Goal: Information Seeking & Learning: Learn about a topic

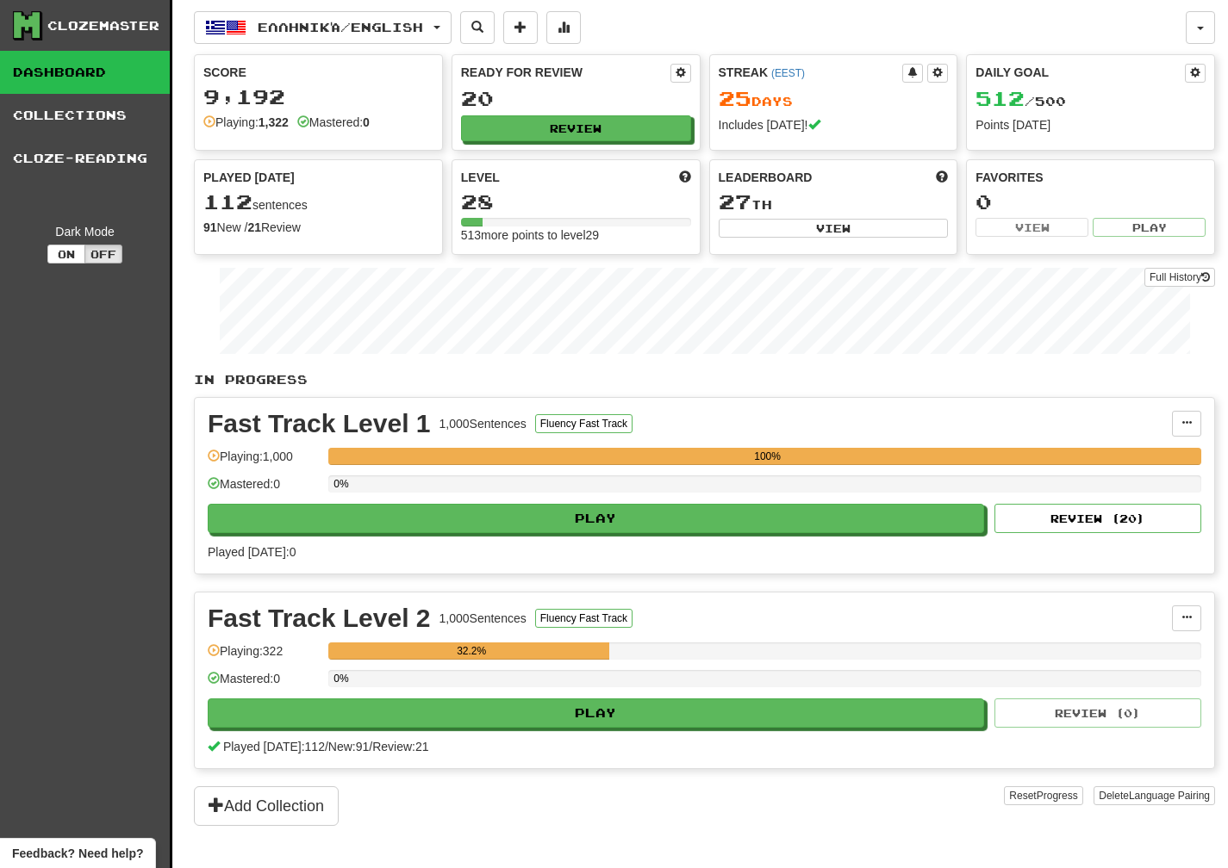
click at [109, 74] on link "Dashboard" at bounding box center [85, 72] width 170 height 43
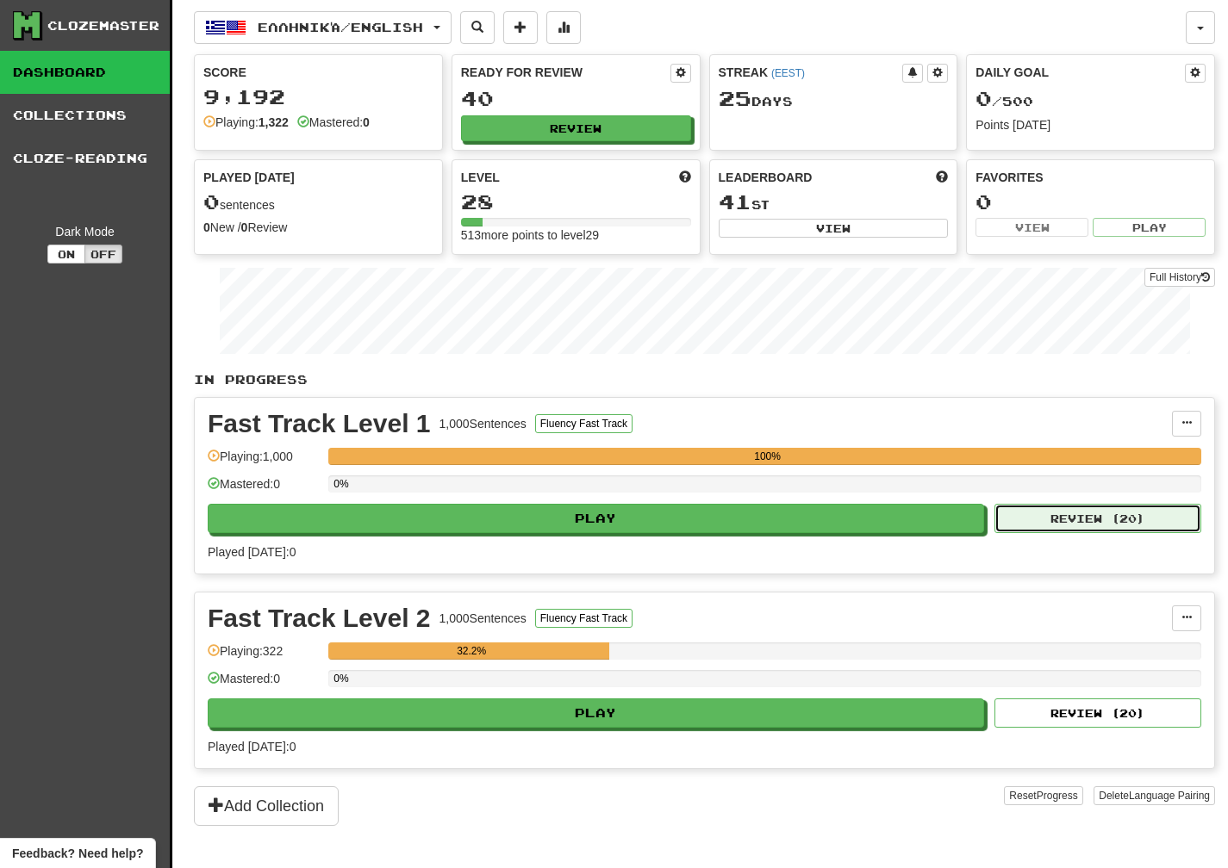
click at [1102, 513] on button "Review ( 20 )" at bounding box center [1097, 518] width 207 height 29
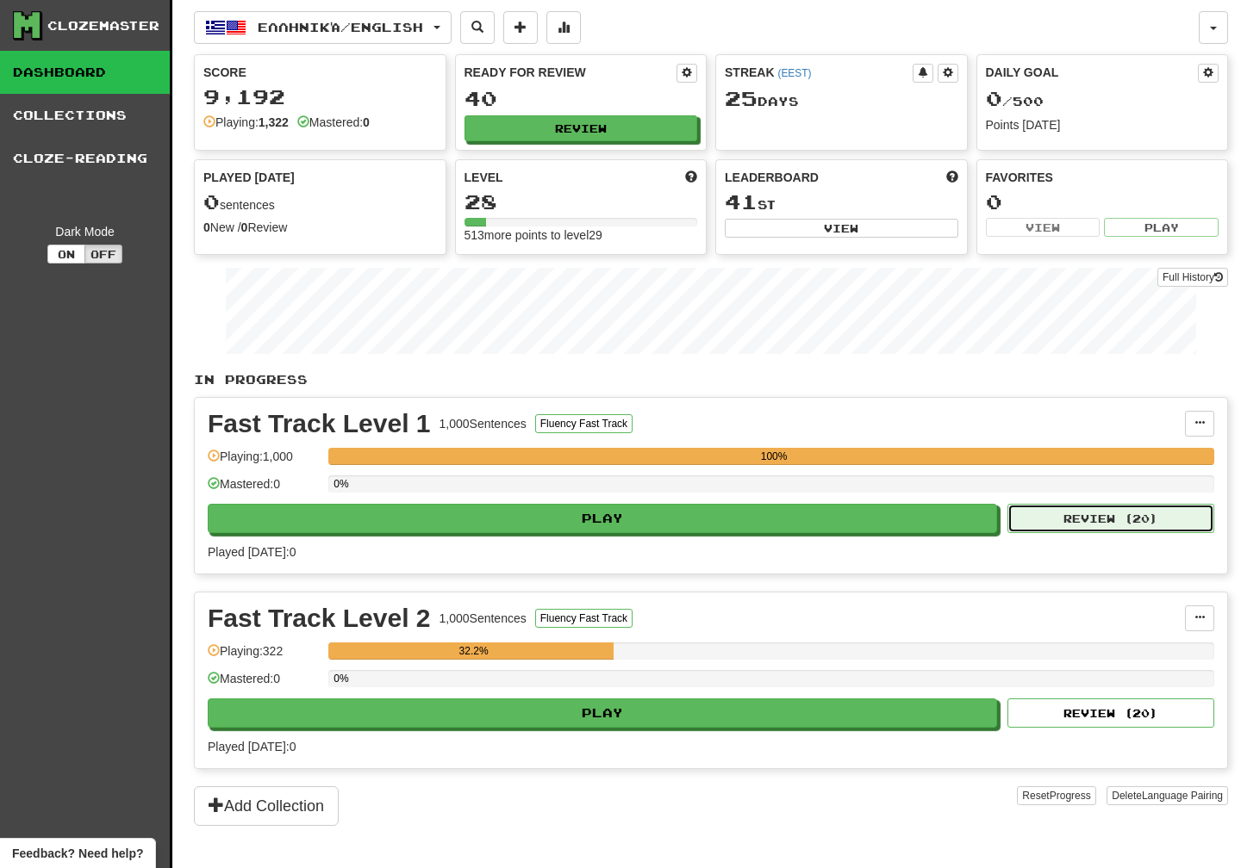
select select "**"
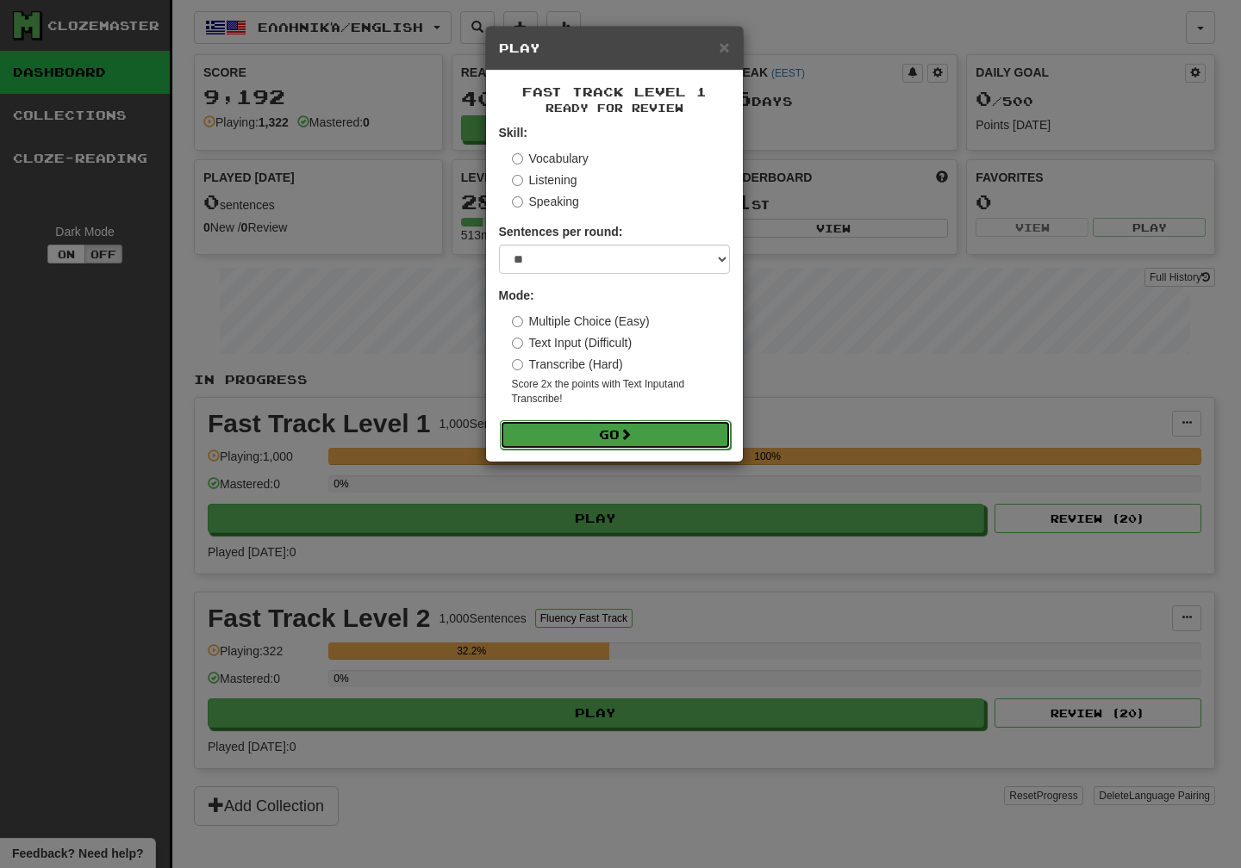
click at [637, 438] on button "Go" at bounding box center [615, 434] width 231 height 29
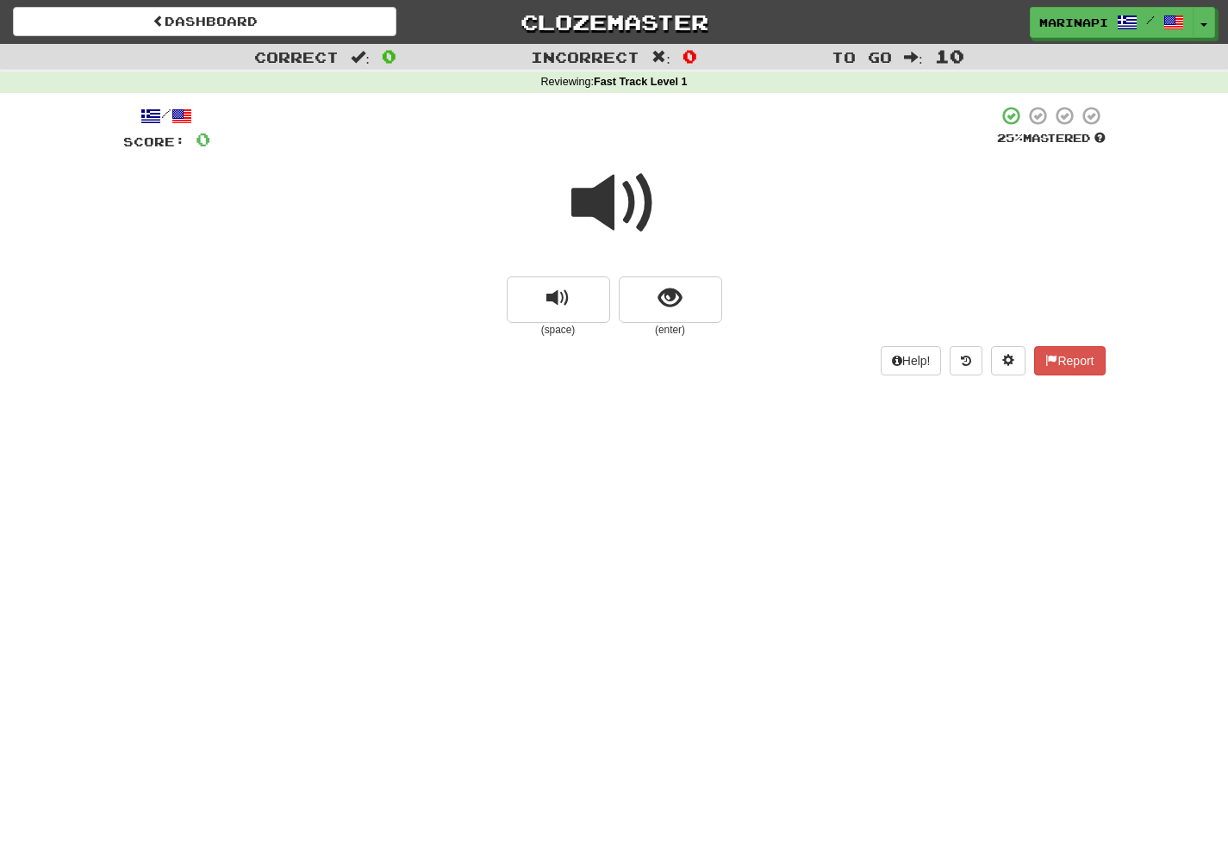
click at [625, 227] on span at bounding box center [614, 203] width 86 height 86
click at [660, 292] on span "show sentence" at bounding box center [669, 298] width 23 height 23
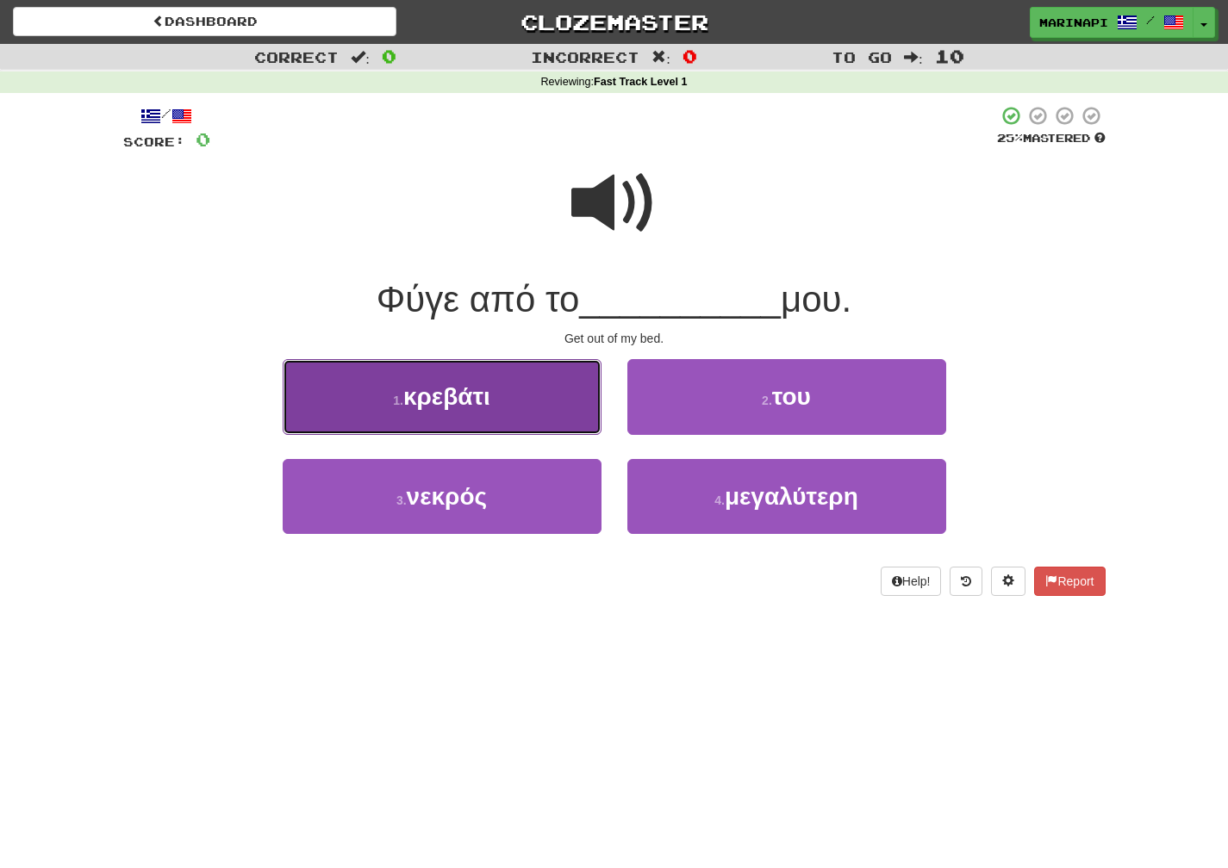
click at [511, 404] on button "1 . κρεβάτι" at bounding box center [442, 396] width 319 height 75
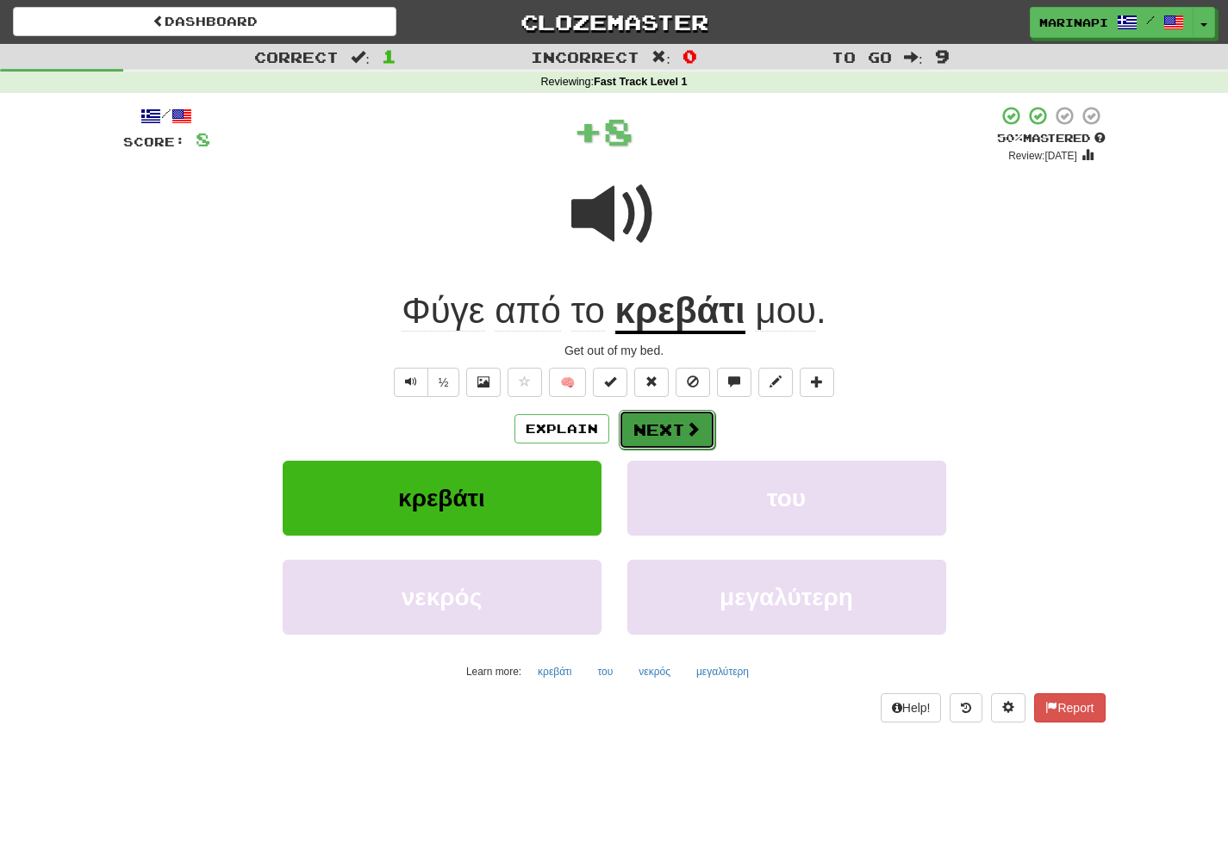
click at [672, 436] on button "Next" at bounding box center [667, 430] width 96 height 40
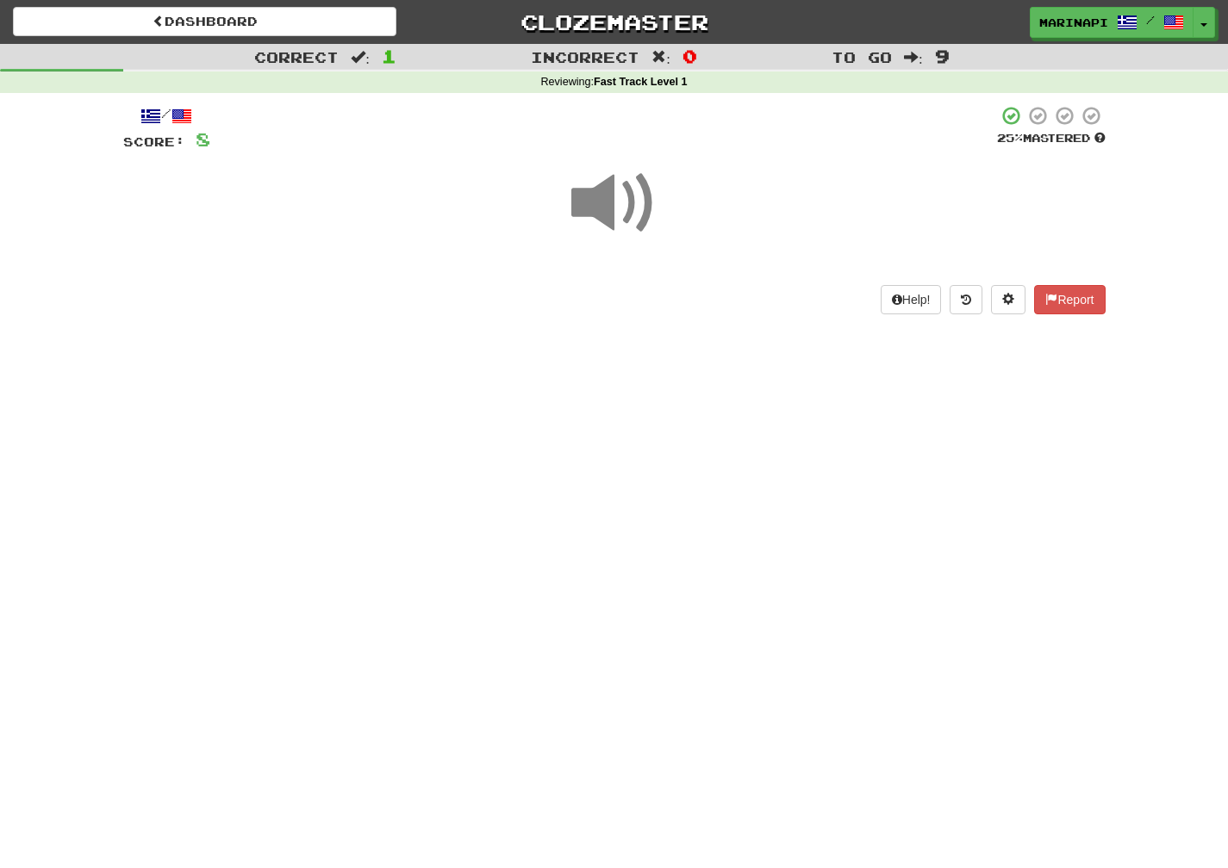
click at [625, 220] on span at bounding box center [614, 203] width 86 height 86
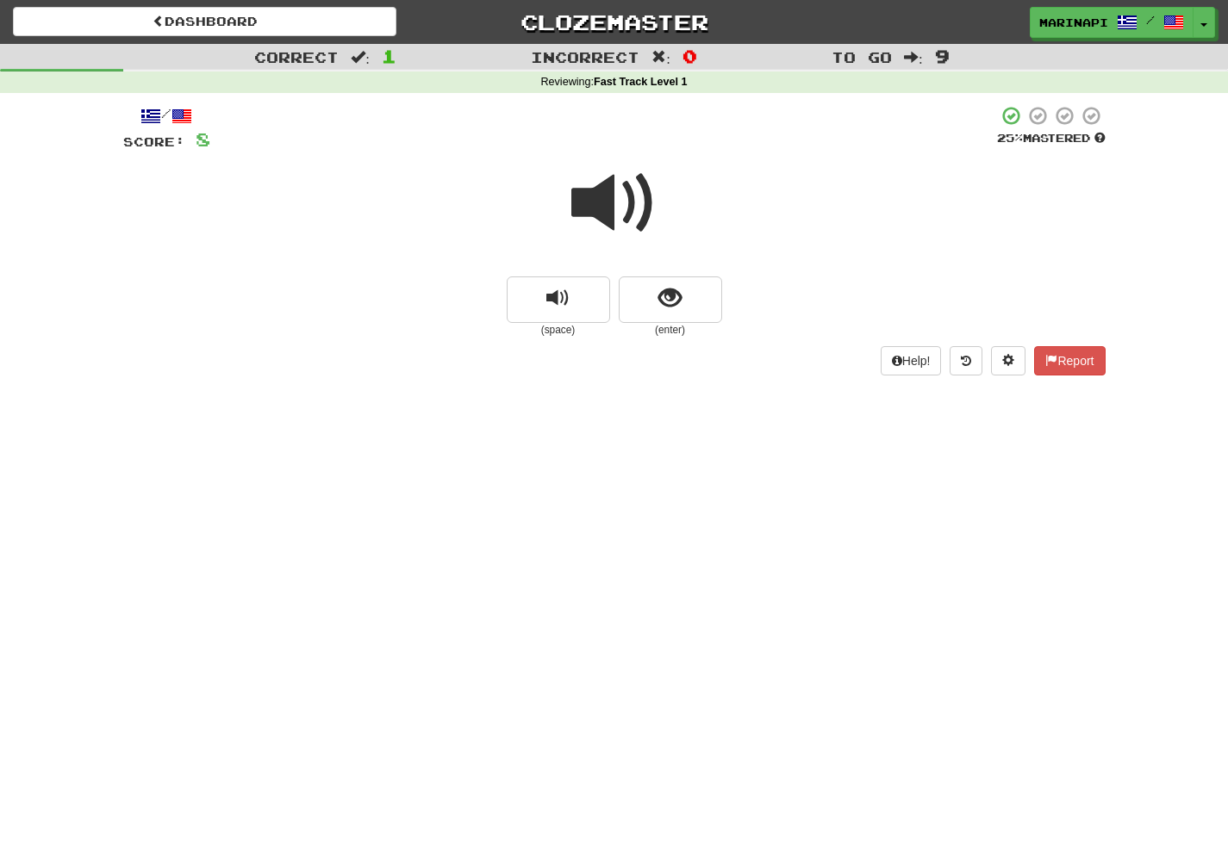
click at [625, 220] on span at bounding box center [614, 203] width 86 height 86
click at [624, 220] on span at bounding box center [614, 203] width 86 height 86
click at [619, 220] on span at bounding box center [614, 203] width 86 height 86
click at [619, 219] on span at bounding box center [614, 203] width 86 height 86
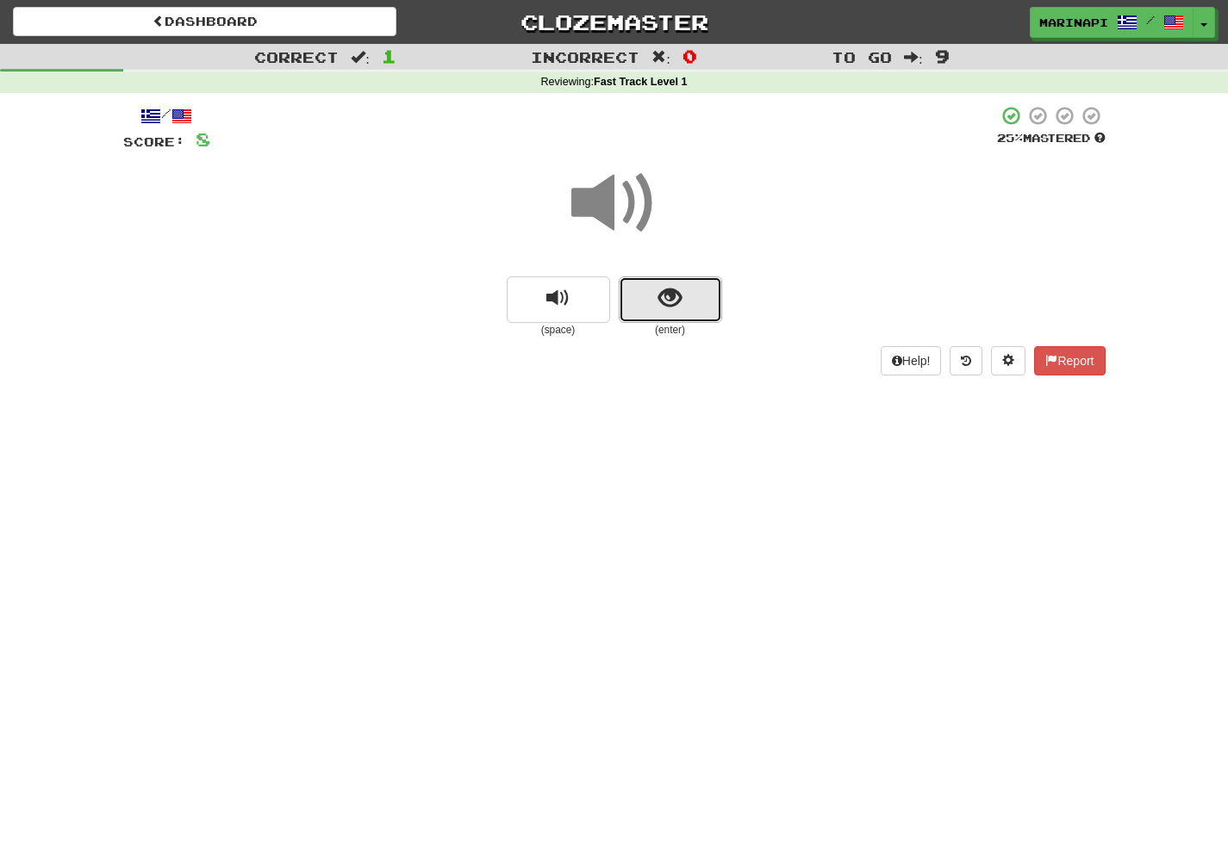
click at [642, 291] on button "show sentence" at bounding box center [670, 300] width 103 height 47
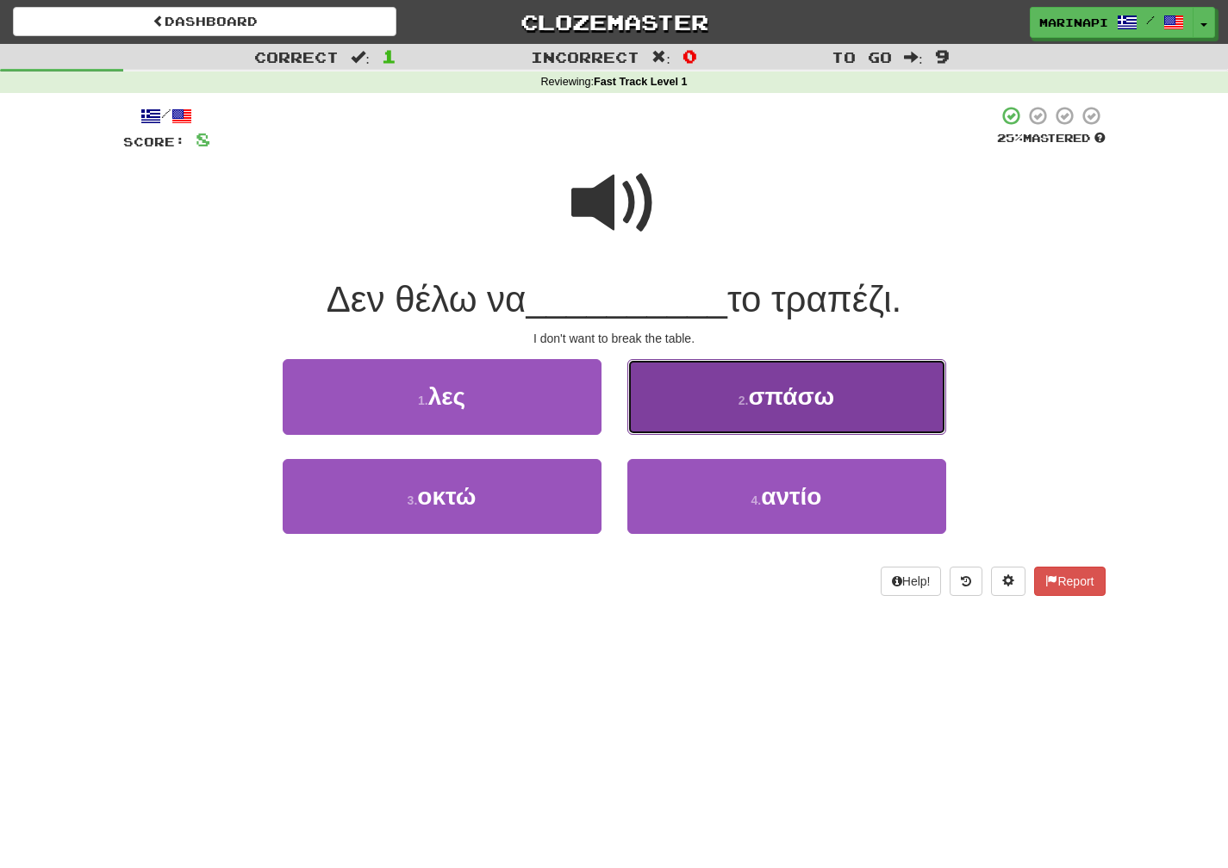
click at [734, 415] on button "2 . σπάσω" at bounding box center [786, 396] width 319 height 75
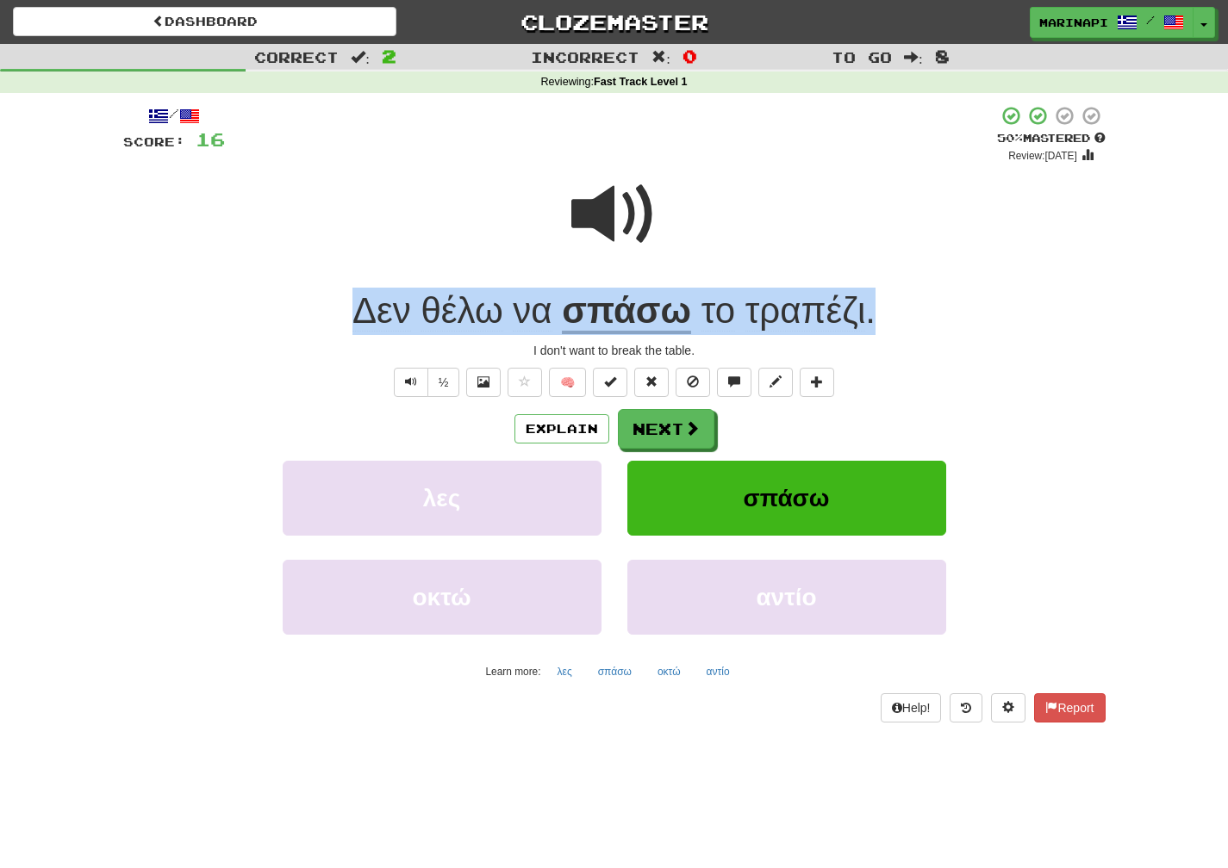
drag, startPoint x: 890, startPoint y: 314, endPoint x: 346, endPoint y: 321, distance: 543.6
click at [346, 321] on div "Δεν θέλω να σπάσω το τραπέζι ." at bounding box center [614, 311] width 982 height 47
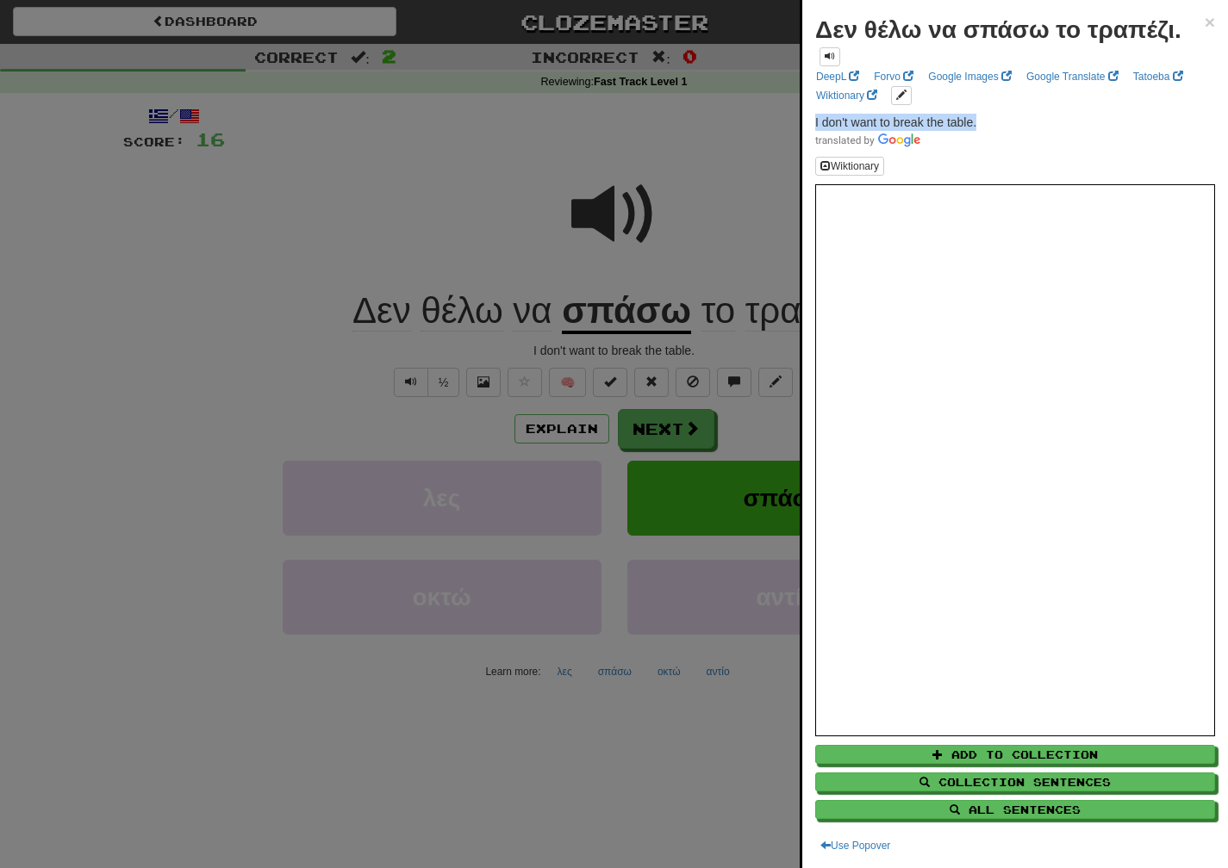
drag, startPoint x: 996, startPoint y: 119, endPoint x: 811, endPoint y: 121, distance: 185.2
click at [811, 121] on div "Δεν θέλω να σπάσω το τραπέζι. × DeepL Forvo Google Images Google Translate Tato…" at bounding box center [1015, 434] width 426 height 868
copy span "I don't want to break the table."
click at [658, 430] on div at bounding box center [614, 434] width 1228 height 868
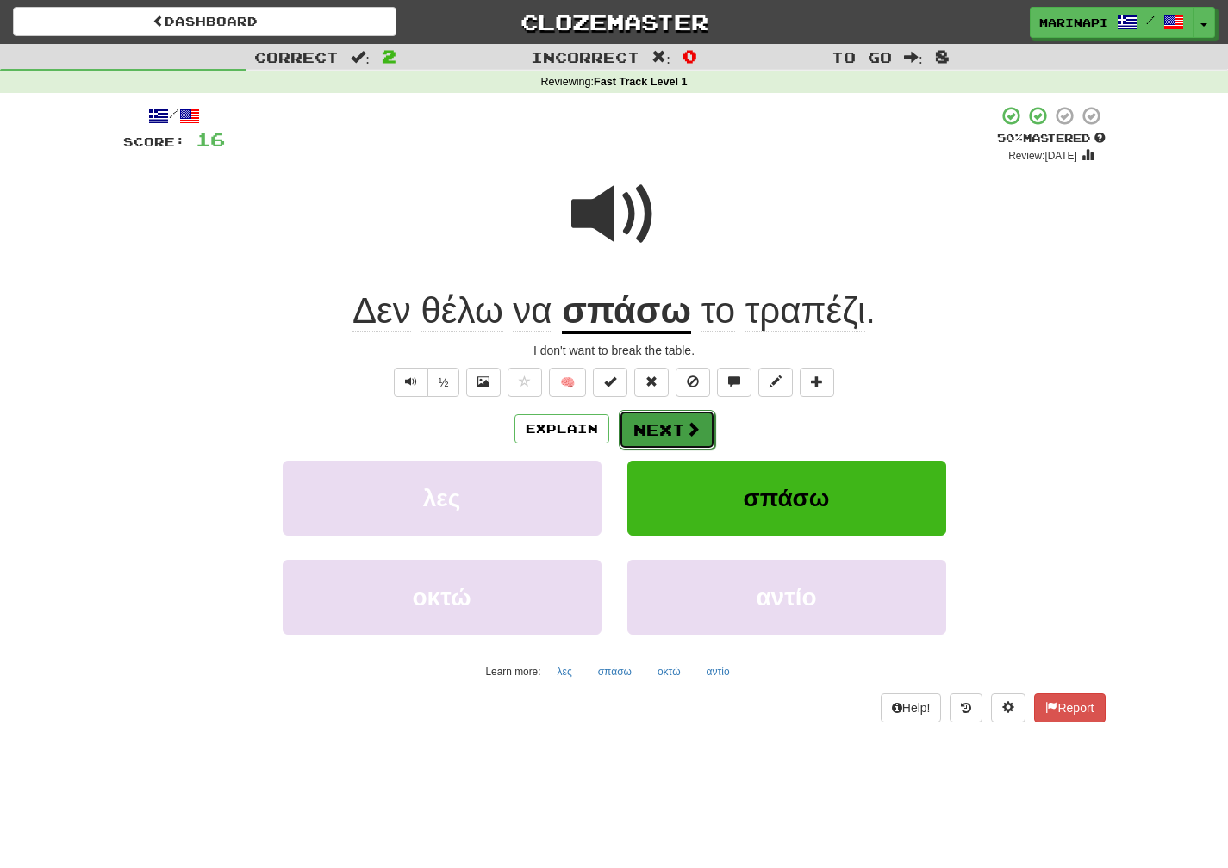
click at [663, 430] on button "Next" at bounding box center [667, 430] width 96 height 40
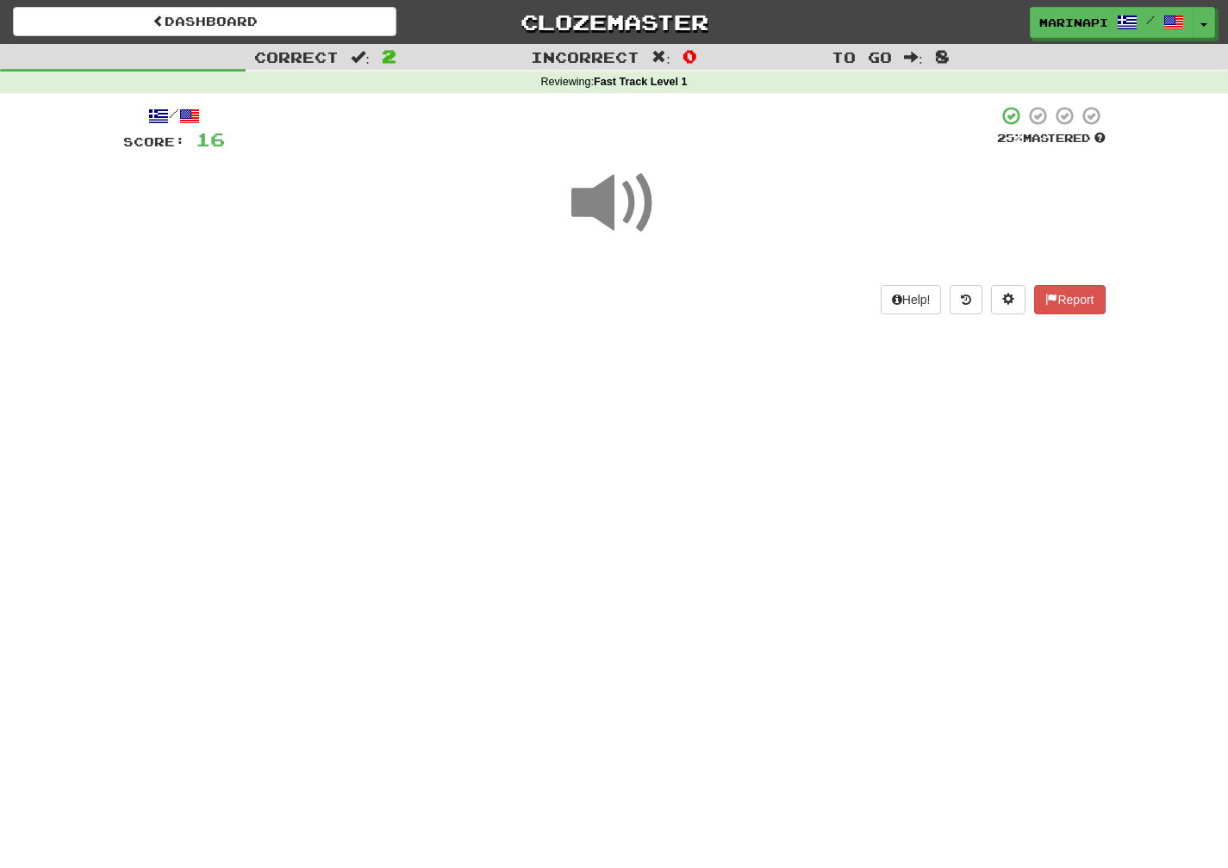
click at [625, 222] on span at bounding box center [614, 203] width 86 height 86
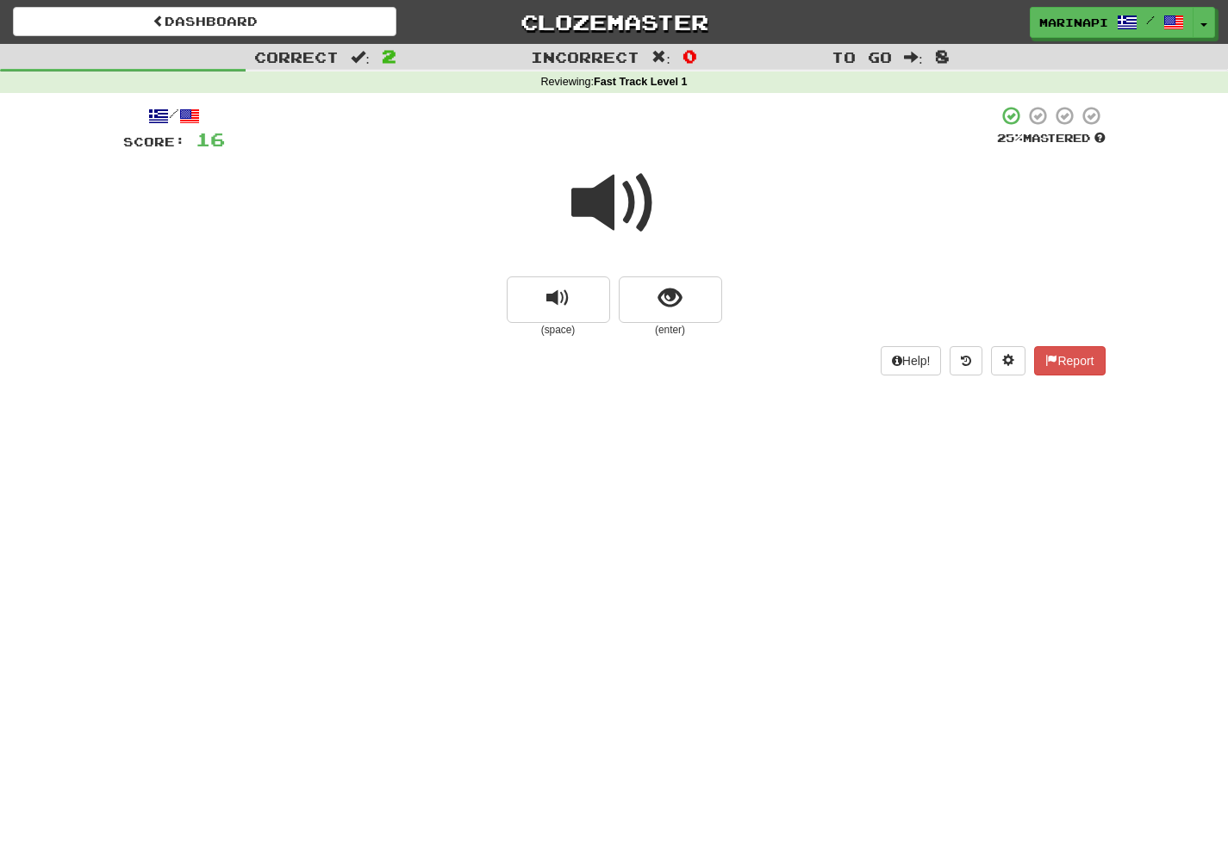
click at [597, 177] on span at bounding box center [614, 203] width 86 height 86
click at [649, 293] on button "show sentence" at bounding box center [670, 300] width 103 height 47
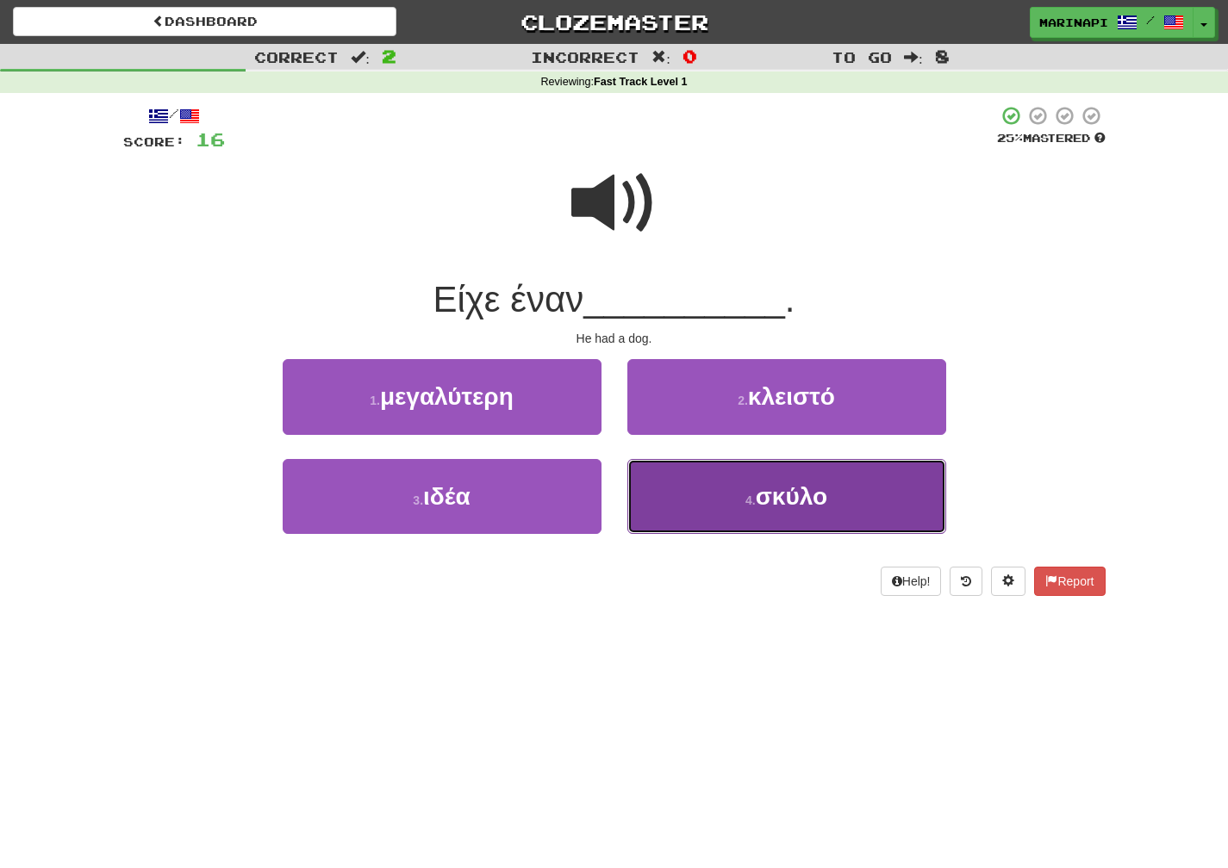
click at [710, 488] on button "4 . σκύλο" at bounding box center [786, 496] width 319 height 75
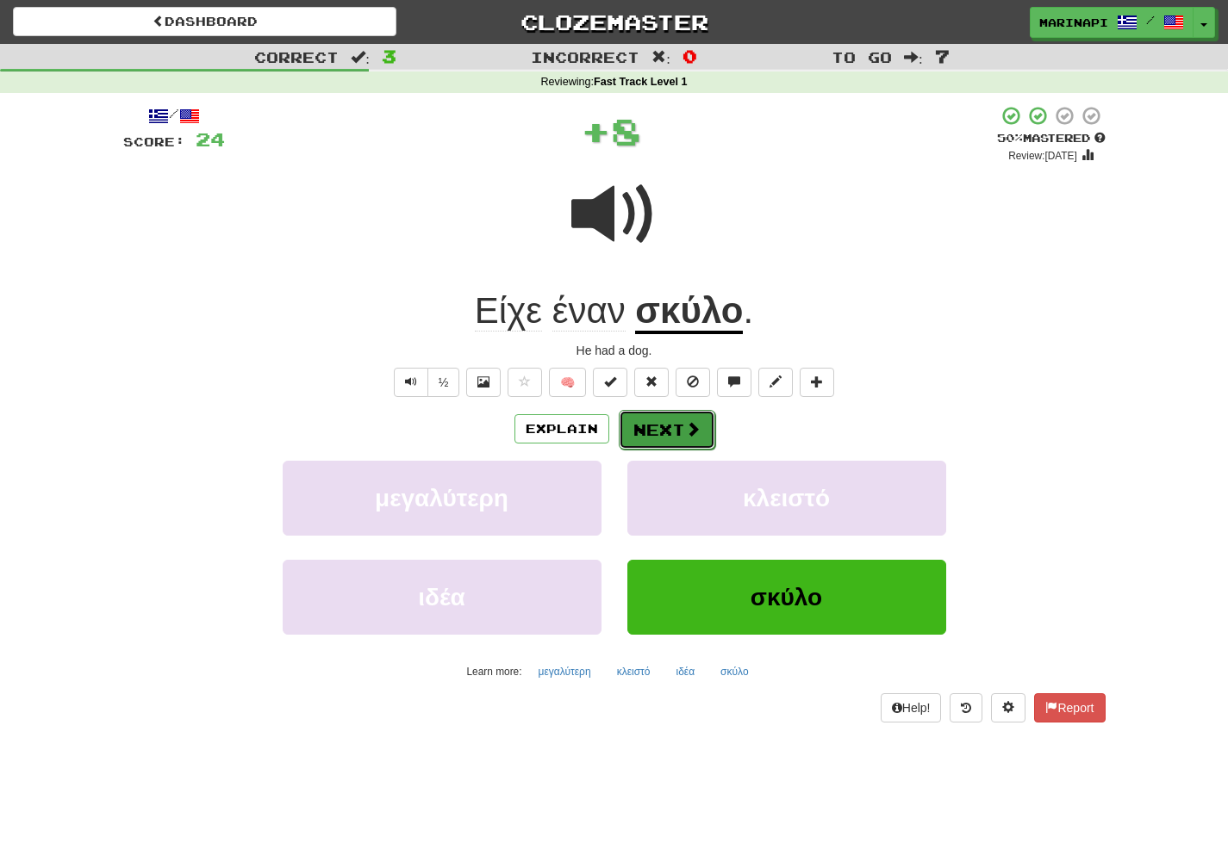
click at [698, 440] on button "Next" at bounding box center [667, 430] width 96 height 40
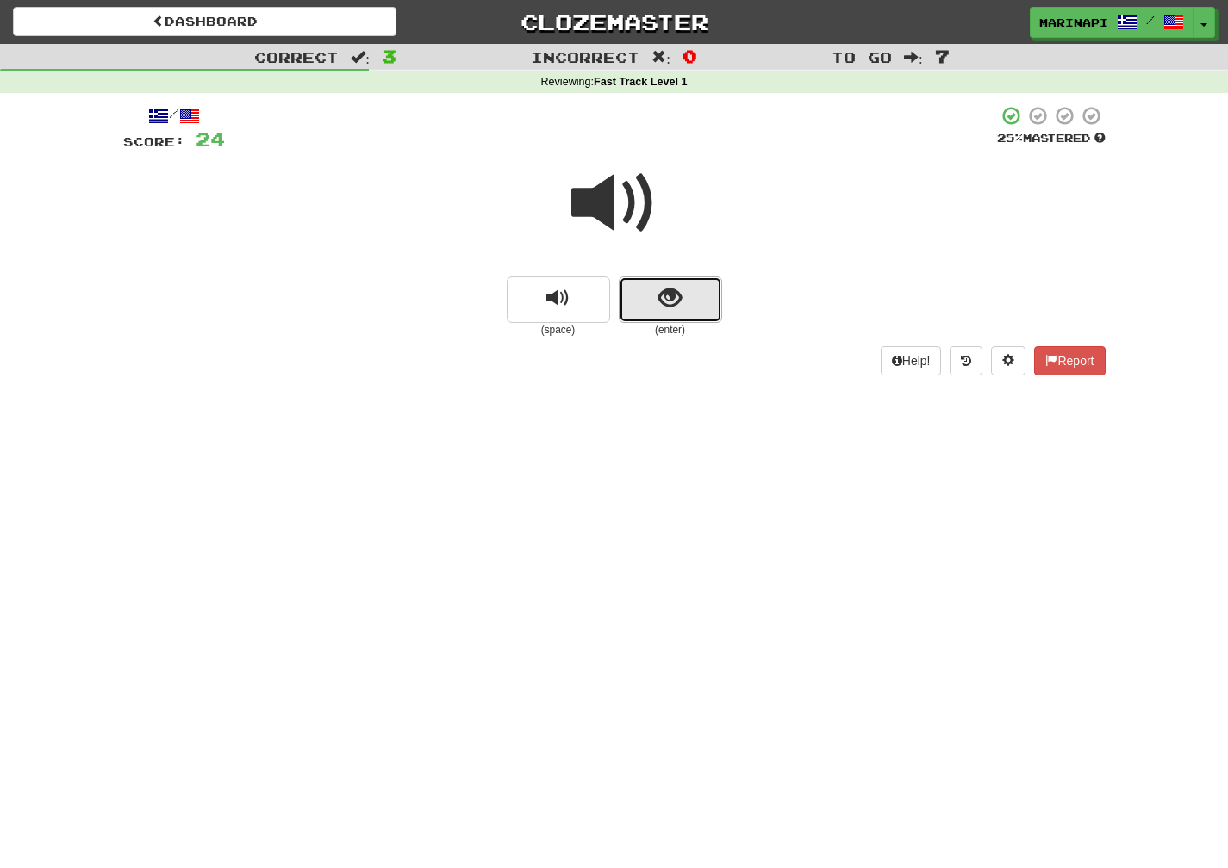
click at [669, 292] on span "show sentence" at bounding box center [669, 298] width 23 height 23
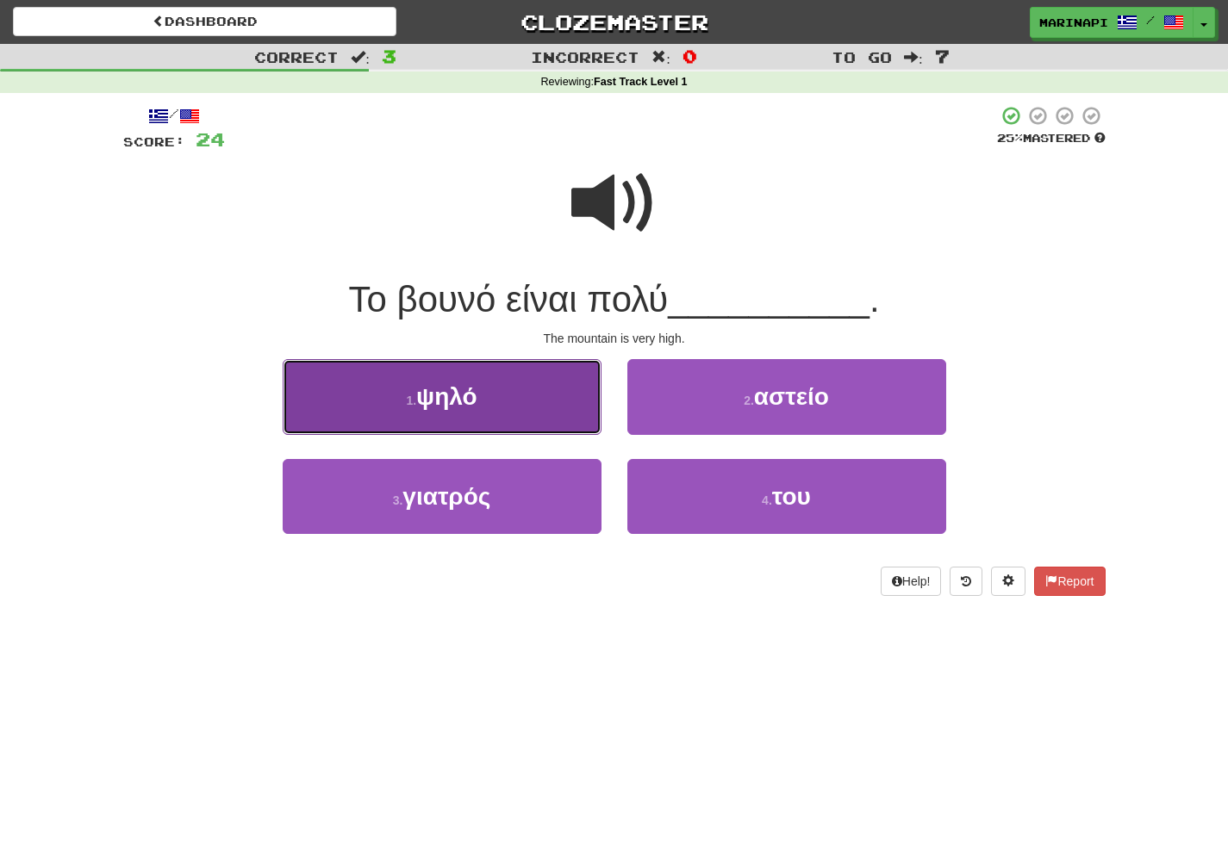
click at [550, 405] on button "1 . ψηλό" at bounding box center [442, 396] width 319 height 75
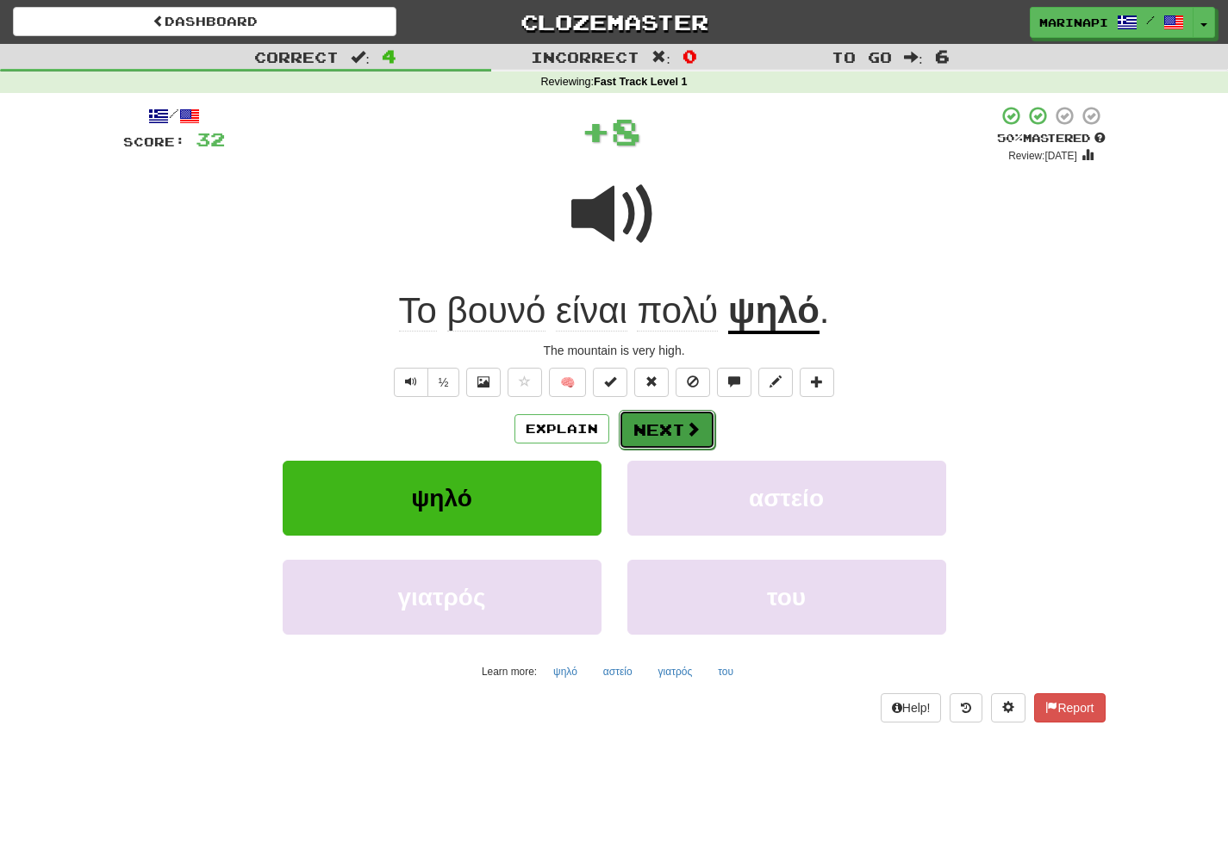
click at [673, 431] on button "Next" at bounding box center [667, 430] width 96 height 40
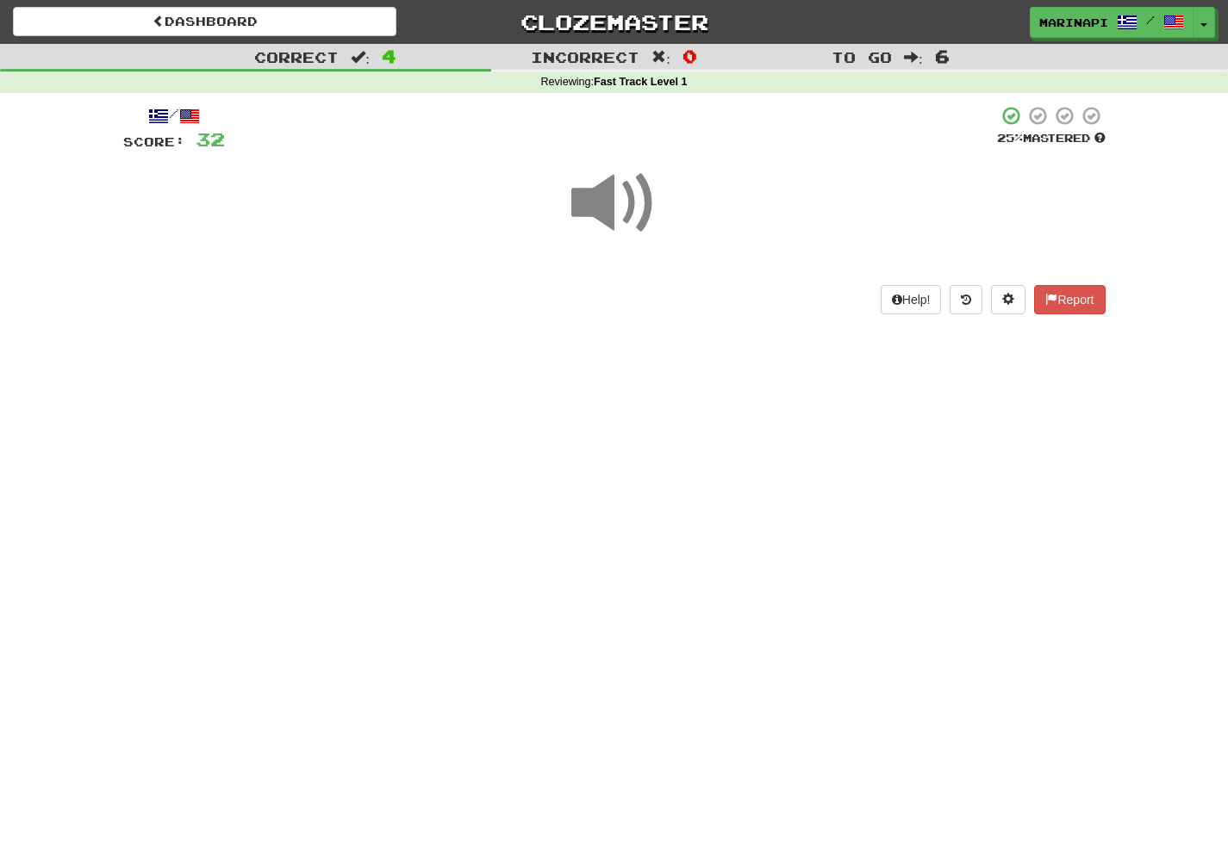
click at [613, 198] on span at bounding box center [614, 203] width 86 height 86
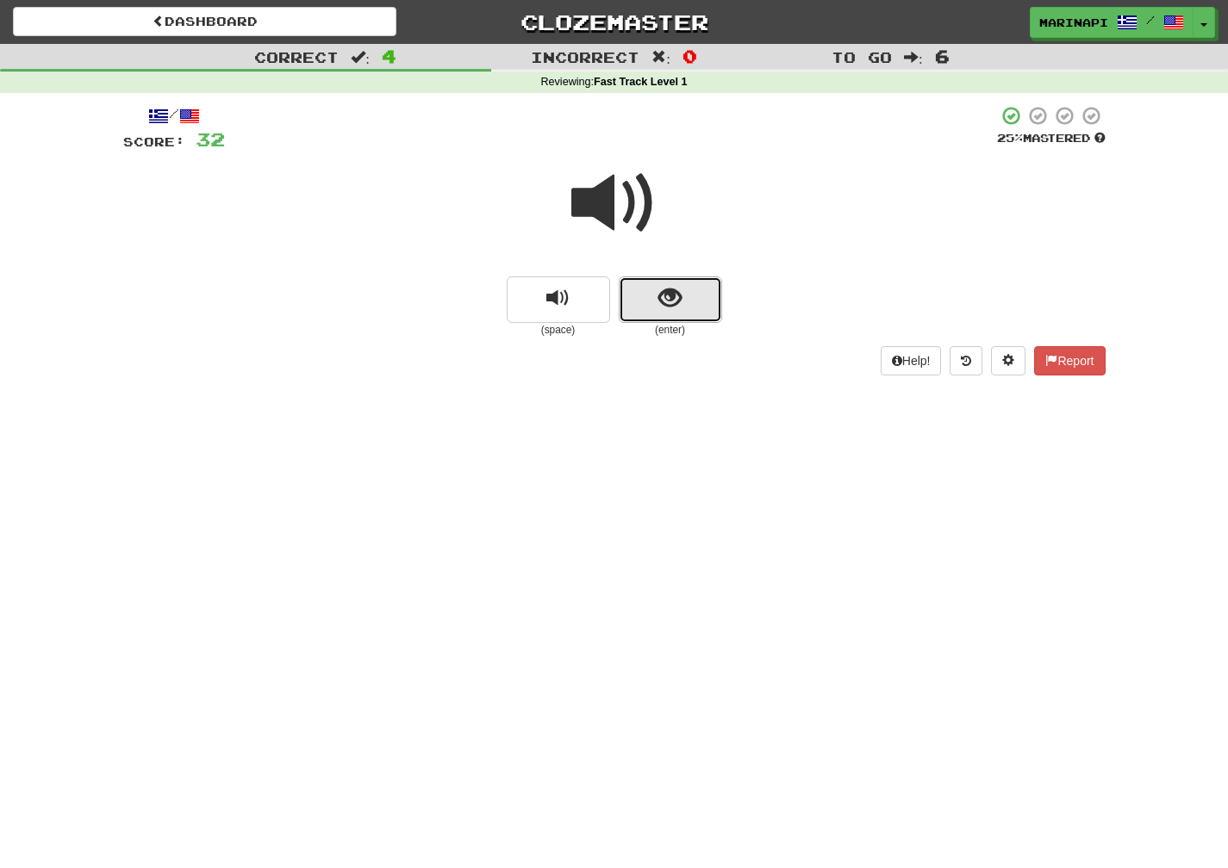
click at [682, 315] on button "show sentence" at bounding box center [670, 300] width 103 height 47
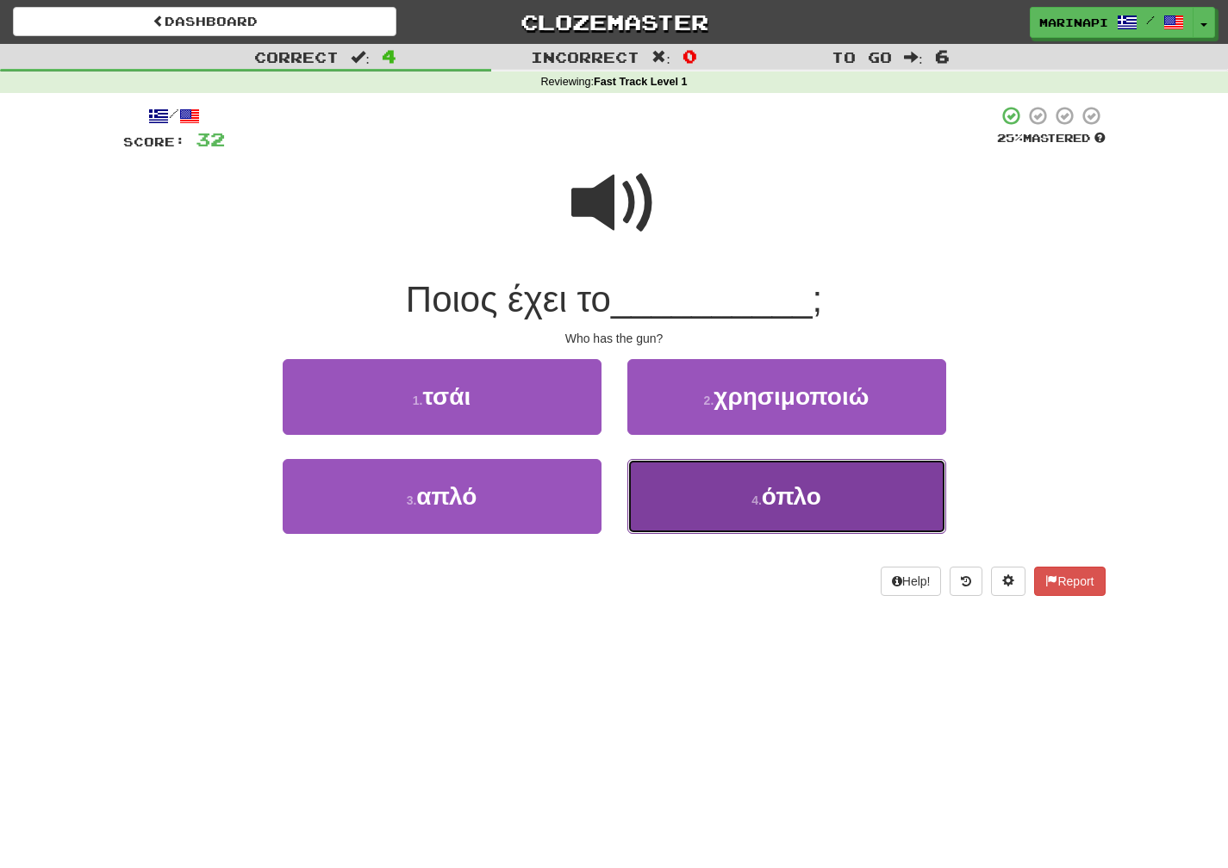
click at [667, 495] on button "4 . όπλο" at bounding box center [786, 496] width 319 height 75
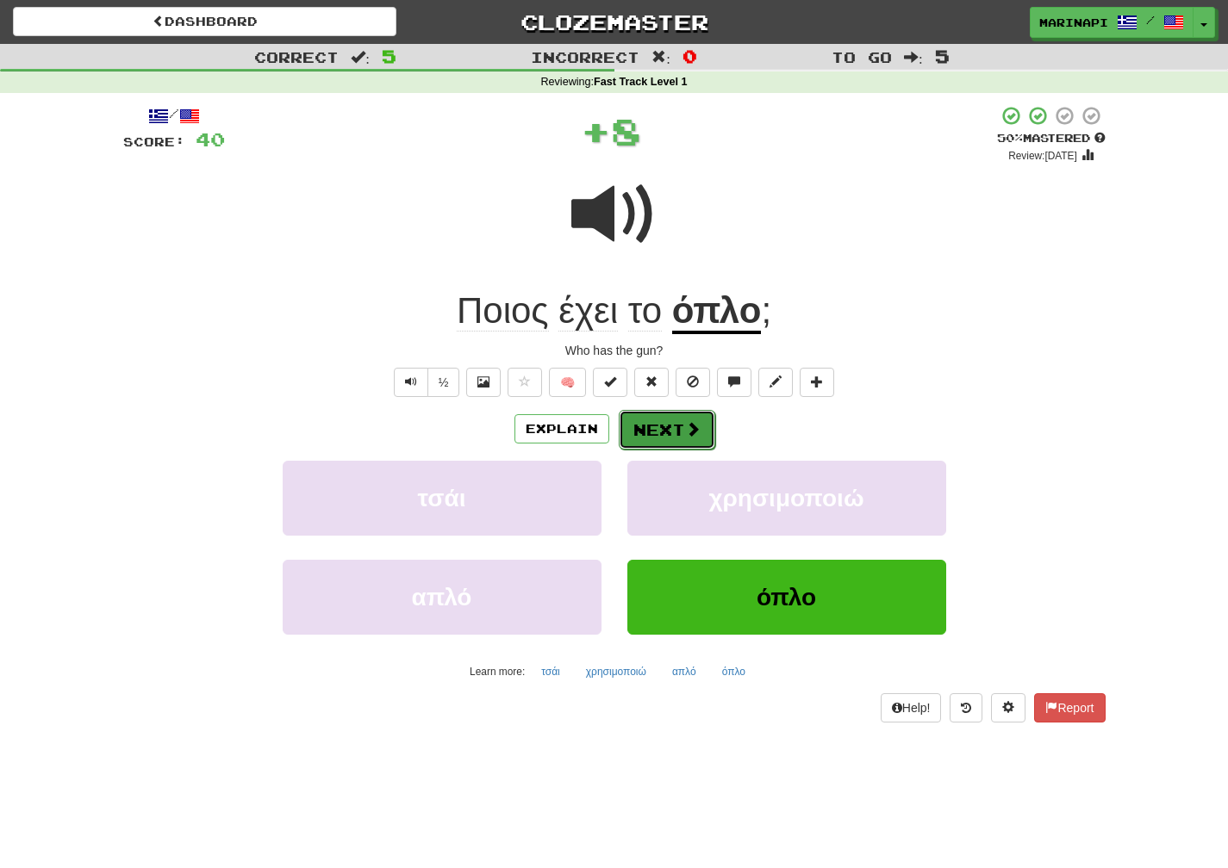
click at [661, 420] on button "Next" at bounding box center [667, 430] width 96 height 40
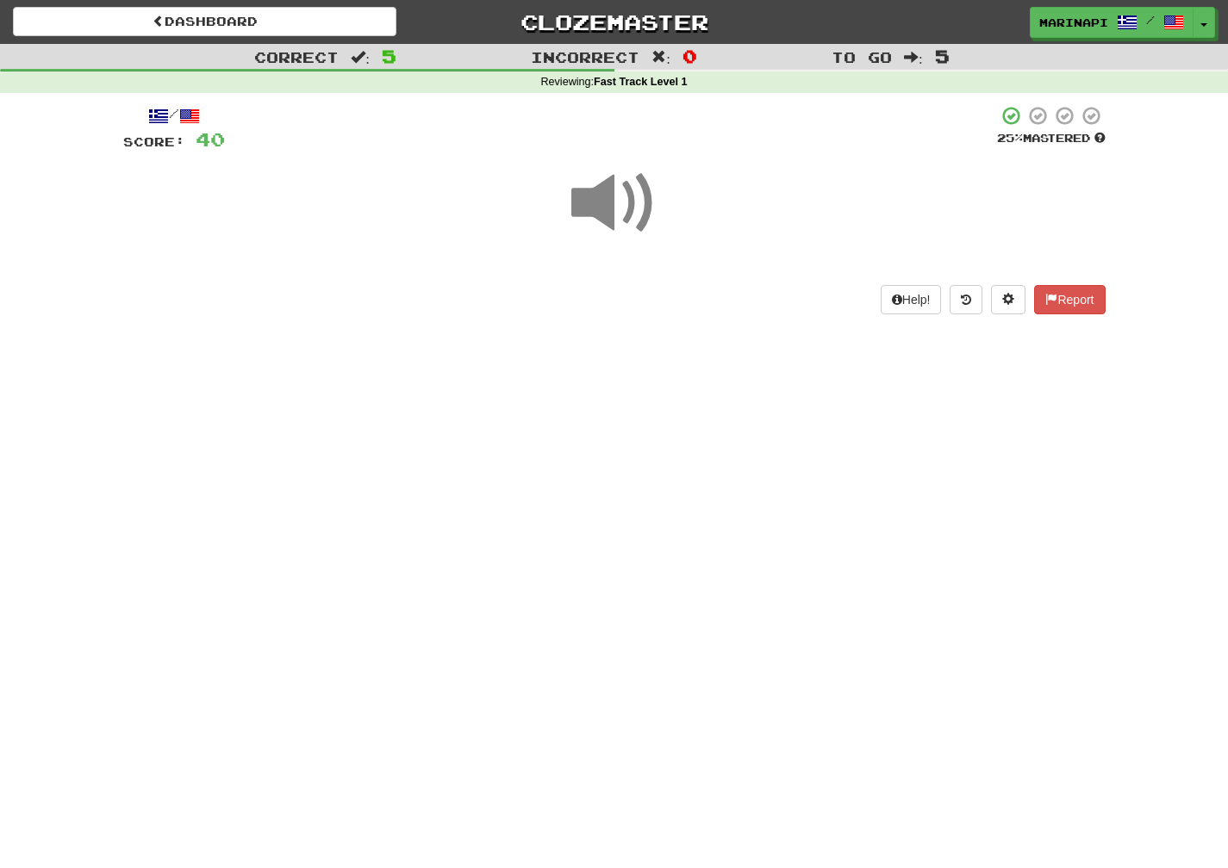
click at [636, 214] on span at bounding box center [614, 203] width 86 height 86
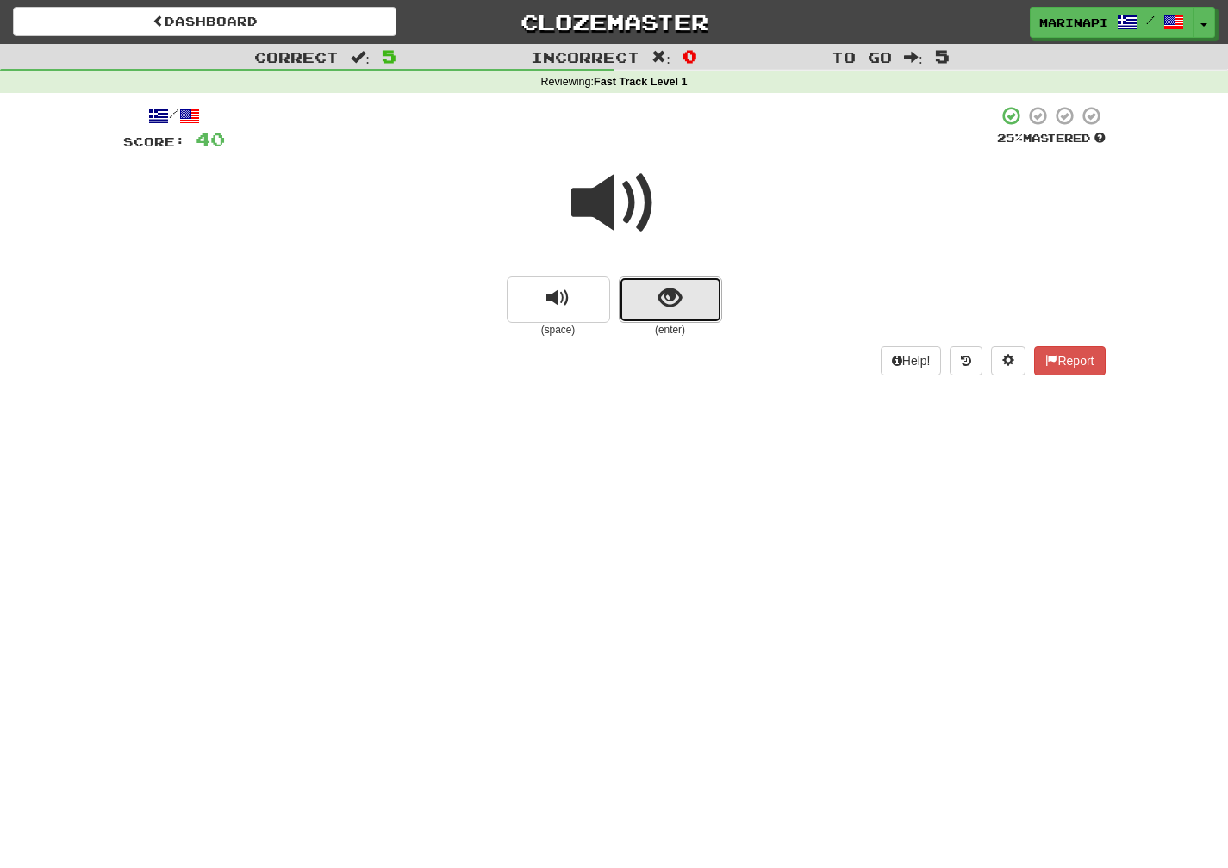
click at [693, 284] on button "show sentence" at bounding box center [670, 300] width 103 height 47
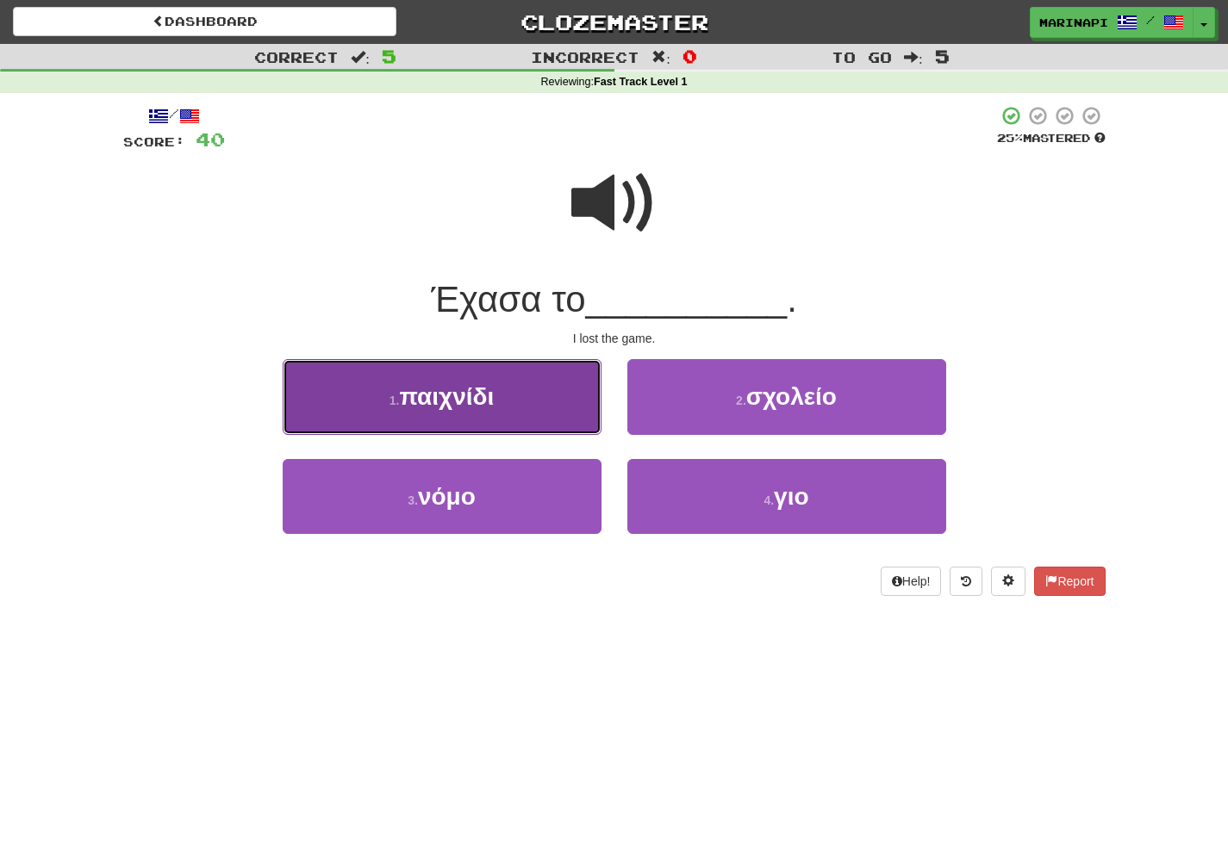
click at [539, 413] on button "1 . παιχνίδι" at bounding box center [442, 396] width 319 height 75
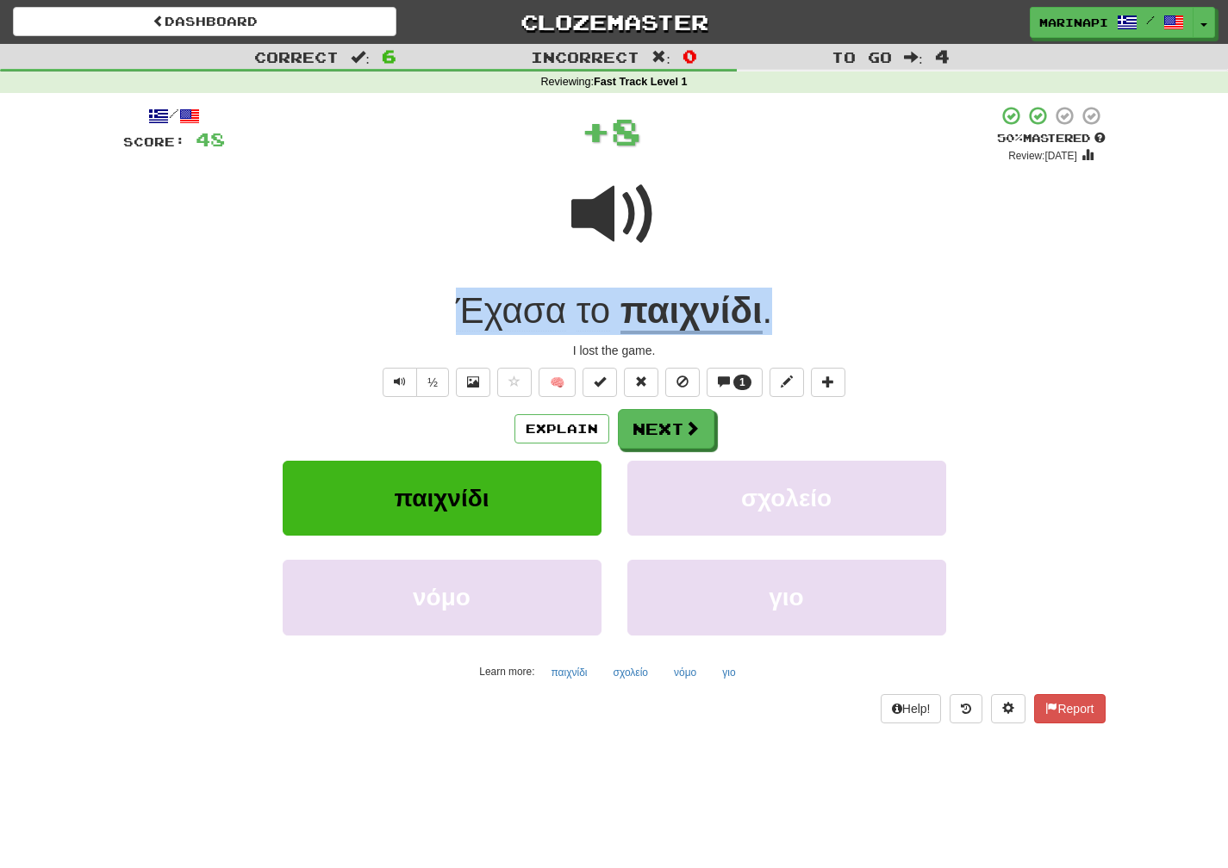
drag, startPoint x: 788, startPoint y: 310, endPoint x: 449, endPoint y: 320, distance: 339.6
click at [449, 320] on div "Έχασα το παιχνίδι ." at bounding box center [614, 311] width 982 height 47
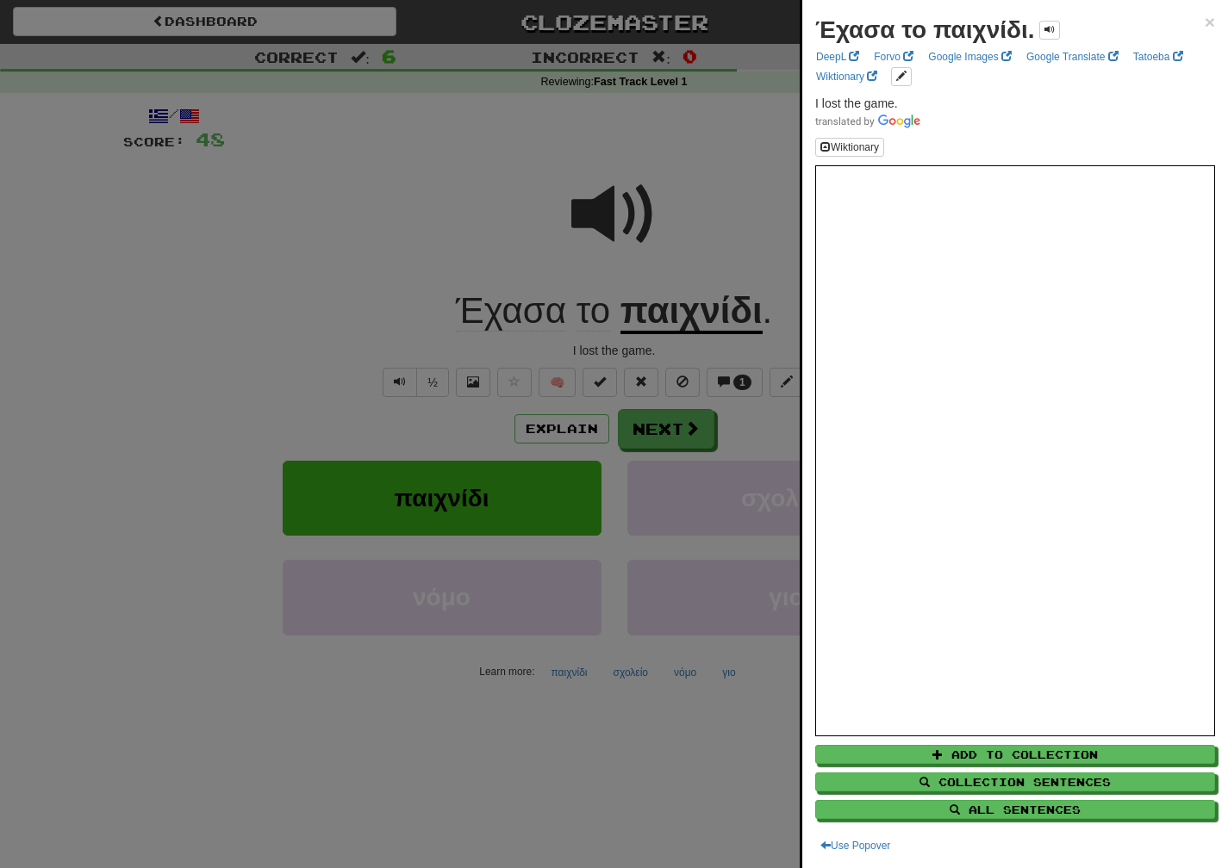
click at [1041, 138] on div "Wiktionary" at bounding box center [1015, 147] width 400 height 19
drag, startPoint x: 919, startPoint y: 103, endPoint x: 805, endPoint y: 97, distance: 113.8
click at [805, 97] on div "Έχασα το παιχνίδι. × DeepL Forvo Google Images Google Translate Tatoeba Wiktion…" at bounding box center [1015, 434] width 426 height 868
copy span "I lost the game."
click at [645, 442] on div at bounding box center [614, 434] width 1228 height 868
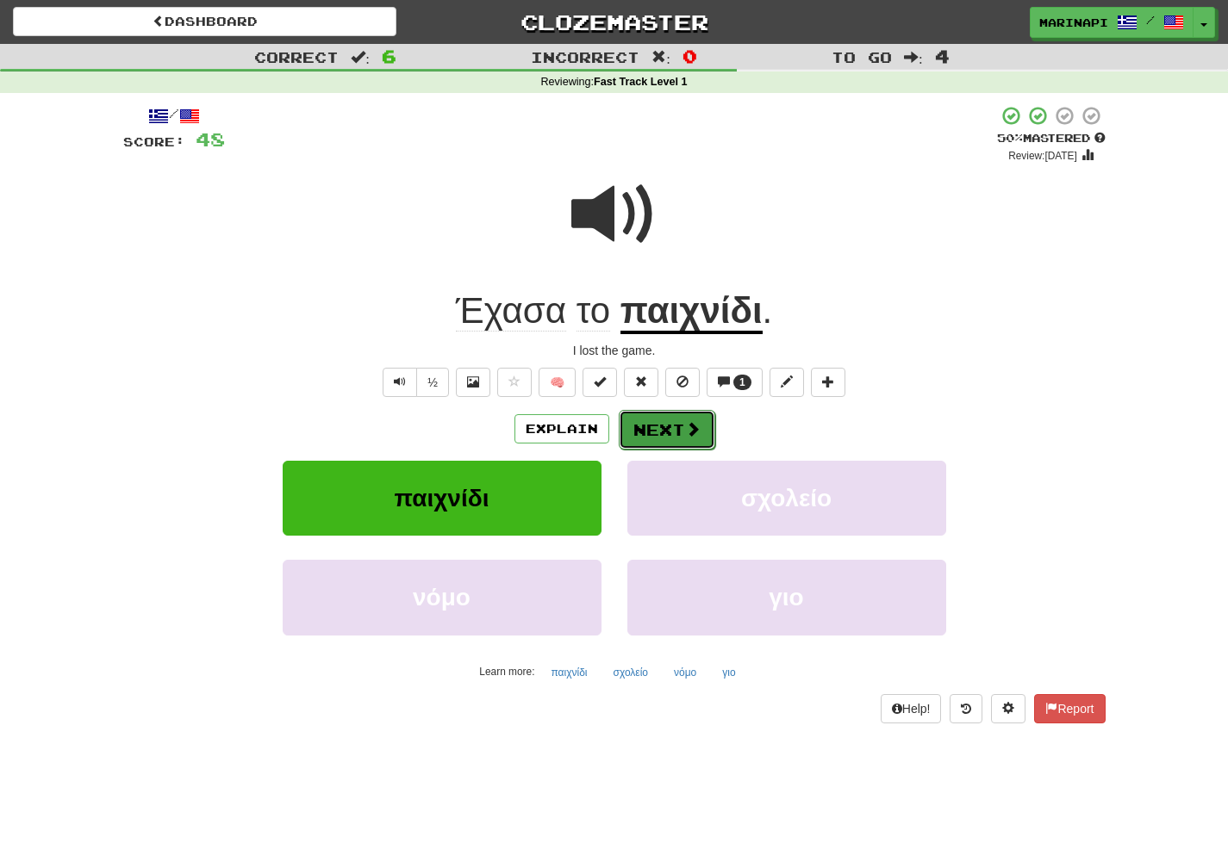
click at [651, 441] on button "Next" at bounding box center [667, 430] width 96 height 40
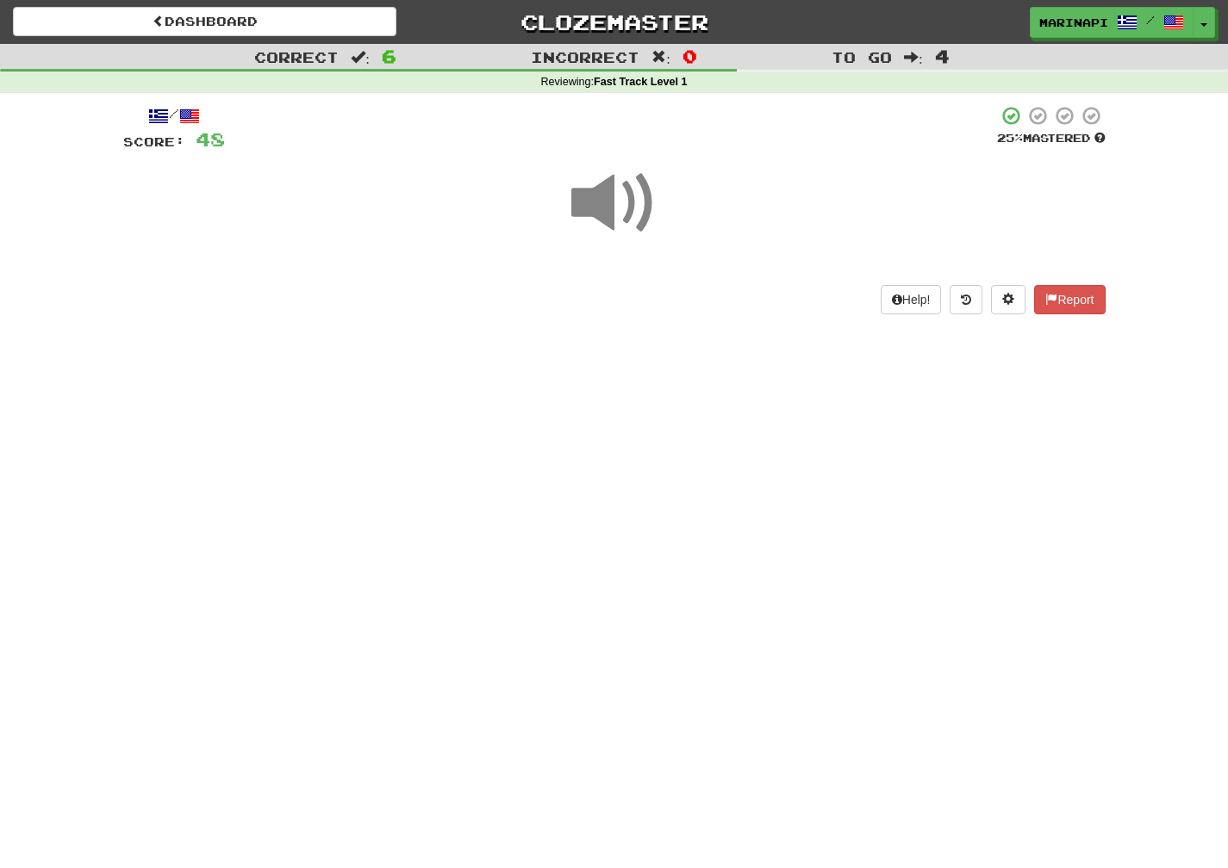
click at [624, 196] on span at bounding box center [614, 203] width 86 height 86
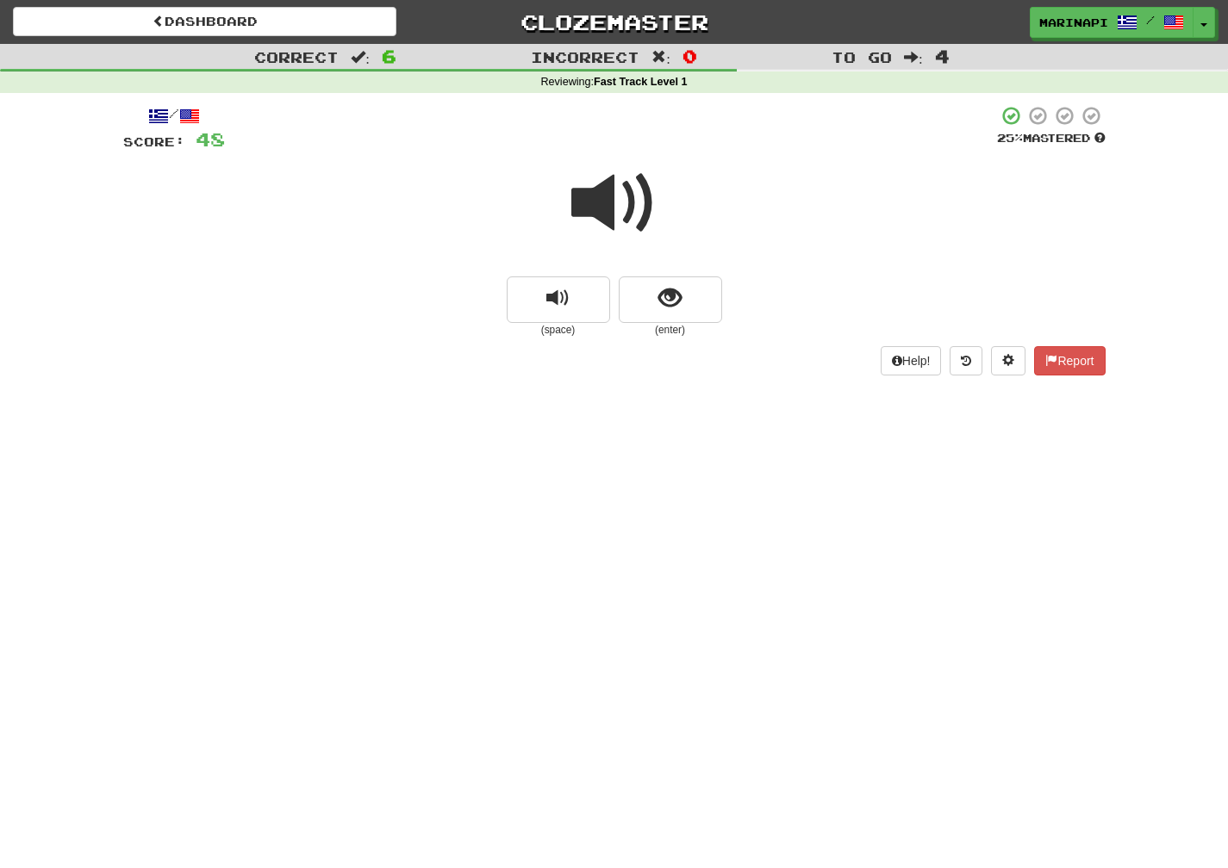
click at [623, 196] on span at bounding box center [614, 203] width 86 height 86
click at [669, 289] on span "show sentence" at bounding box center [669, 298] width 23 height 23
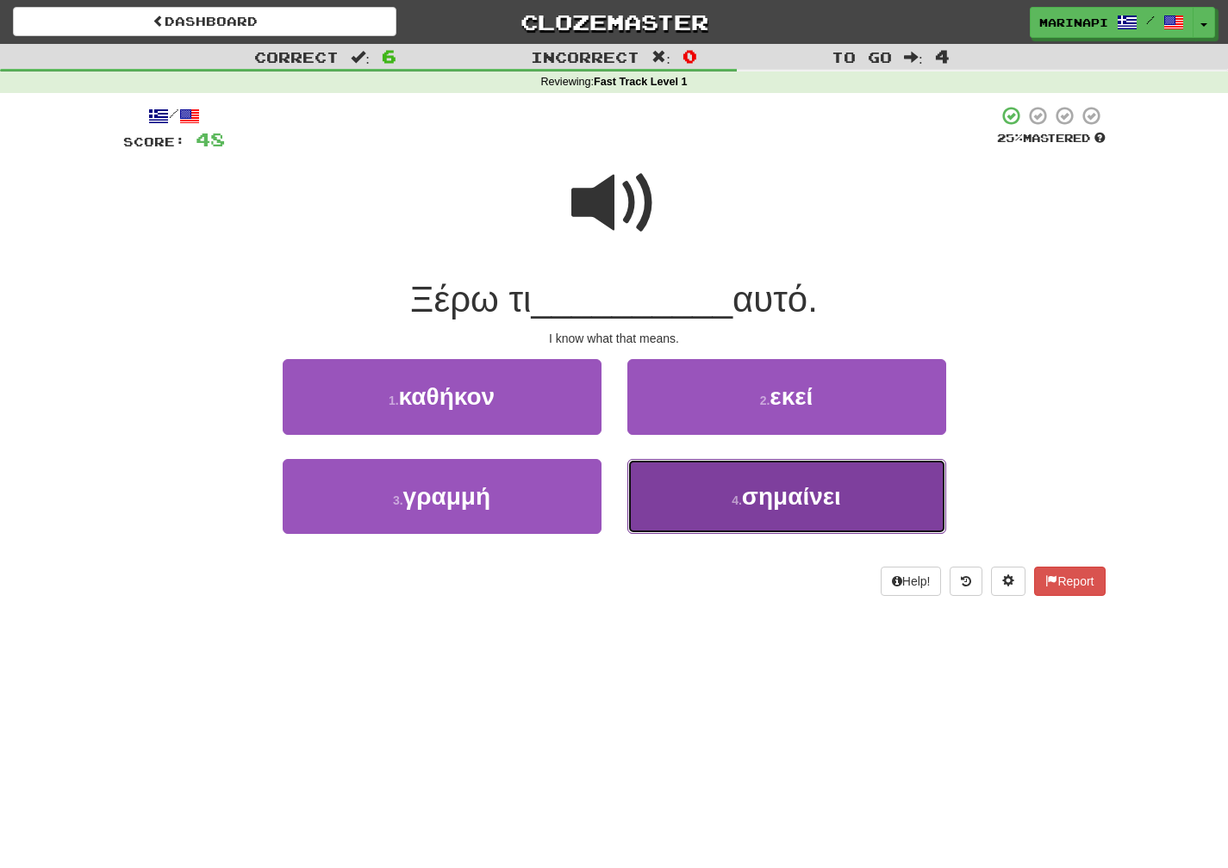
click at [698, 463] on button "4 . σημαίνει" at bounding box center [786, 496] width 319 height 75
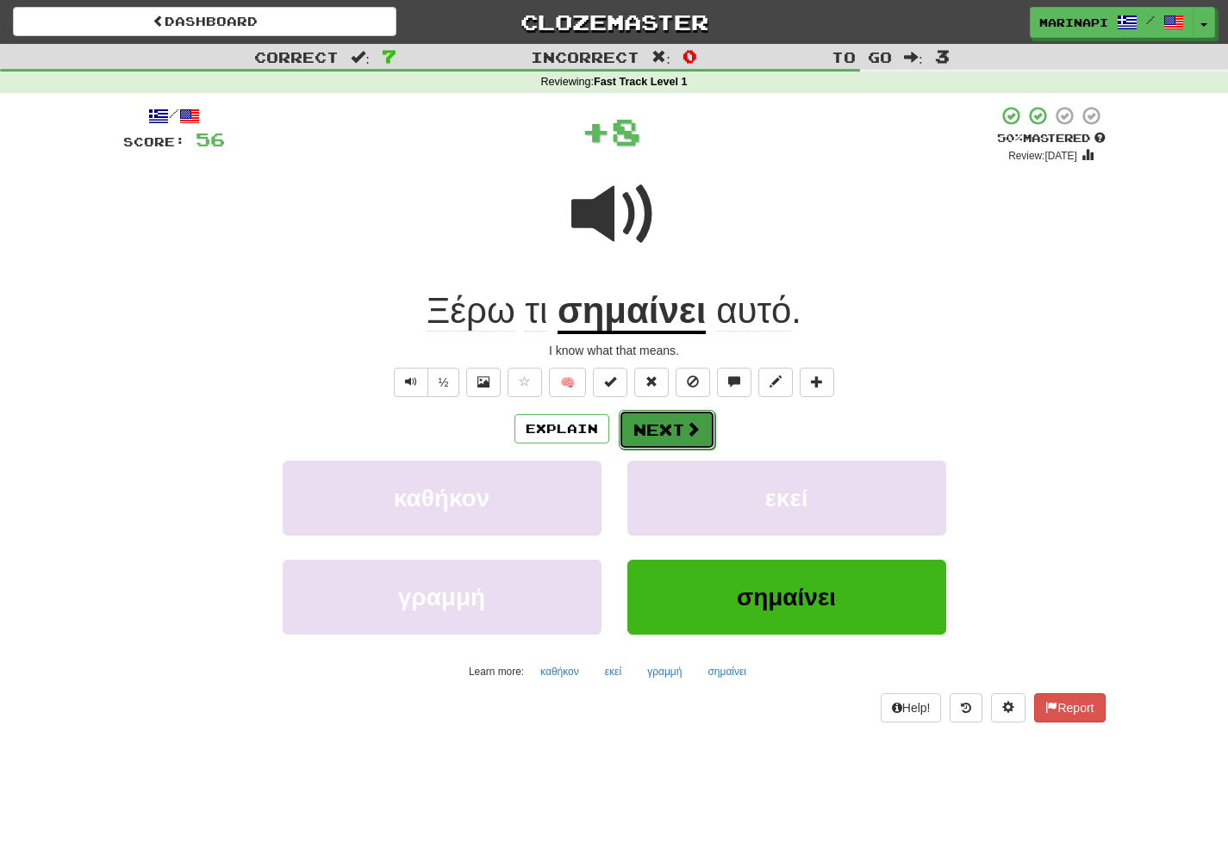
click at [685, 422] on span at bounding box center [693, 429] width 16 height 16
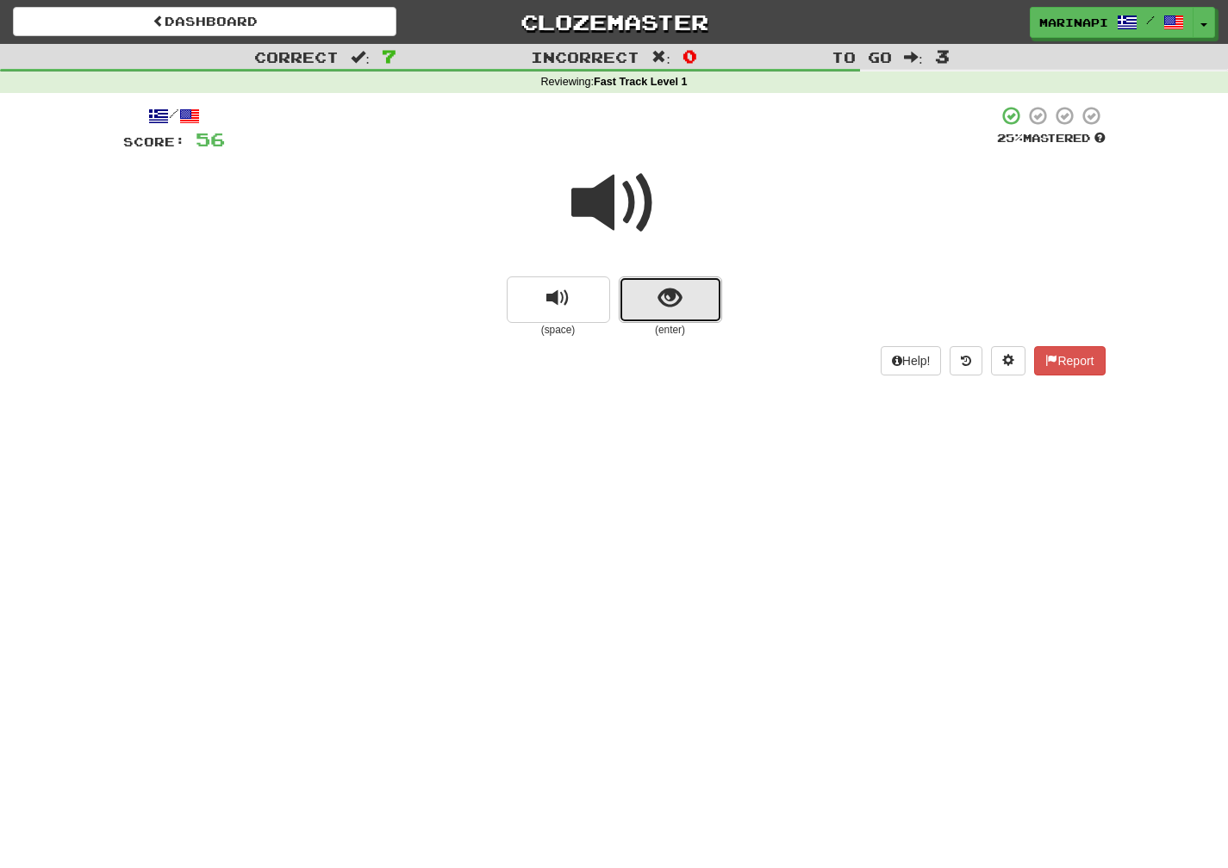
click at [654, 296] on button "show sentence" at bounding box center [670, 300] width 103 height 47
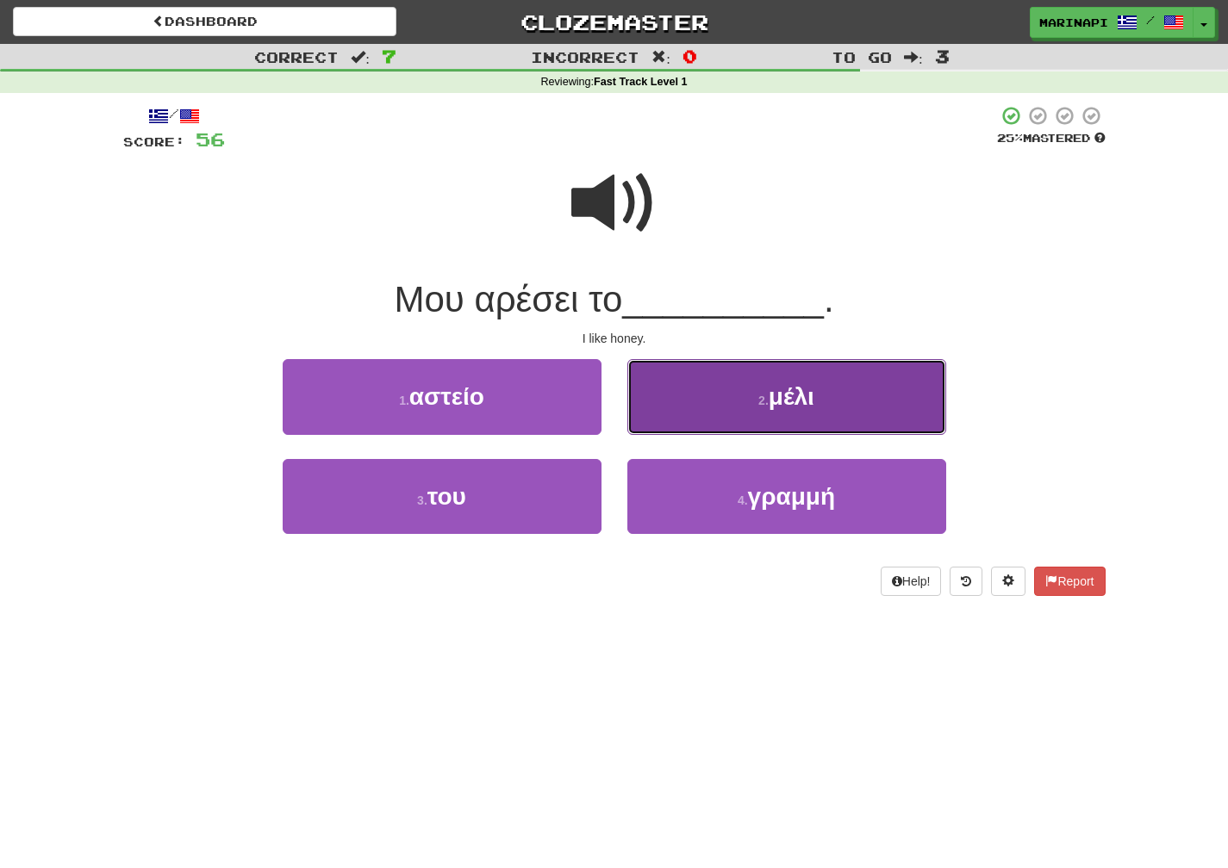
click at [697, 413] on button "2 . μέλι" at bounding box center [786, 396] width 319 height 75
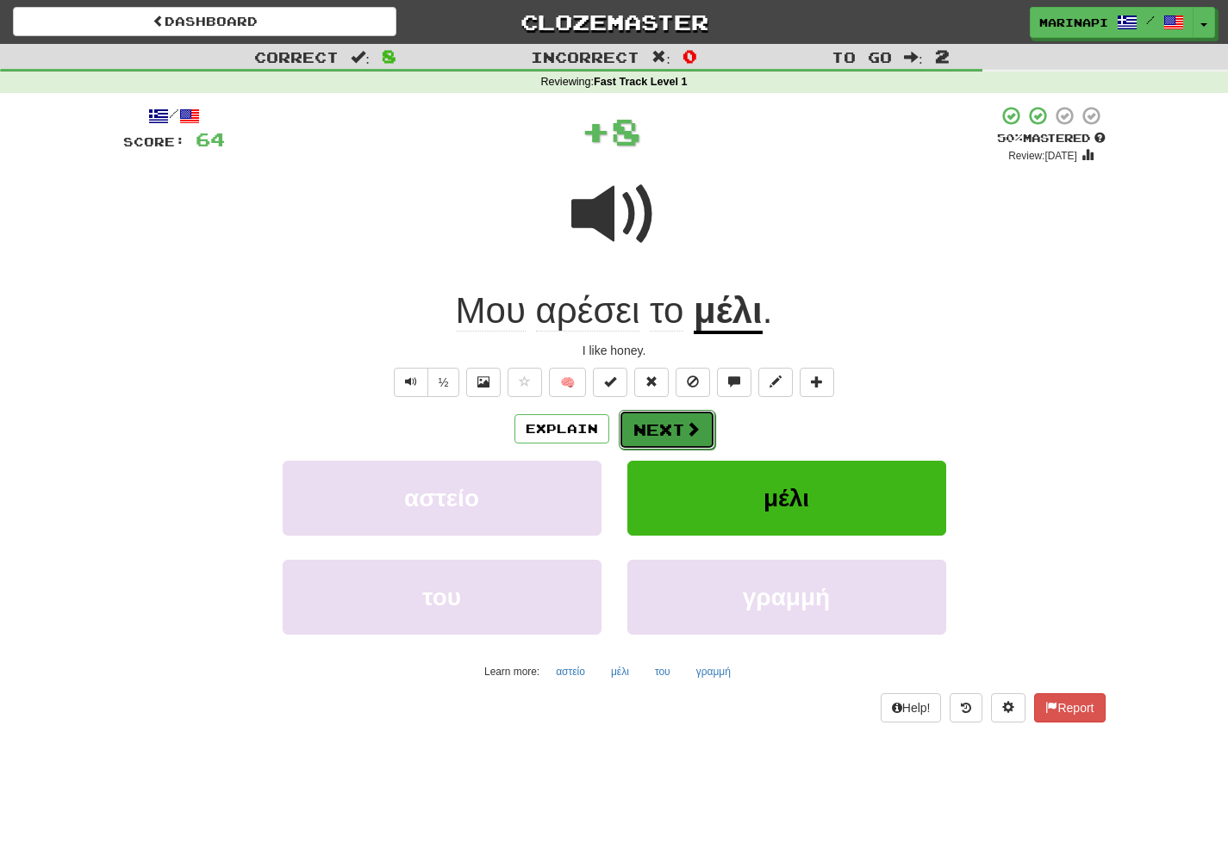
click at [674, 416] on button "Next" at bounding box center [667, 430] width 96 height 40
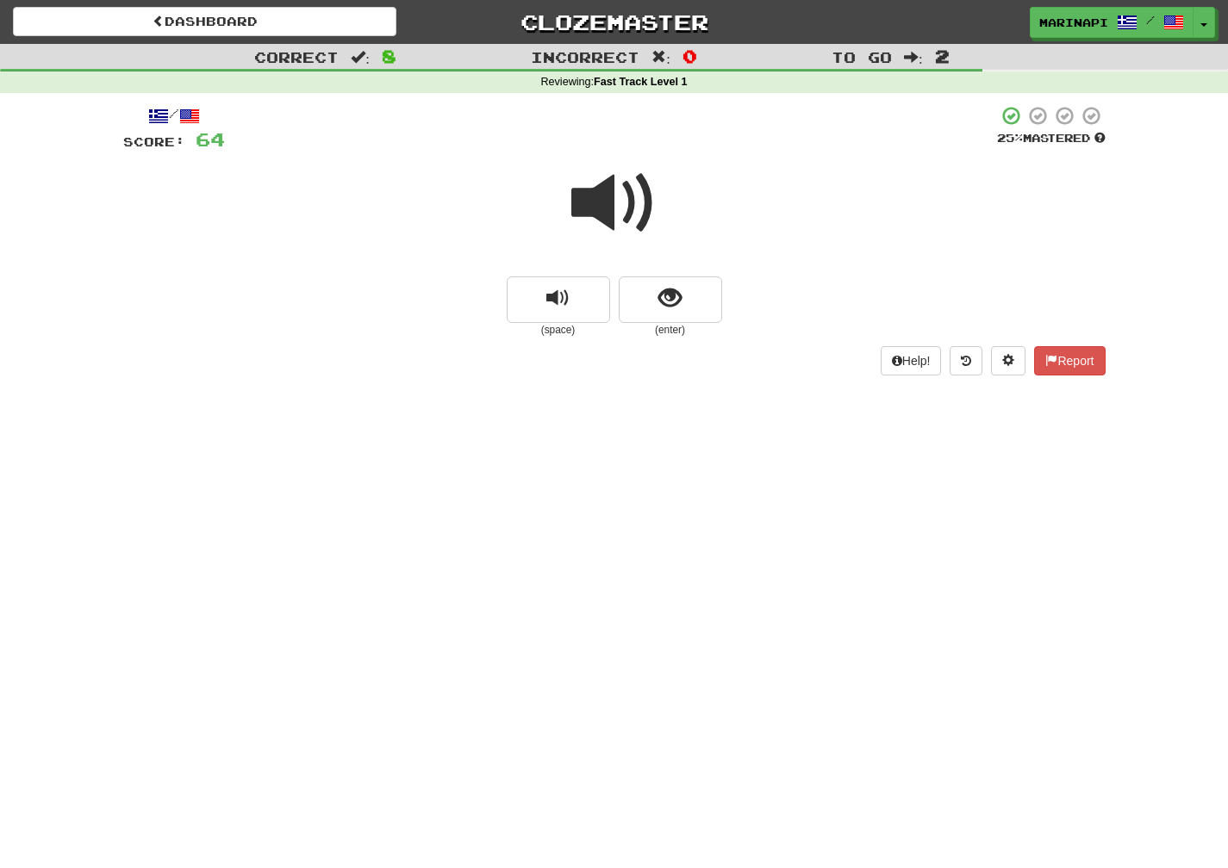
click at [623, 212] on span at bounding box center [614, 203] width 86 height 86
click at [647, 303] on button "show sentence" at bounding box center [670, 300] width 103 height 47
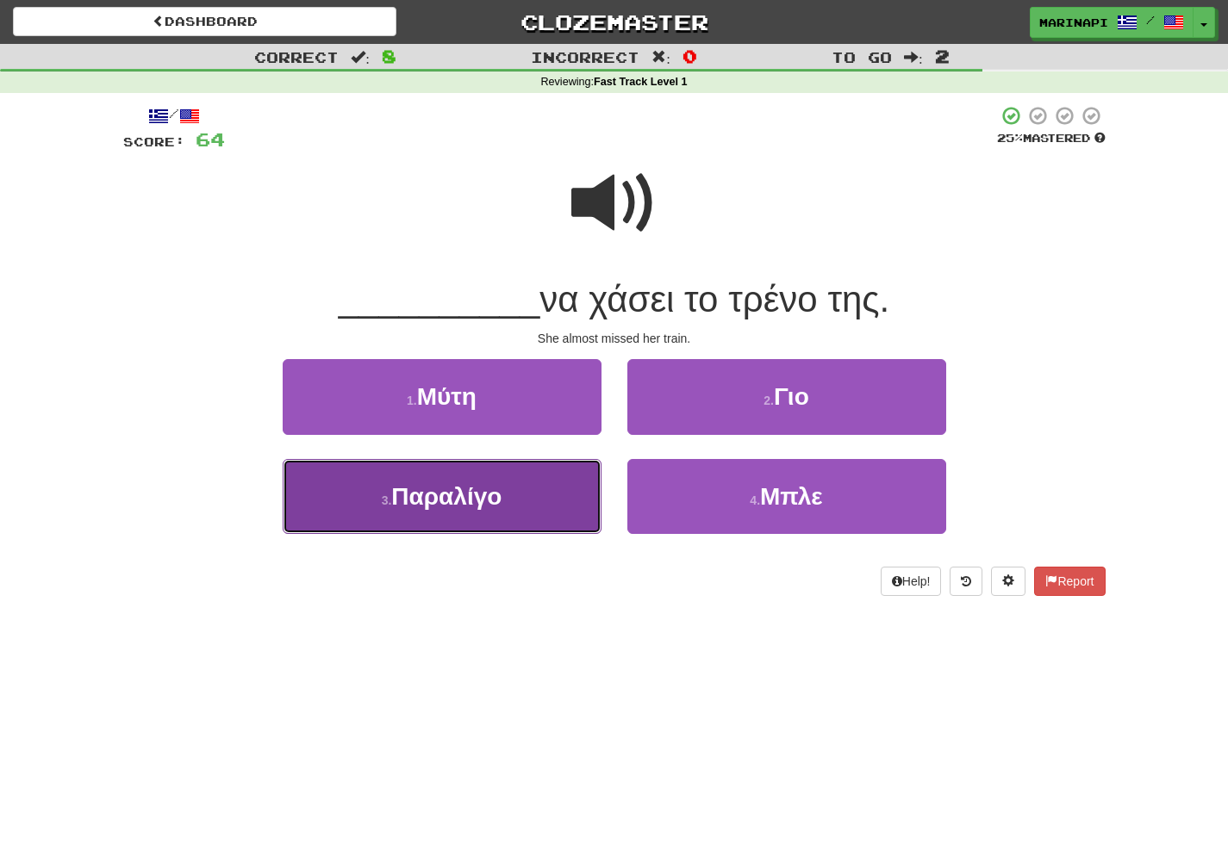
click at [551, 488] on button "3 . Παραλίγο" at bounding box center [442, 496] width 319 height 75
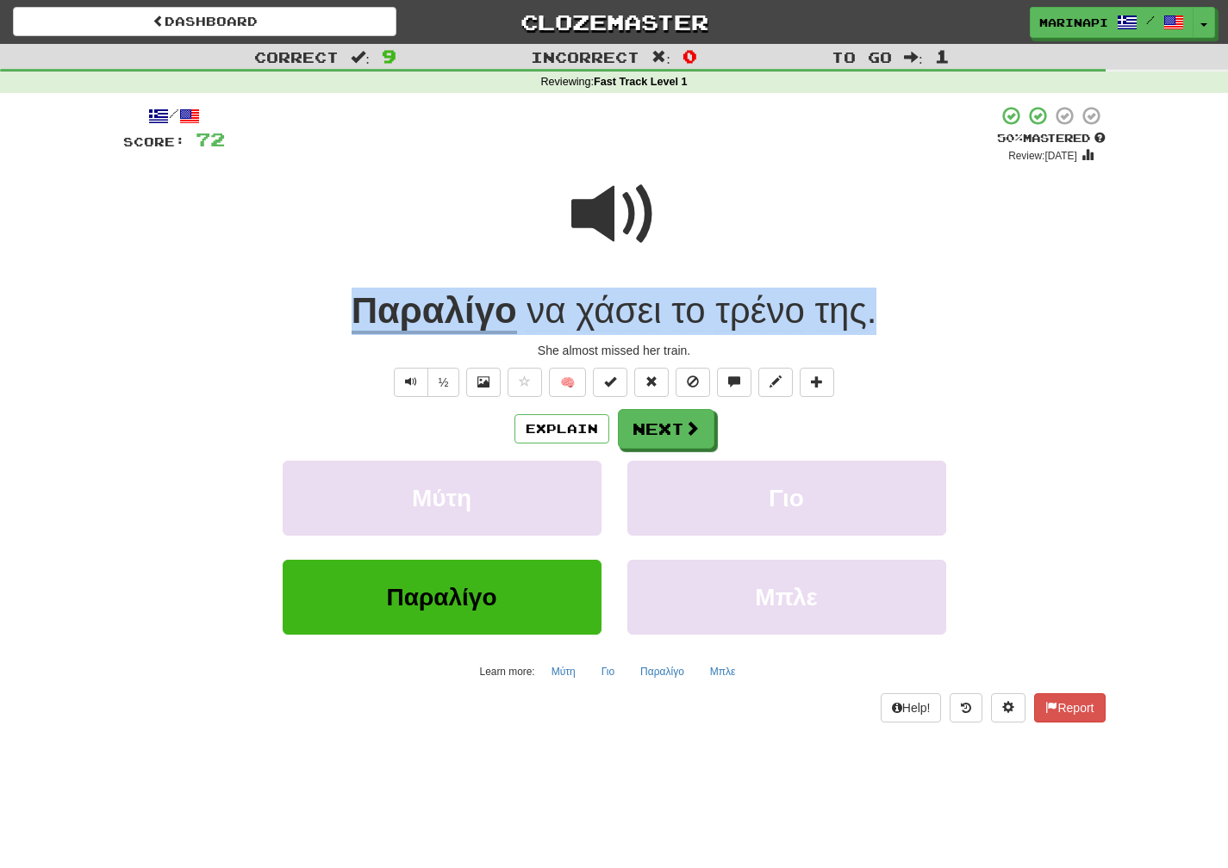
drag, startPoint x: 889, startPoint y: 313, endPoint x: 345, endPoint y: 318, distance: 543.6
click at [345, 318] on div "Παραλίγο να χάσει το τρένο της ." at bounding box center [614, 311] width 982 height 47
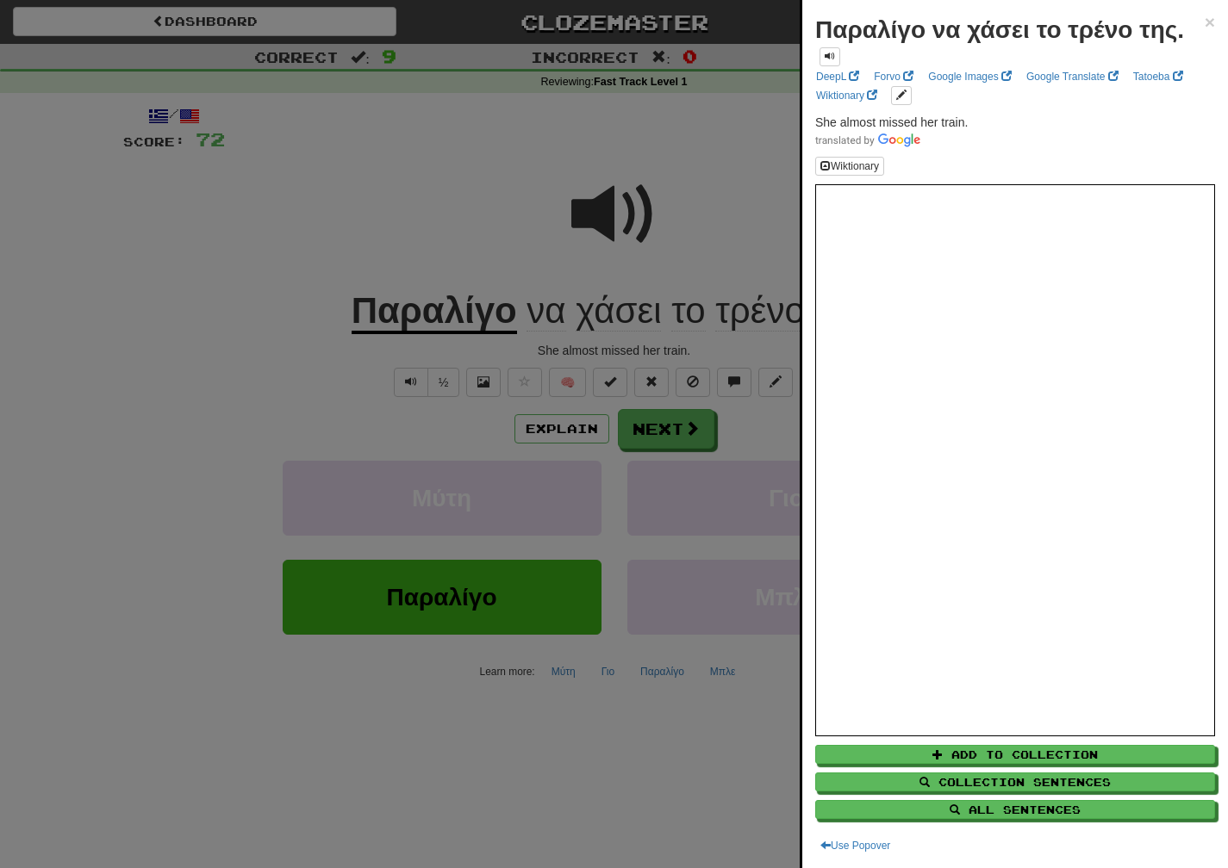
click at [635, 440] on div at bounding box center [614, 434] width 1228 height 868
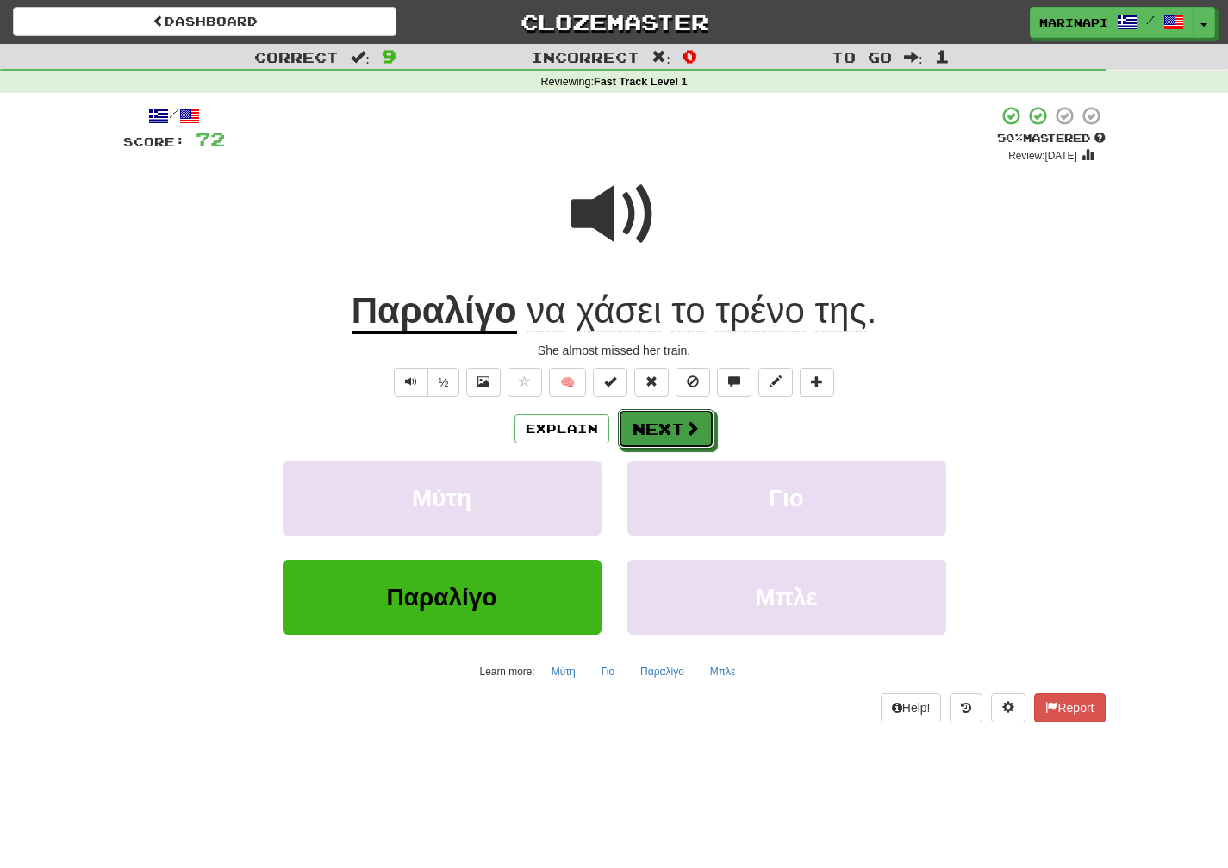
click at [649, 438] on button "Next" at bounding box center [666, 429] width 96 height 40
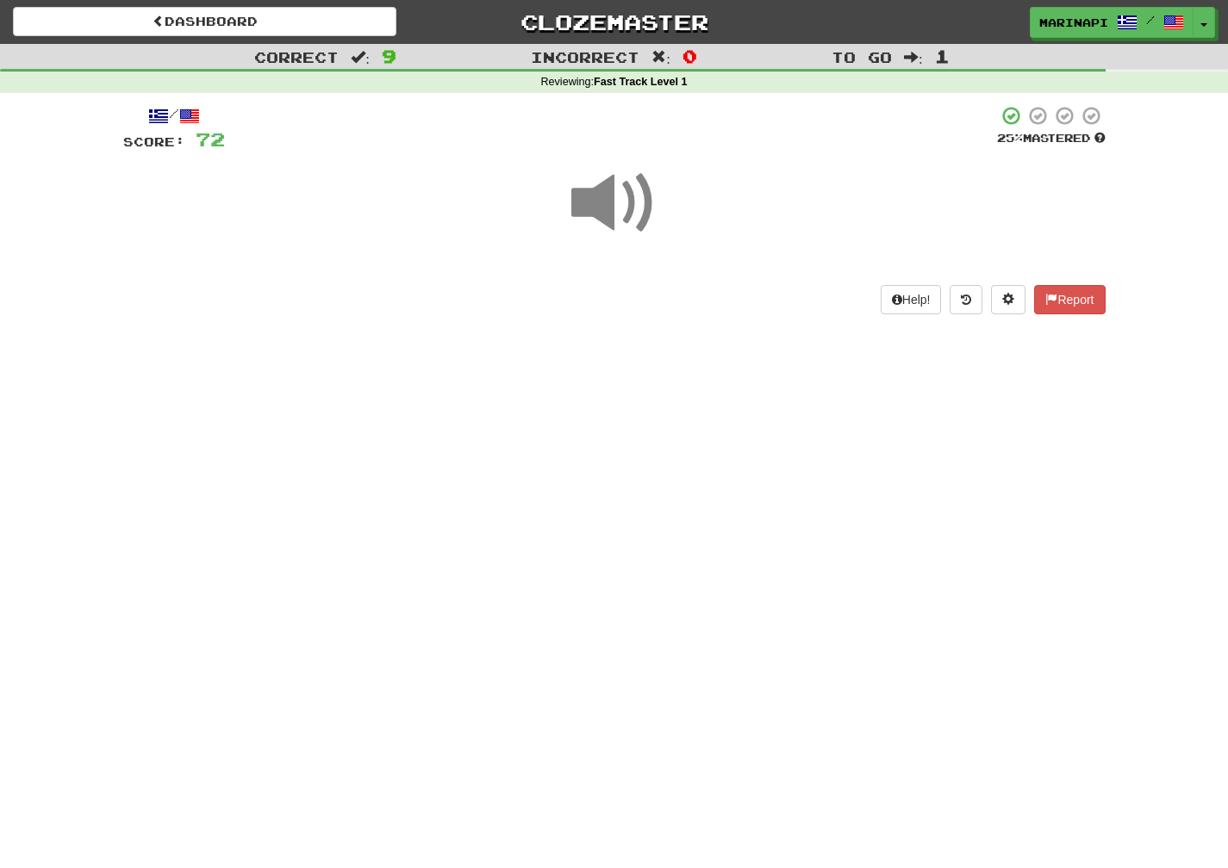
click at [610, 215] on span at bounding box center [614, 203] width 86 height 86
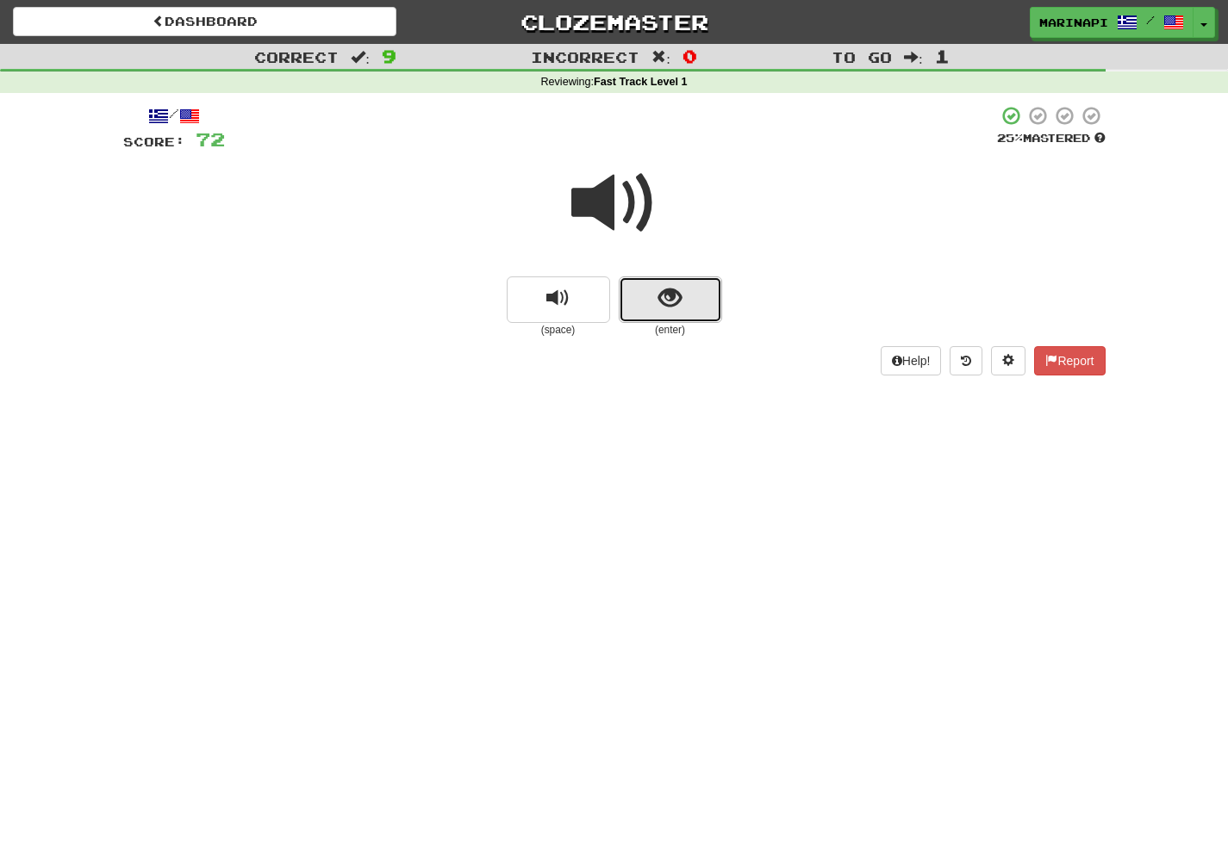
click at [665, 283] on button "show sentence" at bounding box center [670, 300] width 103 height 47
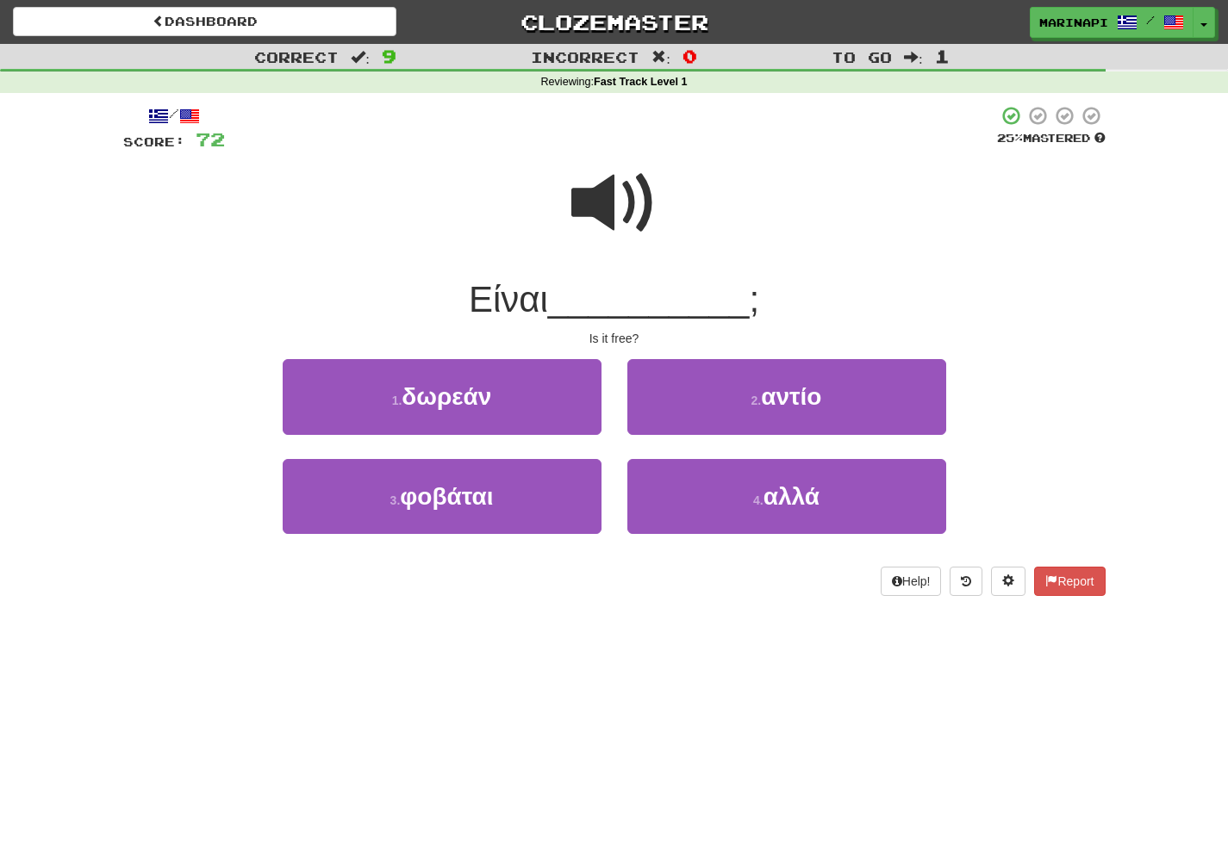
click at [620, 215] on span at bounding box center [614, 203] width 86 height 86
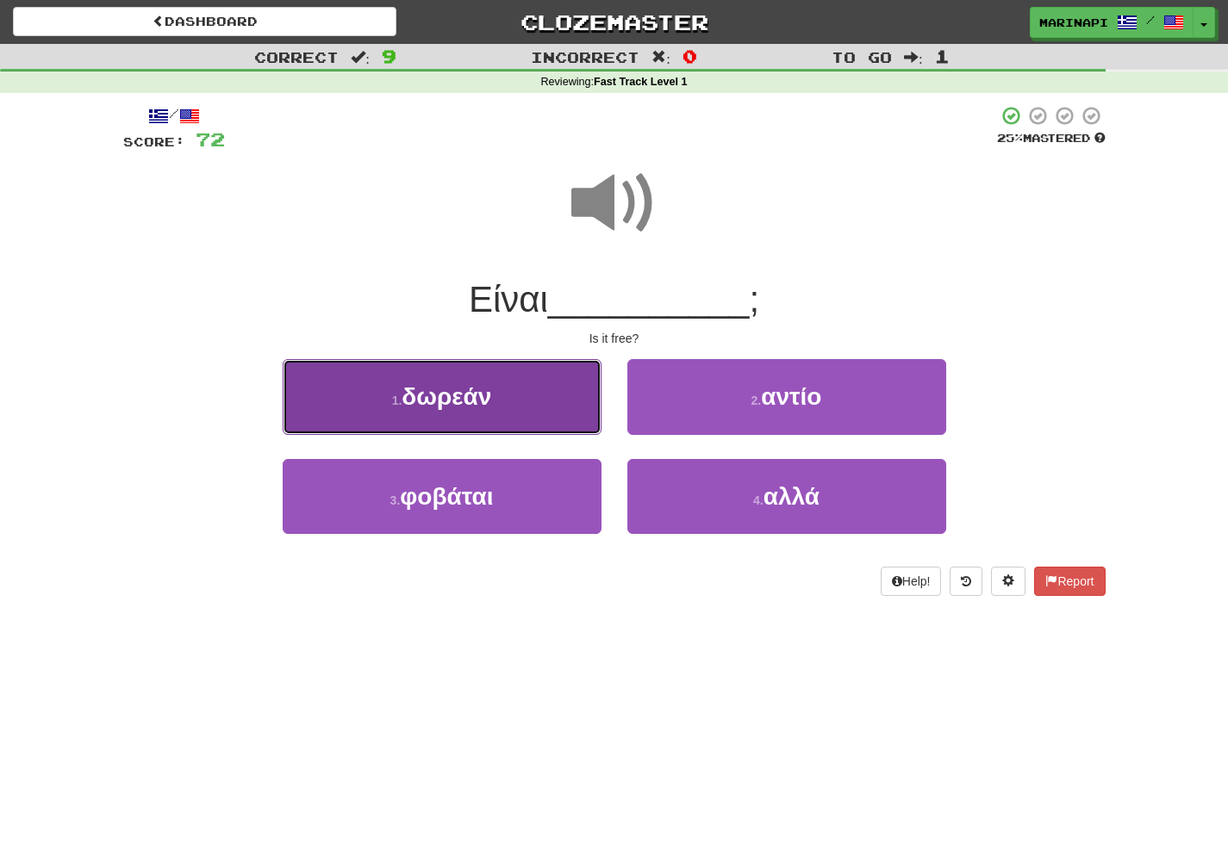
click at [539, 386] on button "1 . δωρεάν" at bounding box center [442, 396] width 319 height 75
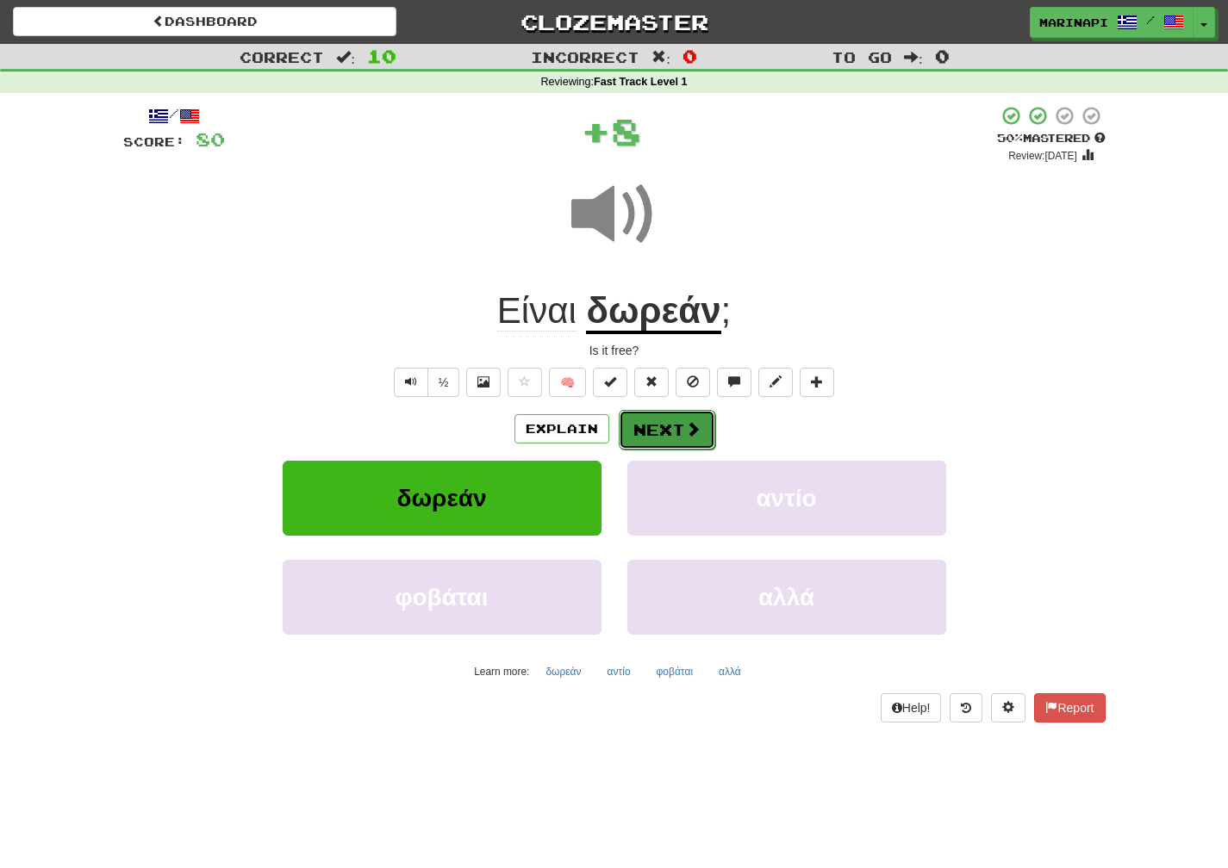
click at [680, 425] on button "Next" at bounding box center [667, 430] width 96 height 40
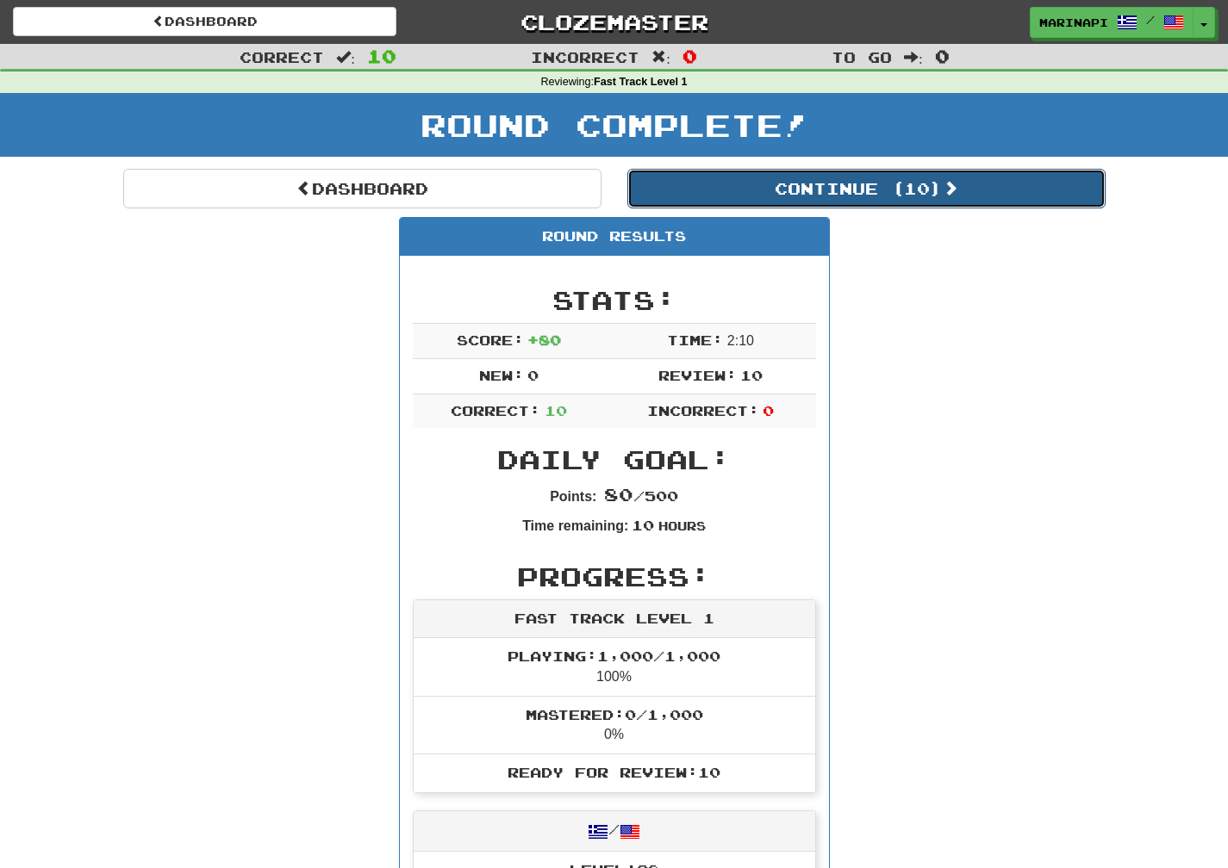
click at [921, 203] on button "Continue ( 10 )" at bounding box center [866, 189] width 478 height 40
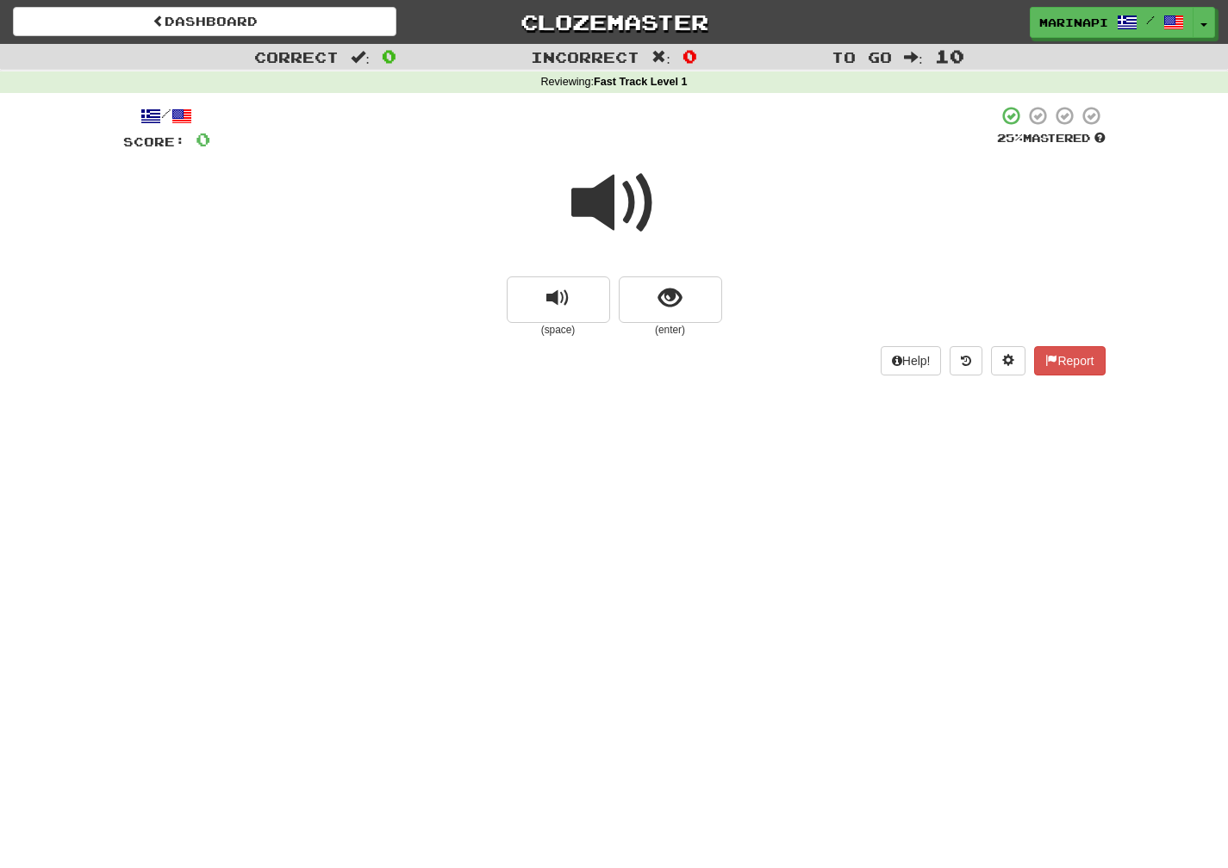
click at [633, 215] on span at bounding box center [614, 203] width 86 height 86
click at [655, 311] on button "show sentence" at bounding box center [670, 300] width 103 height 47
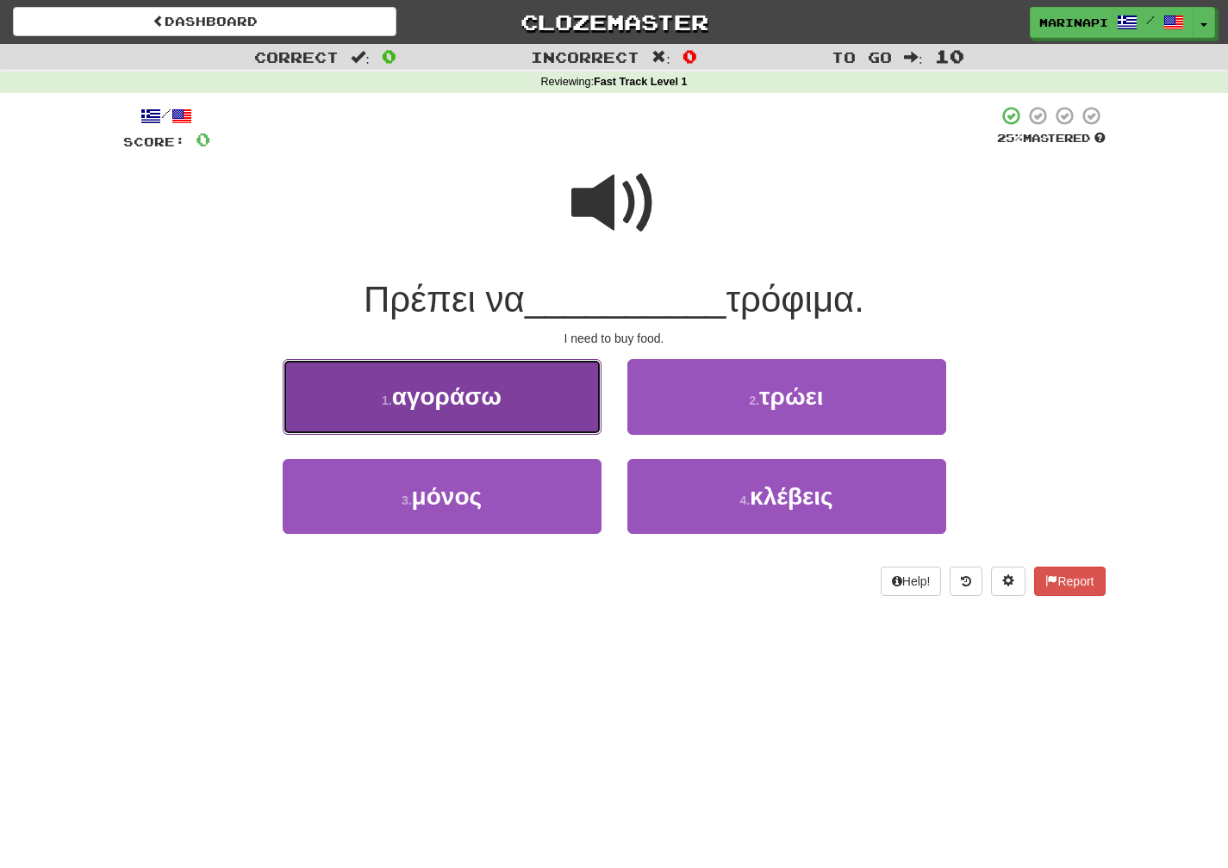
click at [554, 413] on button "1 . αγοράσω" at bounding box center [442, 396] width 319 height 75
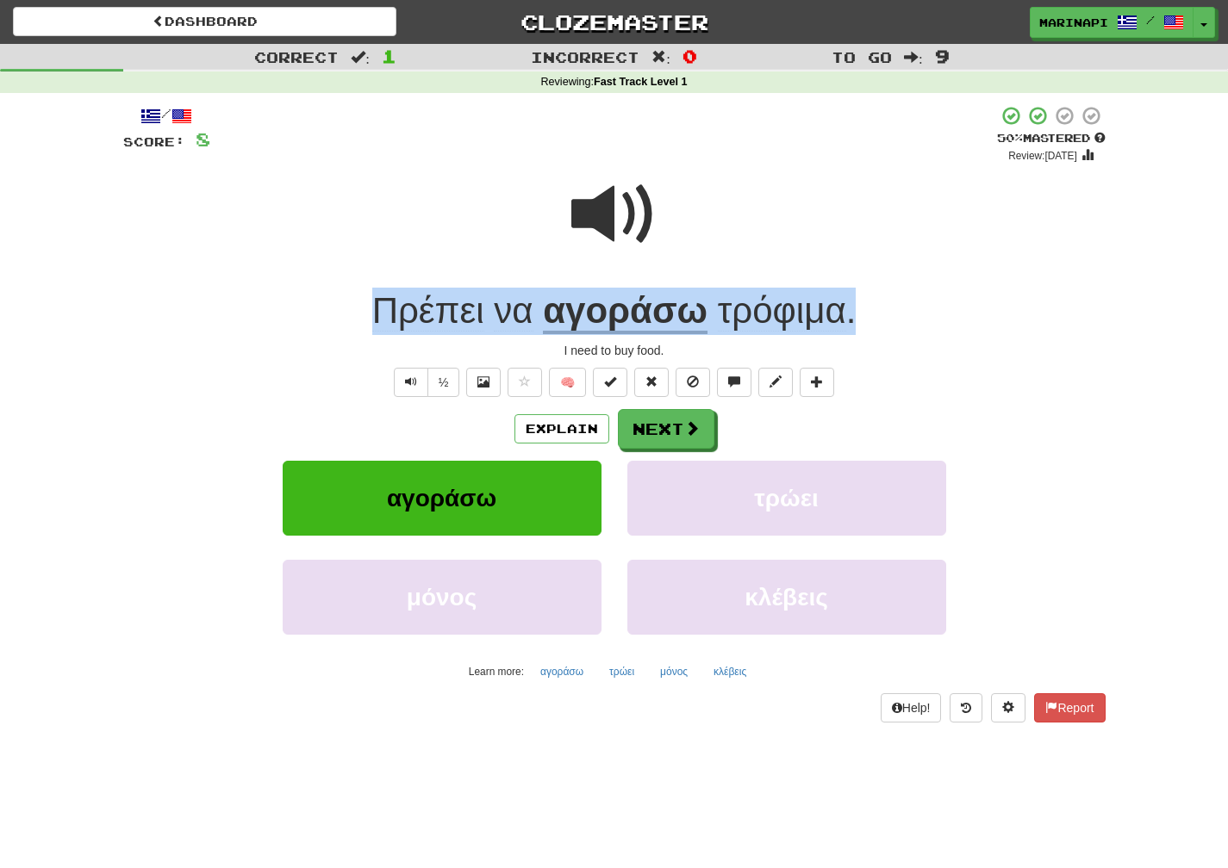
drag, startPoint x: 874, startPoint y: 305, endPoint x: 332, endPoint y: 302, distance: 541.9
click at [332, 302] on div "Πρέπει να αγοράσω τρόφιμα ." at bounding box center [614, 311] width 982 height 47
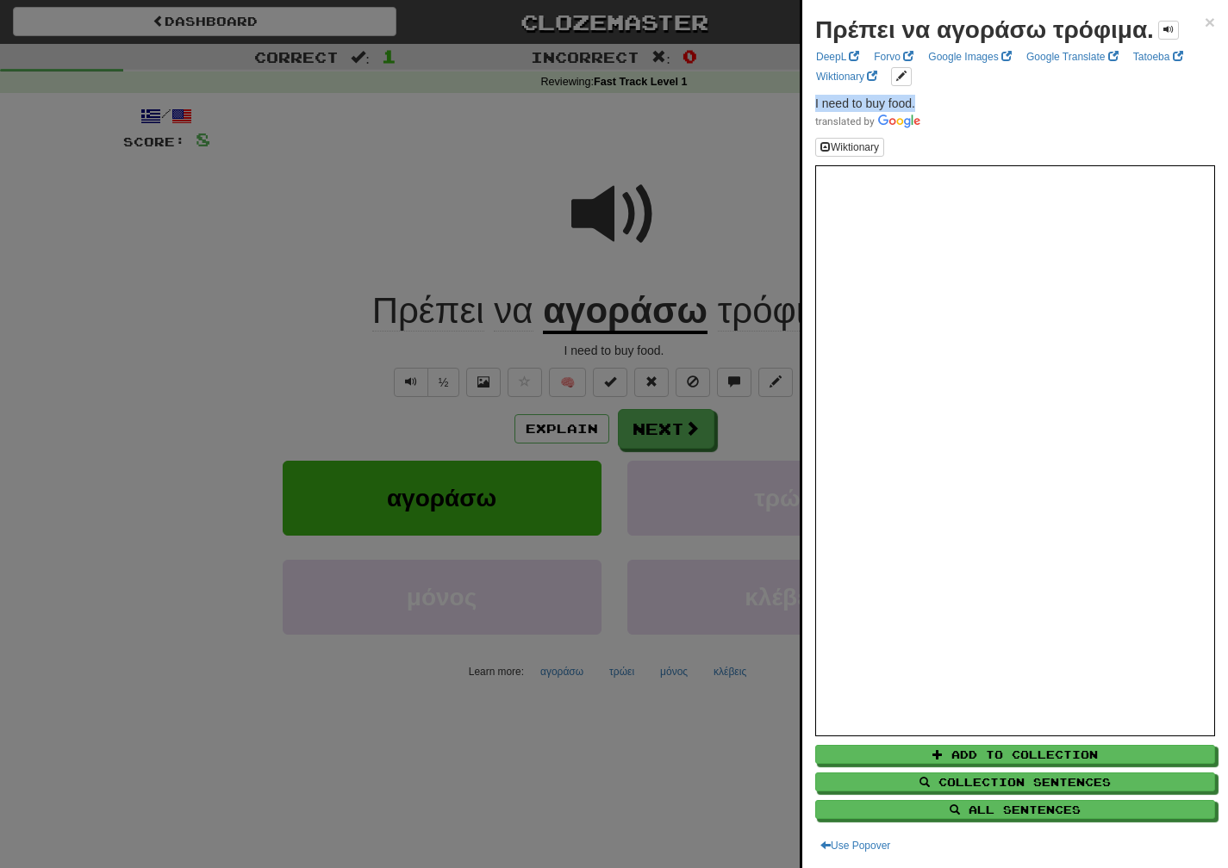
drag, startPoint x: 930, startPoint y: 100, endPoint x: 811, endPoint y: 104, distance: 119.8
click at [811, 104] on div "Πρέπει να αγοράσω τρόφιμα. × DeepL Forvo Google Images Google Translate Tatoeba…" at bounding box center [1015, 434] width 426 height 868
click at [954, 111] on p "I need to buy food." at bounding box center [1015, 112] width 400 height 34
drag, startPoint x: 928, startPoint y: 99, endPoint x: 812, endPoint y: 100, distance: 116.3
click at [812, 100] on div "Πρέπει να αγοράσω τρόφιμα. × DeepL Forvo Google Images Google Translate Tatoeba…" at bounding box center [1015, 434] width 426 height 868
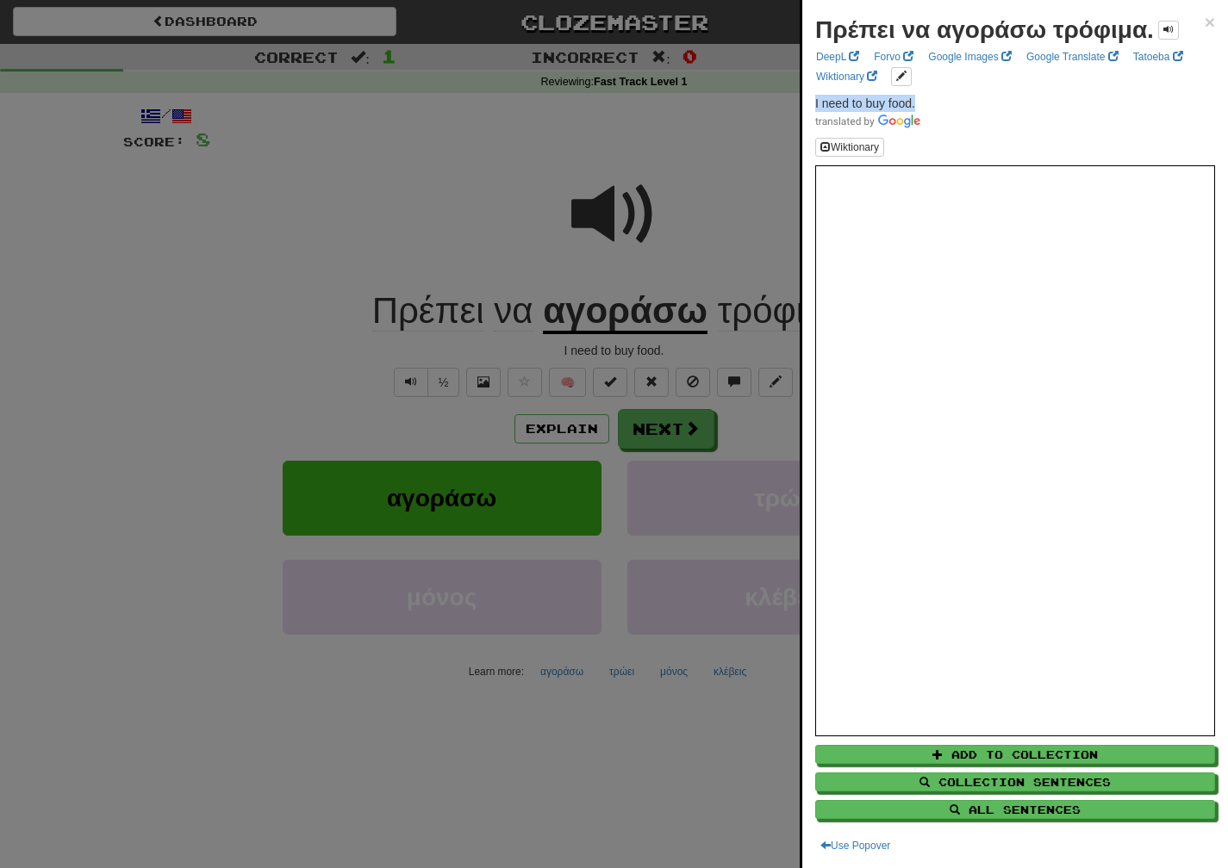
copy span "I need to buy food."
click at [693, 434] on div at bounding box center [614, 434] width 1228 height 868
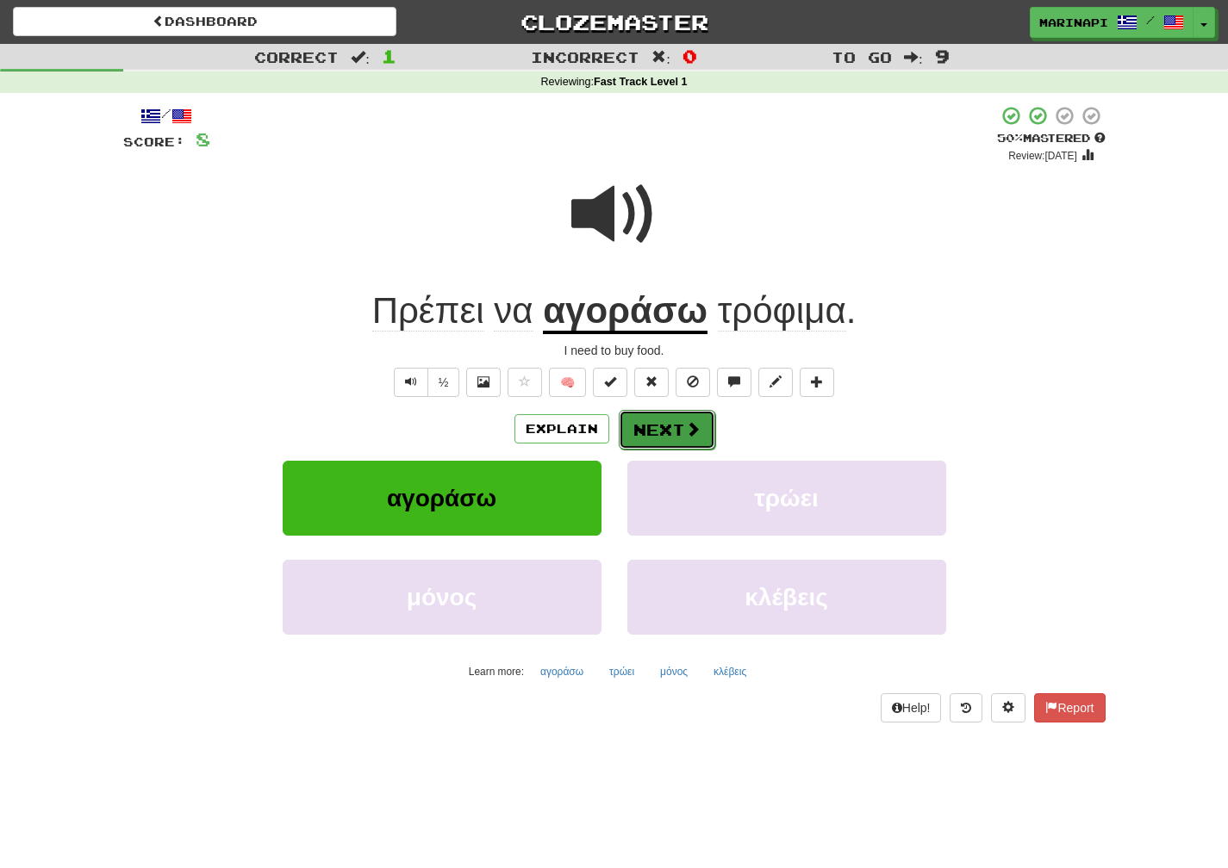
click at [693, 434] on span at bounding box center [693, 429] width 16 height 16
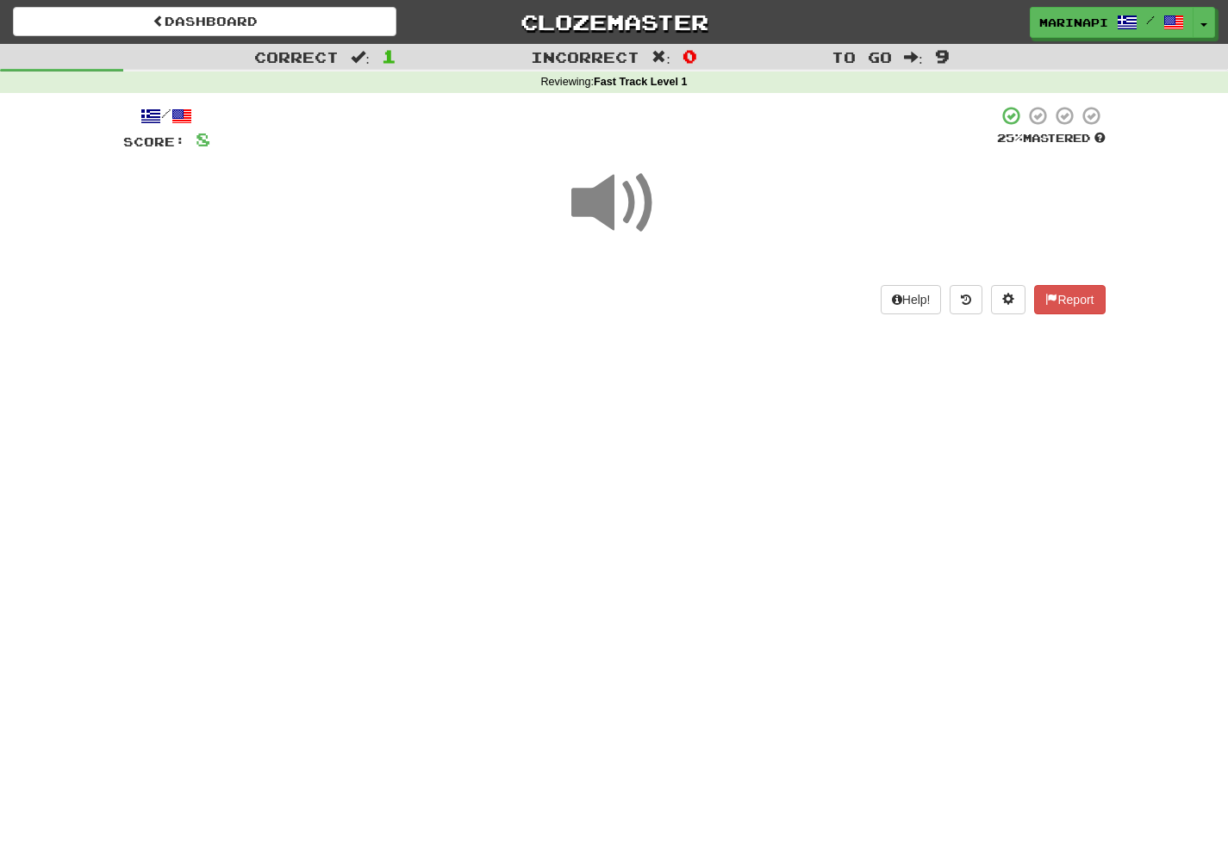
click at [631, 227] on span at bounding box center [614, 203] width 86 height 86
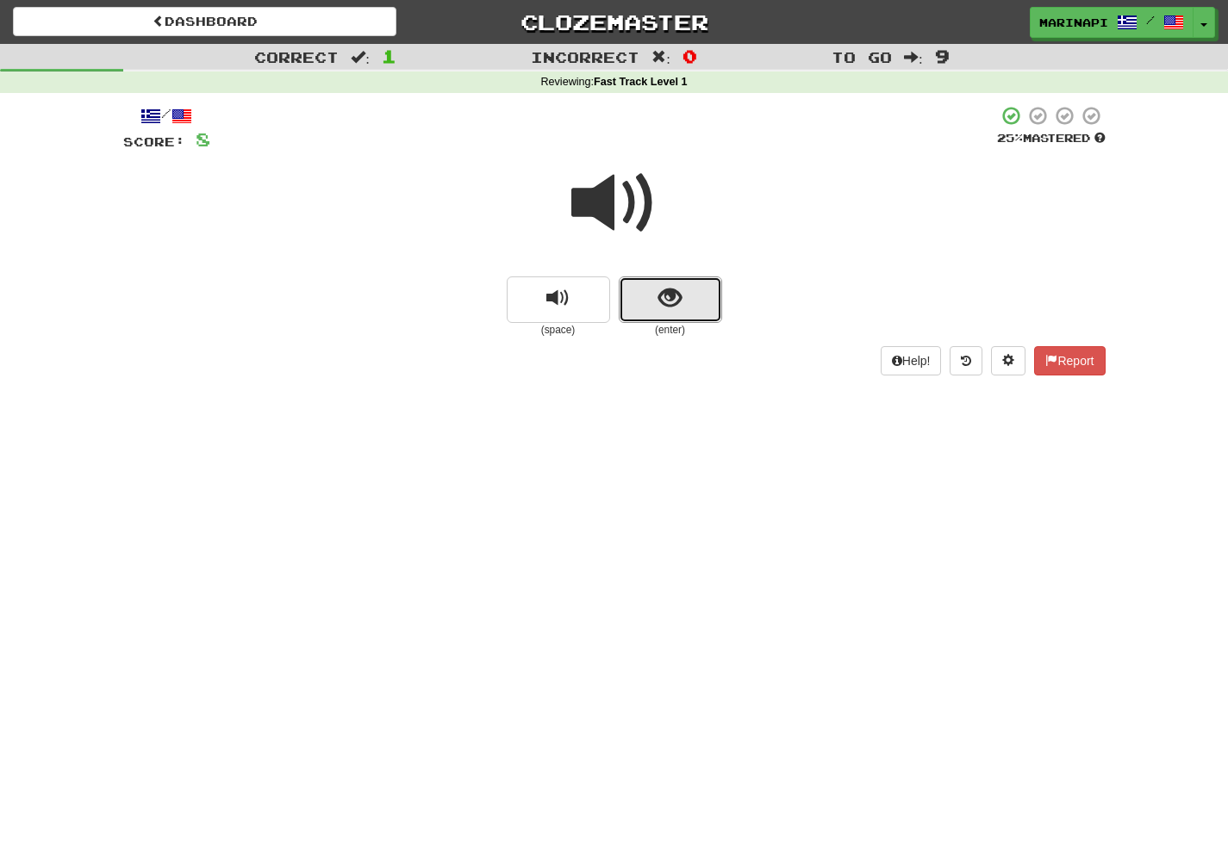
click at [653, 296] on button "show sentence" at bounding box center [670, 300] width 103 height 47
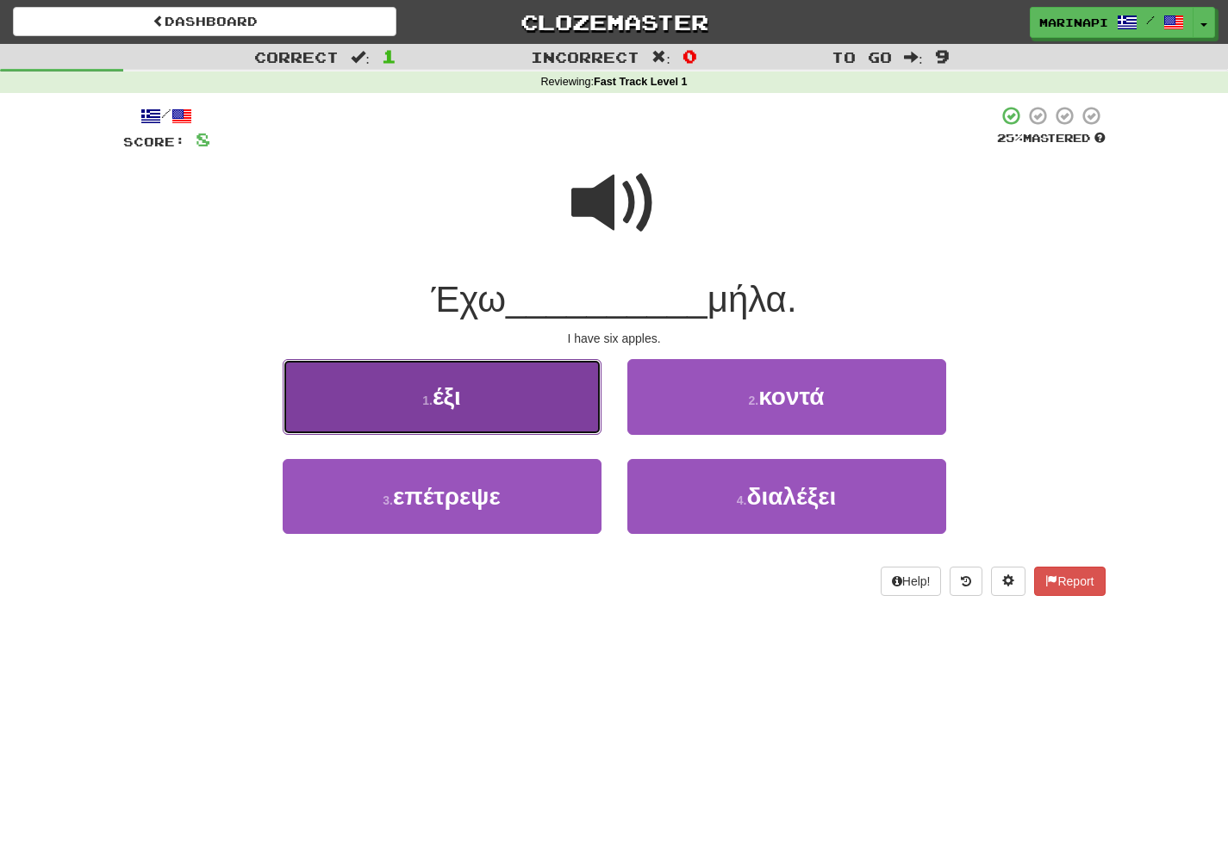
click at [564, 403] on button "1 . έξι" at bounding box center [442, 396] width 319 height 75
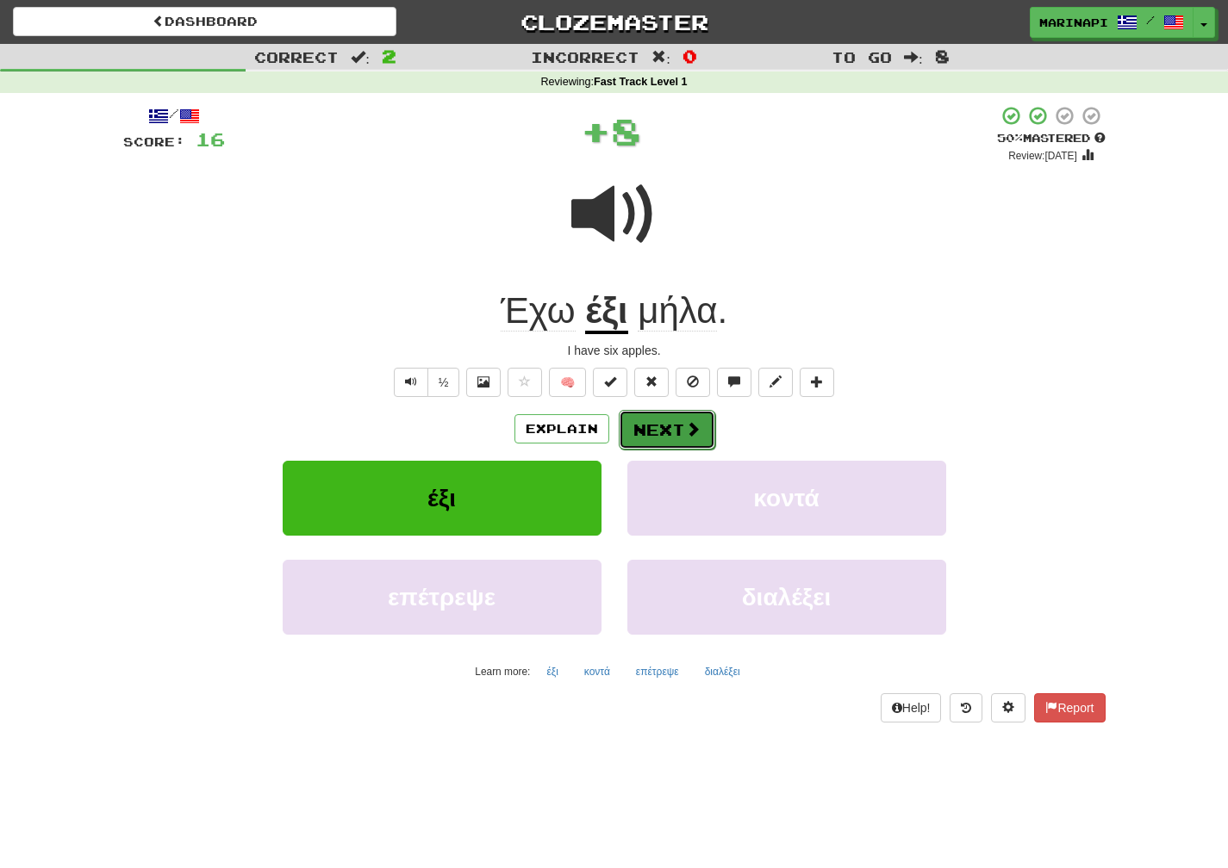
click at [681, 423] on button "Next" at bounding box center [667, 430] width 96 height 40
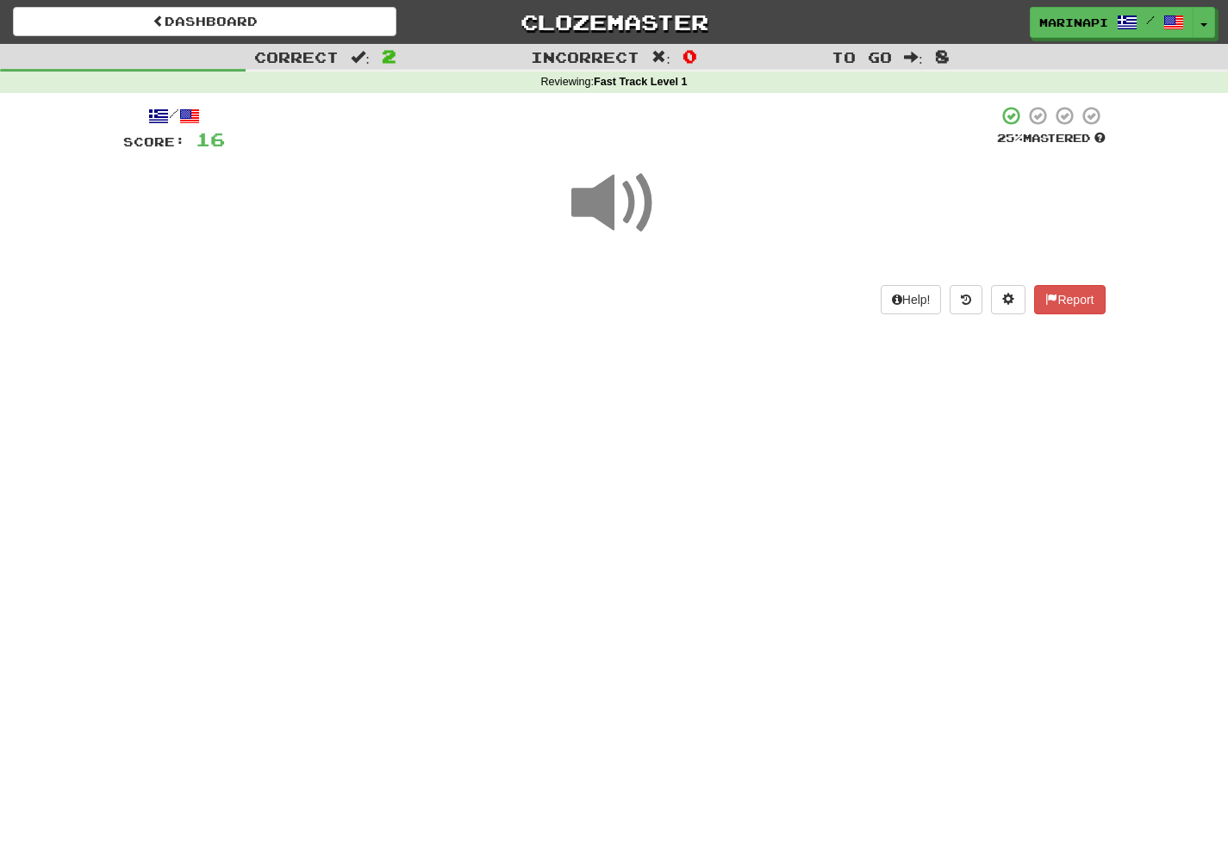
click at [628, 217] on span at bounding box center [614, 203] width 86 height 86
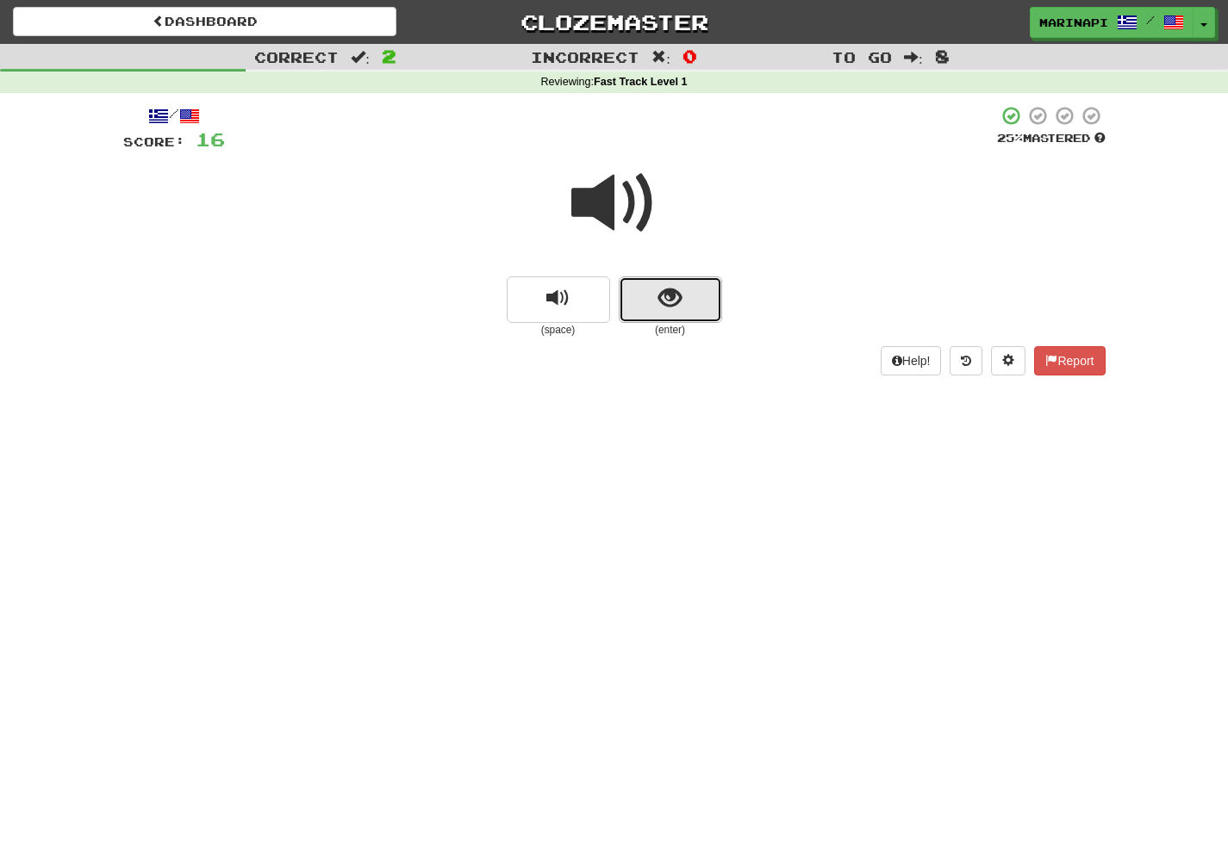
click at [675, 312] on button "show sentence" at bounding box center [670, 300] width 103 height 47
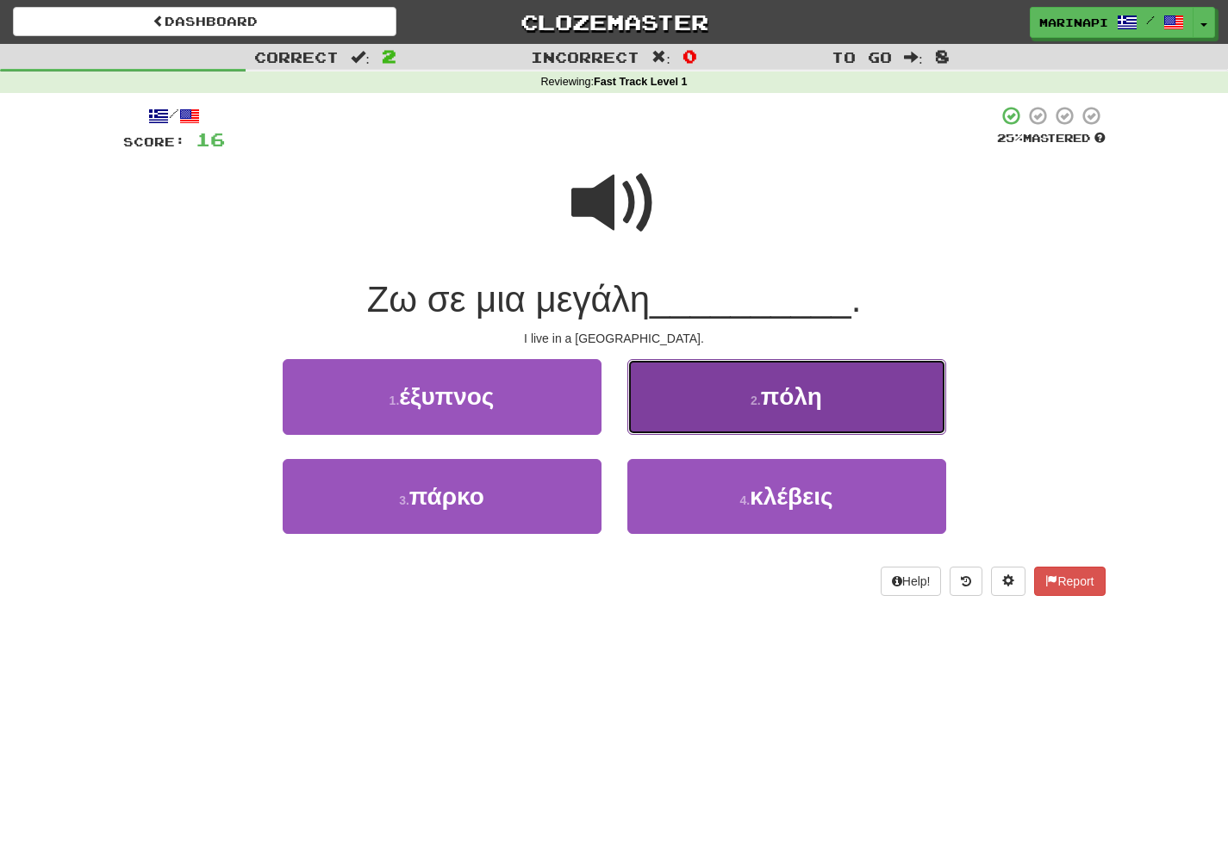
click at [700, 425] on button "2 . πόλη" at bounding box center [786, 396] width 319 height 75
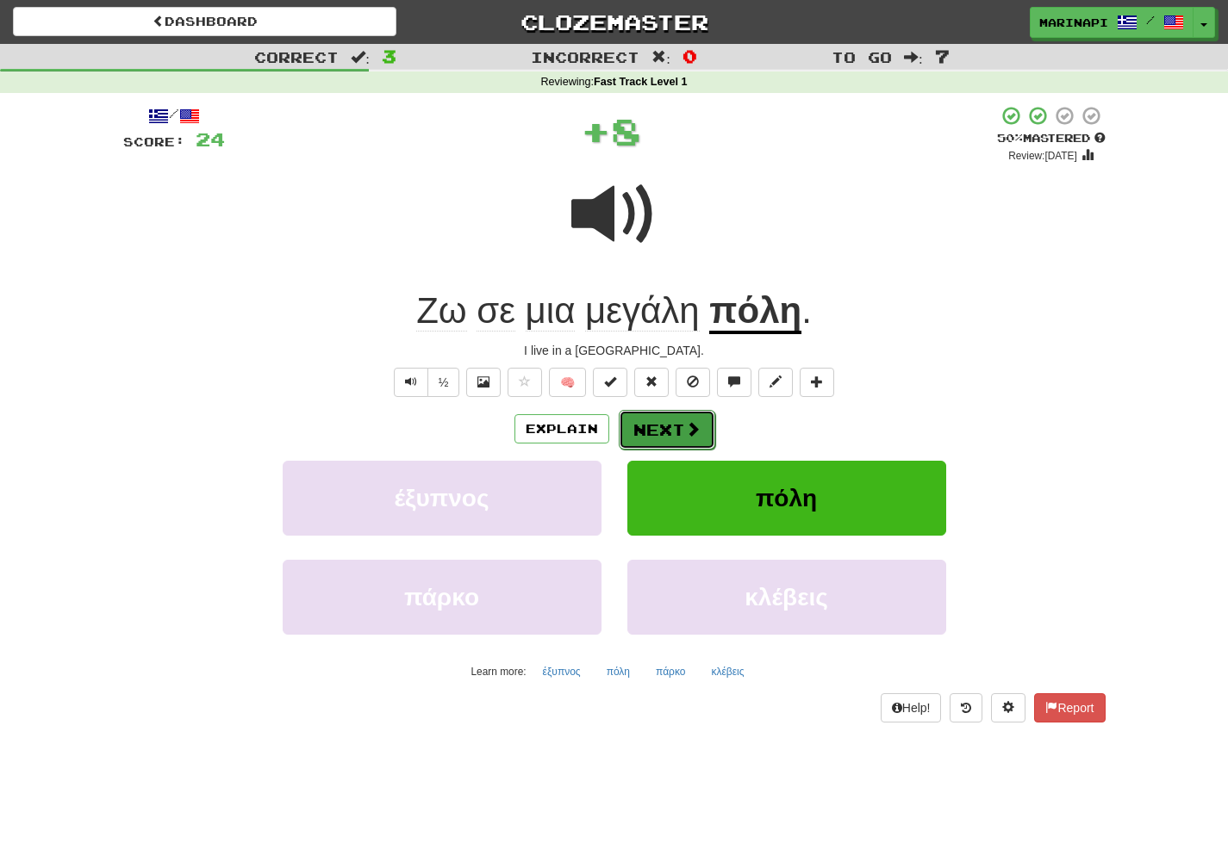
click at [698, 423] on span at bounding box center [693, 429] width 16 height 16
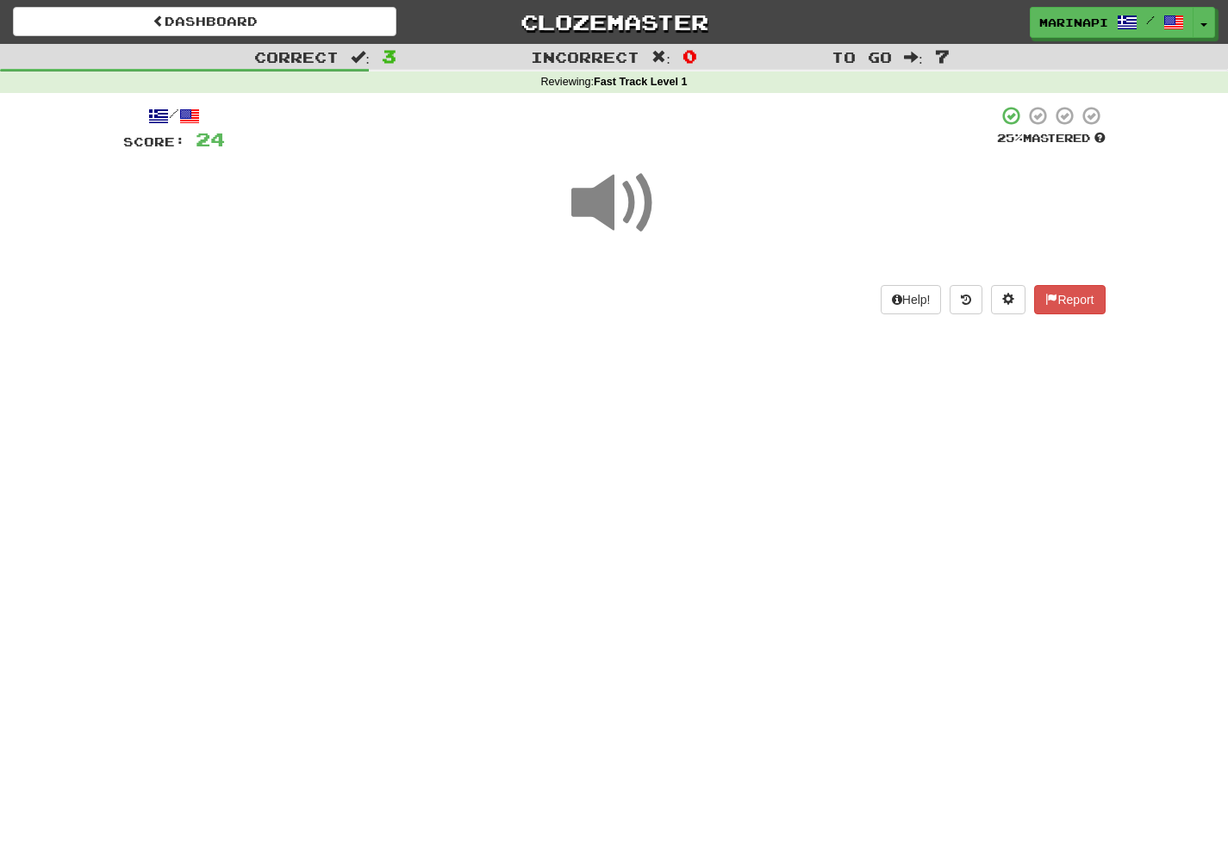
click at [618, 228] on span at bounding box center [614, 203] width 86 height 86
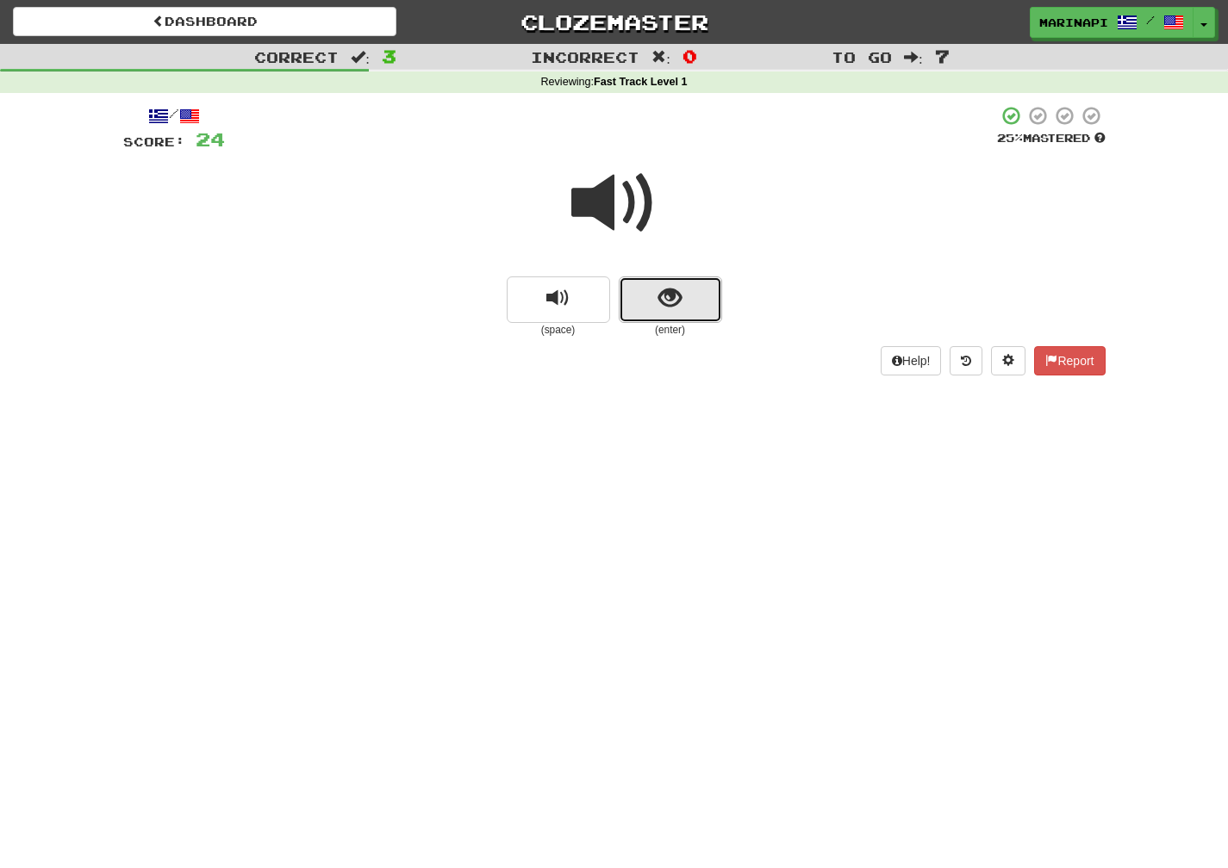
click at [672, 308] on span "show sentence" at bounding box center [669, 298] width 23 height 23
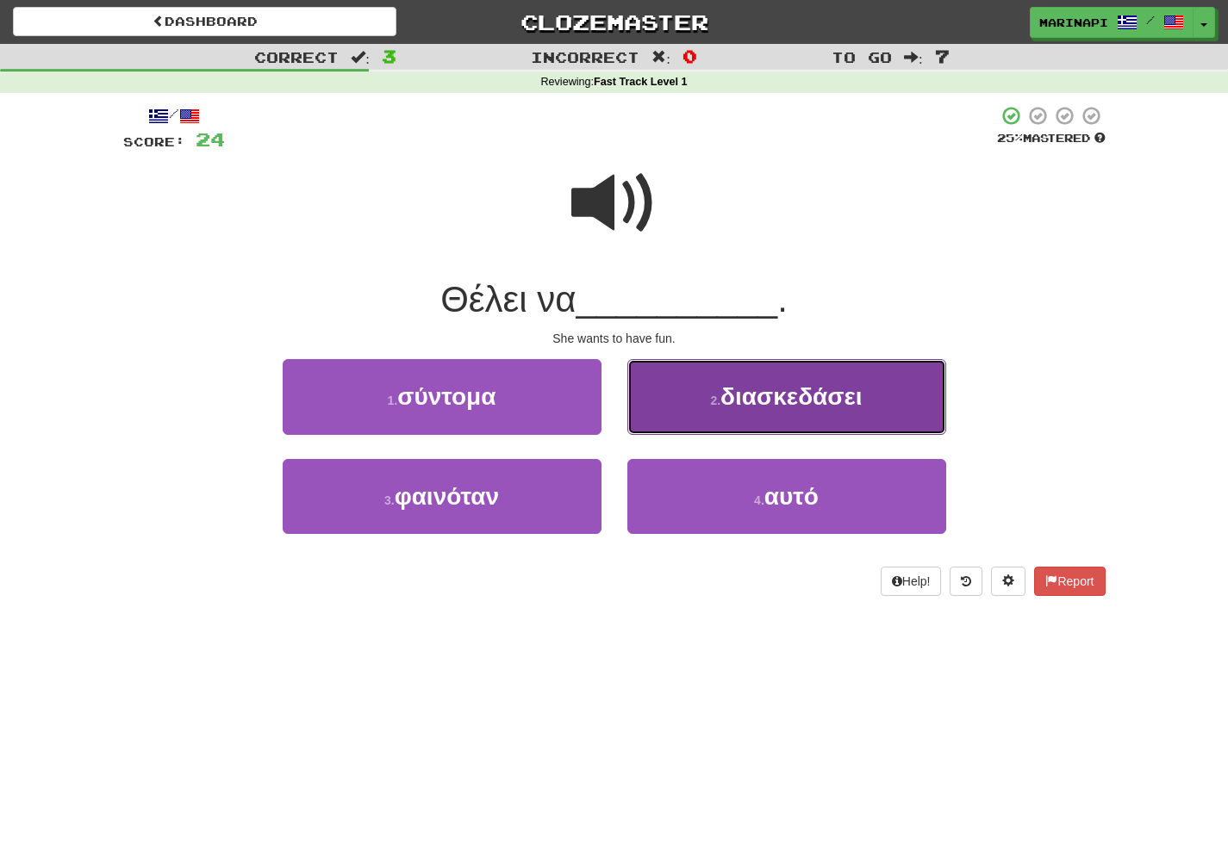
click at [689, 407] on button "2 . διασκεδάσει" at bounding box center [786, 396] width 319 height 75
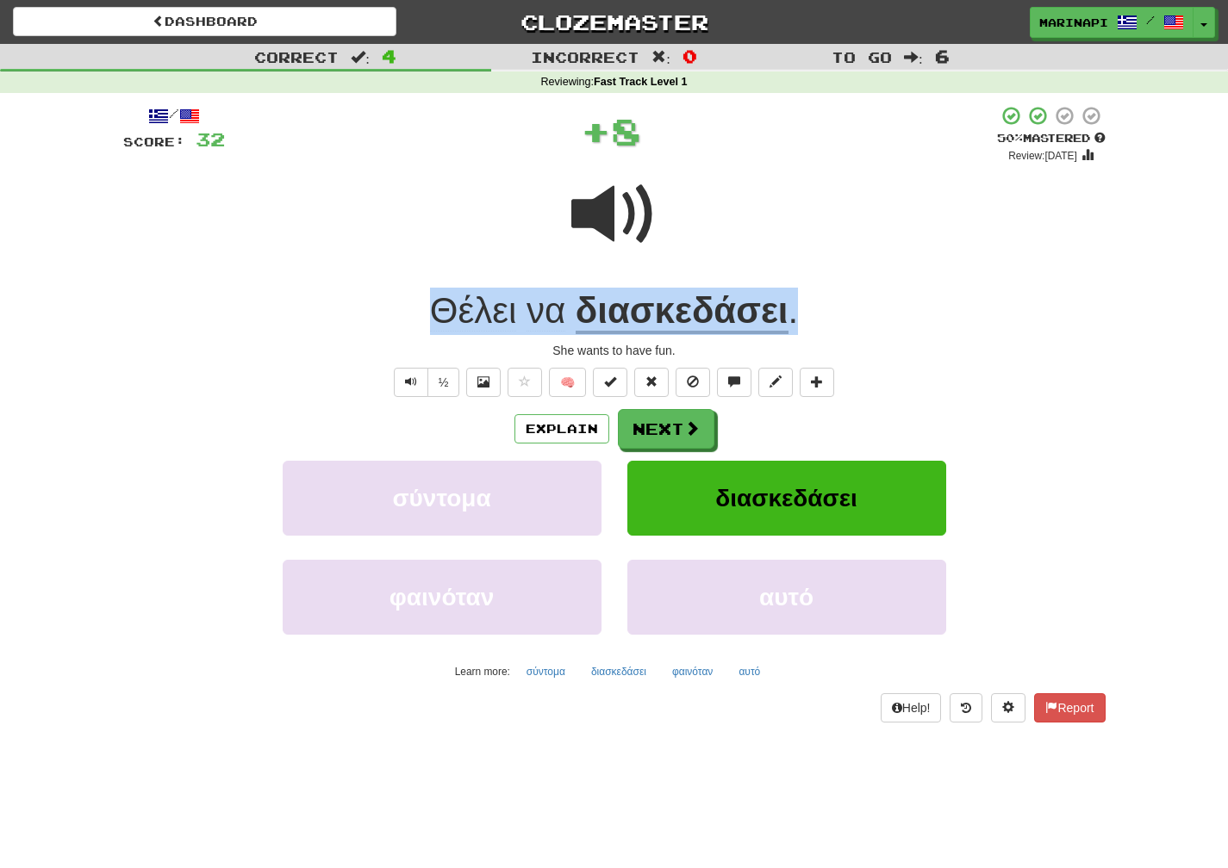
drag, startPoint x: 825, startPoint y: 307, endPoint x: 397, endPoint y: 302, distance: 428.2
click at [397, 302] on div "Θέλει να διασκεδάσει ." at bounding box center [614, 311] width 982 height 47
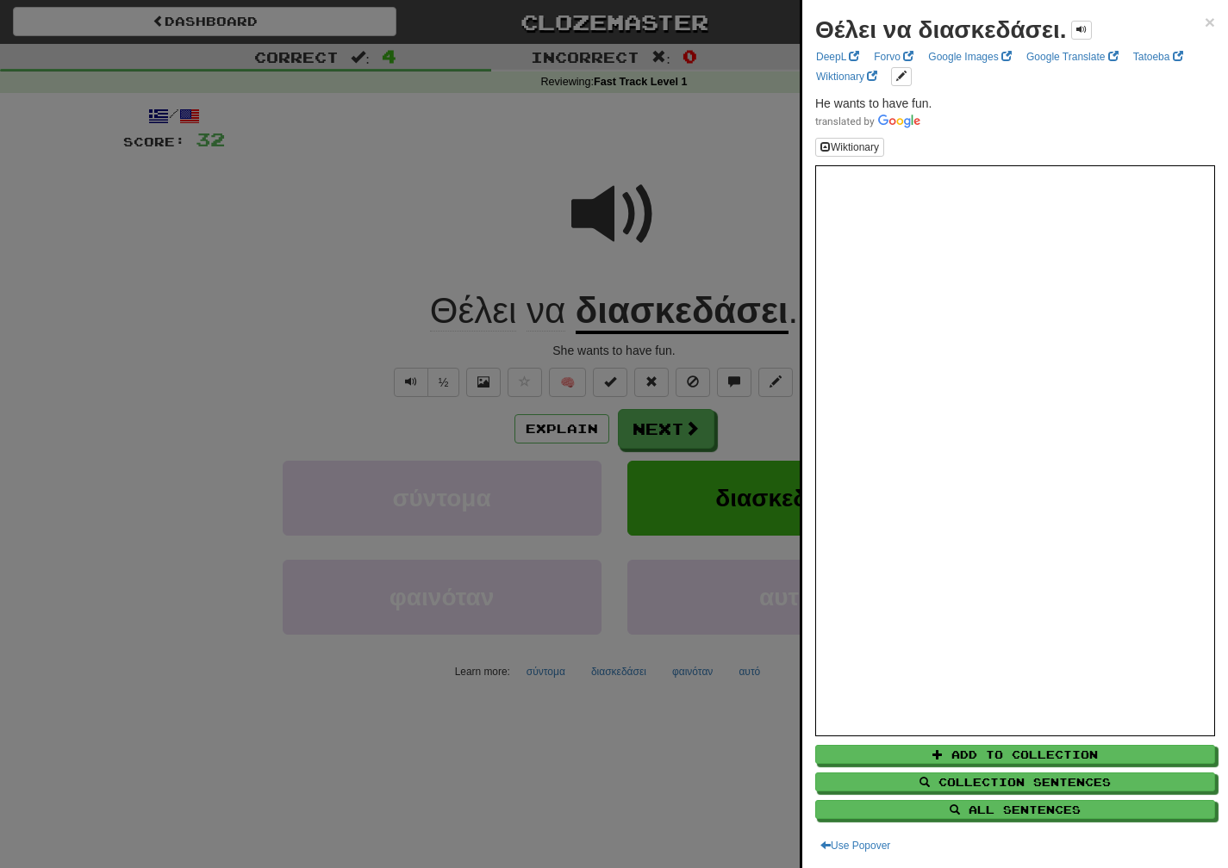
click at [380, 283] on div at bounding box center [614, 434] width 1228 height 868
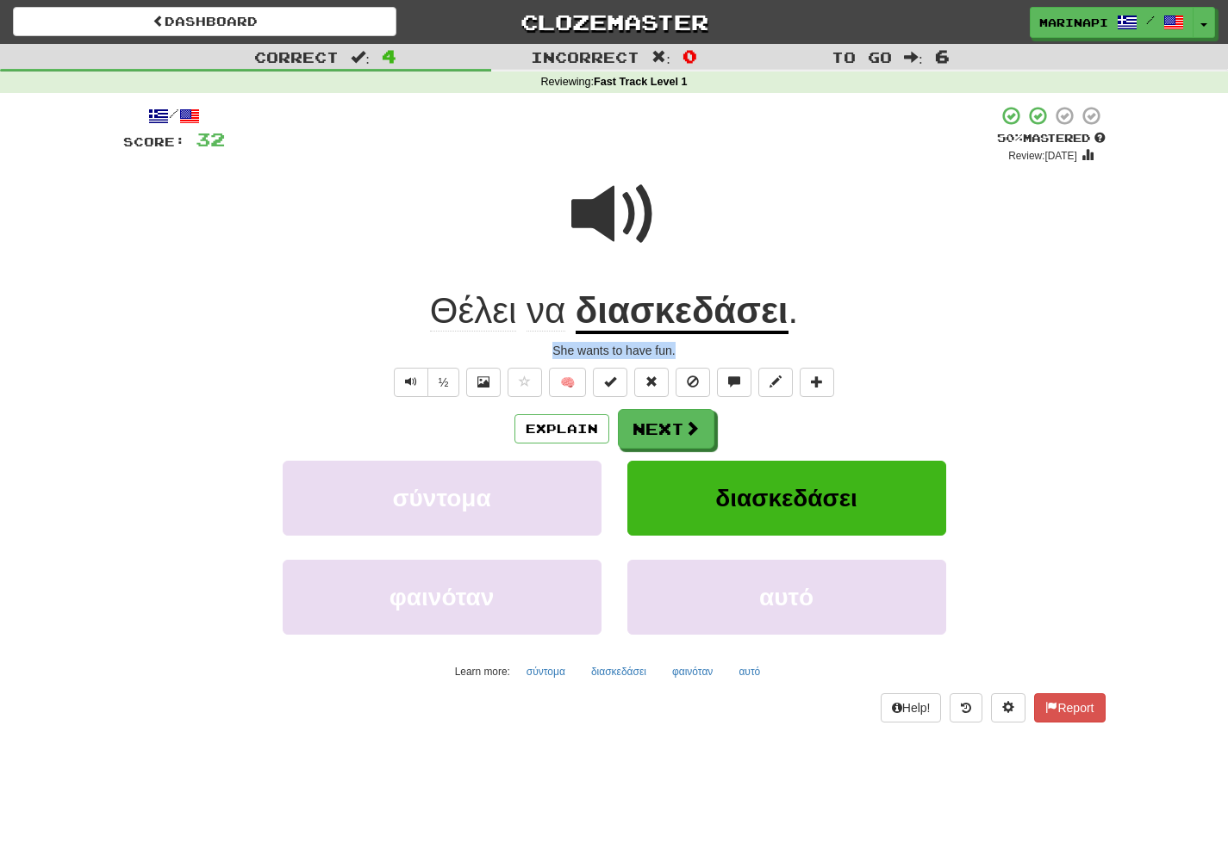
drag, startPoint x: 687, startPoint y: 353, endPoint x: 555, endPoint y: 355, distance: 131.8
click at [555, 355] on div "She wants to have fun." at bounding box center [614, 350] width 982 height 17
copy div "She wants to have fun."
click at [696, 437] on span at bounding box center [693, 429] width 16 height 16
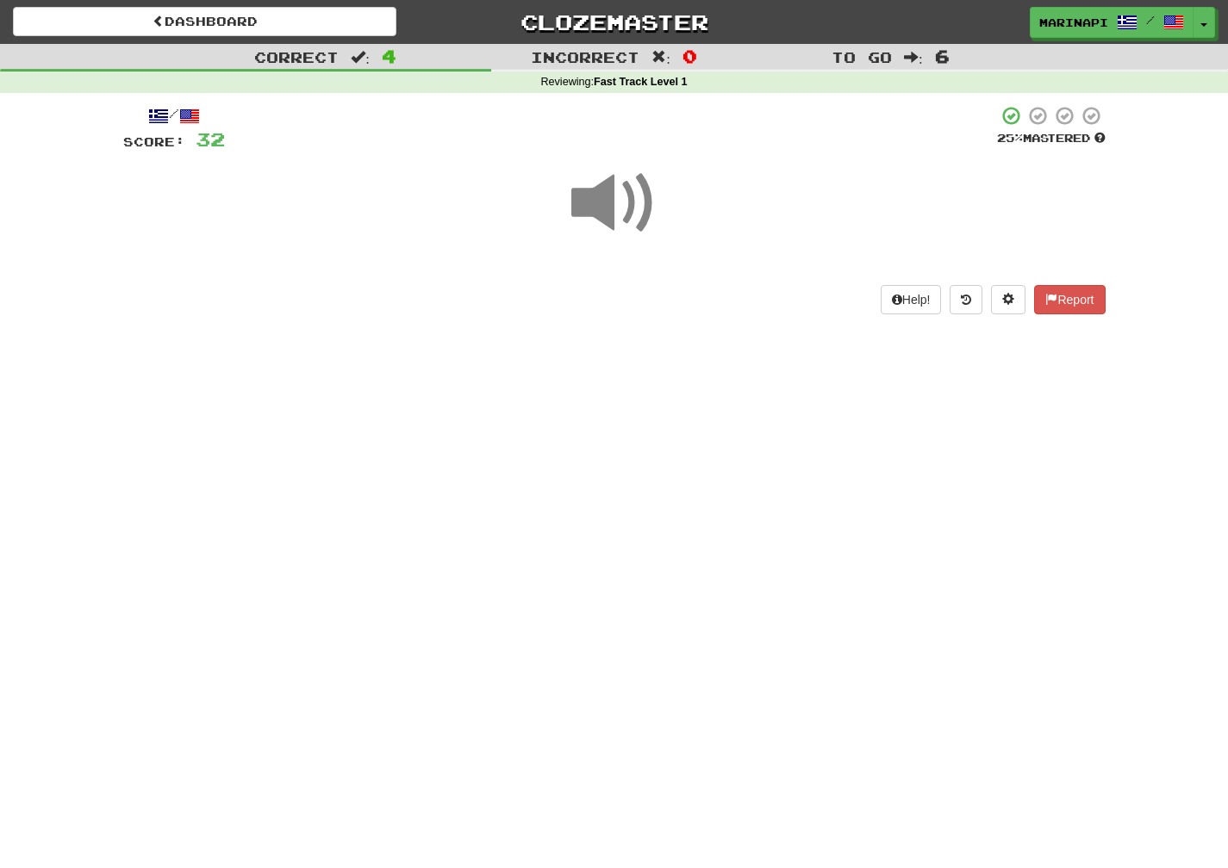
click at [625, 203] on span at bounding box center [614, 203] width 86 height 86
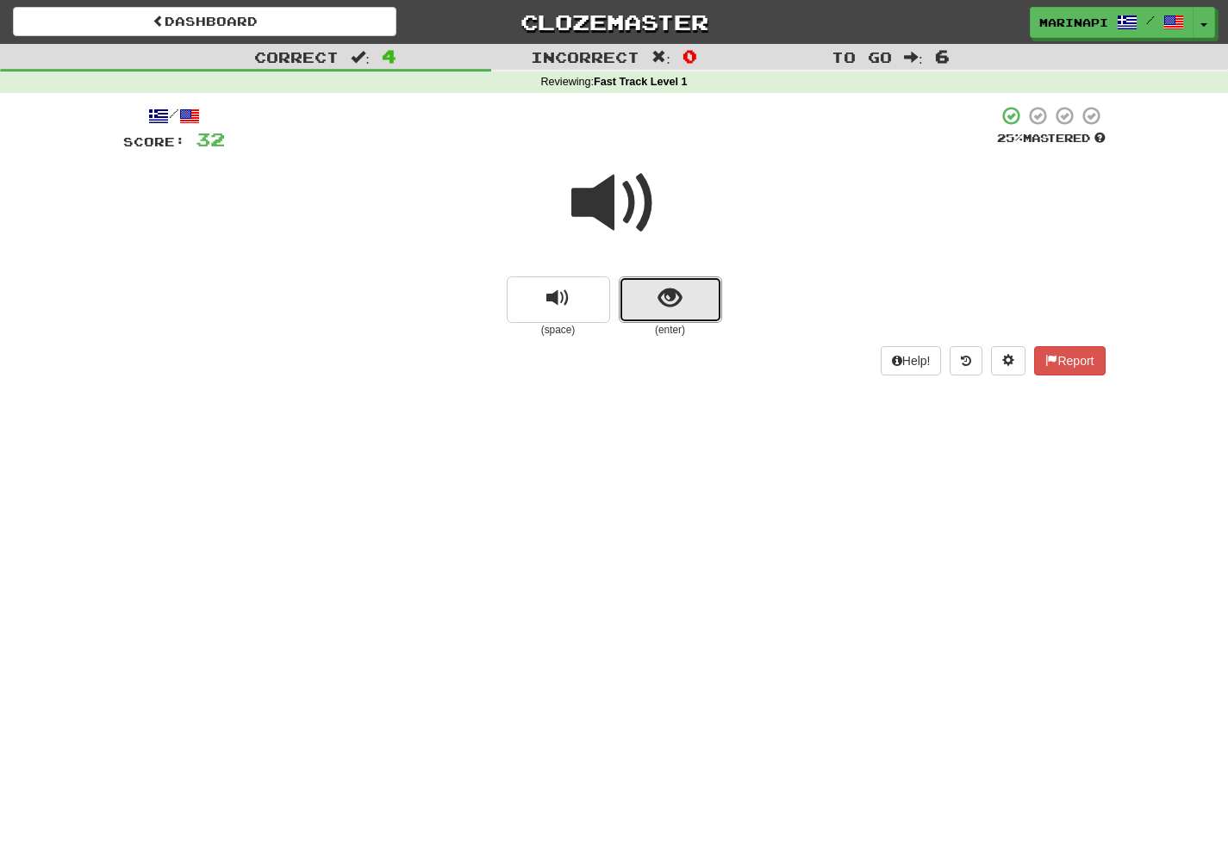
click at [665, 312] on button "show sentence" at bounding box center [670, 300] width 103 height 47
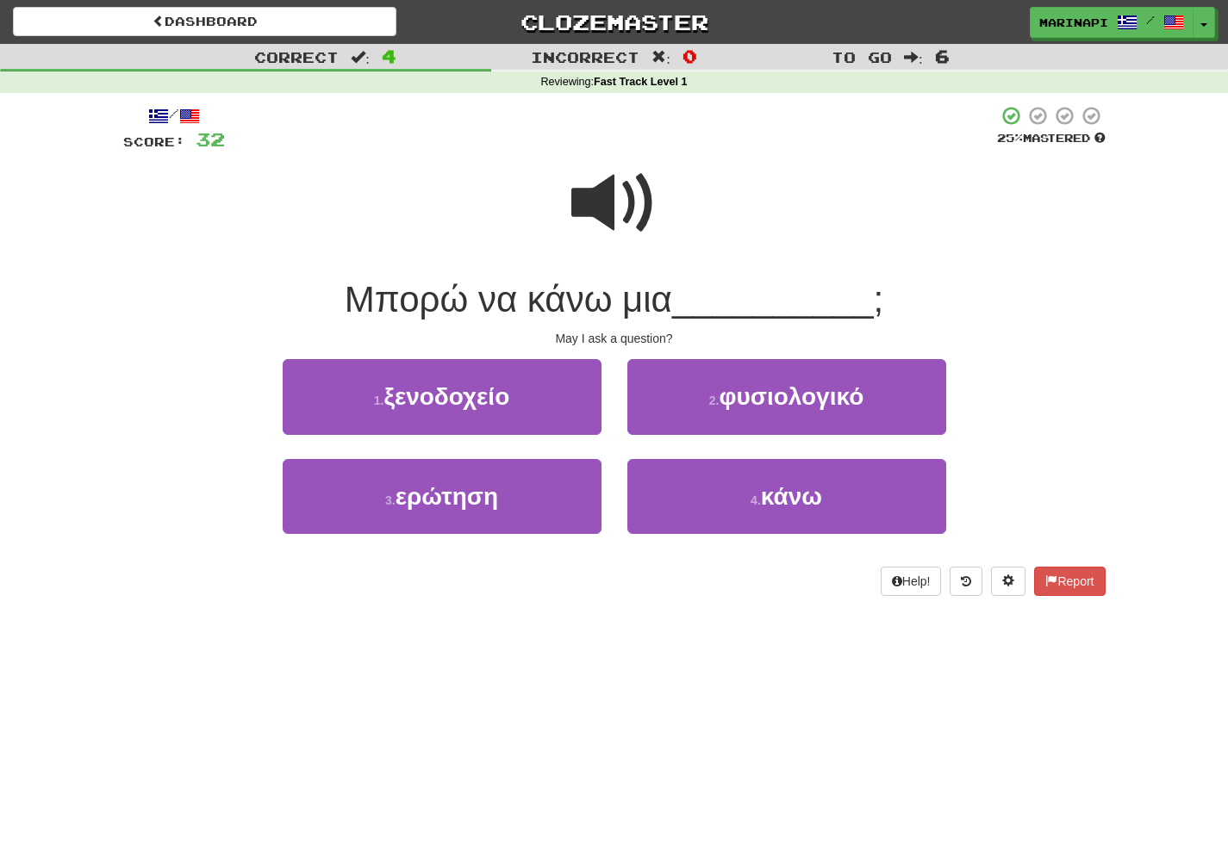
click at [616, 213] on span at bounding box center [614, 203] width 86 height 86
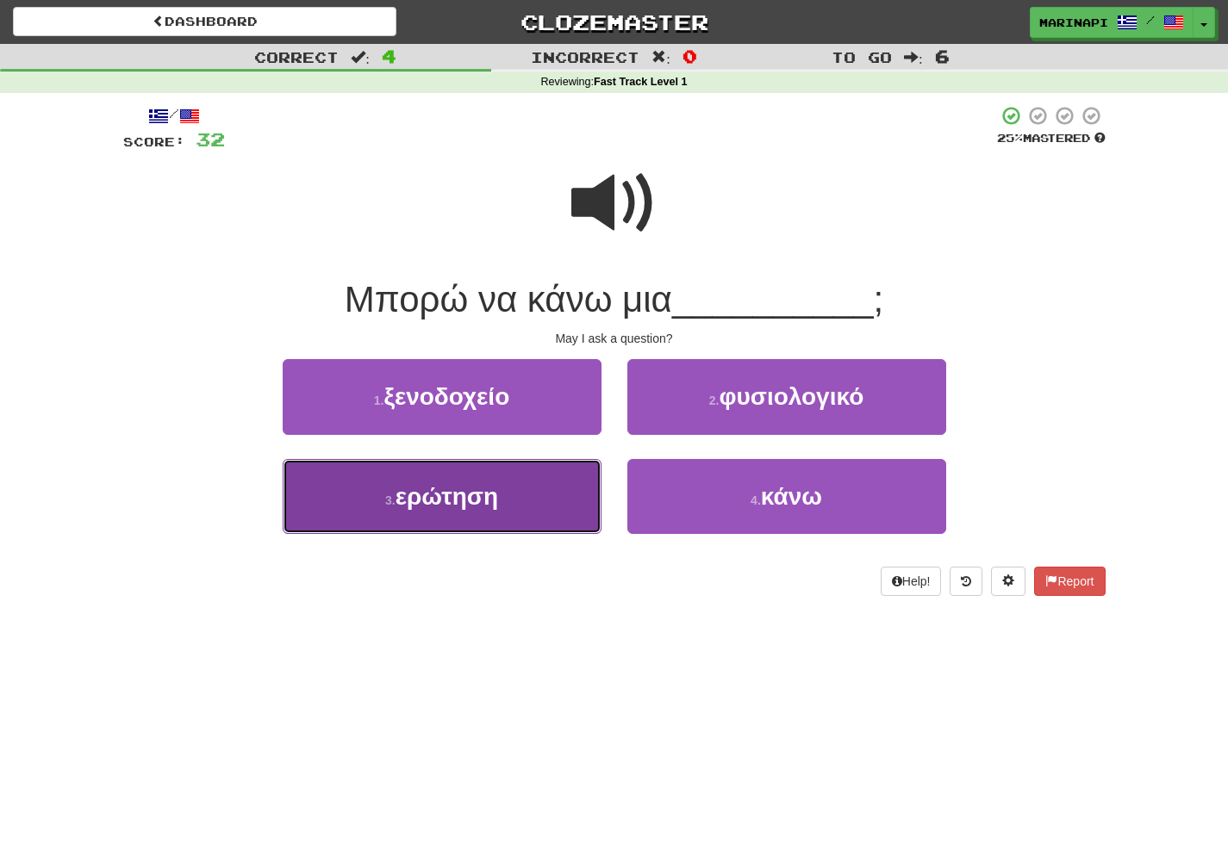
click at [544, 517] on button "3 . ερώτηση" at bounding box center [442, 496] width 319 height 75
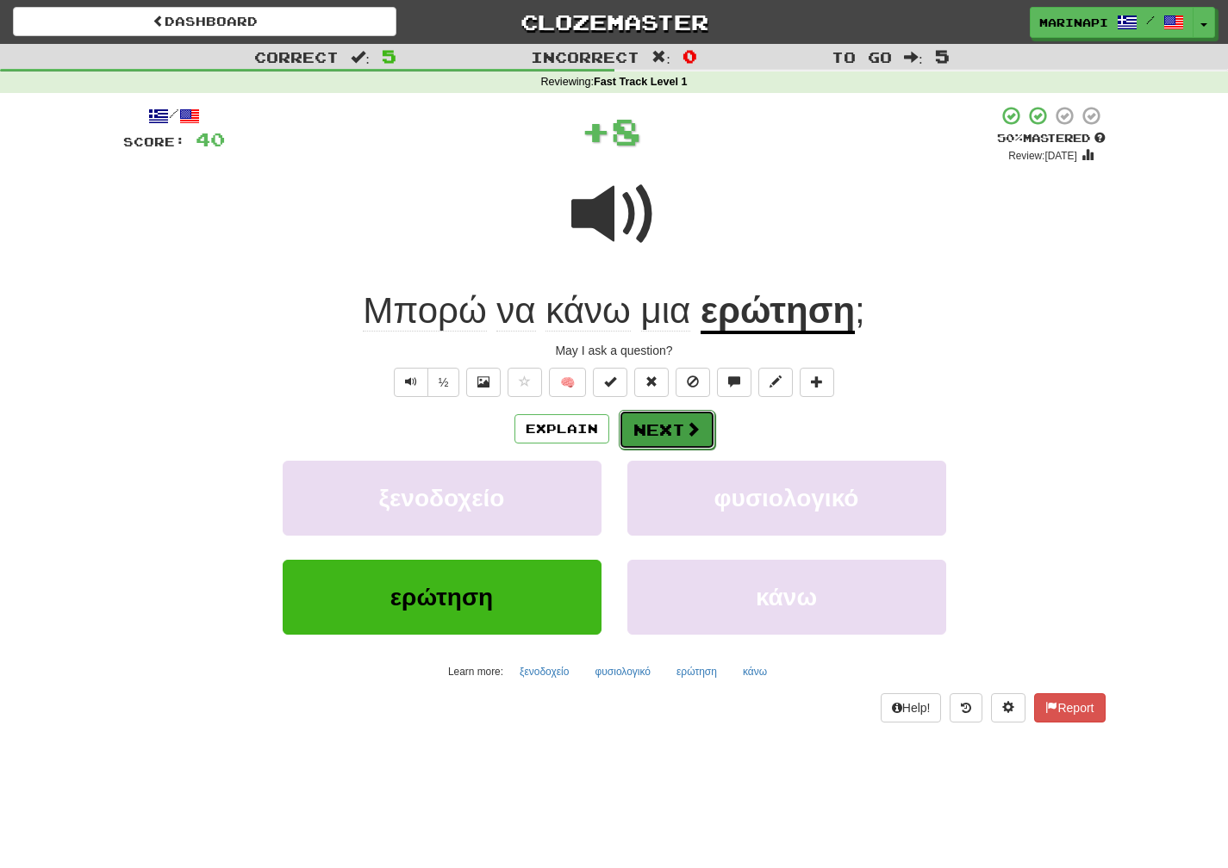
click at [669, 434] on button "Next" at bounding box center [667, 430] width 96 height 40
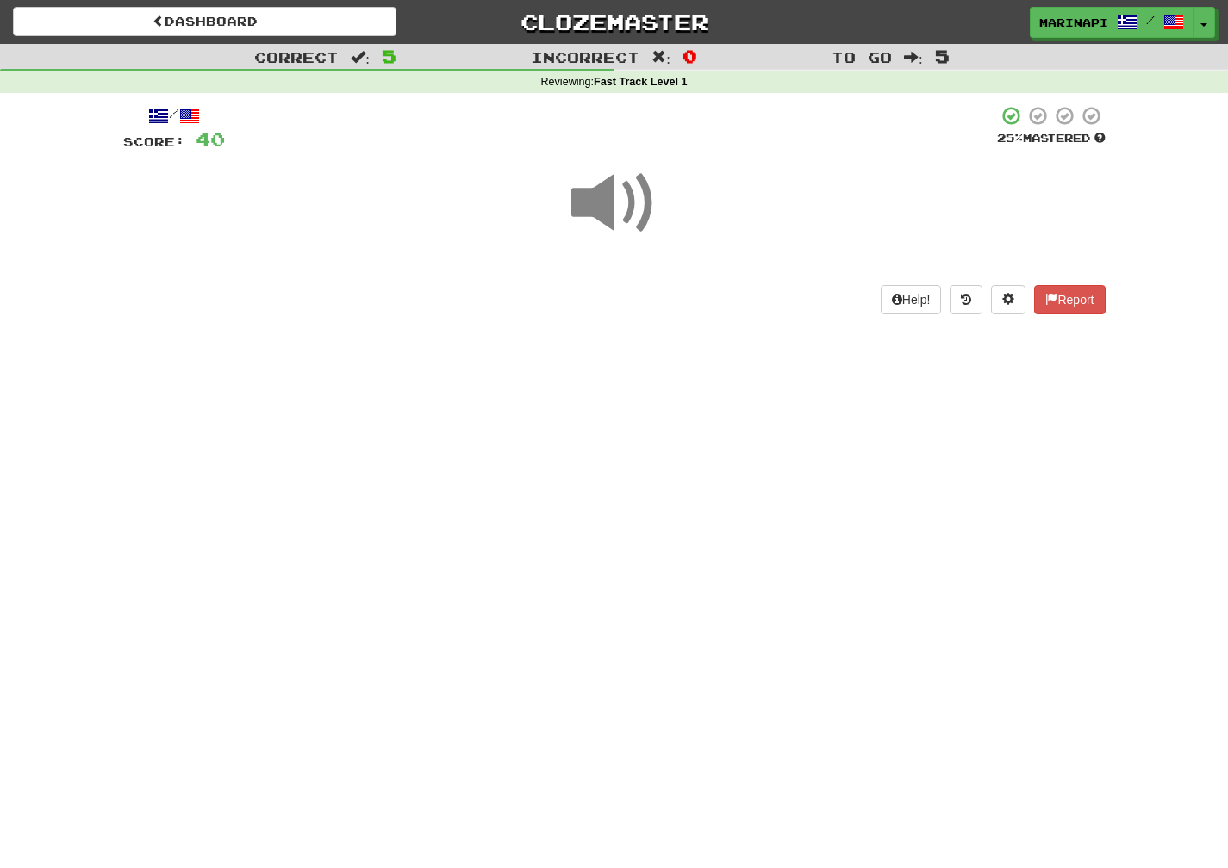
click at [612, 218] on span at bounding box center [614, 203] width 86 height 86
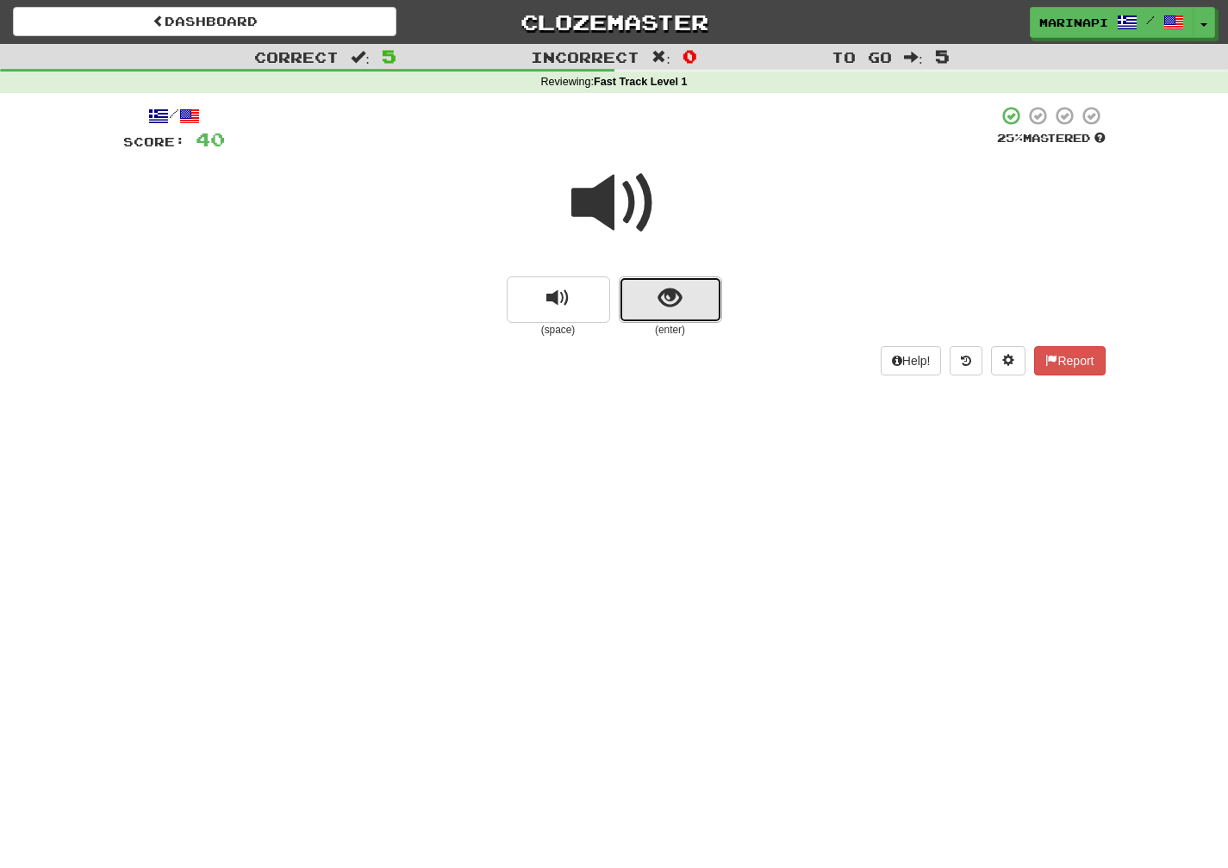
click at [645, 315] on button "show sentence" at bounding box center [670, 300] width 103 height 47
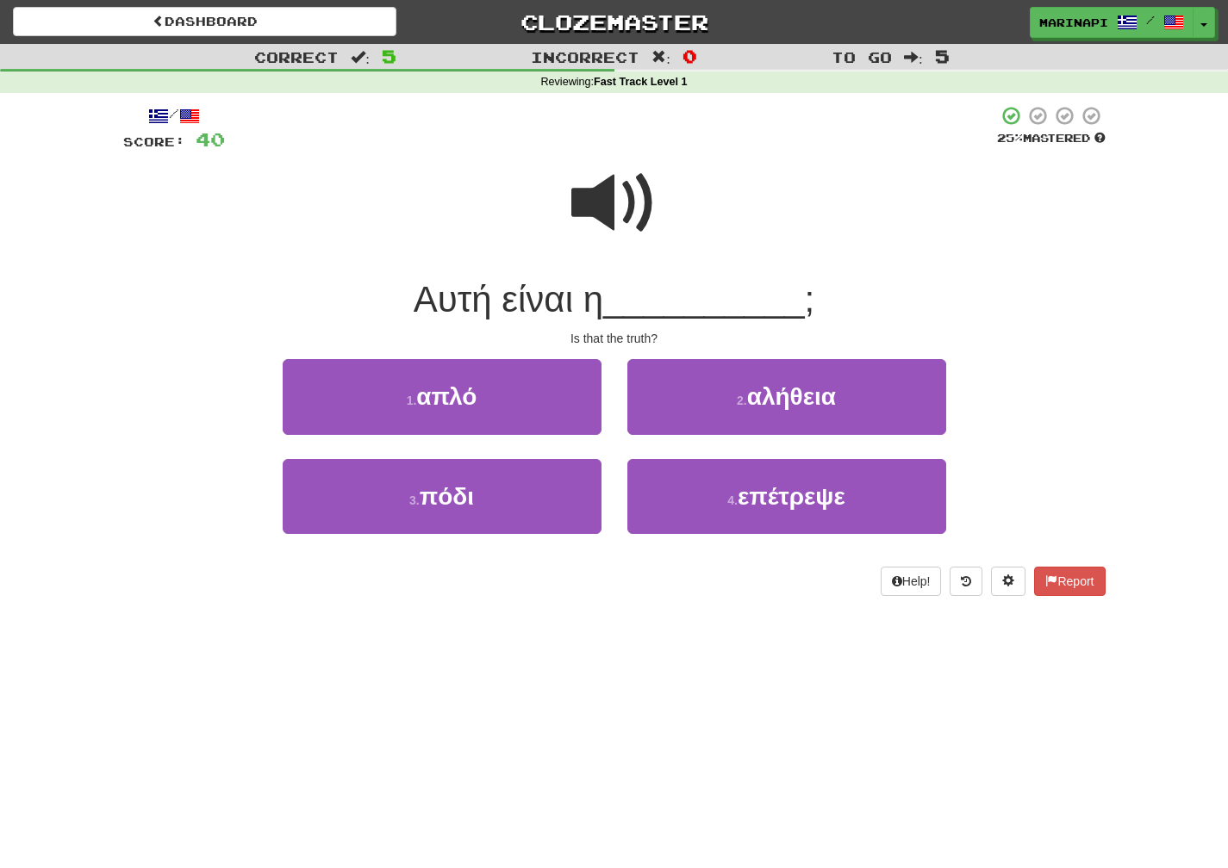
click at [632, 226] on span at bounding box center [614, 203] width 86 height 86
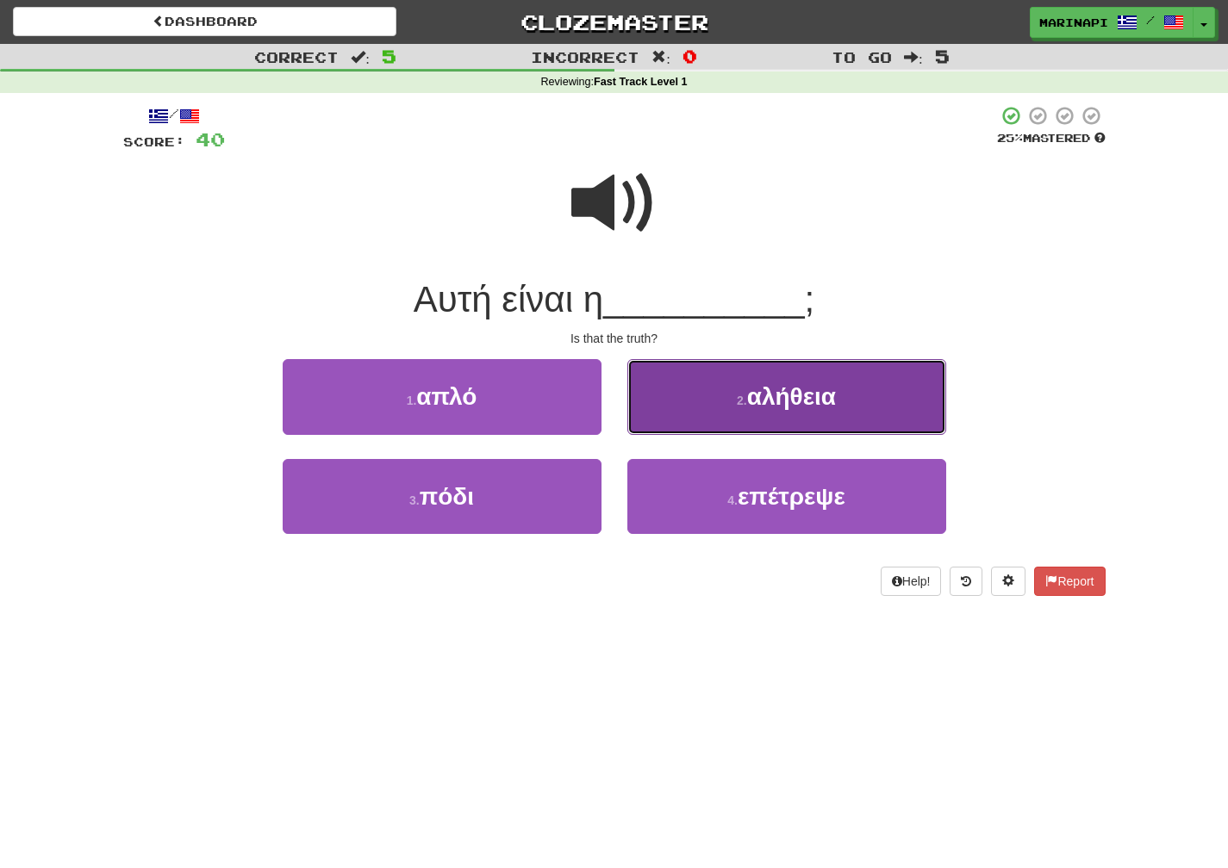
click at [700, 395] on button "2 . αλήθεια" at bounding box center [786, 396] width 319 height 75
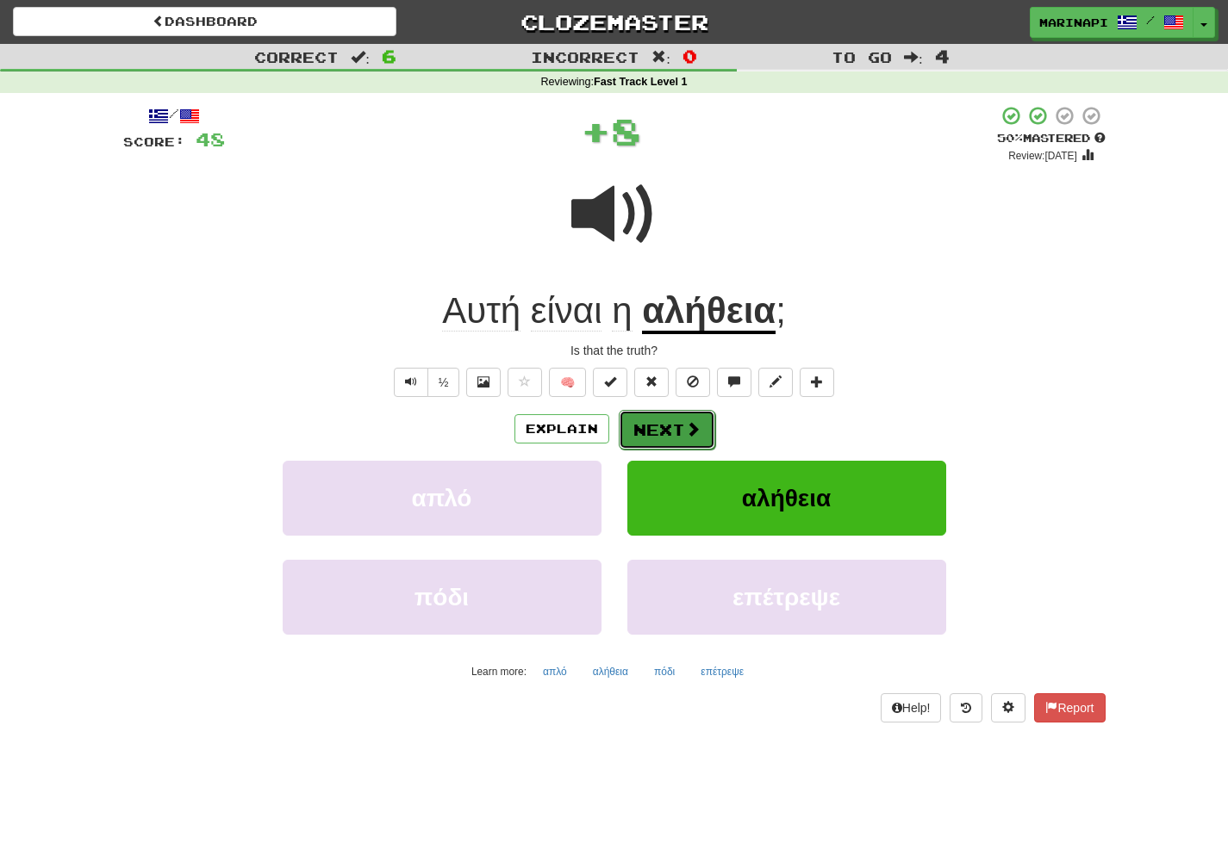
click at [681, 413] on button "Next" at bounding box center [667, 430] width 96 height 40
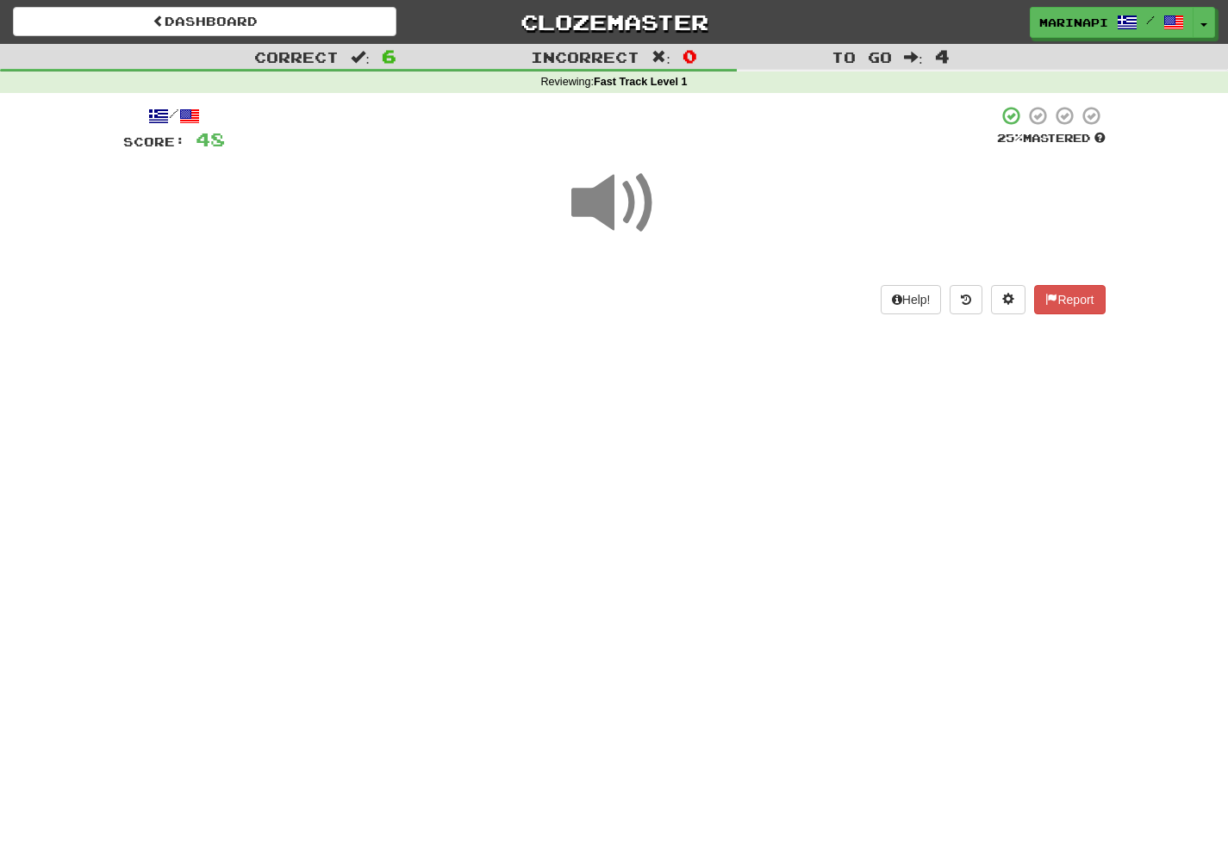
click at [627, 214] on span at bounding box center [614, 203] width 86 height 86
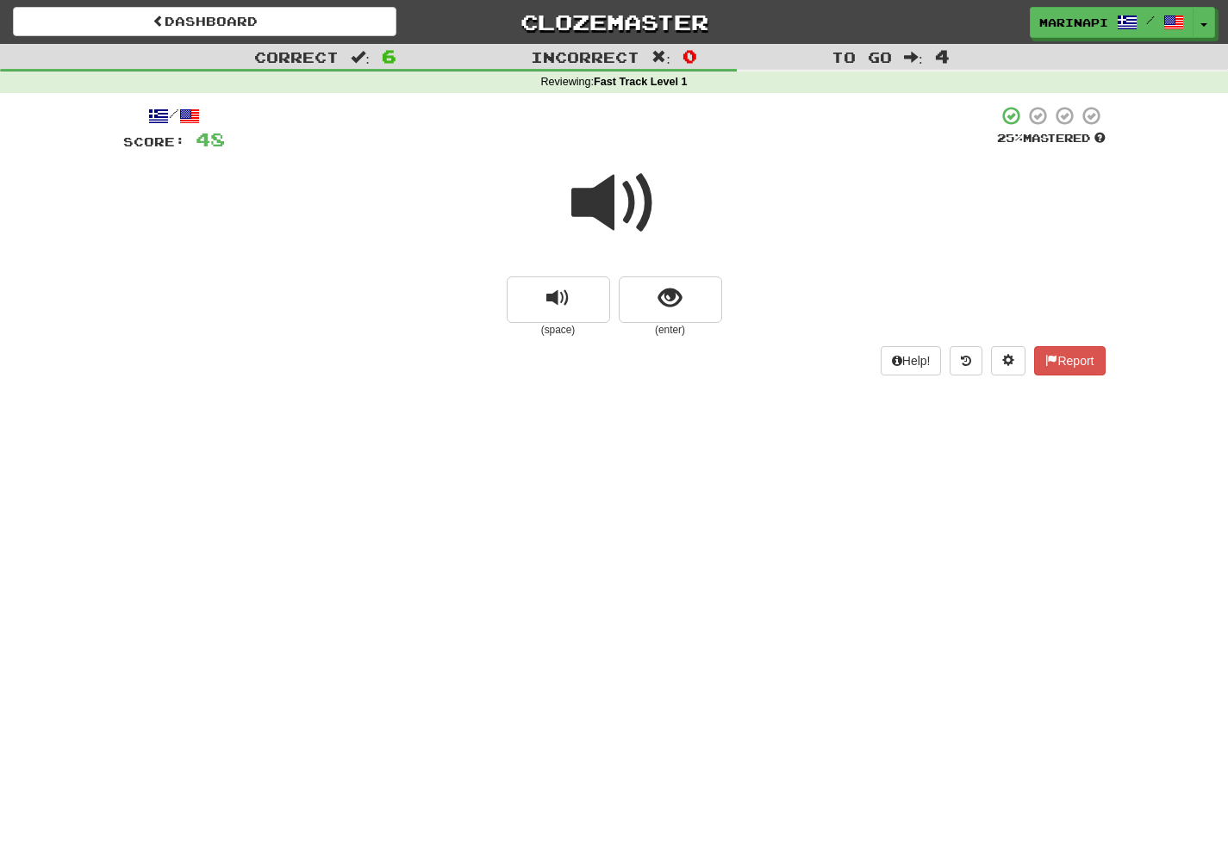
click at [627, 214] on span at bounding box center [614, 203] width 86 height 86
click at [637, 284] on button "show sentence" at bounding box center [670, 300] width 103 height 47
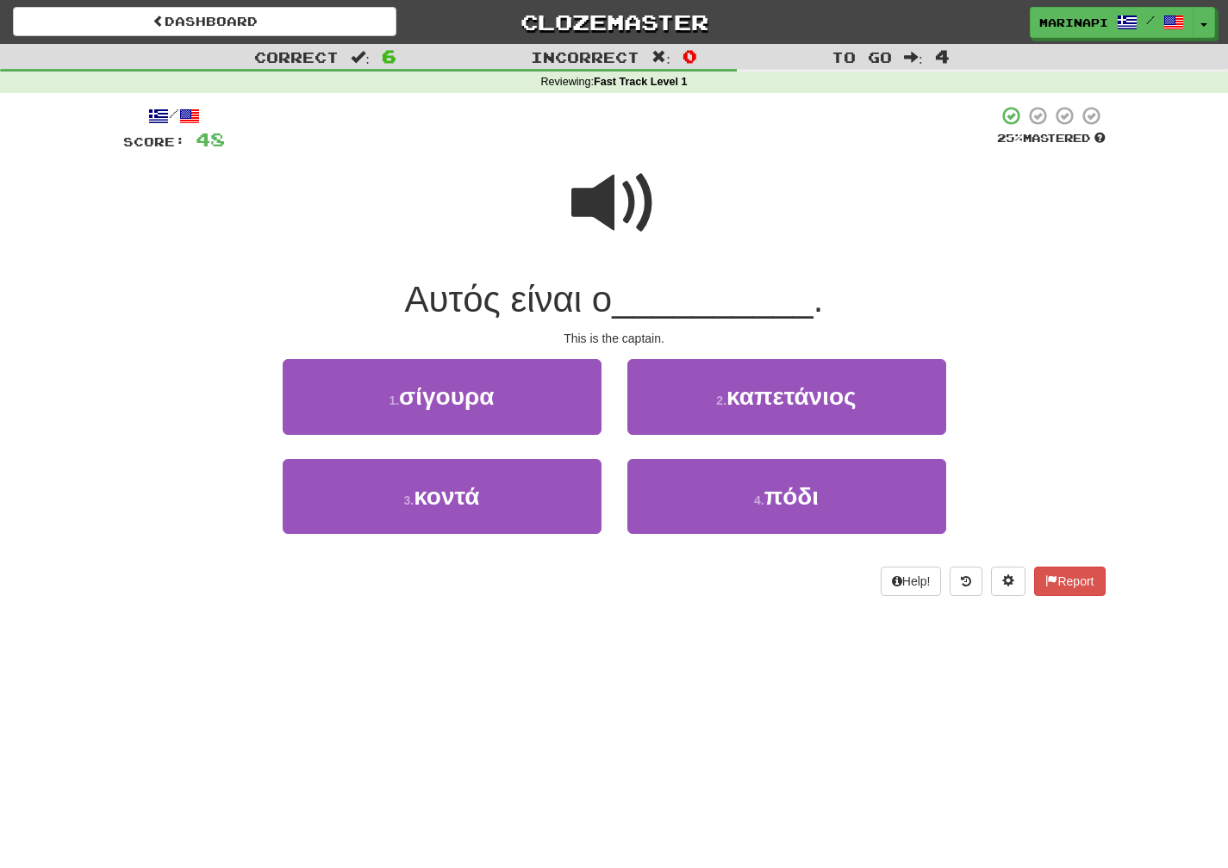
click at [611, 224] on span at bounding box center [614, 203] width 86 height 86
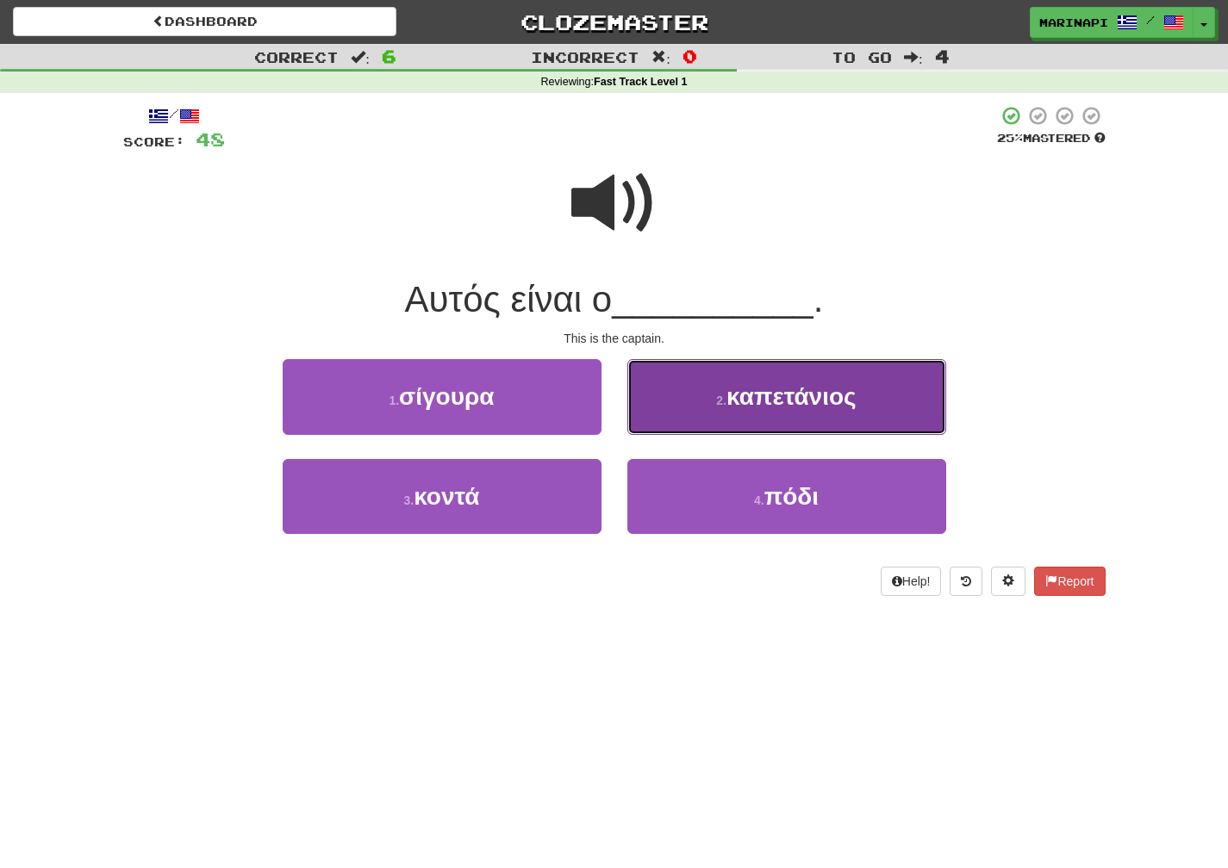
click at [681, 393] on button "2 . καπετάνιος" at bounding box center [786, 396] width 319 height 75
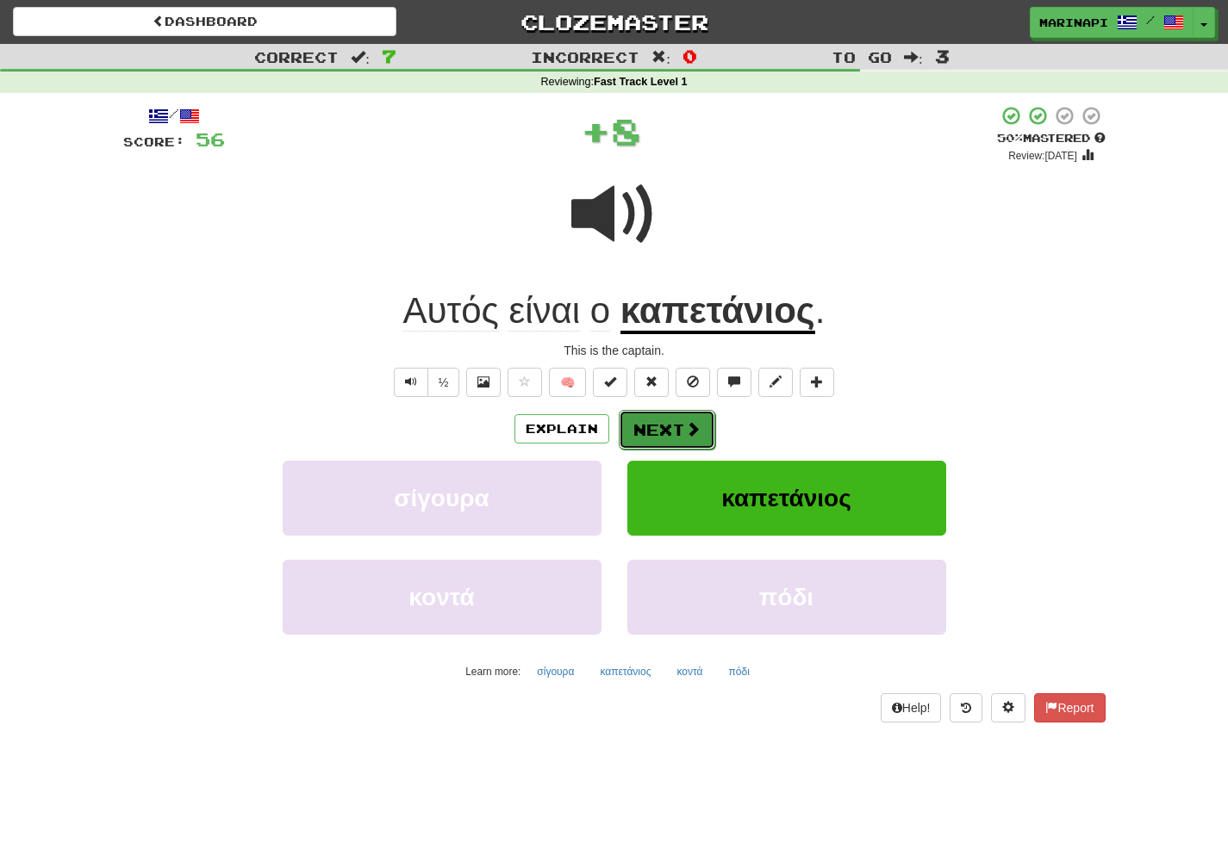
click at [669, 430] on button "Next" at bounding box center [667, 430] width 96 height 40
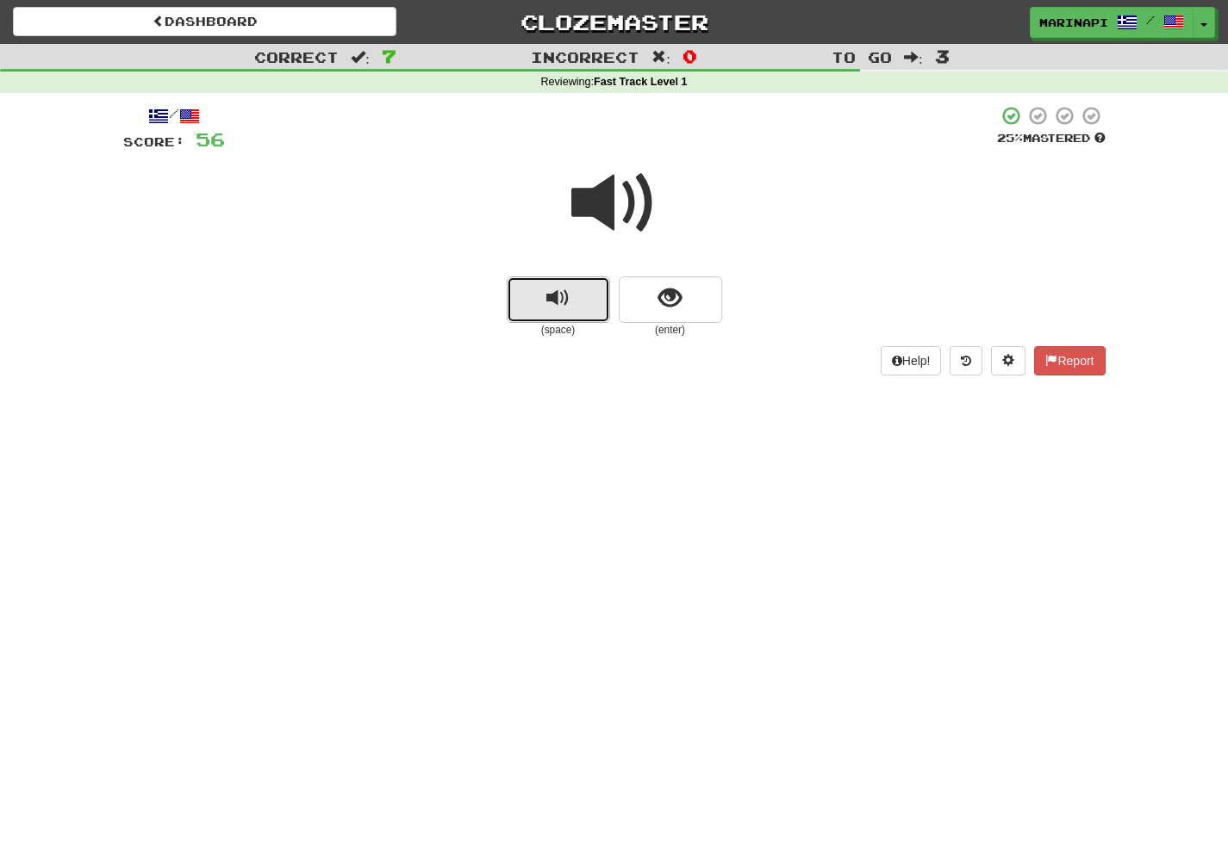
click at [580, 292] on button "replay audio" at bounding box center [558, 300] width 103 height 47
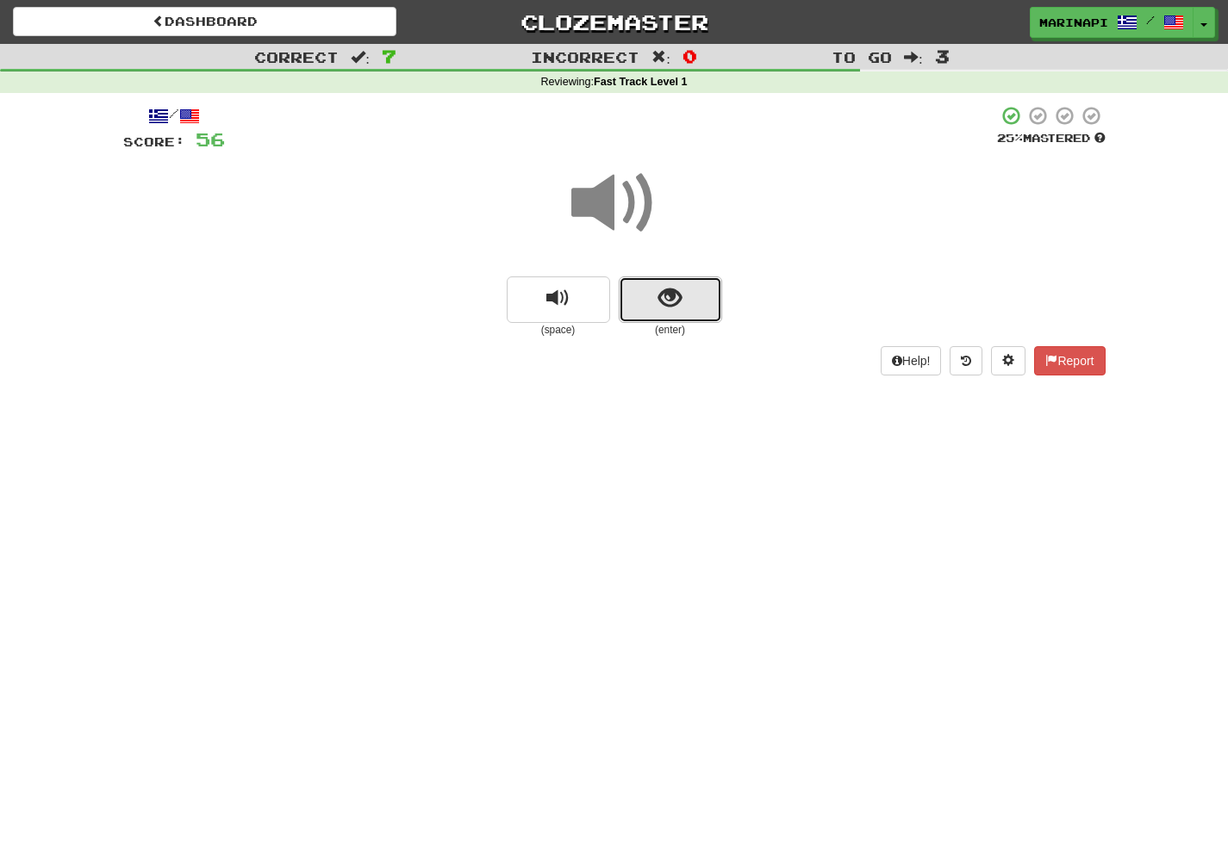
click at [640, 302] on button "show sentence" at bounding box center [670, 300] width 103 height 47
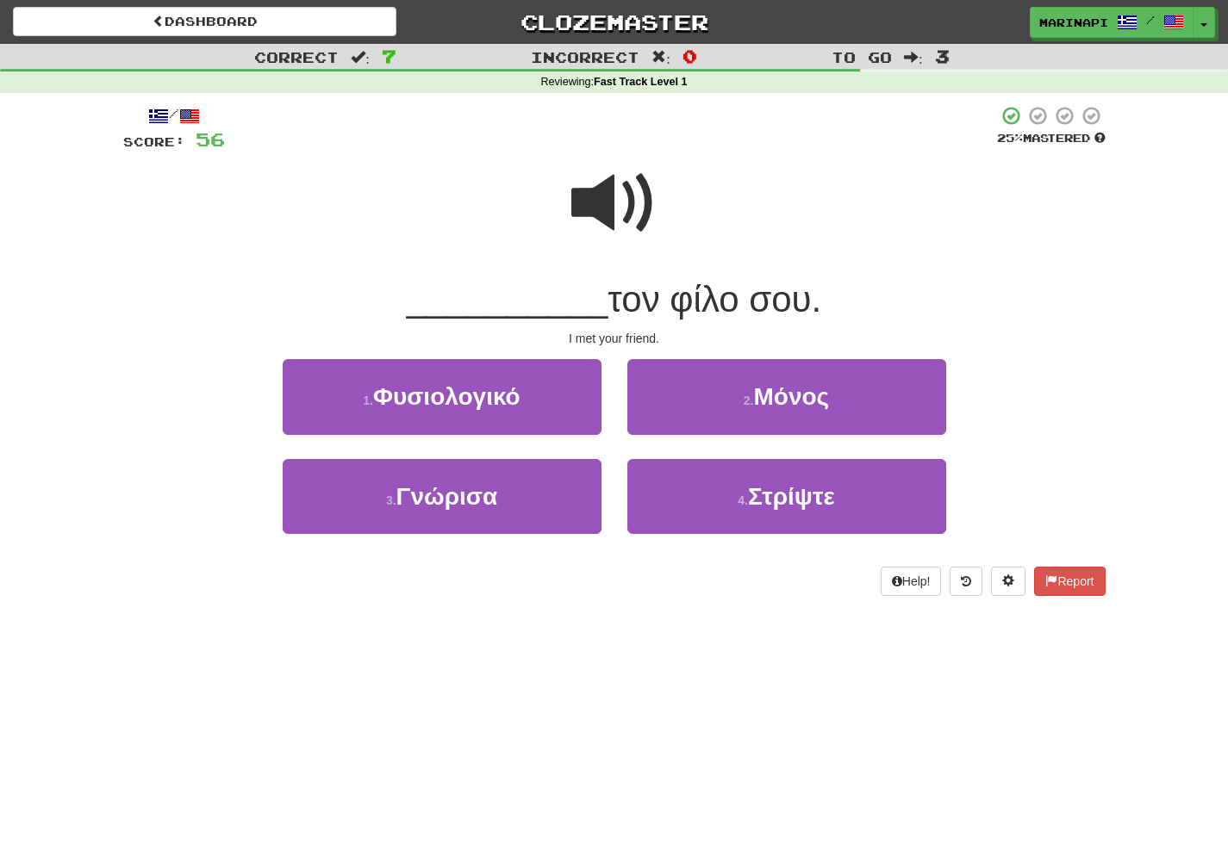
click at [588, 225] on span at bounding box center [614, 203] width 86 height 86
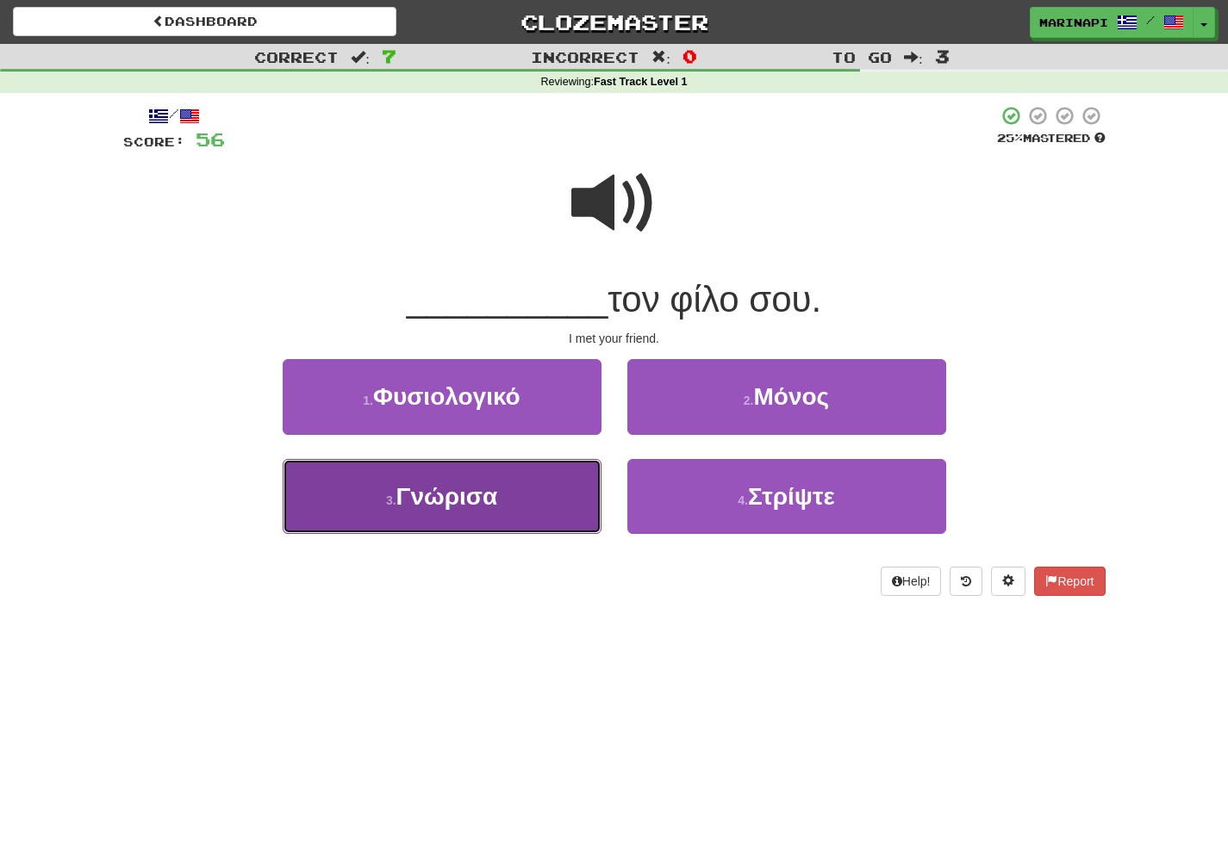
click at [555, 513] on button "3 . Γνώρισα" at bounding box center [442, 496] width 319 height 75
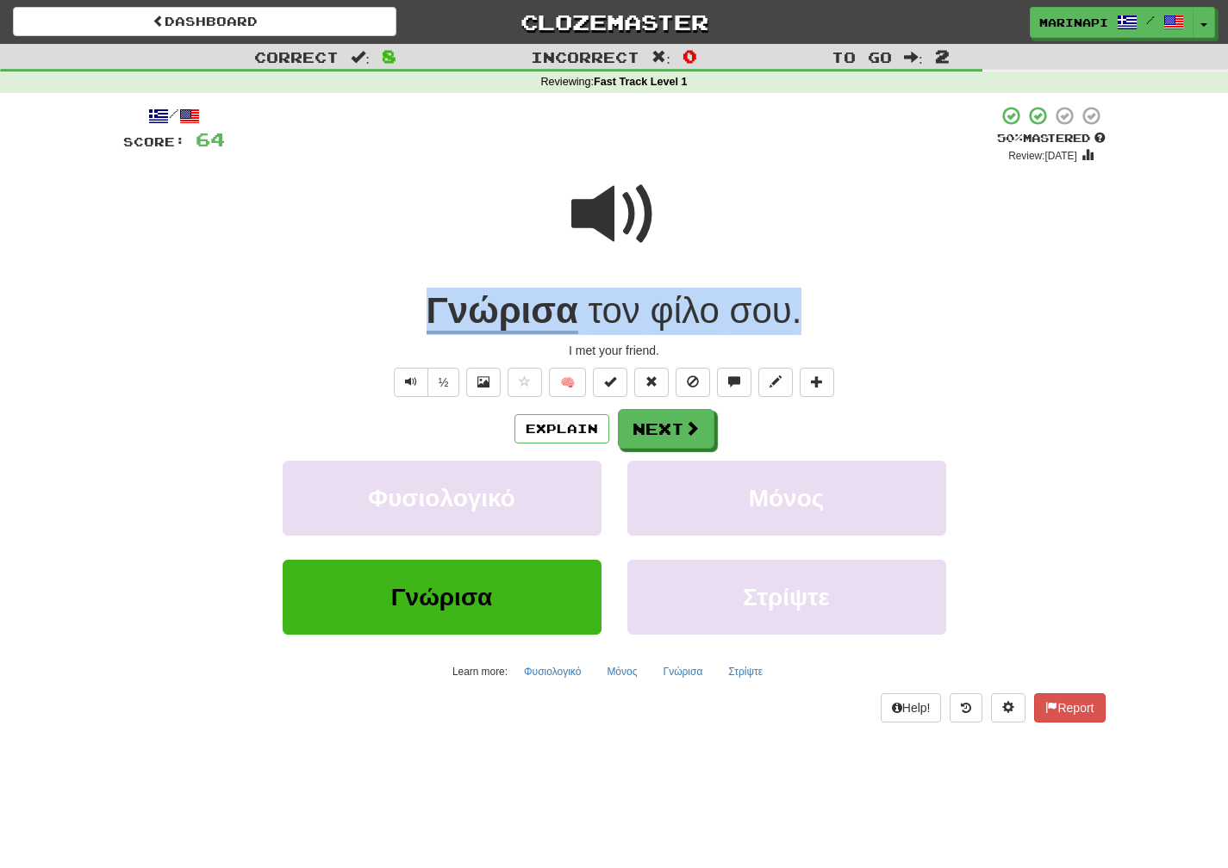
drag, startPoint x: 814, startPoint y: 316, endPoint x: 433, endPoint y: 310, distance: 380.8
click at [433, 310] on div "Γνώρισα τον φίλο σου ." at bounding box center [614, 311] width 982 height 47
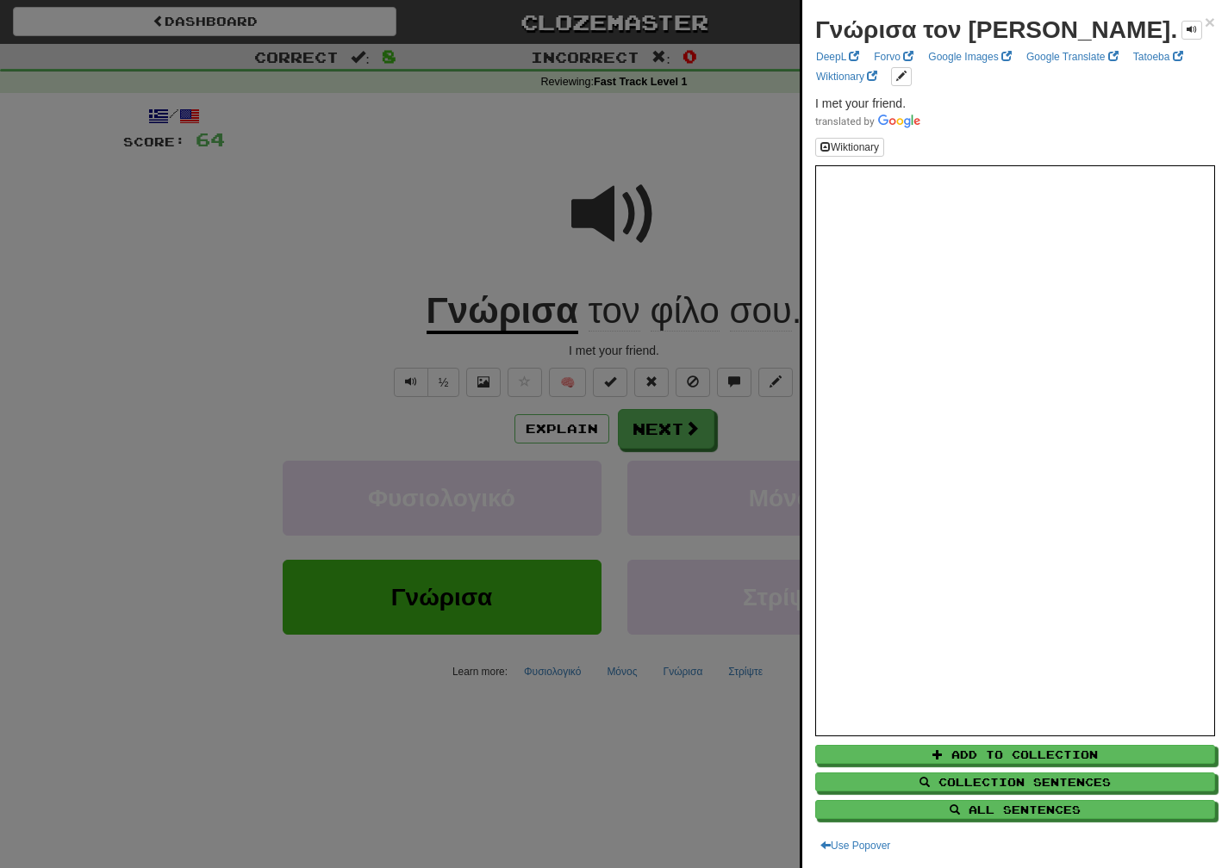
click at [681, 441] on div at bounding box center [614, 434] width 1228 height 868
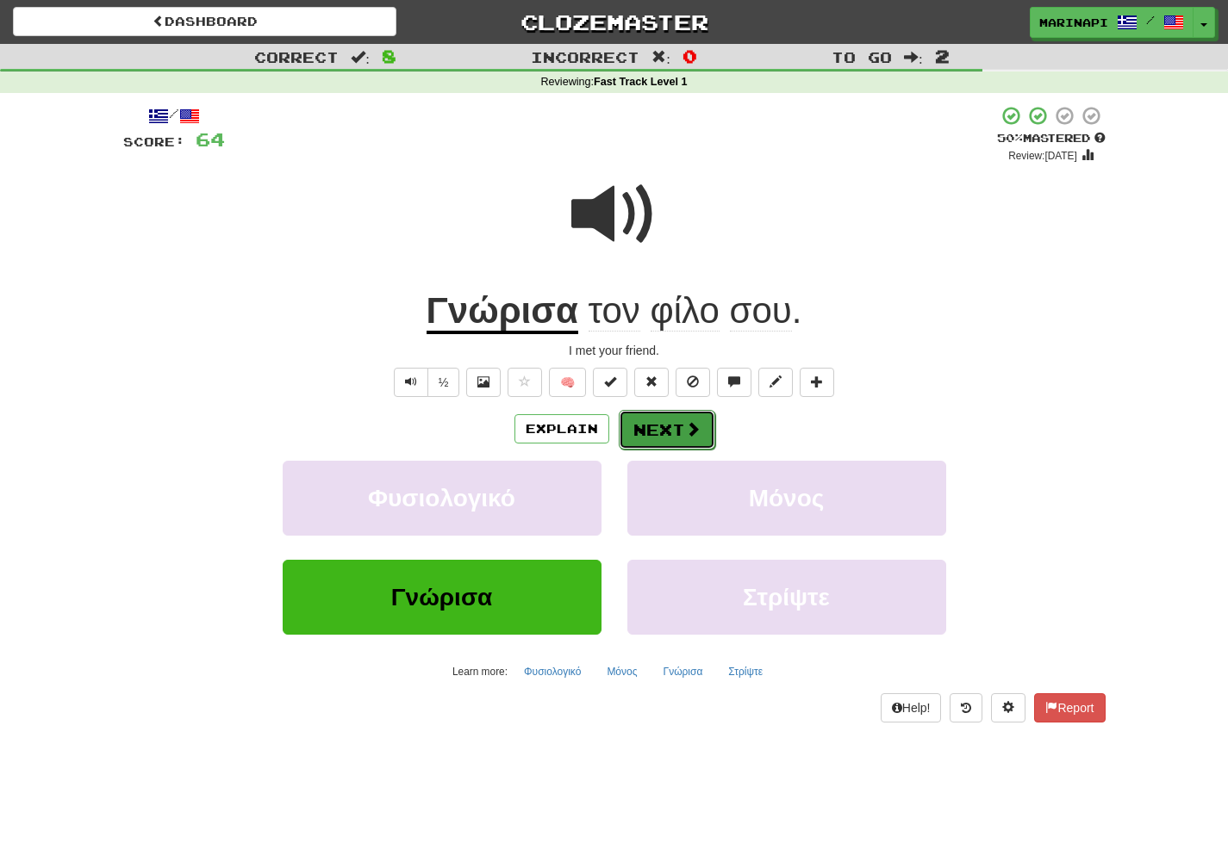
click at [681, 441] on button "Next" at bounding box center [667, 430] width 96 height 40
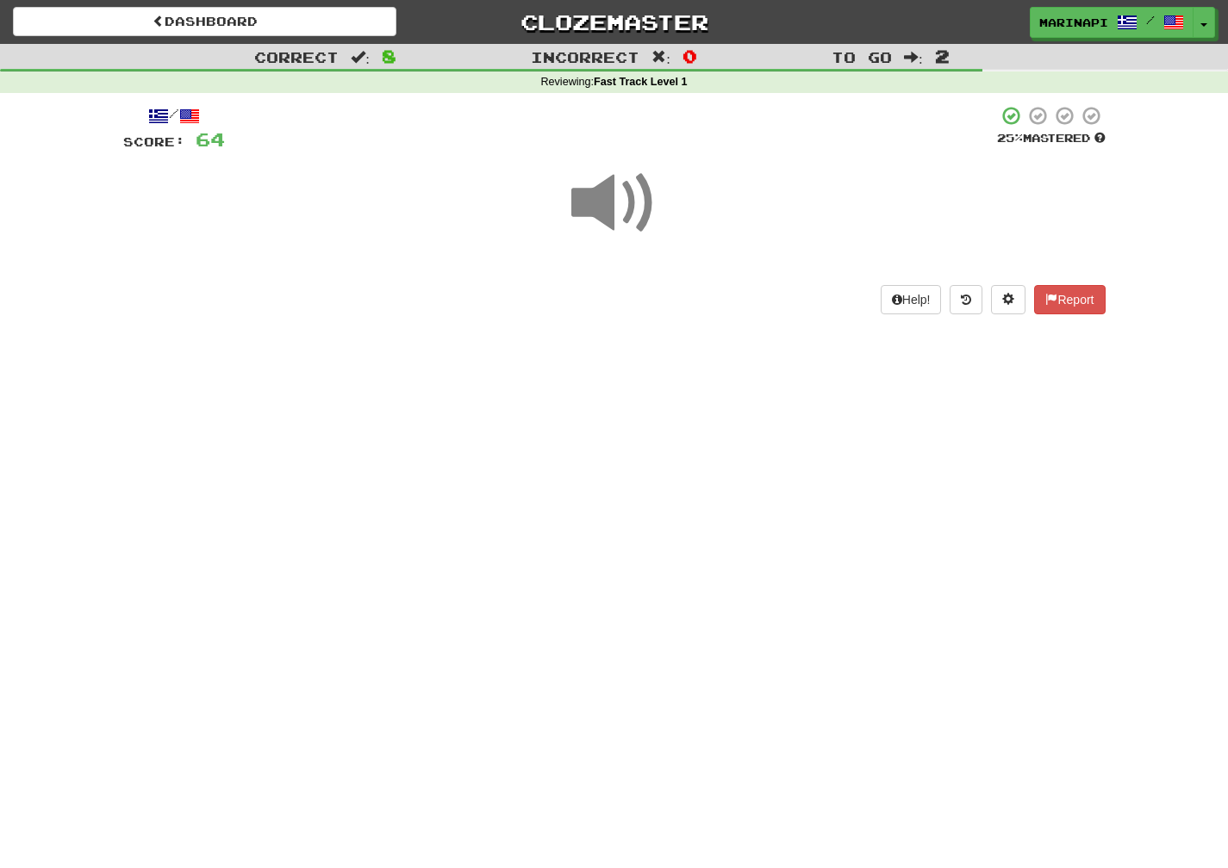
click at [637, 215] on span at bounding box center [614, 203] width 86 height 86
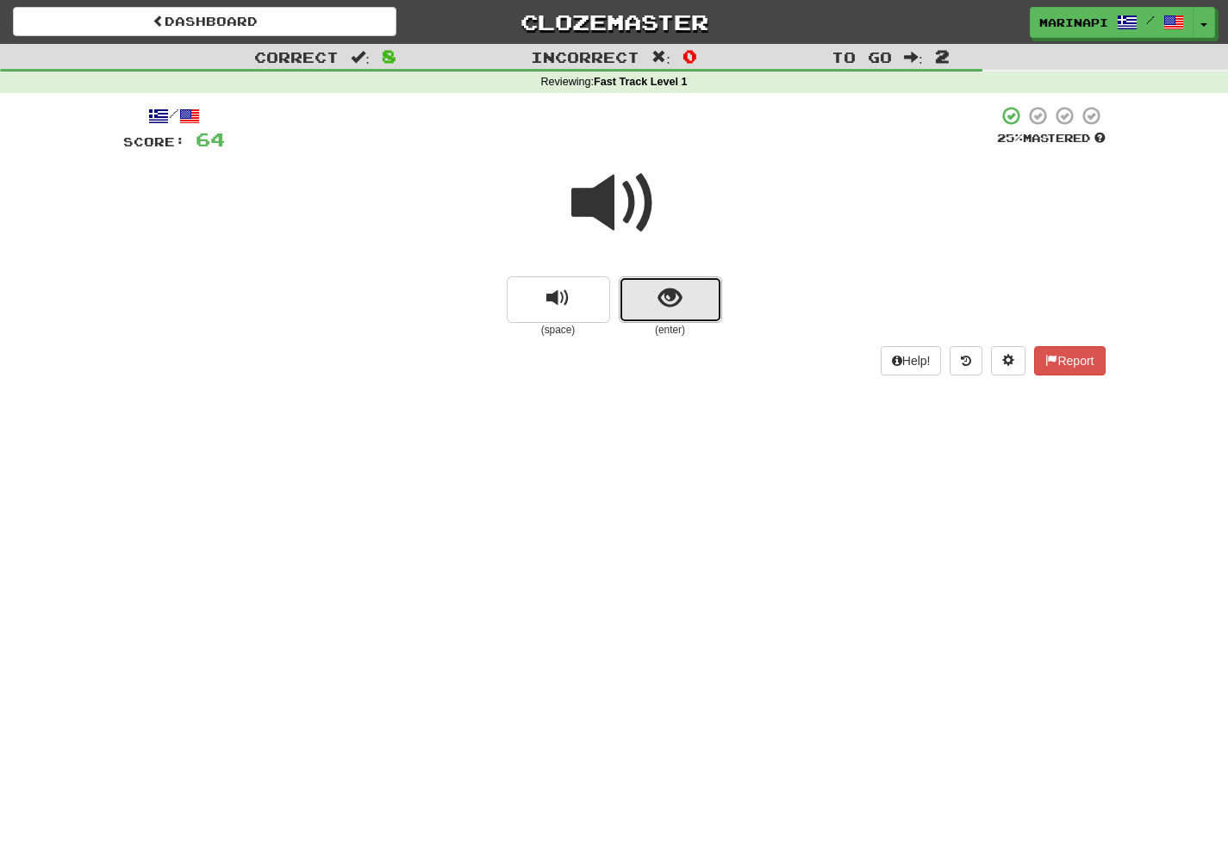
click at [656, 291] on button "show sentence" at bounding box center [670, 300] width 103 height 47
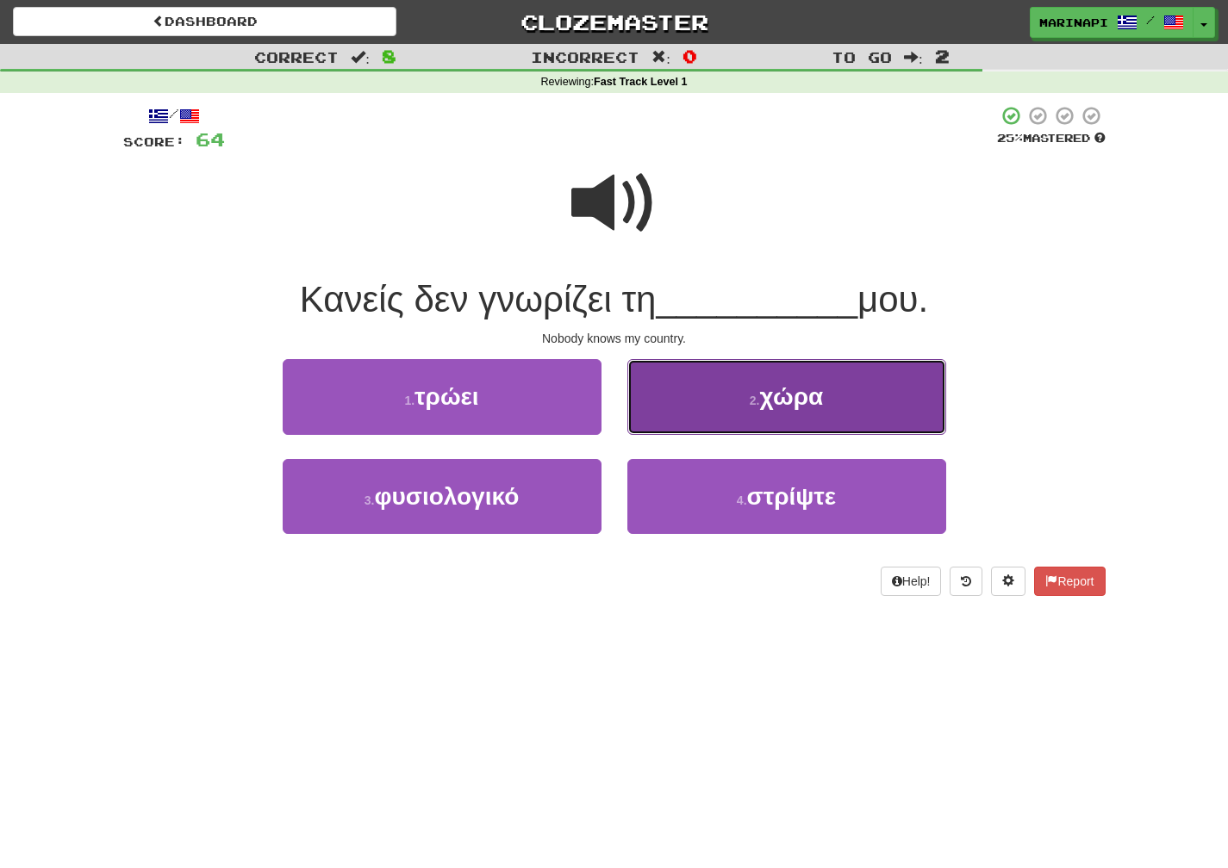
click at [654, 376] on button "2 . χώρα" at bounding box center [786, 396] width 319 height 75
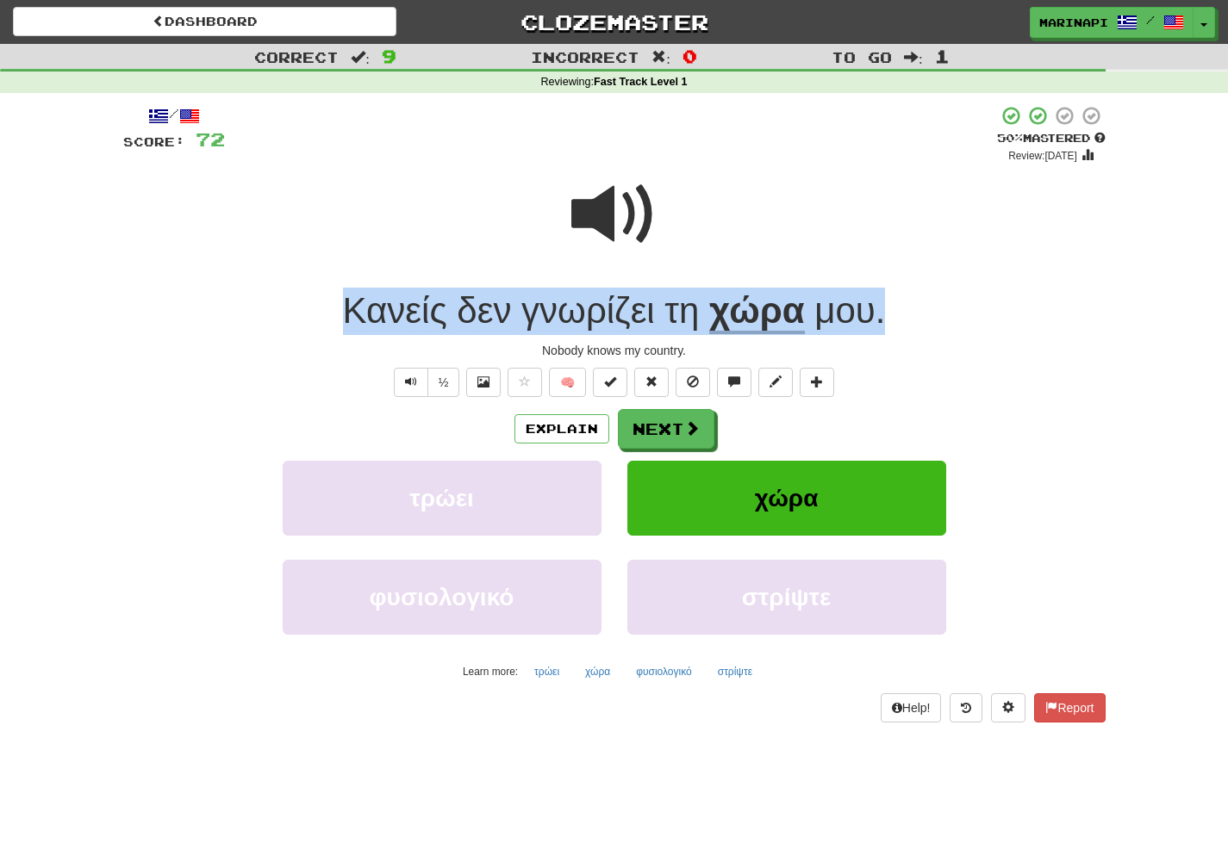
drag, startPoint x: 897, startPoint y: 321, endPoint x: 345, endPoint y: 333, distance: 551.5
click at [345, 333] on div "Κανείς δεν γνωρίζει τη χώρα μου ." at bounding box center [614, 311] width 982 height 47
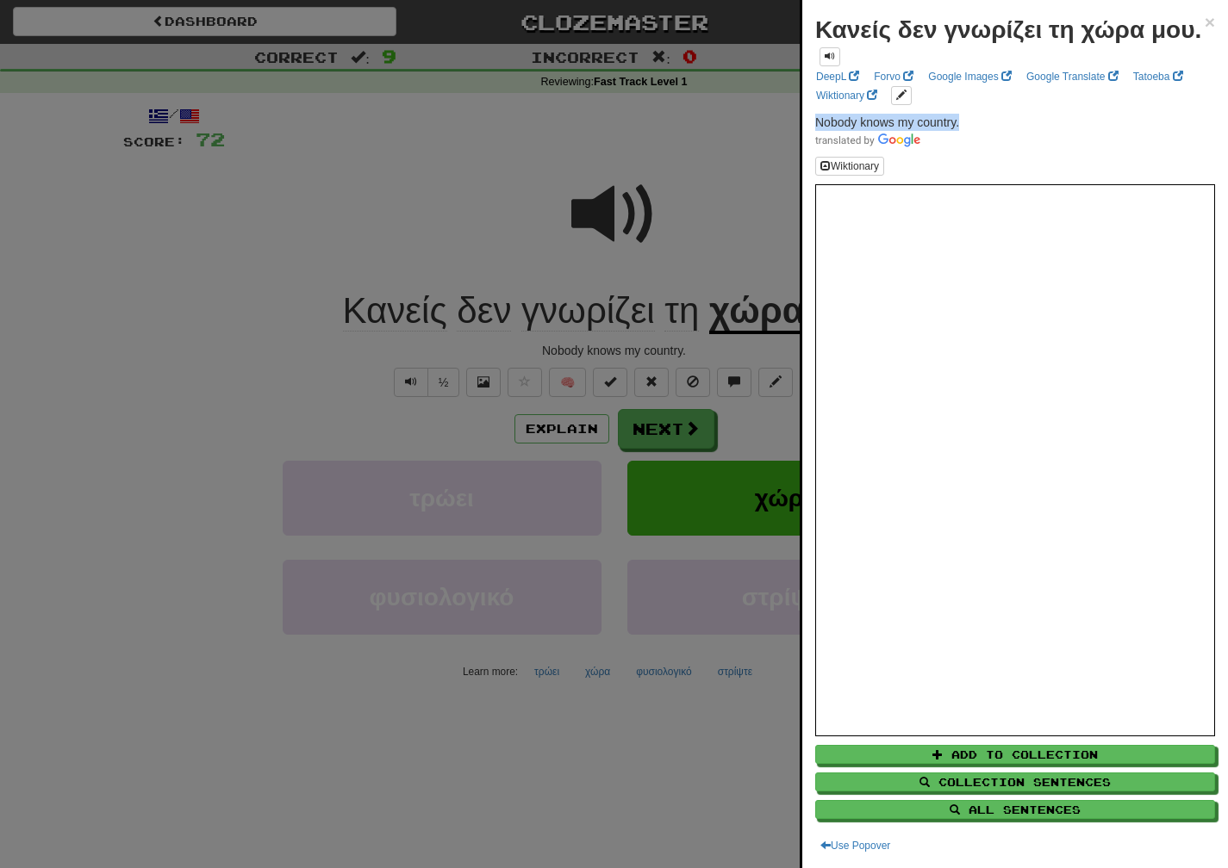
drag, startPoint x: 971, startPoint y: 134, endPoint x: 809, endPoint y: 140, distance: 162.1
click at [809, 140] on div "Κανείς δεν γνωρίζει τη χώρα μου. × DeepL Forvo Google Images Google Translate T…" at bounding box center [1015, 434] width 426 height 868
copy span "Nobody knows my country."
click at [668, 435] on div at bounding box center [614, 434] width 1228 height 868
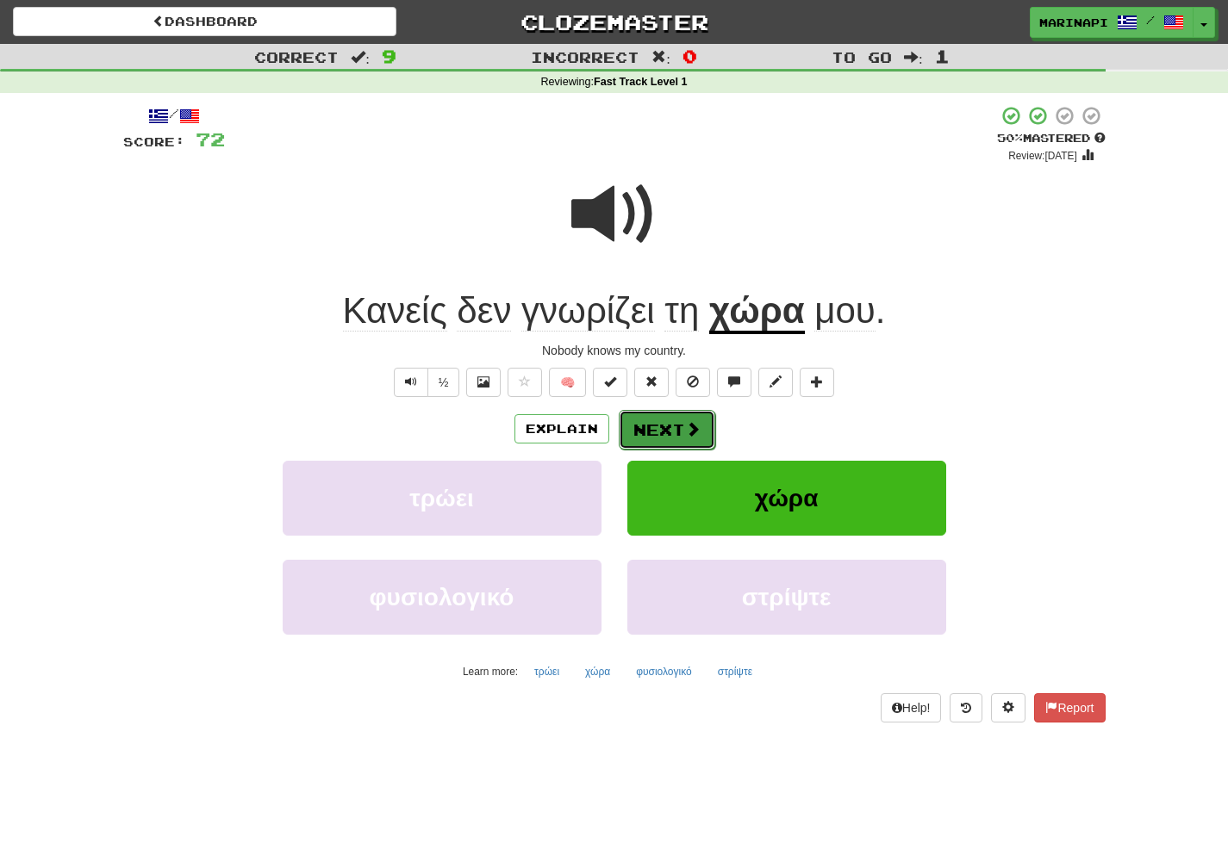
click at [668, 434] on button "Next" at bounding box center [667, 430] width 96 height 40
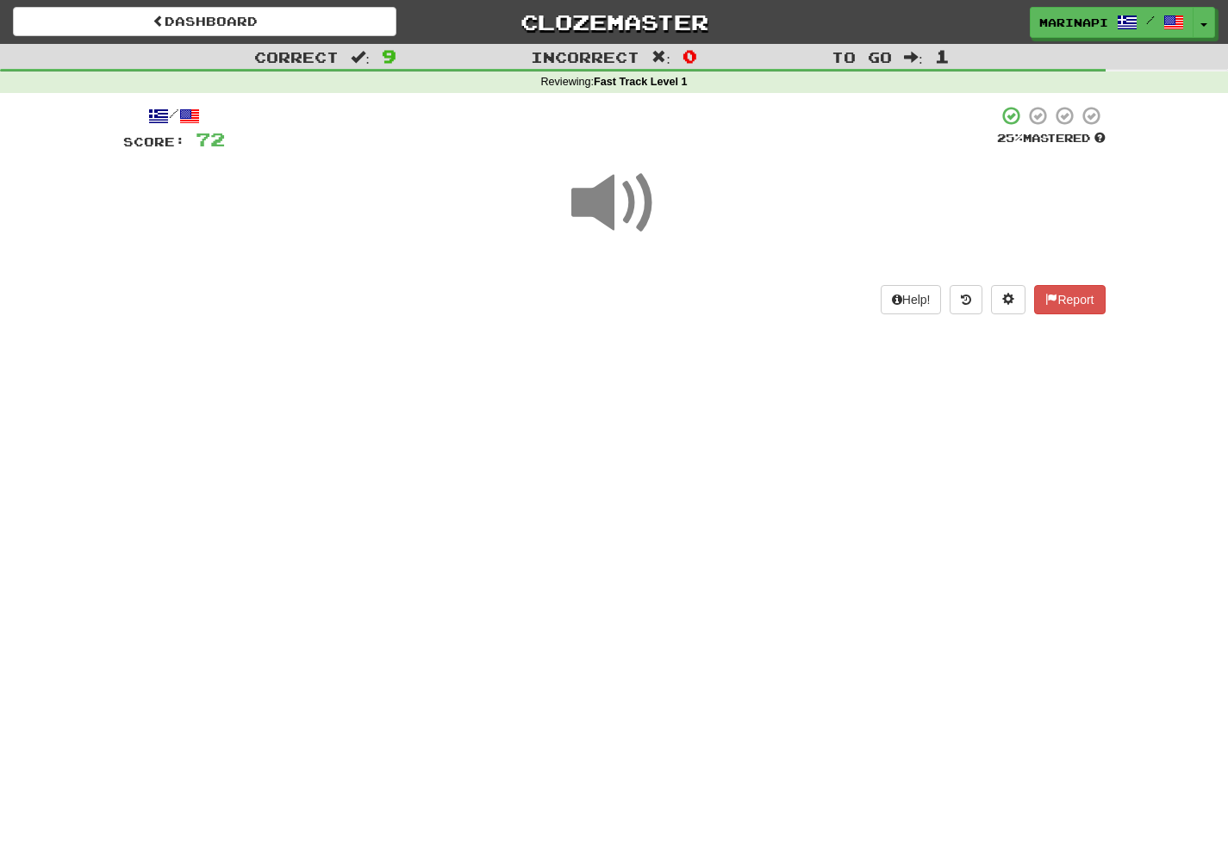
click at [608, 224] on span at bounding box center [614, 203] width 86 height 86
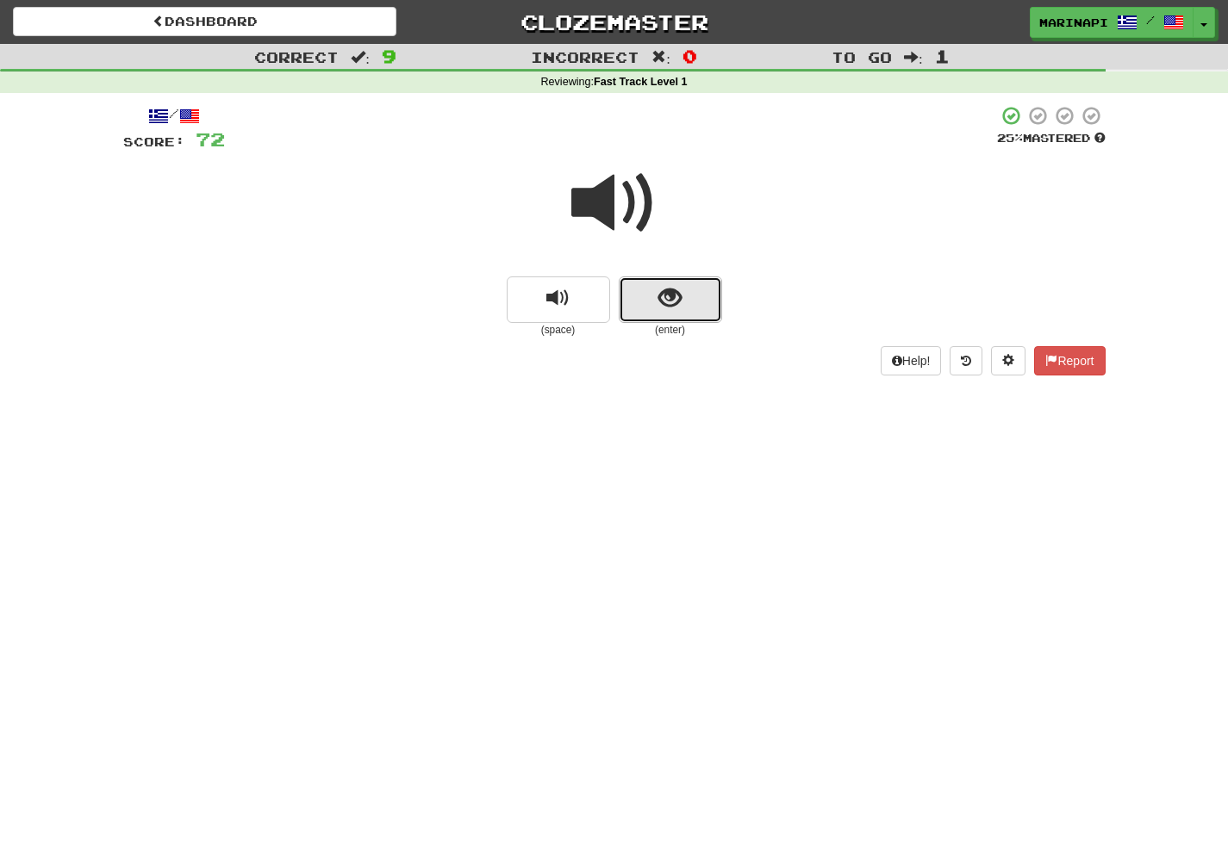
click at [645, 315] on button "show sentence" at bounding box center [670, 300] width 103 height 47
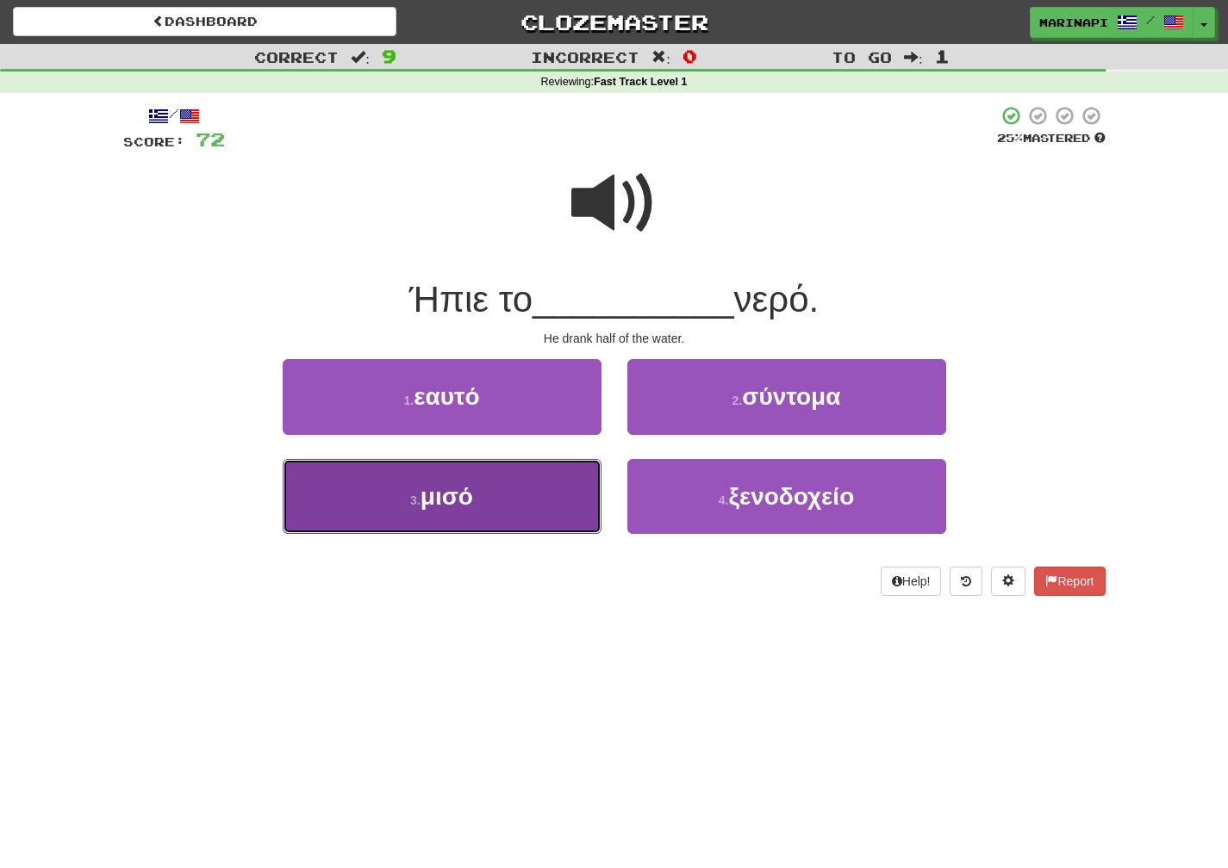
click at [516, 519] on button "3 . μισό" at bounding box center [442, 496] width 319 height 75
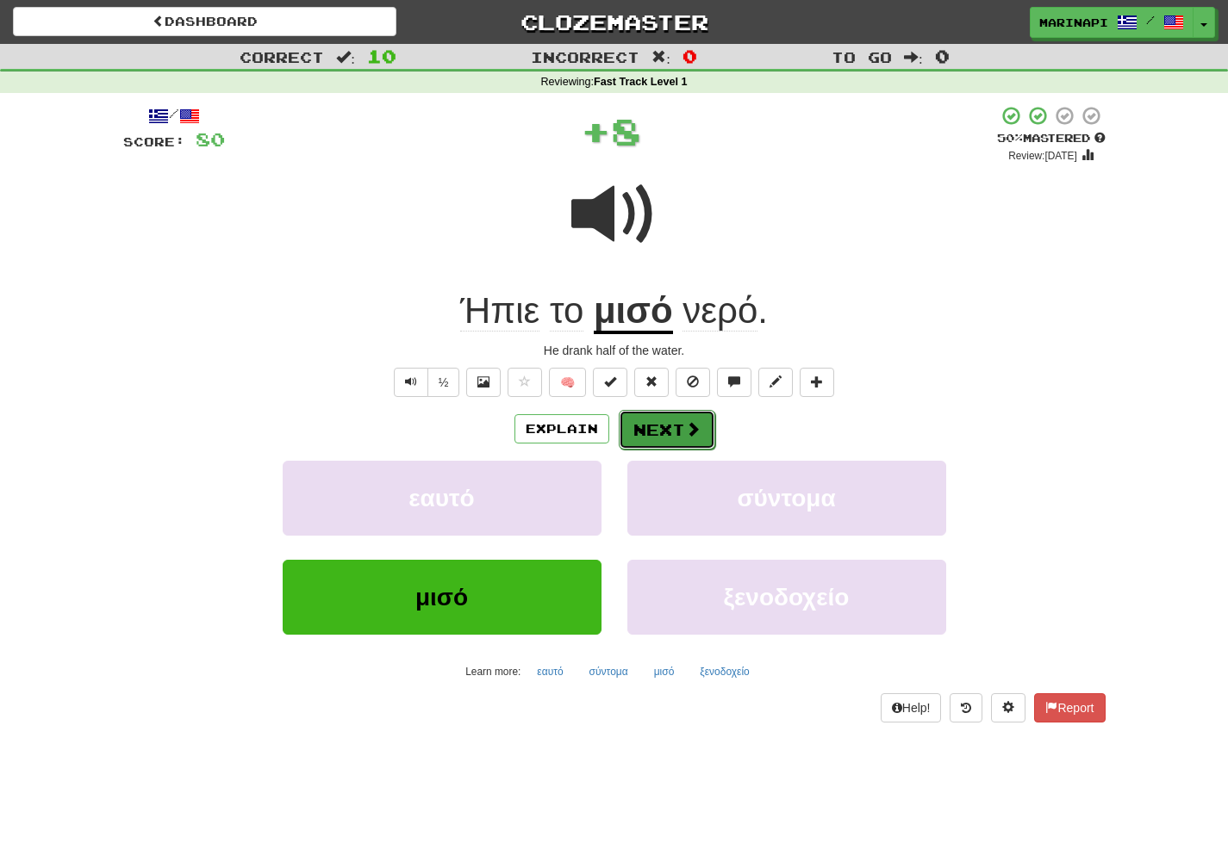
click at [663, 435] on button "Next" at bounding box center [667, 430] width 96 height 40
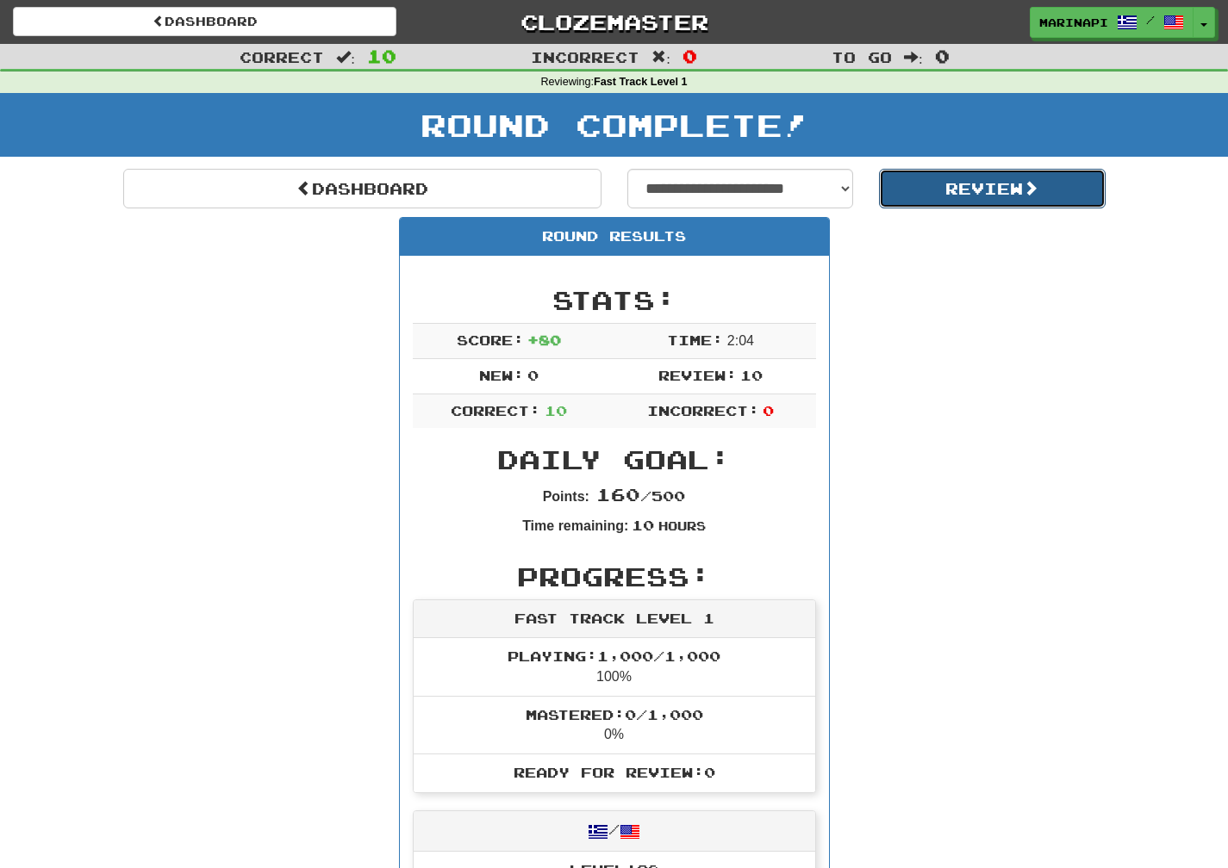
click at [955, 196] on button "Review" at bounding box center [992, 189] width 227 height 40
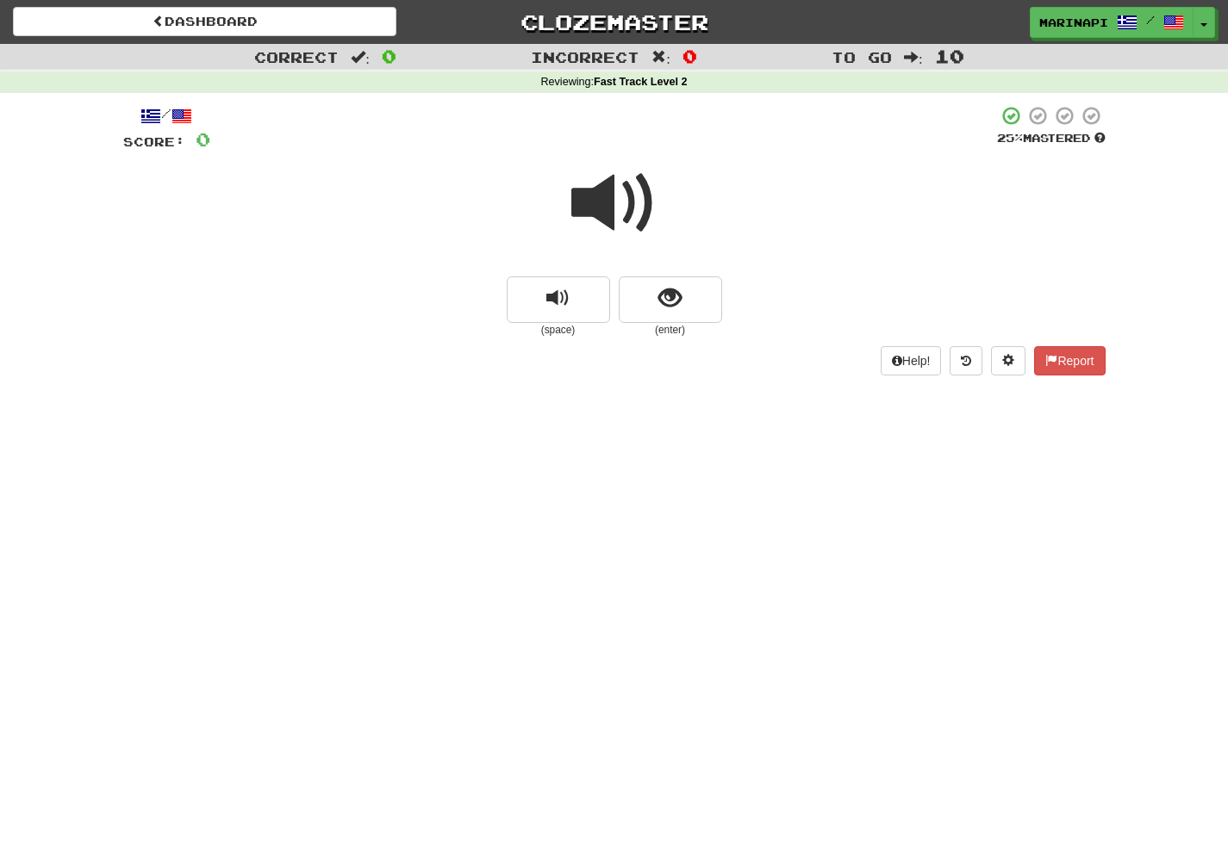
click at [616, 202] on span at bounding box center [614, 203] width 86 height 86
click at [656, 301] on button "show sentence" at bounding box center [670, 300] width 103 height 47
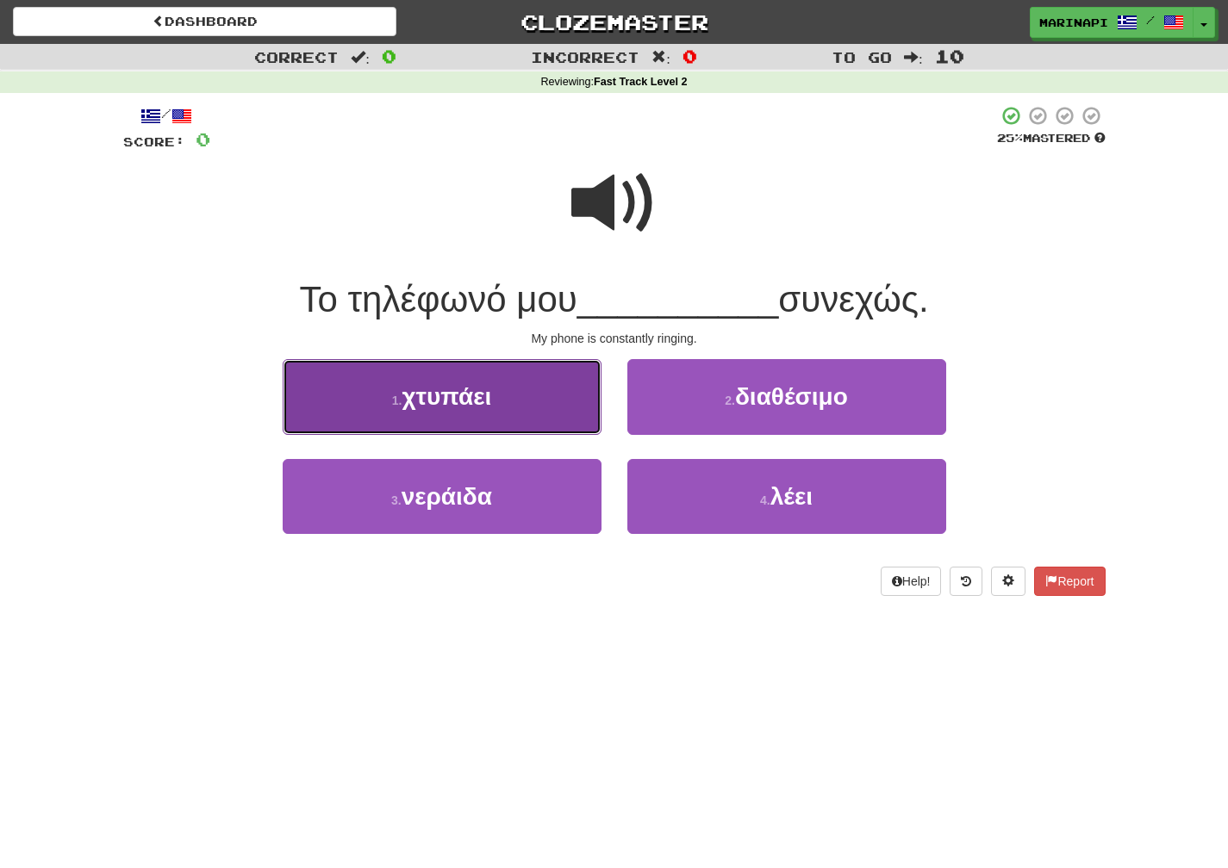
click at [525, 420] on button "1 . χτυπάει" at bounding box center [442, 396] width 319 height 75
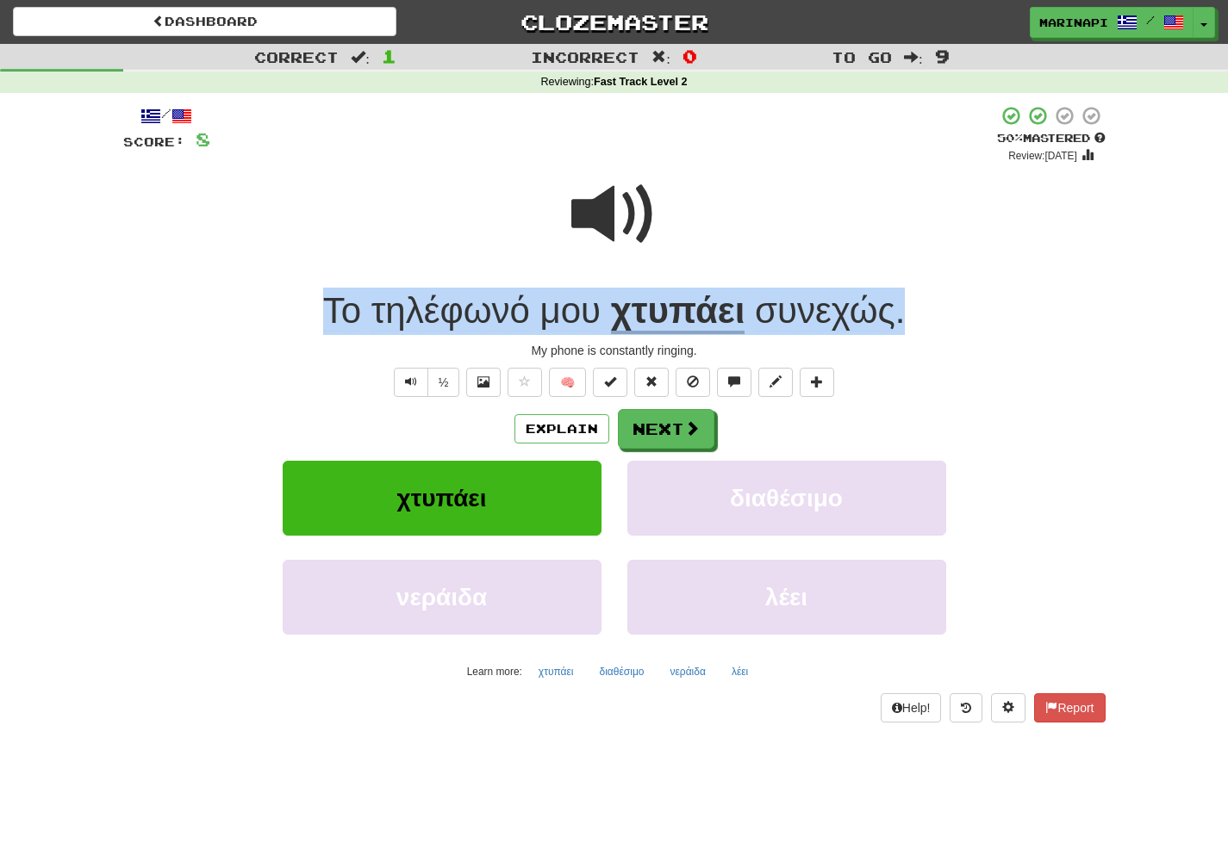
drag, startPoint x: 922, startPoint y: 321, endPoint x: 328, endPoint y: 303, distance: 593.8
click at [328, 303] on div "Το τηλέφωνό μου χτυπάει συνεχώς ." at bounding box center [614, 311] width 982 height 47
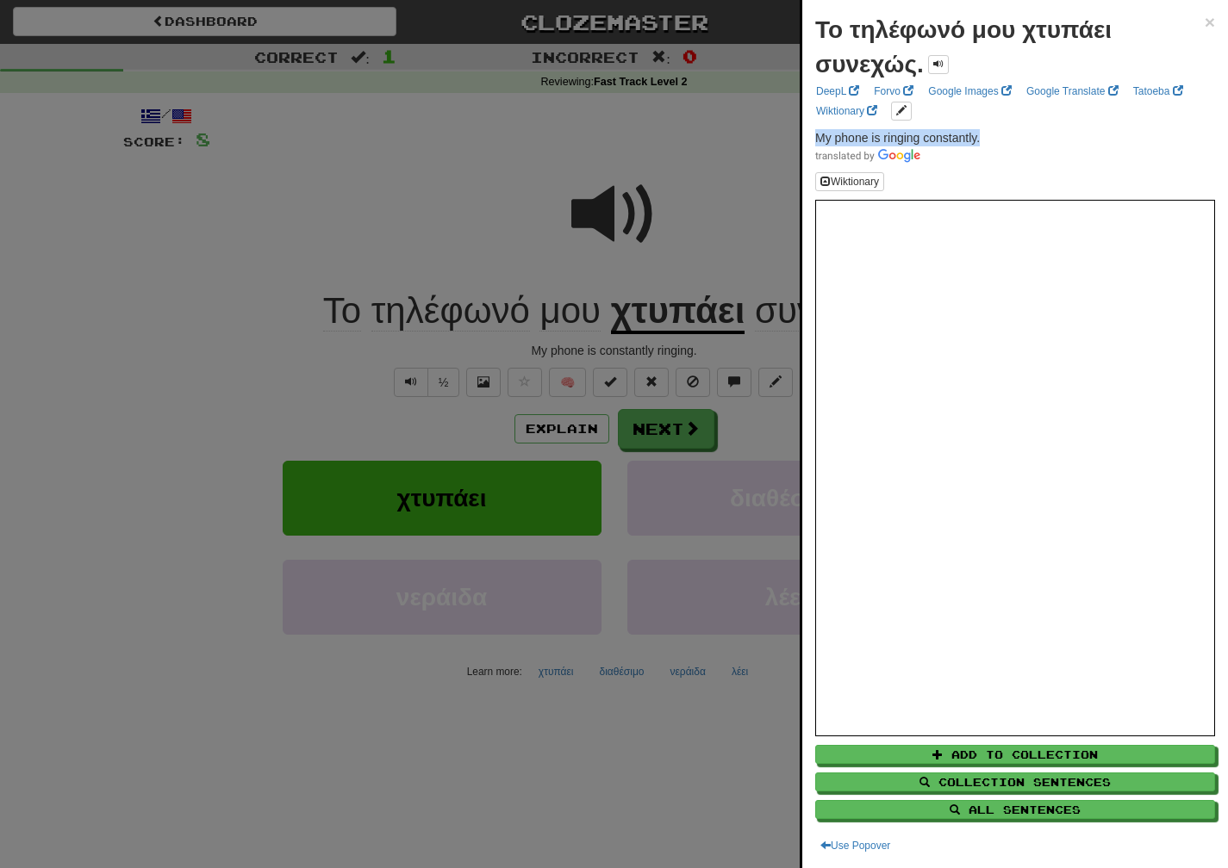
drag, startPoint x: 985, startPoint y: 138, endPoint x: 813, endPoint y: 137, distance: 171.4
click at [813, 137] on div "Το τηλέφωνό μου χτυπάει συνεχώς. × DeepL Forvo Google Images Google Translate T…" at bounding box center [1015, 434] width 426 height 868
copy span "My phone is ringing constantly."
click at [675, 435] on div at bounding box center [614, 434] width 1228 height 868
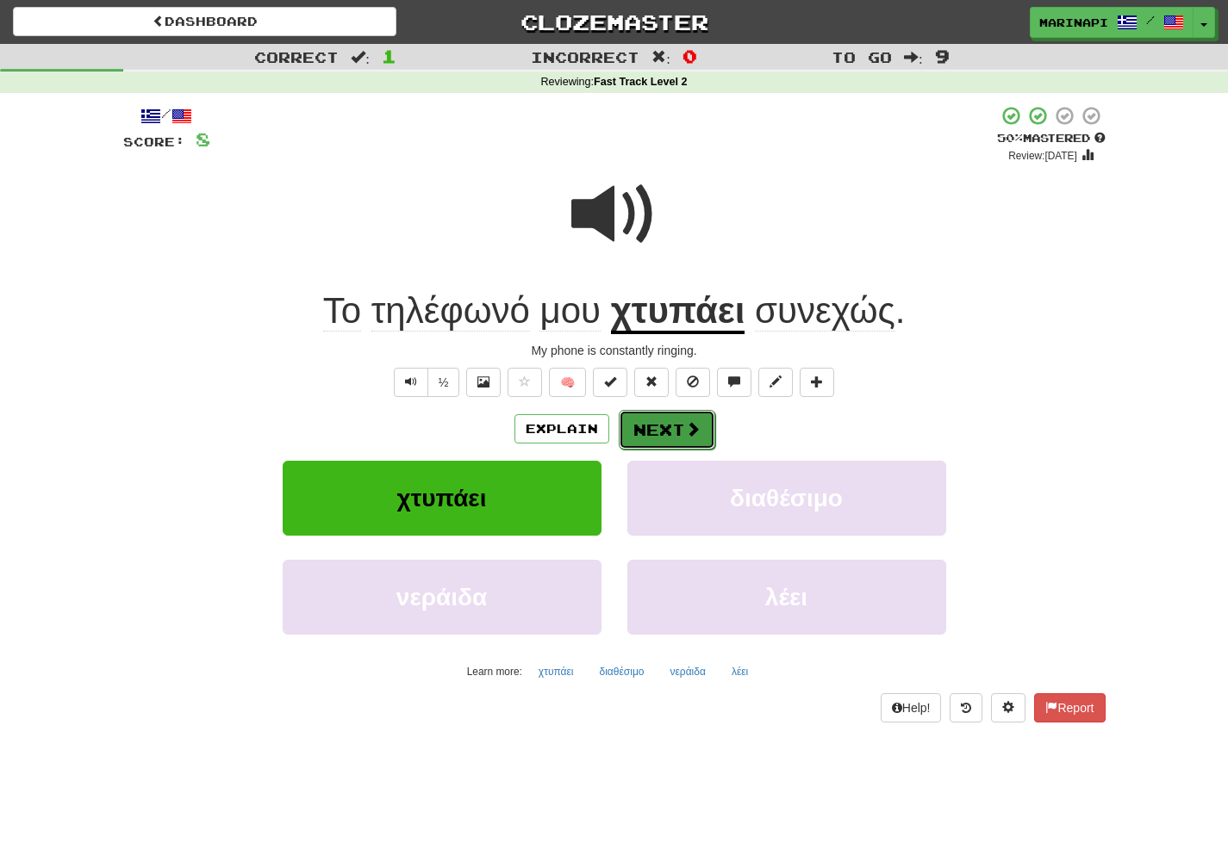
click at [676, 433] on button "Next" at bounding box center [667, 430] width 96 height 40
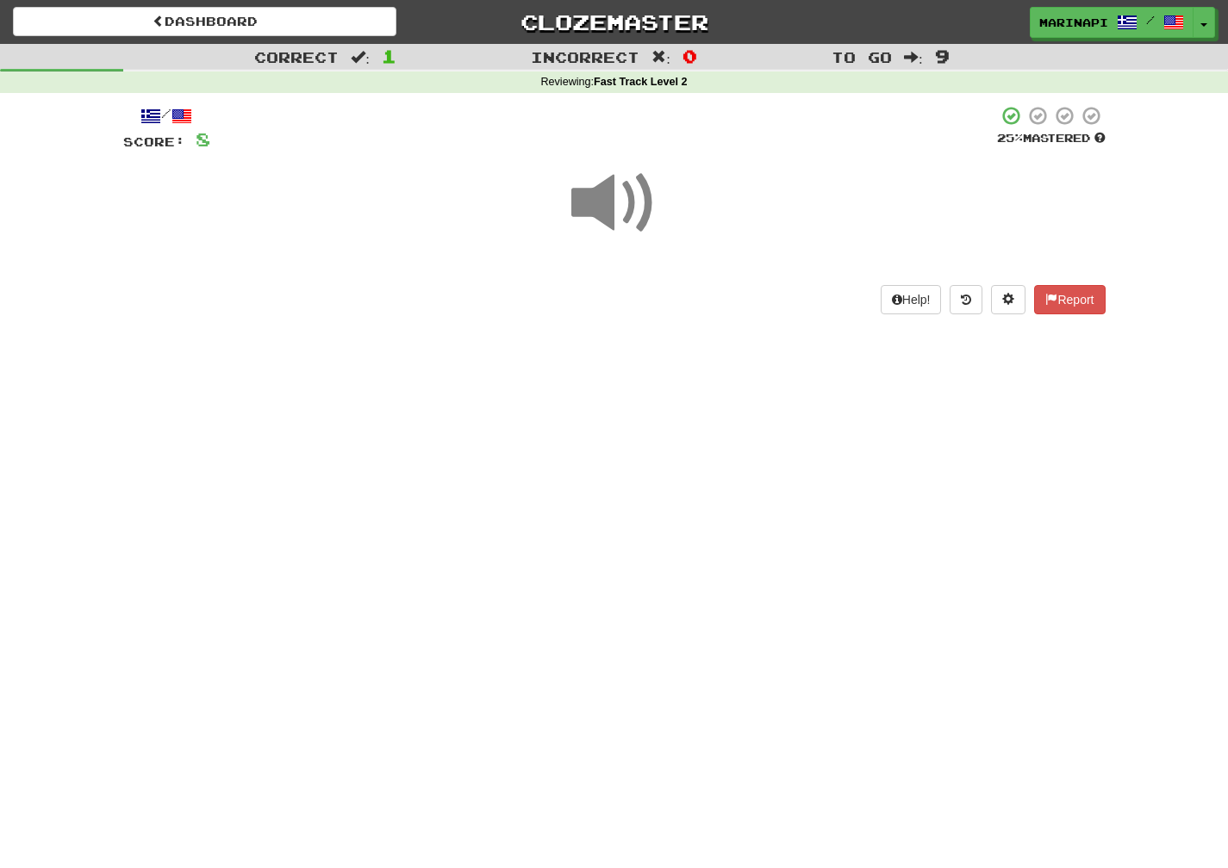
click at [622, 217] on span at bounding box center [614, 203] width 86 height 86
click at [622, 215] on span at bounding box center [614, 203] width 86 height 86
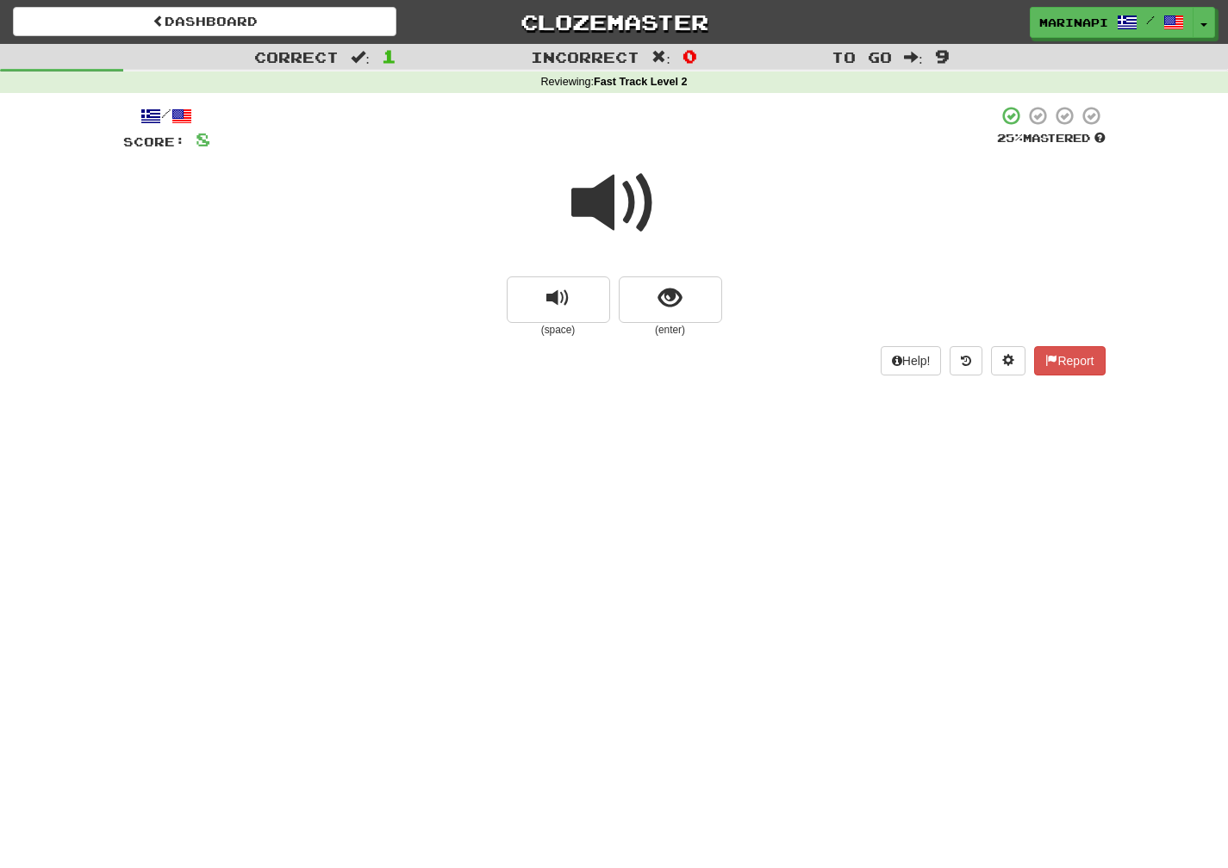
click at [622, 215] on span at bounding box center [614, 203] width 86 height 86
click at [650, 302] on button "show sentence" at bounding box center [670, 300] width 103 height 47
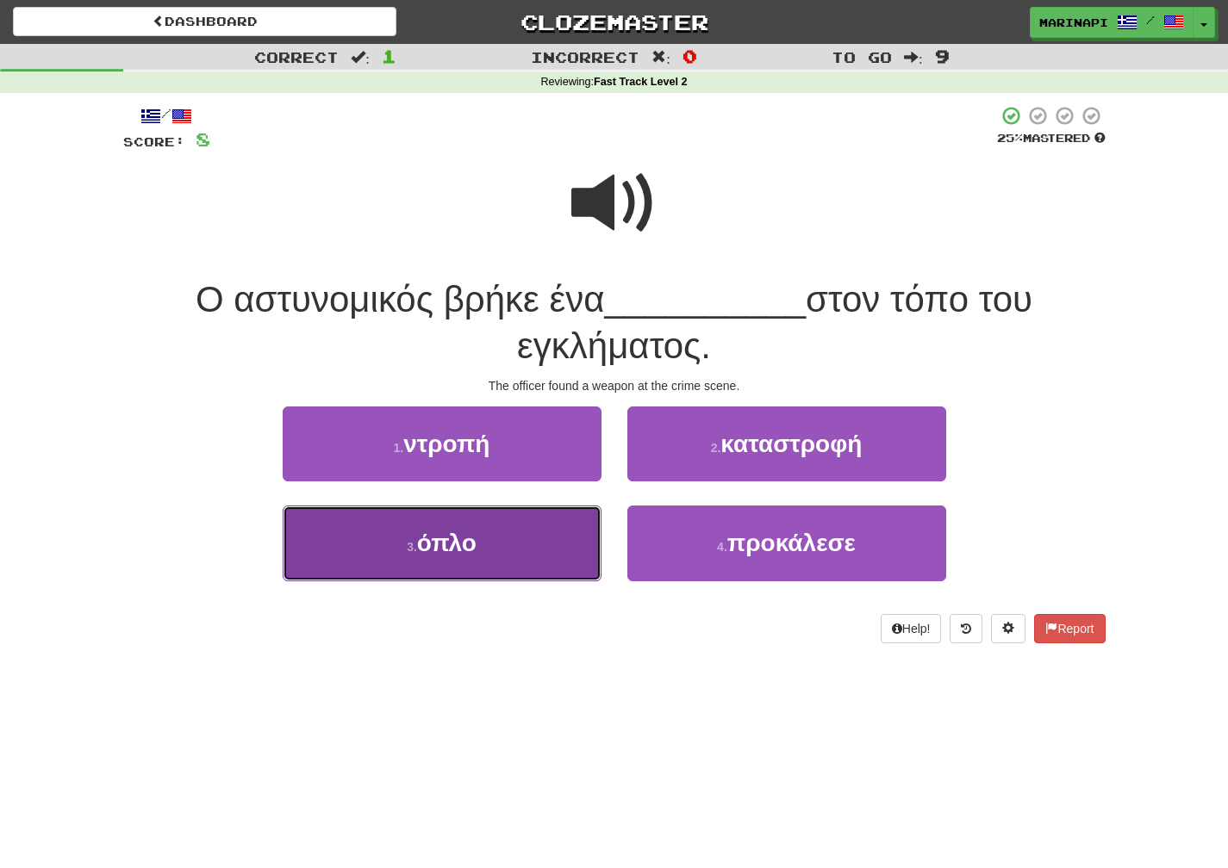
click at [518, 540] on button "3 . όπλο" at bounding box center [442, 543] width 319 height 75
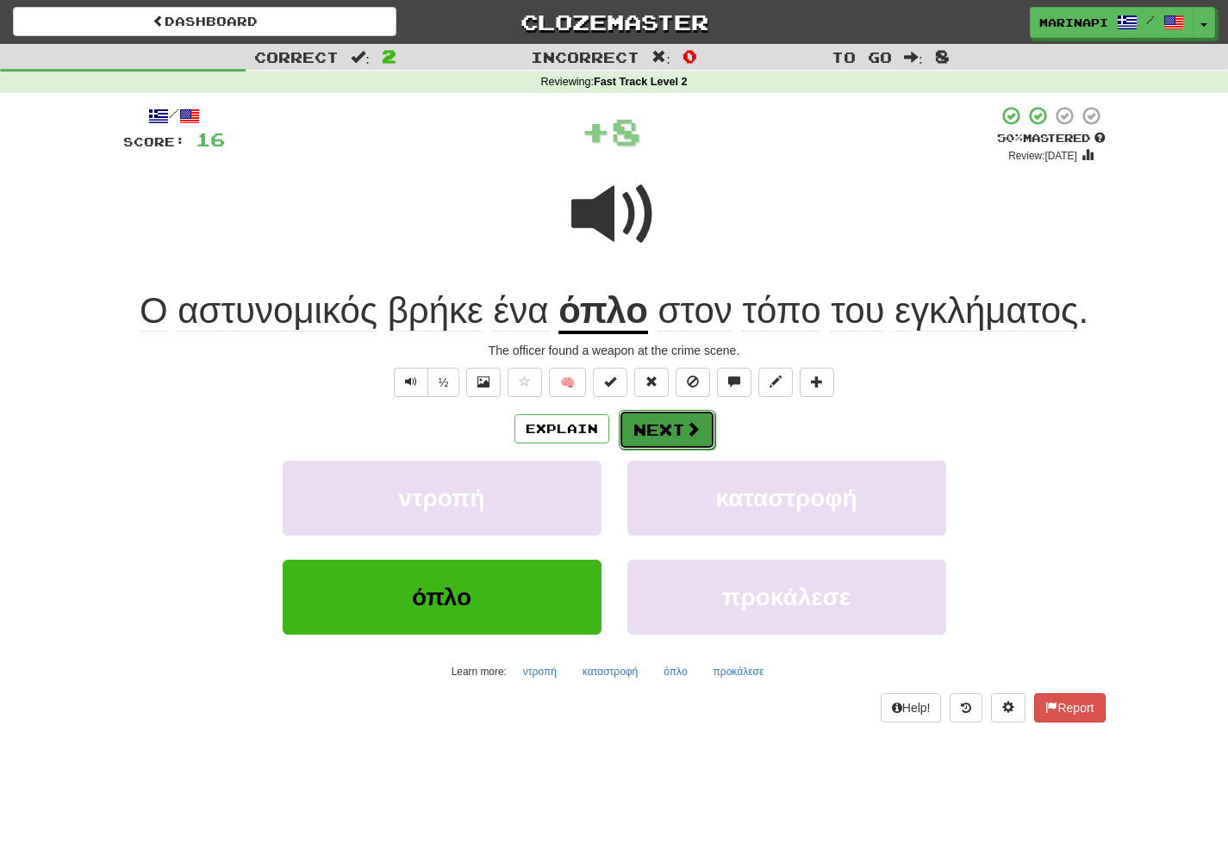
click at [669, 426] on button "Next" at bounding box center [667, 430] width 96 height 40
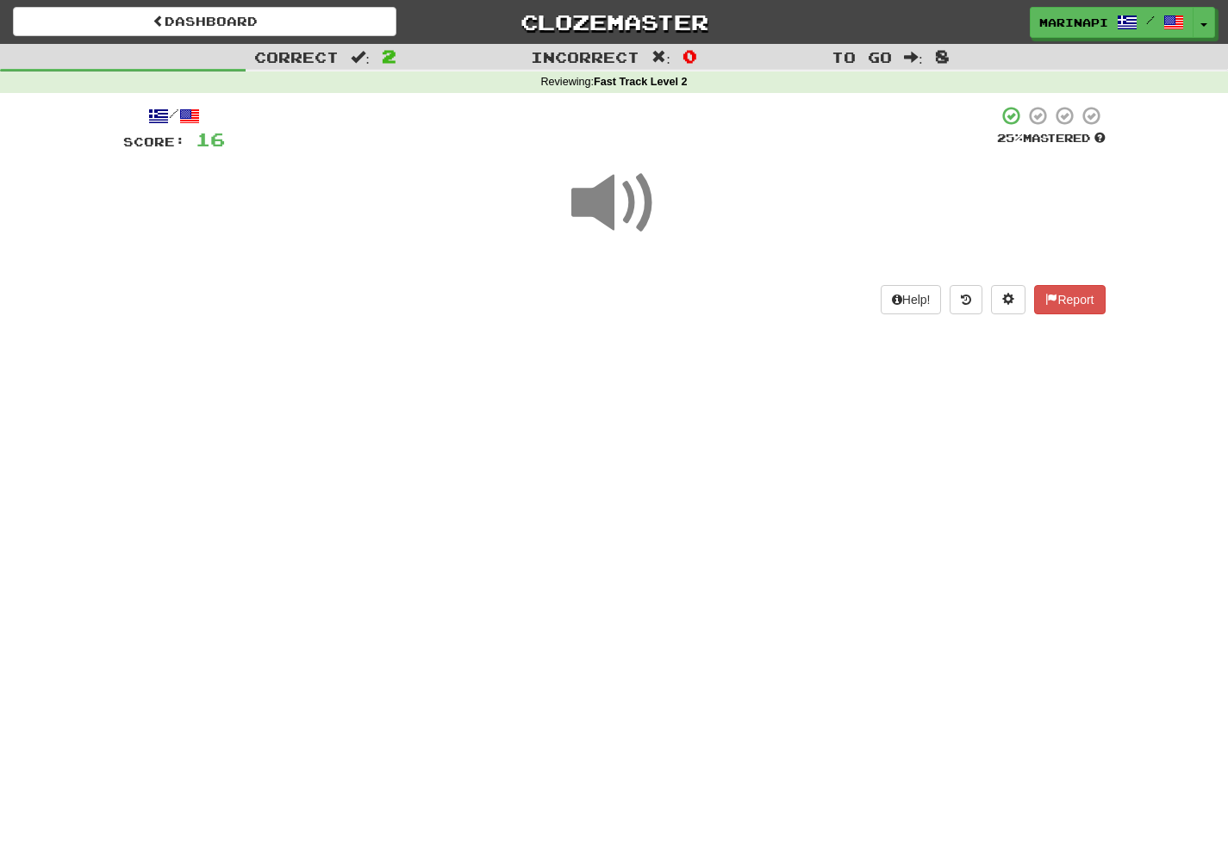
click at [629, 215] on span at bounding box center [614, 203] width 86 height 86
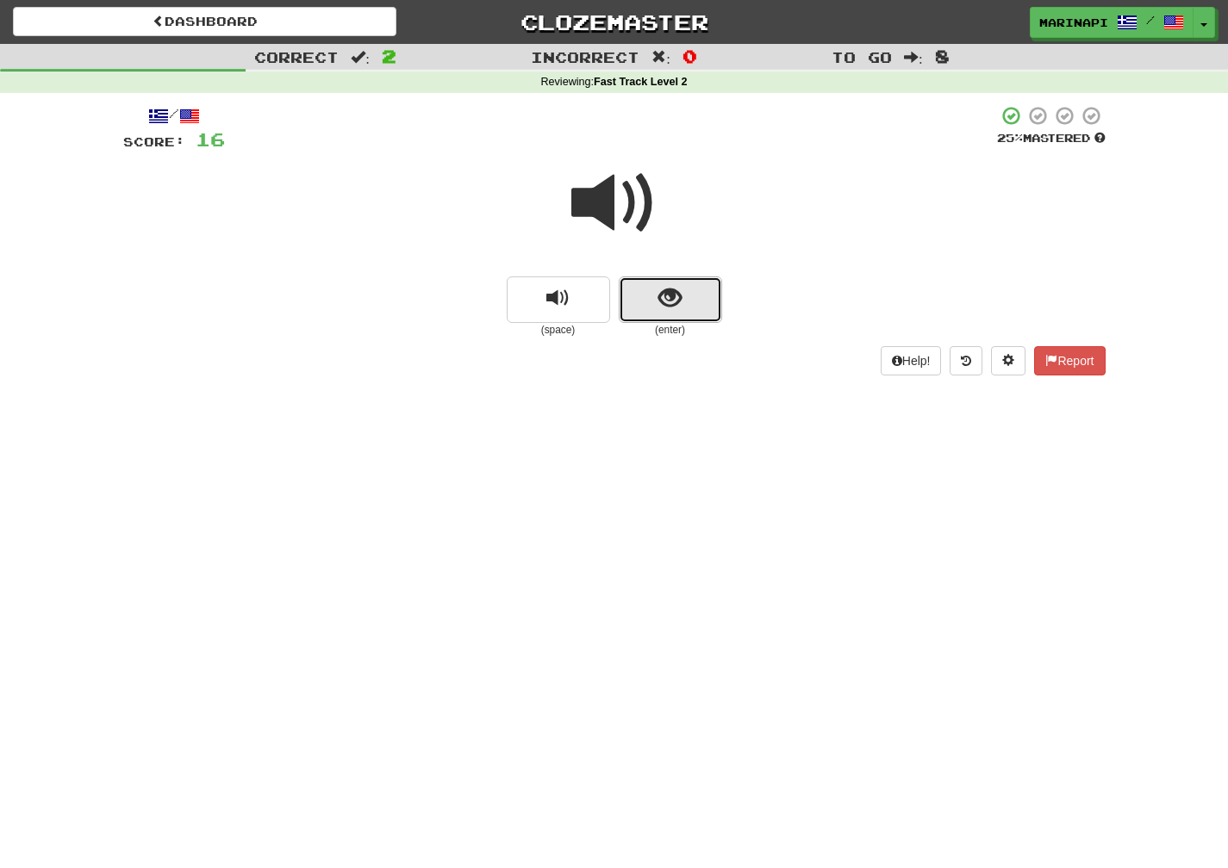
click at [641, 312] on button "show sentence" at bounding box center [670, 300] width 103 height 47
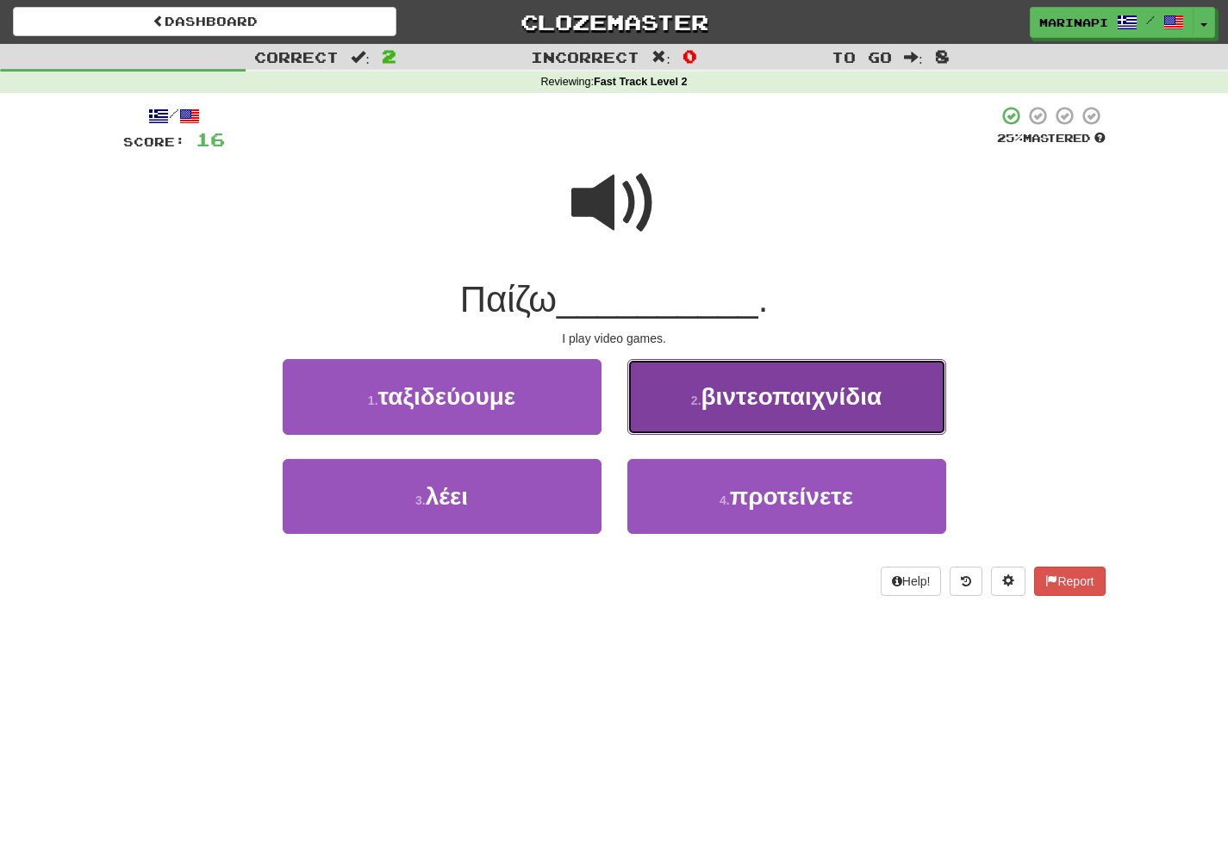
click at [687, 397] on button "2 . βιντεοπαιχνίδια" at bounding box center [786, 396] width 319 height 75
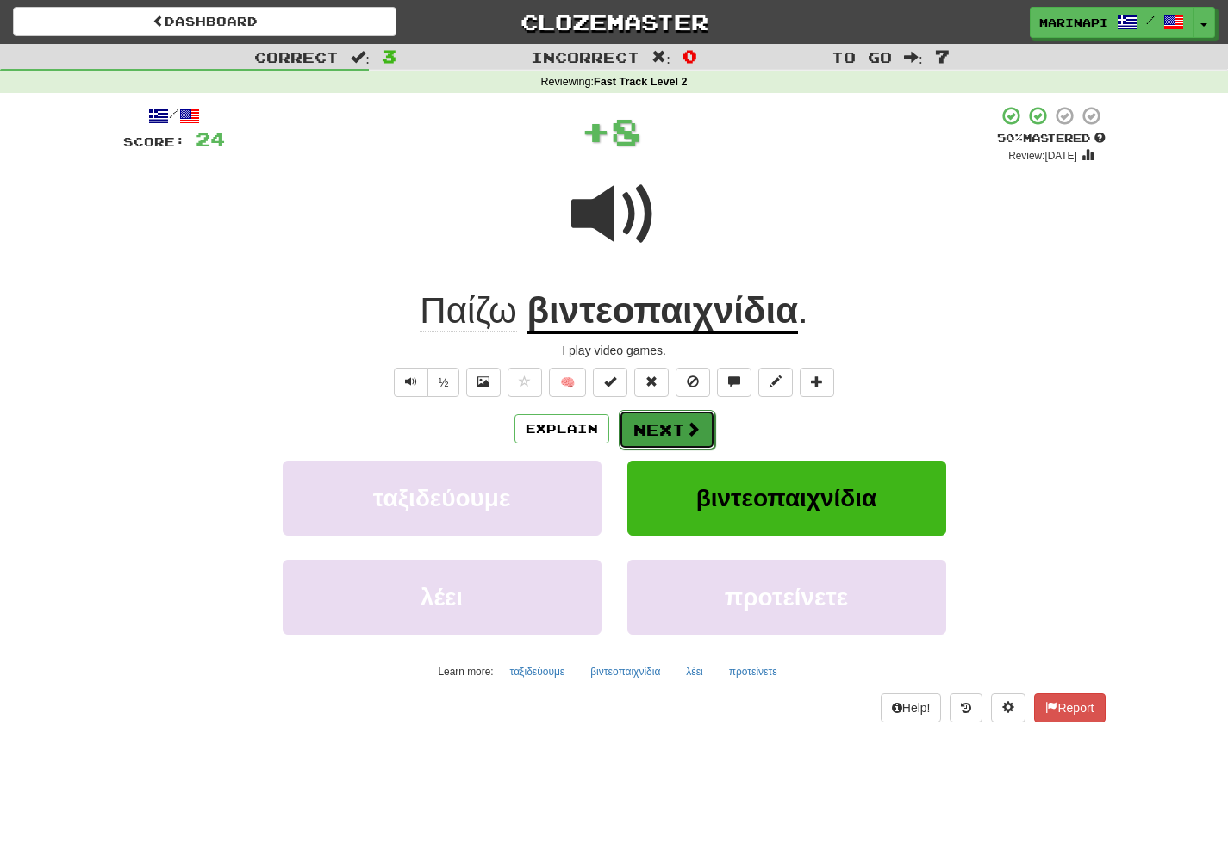
click at [666, 439] on button "Next" at bounding box center [667, 430] width 96 height 40
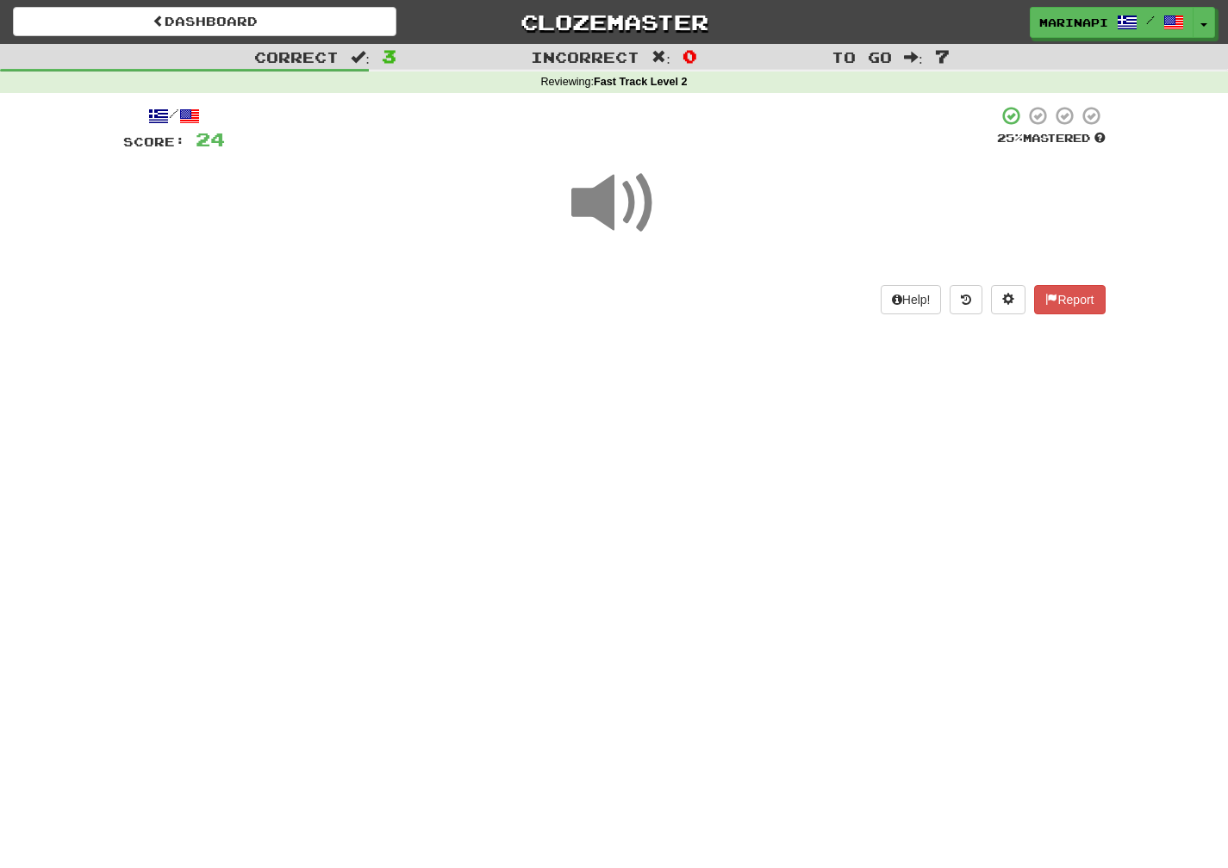
click at [621, 218] on span at bounding box center [614, 203] width 86 height 86
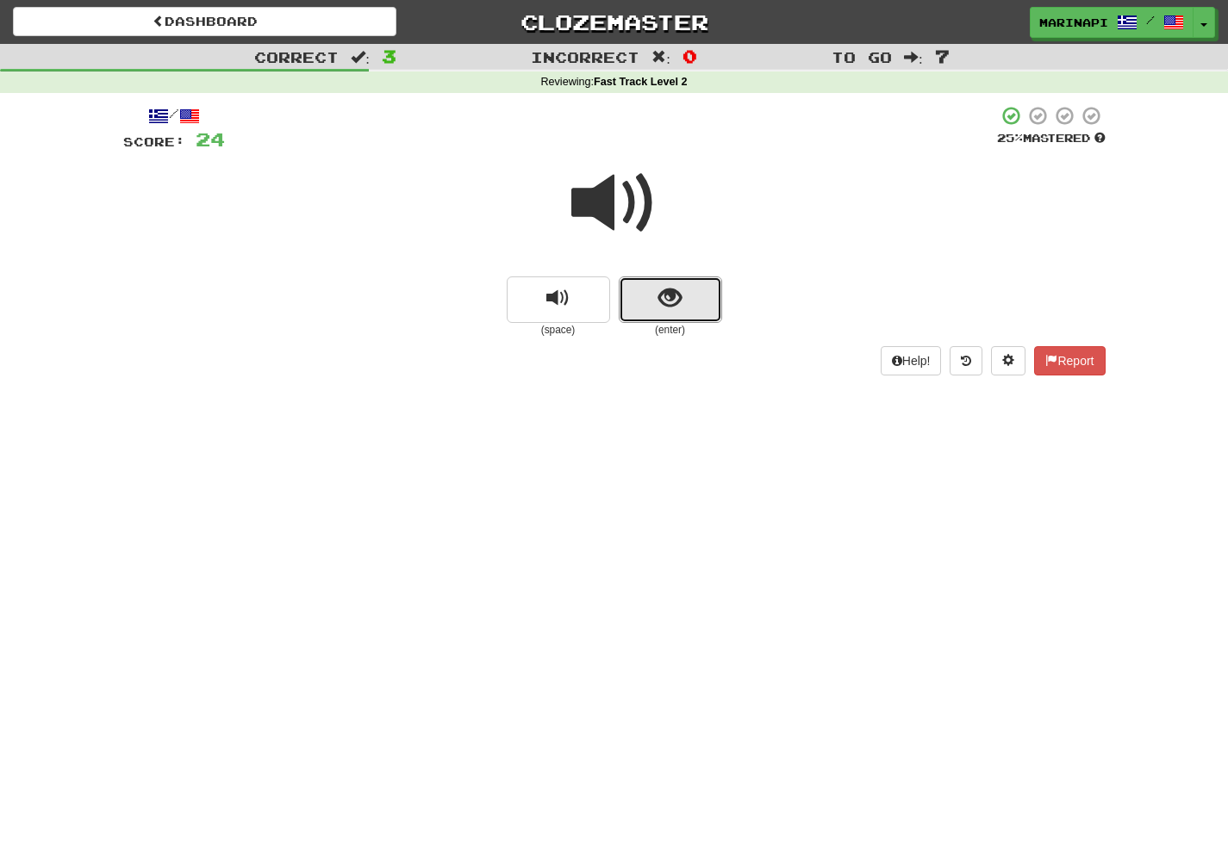
click at [646, 295] on button "show sentence" at bounding box center [670, 300] width 103 height 47
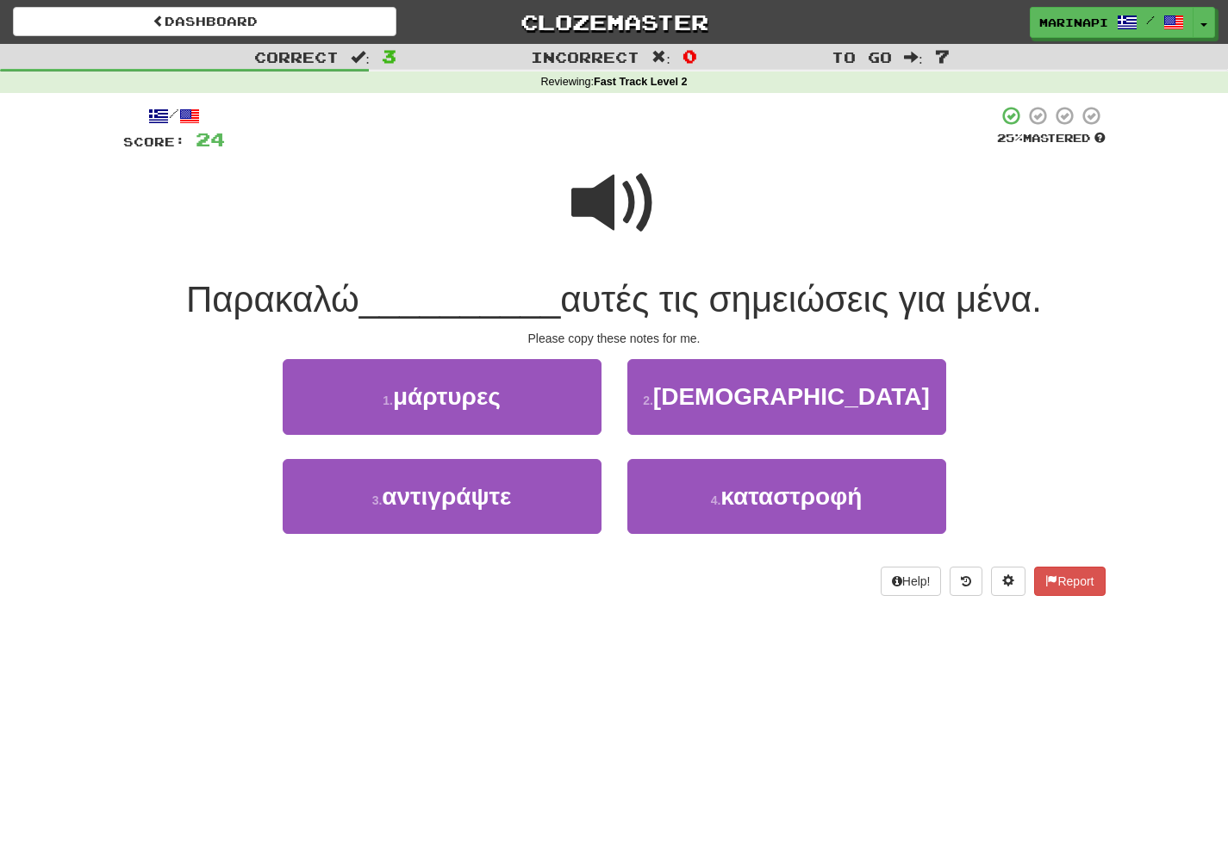
click at [613, 220] on span at bounding box center [614, 203] width 86 height 86
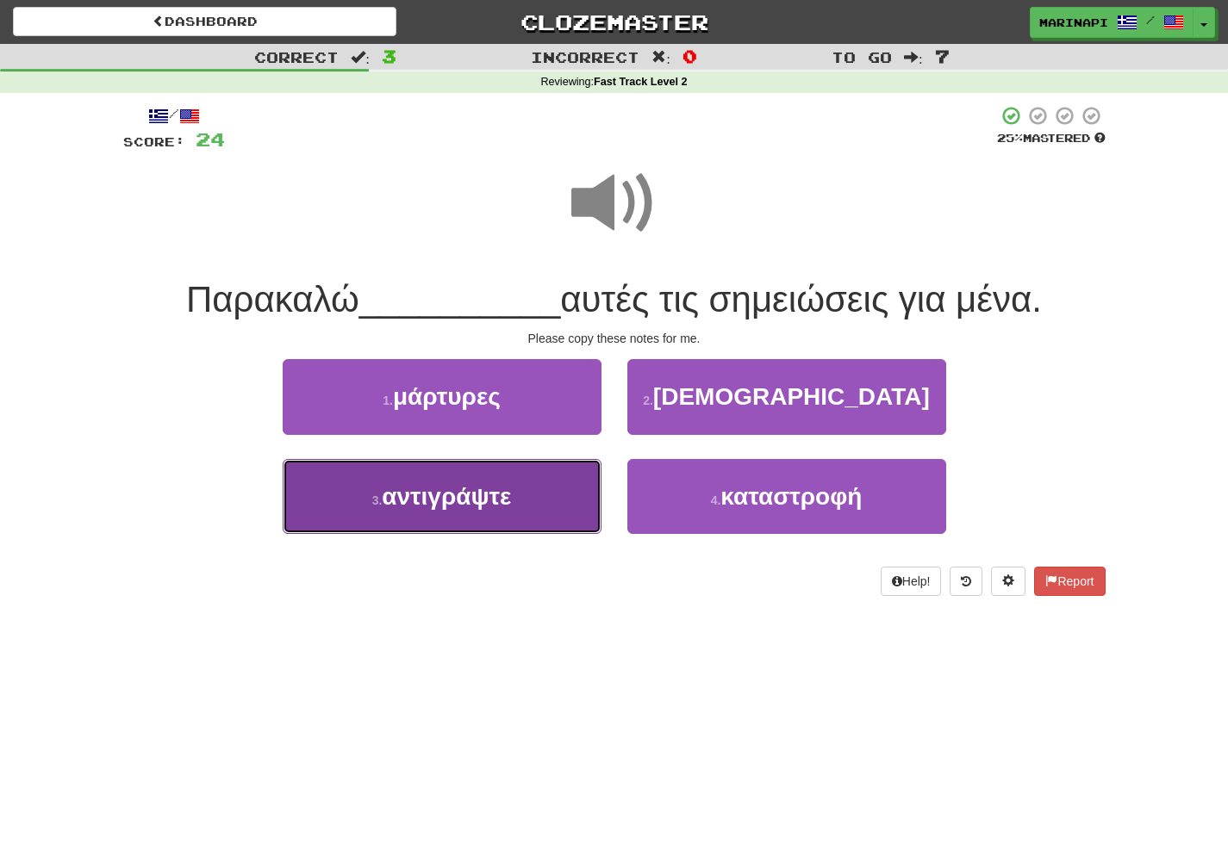
click at [504, 497] on span "αντιγράψτε" at bounding box center [446, 496] width 129 height 27
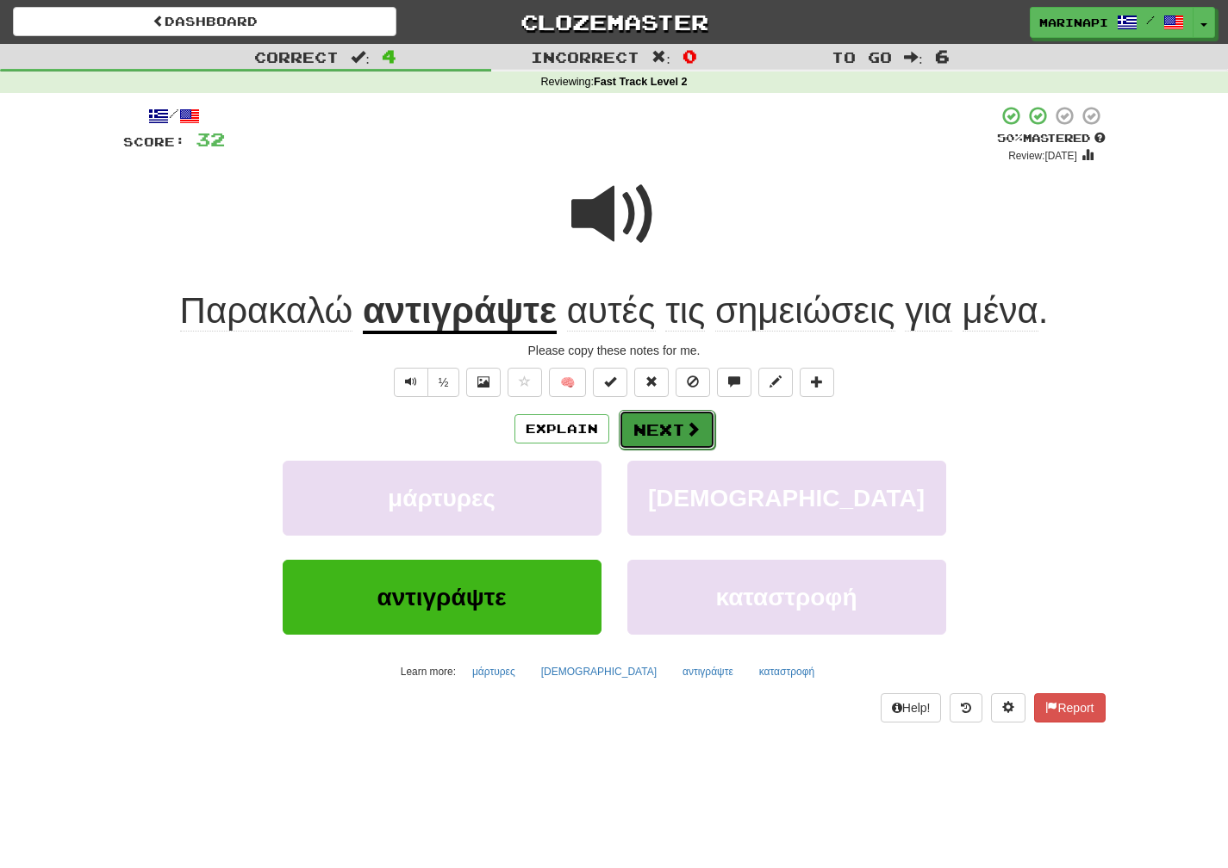
click at [645, 422] on button "Next" at bounding box center [667, 430] width 96 height 40
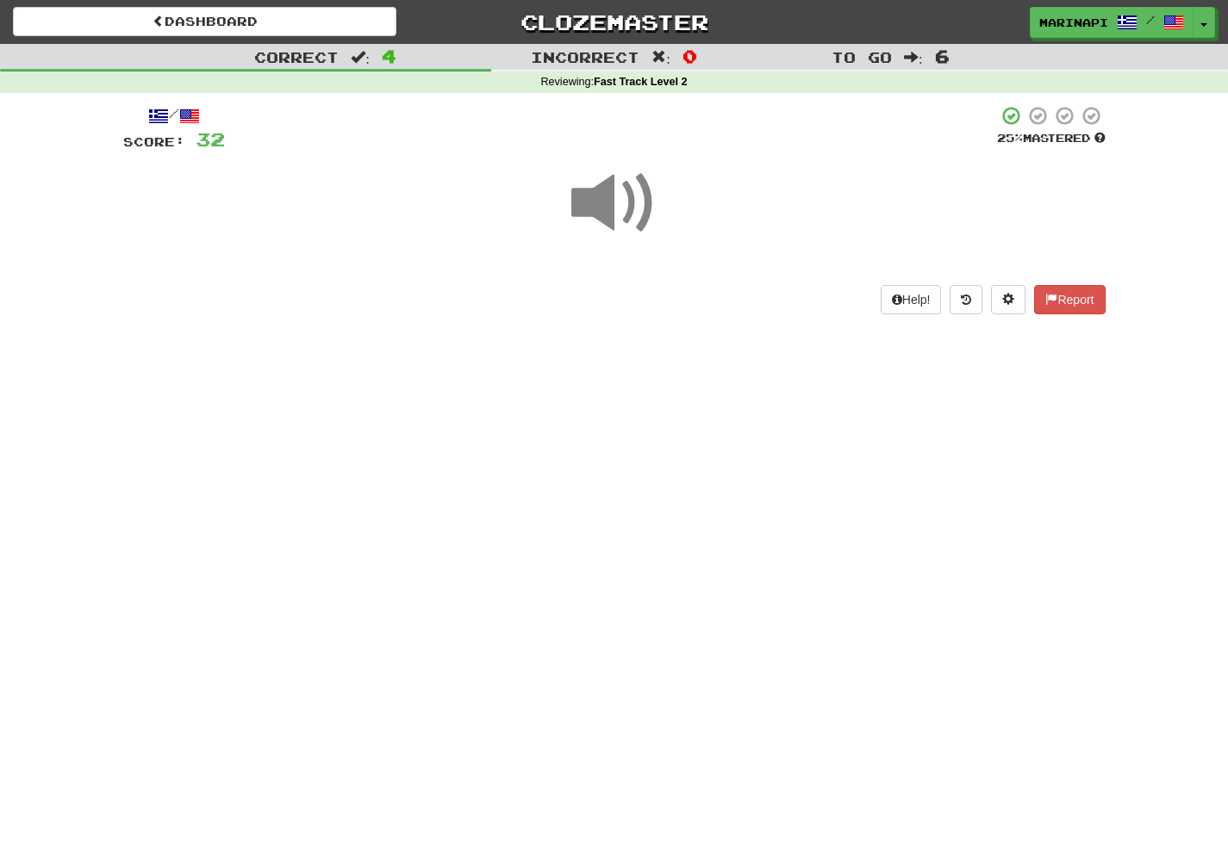
click at [594, 197] on span at bounding box center [614, 203] width 86 height 86
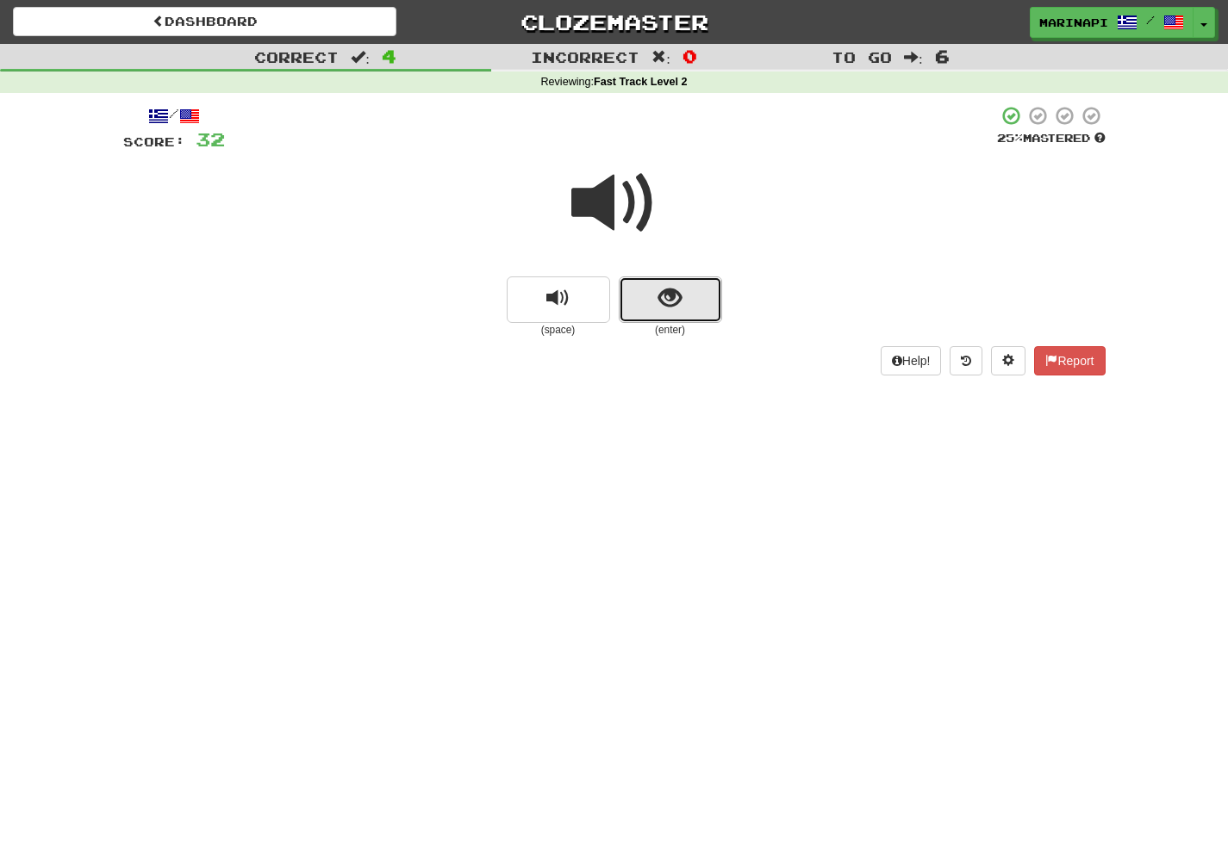
click at [654, 320] on button "show sentence" at bounding box center [670, 300] width 103 height 47
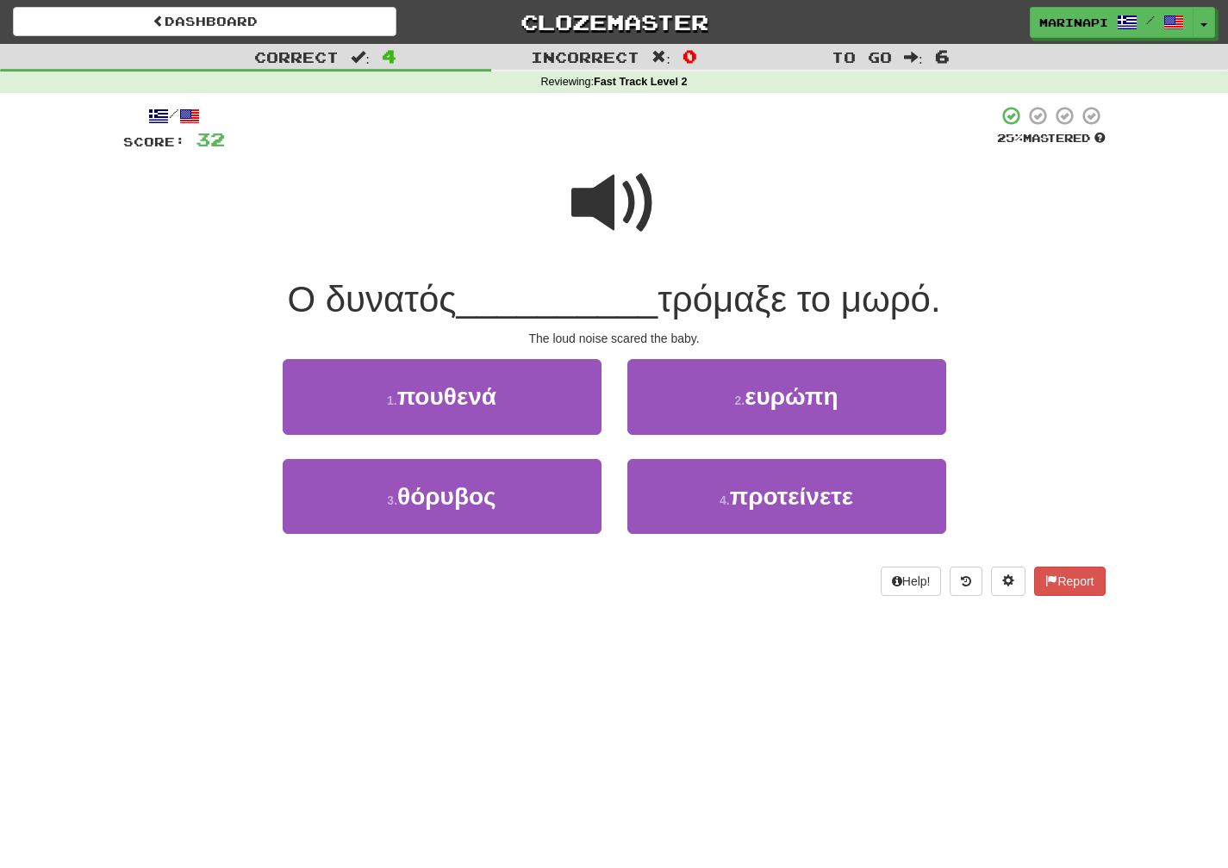
click at [601, 186] on span at bounding box center [614, 203] width 86 height 86
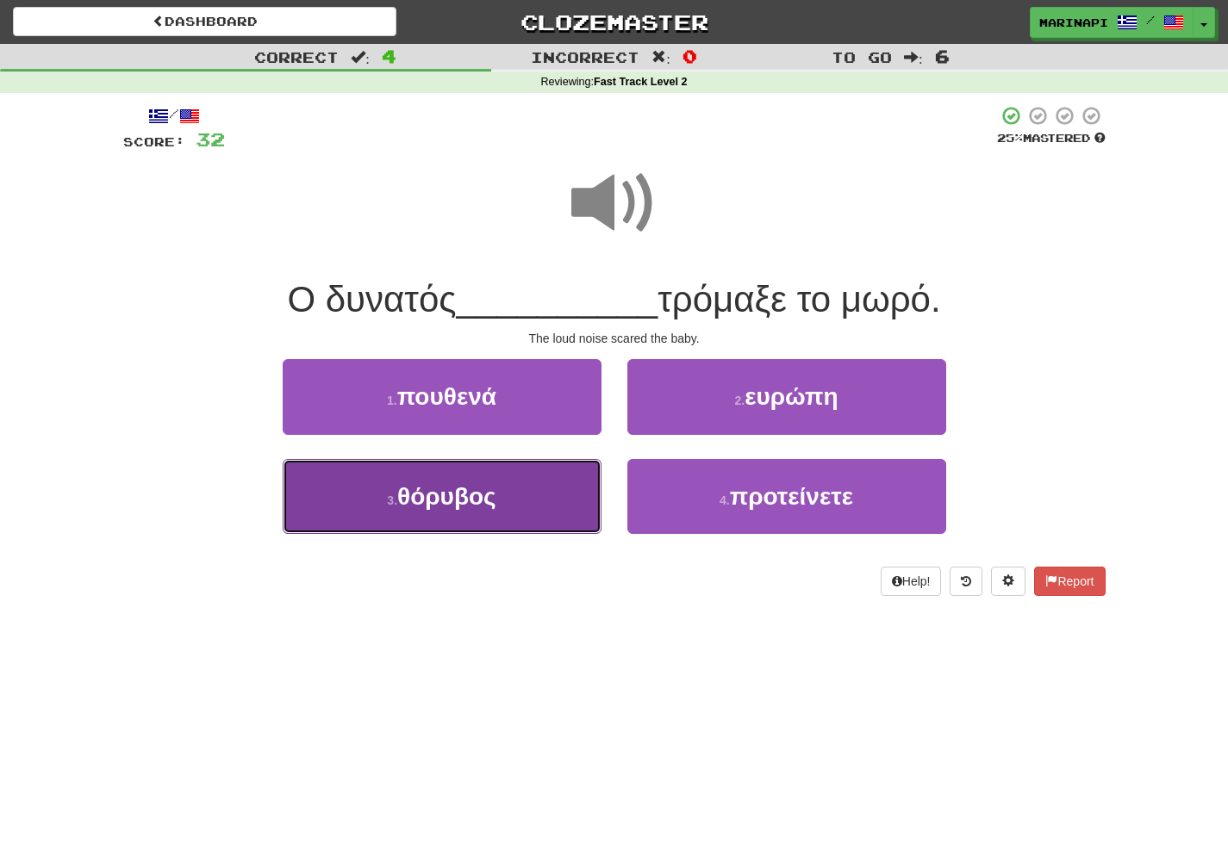
click at [503, 483] on button "3 . θόρυβος" at bounding box center [442, 496] width 319 height 75
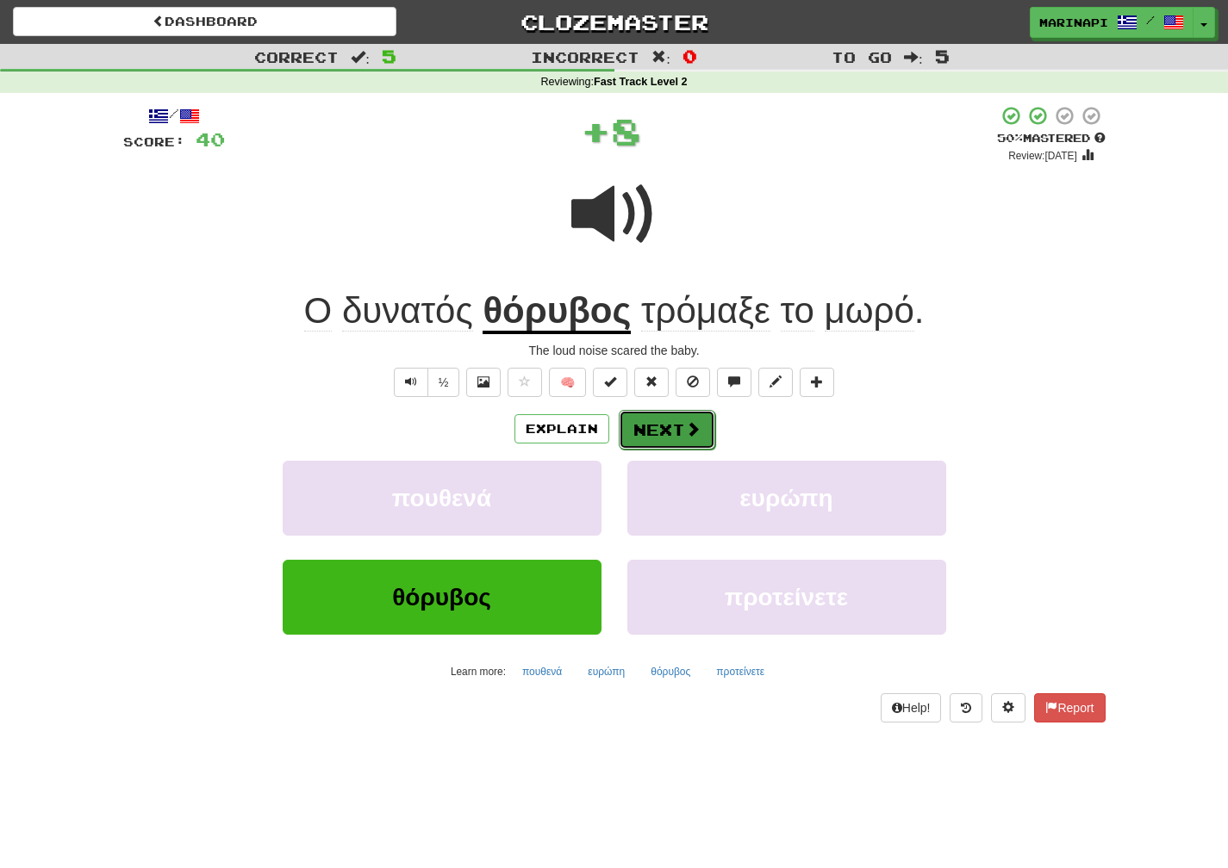
click at [639, 432] on button "Next" at bounding box center [667, 430] width 96 height 40
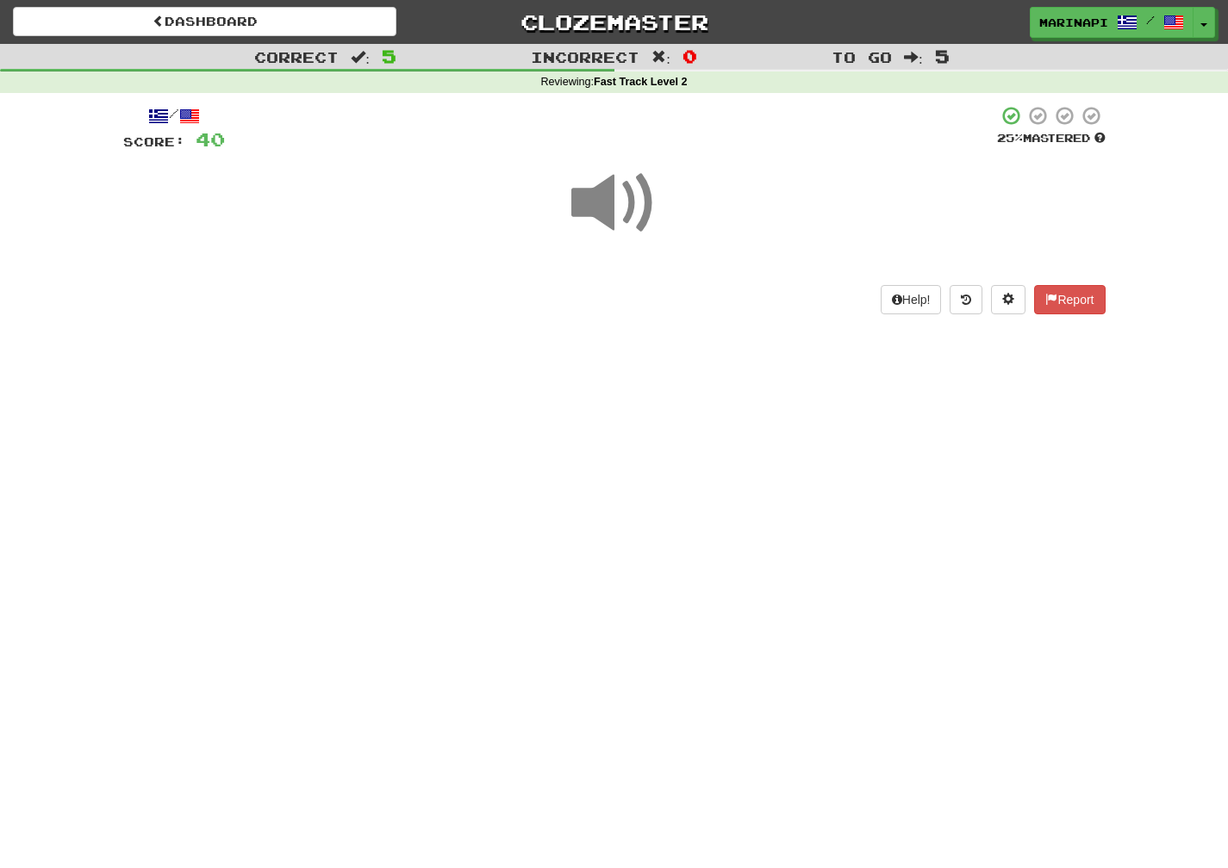
click at [625, 215] on span at bounding box center [614, 203] width 86 height 86
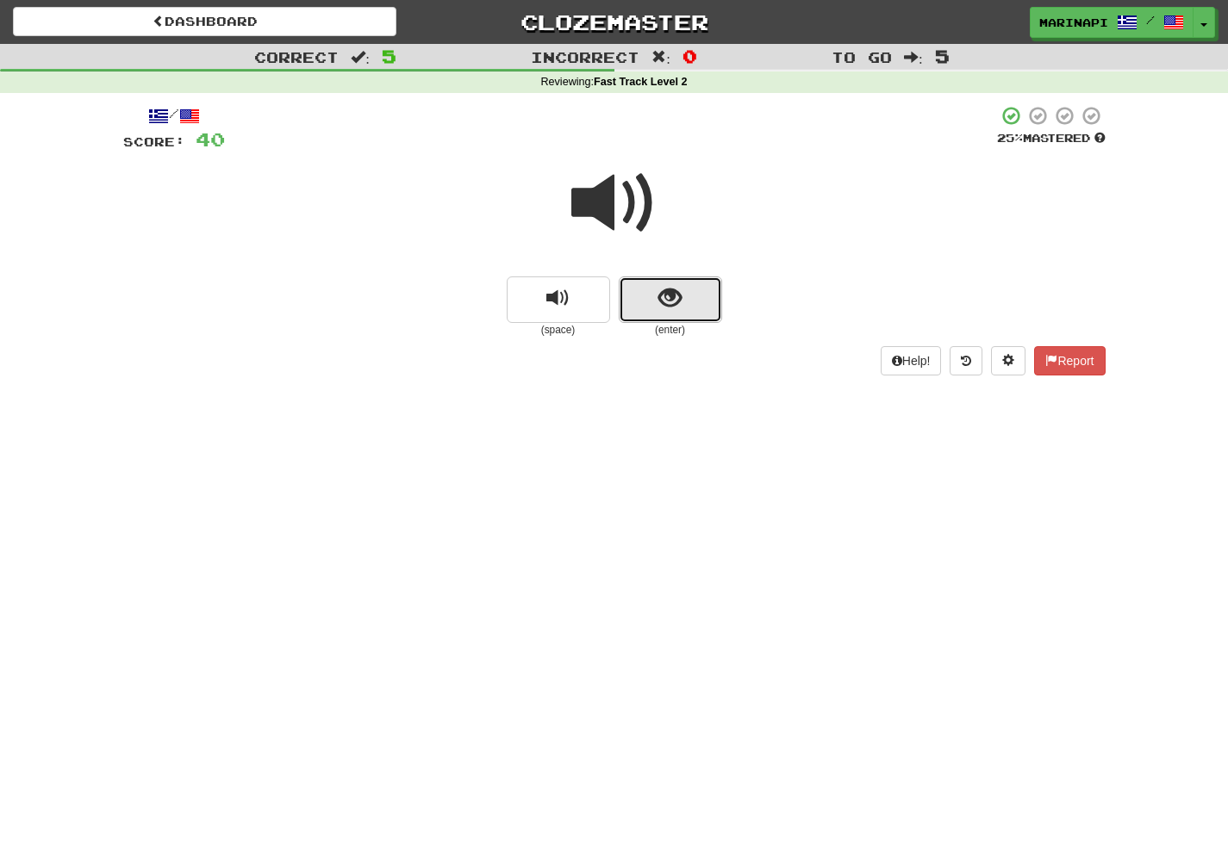
click at [657, 316] on button "show sentence" at bounding box center [670, 300] width 103 height 47
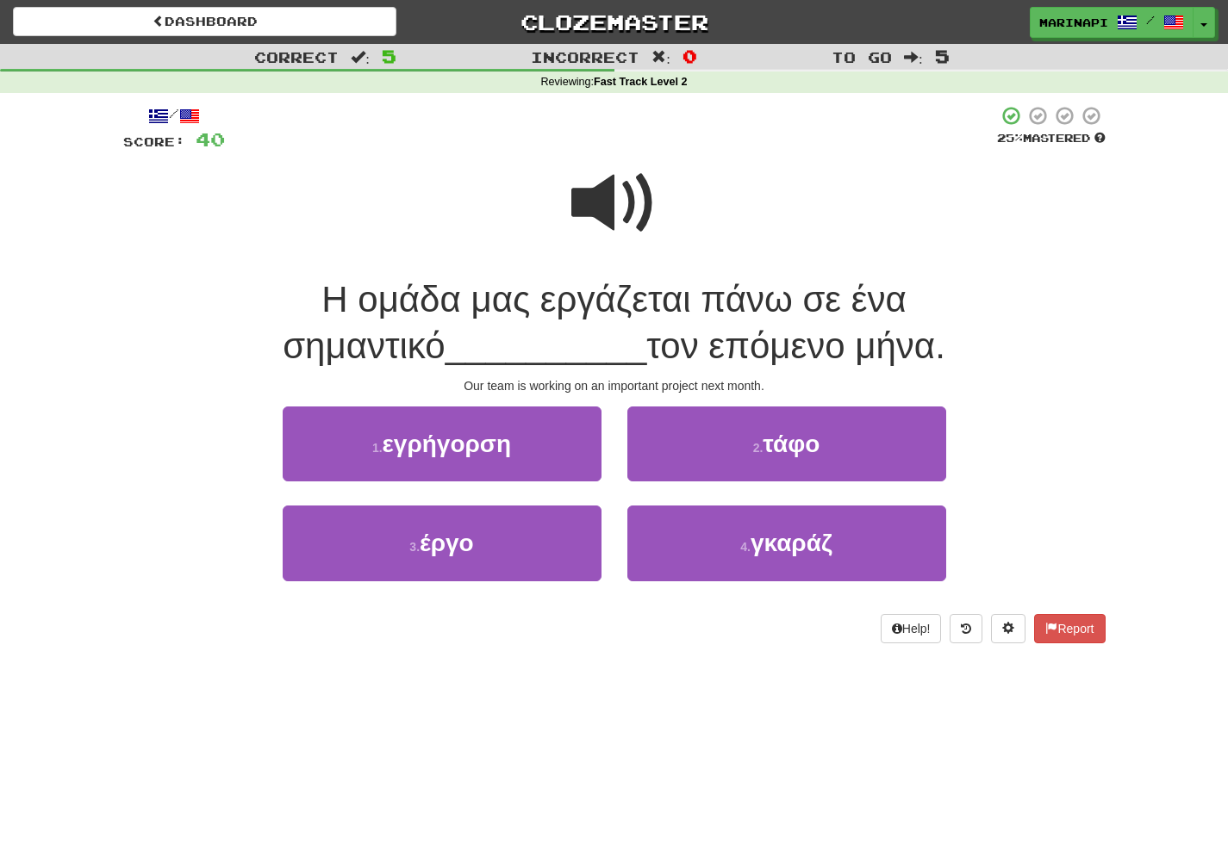
click at [624, 194] on span at bounding box center [614, 203] width 86 height 86
click at [626, 206] on span at bounding box center [614, 203] width 86 height 86
click at [639, 221] on span at bounding box center [614, 203] width 86 height 86
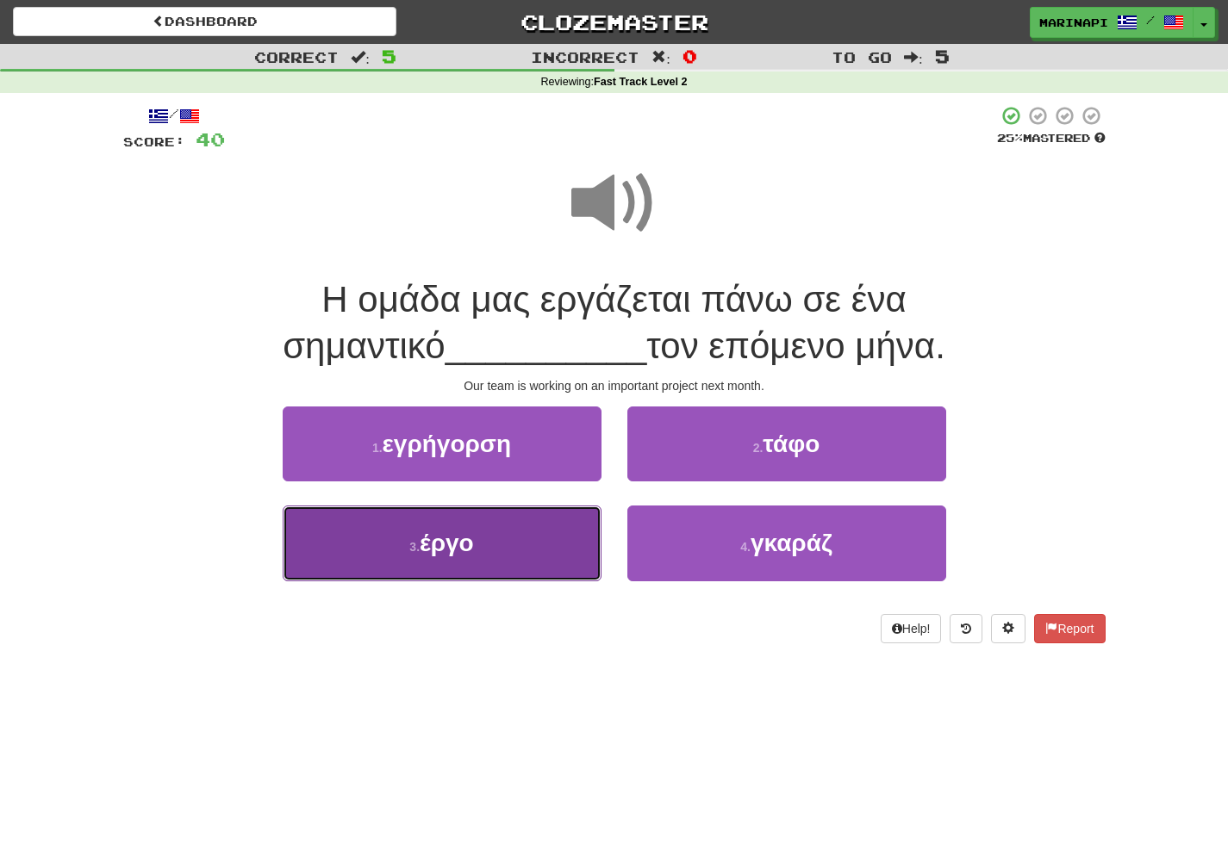
click at [563, 533] on button "3 . έργο" at bounding box center [442, 543] width 319 height 75
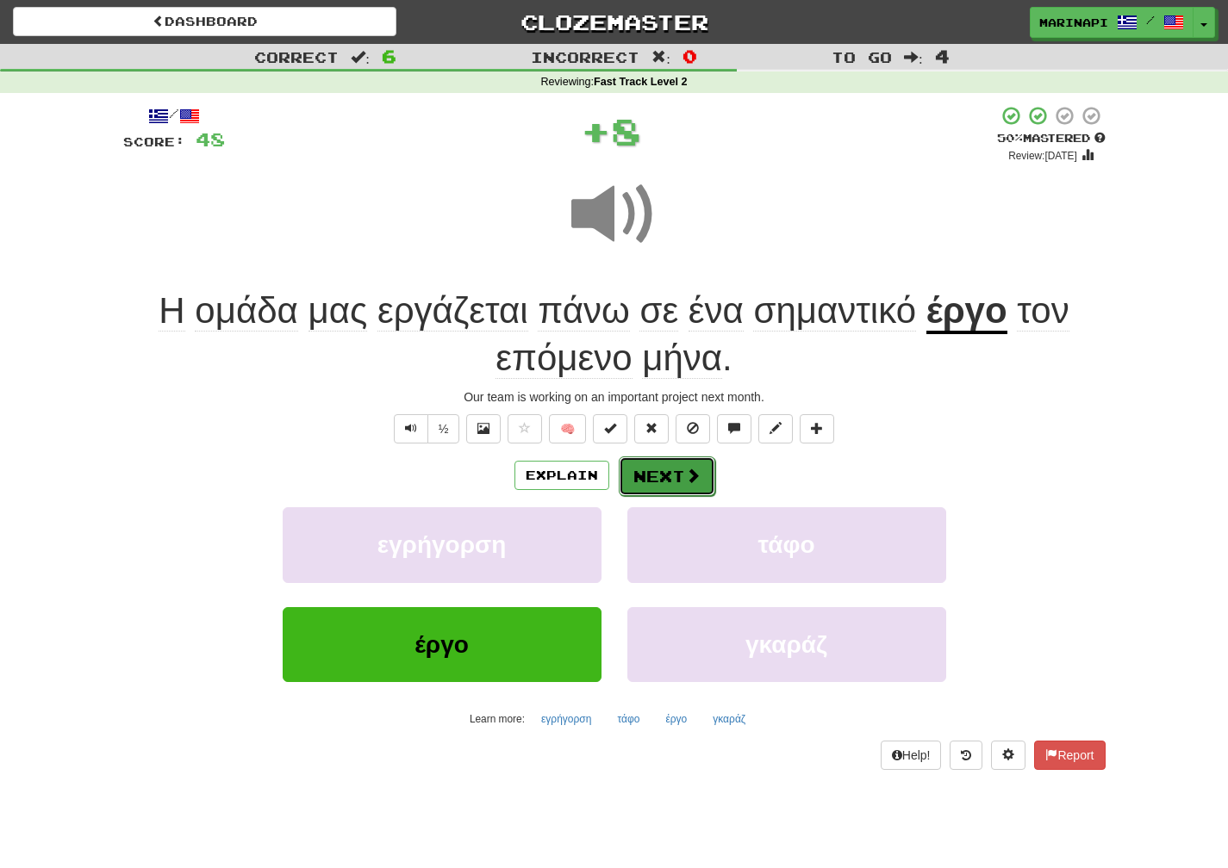
click at [653, 470] on button "Next" at bounding box center [667, 477] width 96 height 40
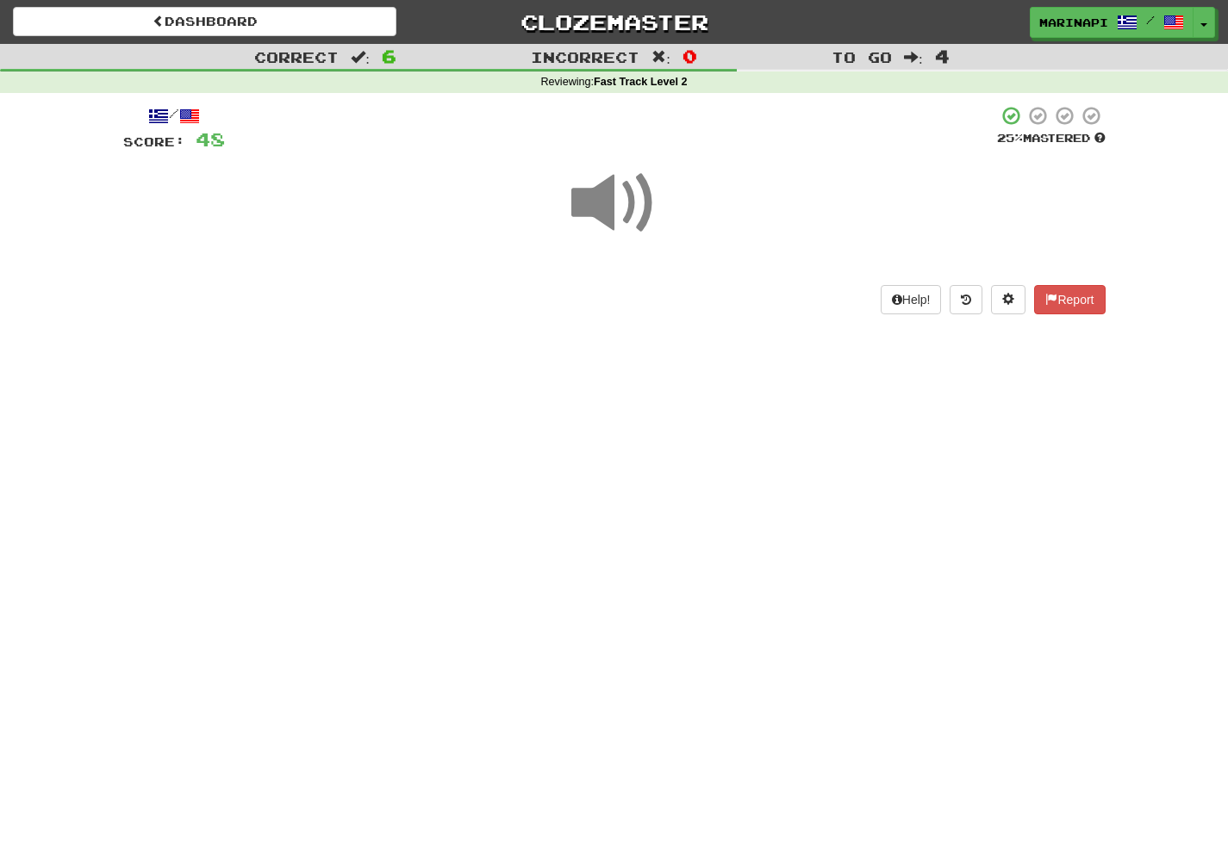
click at [609, 207] on span at bounding box center [614, 203] width 86 height 86
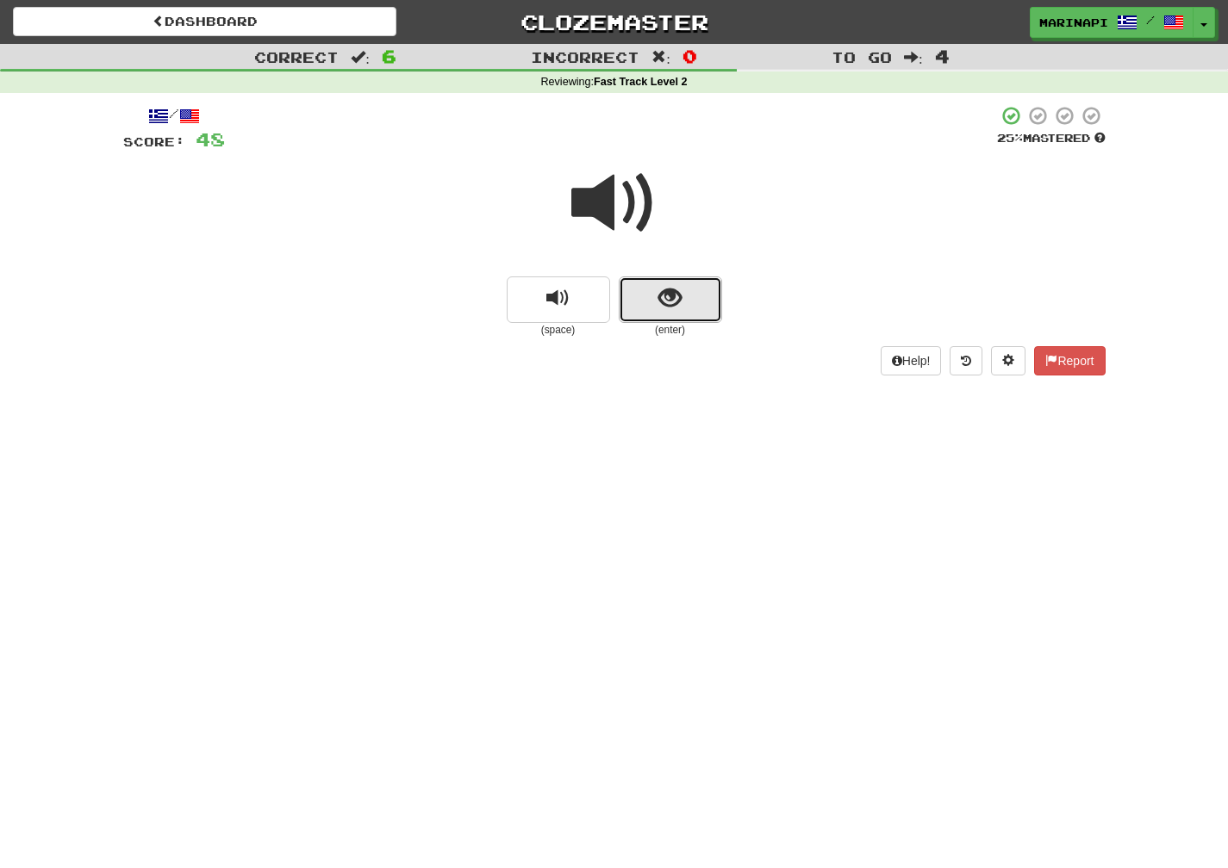
click at [649, 306] on button "show sentence" at bounding box center [670, 300] width 103 height 47
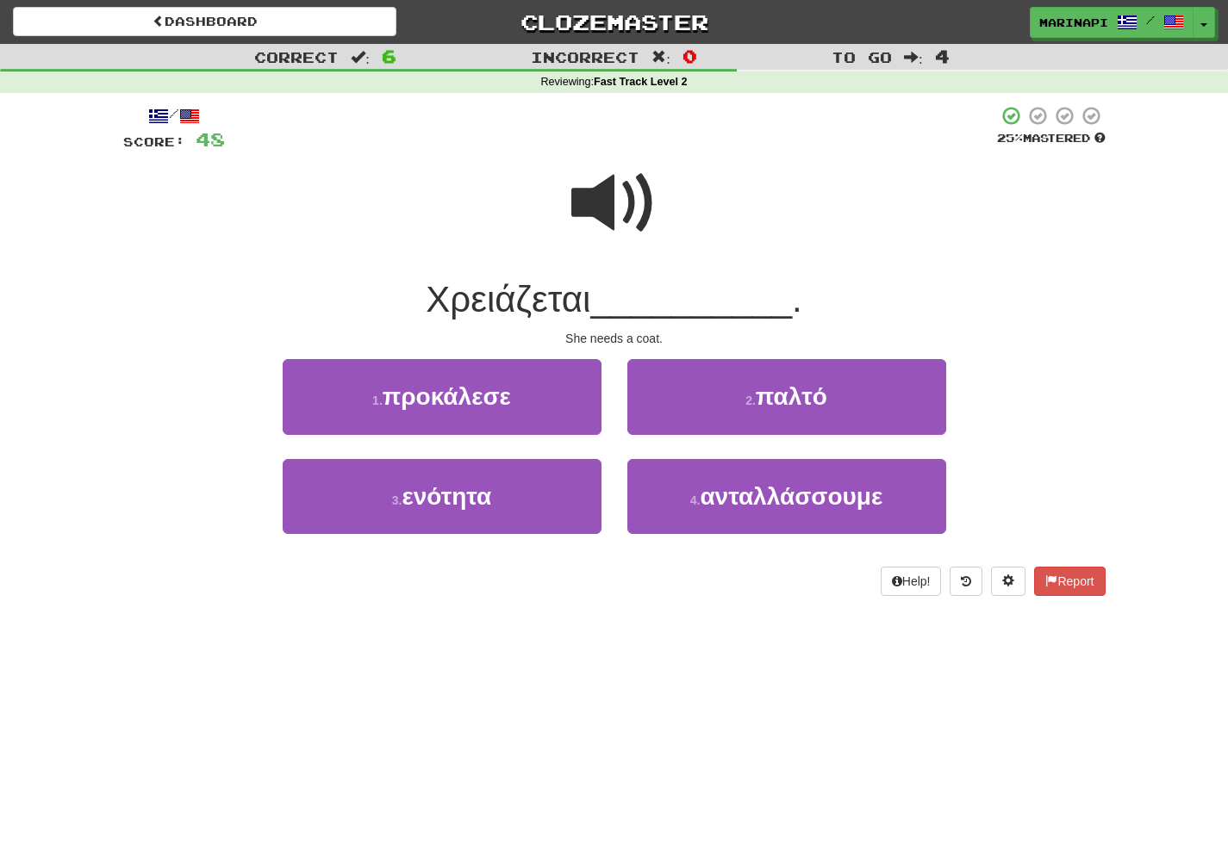
click at [621, 227] on span at bounding box center [614, 203] width 86 height 86
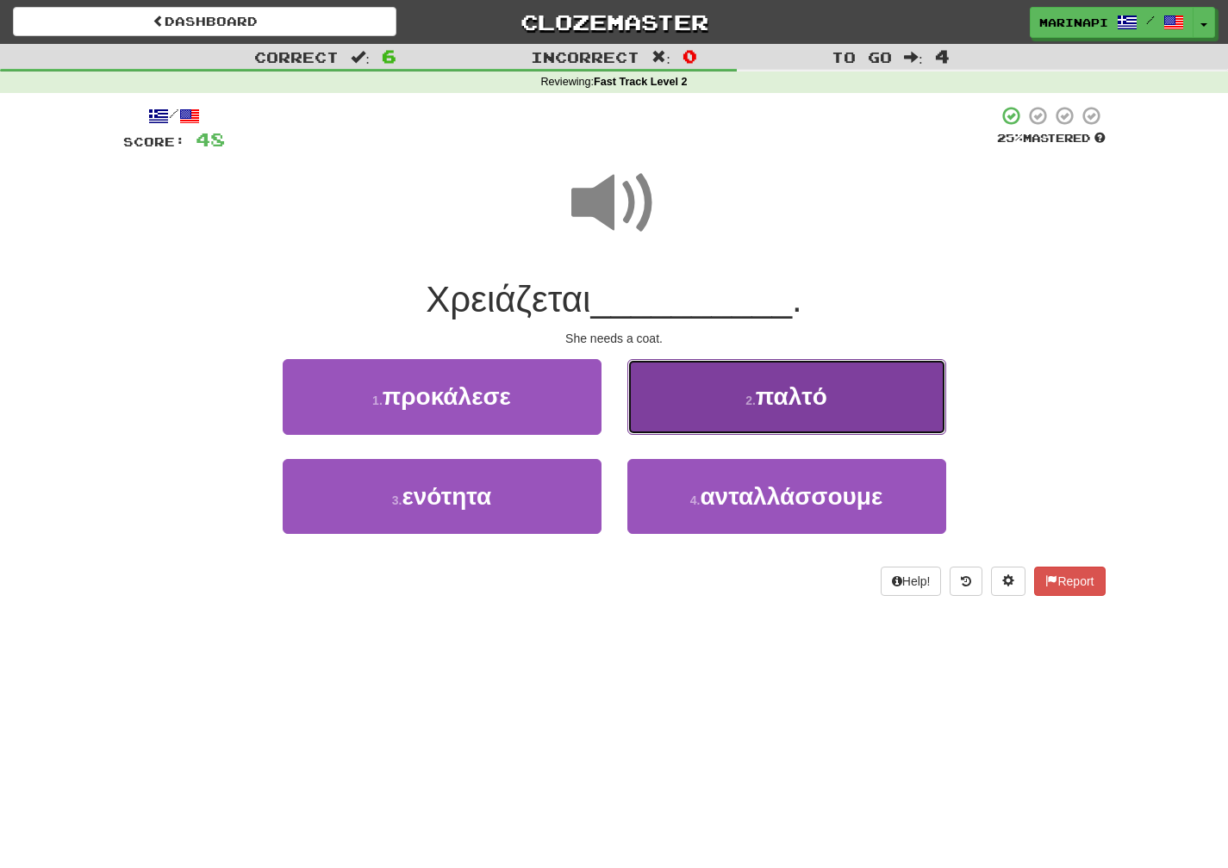
click at [671, 377] on button "2 . παλτό" at bounding box center [786, 396] width 319 height 75
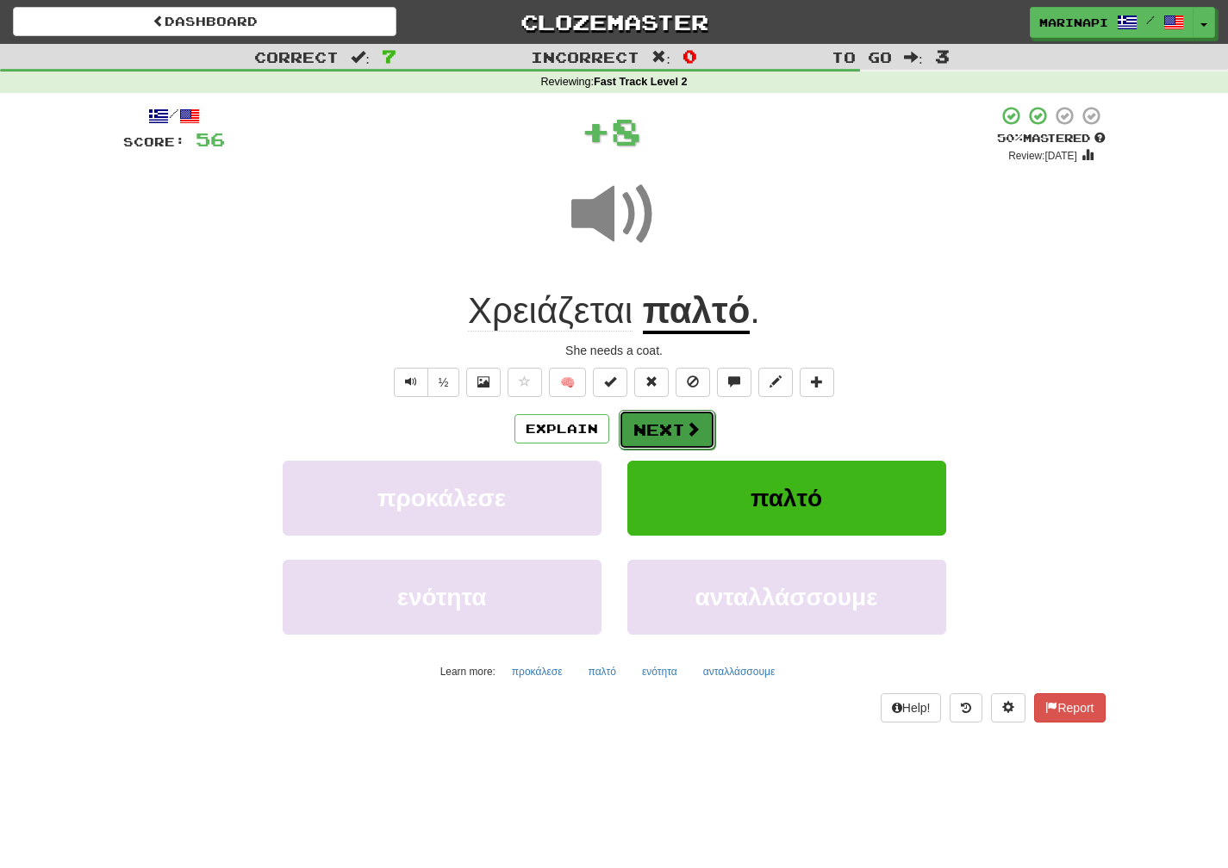
click at [672, 430] on button "Next" at bounding box center [667, 430] width 96 height 40
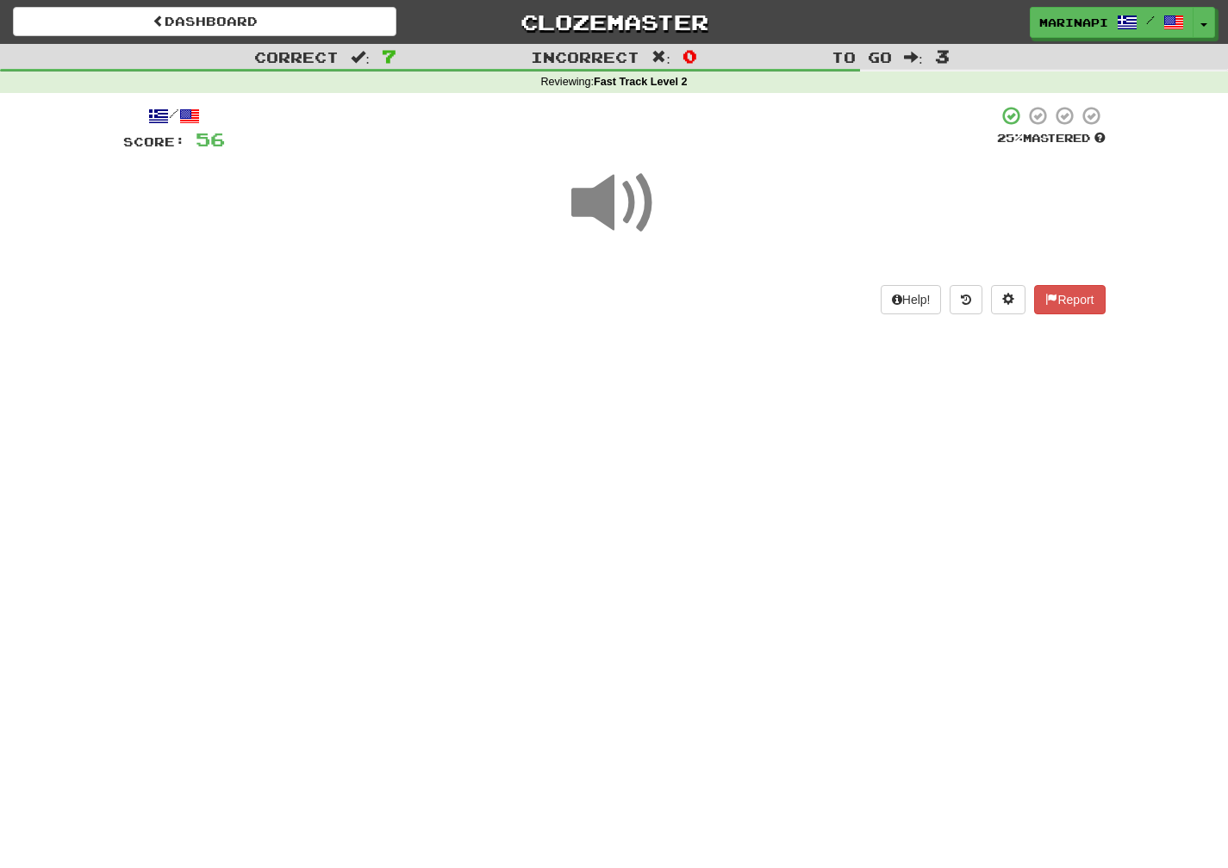
click at [617, 209] on span at bounding box center [614, 203] width 86 height 86
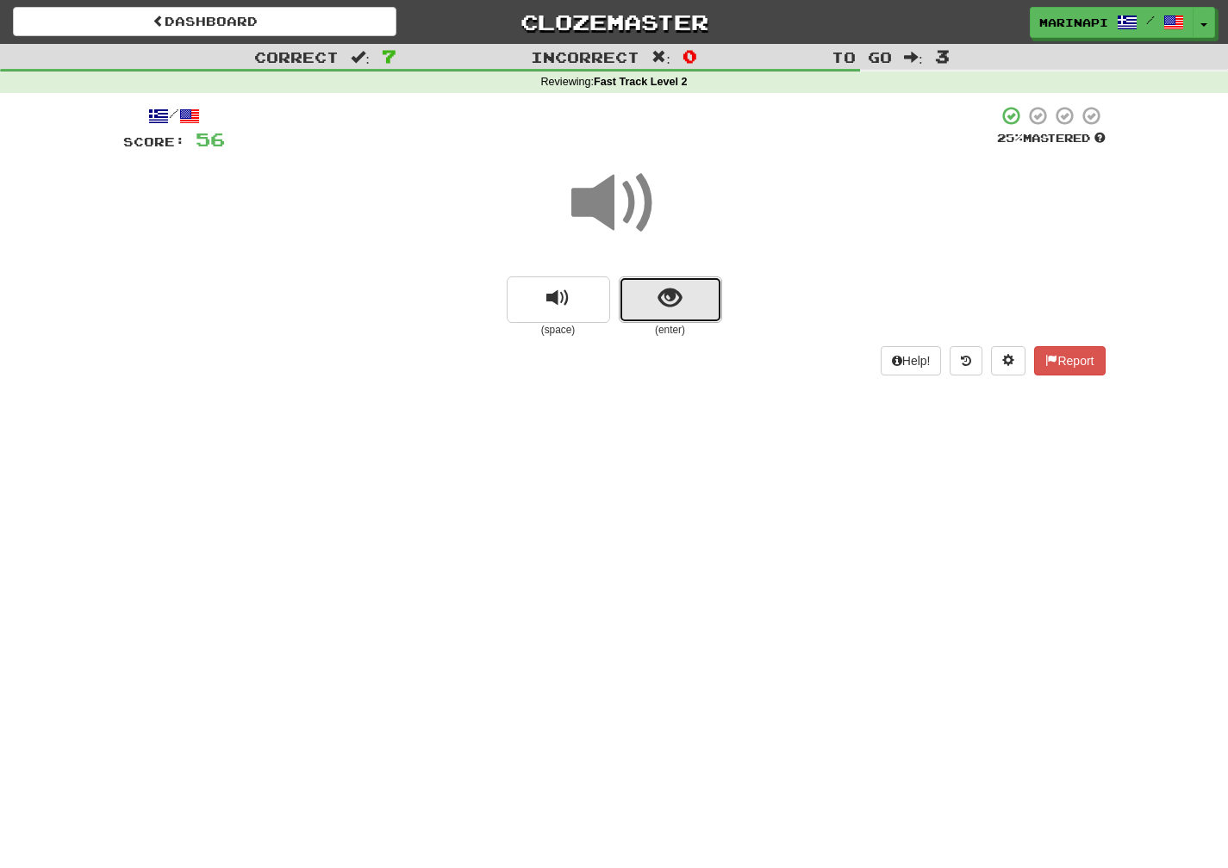
click at [648, 297] on button "show sentence" at bounding box center [670, 300] width 103 height 47
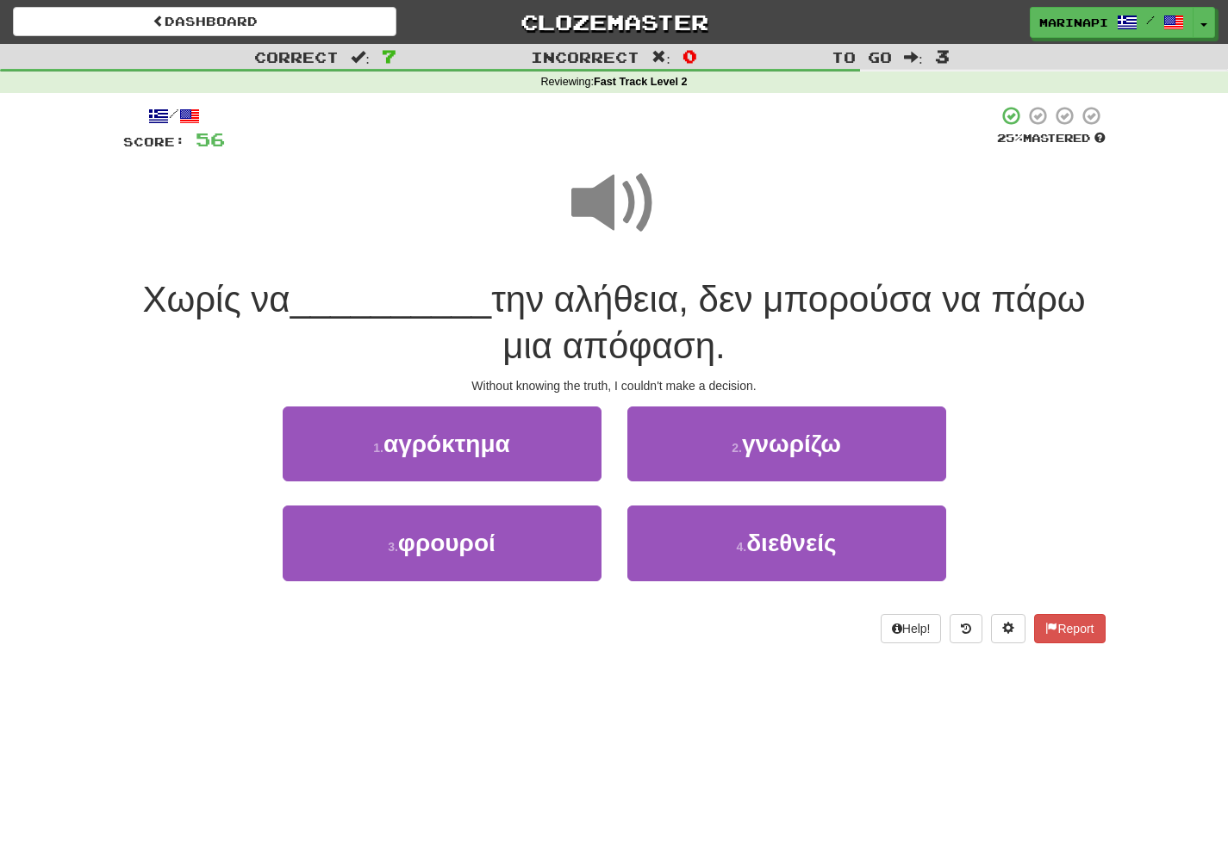
click at [631, 202] on span at bounding box center [614, 203] width 86 height 86
click at [575, 223] on span at bounding box center [614, 203] width 86 height 86
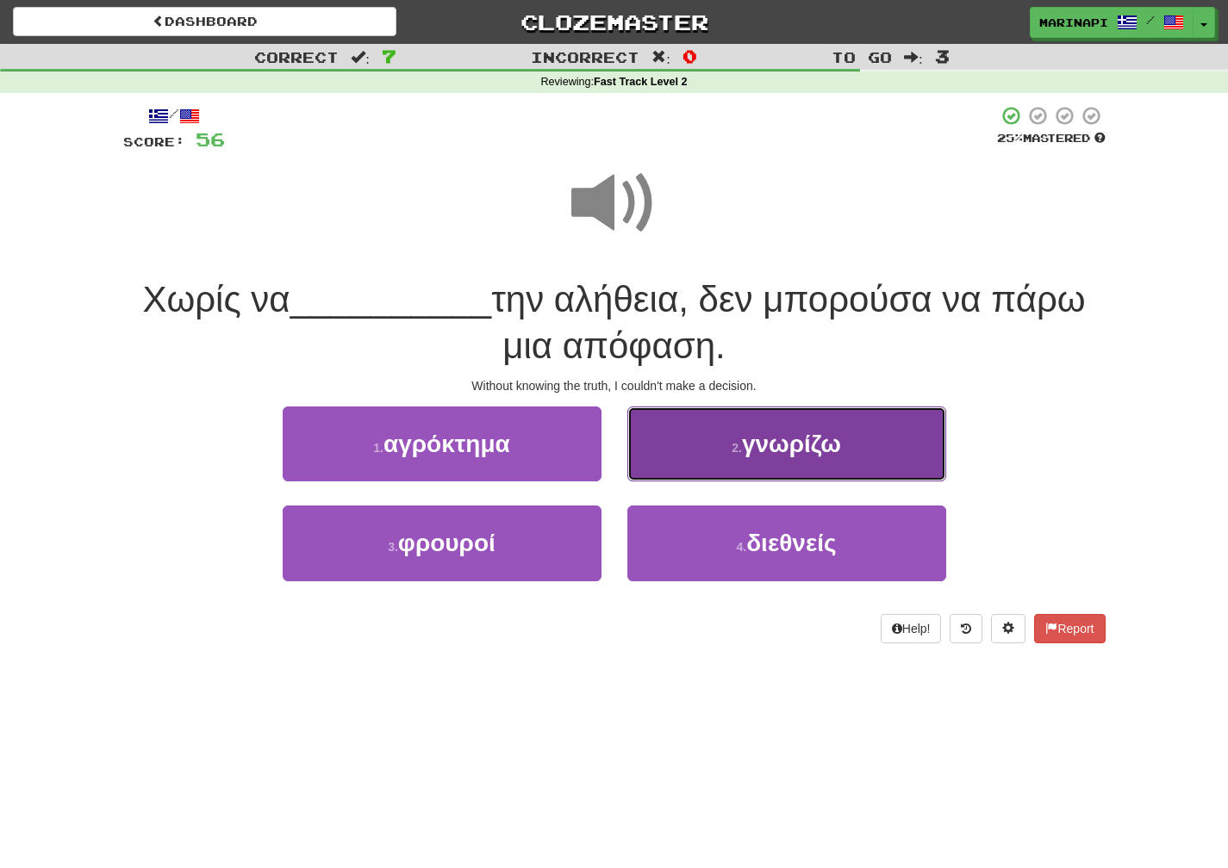
click at [695, 463] on button "2 . γνωρίζω" at bounding box center [786, 444] width 319 height 75
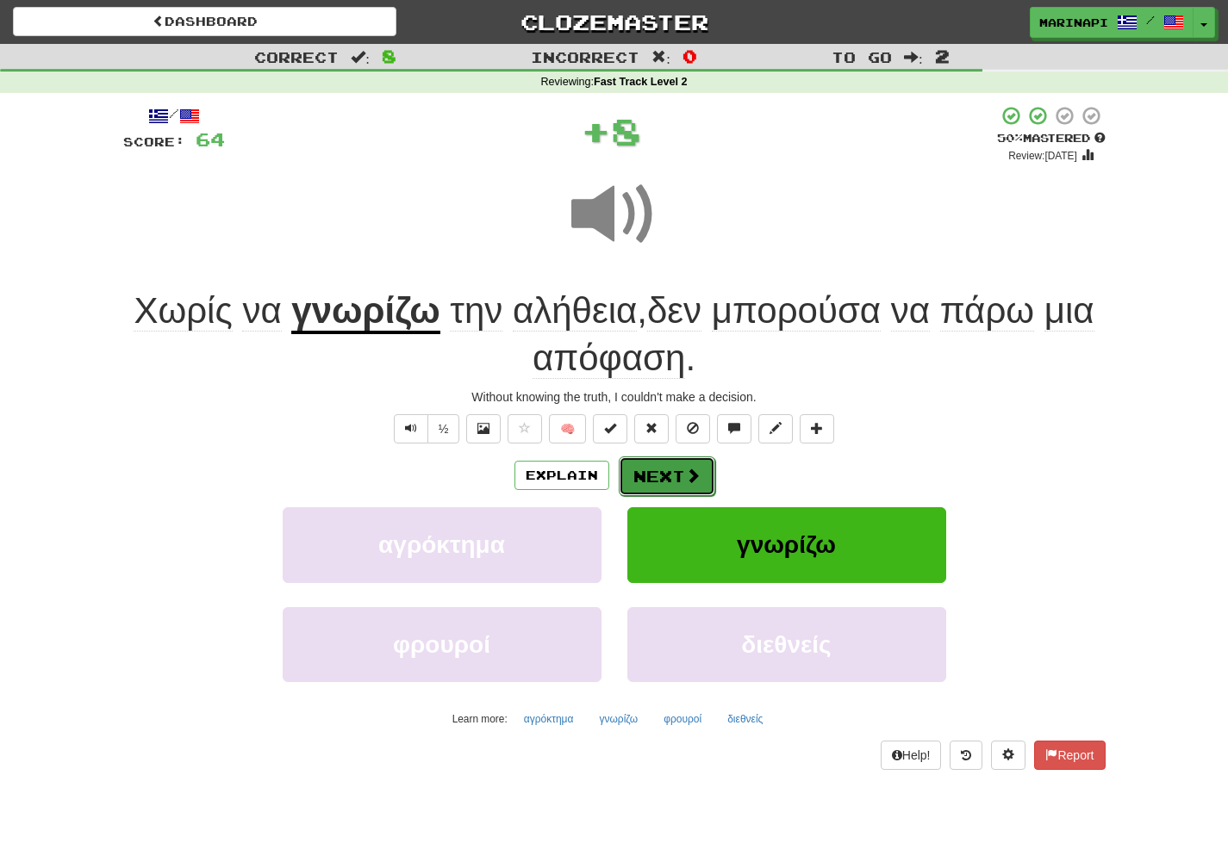
click at [684, 466] on button "Next" at bounding box center [667, 477] width 96 height 40
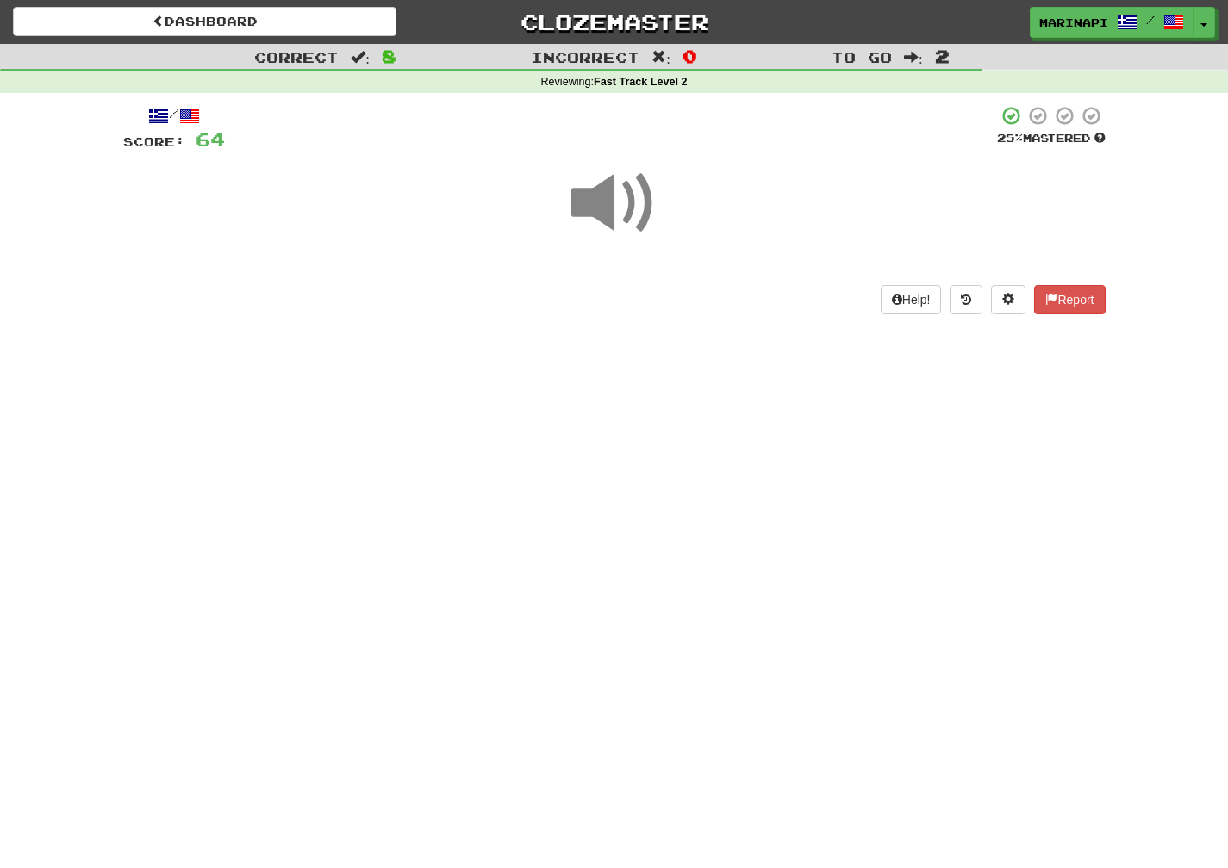
click at [631, 202] on span at bounding box center [614, 203] width 86 height 86
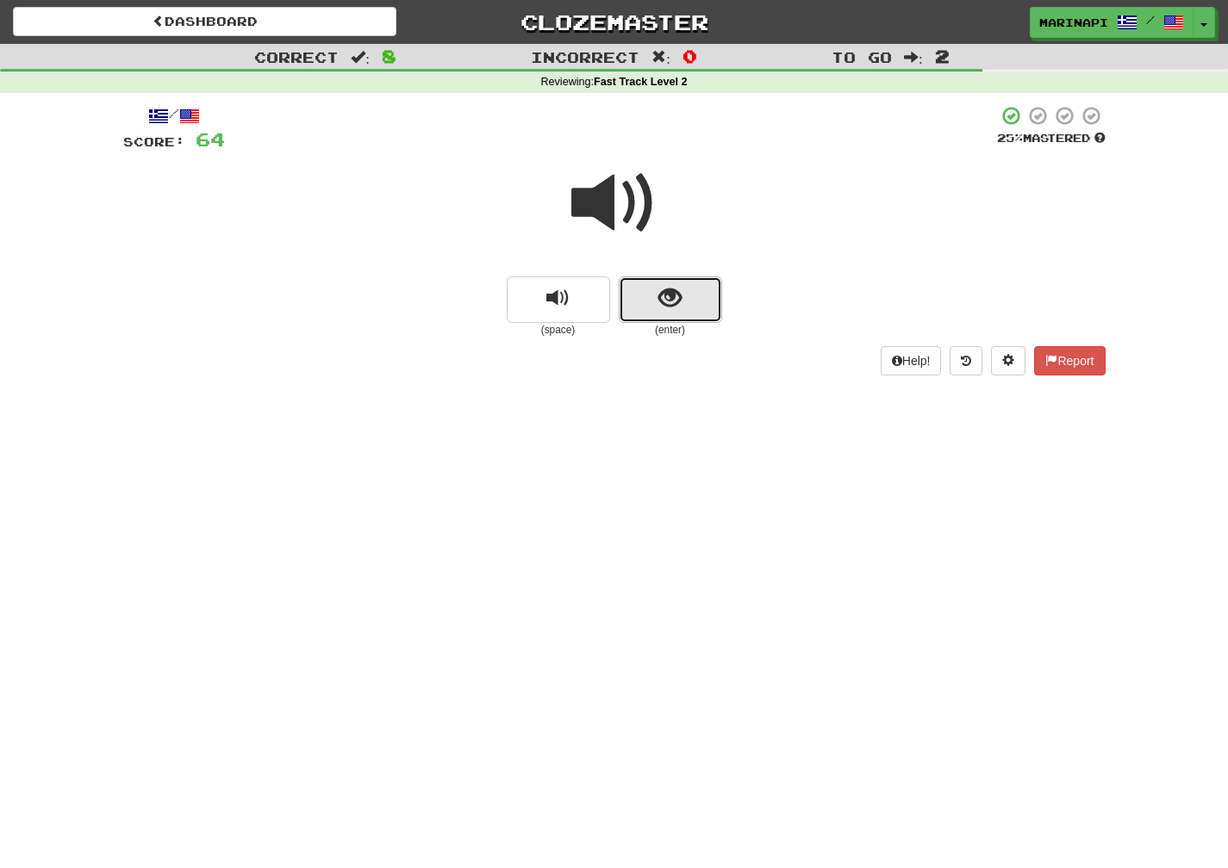
click at [659, 289] on span "show sentence" at bounding box center [669, 298] width 23 height 23
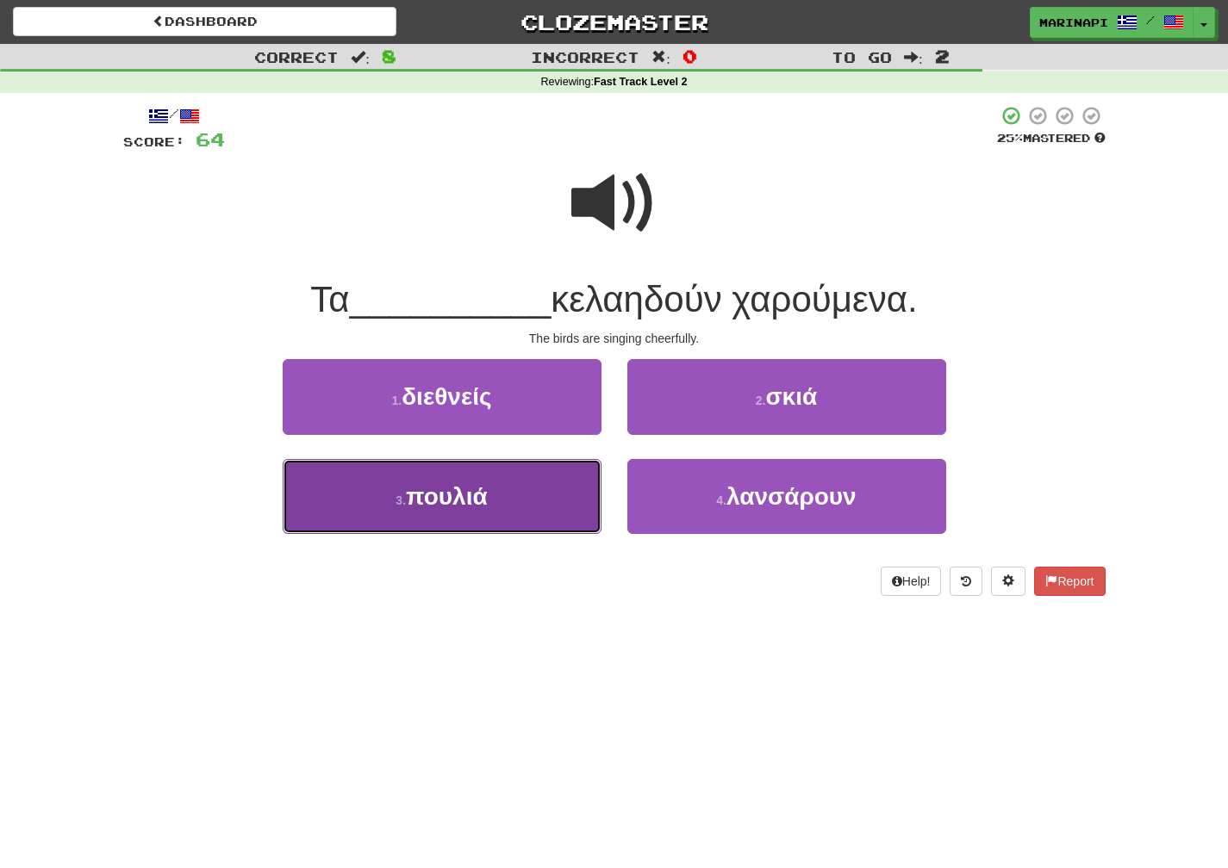
click at [536, 494] on button "3 . πουλιά" at bounding box center [442, 496] width 319 height 75
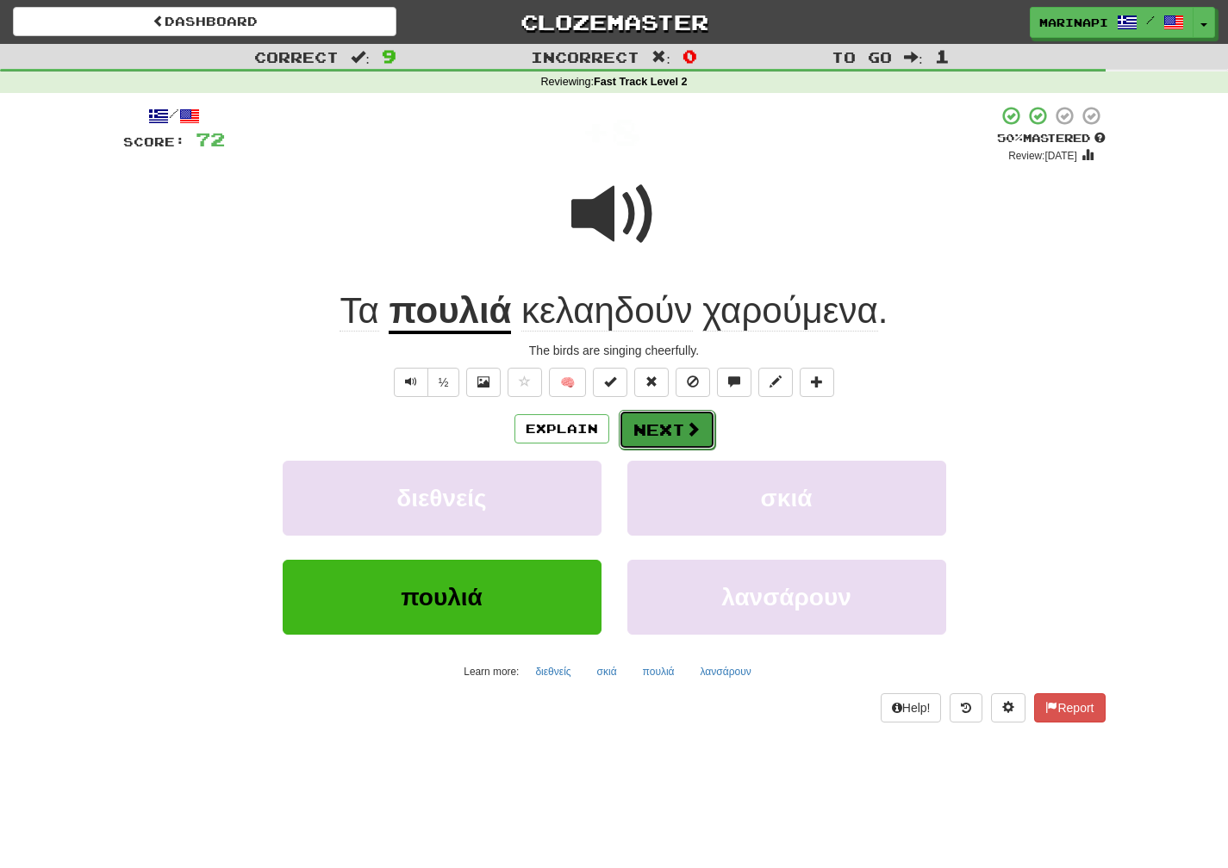
click at [681, 424] on button "Next" at bounding box center [667, 430] width 96 height 40
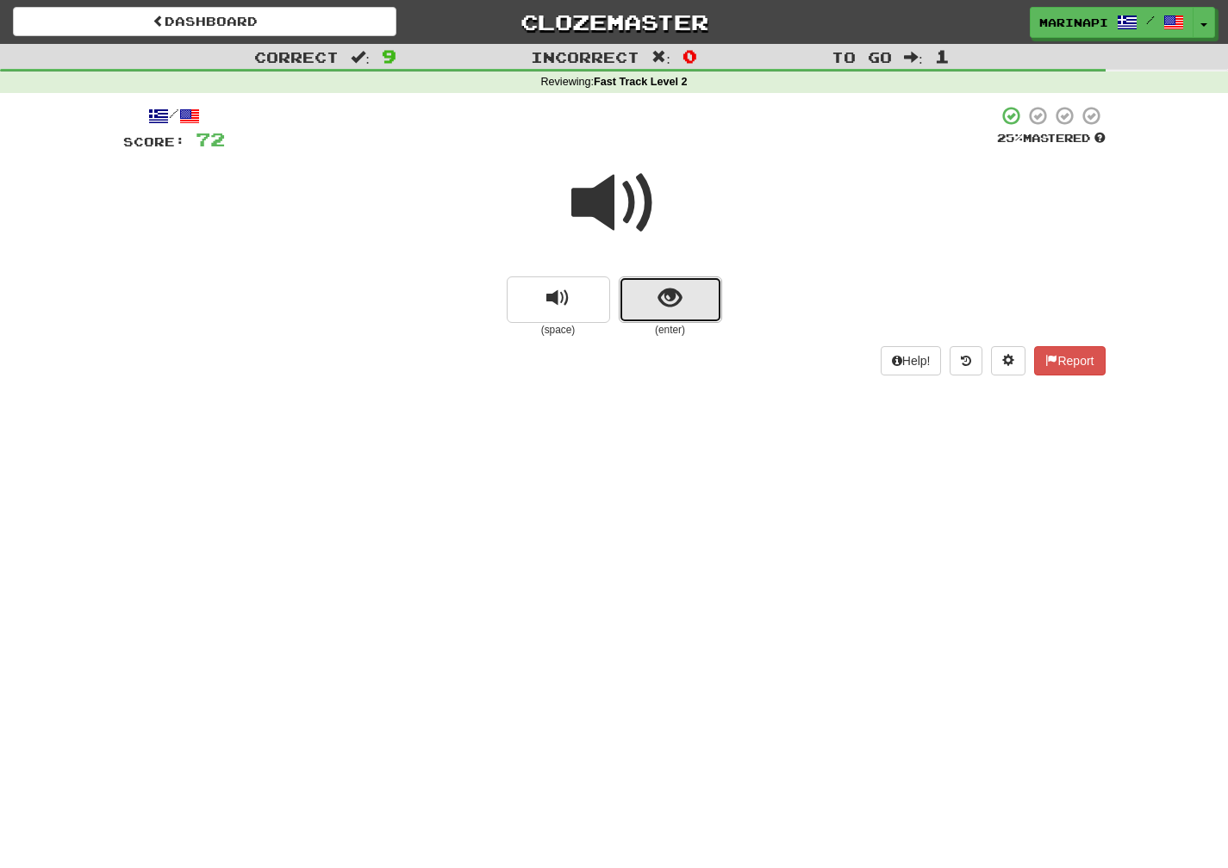
click at [650, 295] on button "show sentence" at bounding box center [670, 300] width 103 height 47
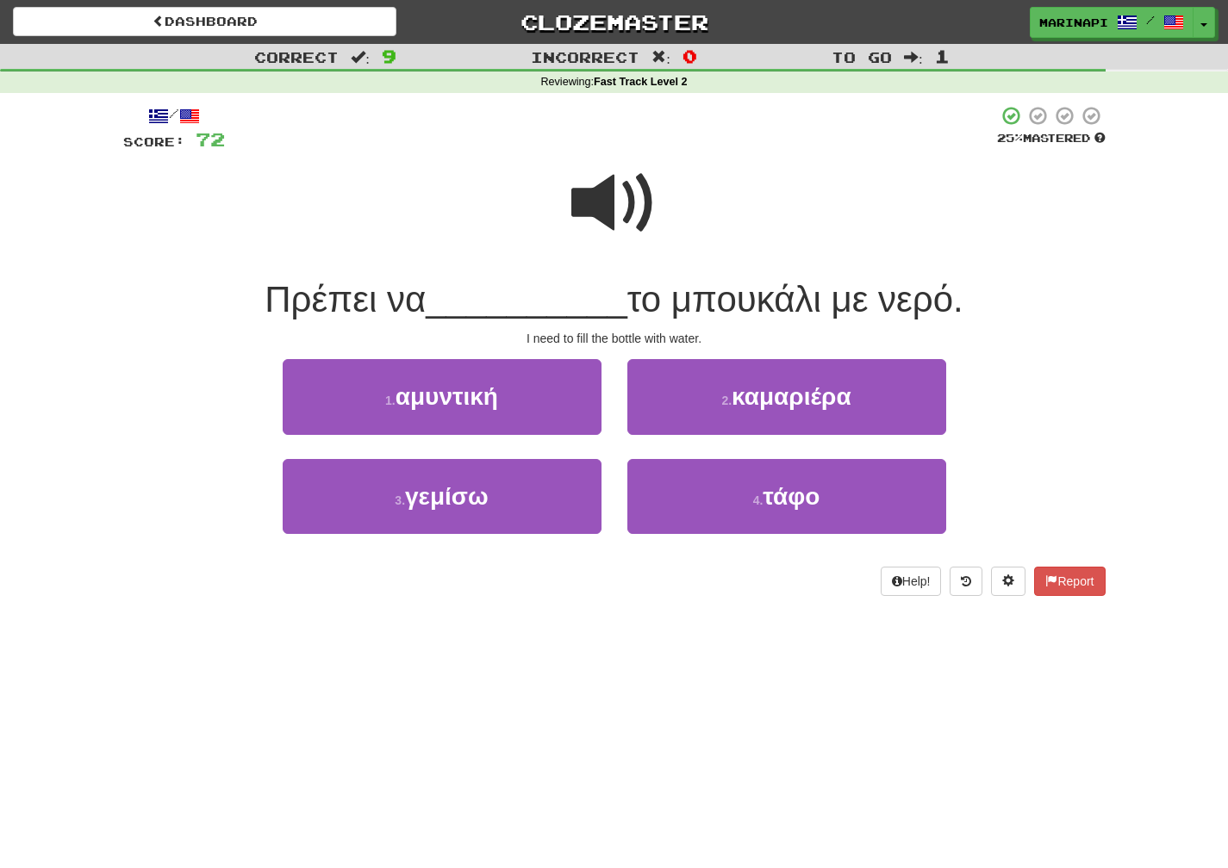
click at [628, 208] on span at bounding box center [614, 203] width 86 height 86
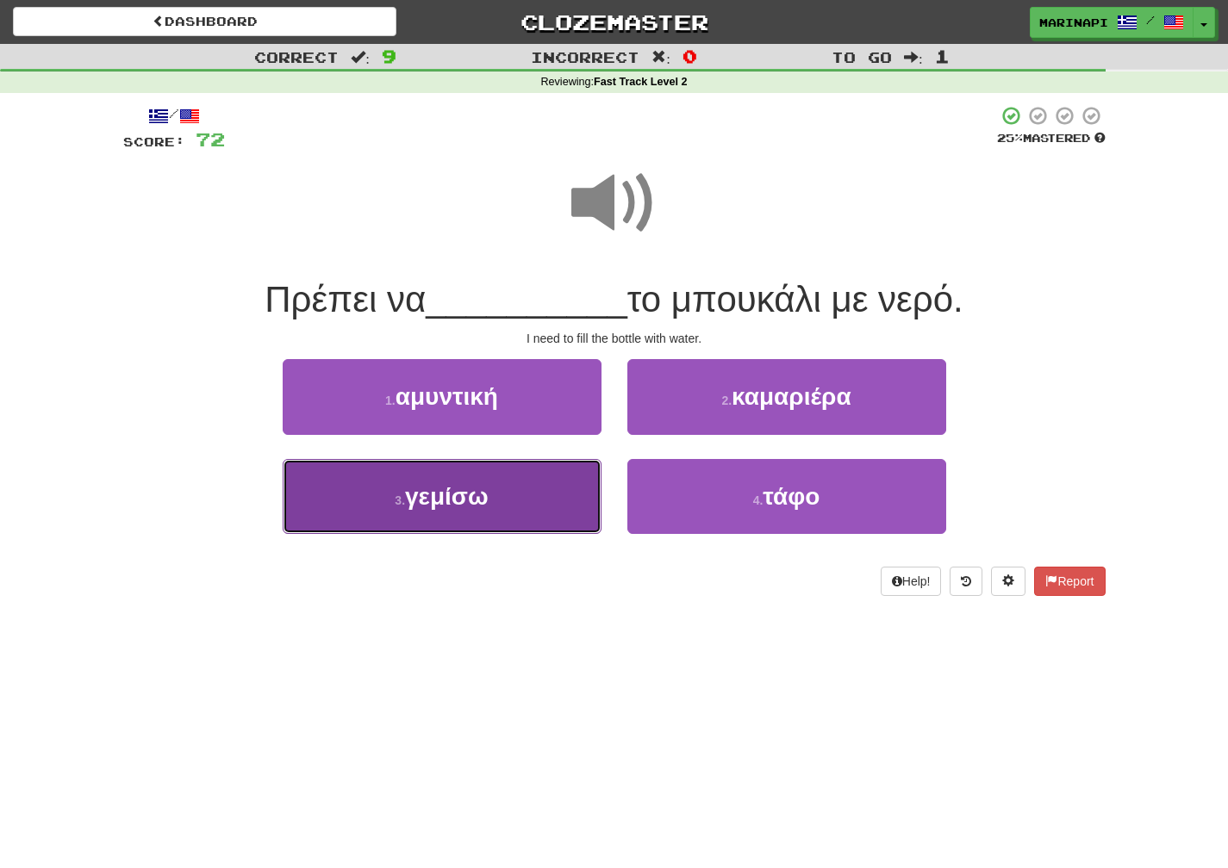
click at [566, 471] on button "3 . γεμίσω" at bounding box center [442, 496] width 319 height 75
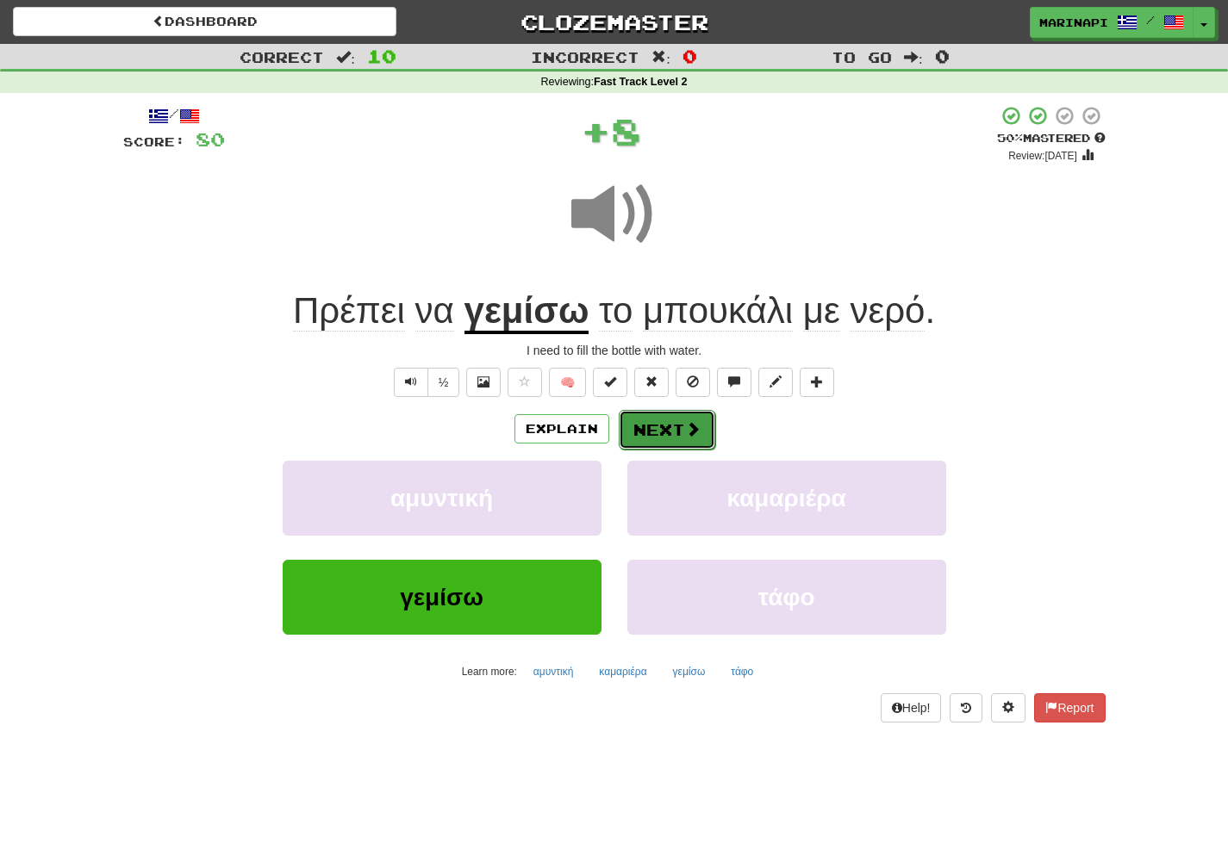
click at [668, 438] on button "Next" at bounding box center [667, 430] width 96 height 40
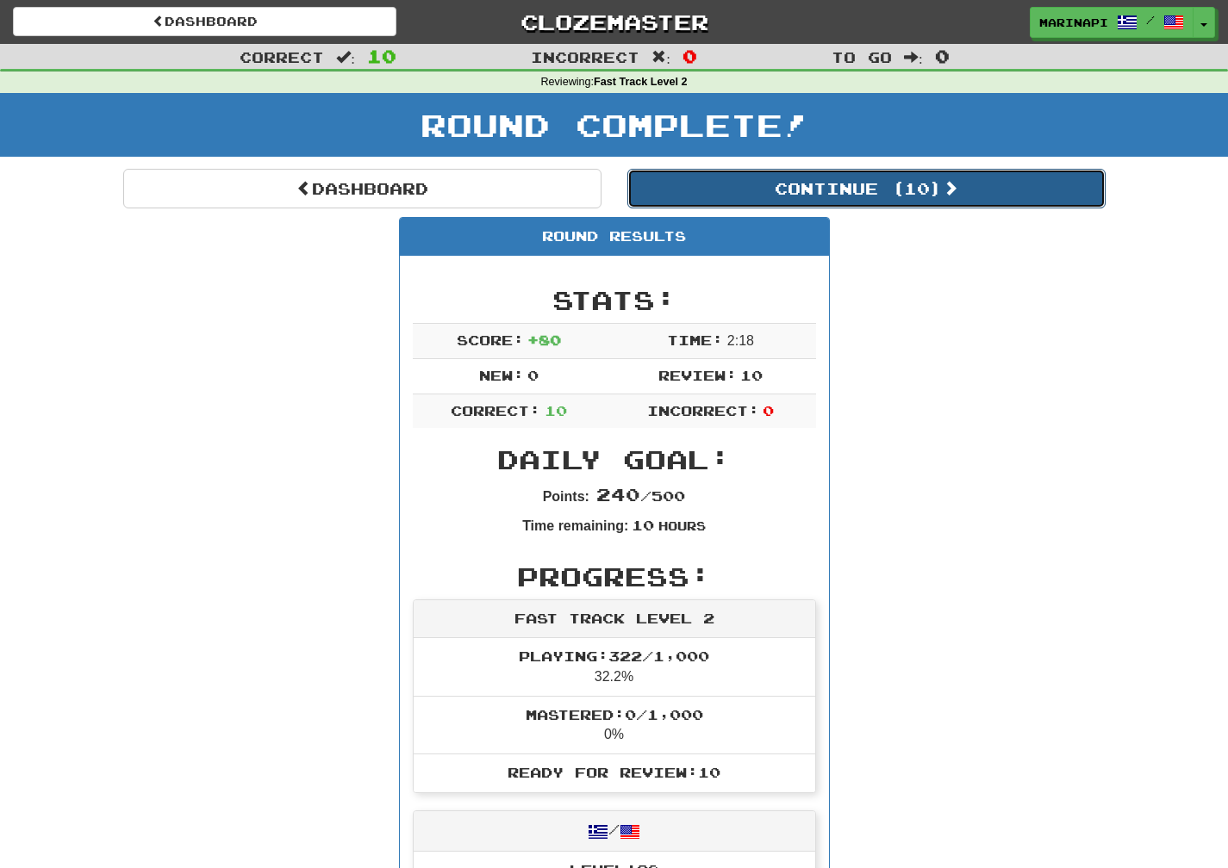
click at [868, 188] on button "Continue ( 10 )" at bounding box center [866, 189] width 478 height 40
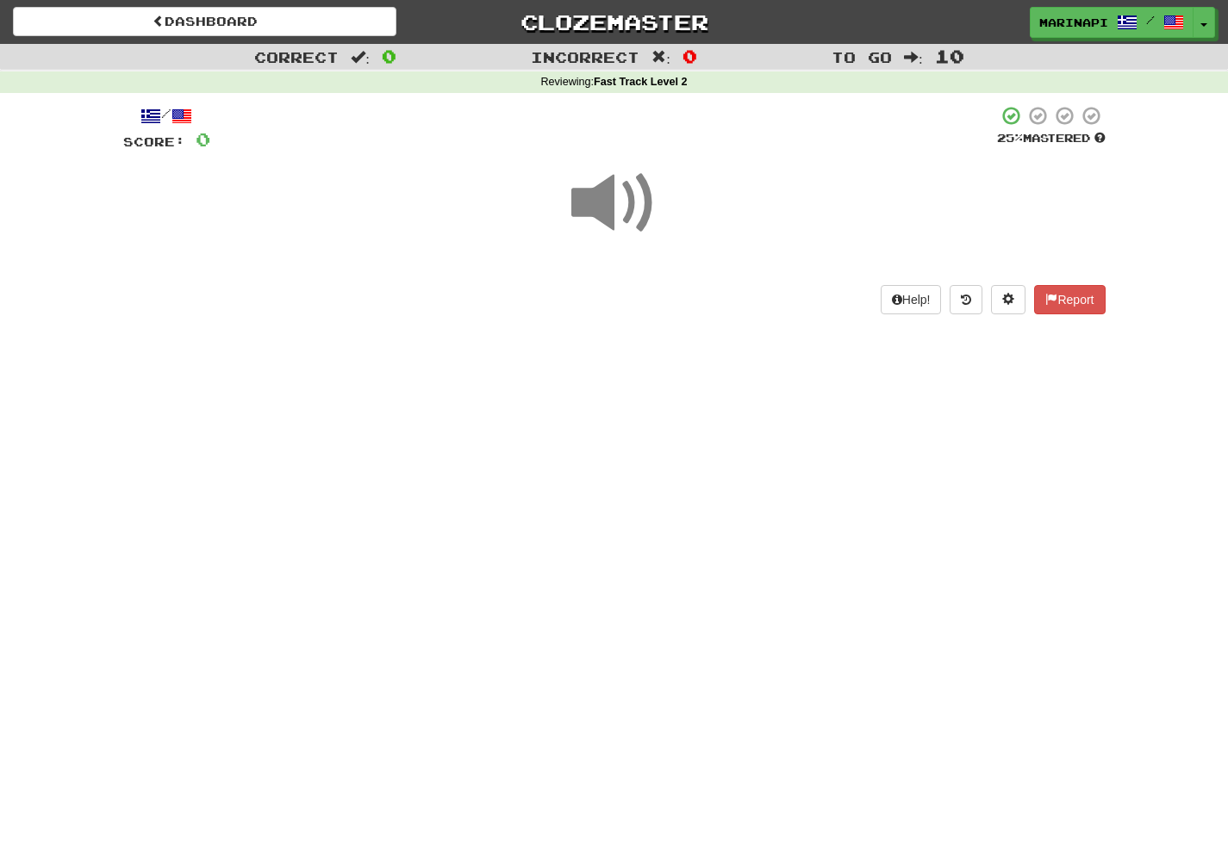
click at [632, 208] on span at bounding box center [614, 203] width 86 height 86
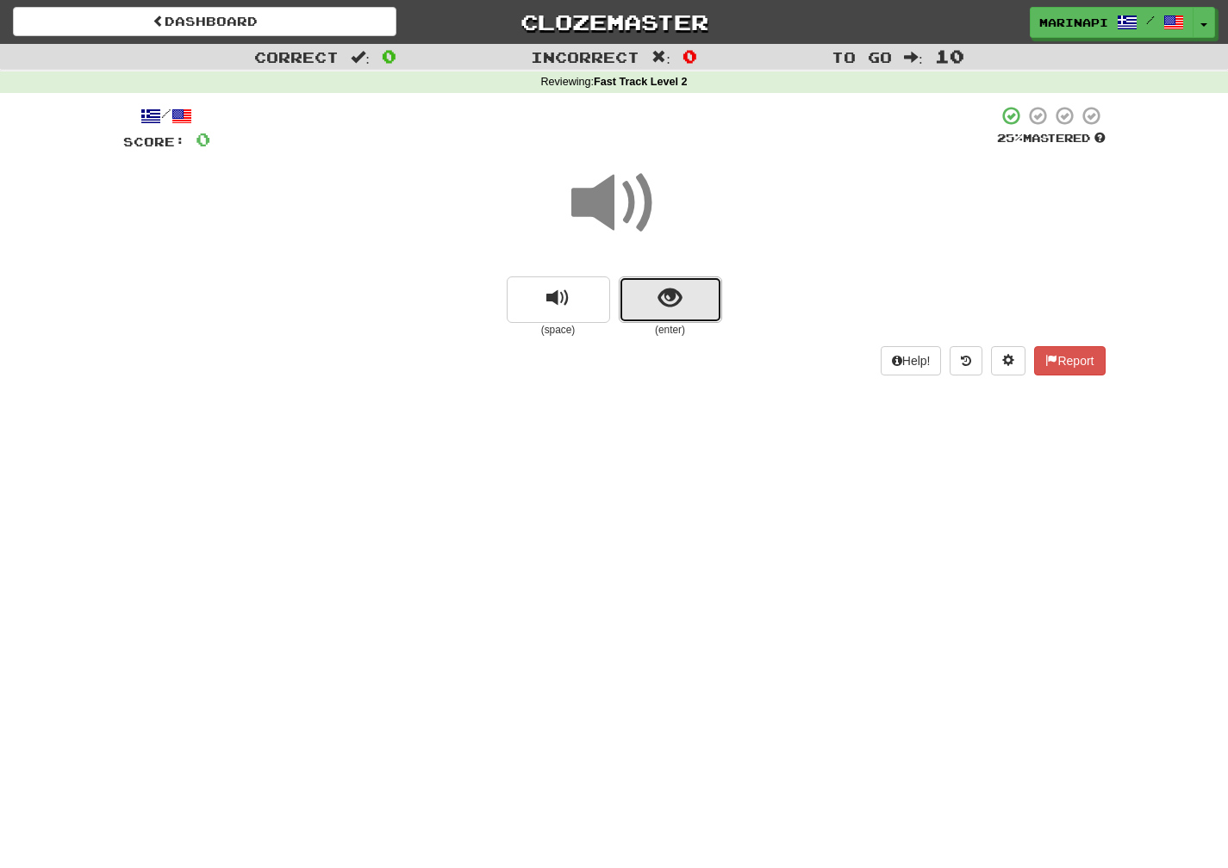
click at [665, 287] on span "show sentence" at bounding box center [669, 298] width 23 height 23
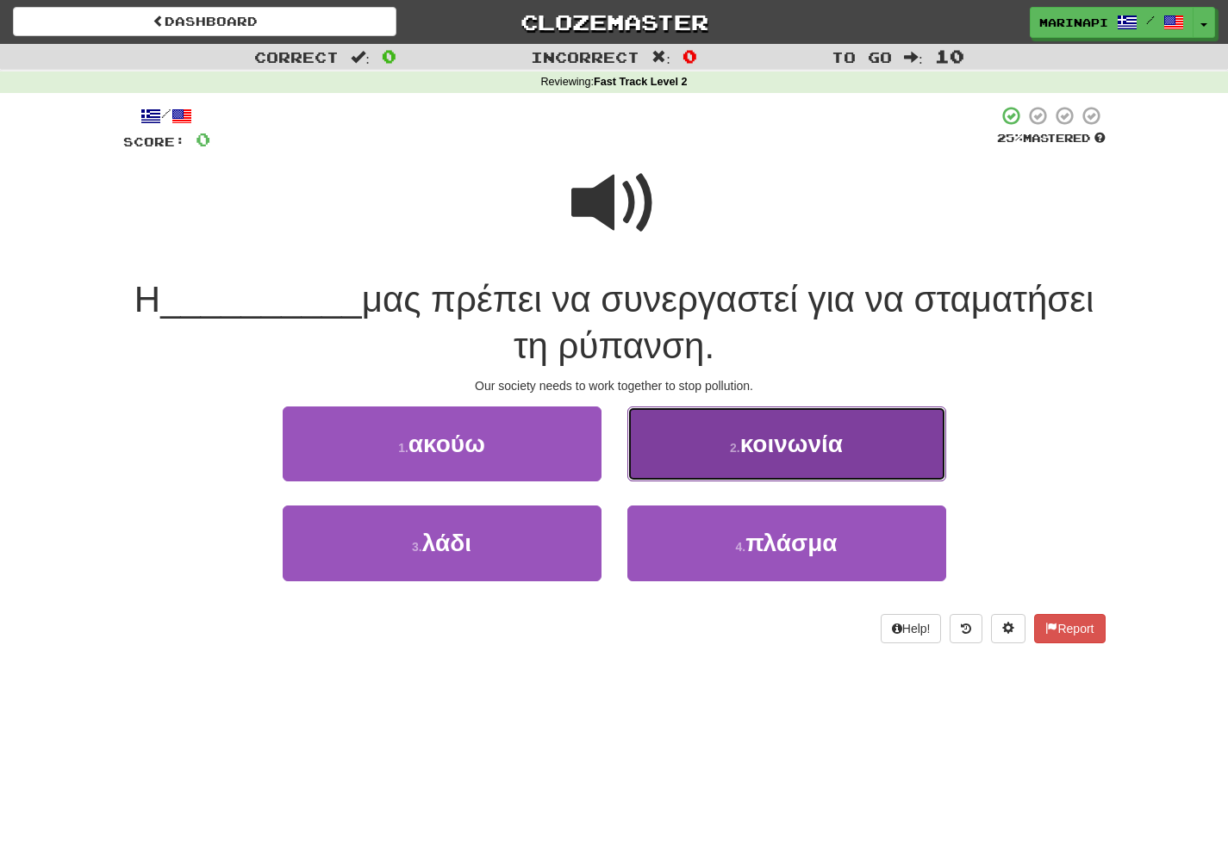
click at [667, 457] on button "2 . κοινωνία" at bounding box center [786, 444] width 319 height 75
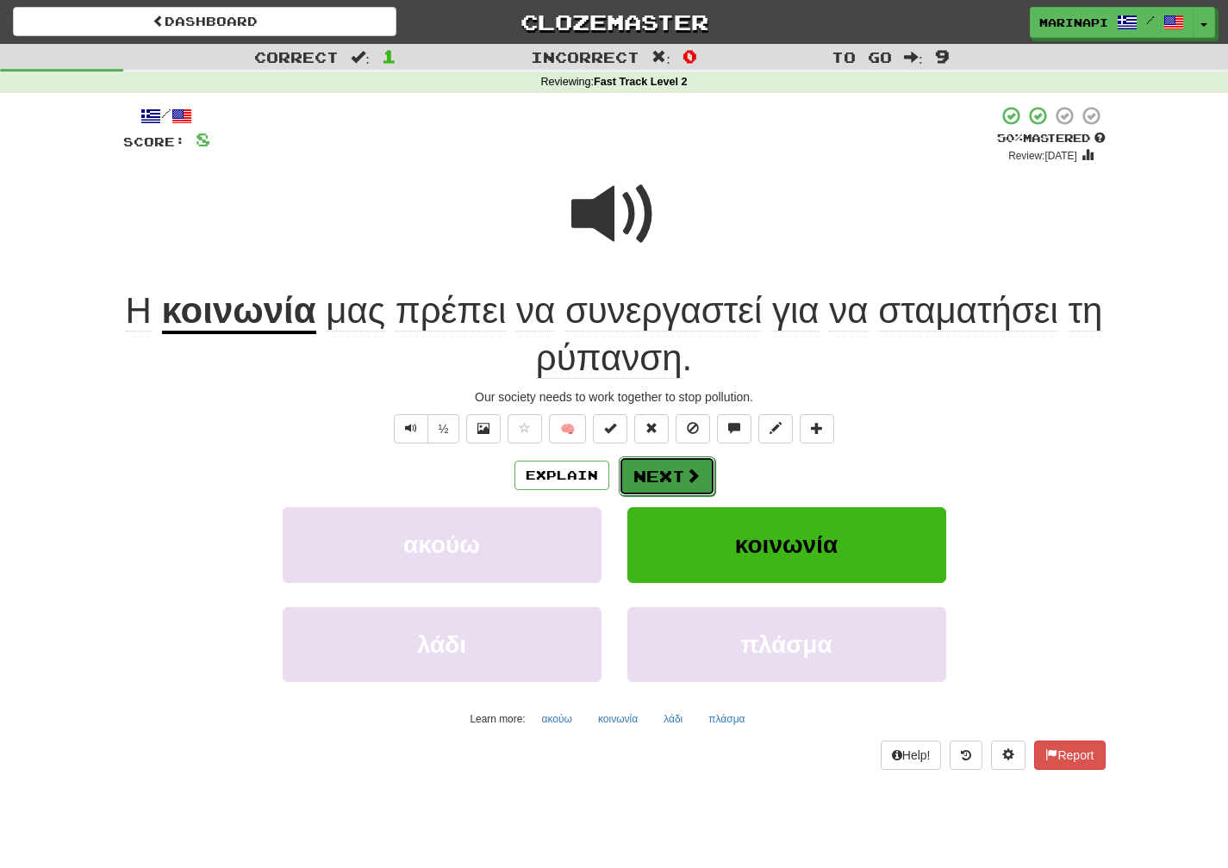
click at [669, 482] on button "Next" at bounding box center [667, 477] width 96 height 40
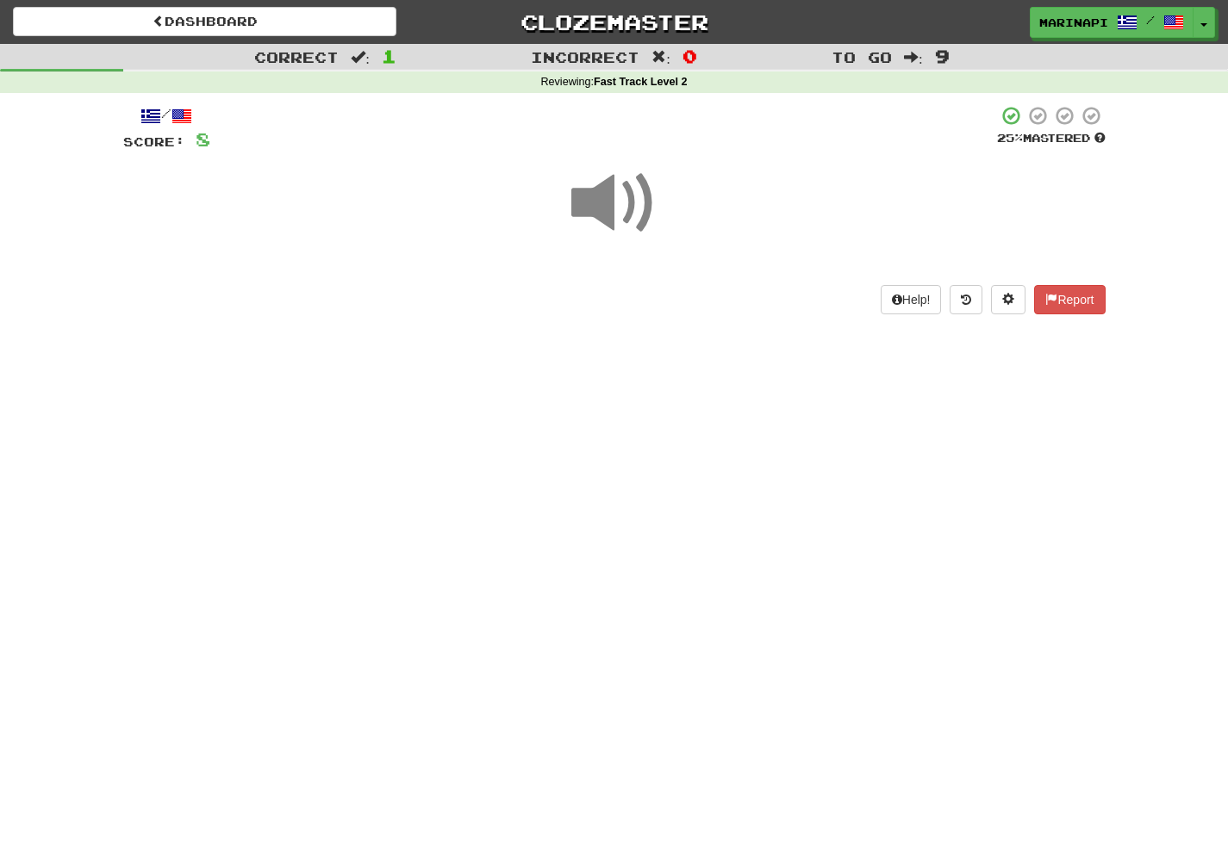
click at [629, 205] on span at bounding box center [614, 203] width 86 height 86
click at [628, 205] on span at bounding box center [614, 203] width 86 height 86
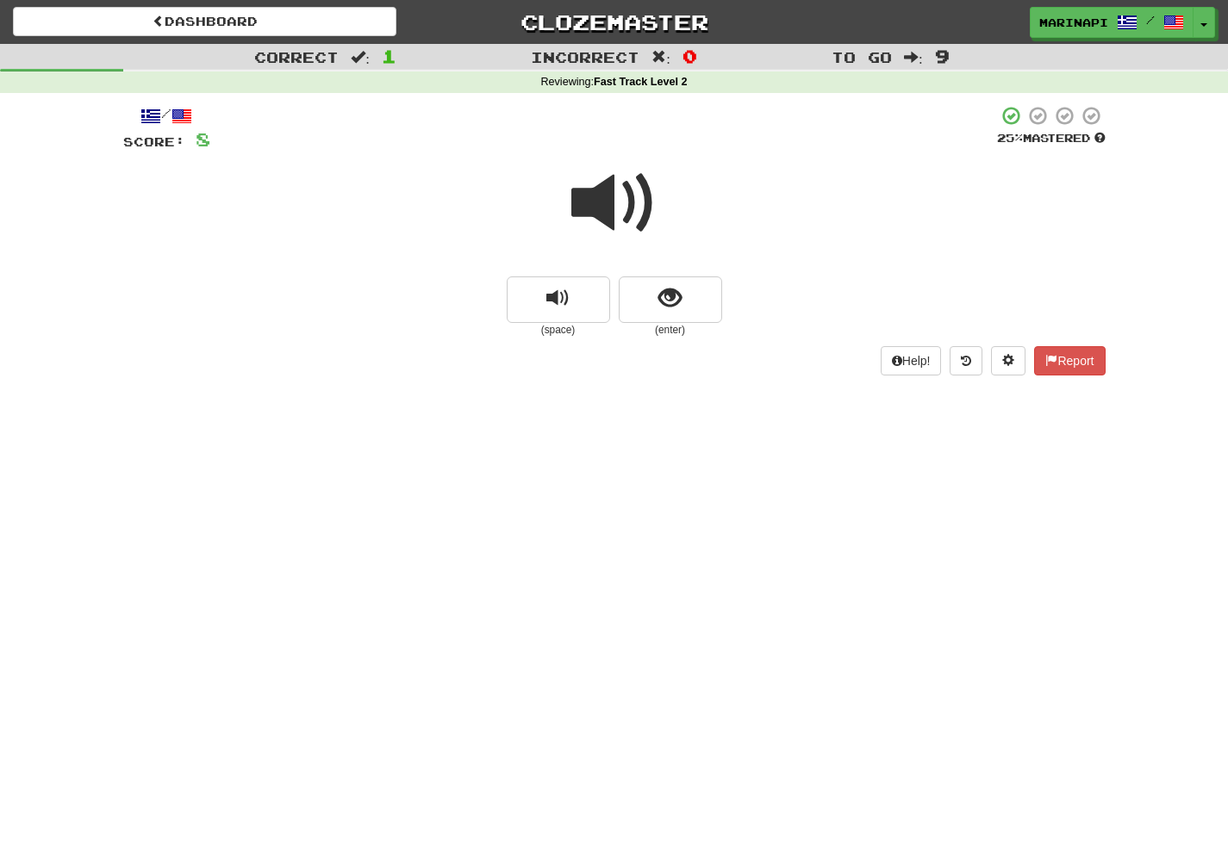
click at [628, 204] on span at bounding box center [614, 203] width 86 height 86
click at [645, 301] on button "show sentence" at bounding box center [670, 300] width 103 height 47
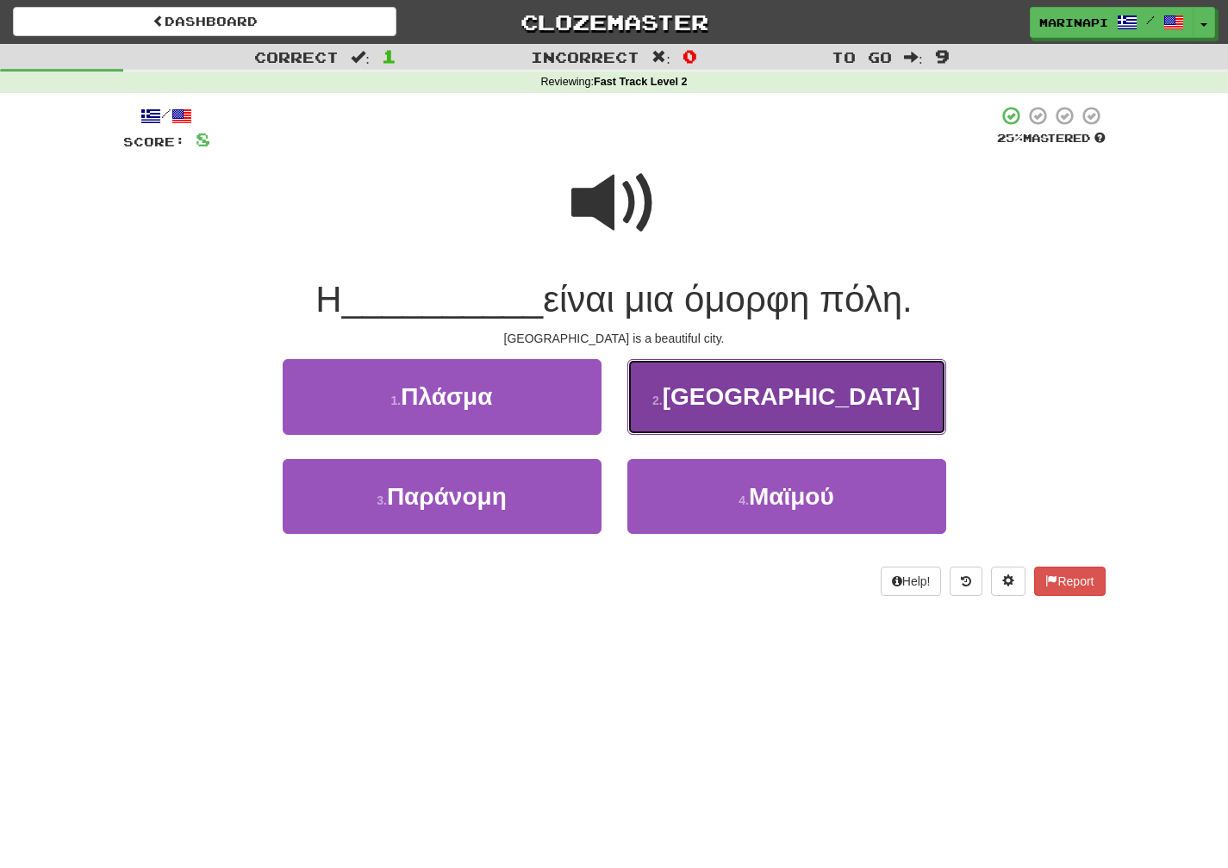
click at [689, 412] on button "2 . Ρώμη" at bounding box center [786, 396] width 319 height 75
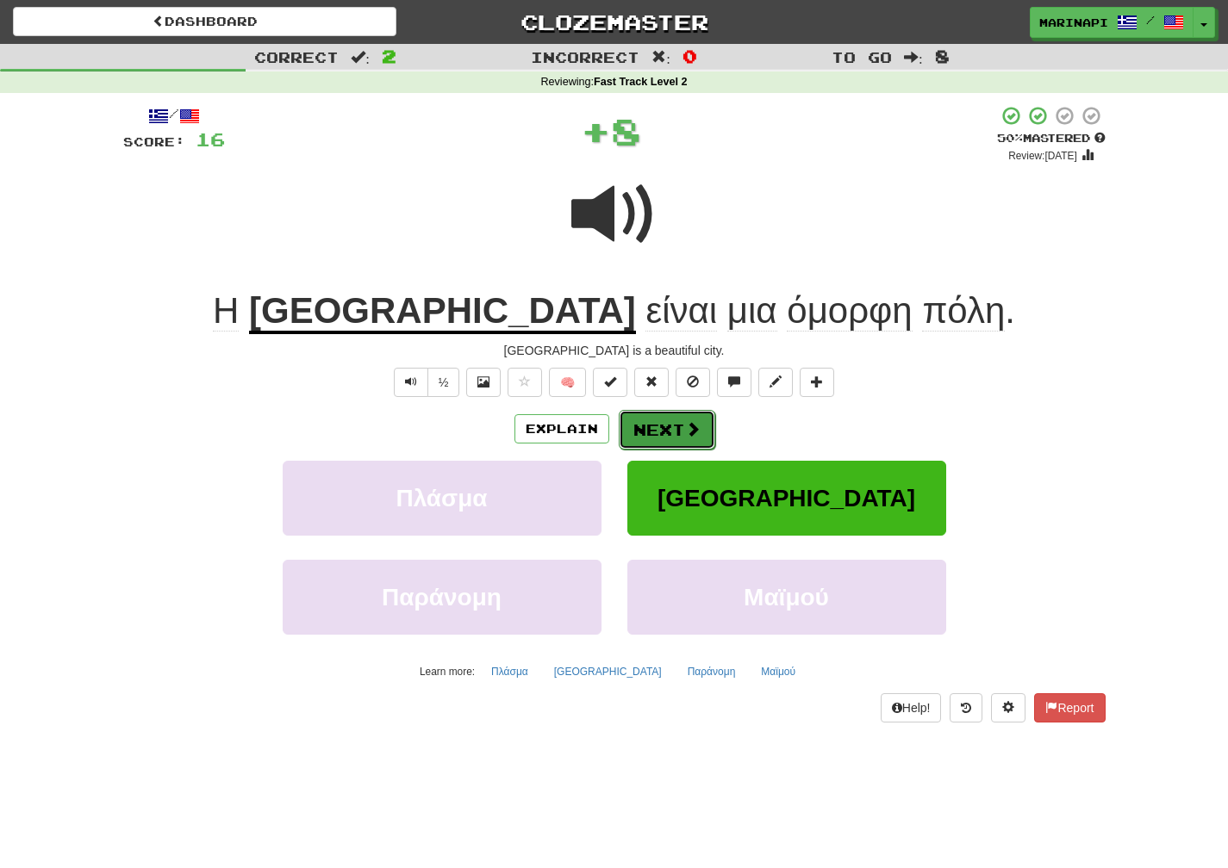
click at [668, 425] on button "Next" at bounding box center [667, 430] width 96 height 40
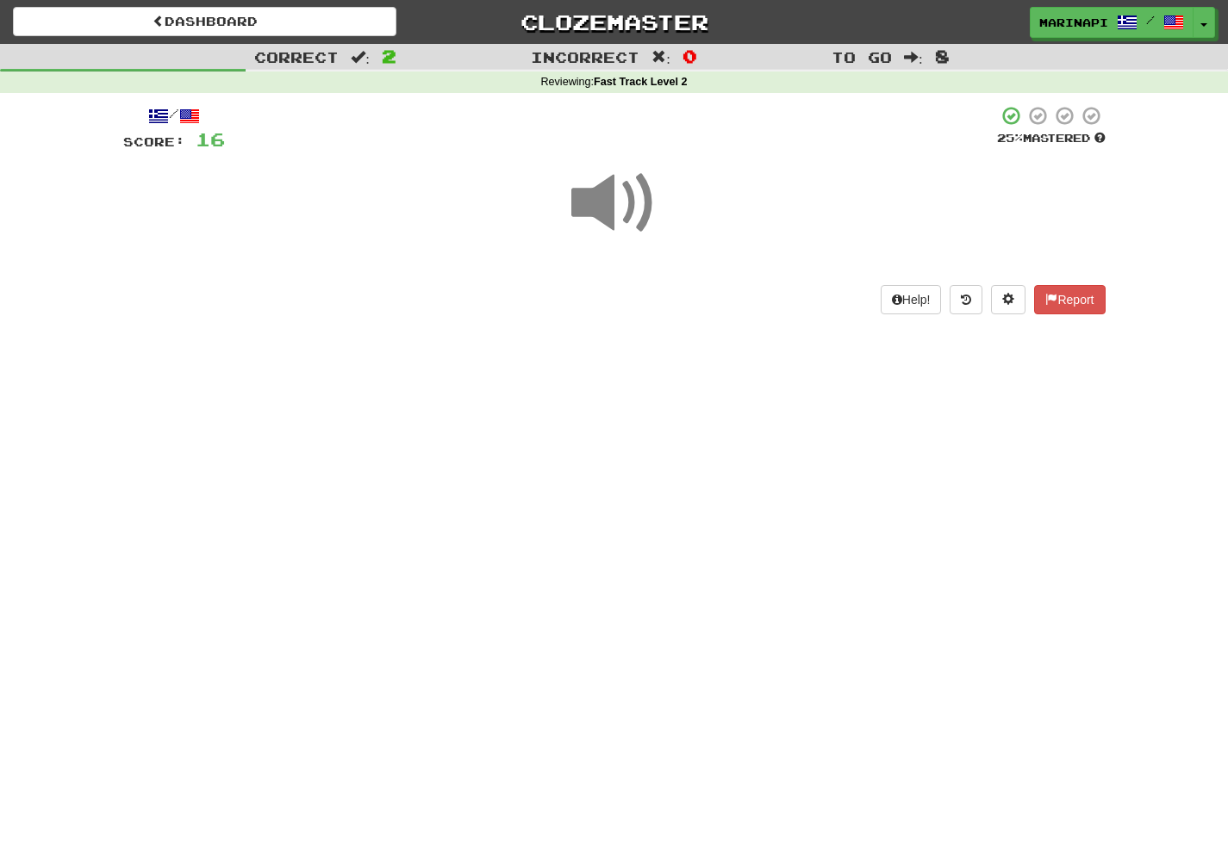
click at [622, 194] on span at bounding box center [614, 203] width 86 height 86
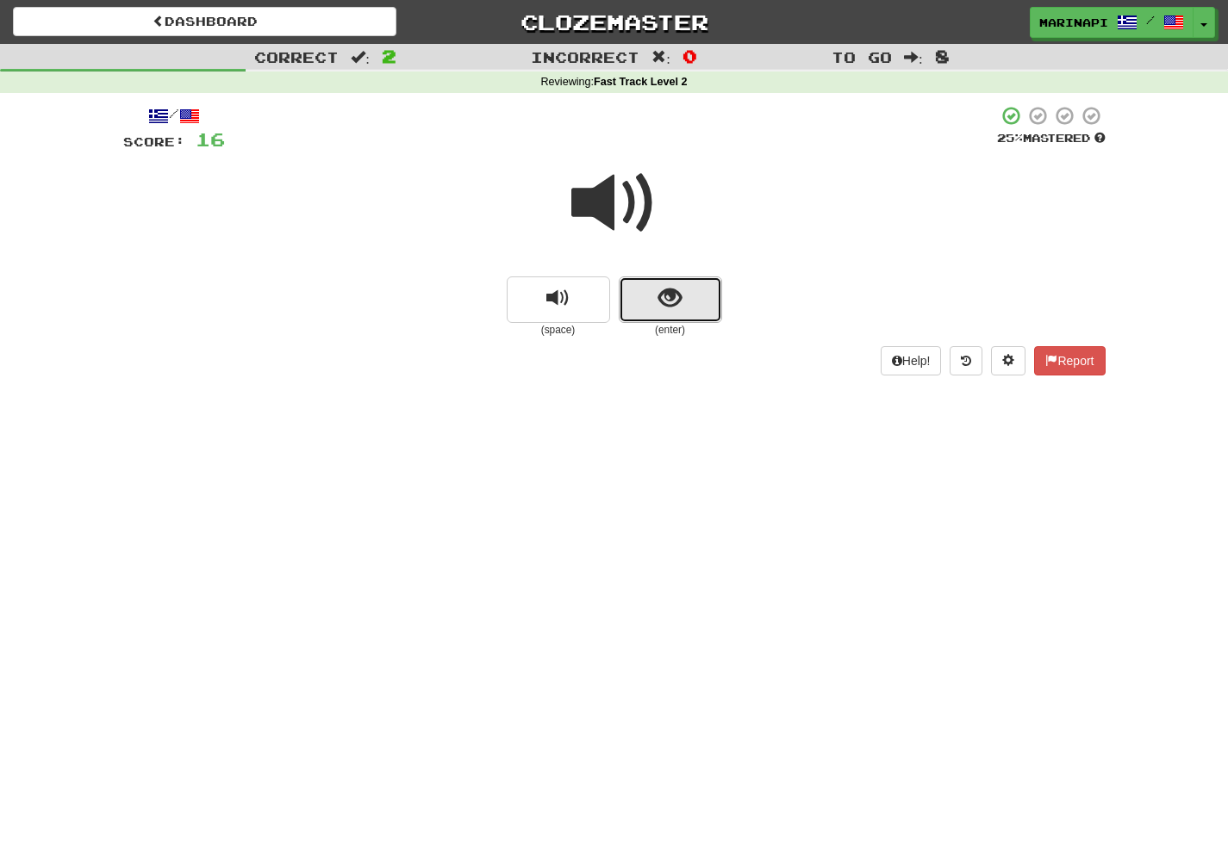
click at [666, 304] on span "show sentence" at bounding box center [669, 298] width 23 height 23
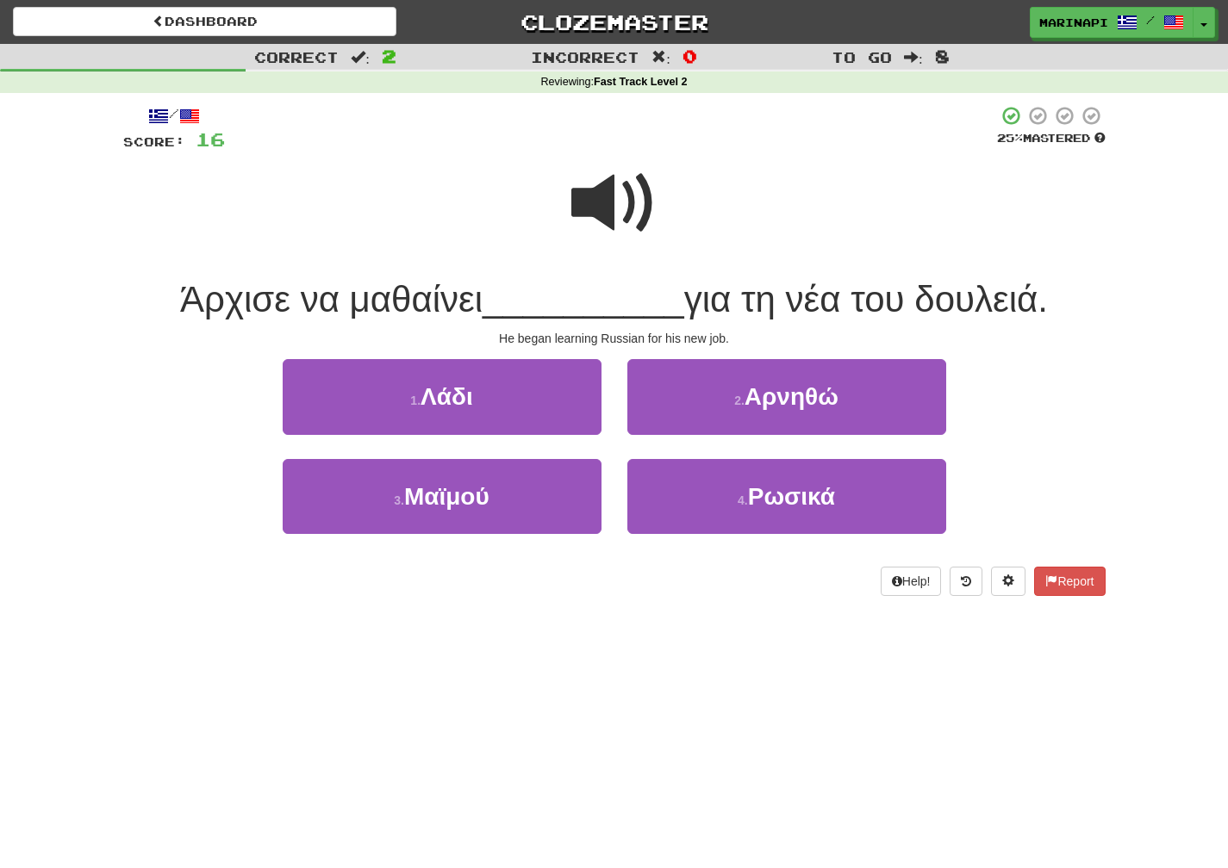
click at [623, 208] on span at bounding box center [614, 203] width 86 height 86
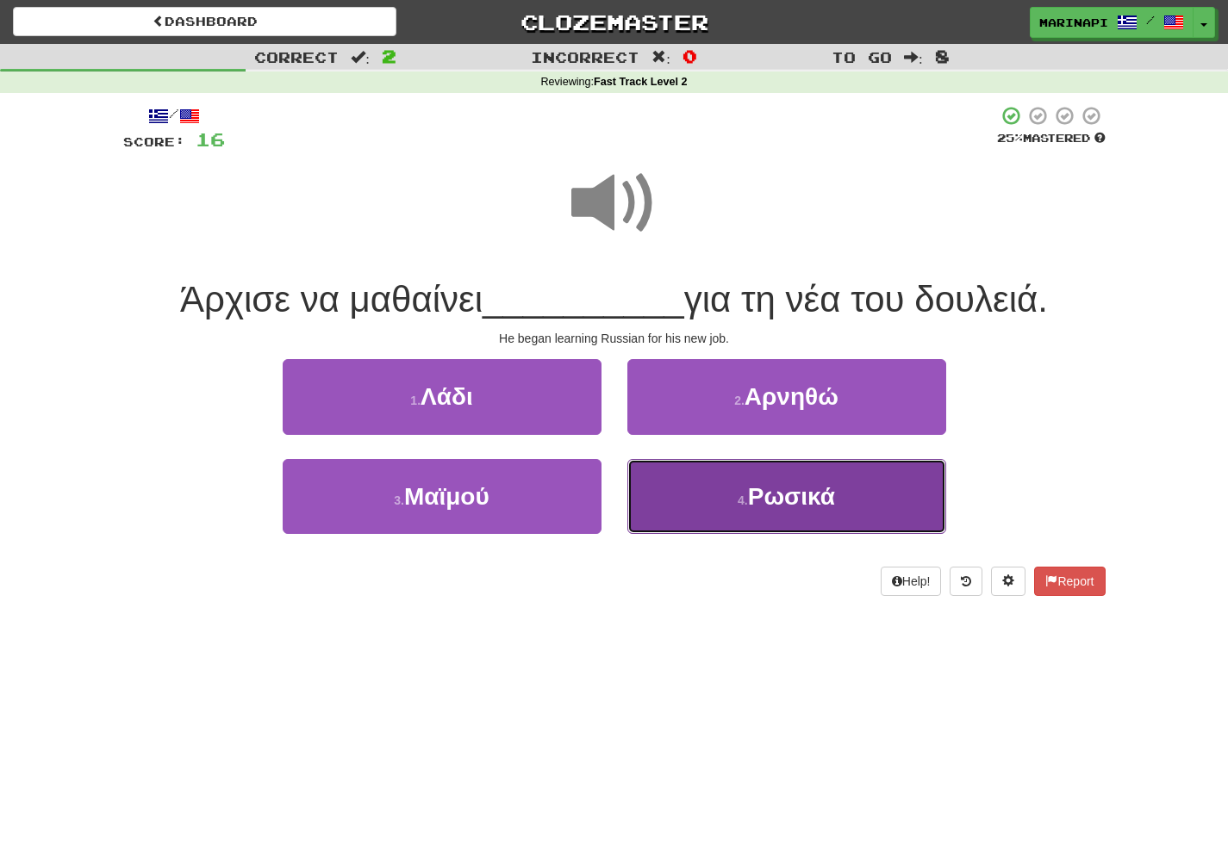
click at [713, 524] on button "4 . Ρωσικά" at bounding box center [786, 496] width 319 height 75
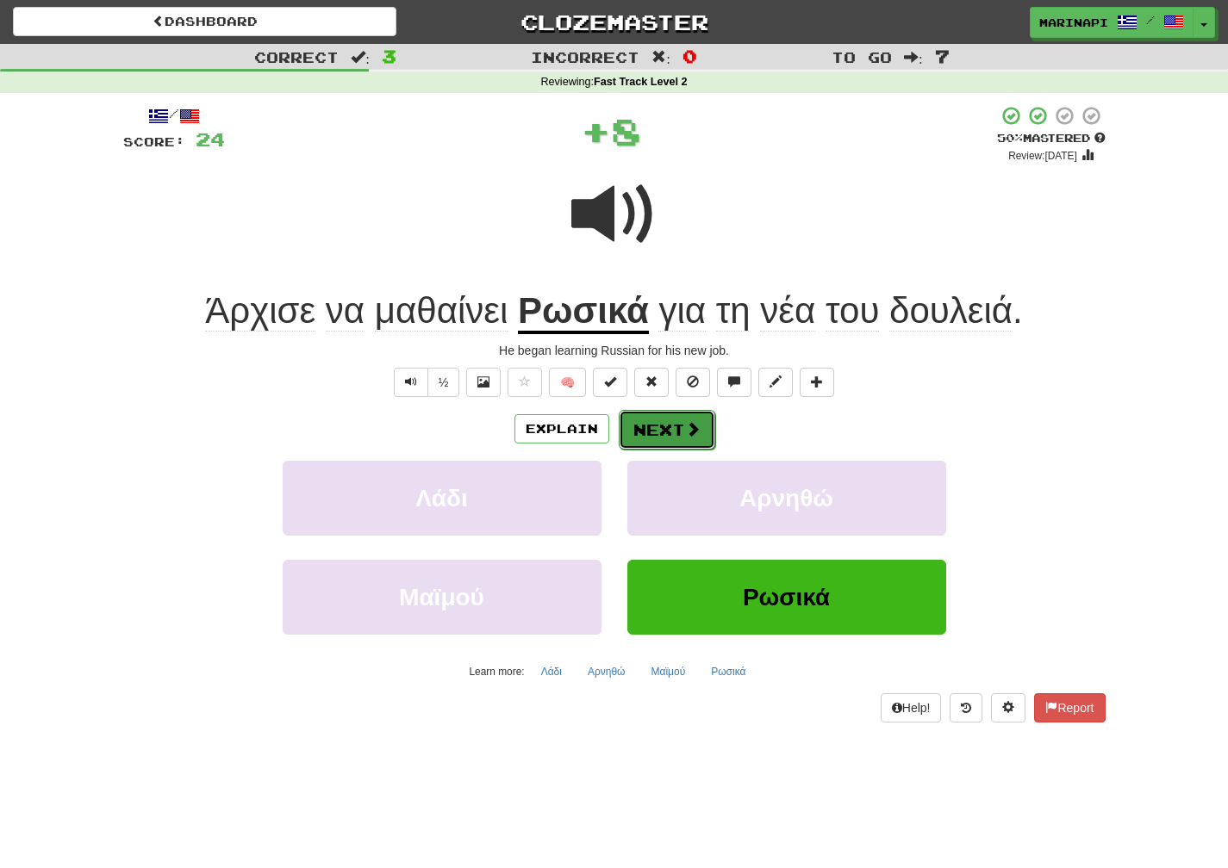
click at [667, 442] on button "Next" at bounding box center [667, 430] width 96 height 40
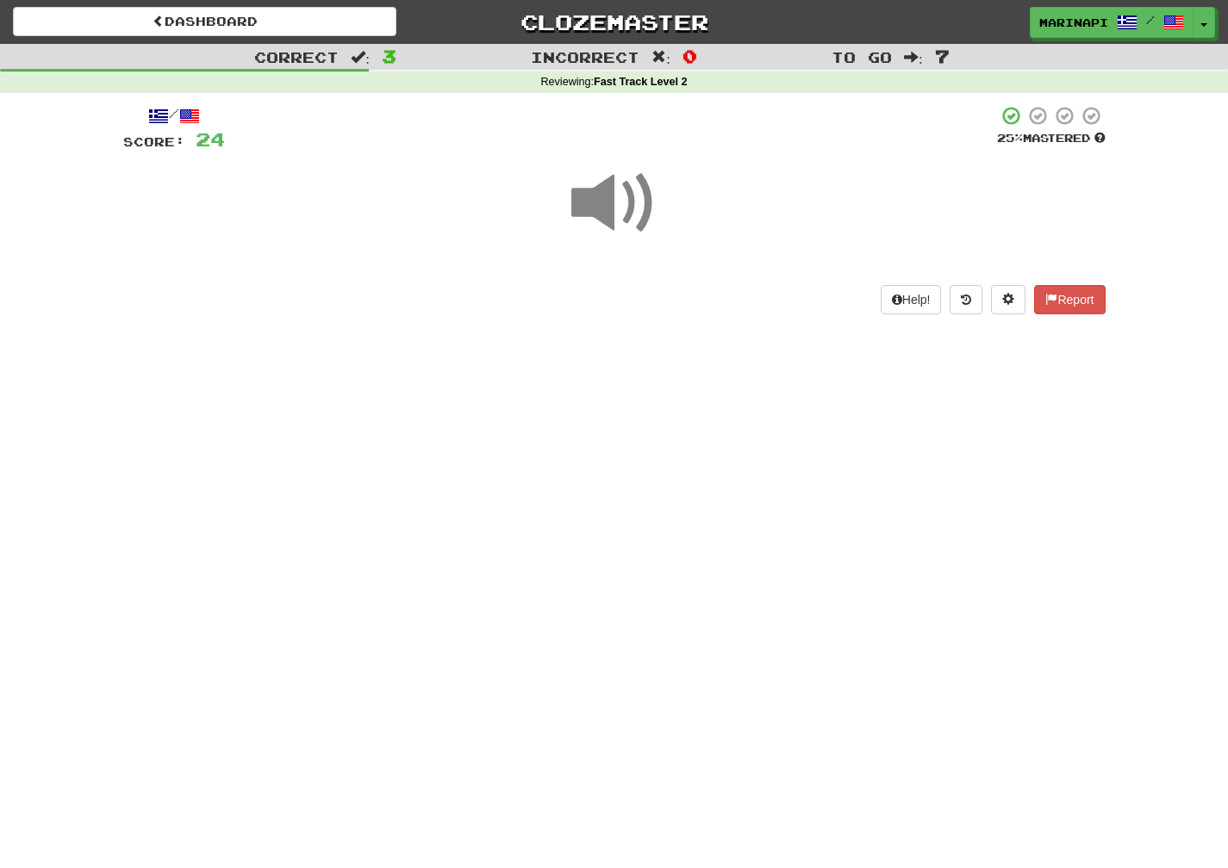
click at [619, 225] on span at bounding box center [614, 203] width 86 height 86
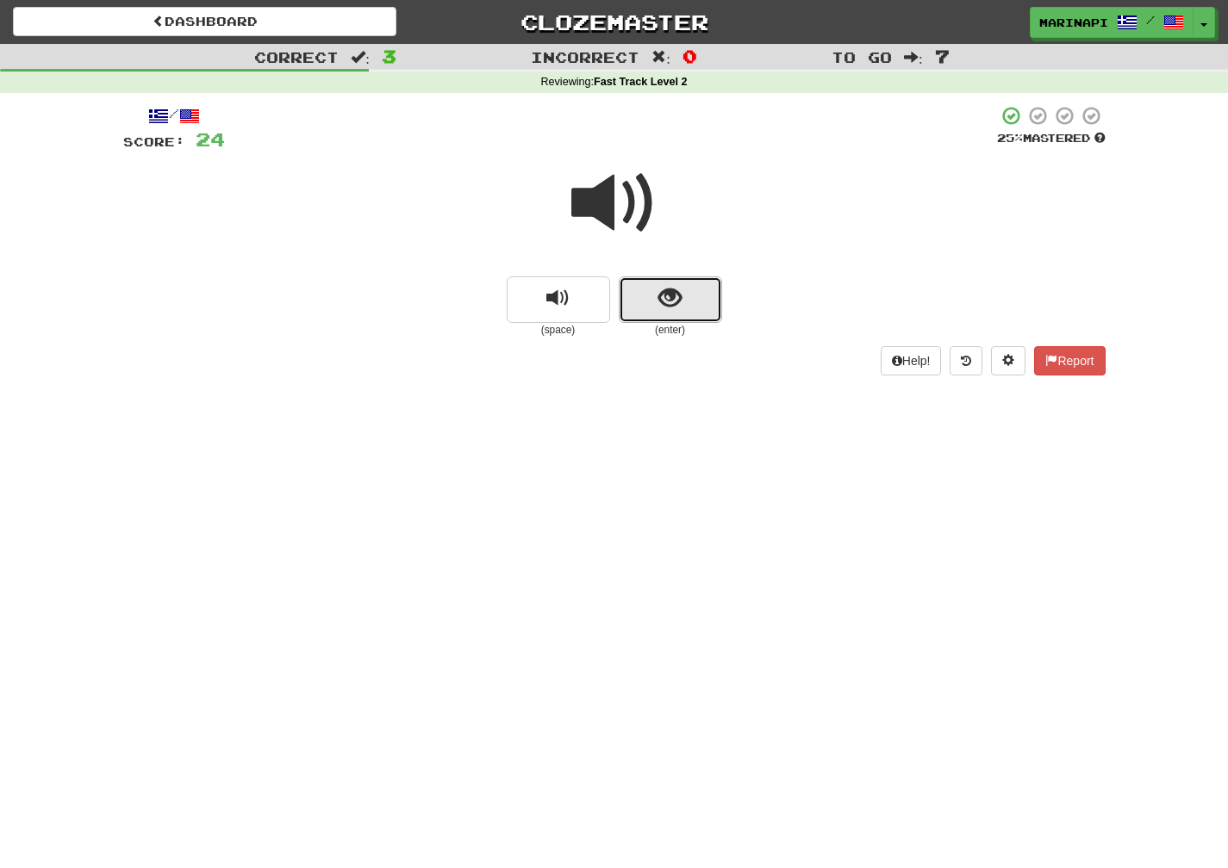
click at [643, 309] on button "show sentence" at bounding box center [670, 300] width 103 height 47
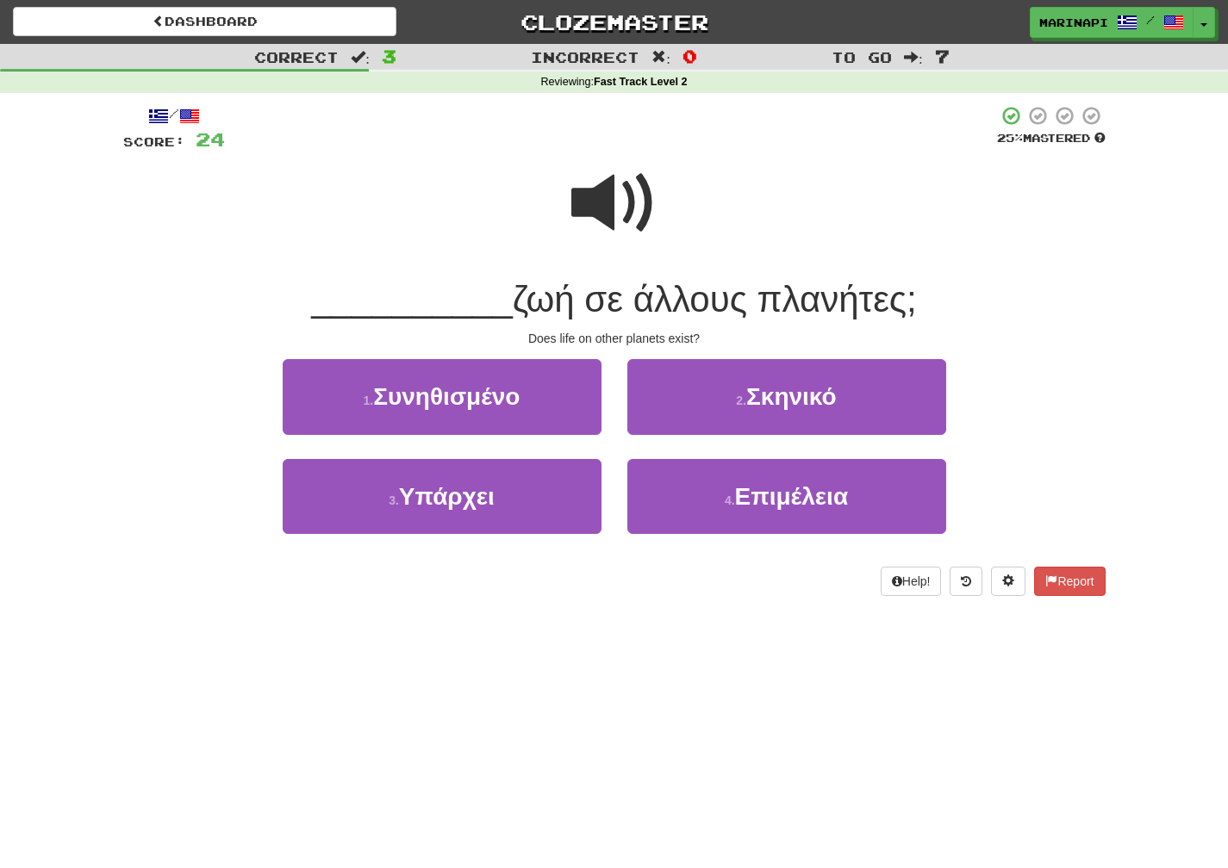
click at [618, 190] on span at bounding box center [614, 203] width 86 height 86
click at [617, 186] on span at bounding box center [614, 203] width 86 height 86
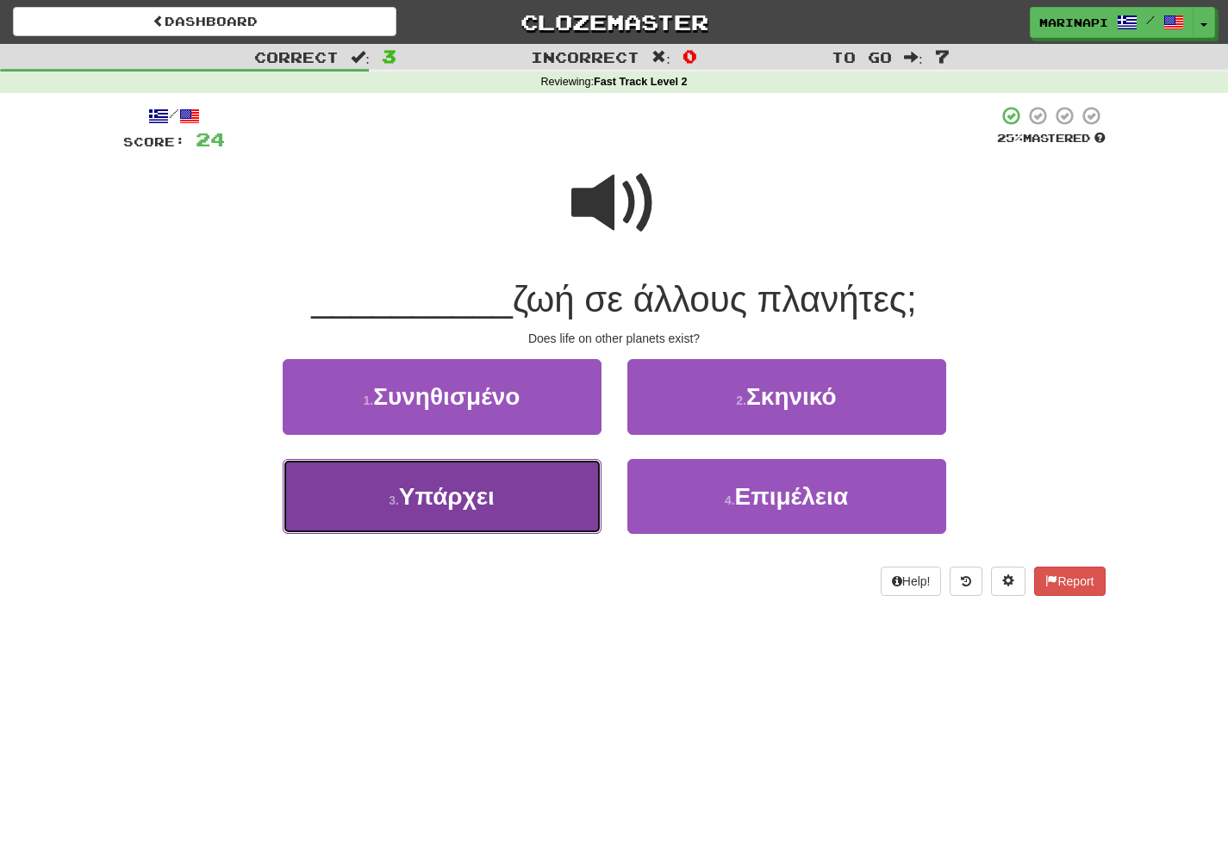
click at [566, 500] on button "3 . Υπάρχει" at bounding box center [442, 496] width 319 height 75
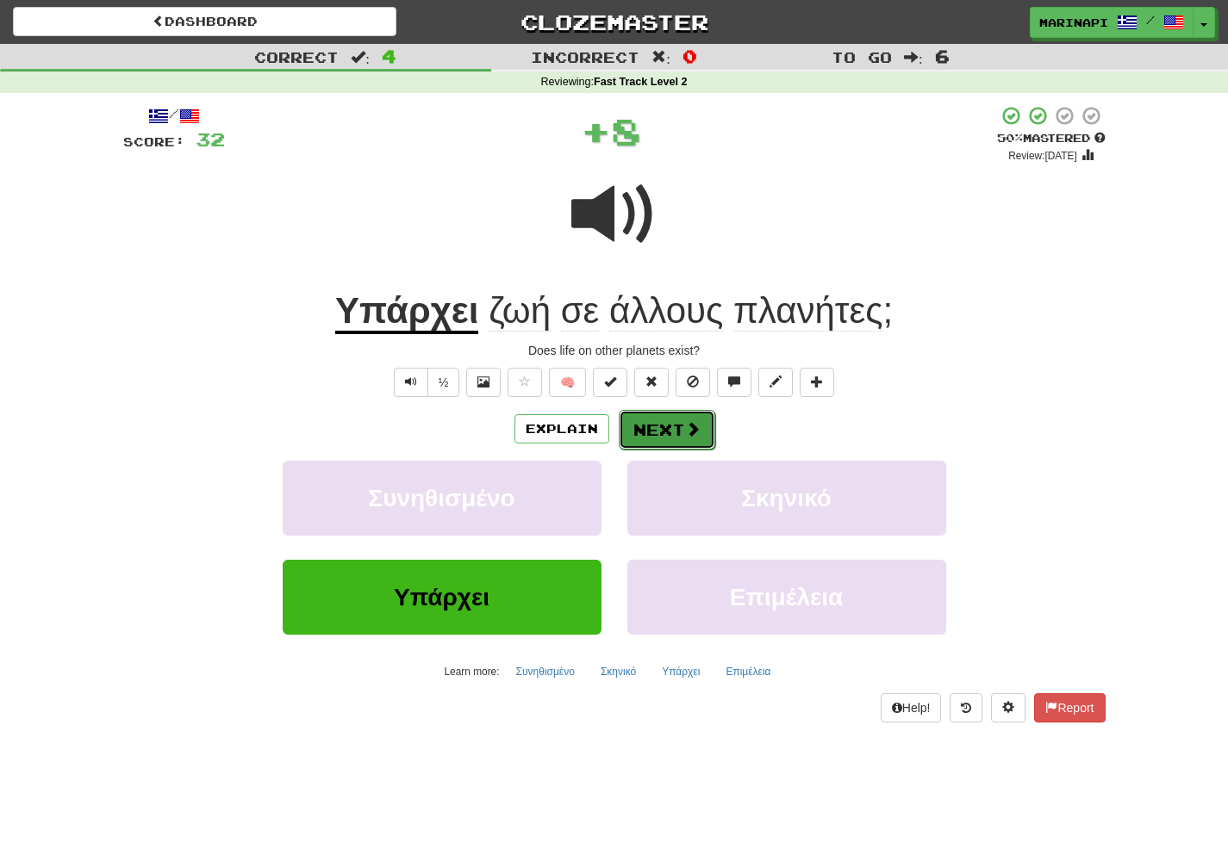
click at [661, 439] on button "Next" at bounding box center [667, 430] width 96 height 40
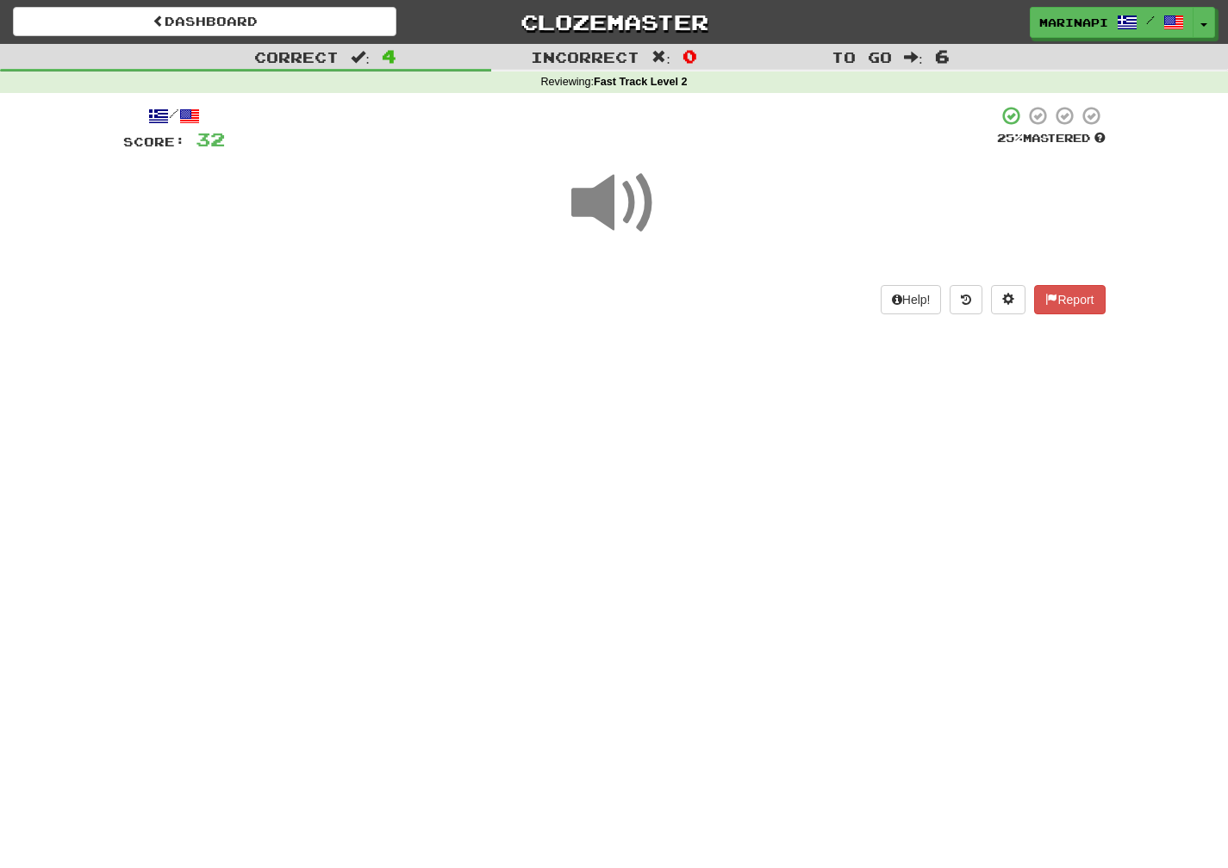
click at [607, 226] on span at bounding box center [614, 203] width 86 height 86
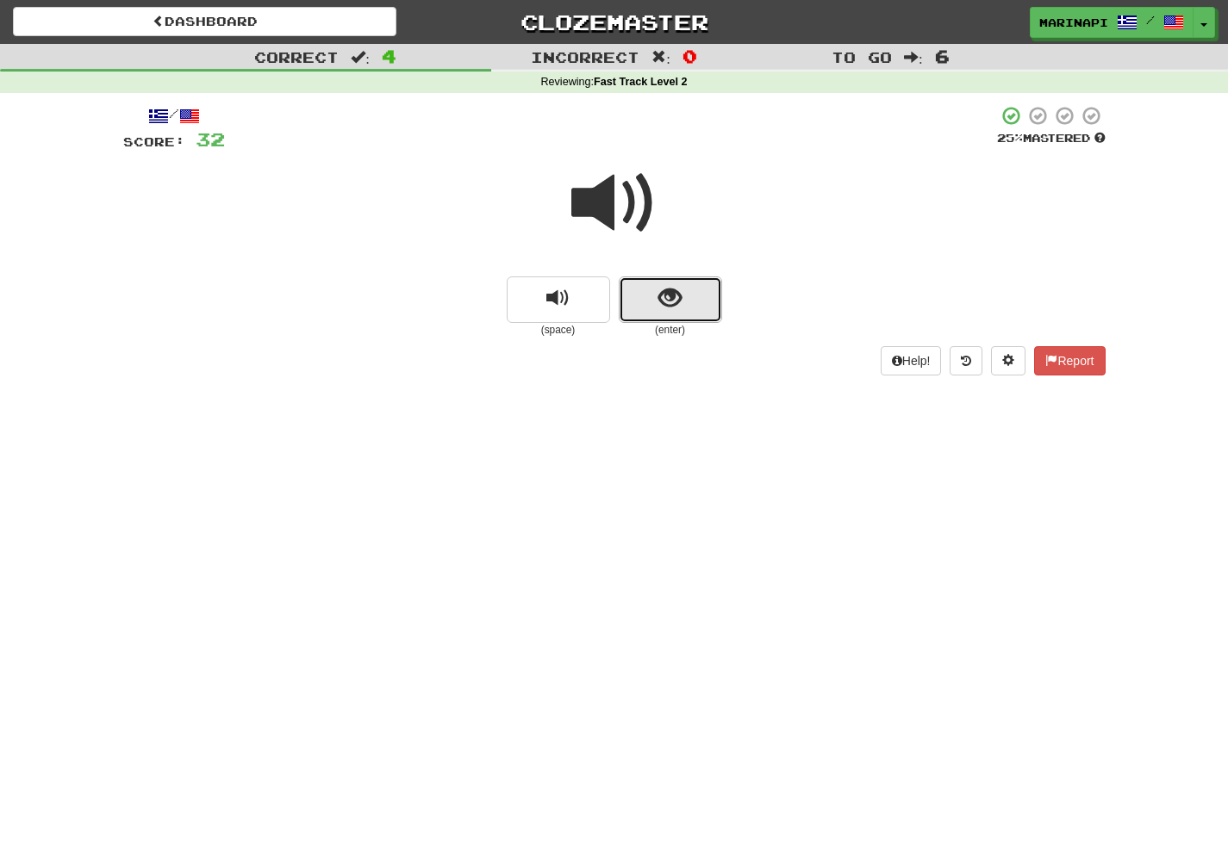
click at [652, 314] on button "show sentence" at bounding box center [670, 300] width 103 height 47
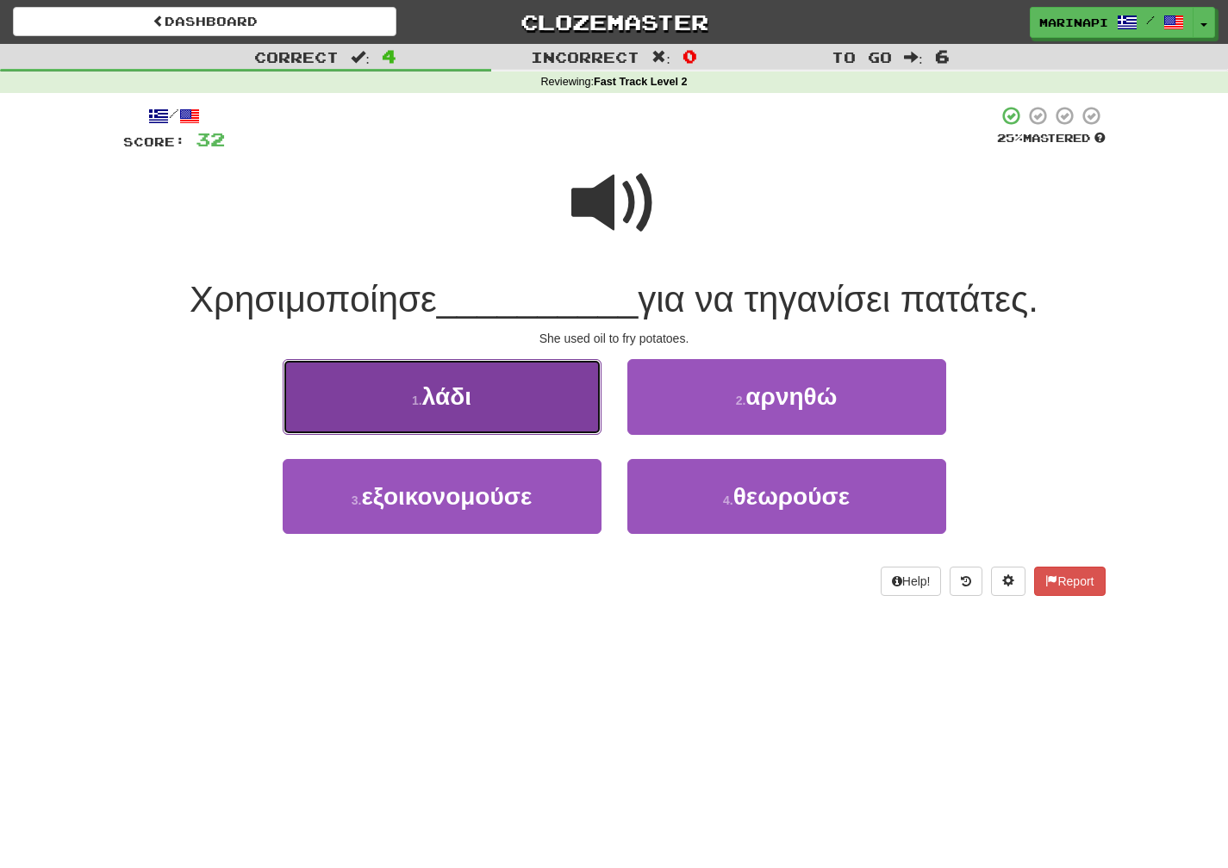
click at [516, 393] on button "1 . λάδι" at bounding box center [442, 396] width 319 height 75
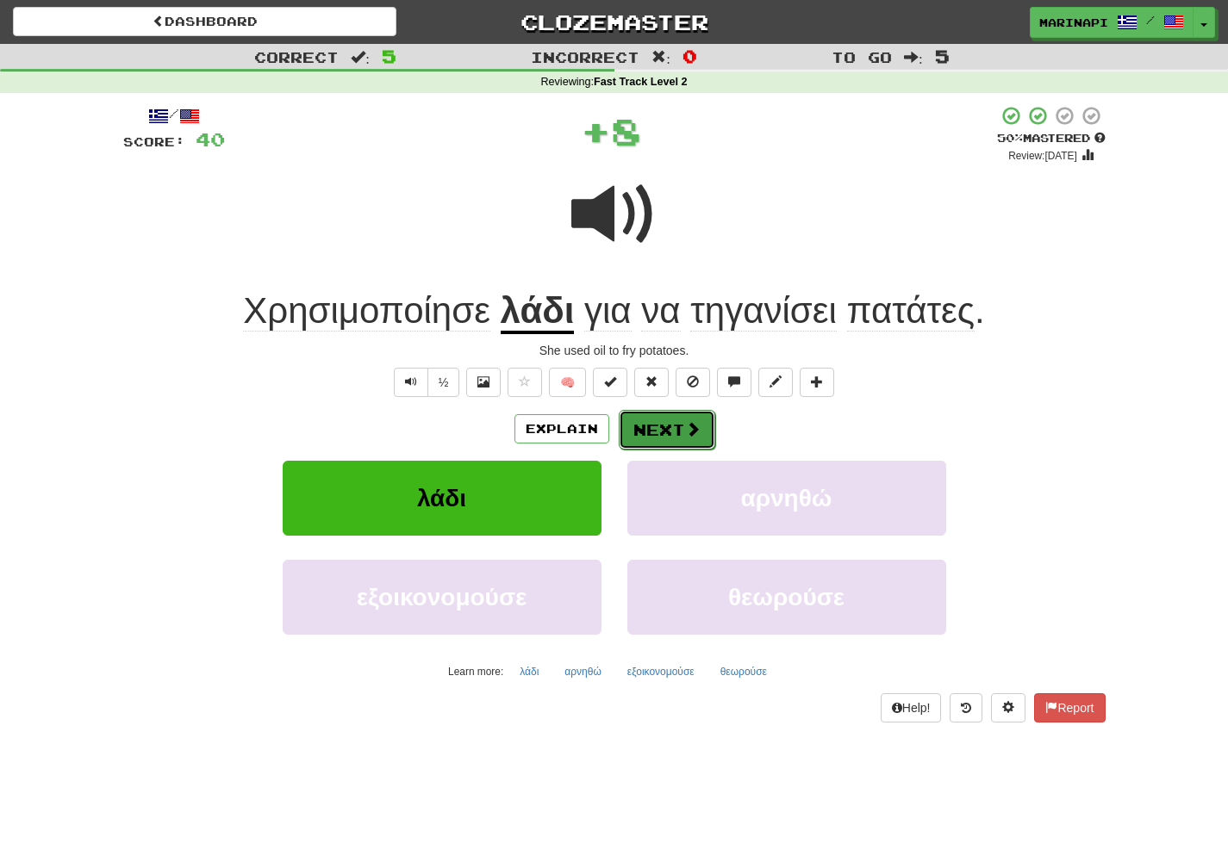
click at [667, 424] on button "Next" at bounding box center [667, 430] width 96 height 40
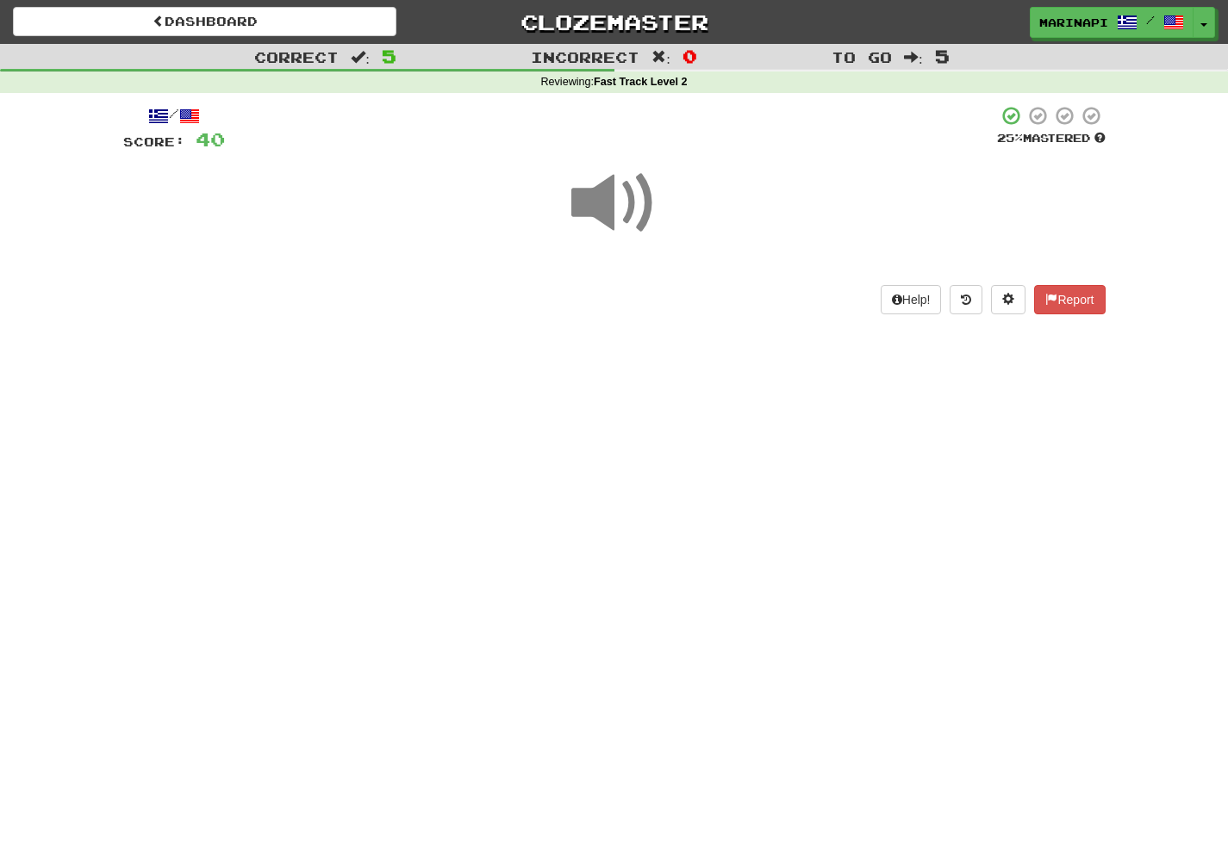
click at [625, 222] on span at bounding box center [614, 203] width 86 height 86
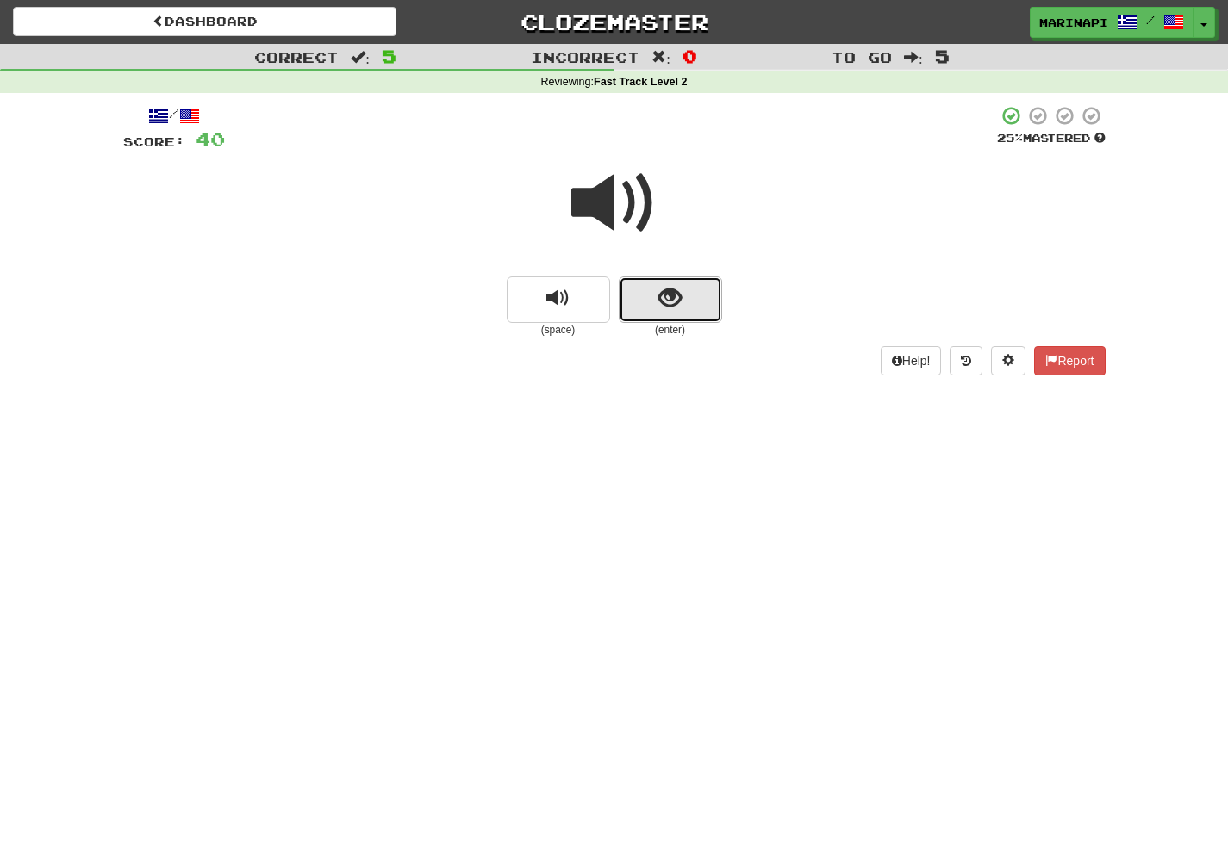
click at [651, 308] on button "show sentence" at bounding box center [670, 300] width 103 height 47
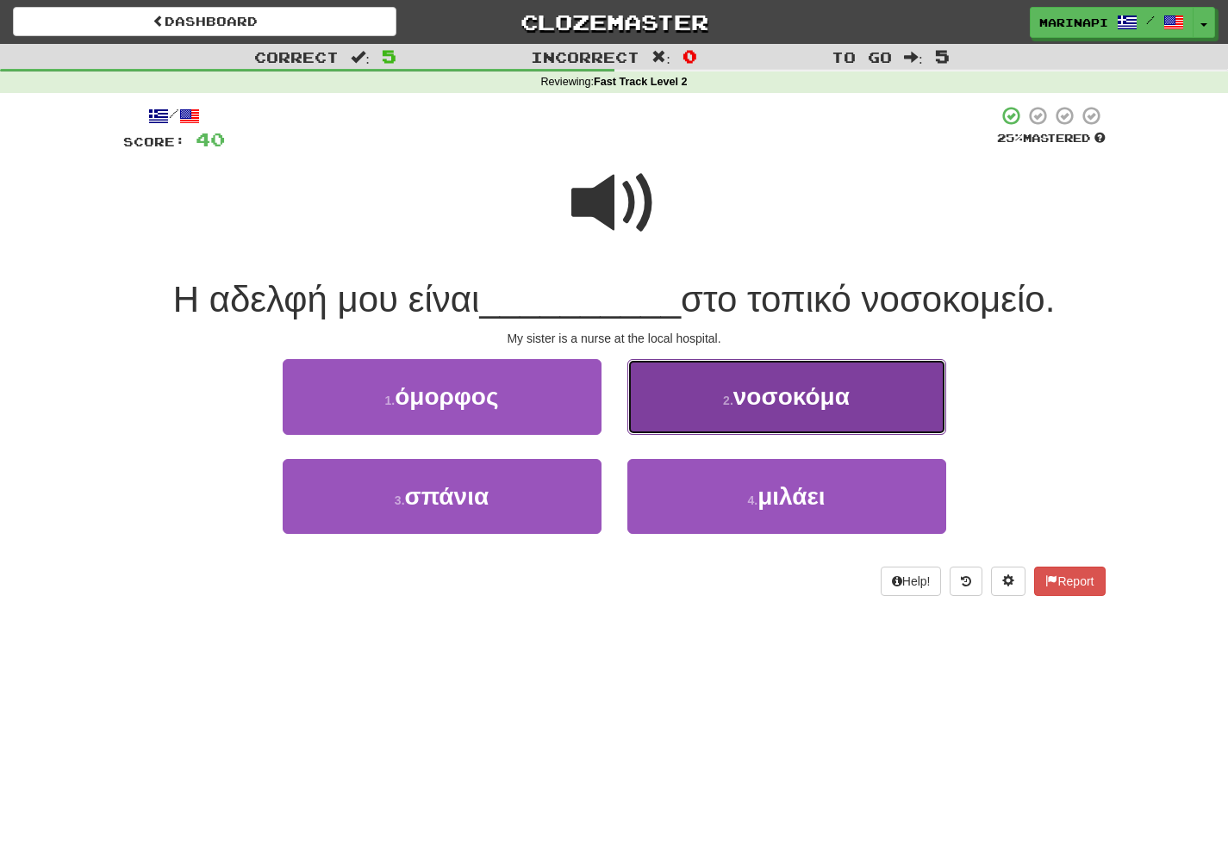
click at [701, 403] on button "2 . νοσοκόμα" at bounding box center [786, 396] width 319 height 75
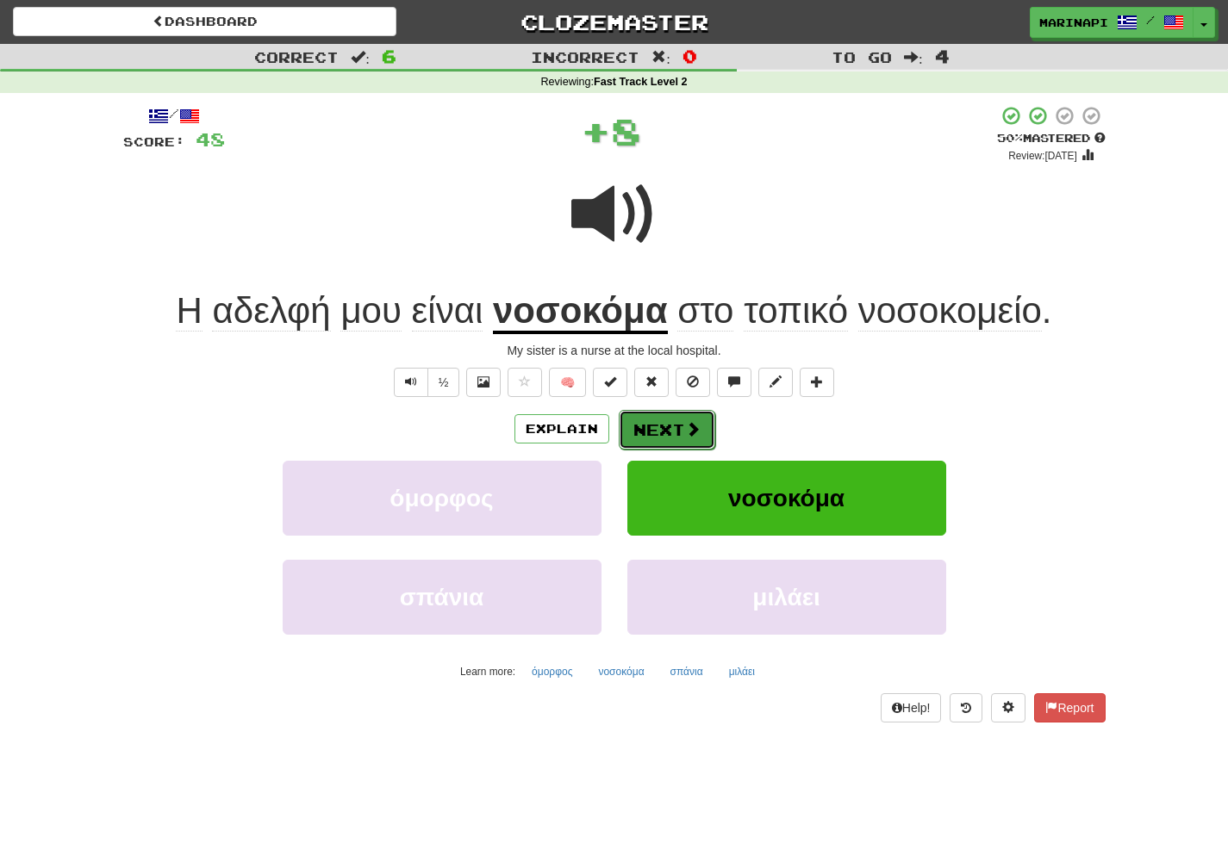
click at [646, 431] on button "Next" at bounding box center [667, 430] width 96 height 40
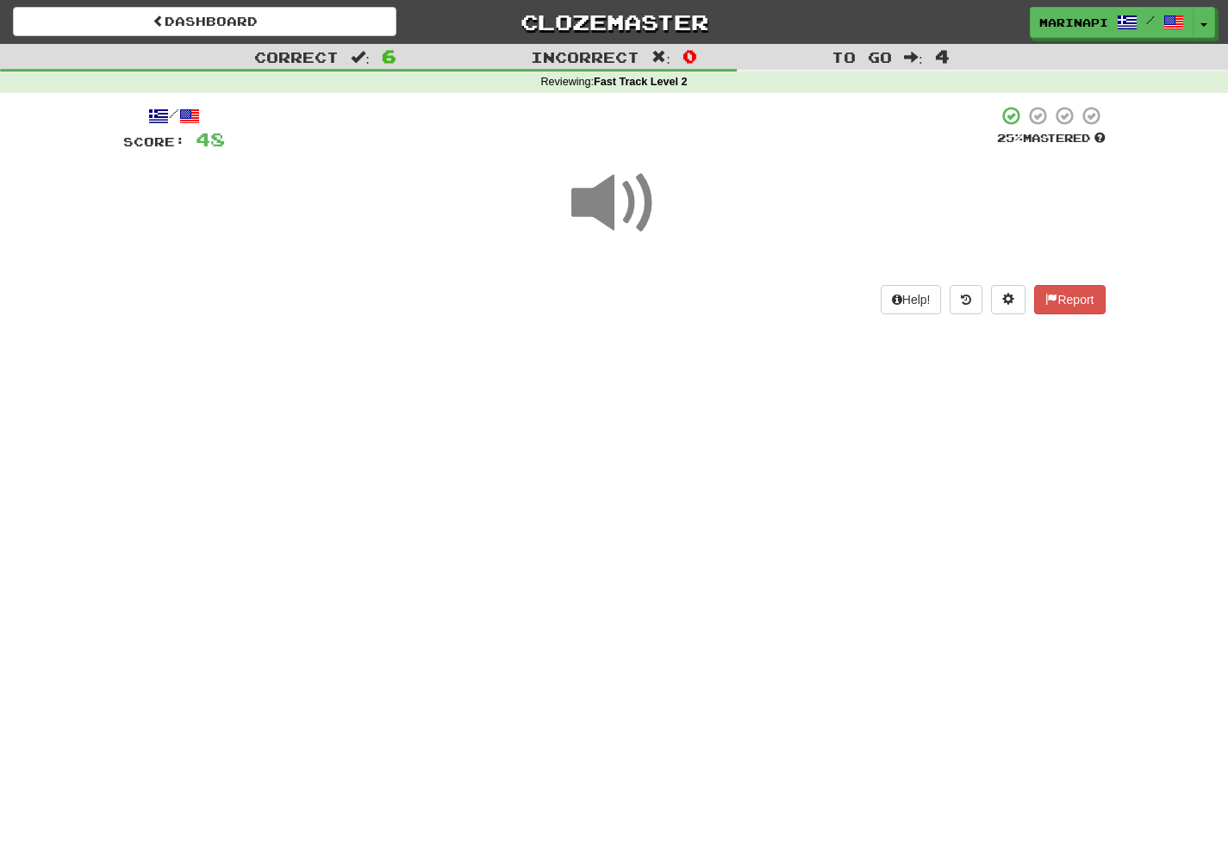
click at [631, 221] on span at bounding box center [614, 203] width 86 height 86
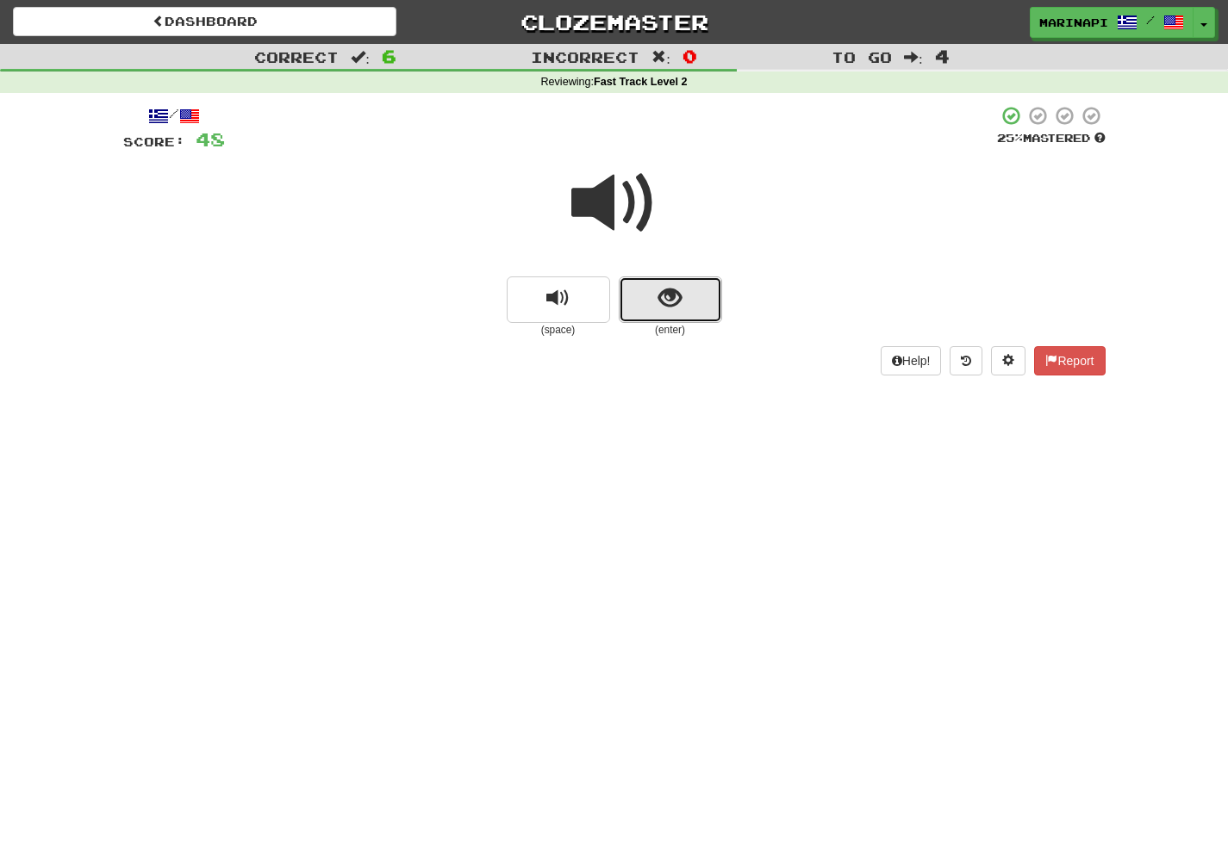
click at [650, 319] on button "show sentence" at bounding box center [670, 300] width 103 height 47
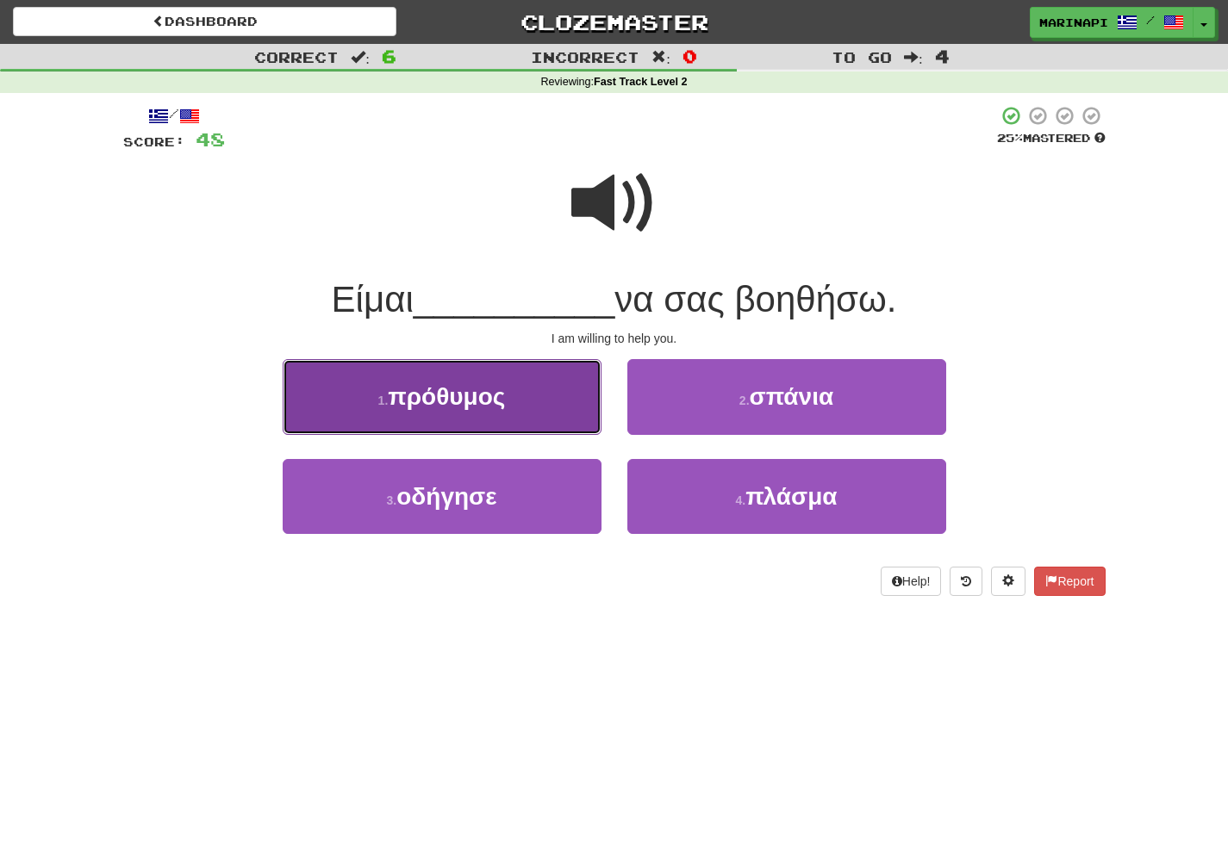
click at [538, 395] on button "1 . πρόθυμος" at bounding box center [442, 396] width 319 height 75
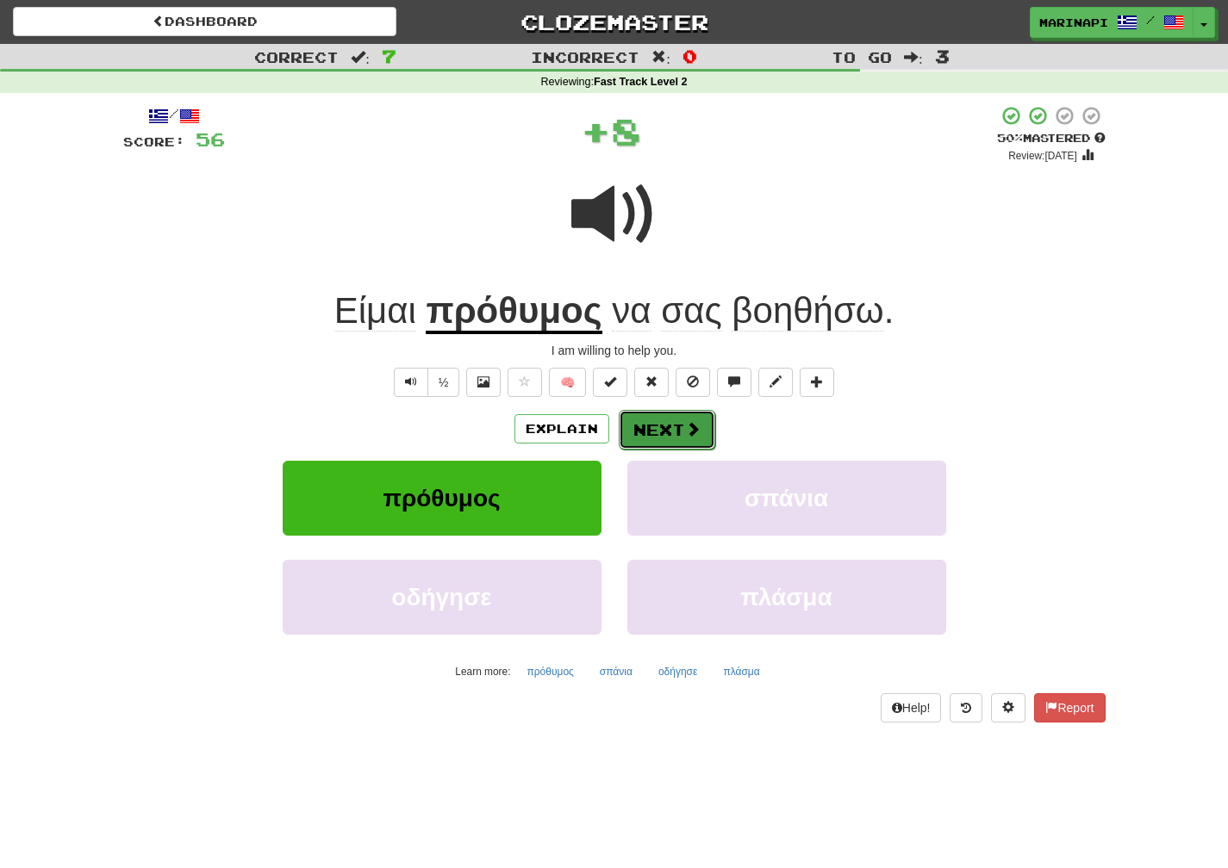
click at [630, 420] on button "Next" at bounding box center [667, 430] width 96 height 40
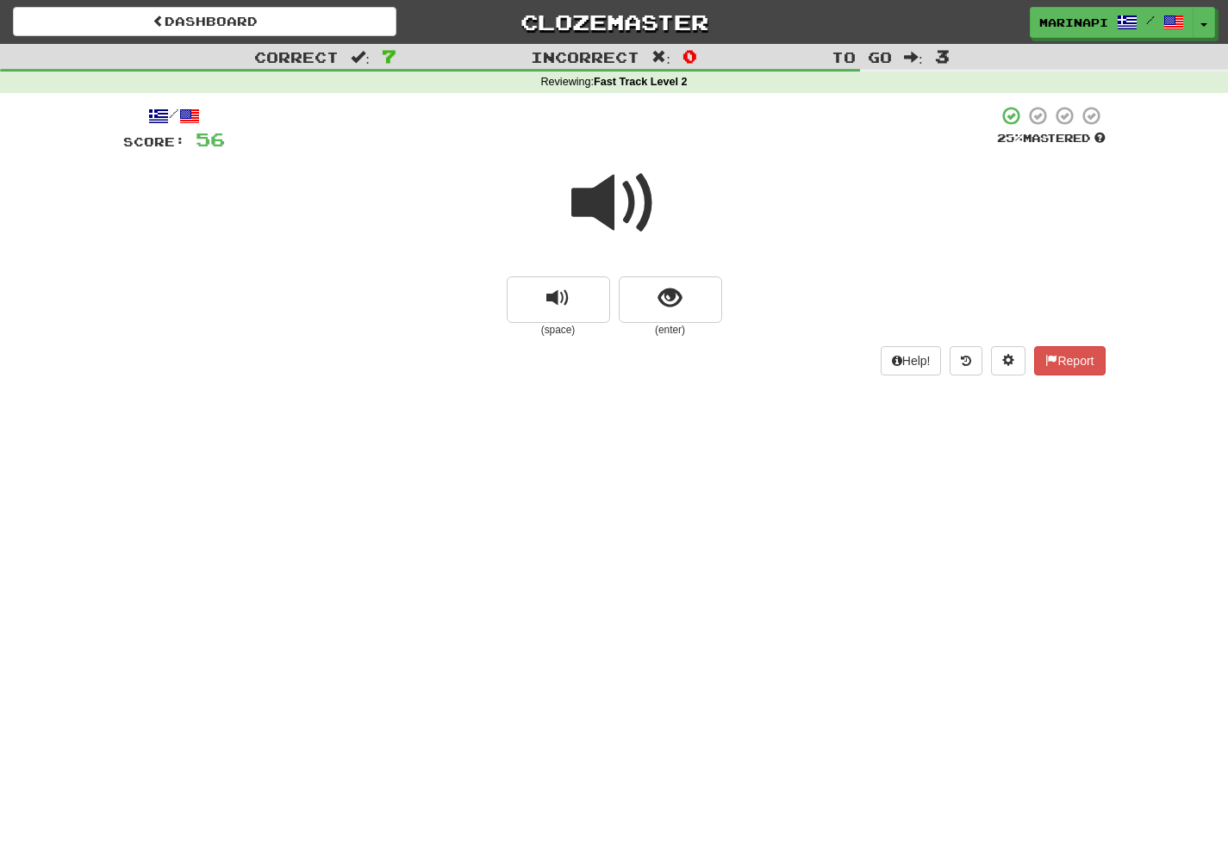
click at [632, 205] on span at bounding box center [614, 203] width 86 height 86
click at [666, 305] on span "show sentence" at bounding box center [669, 298] width 23 height 23
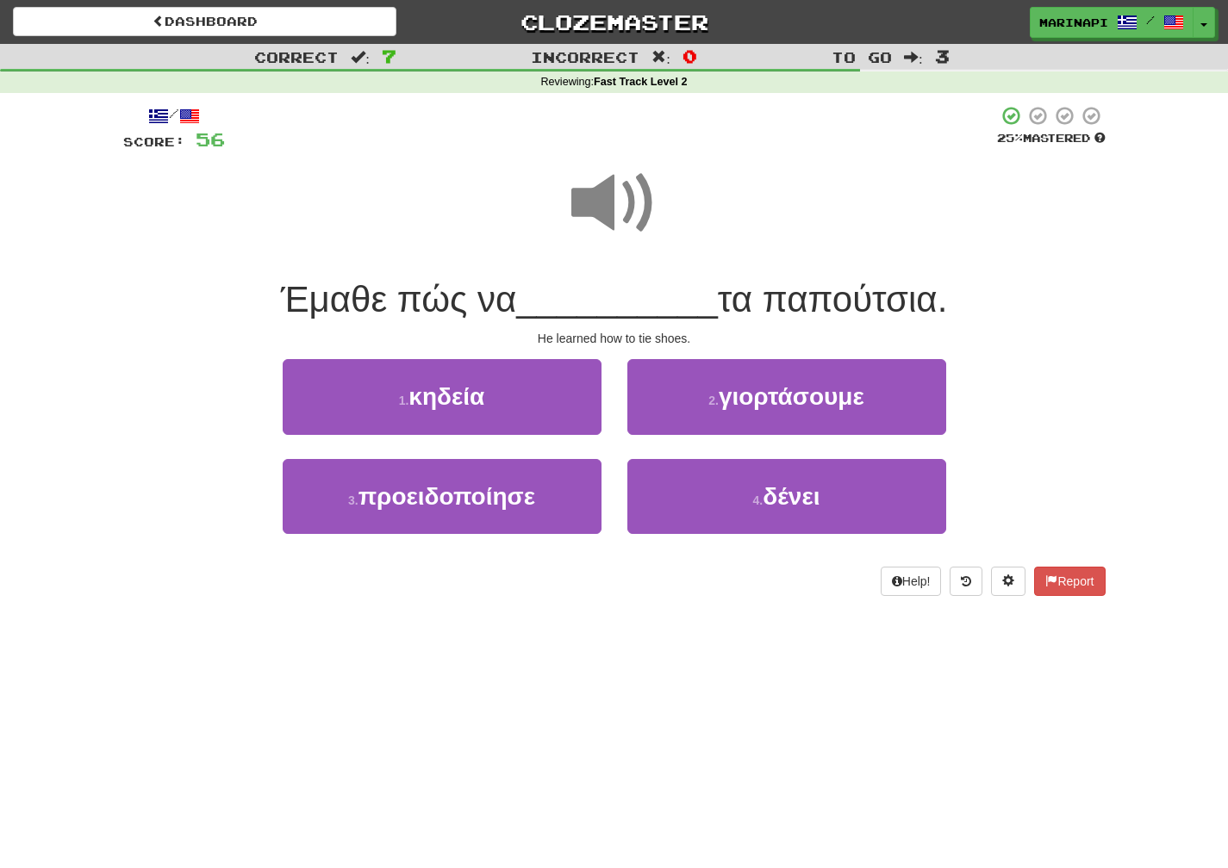
click at [644, 221] on span at bounding box center [614, 203] width 86 height 86
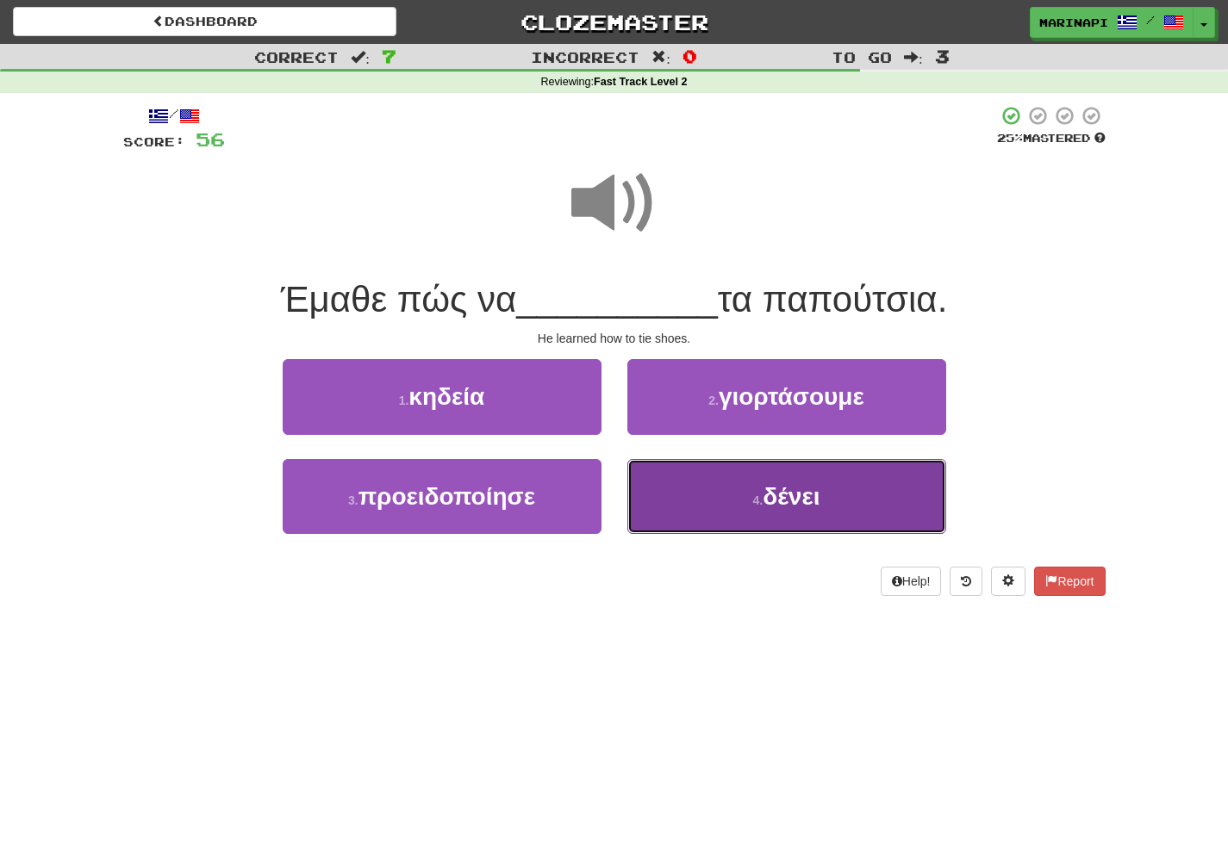
click at [673, 472] on button "4 . δένει" at bounding box center [786, 496] width 319 height 75
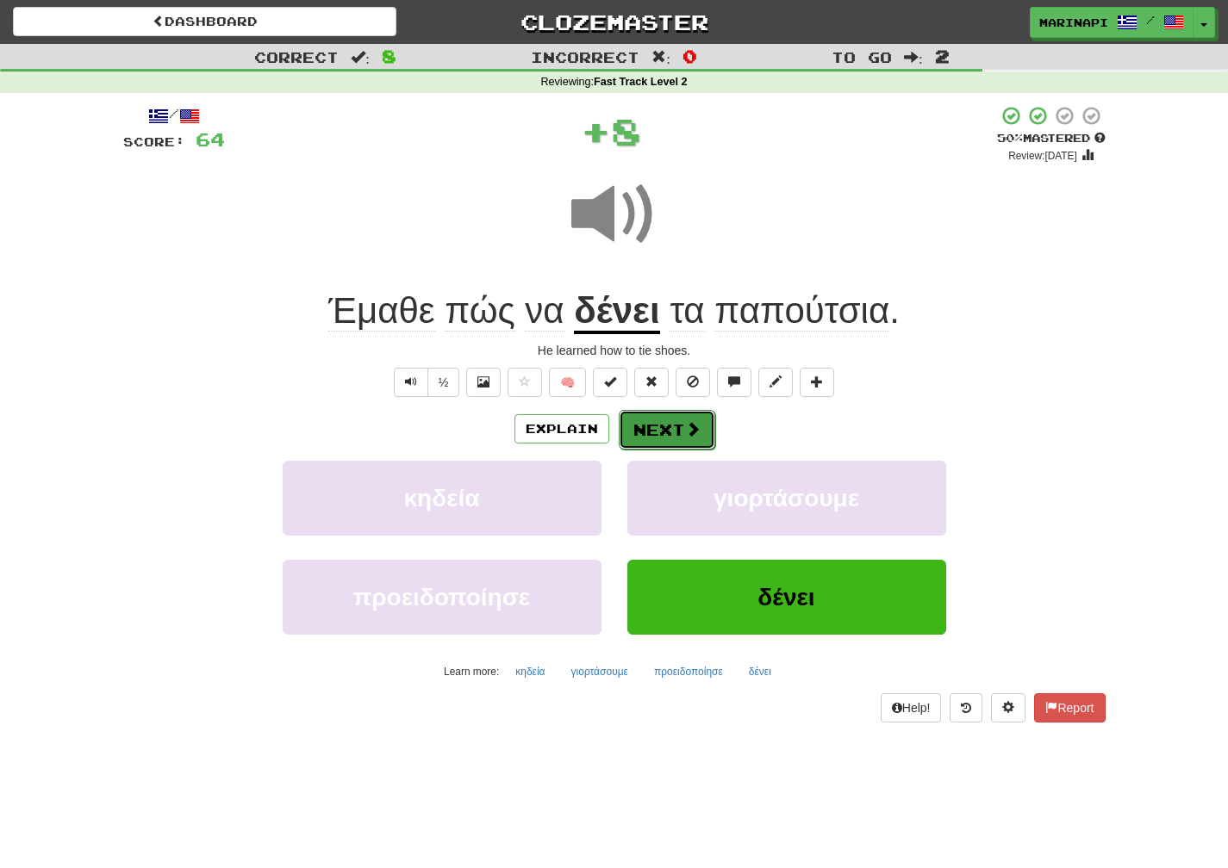
click at [667, 418] on button "Next" at bounding box center [667, 430] width 96 height 40
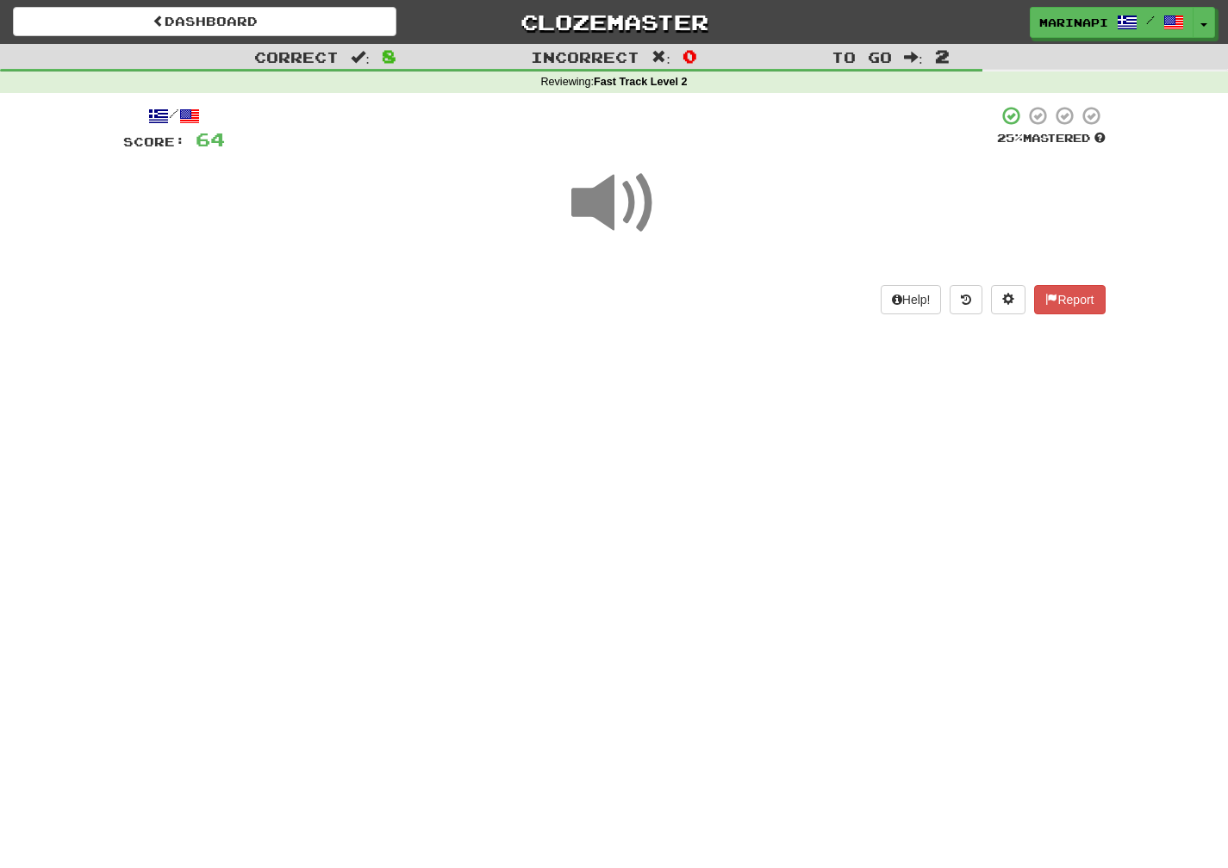
click at [629, 216] on span at bounding box center [614, 203] width 86 height 86
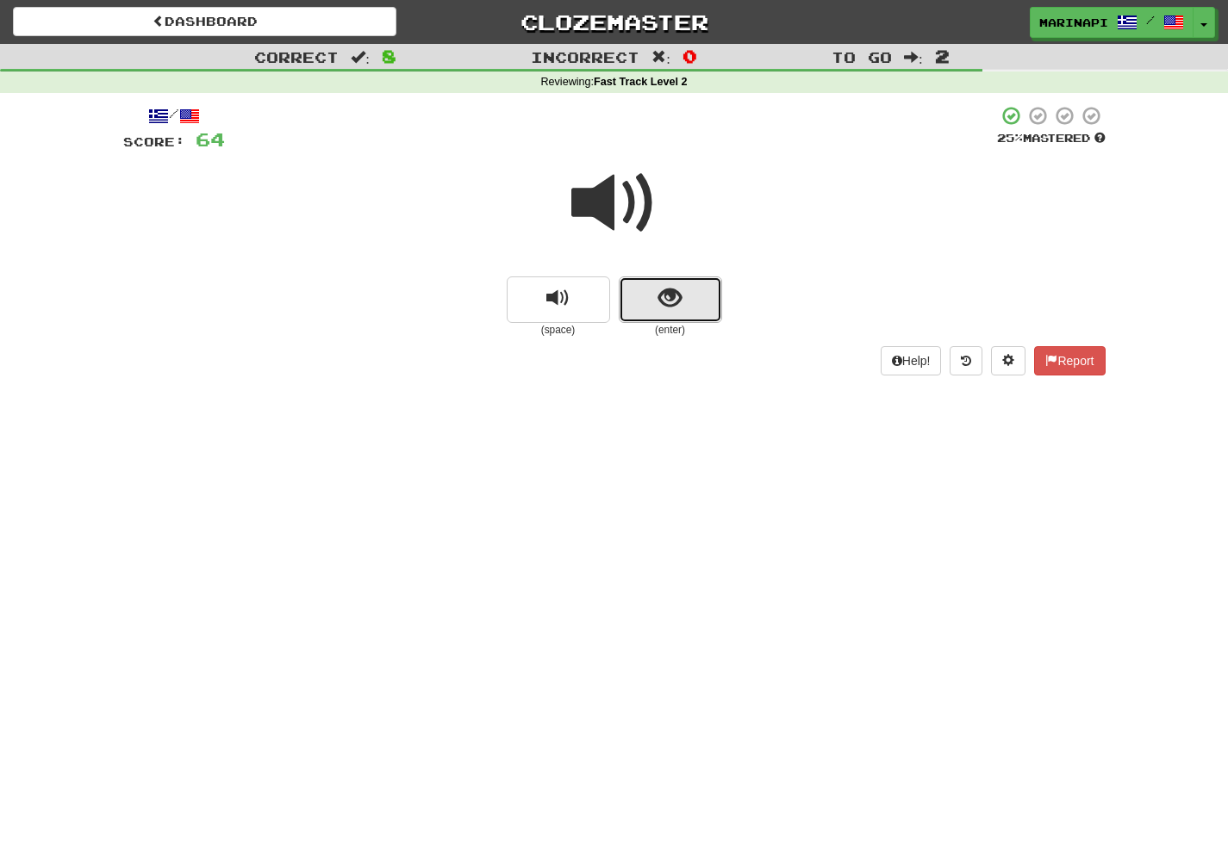
click at [664, 293] on span "show sentence" at bounding box center [669, 298] width 23 height 23
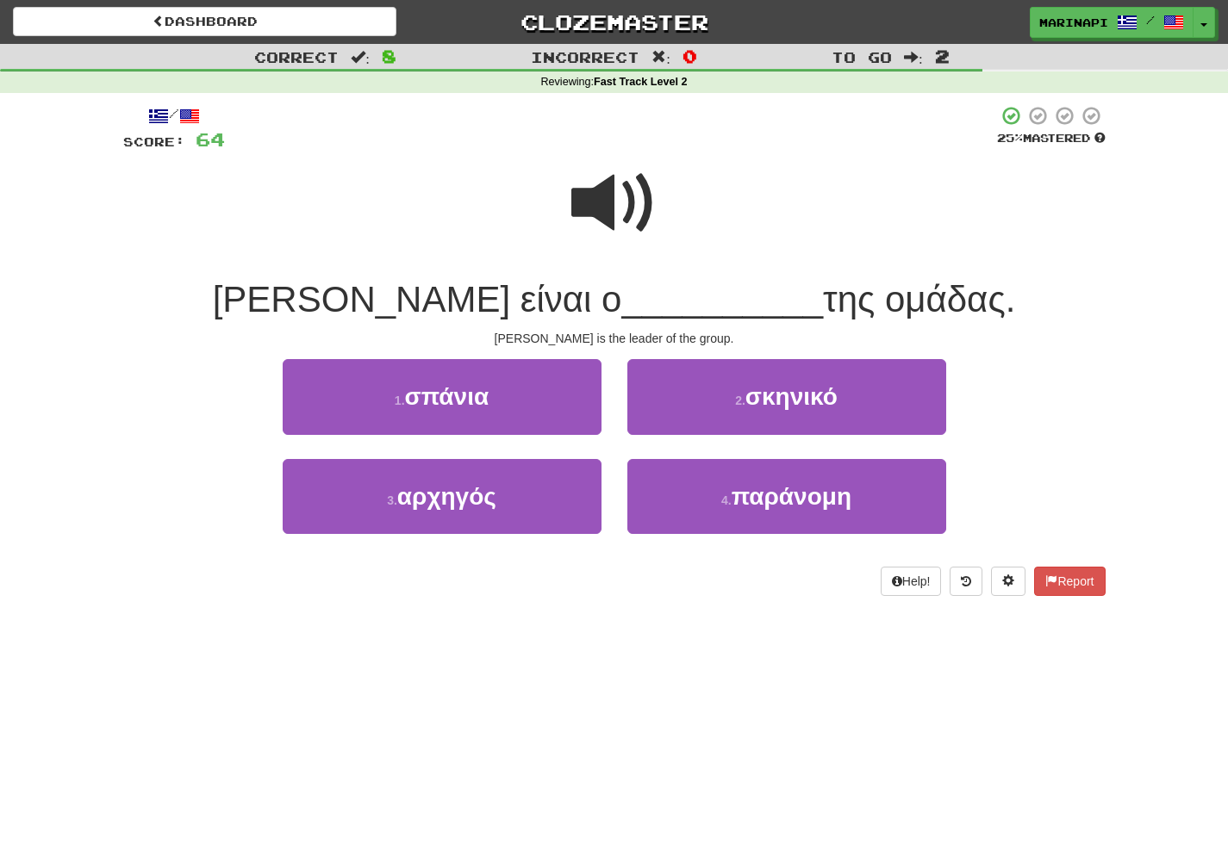
click at [638, 208] on span at bounding box center [614, 203] width 86 height 86
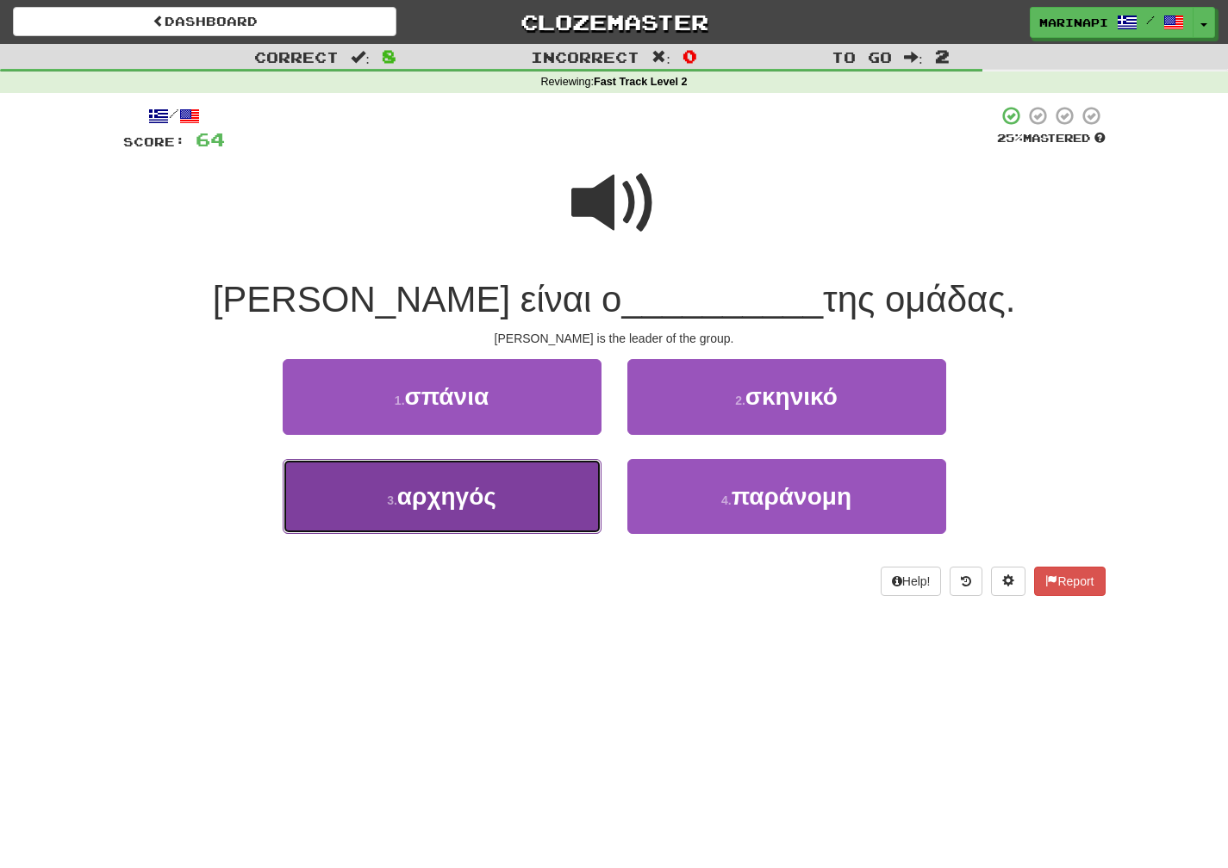
click at [552, 497] on button "3 . αρχηγός" at bounding box center [442, 496] width 319 height 75
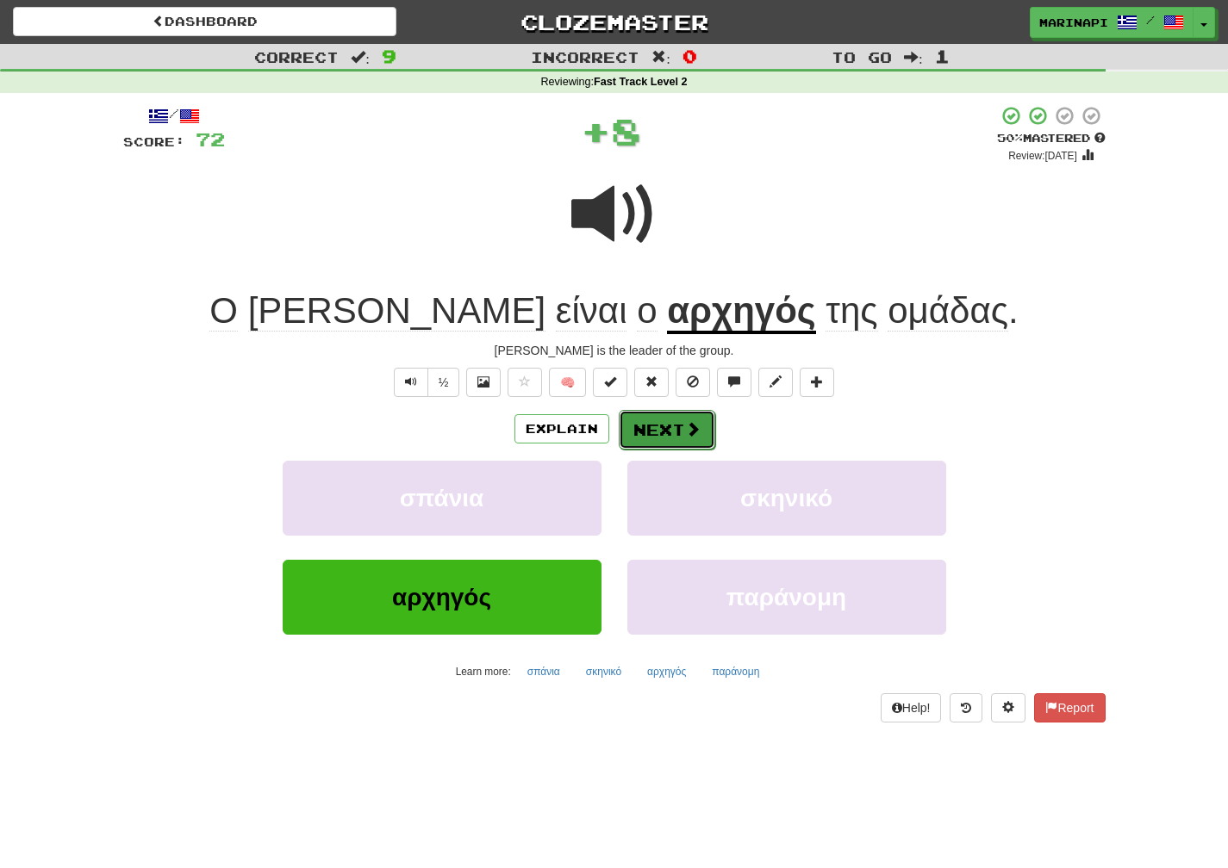
click at [642, 434] on button "Next" at bounding box center [667, 430] width 96 height 40
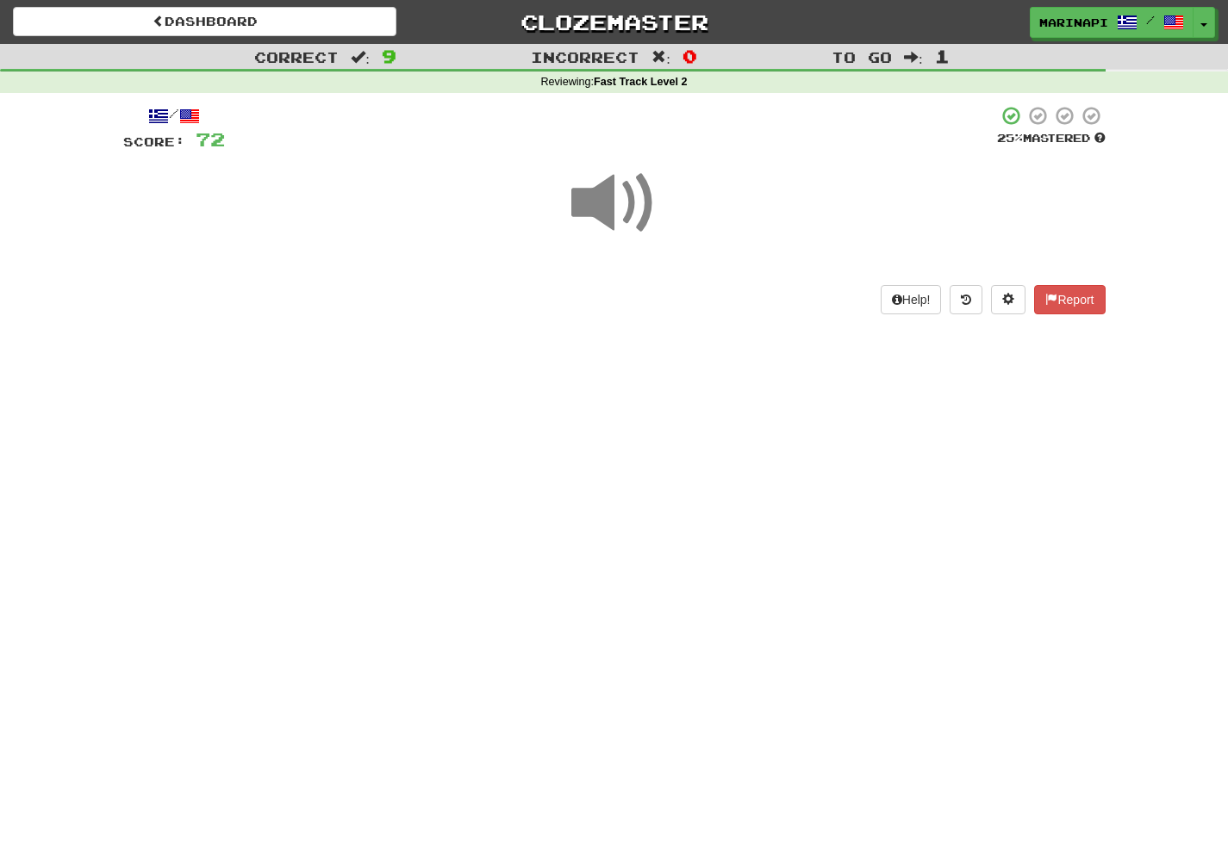
click at [625, 206] on span at bounding box center [614, 203] width 86 height 86
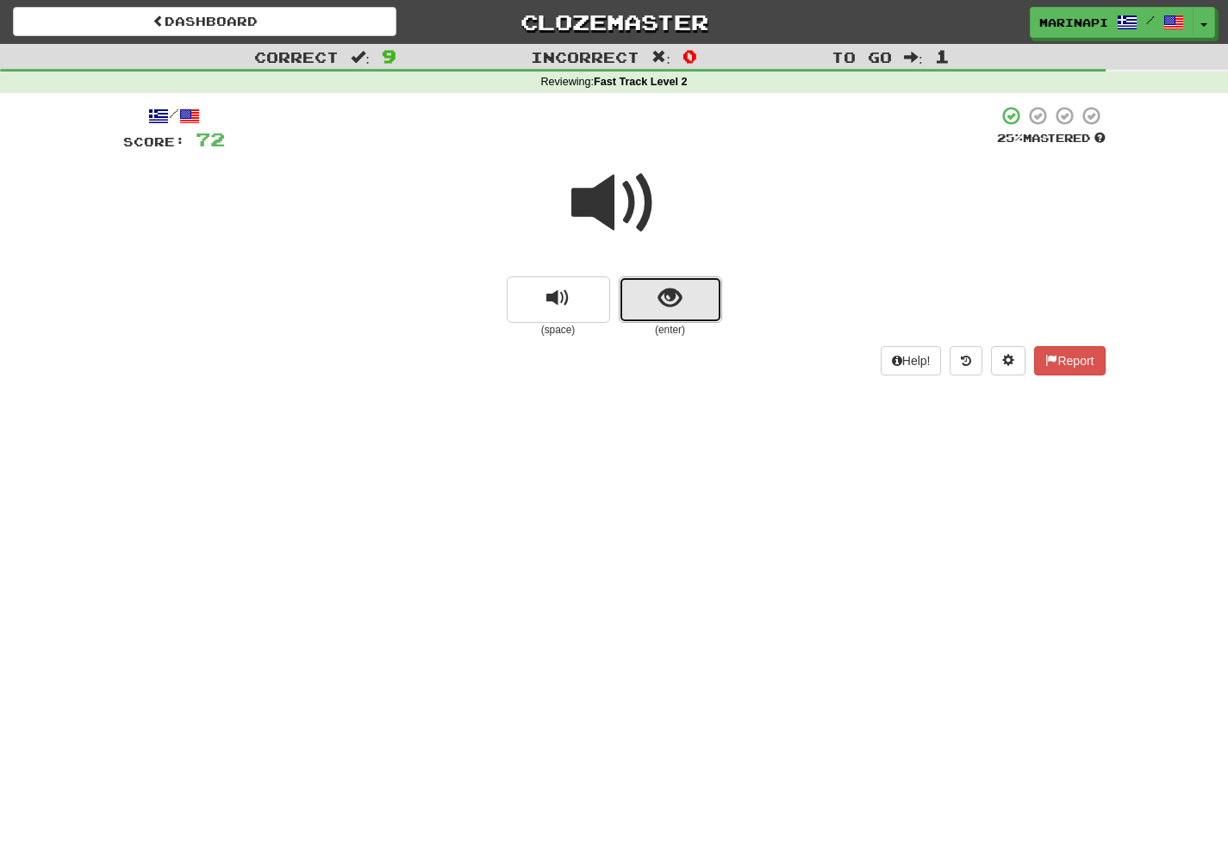
click at [641, 285] on button "show sentence" at bounding box center [670, 300] width 103 height 47
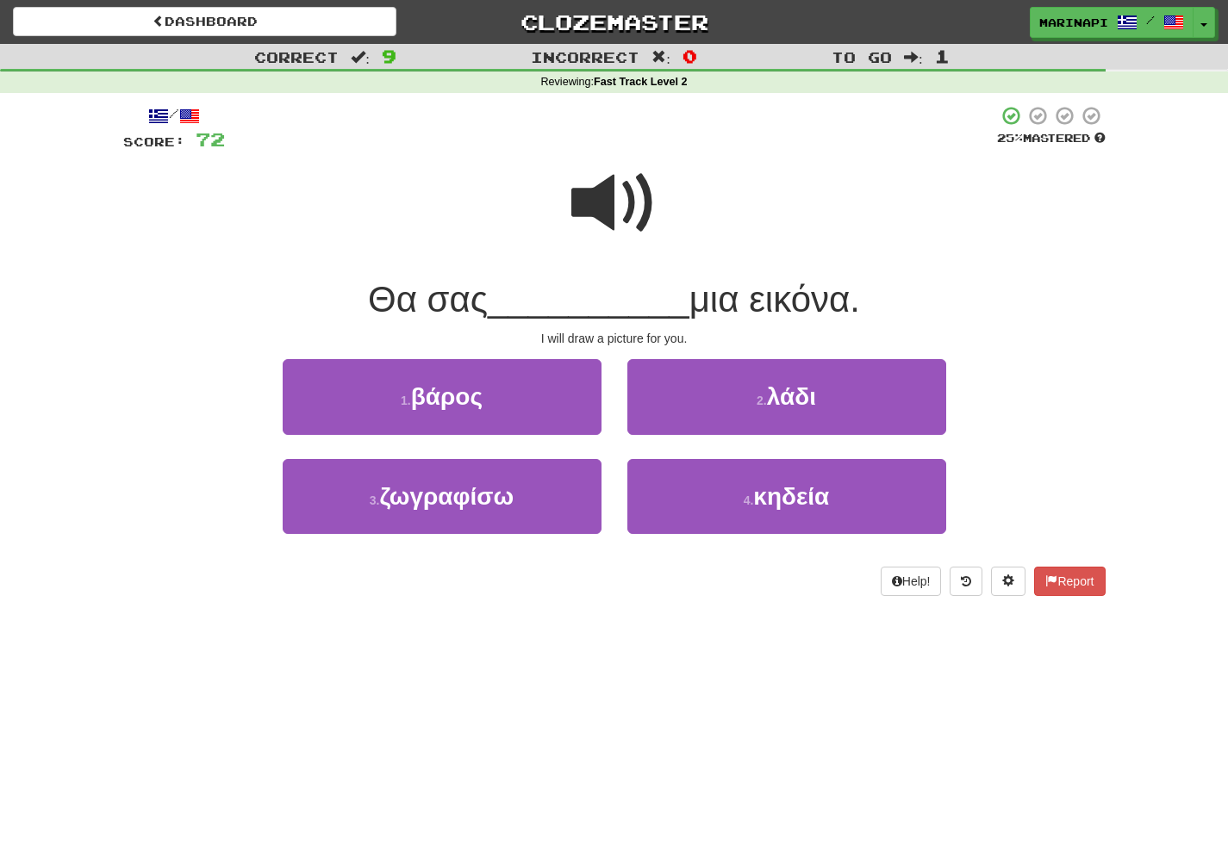
click at [645, 211] on span at bounding box center [614, 203] width 86 height 86
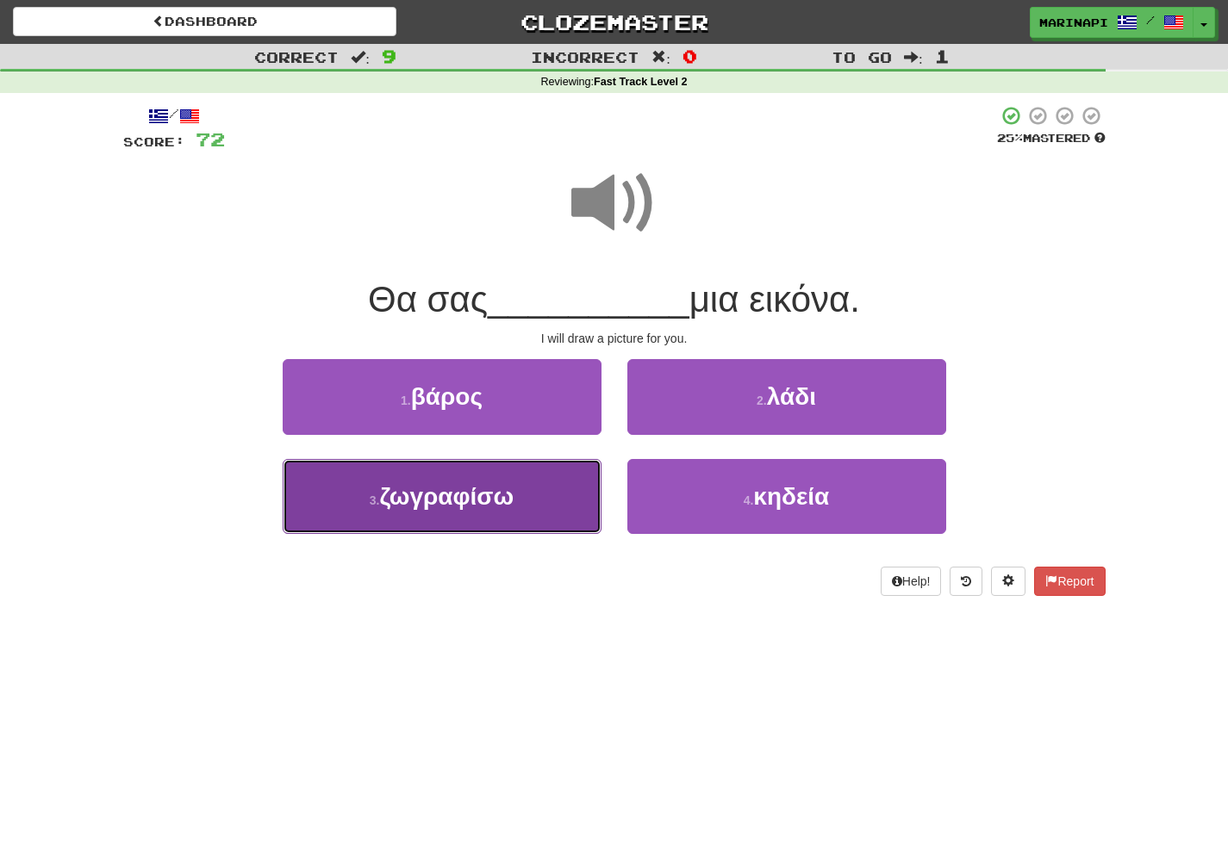
click at [568, 491] on button "3 . ζωγραφίσω" at bounding box center [442, 496] width 319 height 75
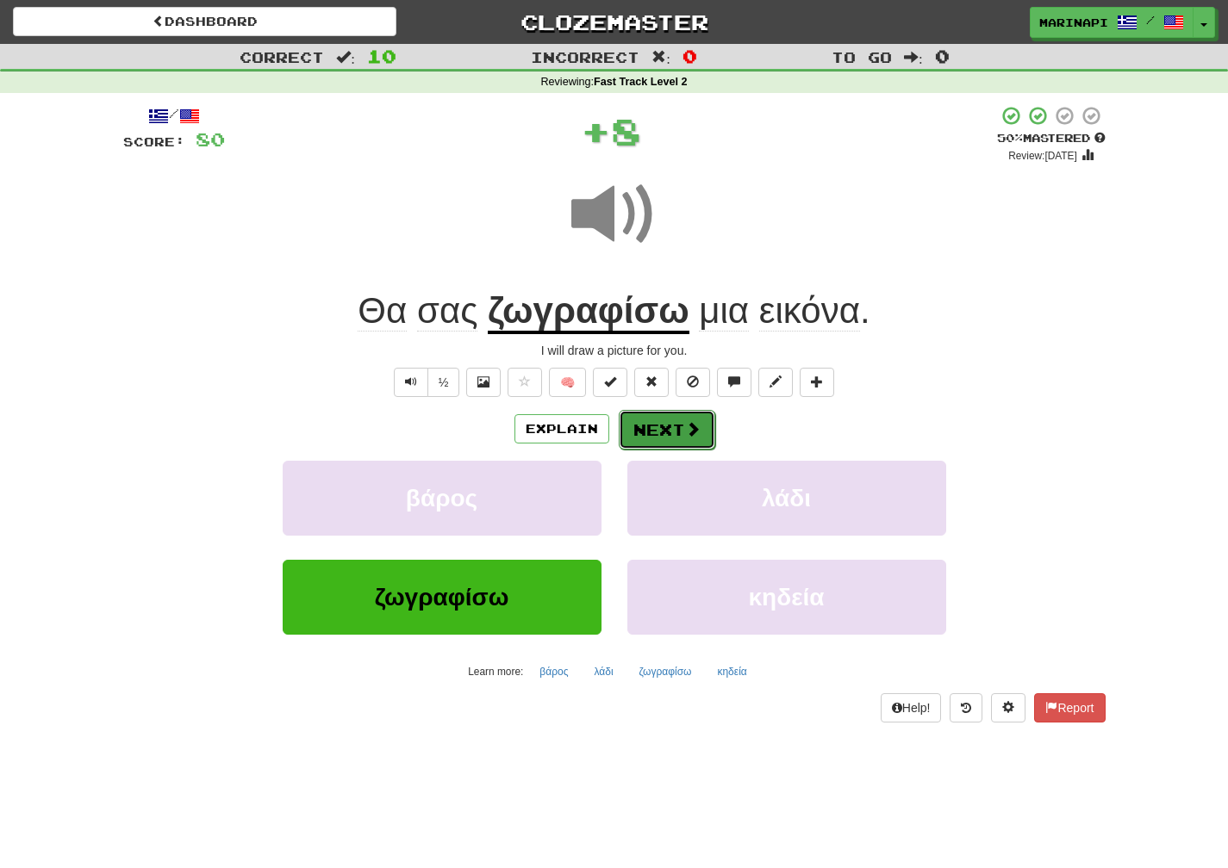
click at [671, 430] on button "Next" at bounding box center [667, 430] width 96 height 40
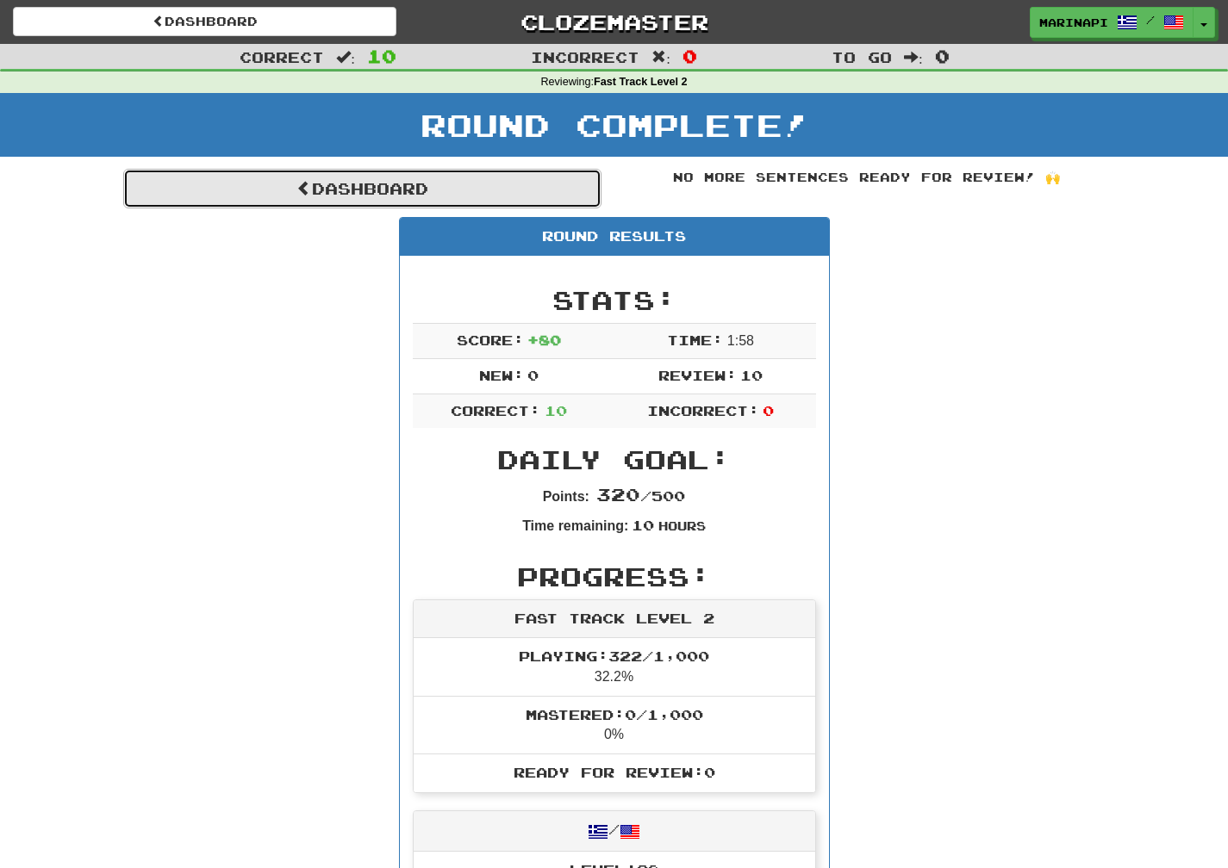
click at [484, 178] on link "Dashboard" at bounding box center [362, 189] width 478 height 40
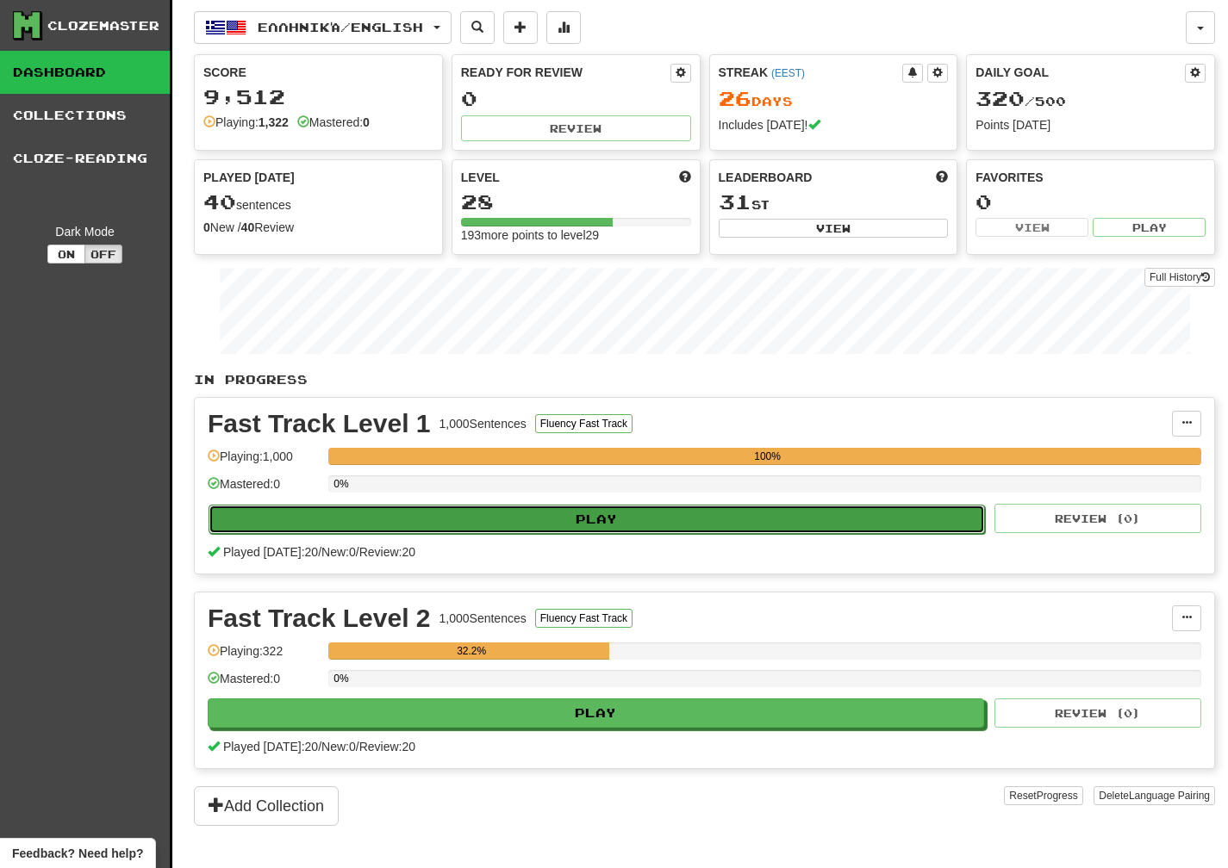
click at [624, 526] on button "Play" at bounding box center [596, 519] width 776 height 29
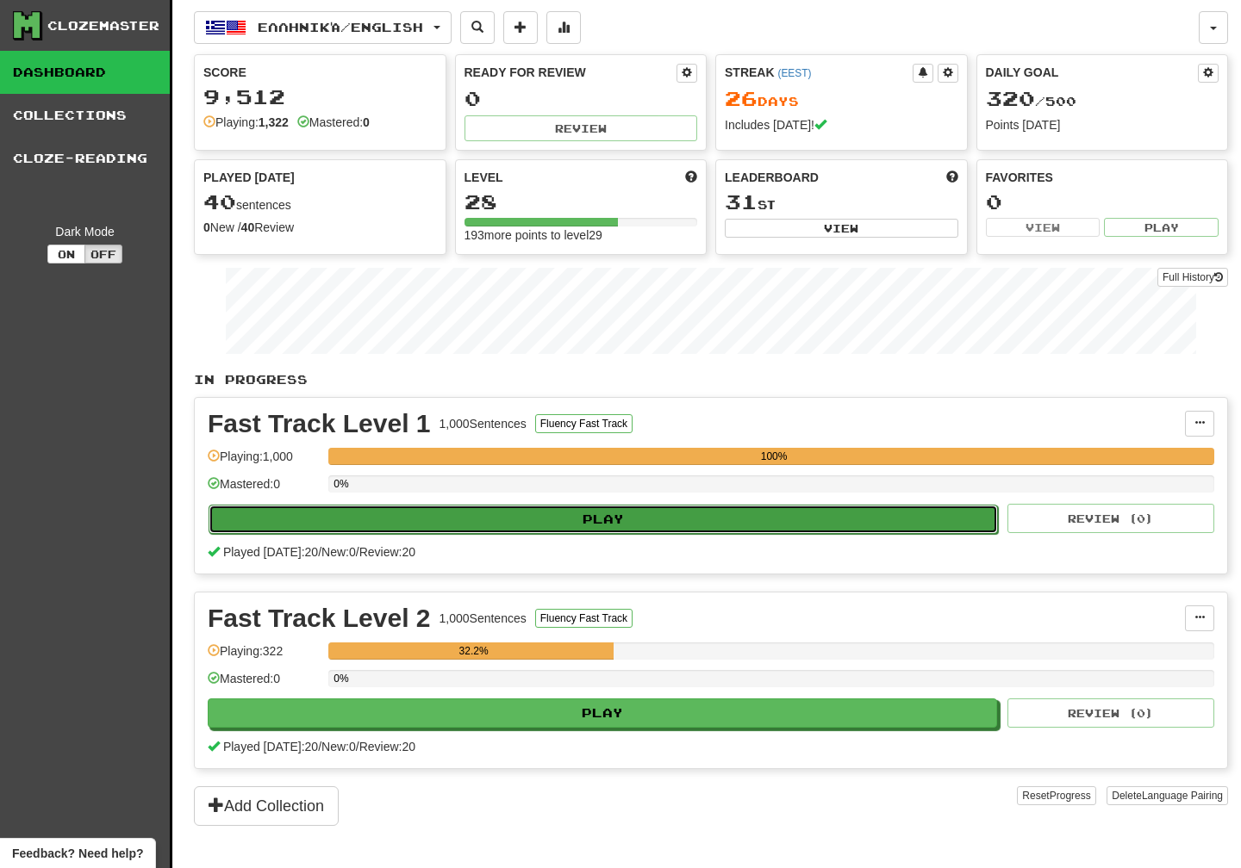
select select "**"
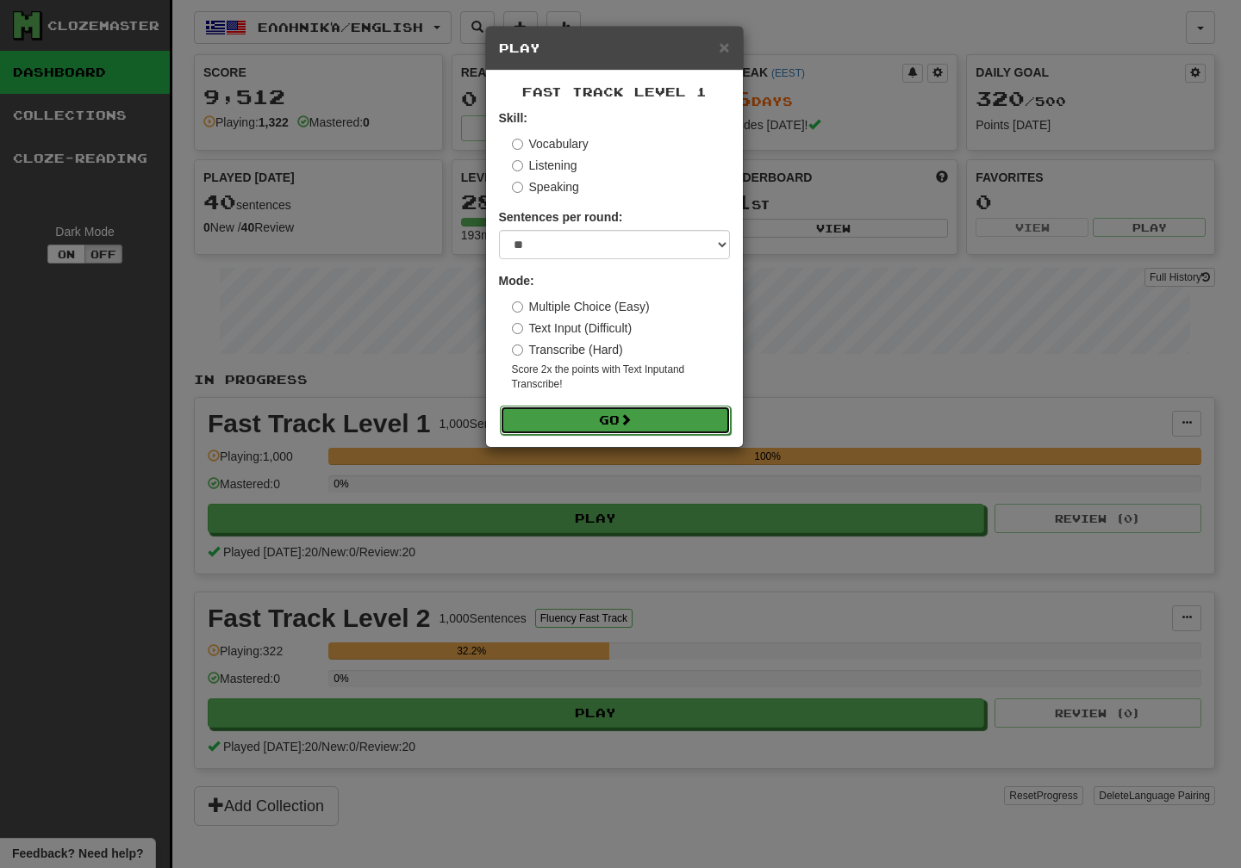
click at [597, 417] on button "Go" at bounding box center [615, 420] width 231 height 29
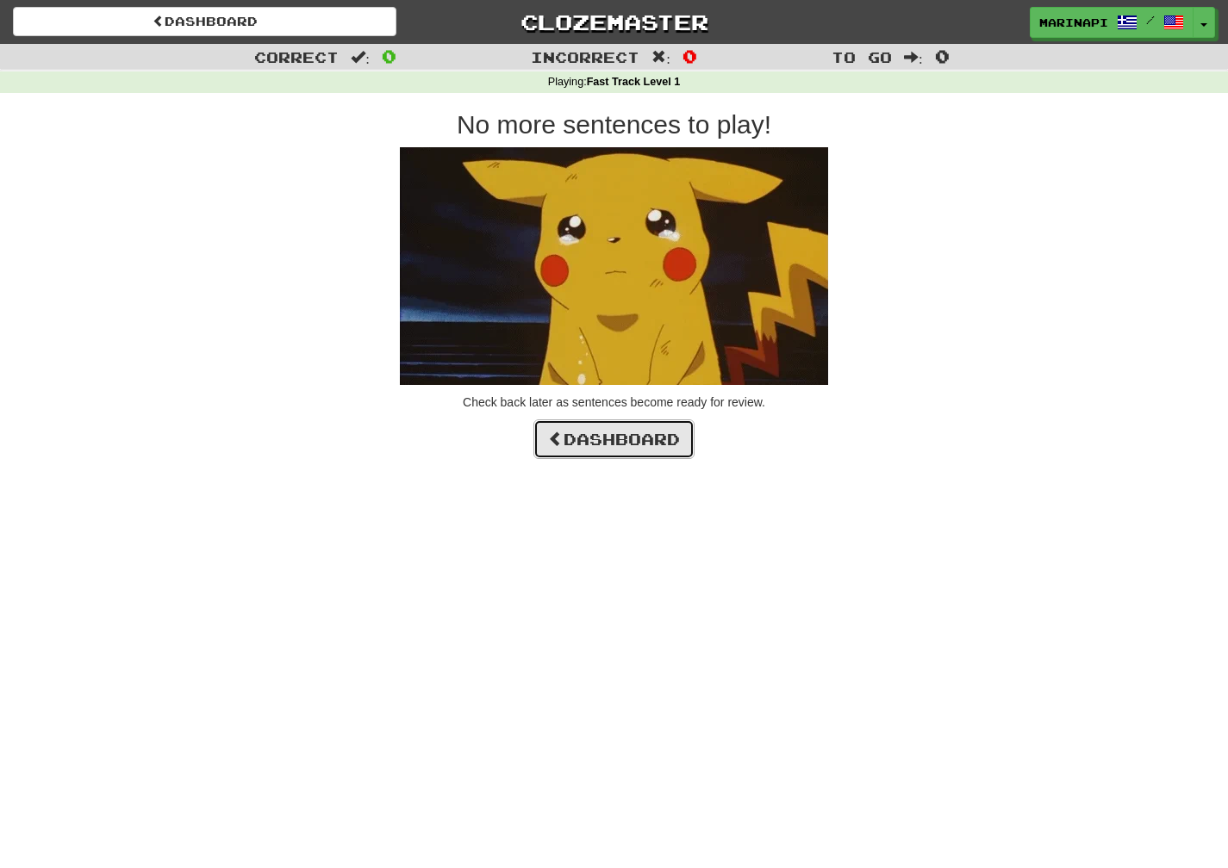
click at [598, 448] on link "Dashboard" at bounding box center [613, 440] width 161 height 40
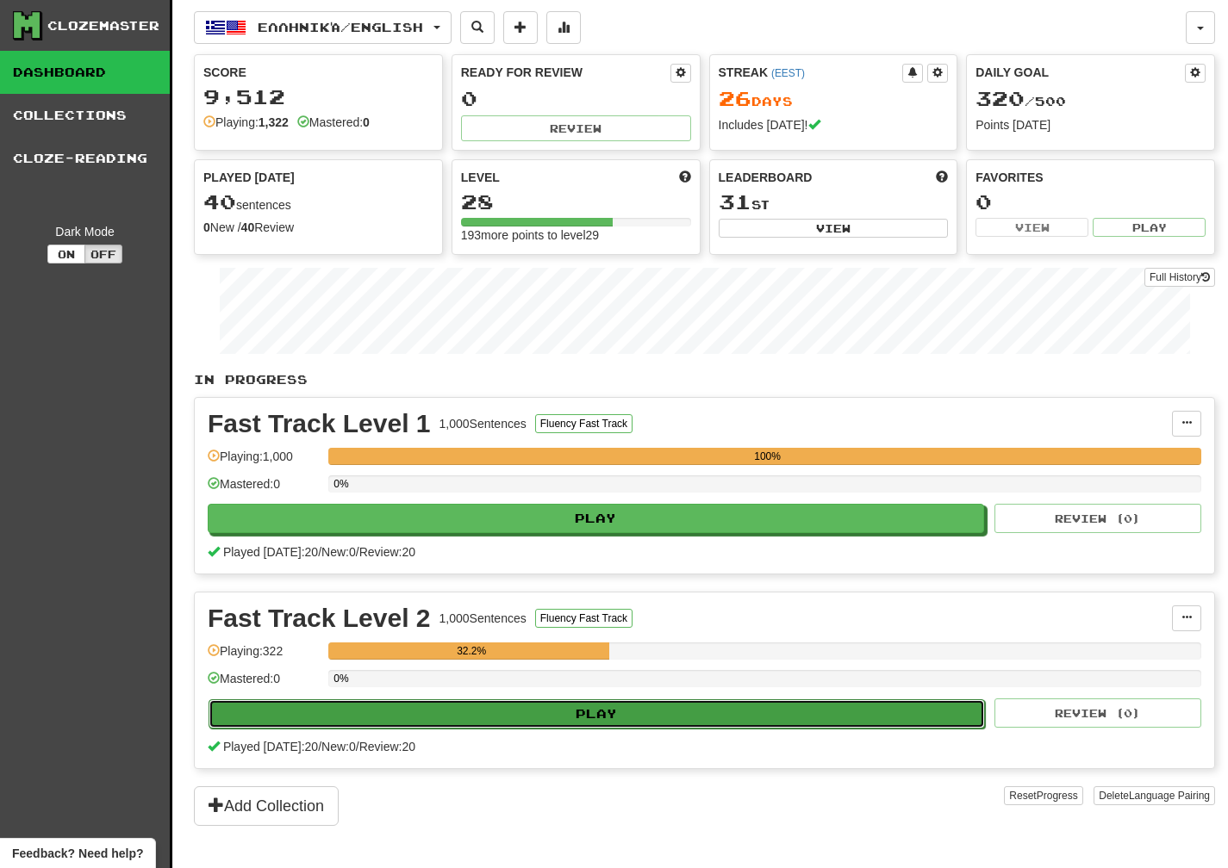
click at [644, 710] on button "Play" at bounding box center [596, 714] width 776 height 29
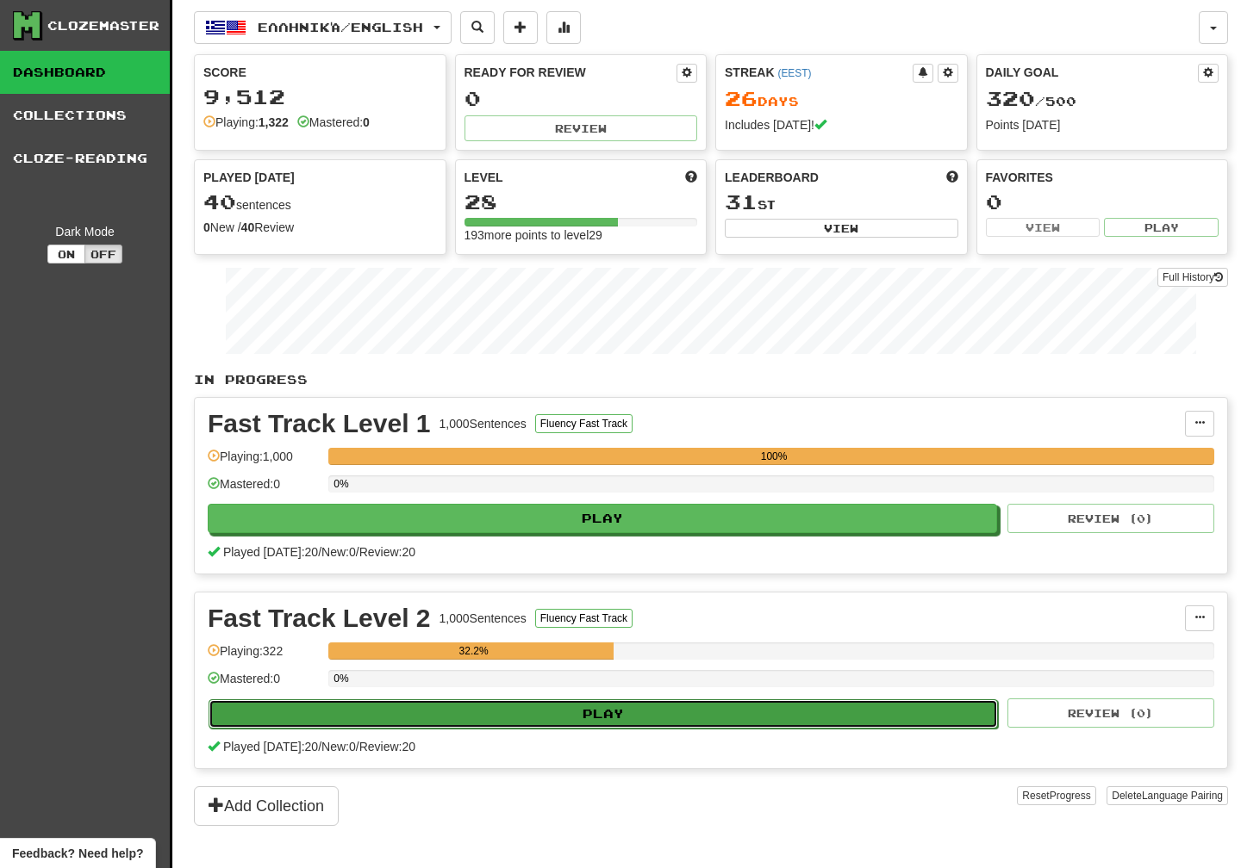
select select "**"
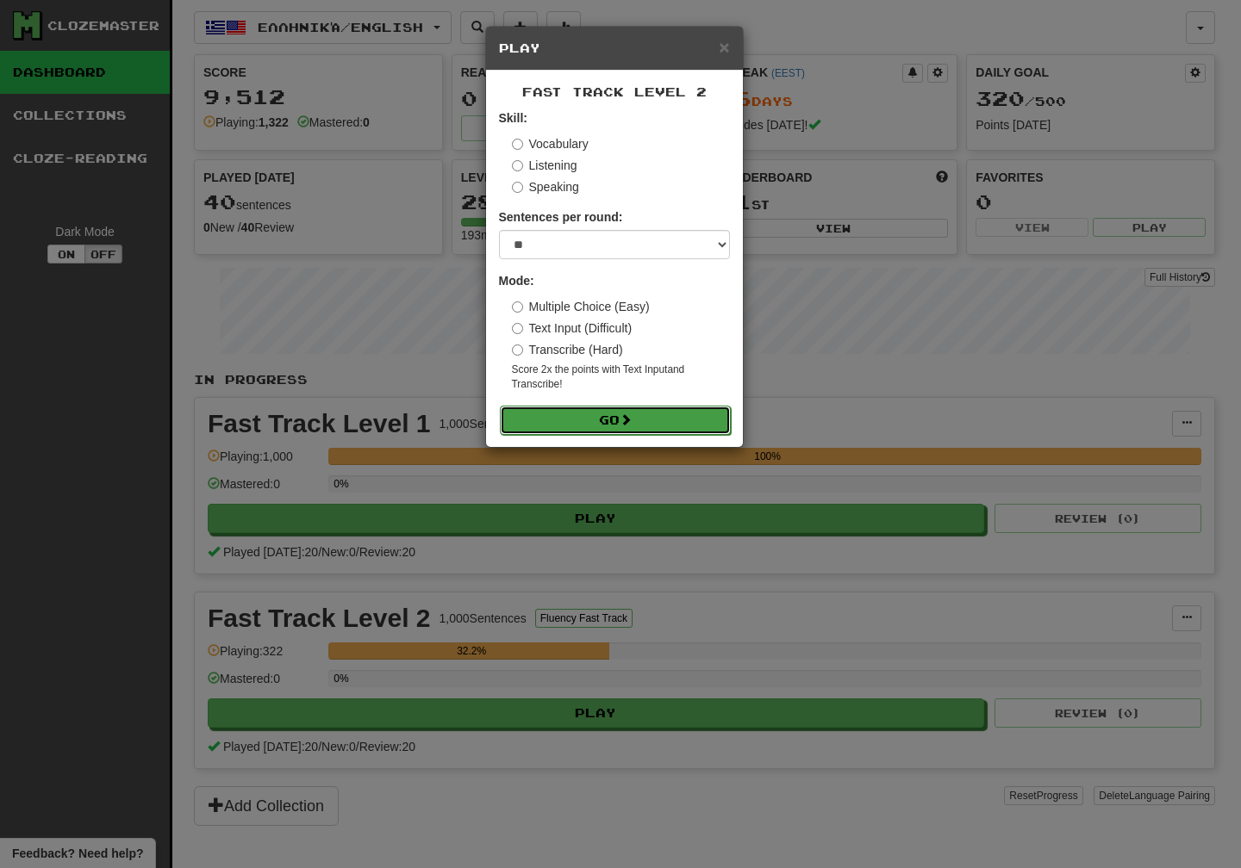
click at [650, 414] on button "Go" at bounding box center [615, 420] width 231 height 29
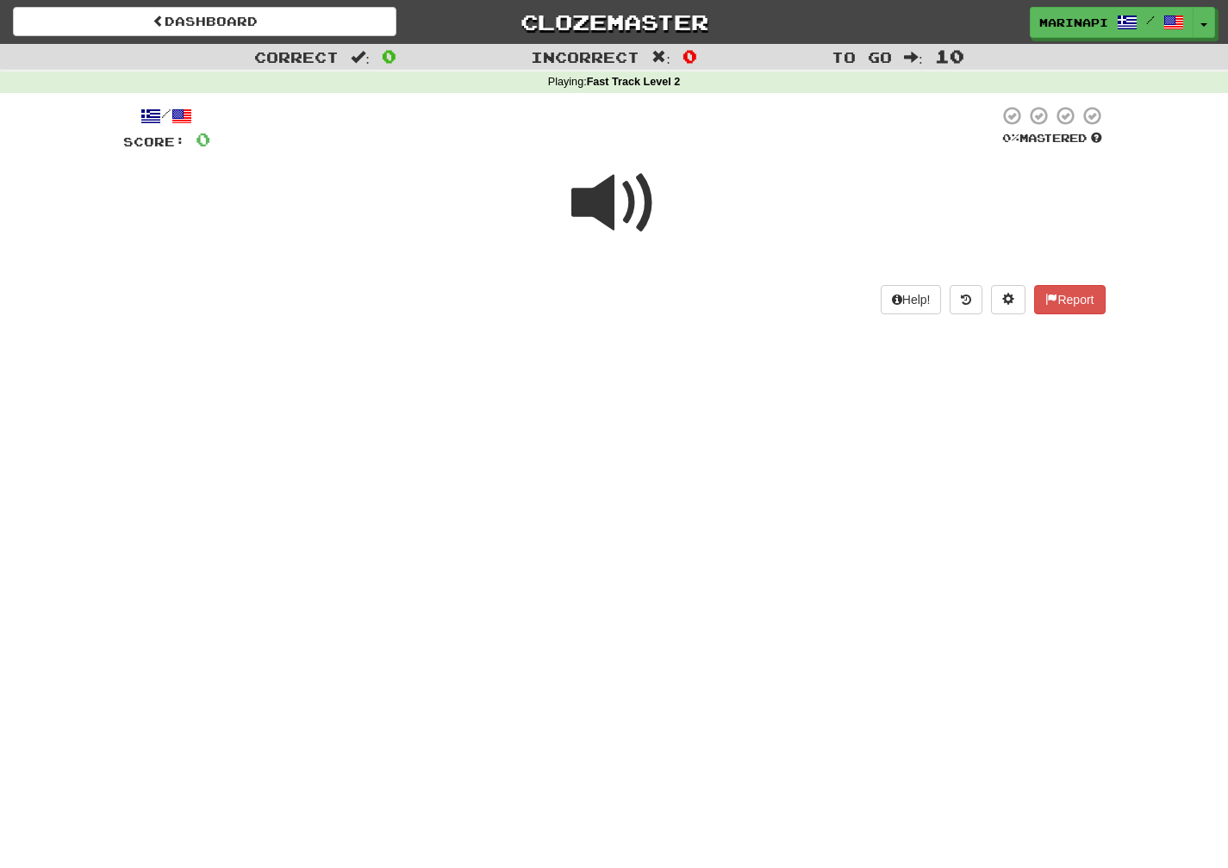
click at [634, 210] on span at bounding box center [614, 203] width 86 height 86
click at [635, 210] on span at bounding box center [614, 203] width 86 height 86
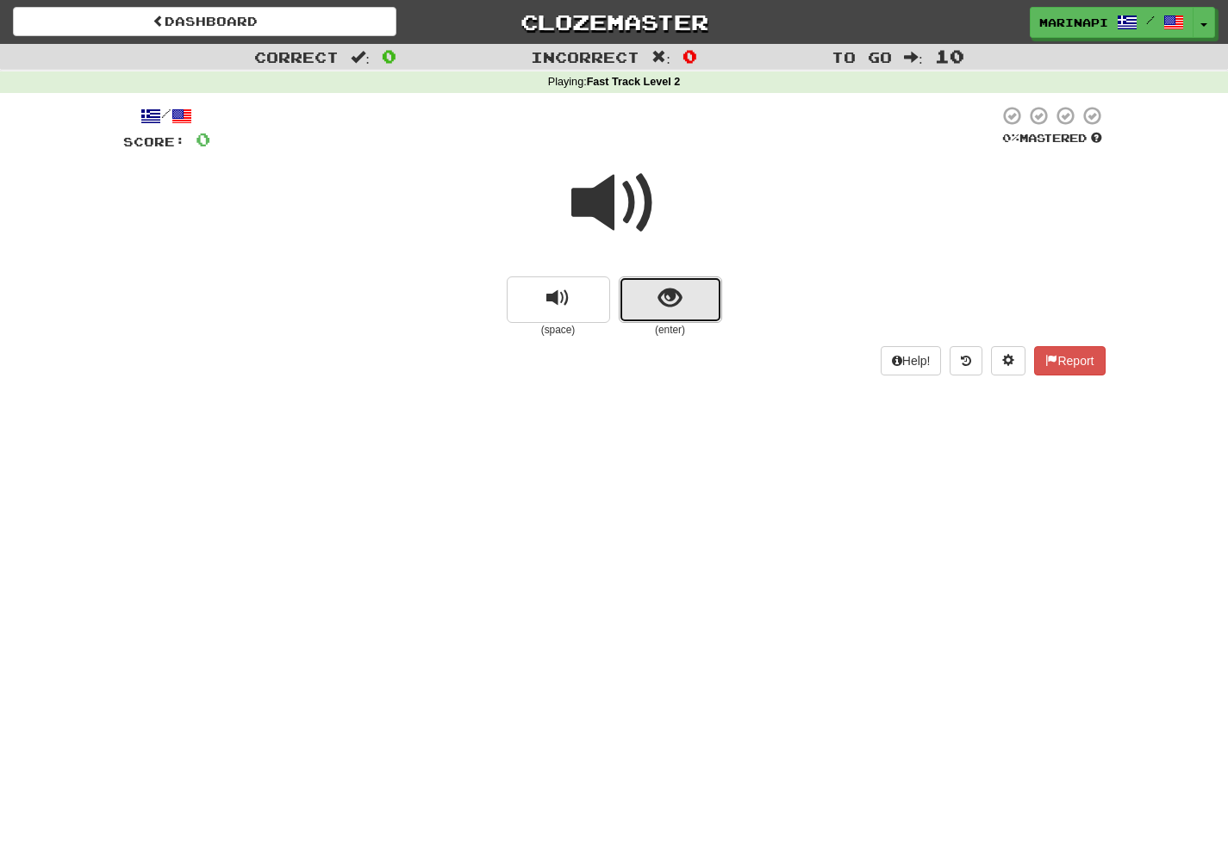
click at [659, 291] on span "show sentence" at bounding box center [669, 298] width 23 height 23
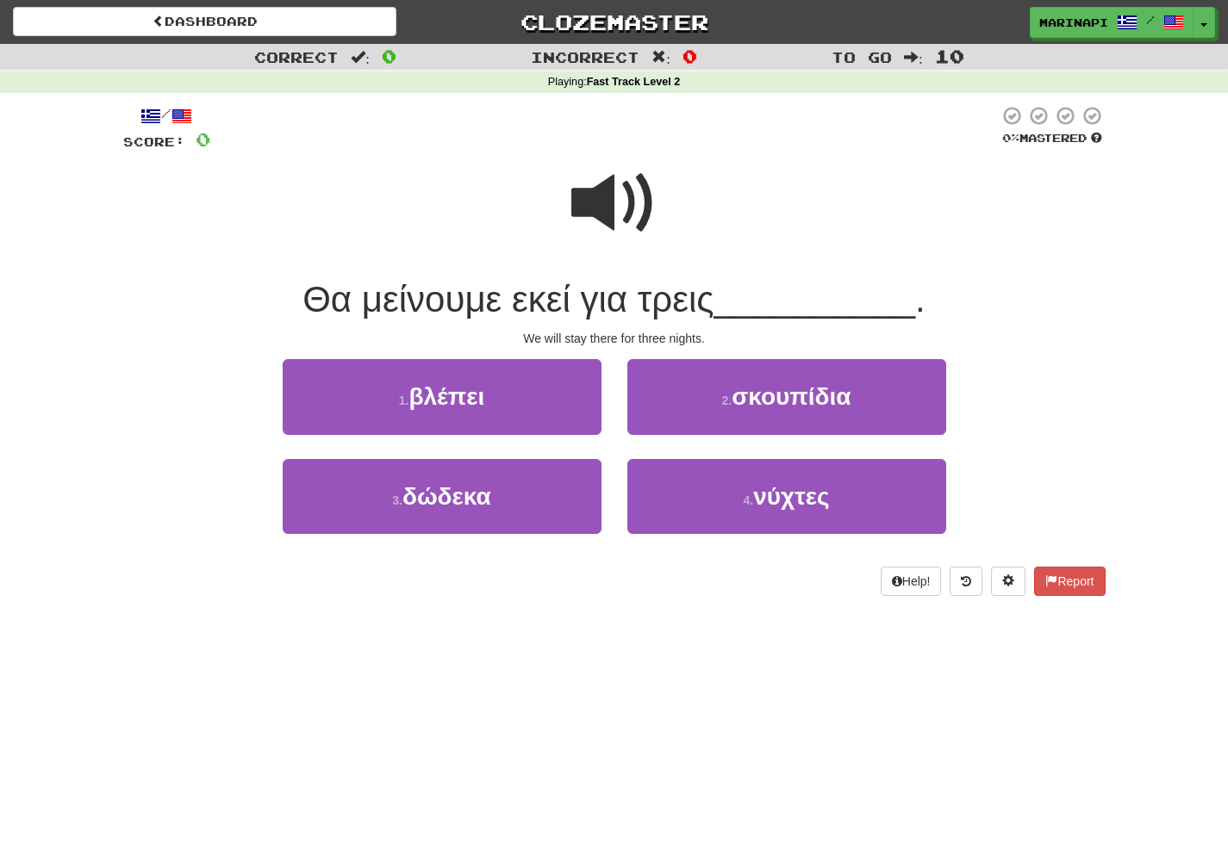
click at [631, 220] on span at bounding box center [614, 203] width 86 height 86
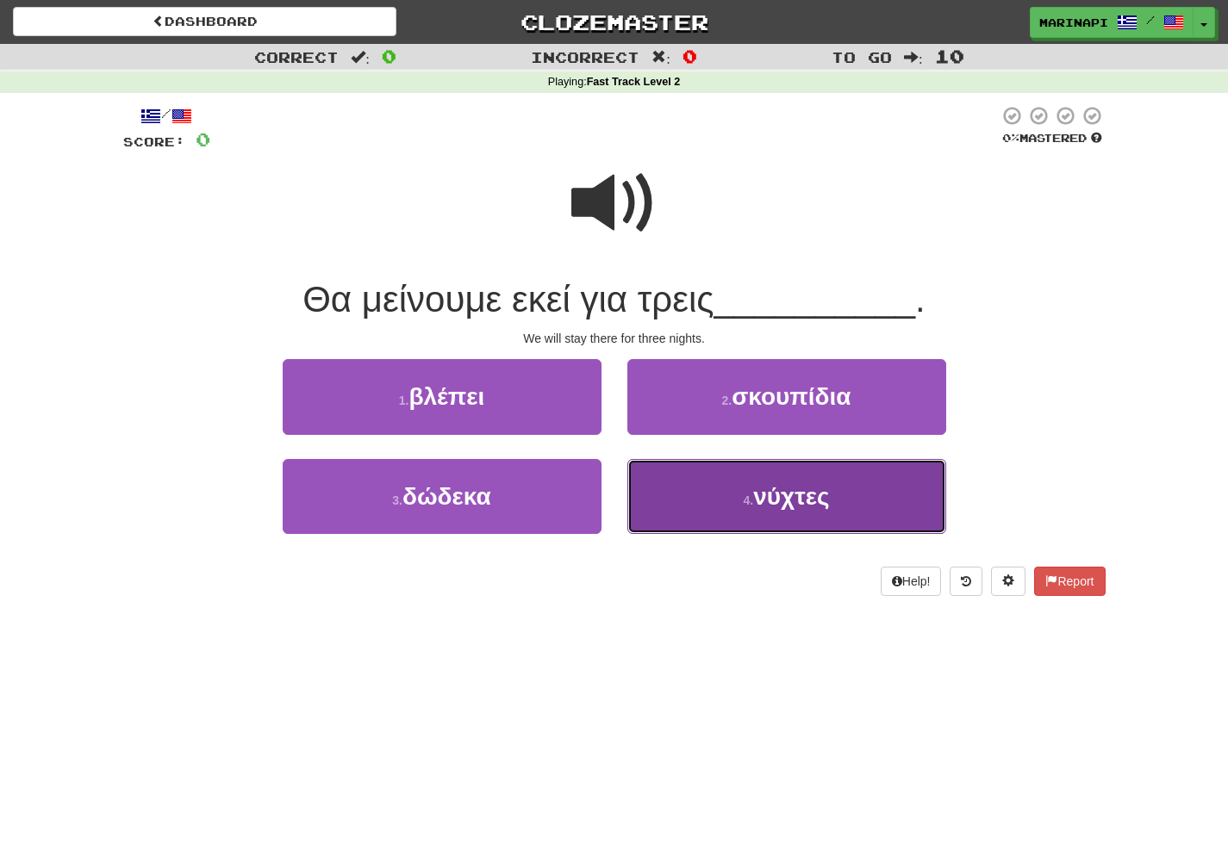
click at [672, 488] on button "4 . νύχτες" at bounding box center [786, 496] width 319 height 75
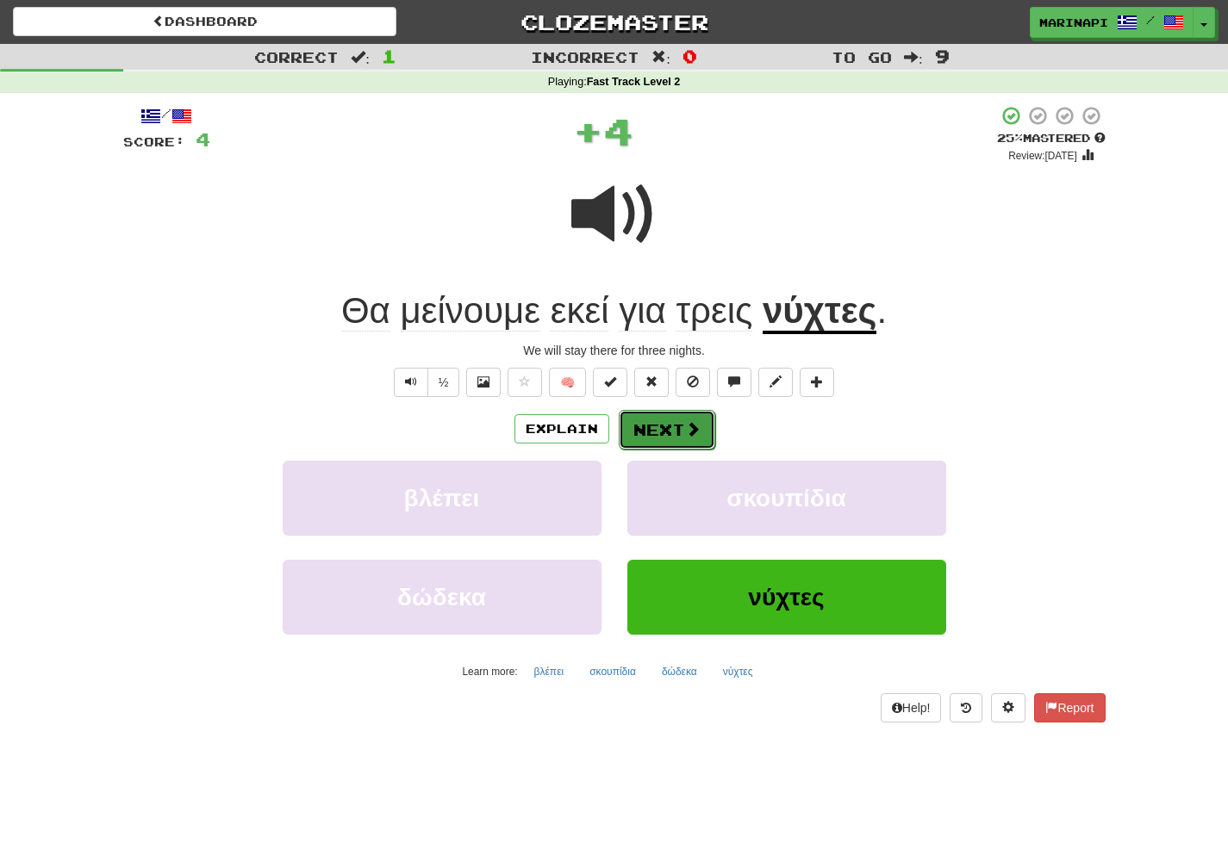
click at [668, 426] on button "Next" at bounding box center [667, 430] width 96 height 40
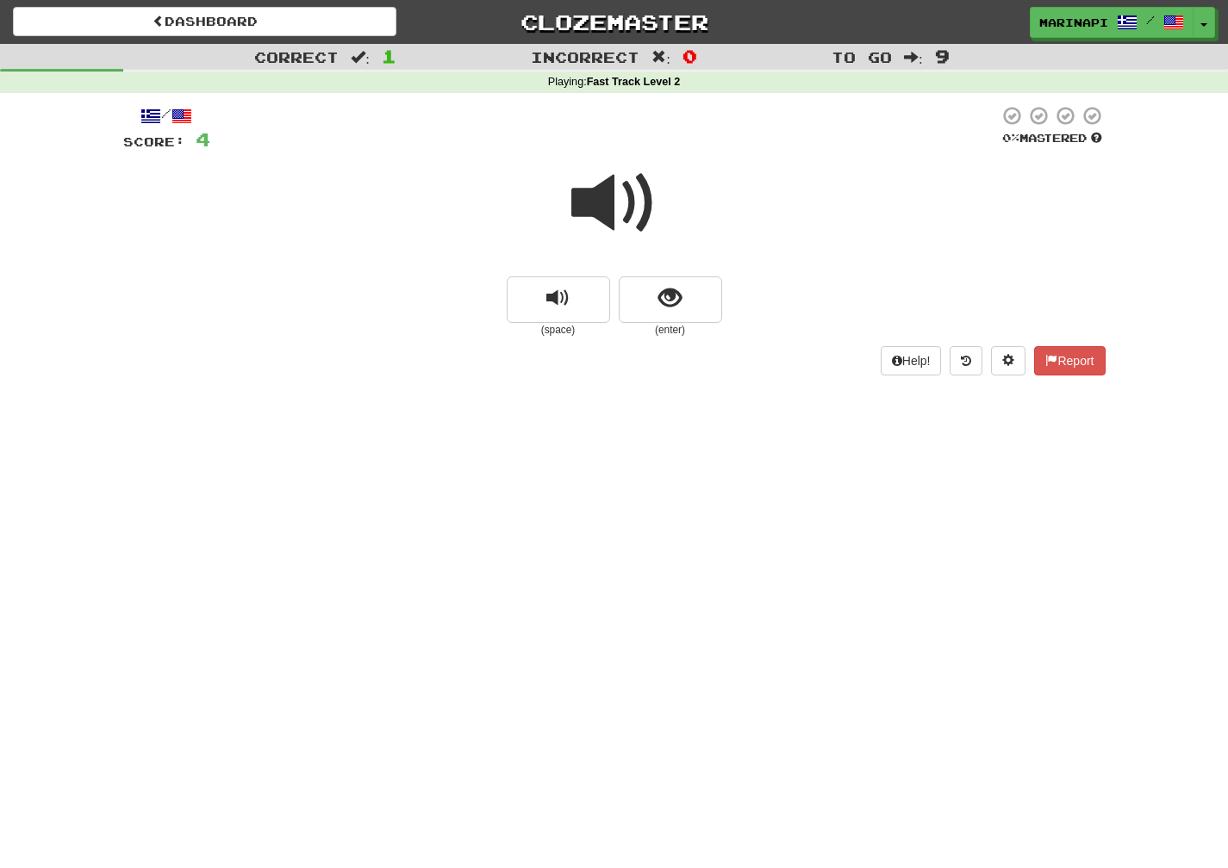
click at [620, 214] on span at bounding box center [614, 203] width 86 height 86
click at [667, 318] on button "show sentence" at bounding box center [670, 300] width 103 height 47
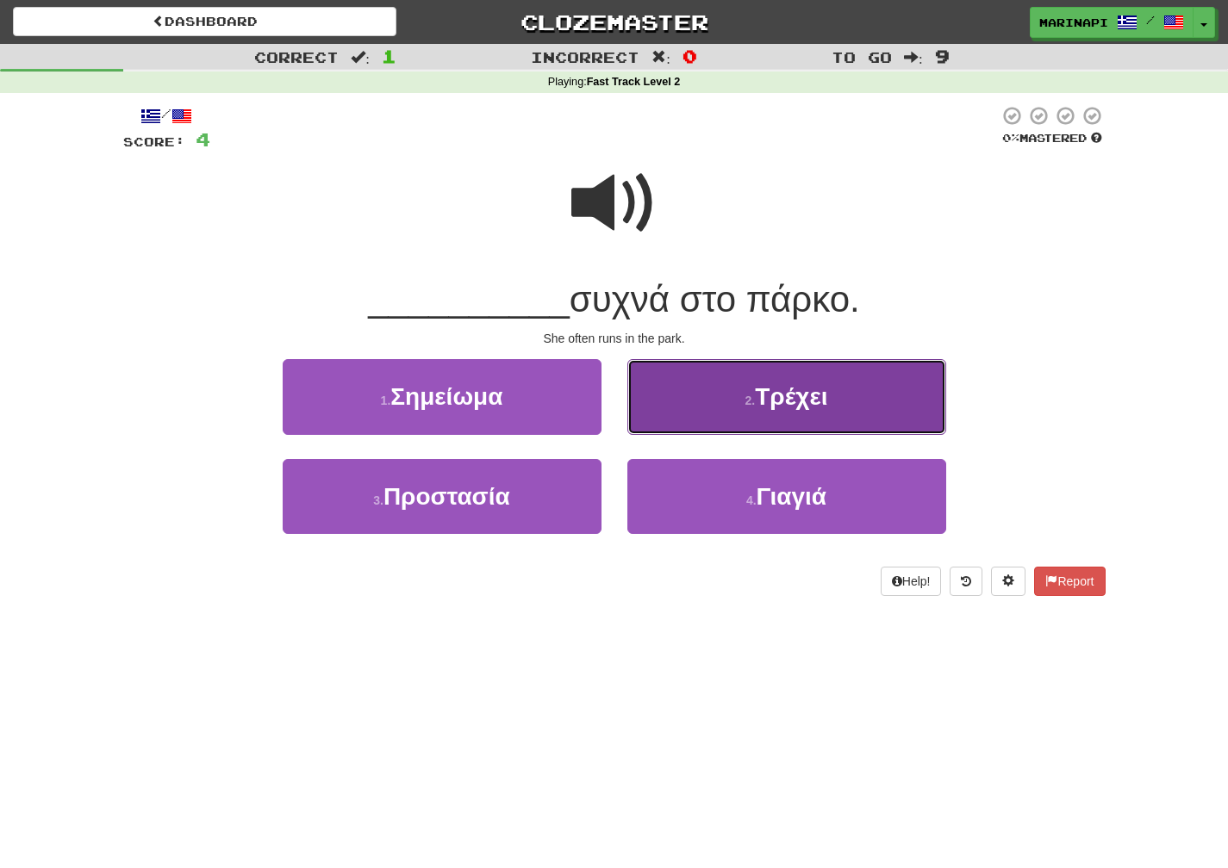
click at [689, 426] on button "2 . Τρέχει" at bounding box center [786, 396] width 319 height 75
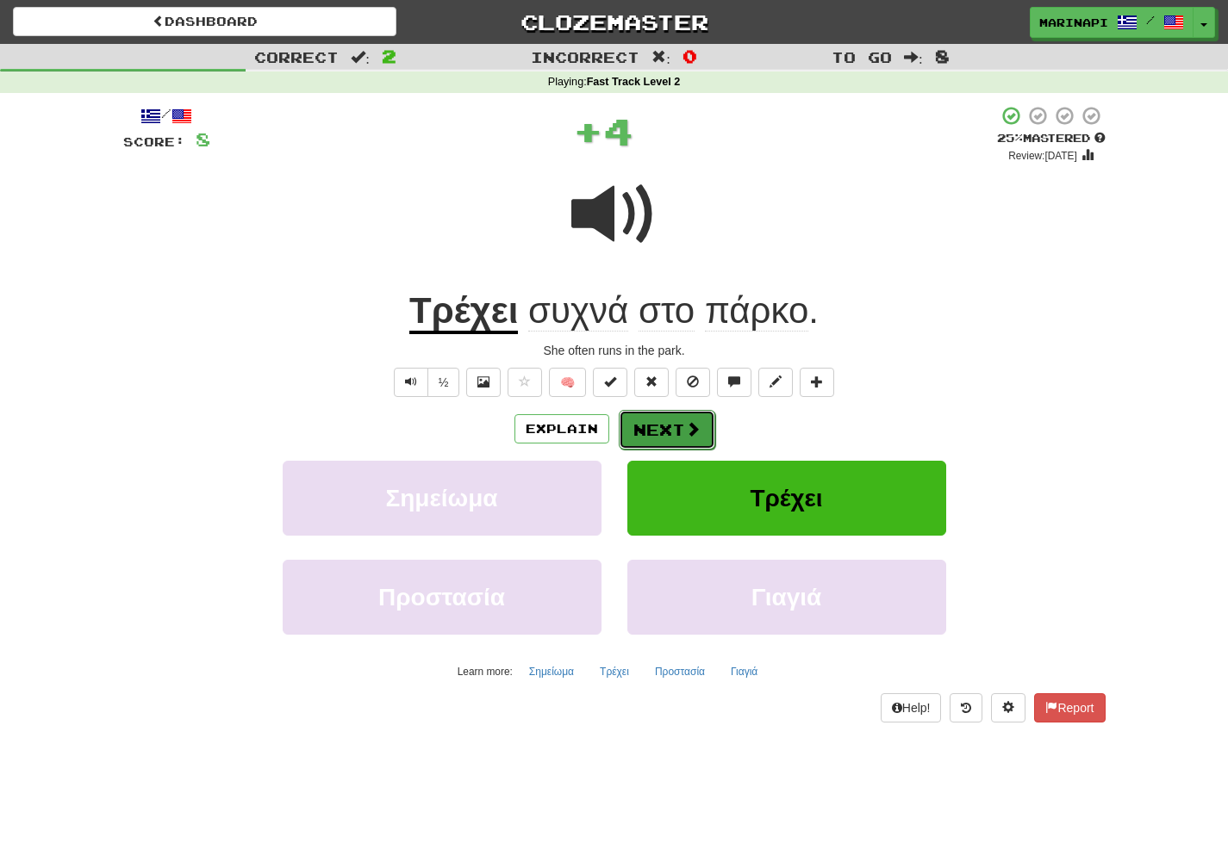
click at [655, 419] on button "Next" at bounding box center [667, 430] width 96 height 40
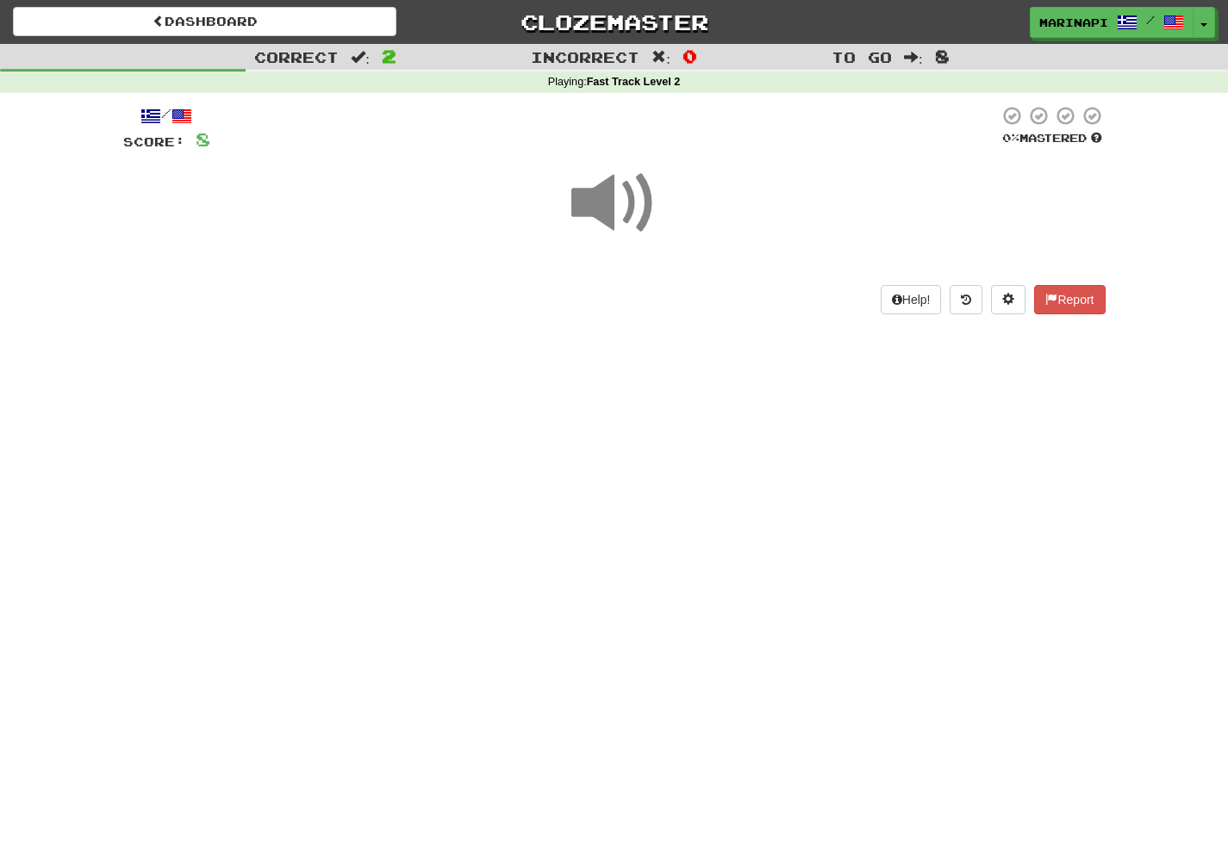
click at [628, 213] on span at bounding box center [614, 203] width 86 height 86
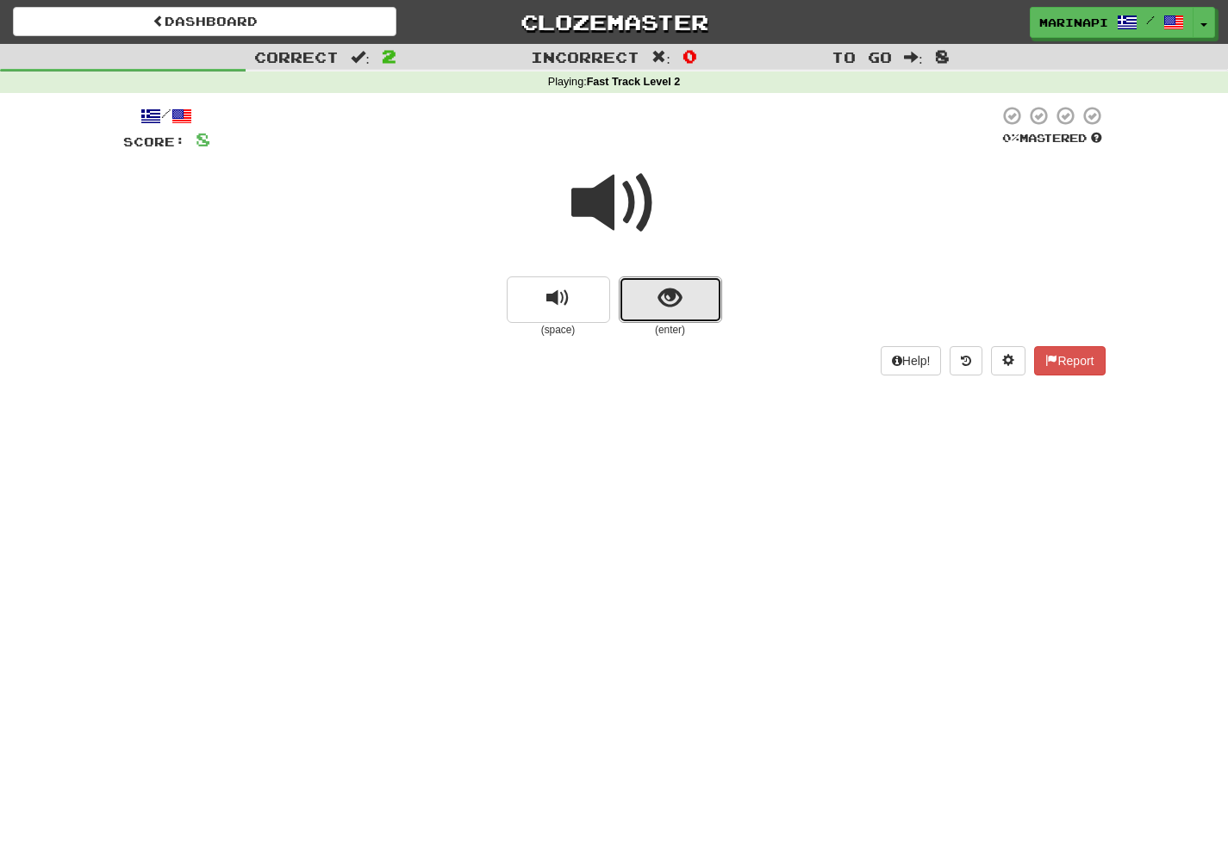
click at [654, 306] on button "show sentence" at bounding box center [670, 300] width 103 height 47
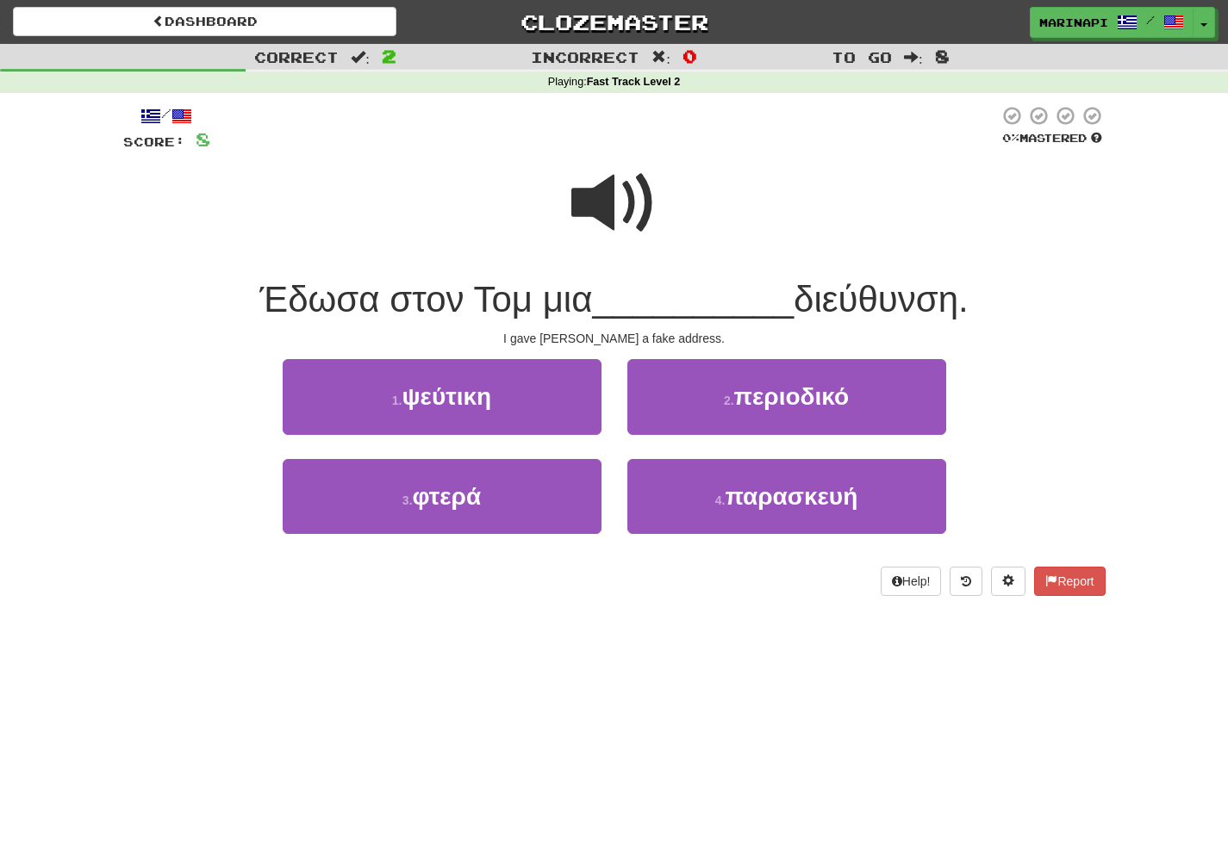
click at [625, 222] on span at bounding box center [614, 203] width 86 height 86
click at [624, 216] on span at bounding box center [614, 203] width 86 height 86
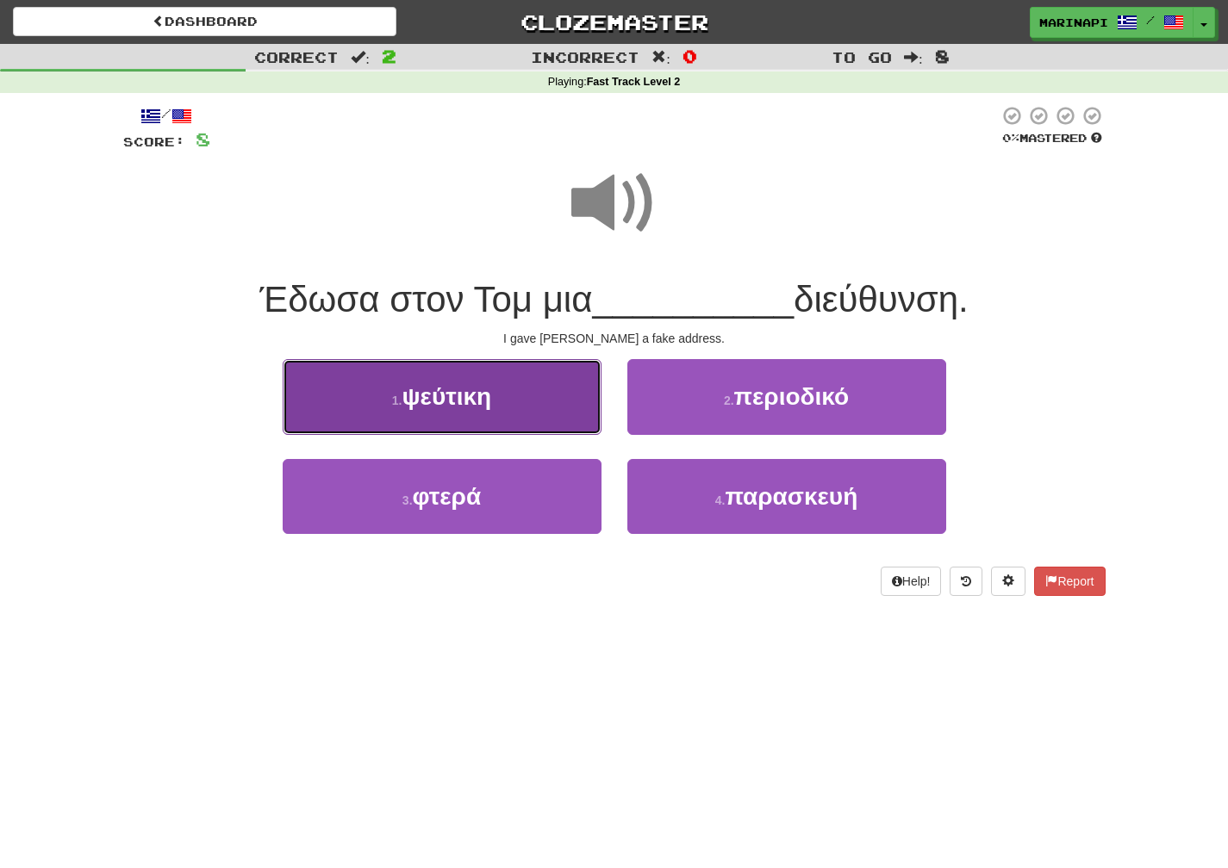
click at [536, 391] on button "1 . ψεύτικη" at bounding box center [442, 396] width 319 height 75
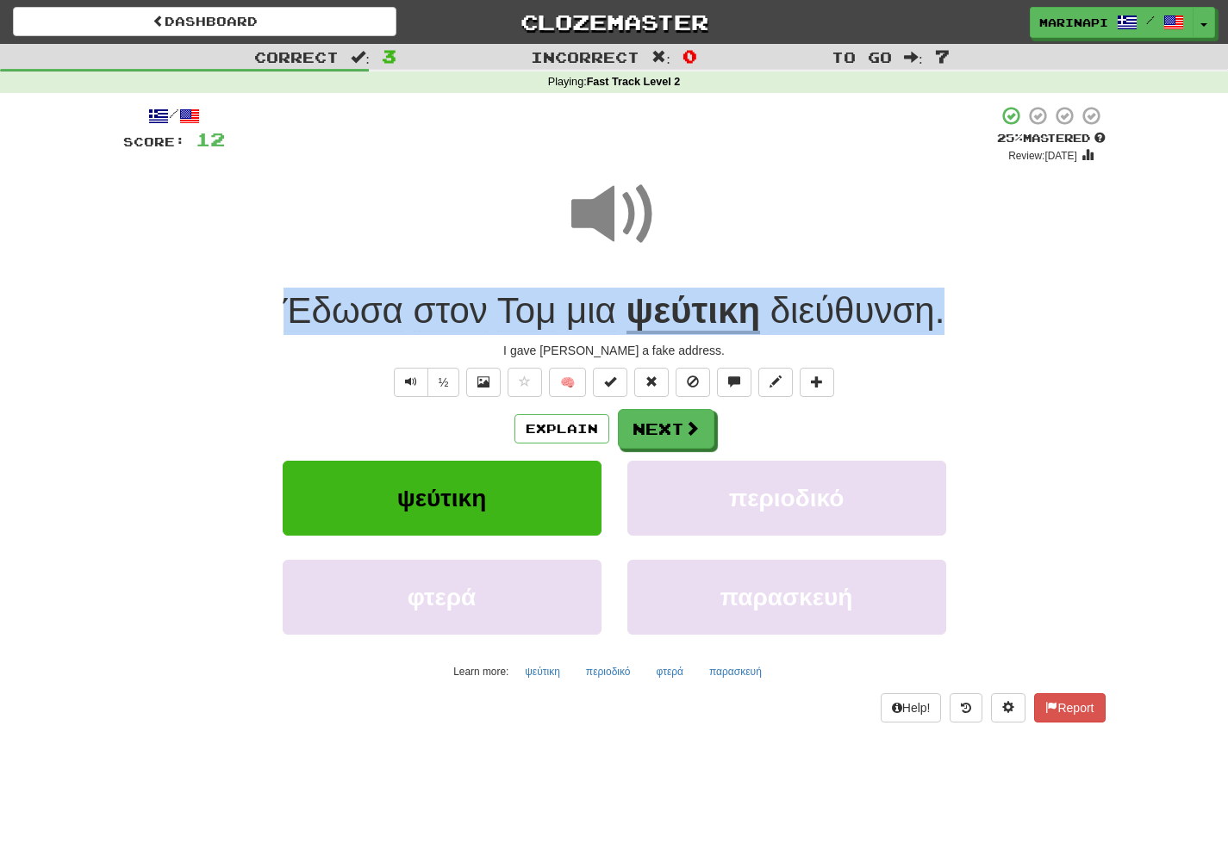
drag, startPoint x: 963, startPoint y: 303, endPoint x: 272, endPoint y: 313, distance: 691.0
click at [272, 313] on div "Έδωσα στον Τομ μια ψεύτικη διεύθυνση ." at bounding box center [614, 311] width 982 height 47
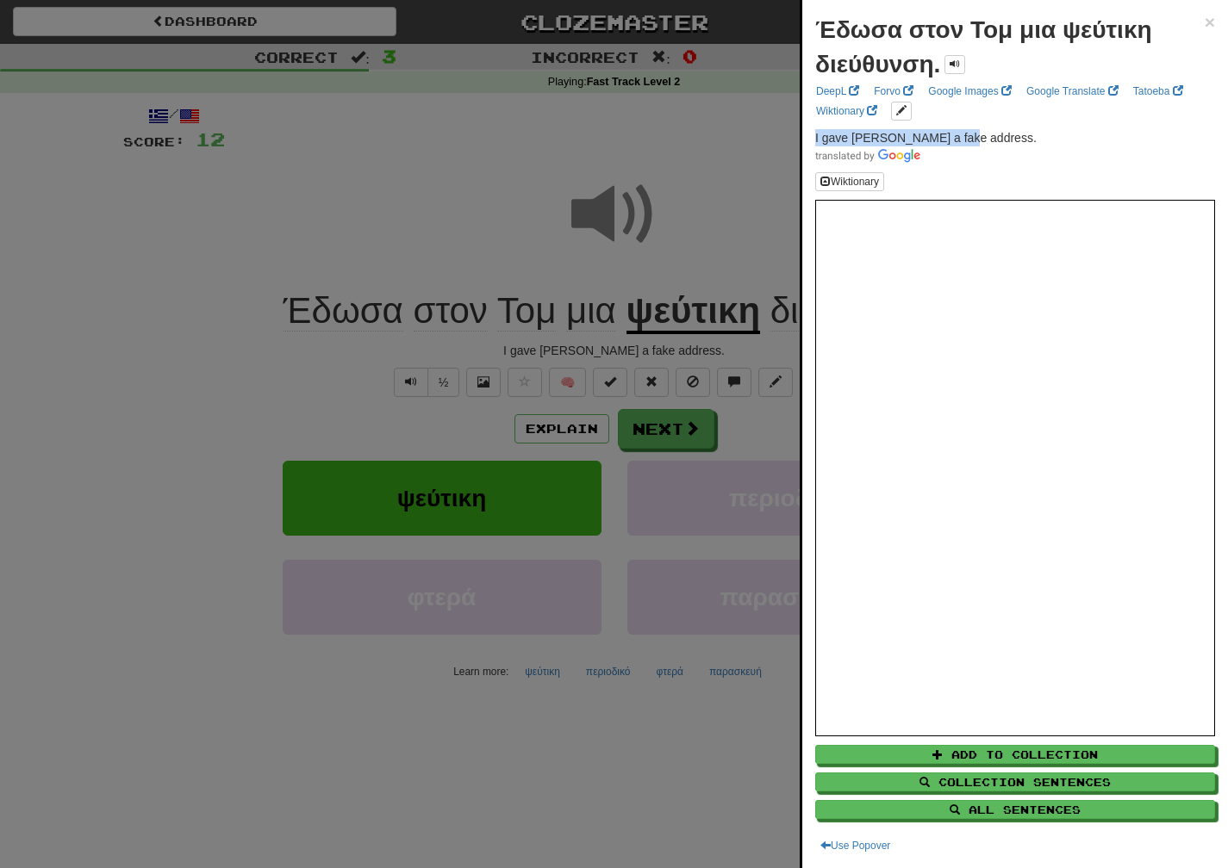
drag, startPoint x: 969, startPoint y: 135, endPoint x: 812, endPoint y: 143, distance: 157.0
click at [812, 144] on div "Έδωσα στον Τομ μια ψεύτικη διεύθυνση. × DeepL Forvo Google Images Google Transl…" at bounding box center [1015, 434] width 426 height 868
copy span "I gave [PERSON_NAME] a fake address."
click at [675, 419] on div at bounding box center [614, 434] width 1228 height 868
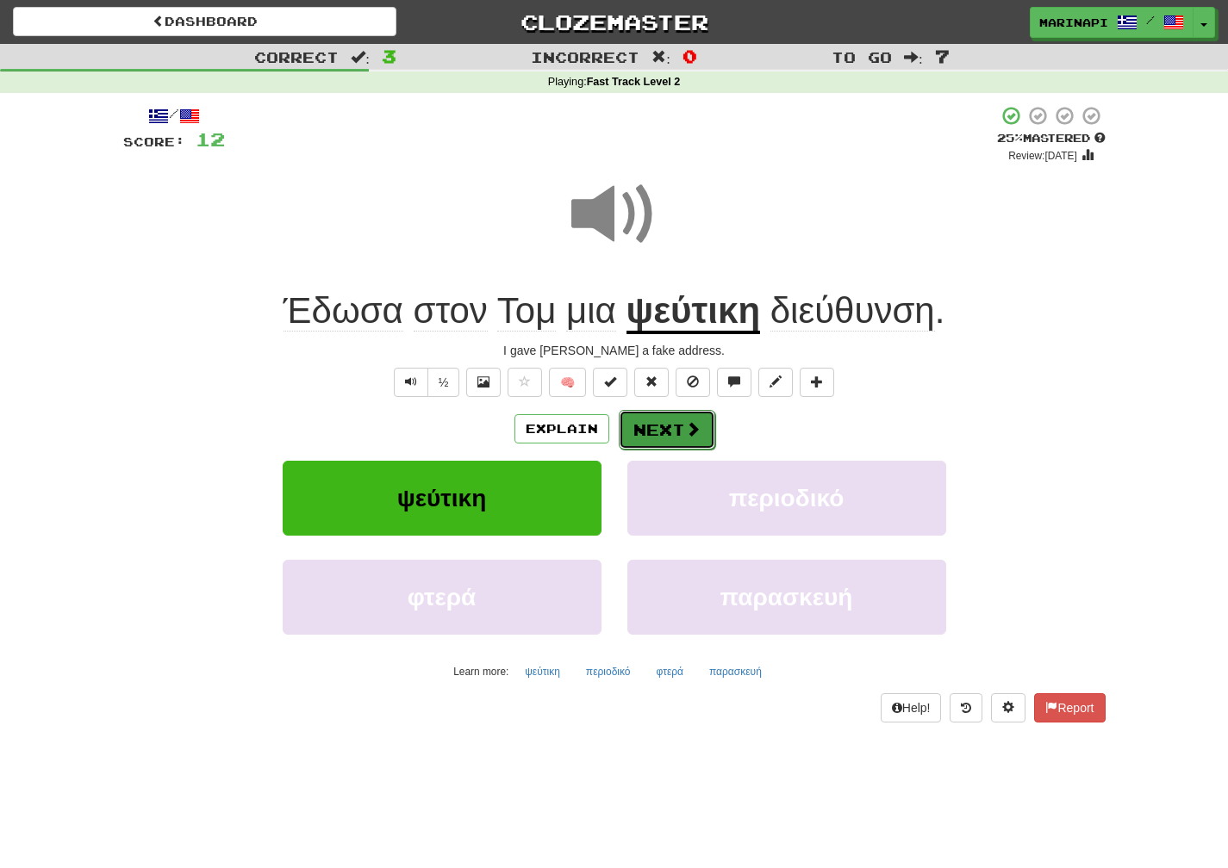
click at [672, 434] on button "Next" at bounding box center [667, 430] width 96 height 40
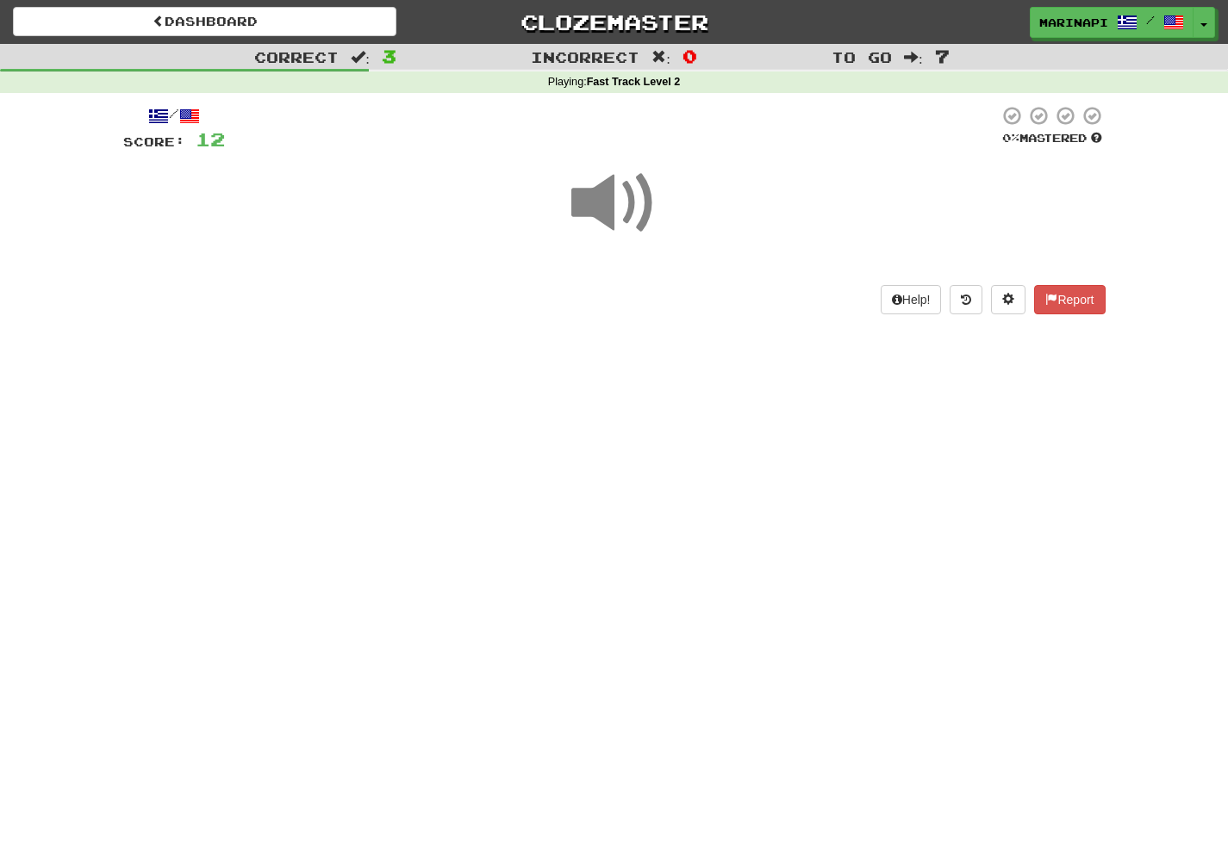
click at [627, 222] on span at bounding box center [614, 203] width 86 height 86
click at [627, 221] on span at bounding box center [614, 203] width 86 height 86
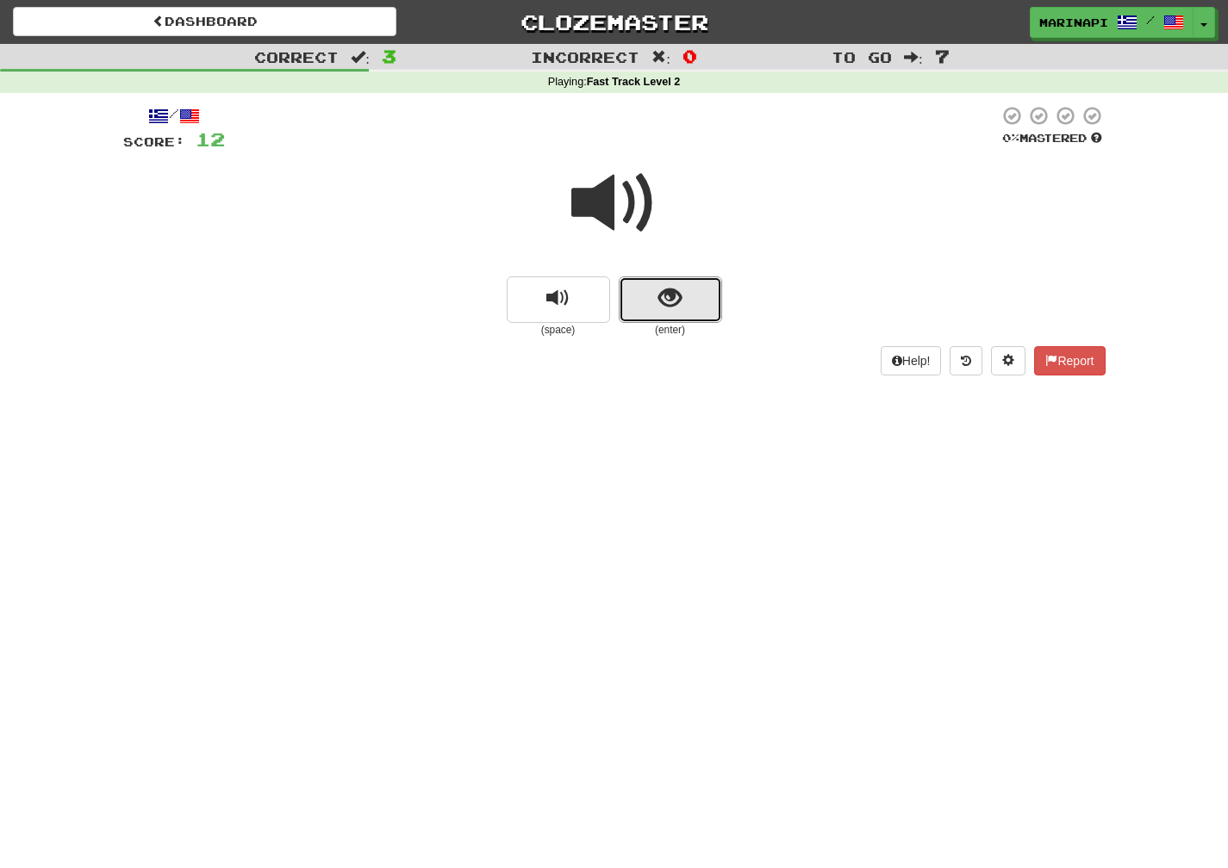
click at [669, 292] on span "show sentence" at bounding box center [669, 298] width 23 height 23
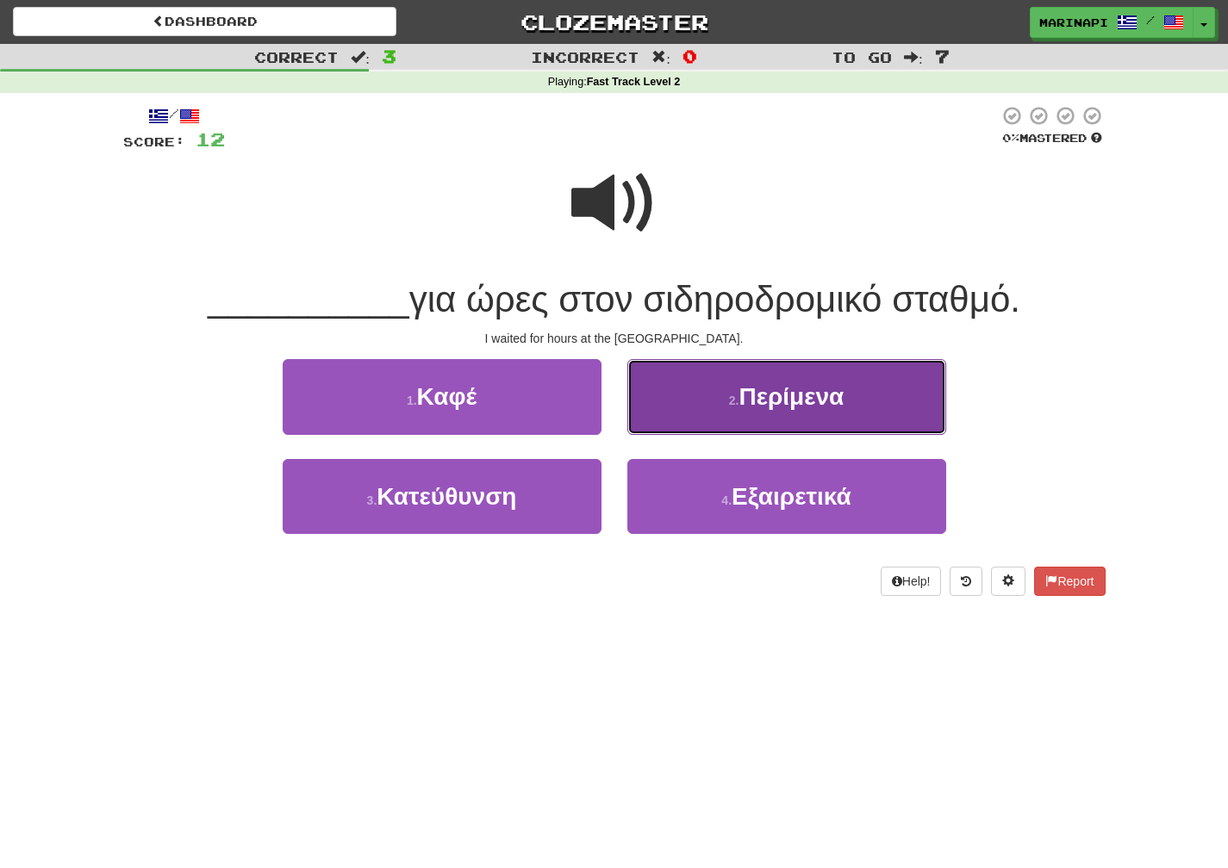
click at [696, 414] on button "2 . Περίμενα" at bounding box center [786, 396] width 319 height 75
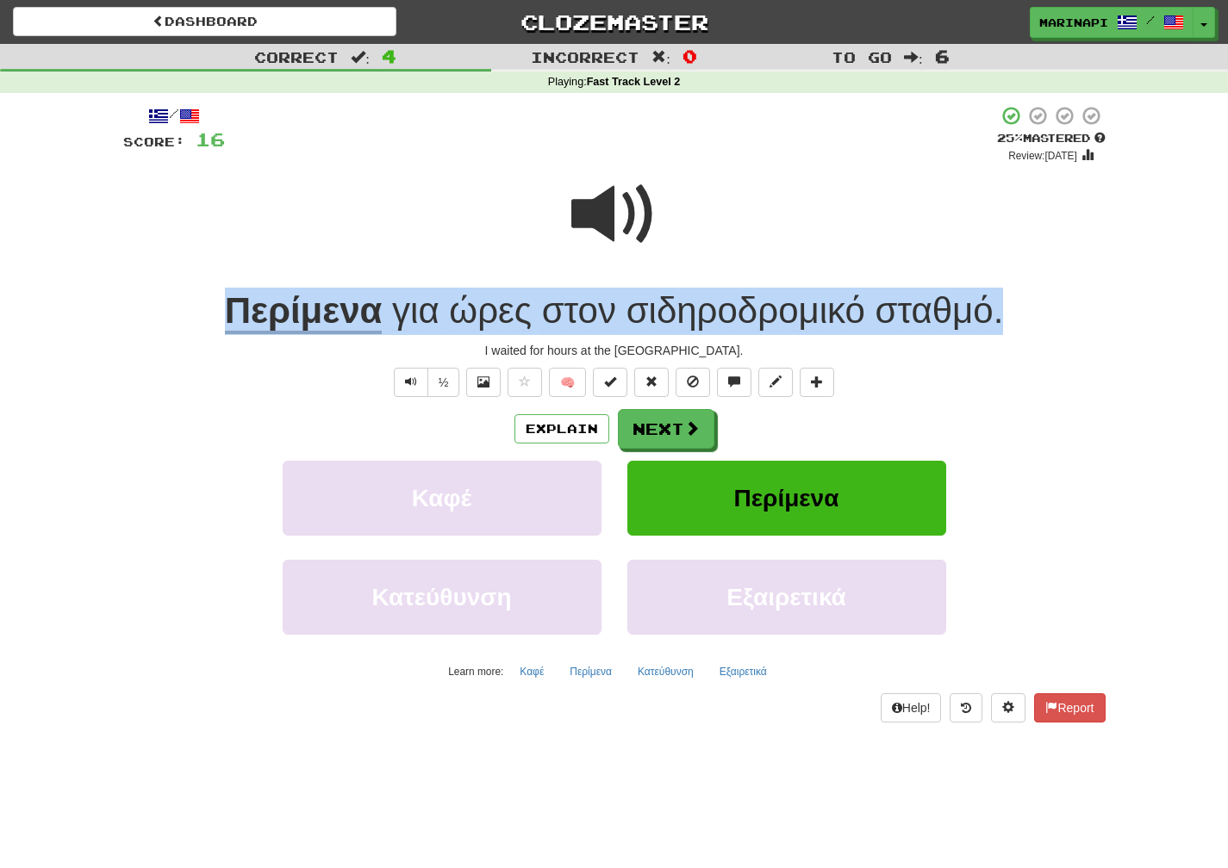
drag, startPoint x: 1023, startPoint y: 316, endPoint x: 223, endPoint y: 309, distance: 800.3
click at [223, 309] on div "Περίμενα για ώρες στον σιδηροδρομικό σταθμό ." at bounding box center [614, 311] width 982 height 47
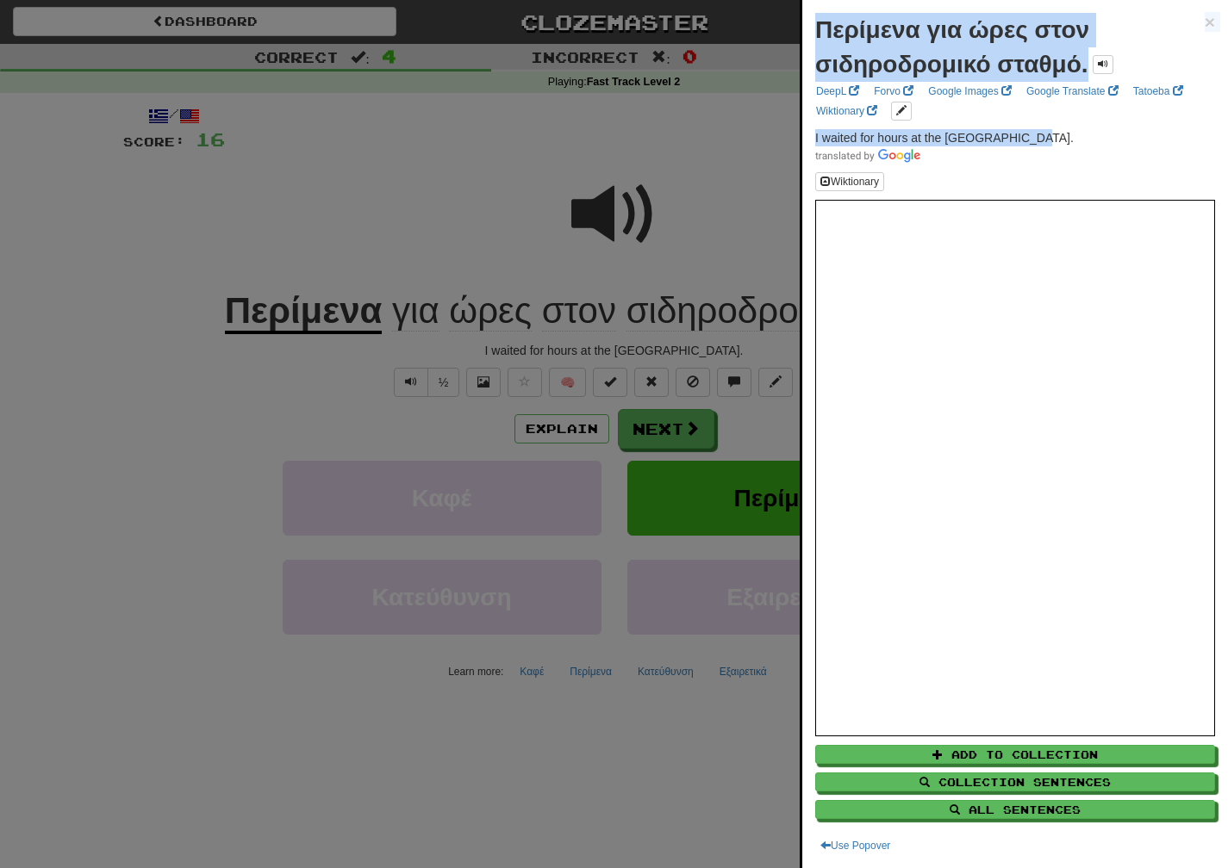
drag, startPoint x: 1018, startPoint y: 134, endPoint x: 798, endPoint y: 137, distance: 220.6
click at [798, 137] on body "Dashboard Clozemaster marinapi / Toggle Dropdown Dashboard Leaderboard Activity…" at bounding box center [614, 740] width 1228 height 1480
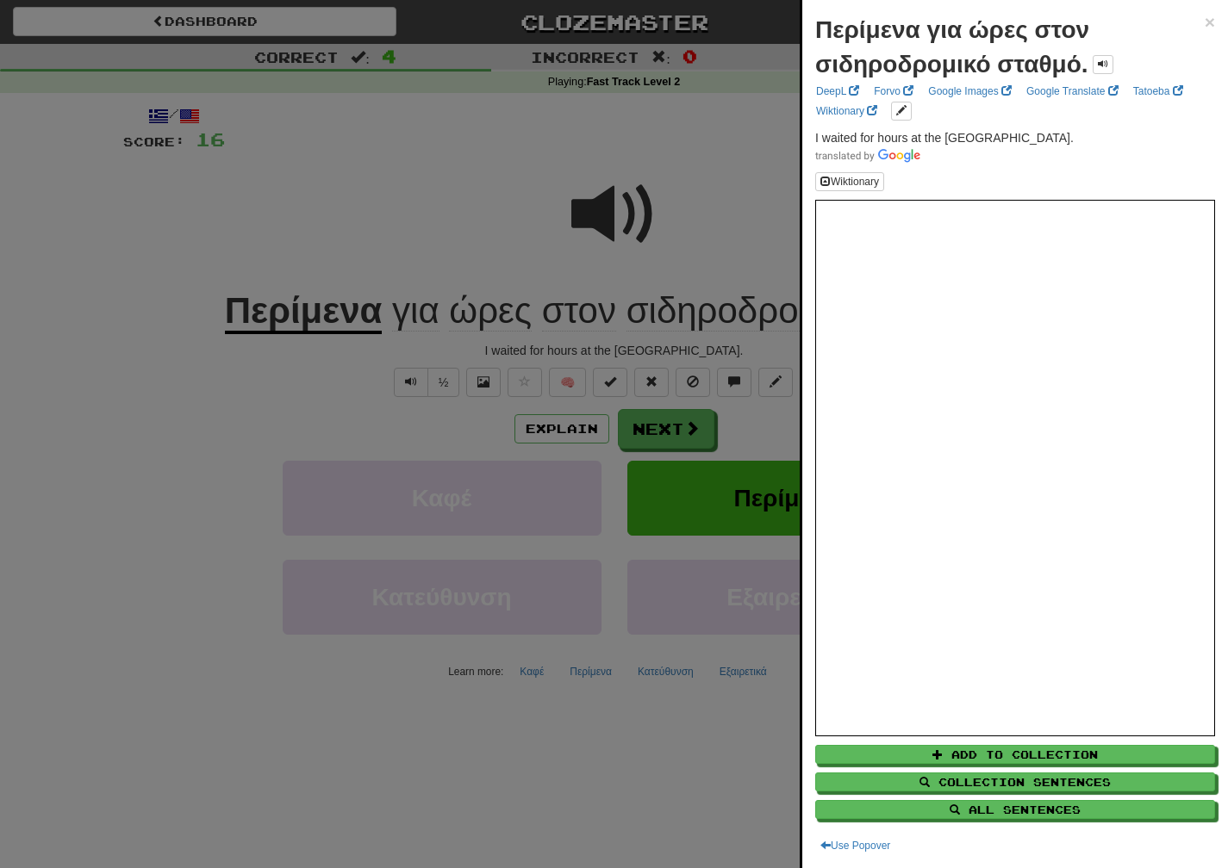
click at [1050, 152] on span at bounding box center [1015, 154] width 400 height 17
drag, startPoint x: 1010, startPoint y: 136, endPoint x: 803, endPoint y: 134, distance: 206.8
click at [803, 134] on div "Περίμενα για ώρες στον σιδηροδρομικό σταθμό. × DeepL Forvo Google Images Google…" at bounding box center [1015, 434] width 426 height 868
copy span "I waited for hours at the [GEOGRAPHIC_DATA]"
click at [645, 435] on div at bounding box center [614, 434] width 1228 height 868
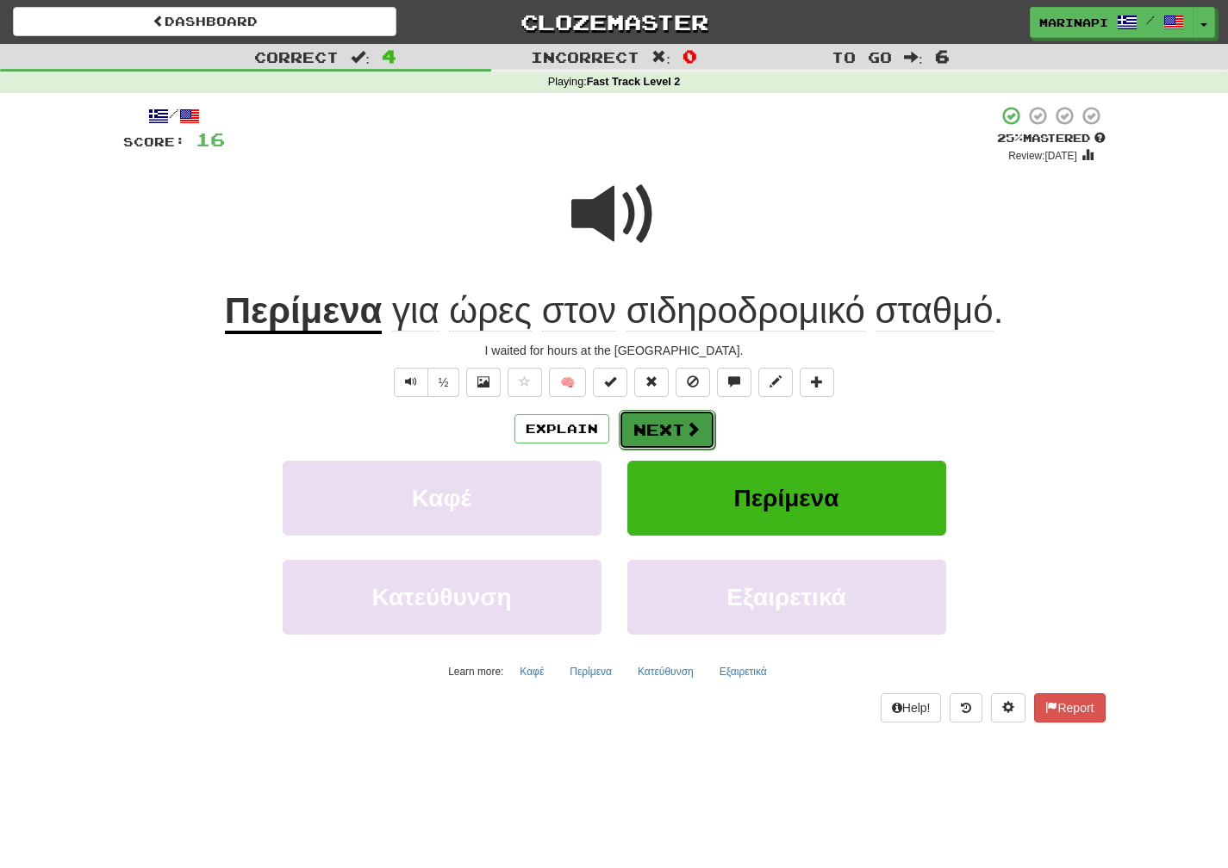
click at [649, 433] on button "Next" at bounding box center [667, 430] width 96 height 40
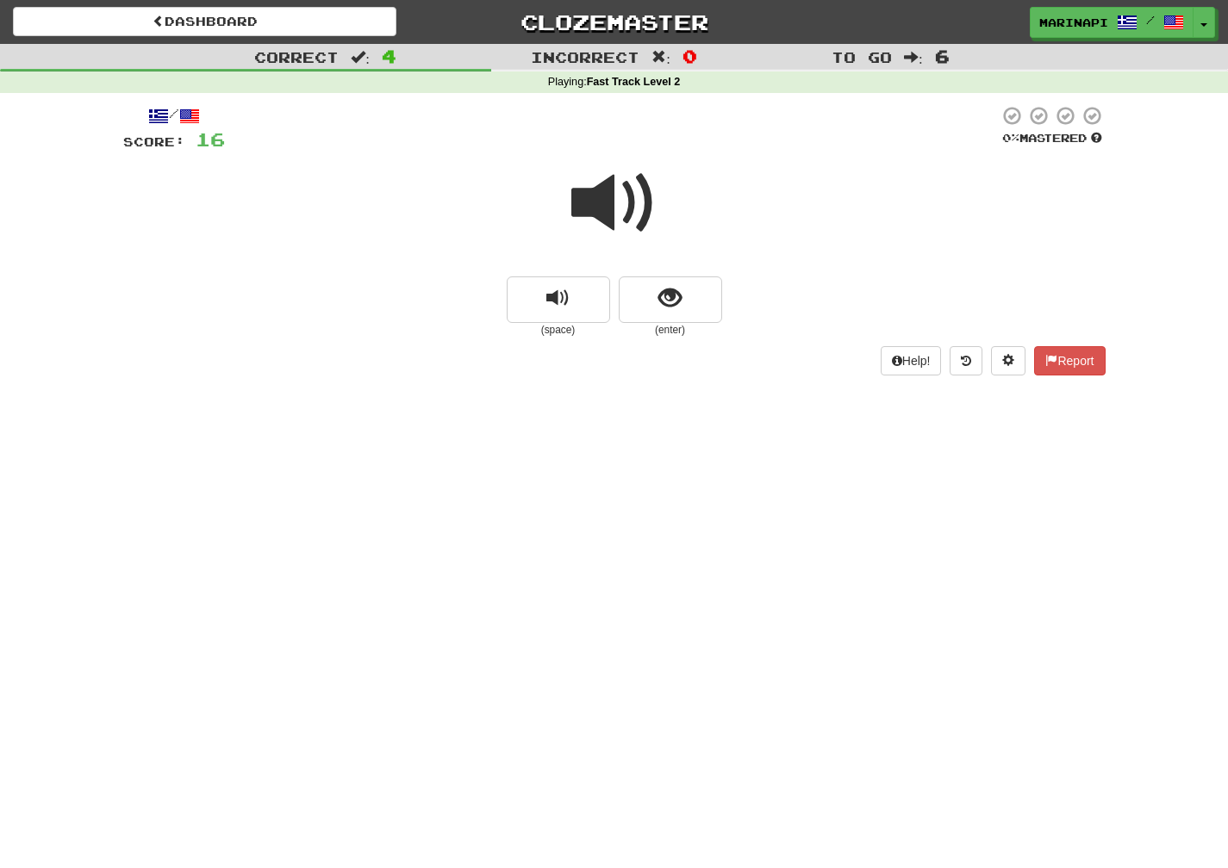
click at [614, 221] on span at bounding box center [614, 203] width 86 height 86
click at [648, 283] on button "show sentence" at bounding box center [670, 300] width 103 height 47
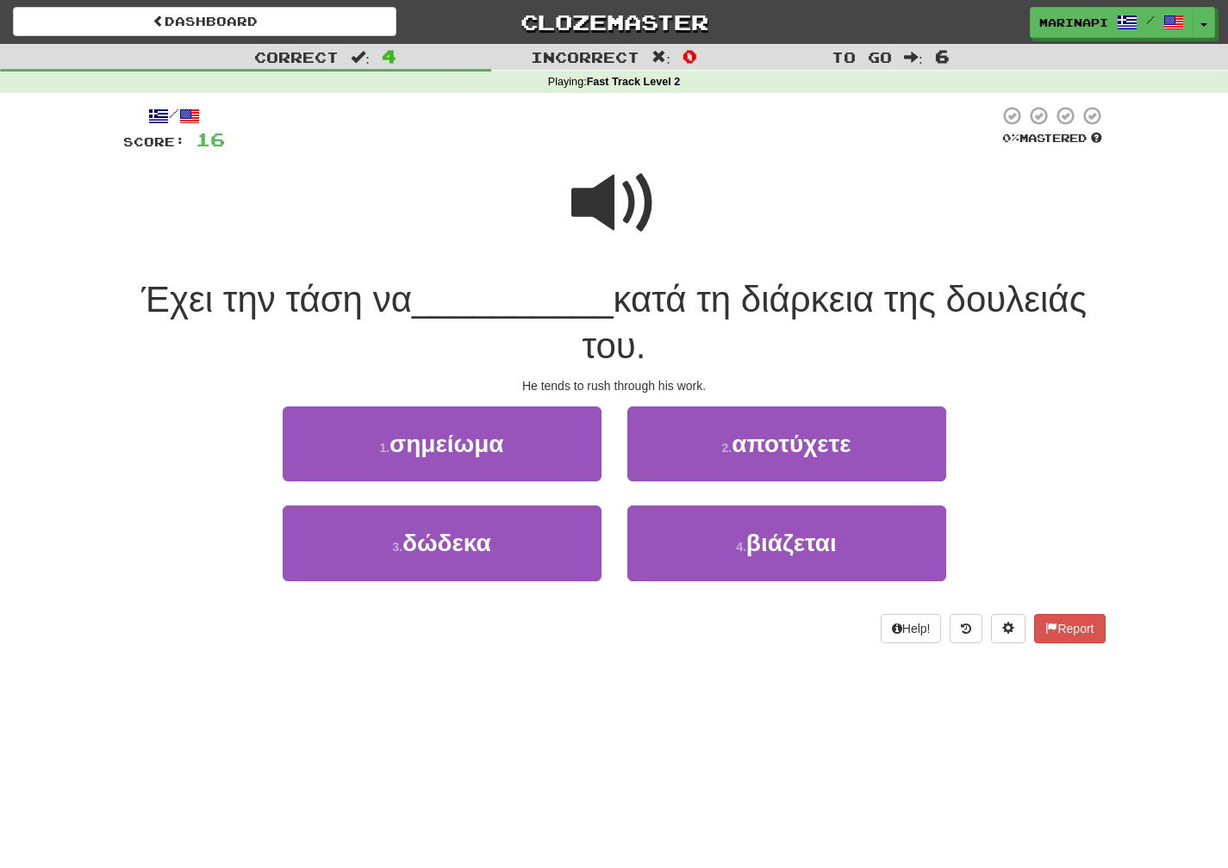
click at [626, 222] on span at bounding box center [614, 203] width 86 height 86
click at [625, 221] on span at bounding box center [614, 203] width 86 height 86
click at [622, 221] on span at bounding box center [614, 203] width 86 height 86
click at [610, 210] on span at bounding box center [614, 203] width 86 height 86
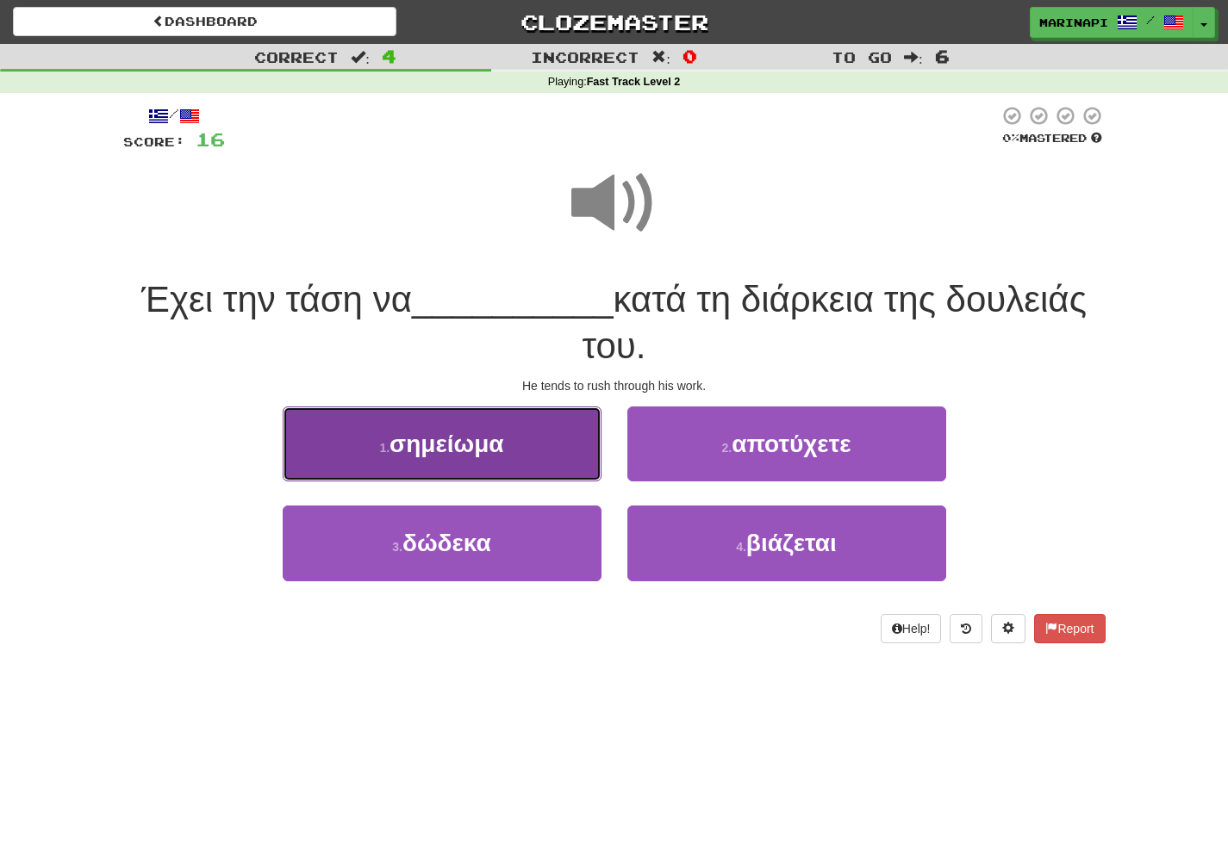
click at [533, 435] on button "1 . σημείωμα" at bounding box center [442, 444] width 319 height 75
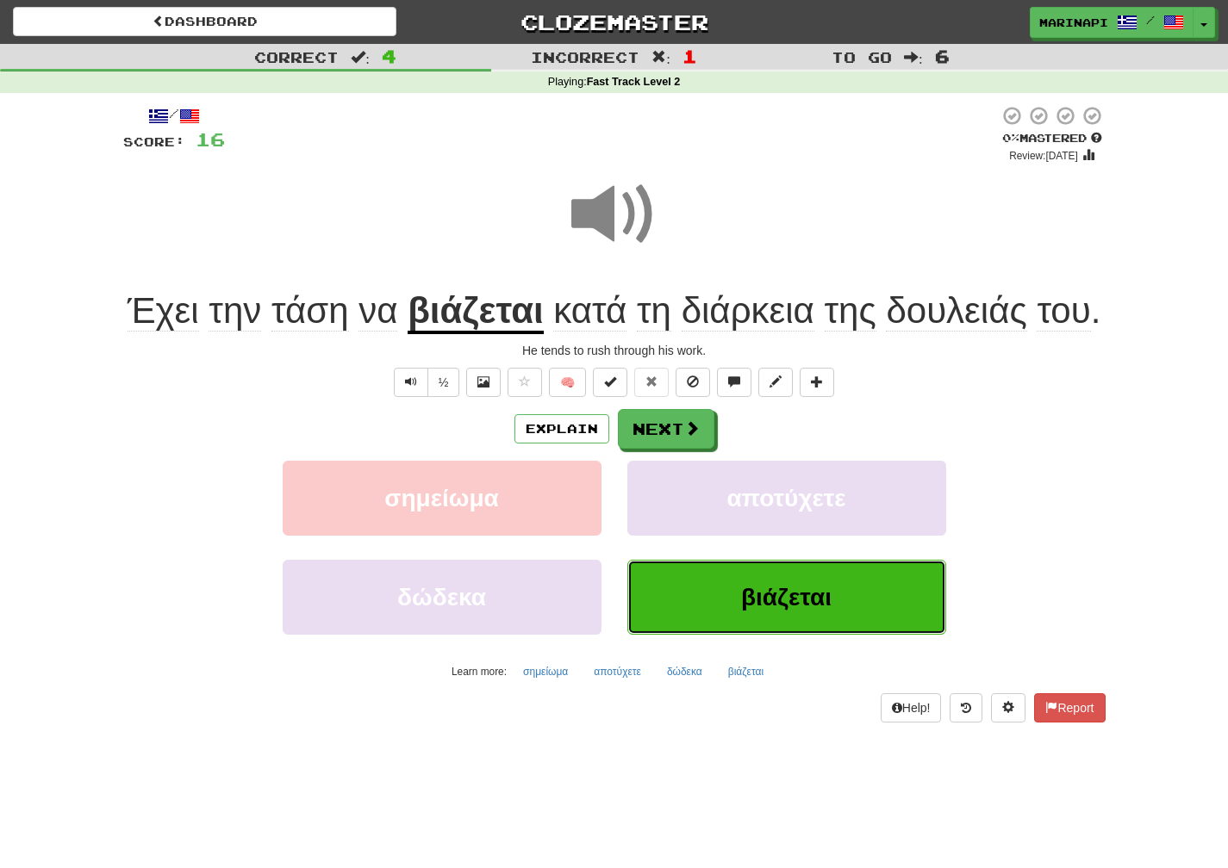
click at [712, 626] on button "βιάζεται" at bounding box center [786, 597] width 319 height 75
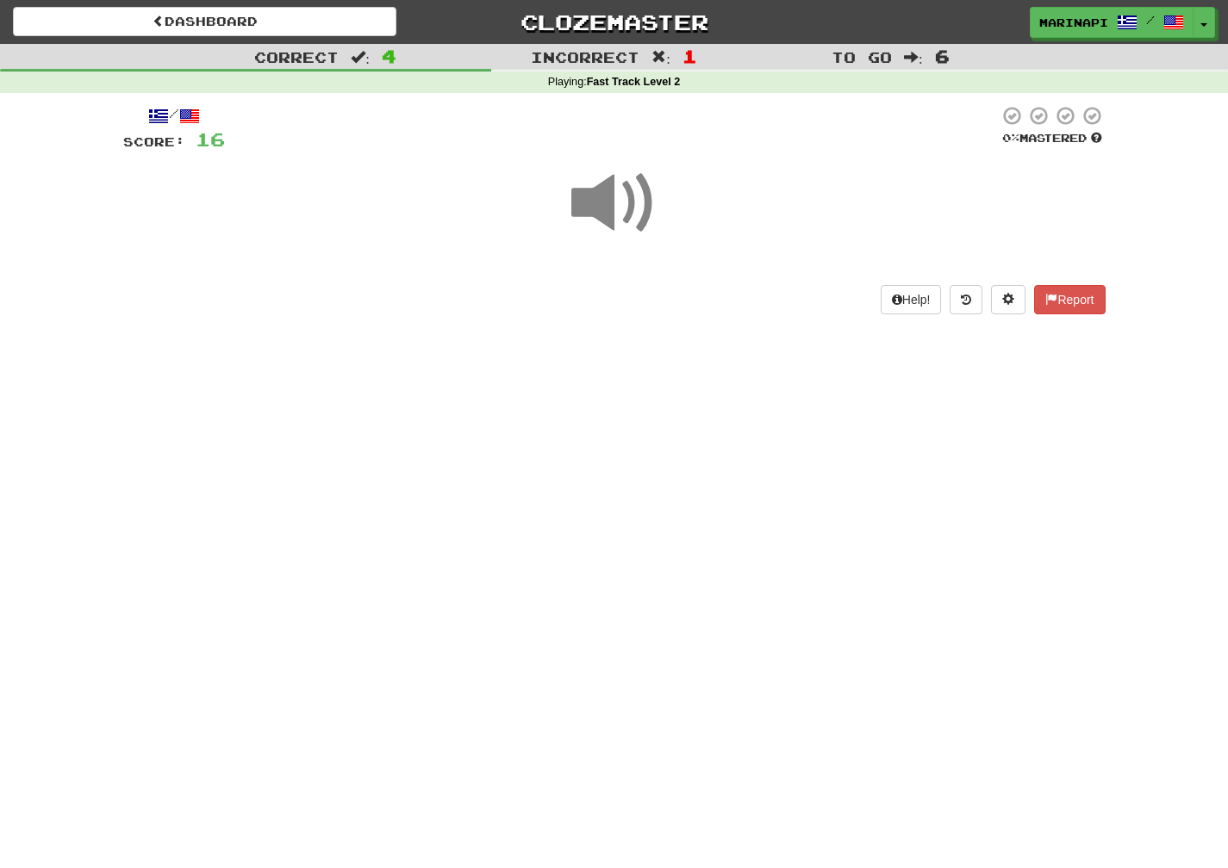
click at [618, 208] on span at bounding box center [614, 203] width 86 height 86
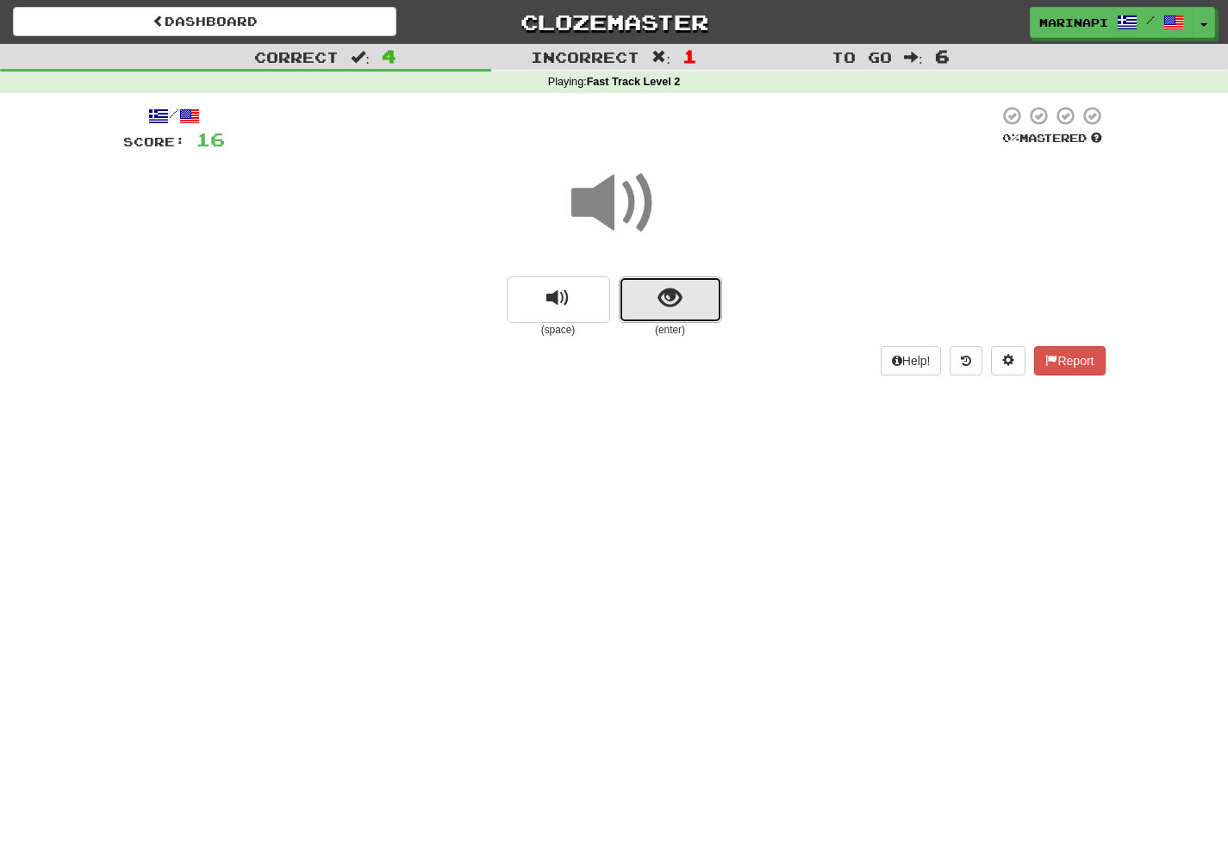
click at [634, 287] on button "show sentence" at bounding box center [670, 300] width 103 height 47
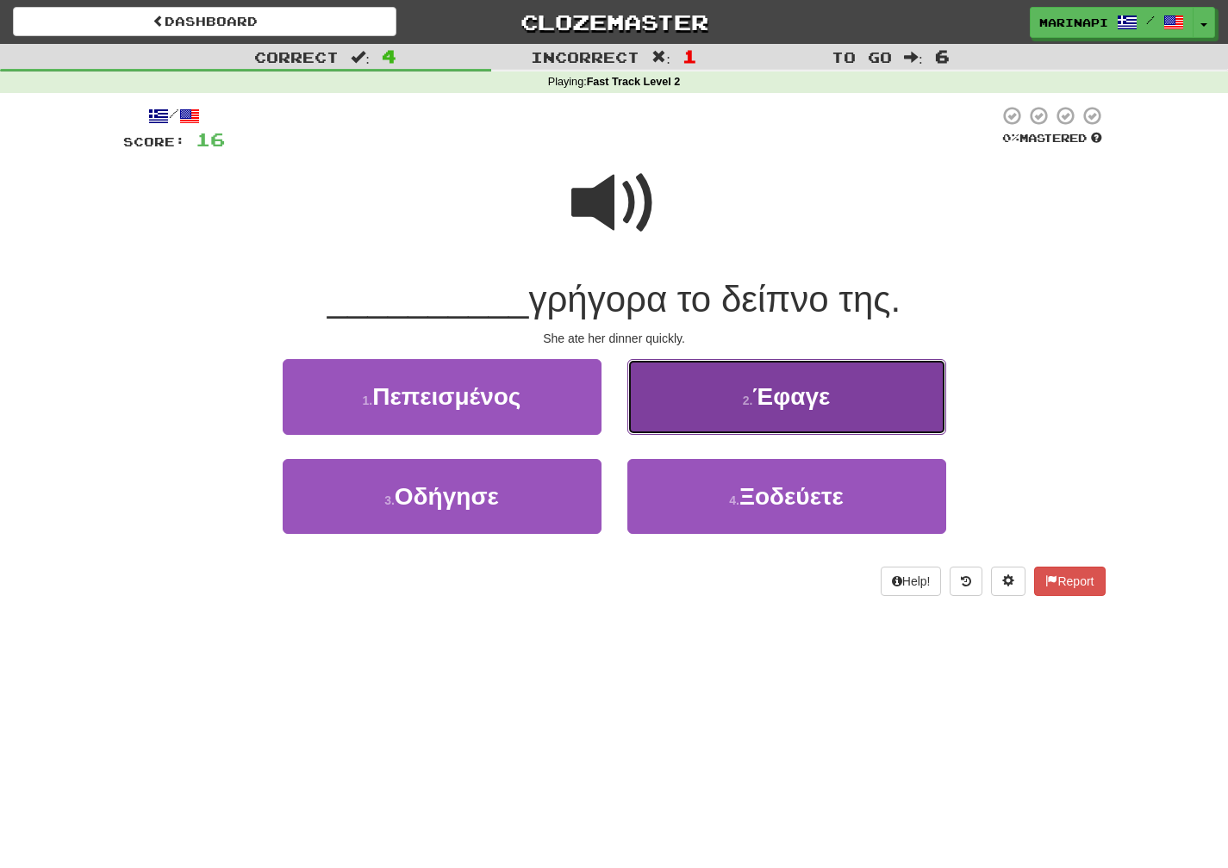
click at [710, 410] on button "2 . Έφαγε" at bounding box center [786, 396] width 319 height 75
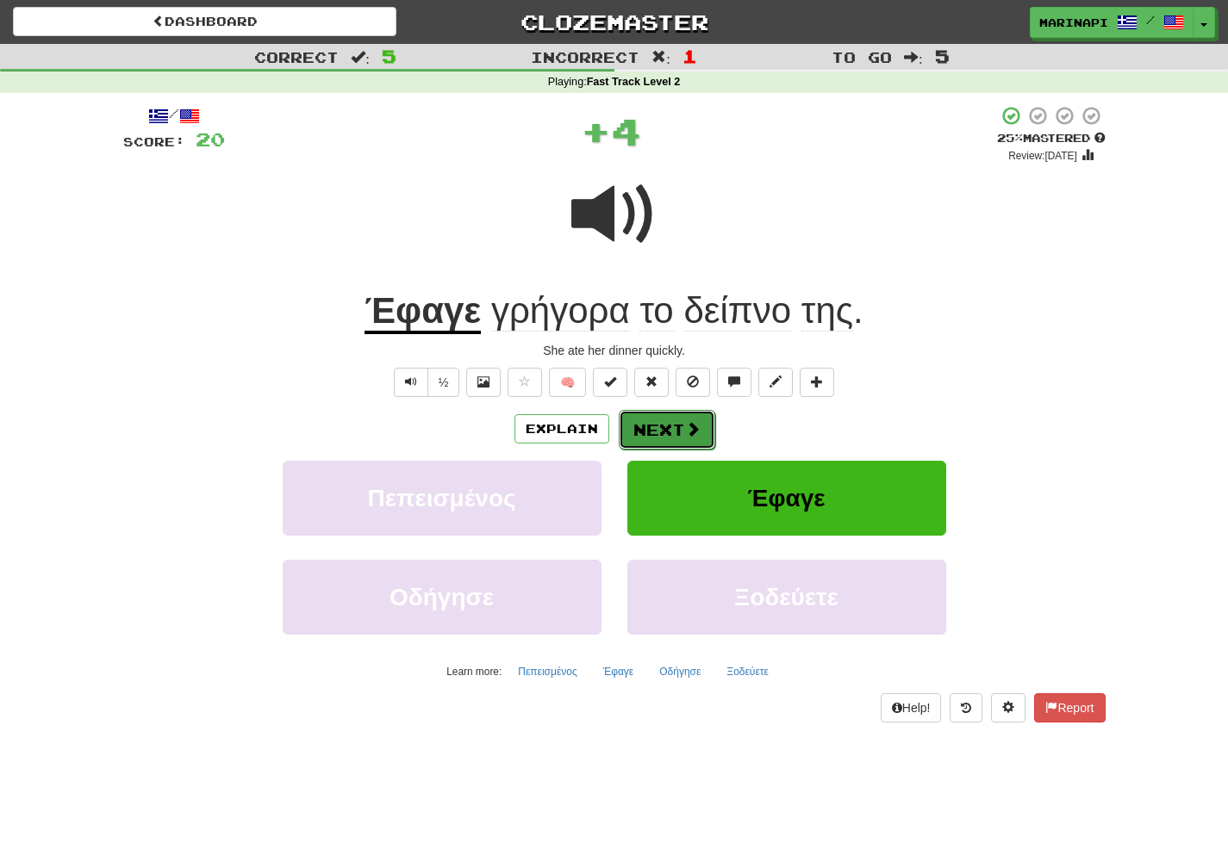
click at [676, 424] on button "Next" at bounding box center [667, 430] width 96 height 40
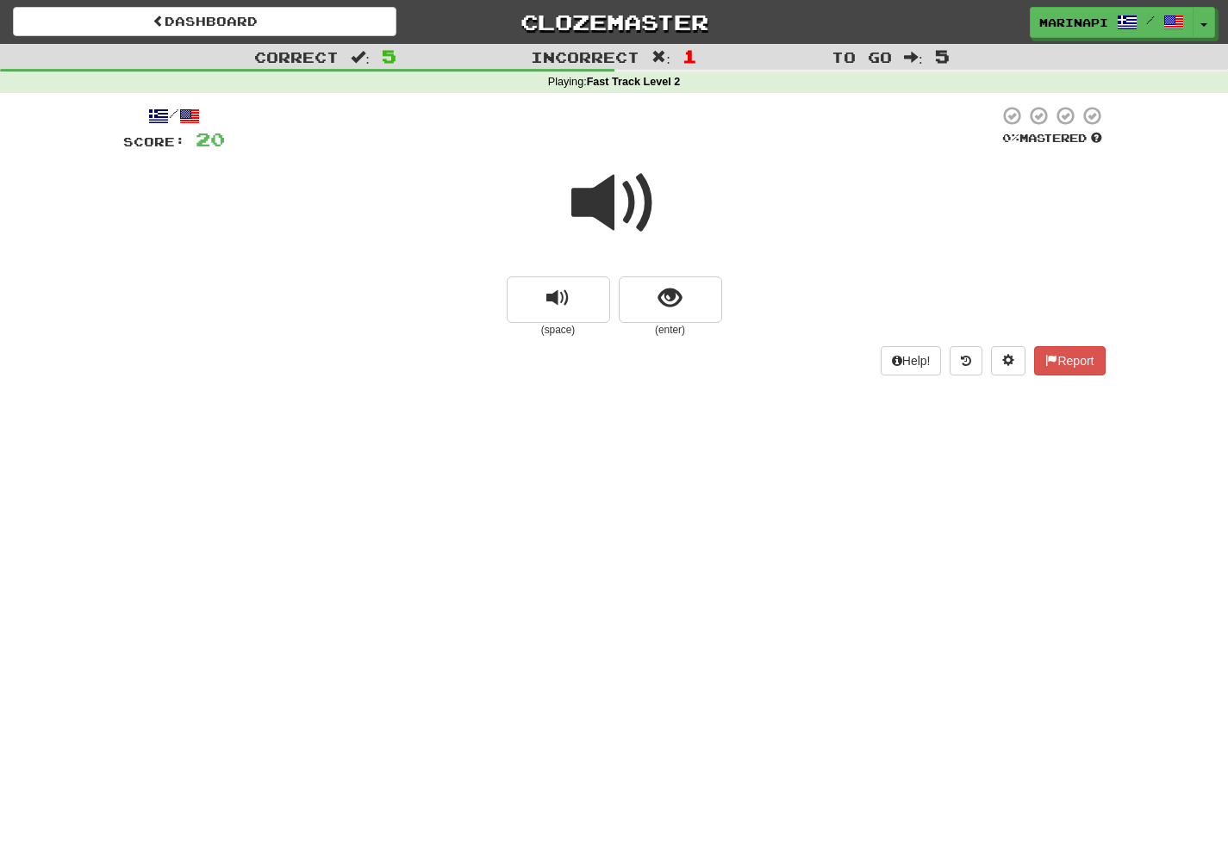
click at [638, 215] on span at bounding box center [614, 203] width 86 height 86
click at [647, 303] on button "show sentence" at bounding box center [670, 300] width 103 height 47
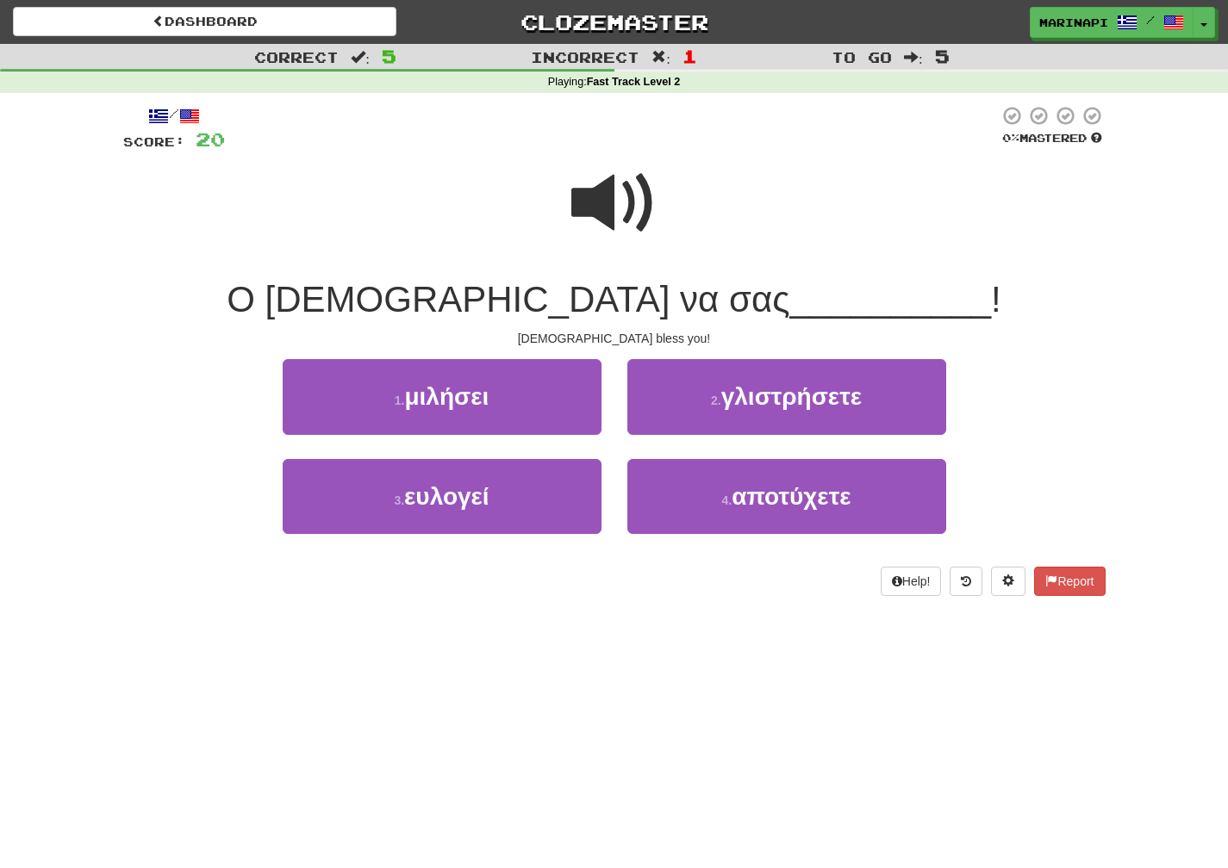
click at [632, 220] on span at bounding box center [614, 203] width 86 height 86
click at [613, 224] on span at bounding box center [614, 203] width 86 height 86
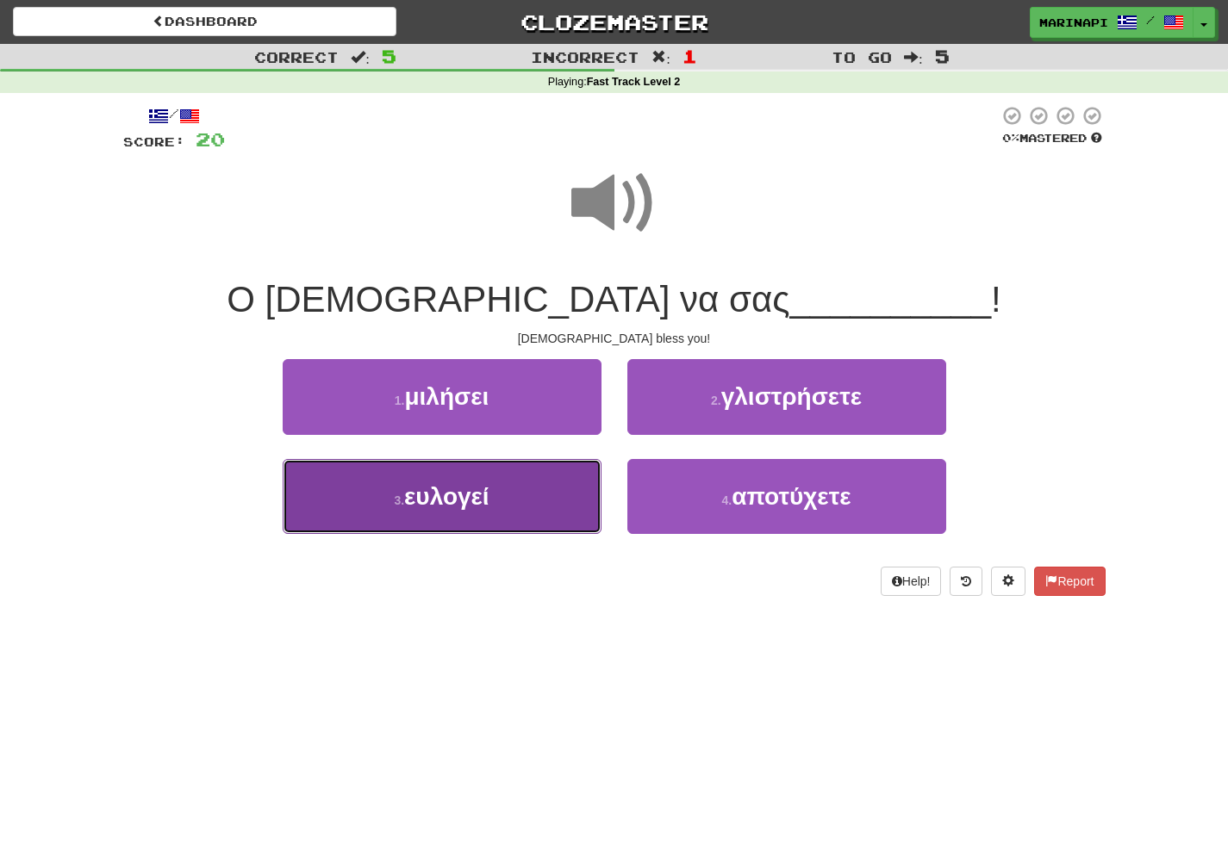
click at [567, 475] on button "3 . ευλογεί" at bounding box center [442, 496] width 319 height 75
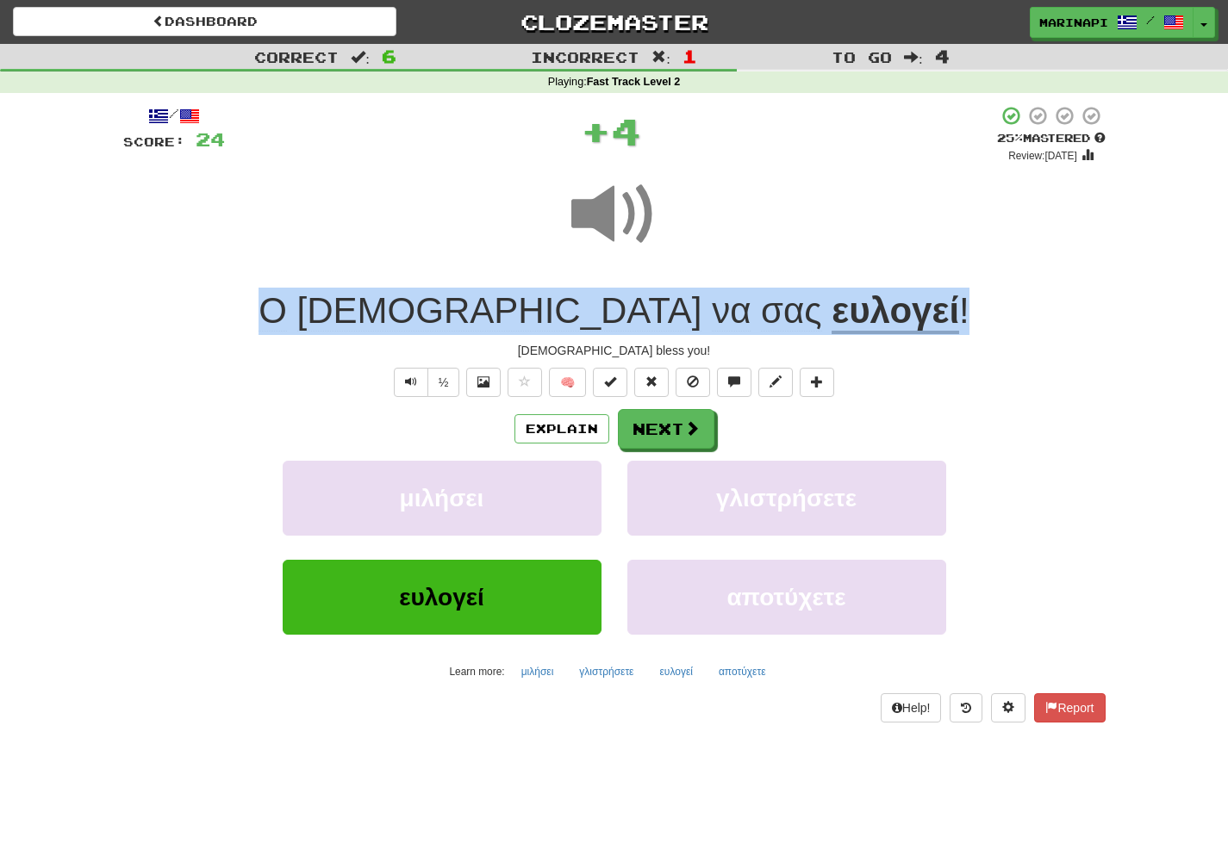
drag, startPoint x: 830, startPoint y: 314, endPoint x: 387, endPoint y: 311, distance: 442.8
click at [387, 311] on div "Ο [DEMOGRAPHIC_DATA] να σας ευλογεί !" at bounding box center [614, 311] width 982 height 47
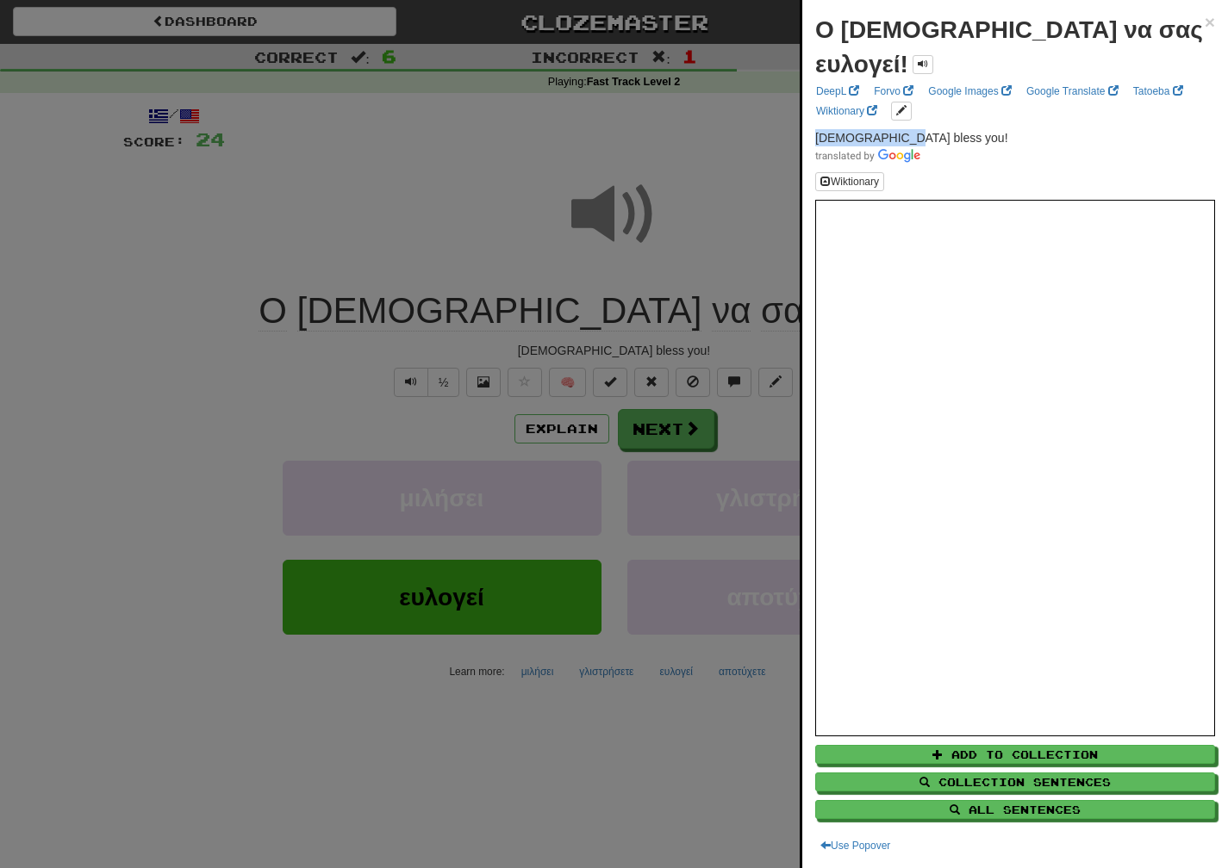
drag, startPoint x: 906, startPoint y: 100, endPoint x: 810, endPoint y: 103, distance: 96.5
click at [810, 103] on div "Ο [DEMOGRAPHIC_DATA] να σας ευλογεί! × DeepL Forvo Google Images Google Transla…" at bounding box center [1015, 434] width 426 height 868
copy span "[DEMOGRAPHIC_DATA] bless you!"
click at [671, 430] on div at bounding box center [614, 434] width 1228 height 868
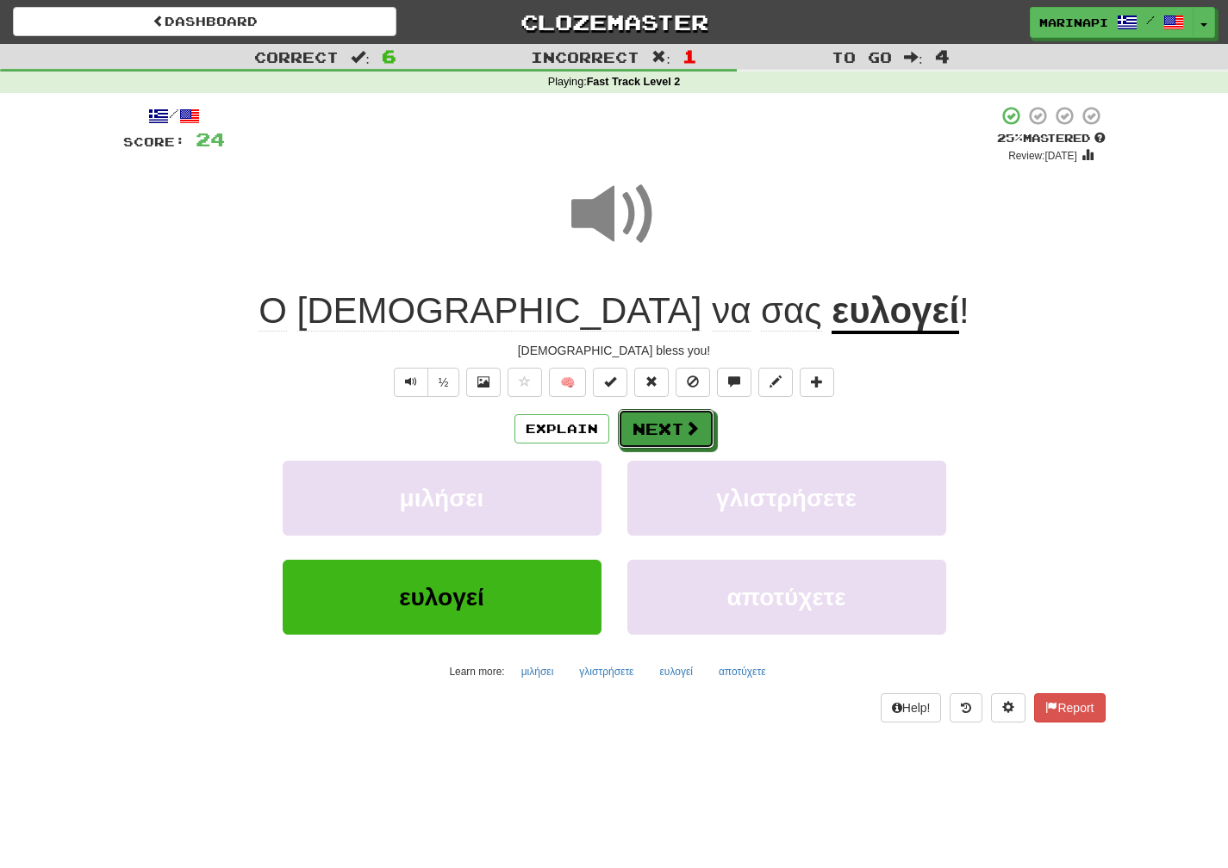
click at [673, 430] on button "Next" at bounding box center [666, 429] width 96 height 40
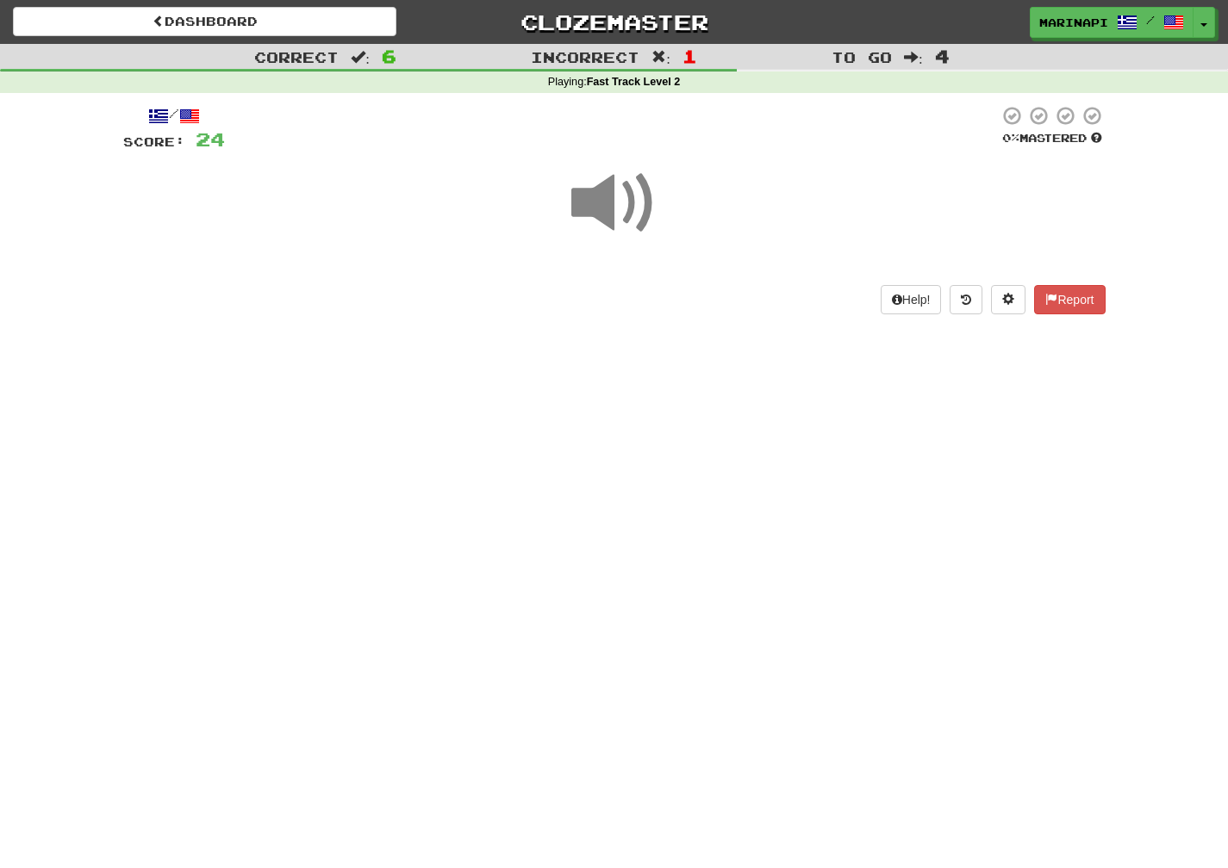
click at [630, 201] on span at bounding box center [614, 203] width 86 height 86
click at [630, 204] on span at bounding box center [614, 203] width 86 height 86
click at [629, 207] on span at bounding box center [614, 203] width 86 height 86
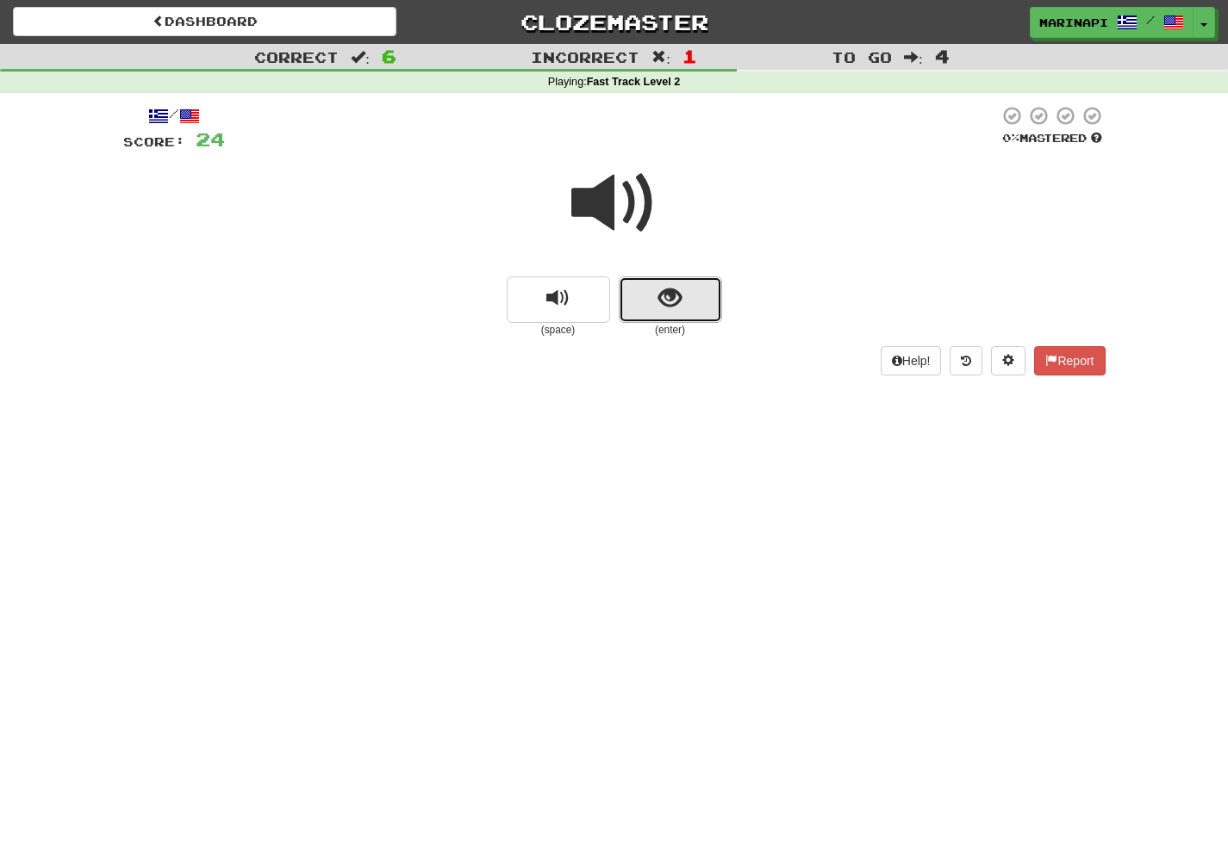
click at [652, 283] on button "show sentence" at bounding box center [670, 300] width 103 height 47
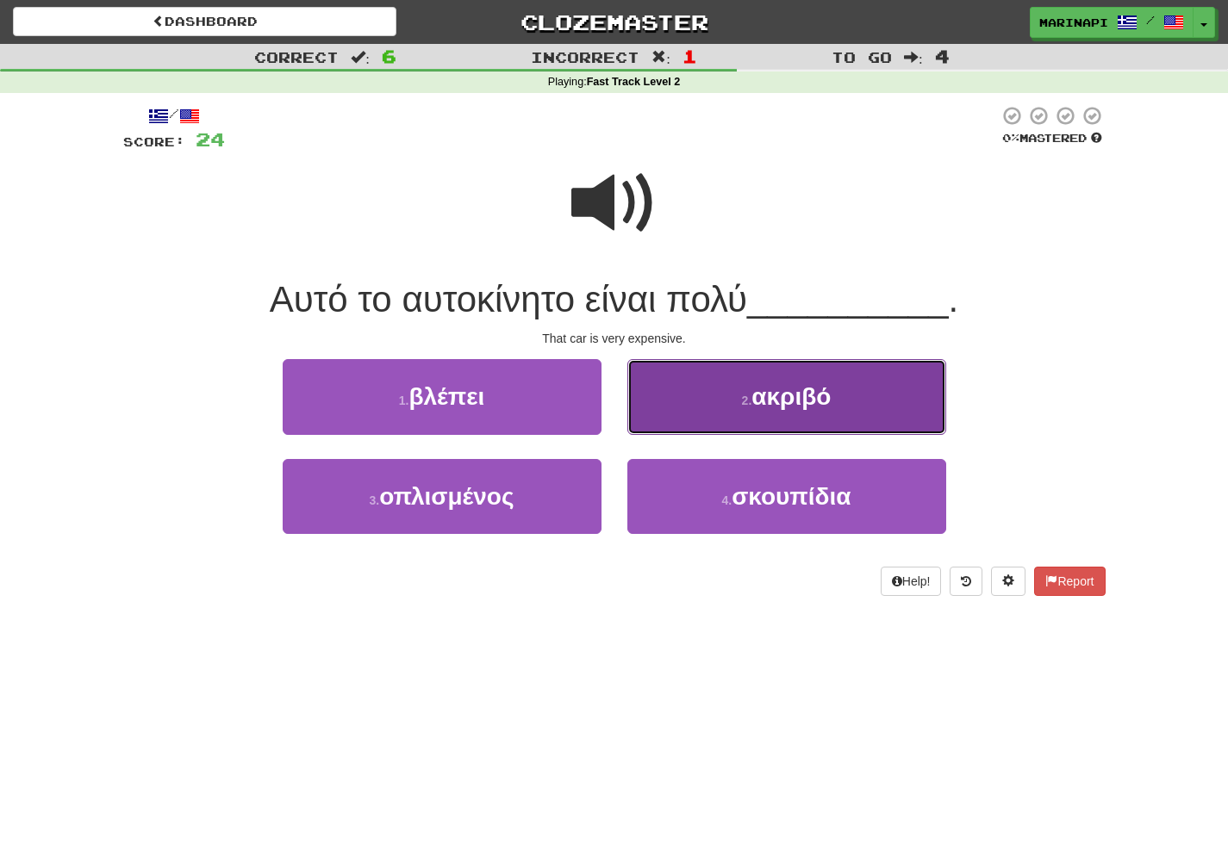
click at [662, 426] on button "2 . ακριβό" at bounding box center [786, 396] width 319 height 75
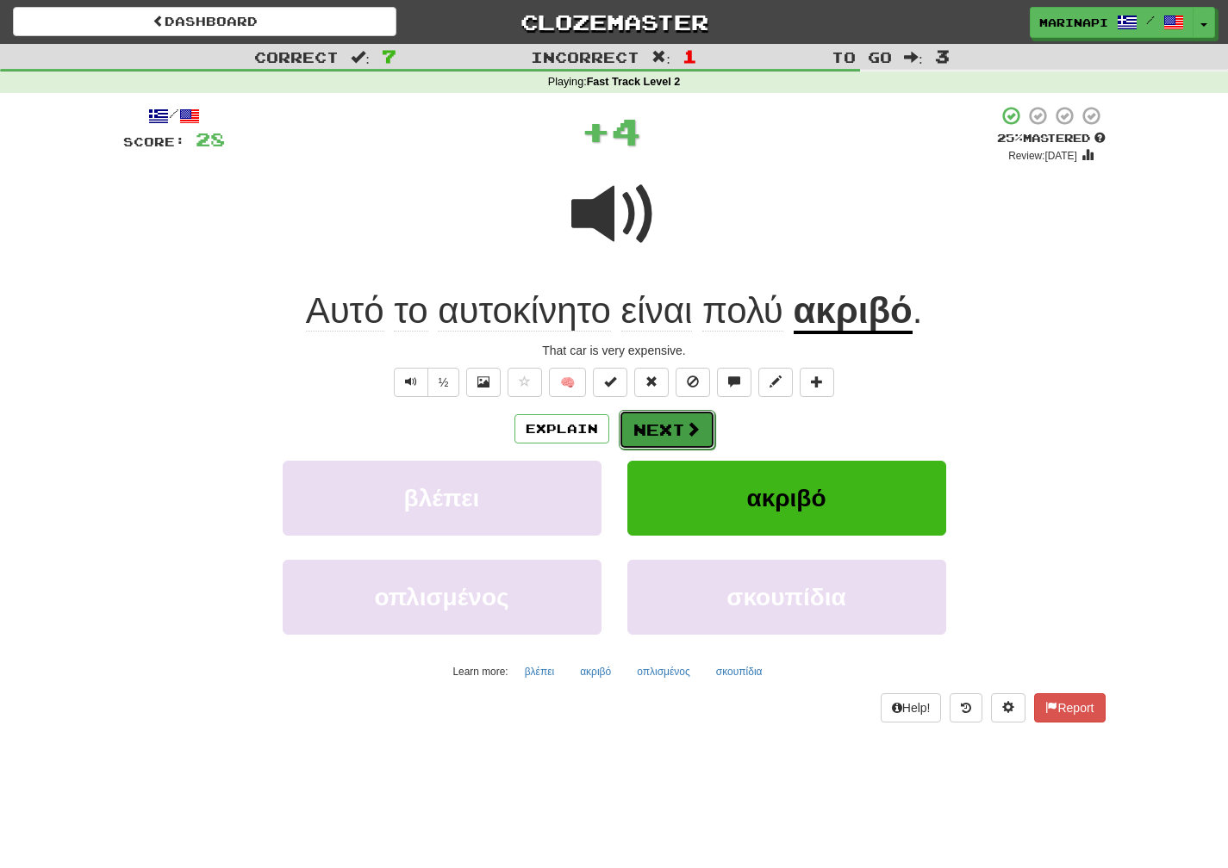
click at [662, 425] on button "Next" at bounding box center [667, 430] width 96 height 40
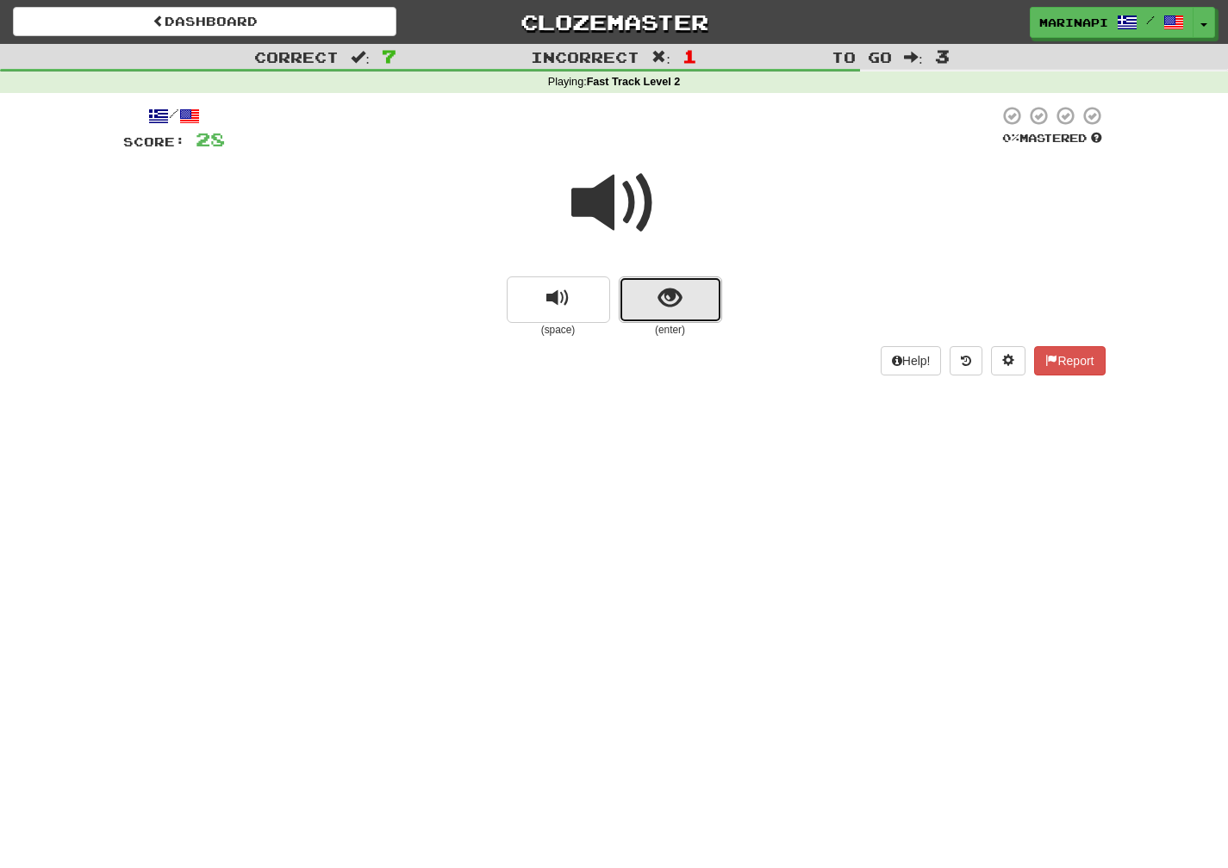
click at [674, 298] on span "show sentence" at bounding box center [669, 298] width 23 height 23
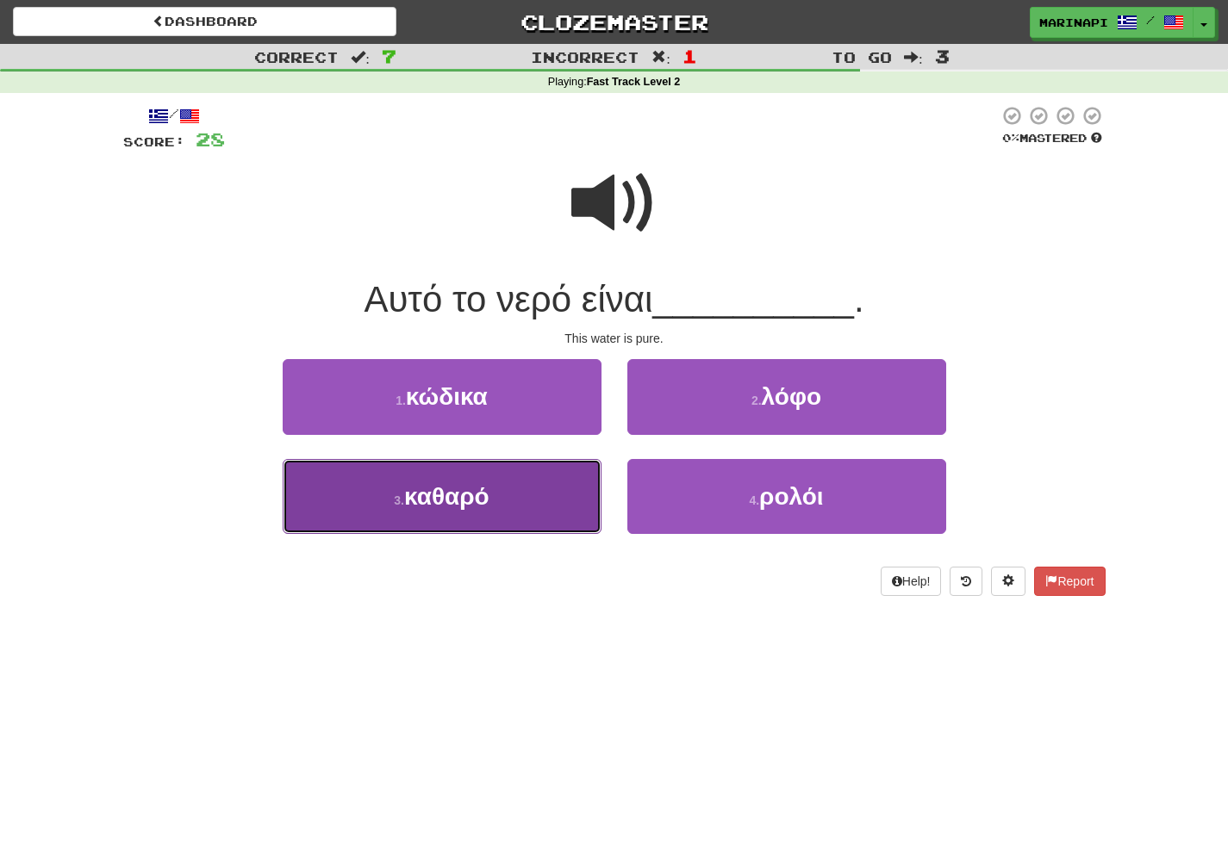
click at [560, 478] on button "3 . καθαρό" at bounding box center [442, 496] width 319 height 75
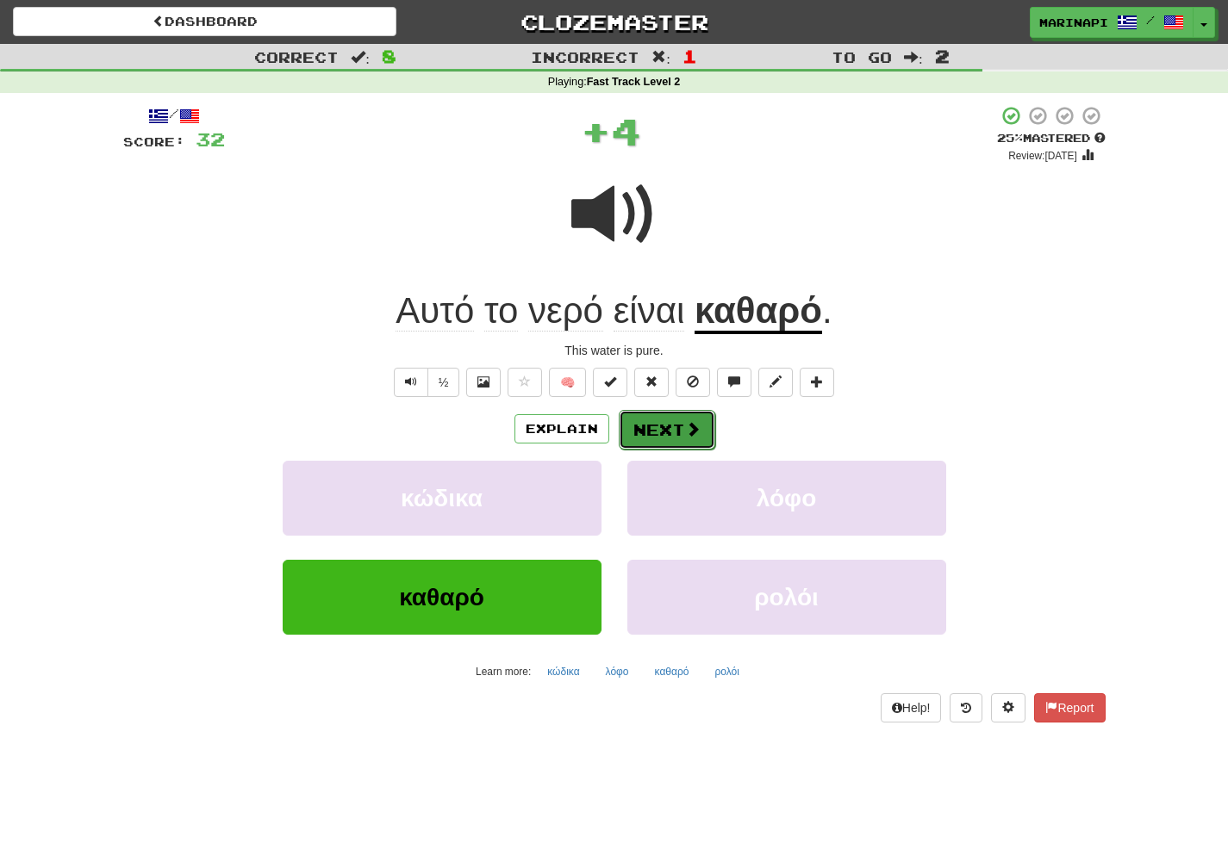
click at [671, 430] on button "Next" at bounding box center [667, 430] width 96 height 40
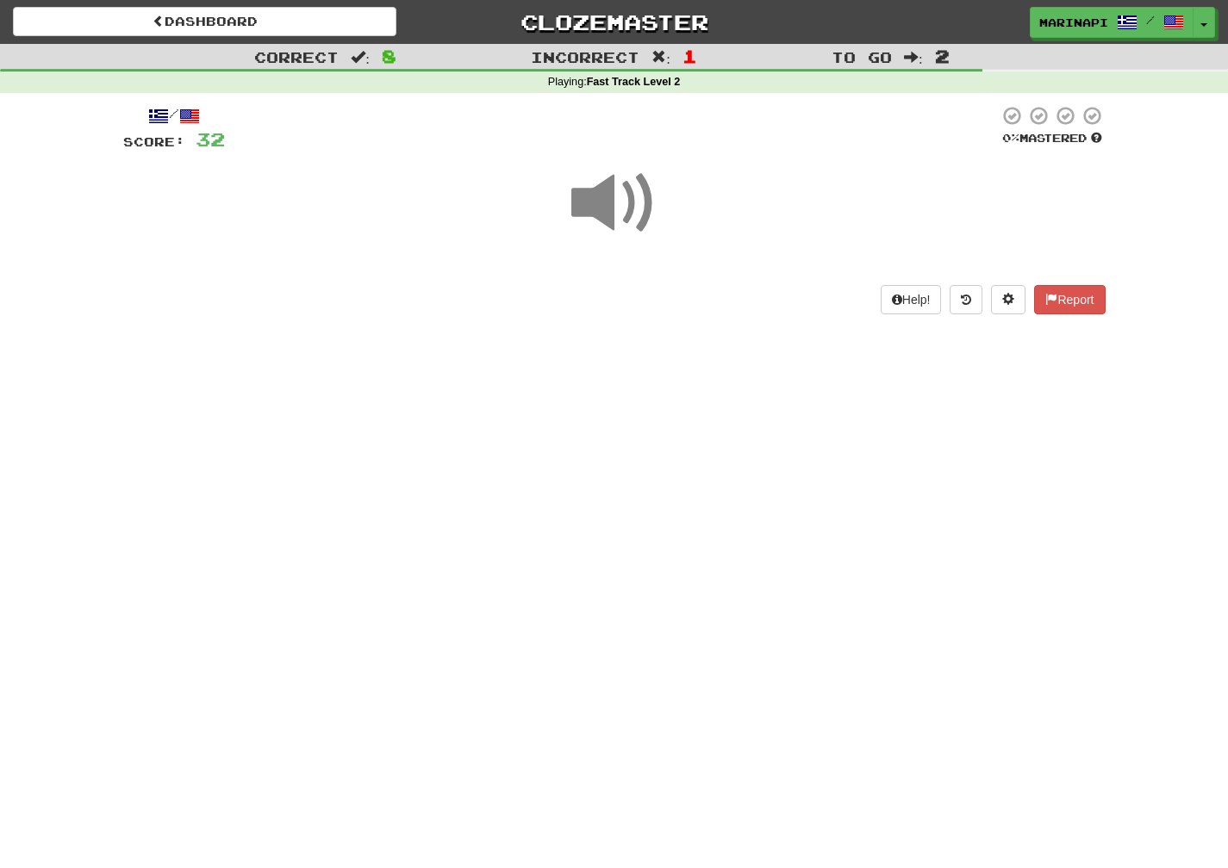
click at [625, 219] on span at bounding box center [614, 203] width 86 height 86
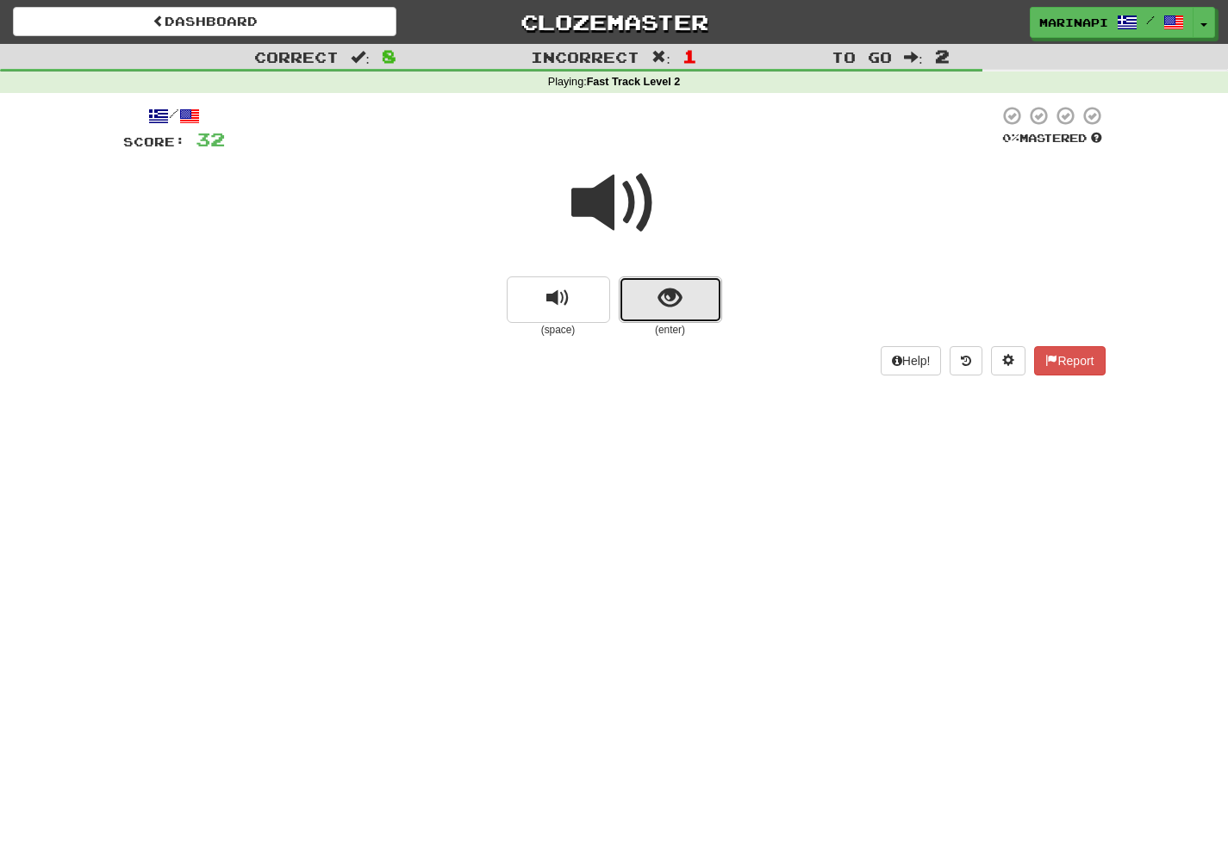
click at [648, 302] on button "show sentence" at bounding box center [670, 300] width 103 height 47
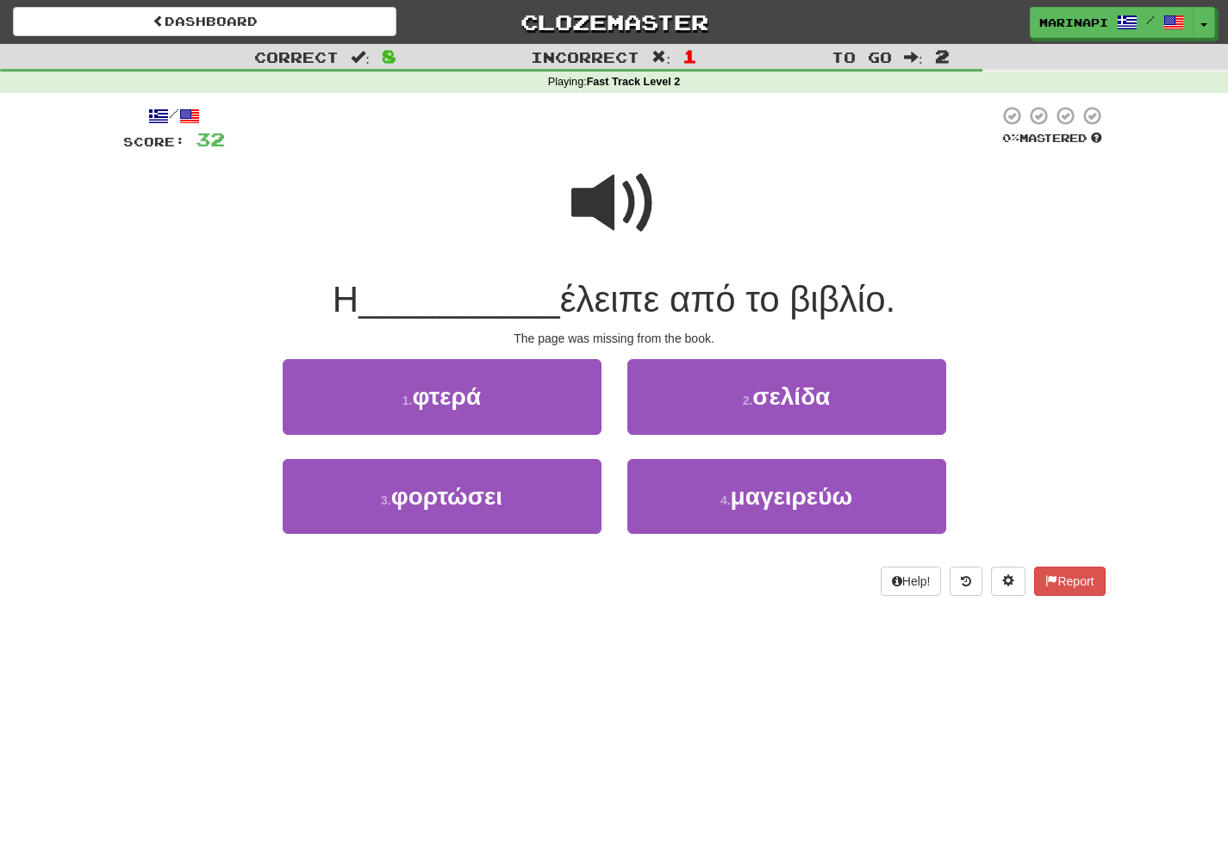
click at [617, 215] on span at bounding box center [614, 203] width 86 height 86
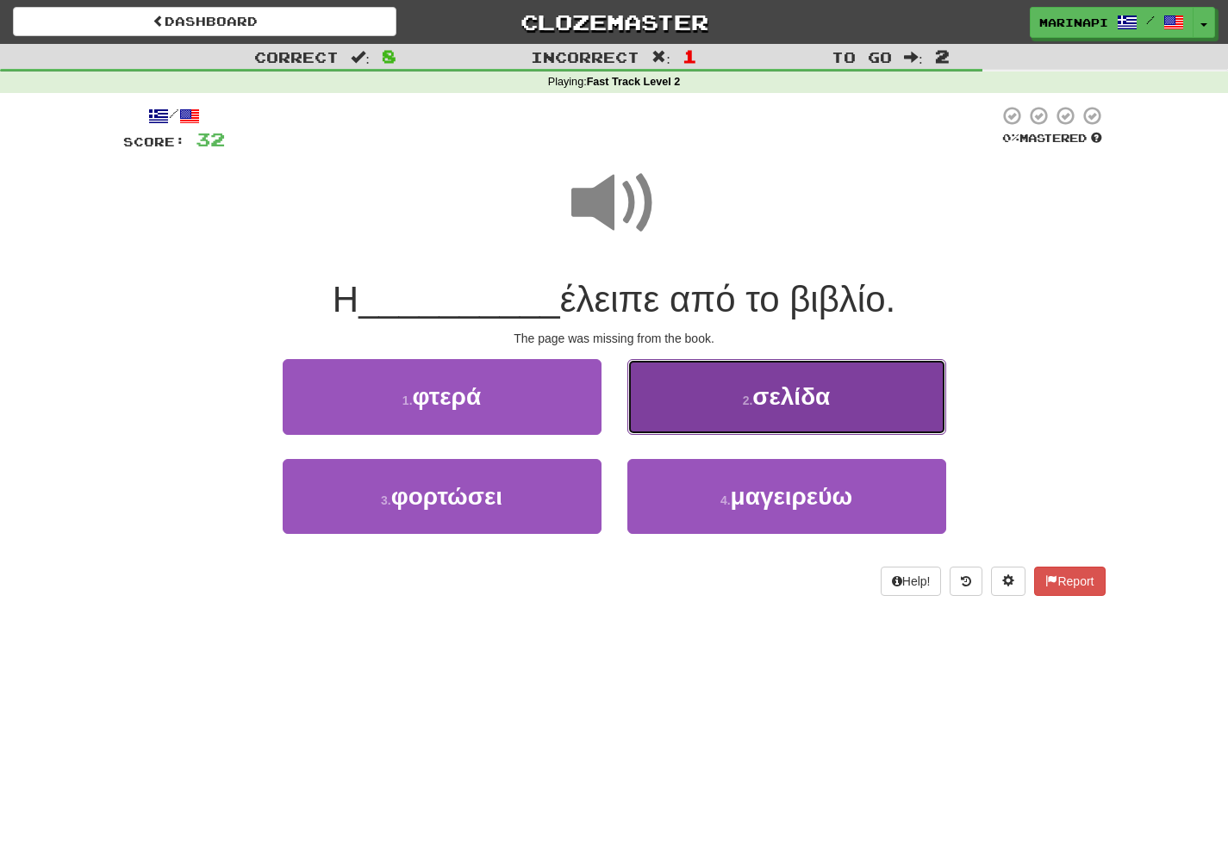
click at [696, 418] on button "2 . σελίδα" at bounding box center [786, 396] width 319 height 75
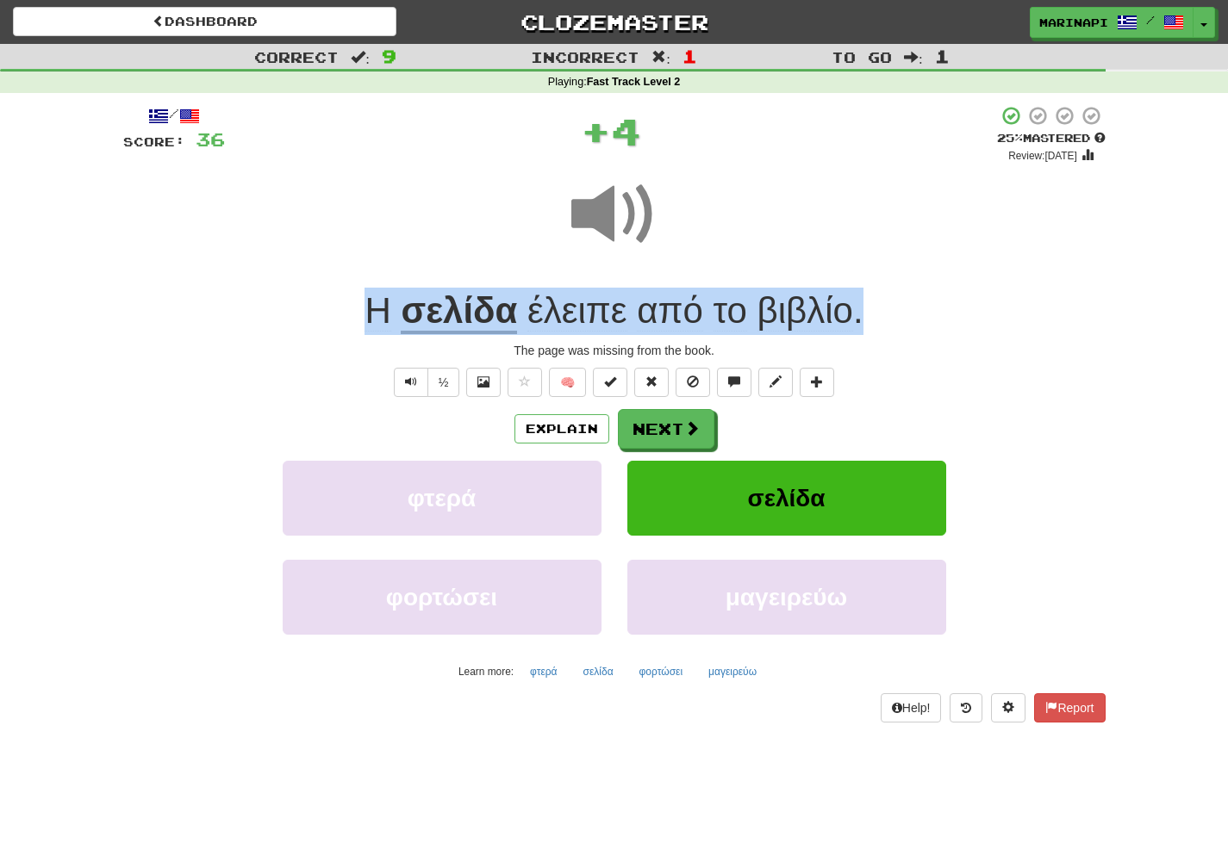
drag, startPoint x: 874, startPoint y: 318, endPoint x: 349, endPoint y: 307, distance: 525.6
click at [349, 307] on div "Η σελίδα έλειπε από το βιβλίο ." at bounding box center [614, 311] width 982 height 47
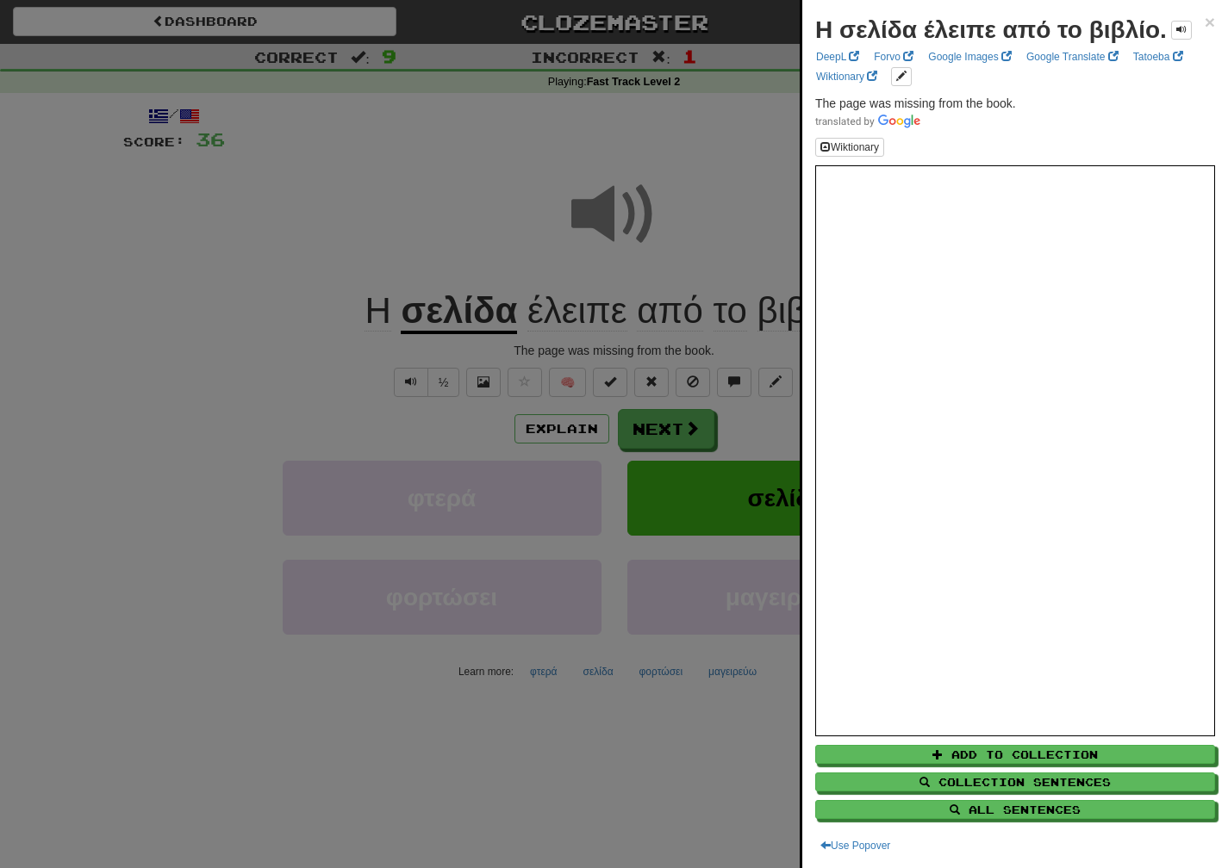
click at [301, 390] on div at bounding box center [614, 434] width 1228 height 868
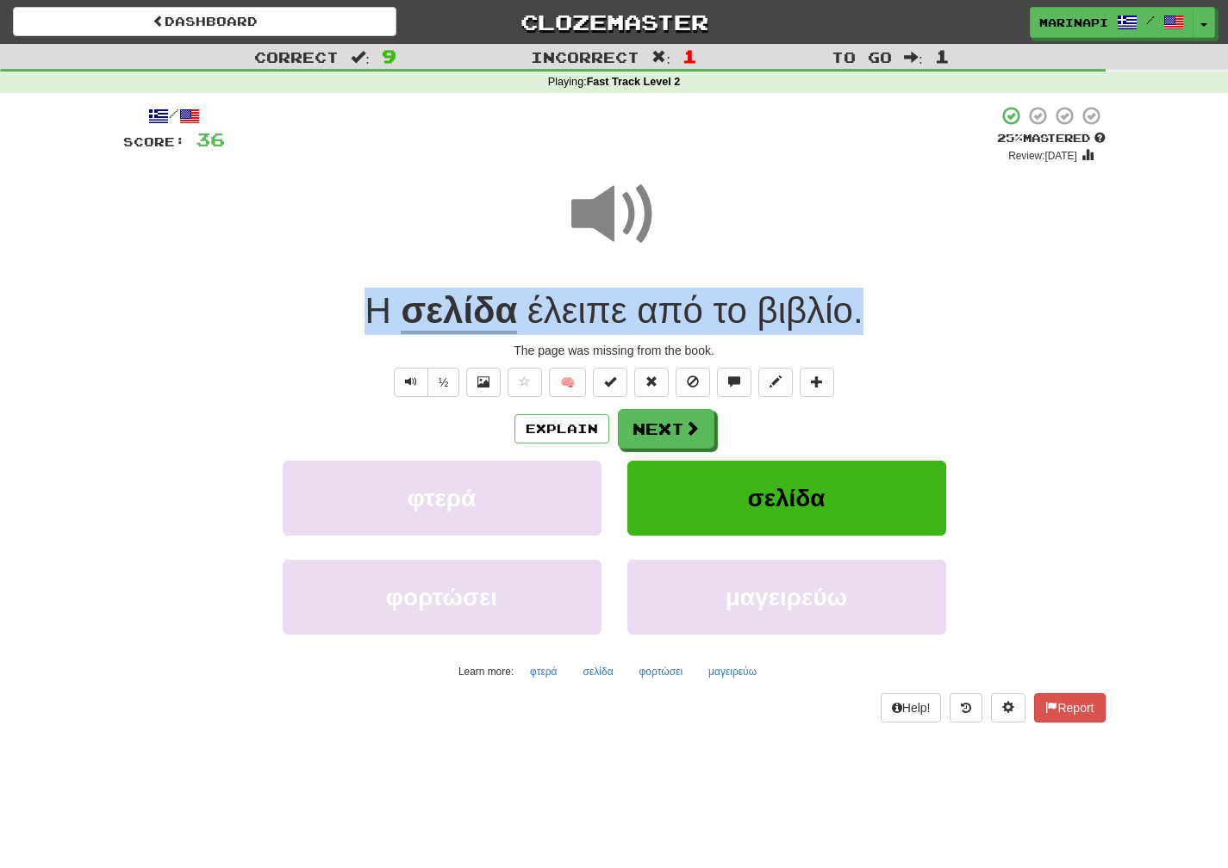
drag, startPoint x: 892, startPoint y: 321, endPoint x: 358, endPoint y: 300, distance: 533.7
click at [358, 300] on div "Η σελίδα έλειπε από το βιβλίο ." at bounding box center [614, 311] width 982 height 47
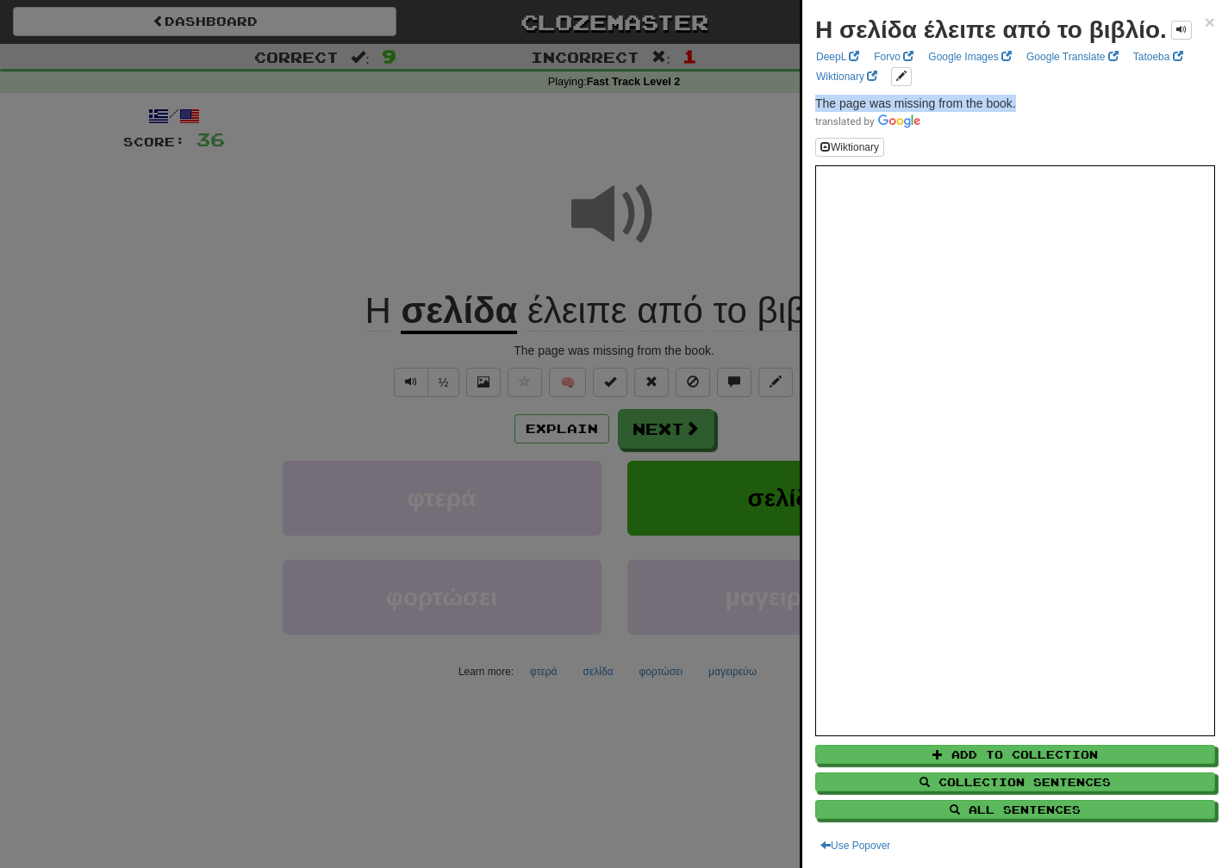
drag, startPoint x: 1029, startPoint y: 107, endPoint x: 809, endPoint y: 103, distance: 220.6
click at [809, 103] on div "Η σελίδα έλειπε από το βιβλίο. × DeepL Forvo Google Images Google Translate Tat…" at bounding box center [1015, 434] width 426 height 868
copy span "The page was missing from the book."
click at [705, 440] on div at bounding box center [614, 434] width 1228 height 868
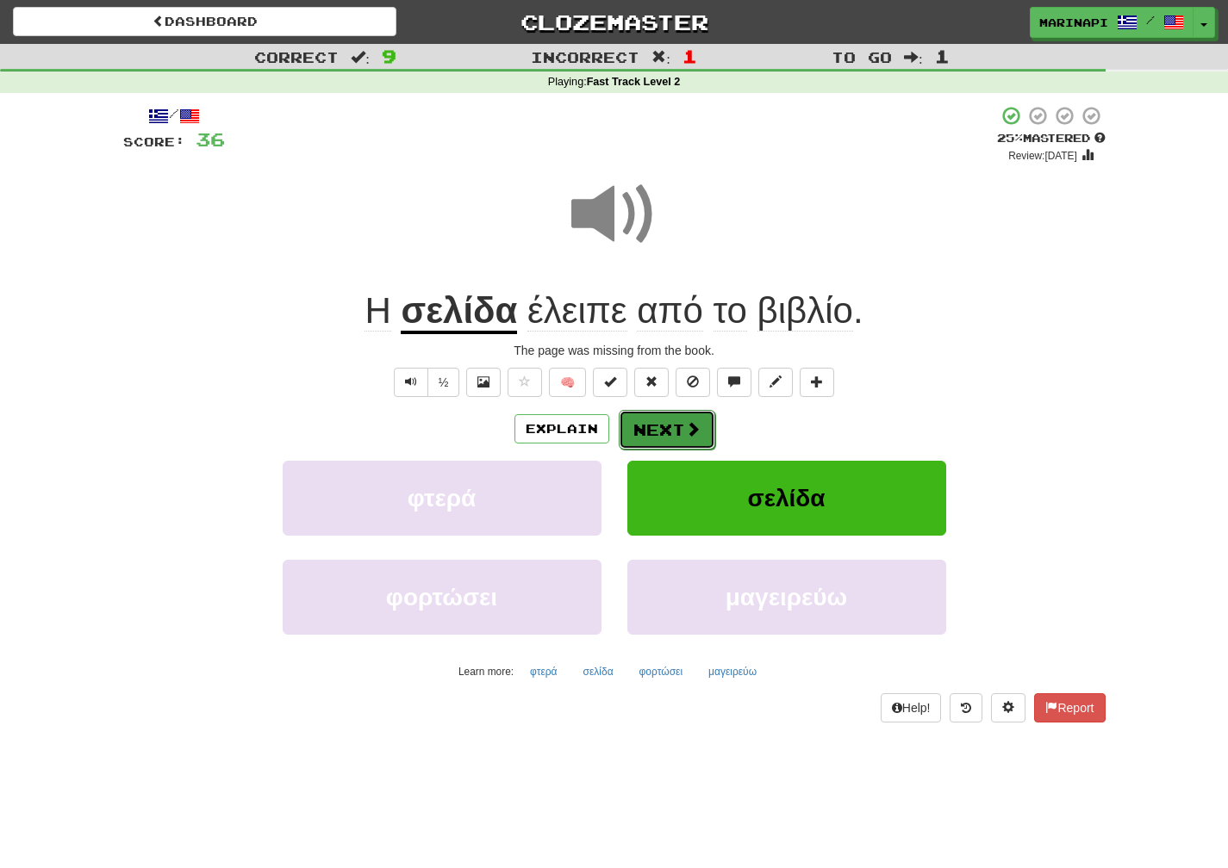
click at [697, 438] on button "Next" at bounding box center [667, 430] width 96 height 40
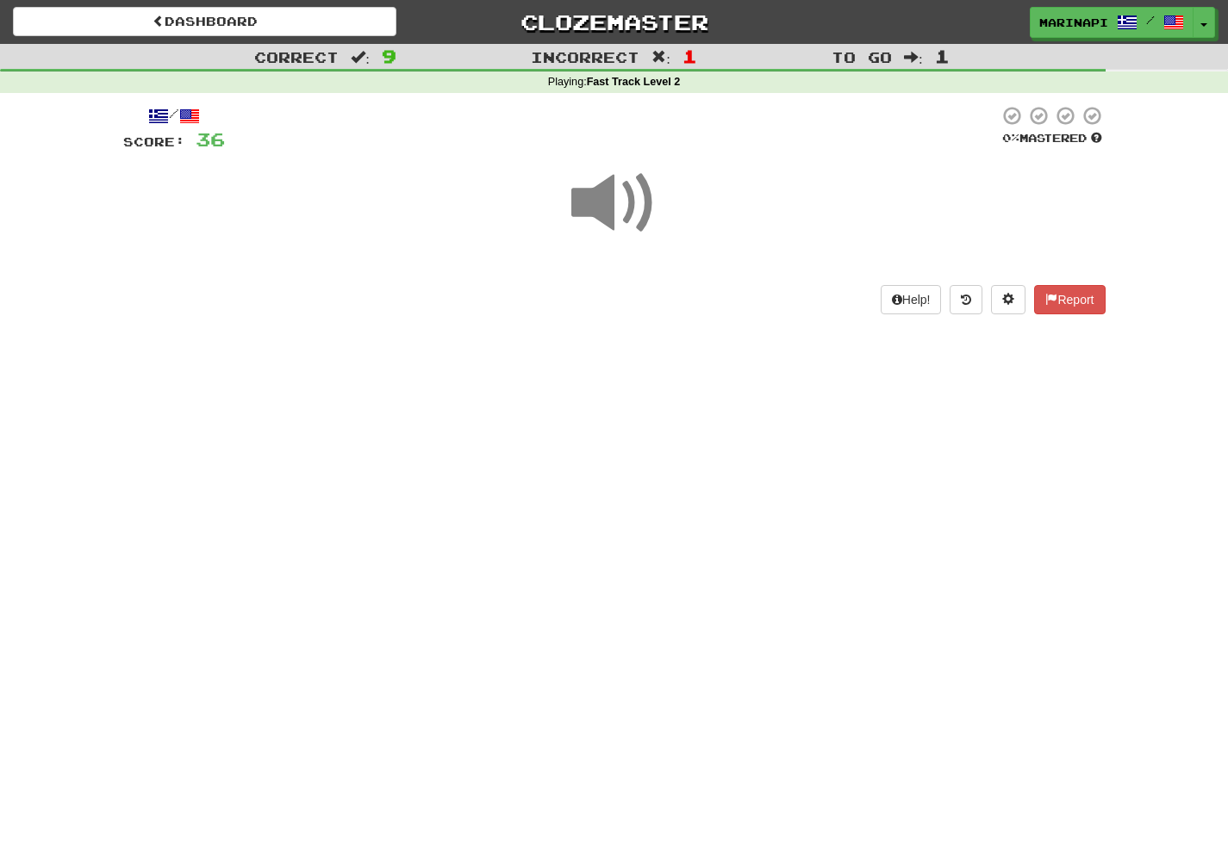
click at [606, 215] on span at bounding box center [614, 203] width 86 height 86
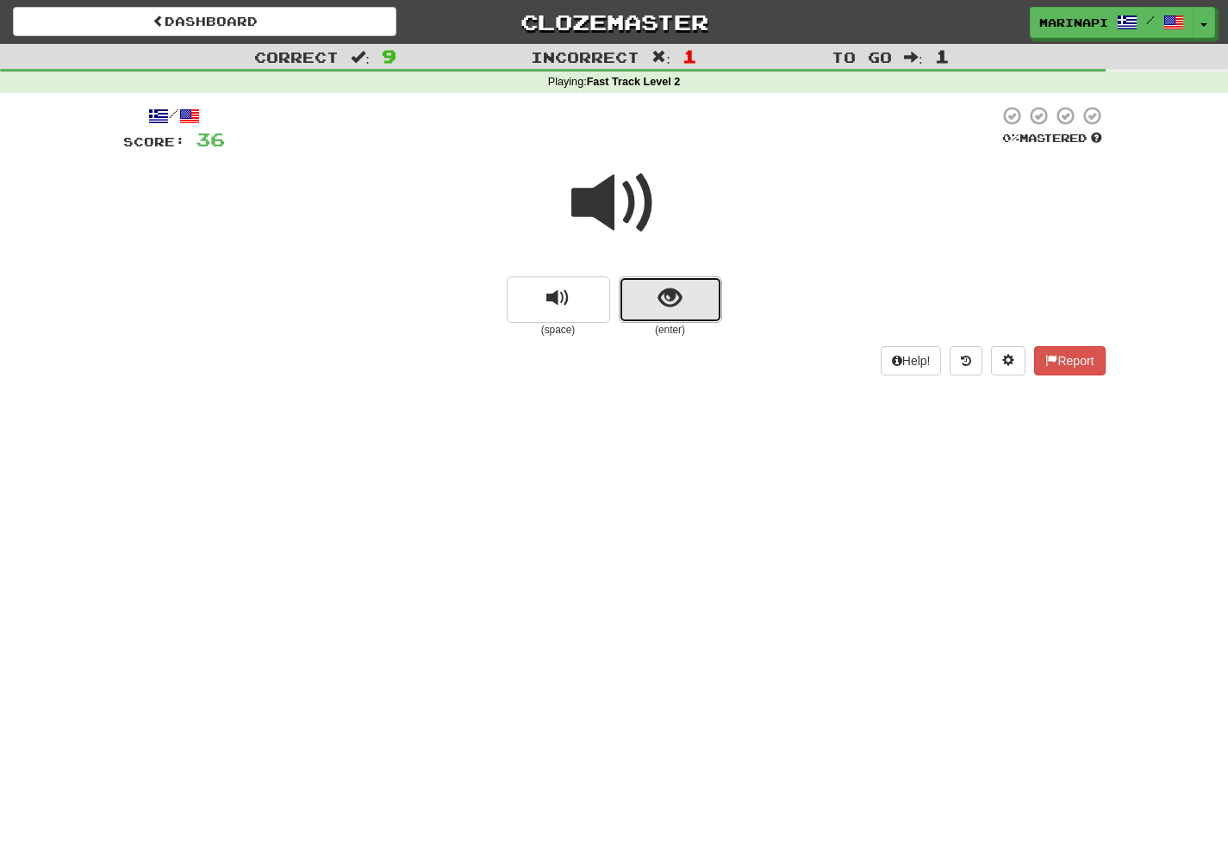
click at [699, 304] on button "show sentence" at bounding box center [670, 300] width 103 height 47
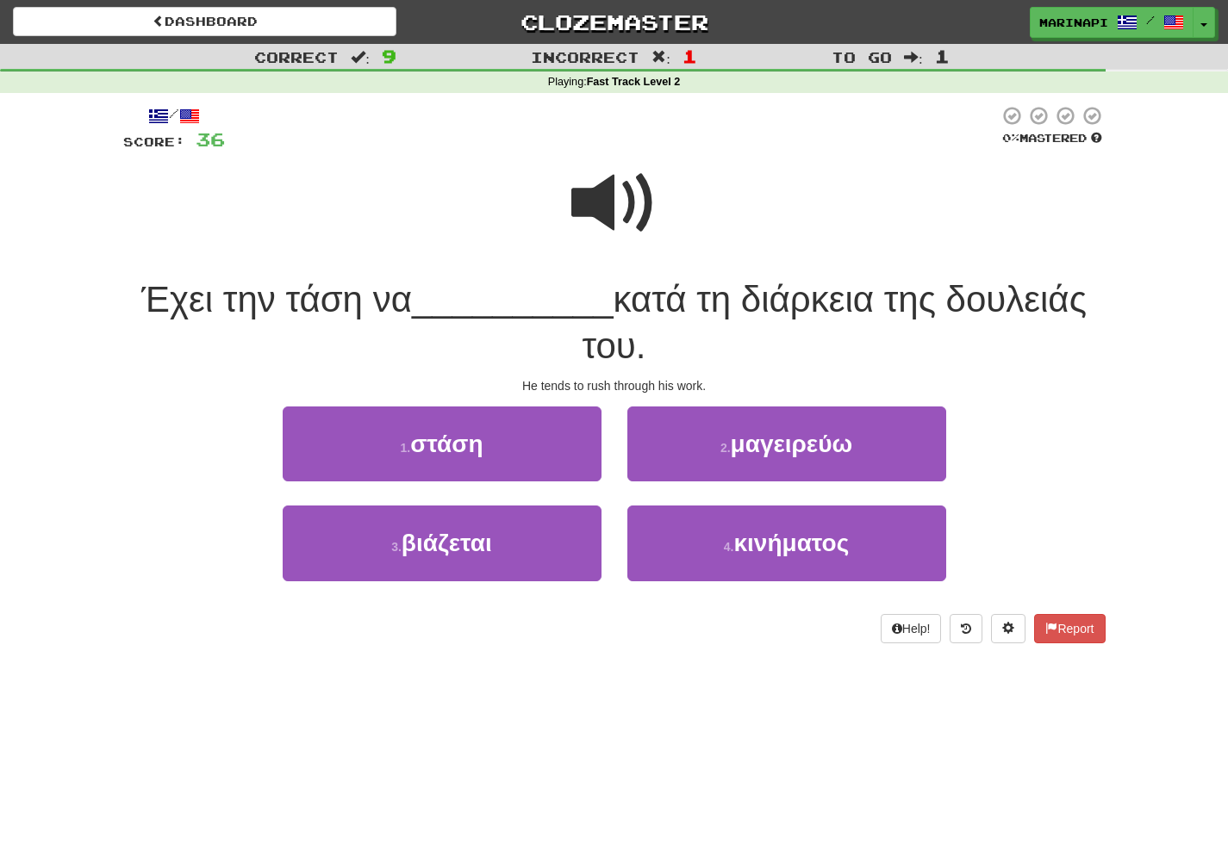
click at [635, 203] on span at bounding box center [614, 203] width 86 height 86
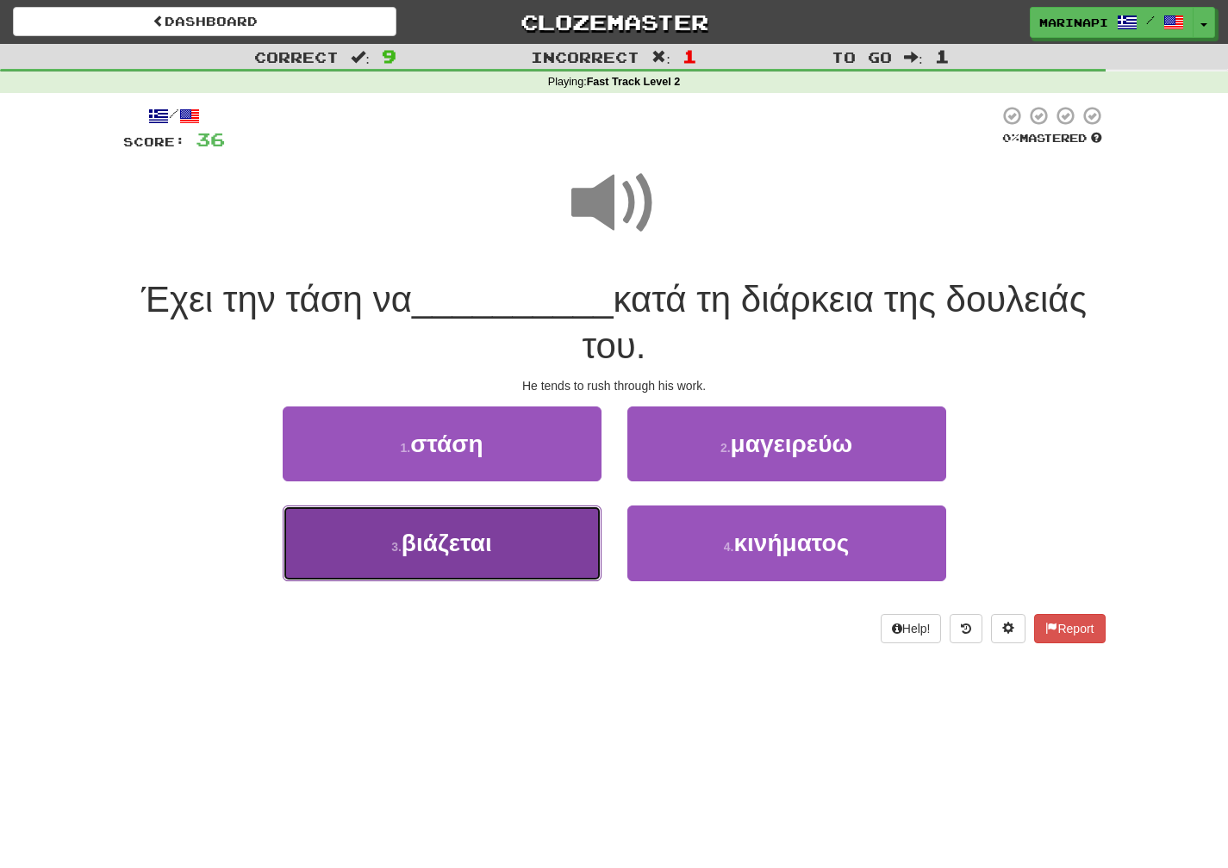
click at [550, 525] on button "3 . βιάζεται" at bounding box center [442, 543] width 319 height 75
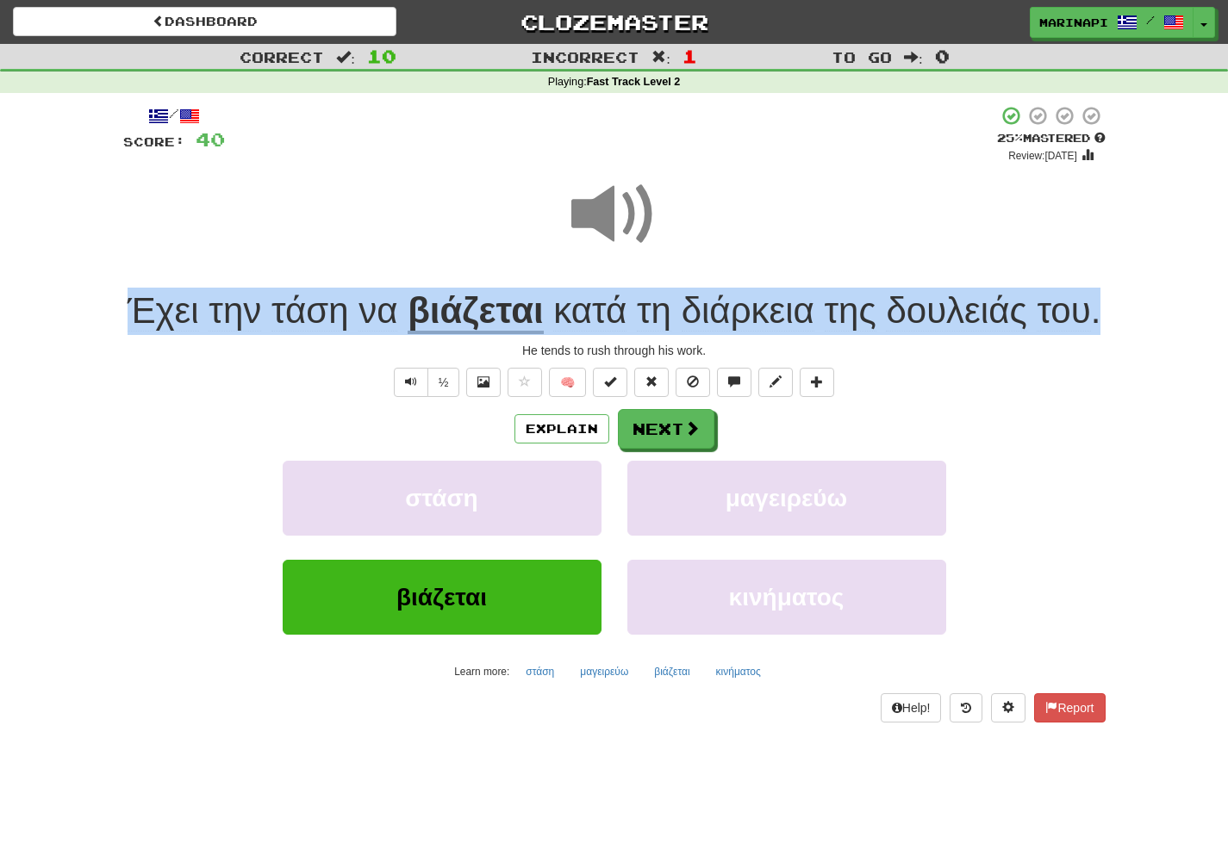
drag, startPoint x: 669, startPoint y: 364, endPoint x: 147, endPoint y: 327, distance: 522.5
click at [147, 327] on div "Έχει την τάση να βιάζεται κατά τη διάρκεια της δουλειάς του ." at bounding box center [614, 311] width 982 height 47
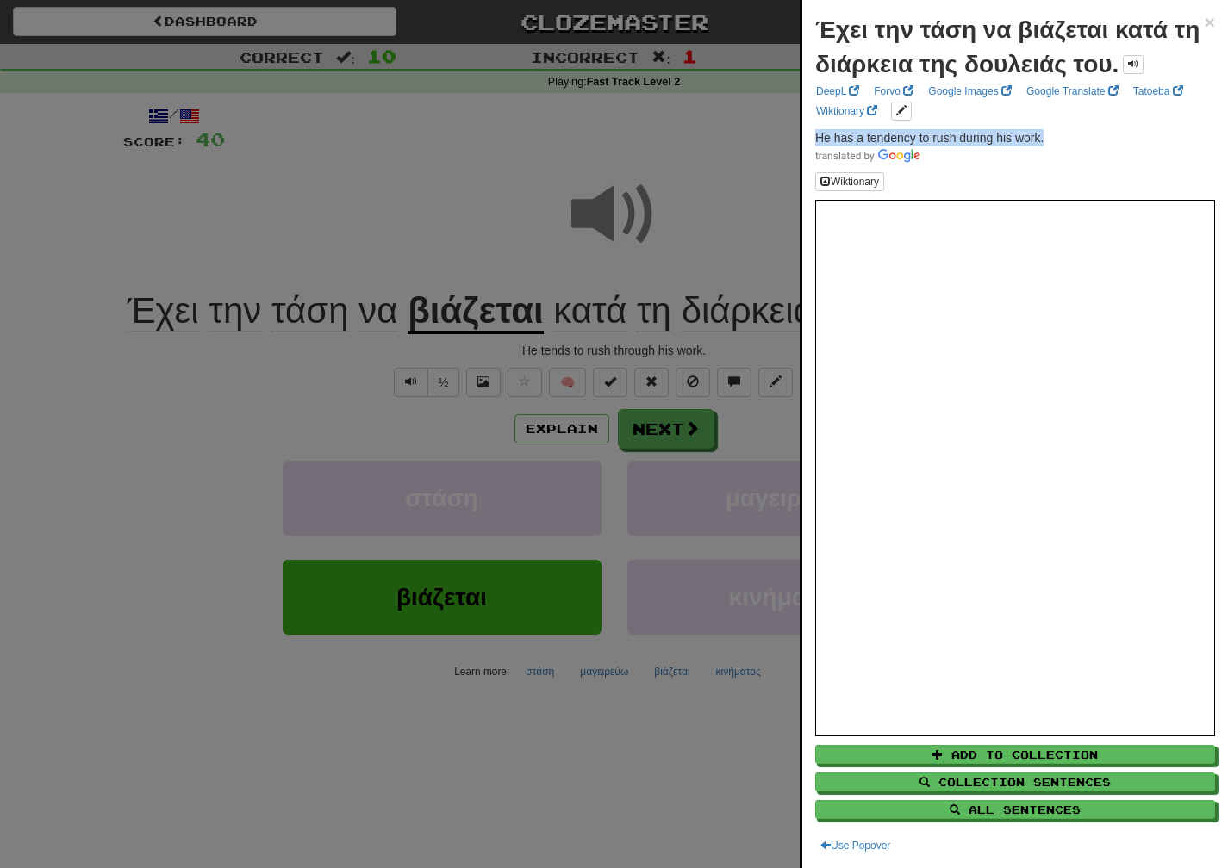
drag, startPoint x: 1056, startPoint y: 134, endPoint x: 810, endPoint y: 136, distance: 246.4
click at [810, 136] on div "Έχει την τάση να βιάζεται κατά τη διάρκεια της δουλειάς του. × DeepL Forvo Goog…" at bounding box center [1015, 434] width 426 height 868
copy span "He has a tendency to rush during his work."
click at [672, 489] on div at bounding box center [614, 434] width 1228 height 868
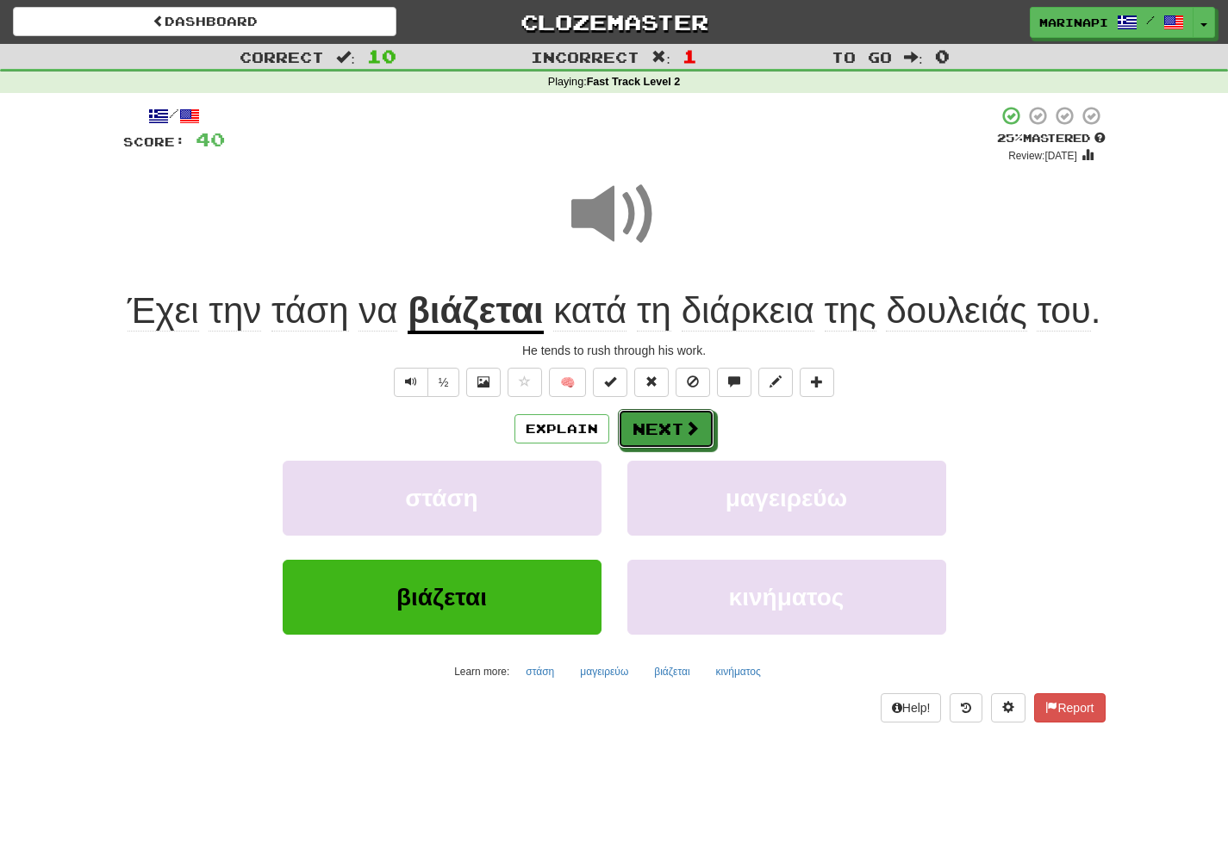
click at [672, 449] on button "Next" at bounding box center [666, 429] width 96 height 40
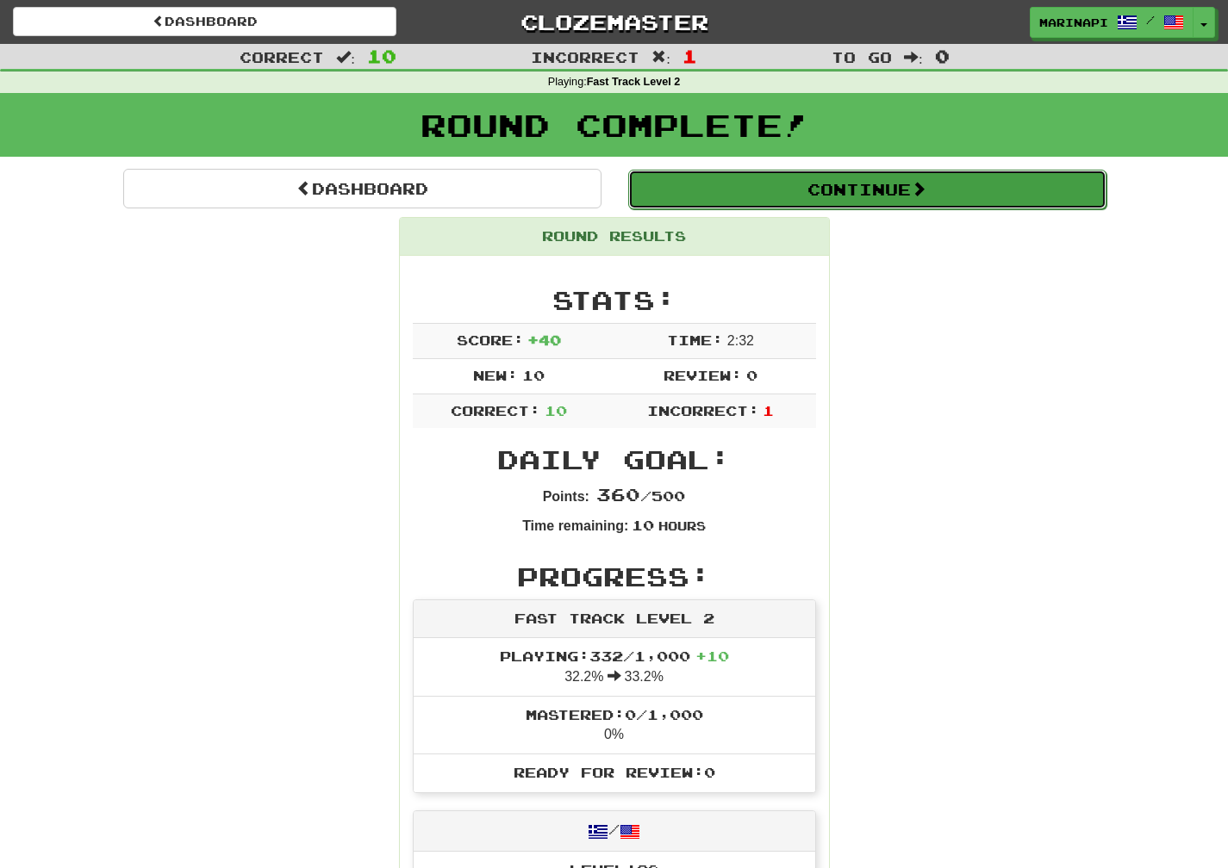
click at [1005, 202] on button "Continue" at bounding box center [867, 190] width 478 height 40
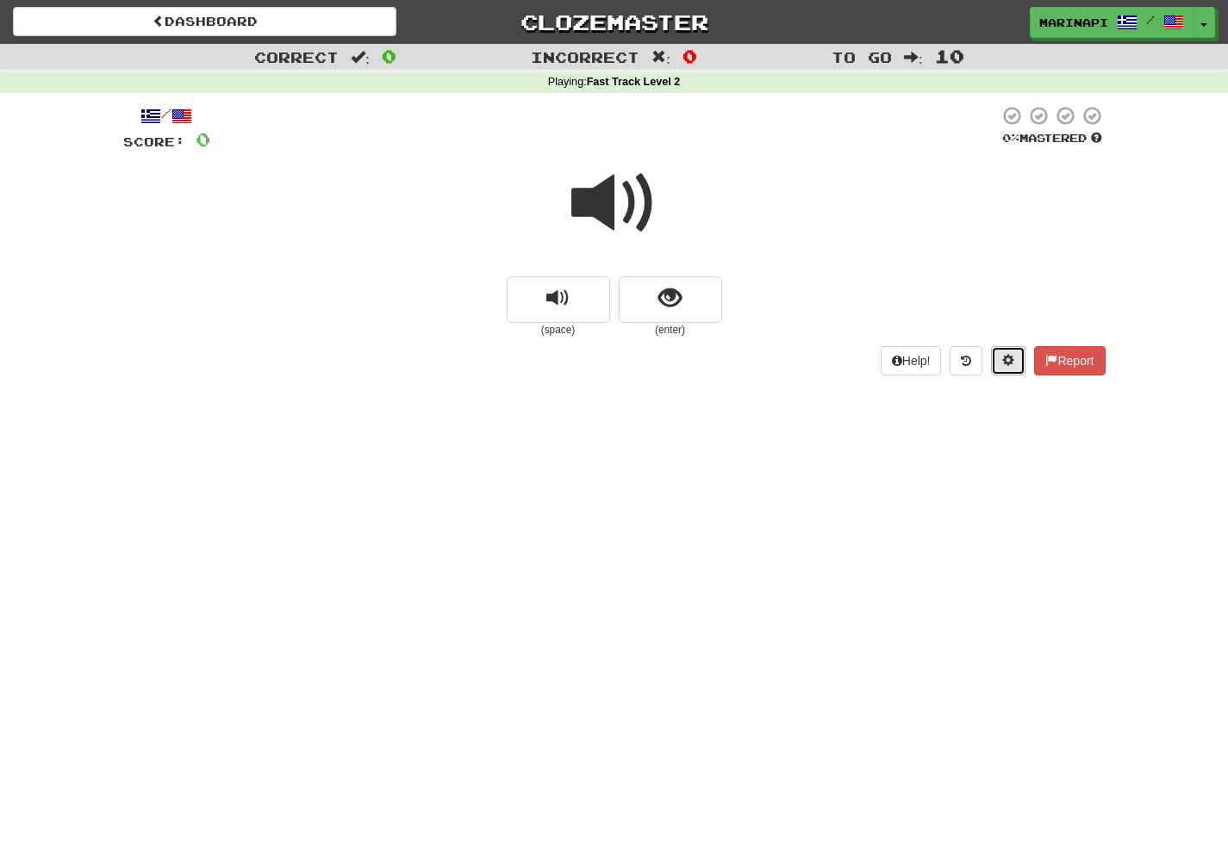
click at [1004, 358] on span at bounding box center [1008, 360] width 12 height 12
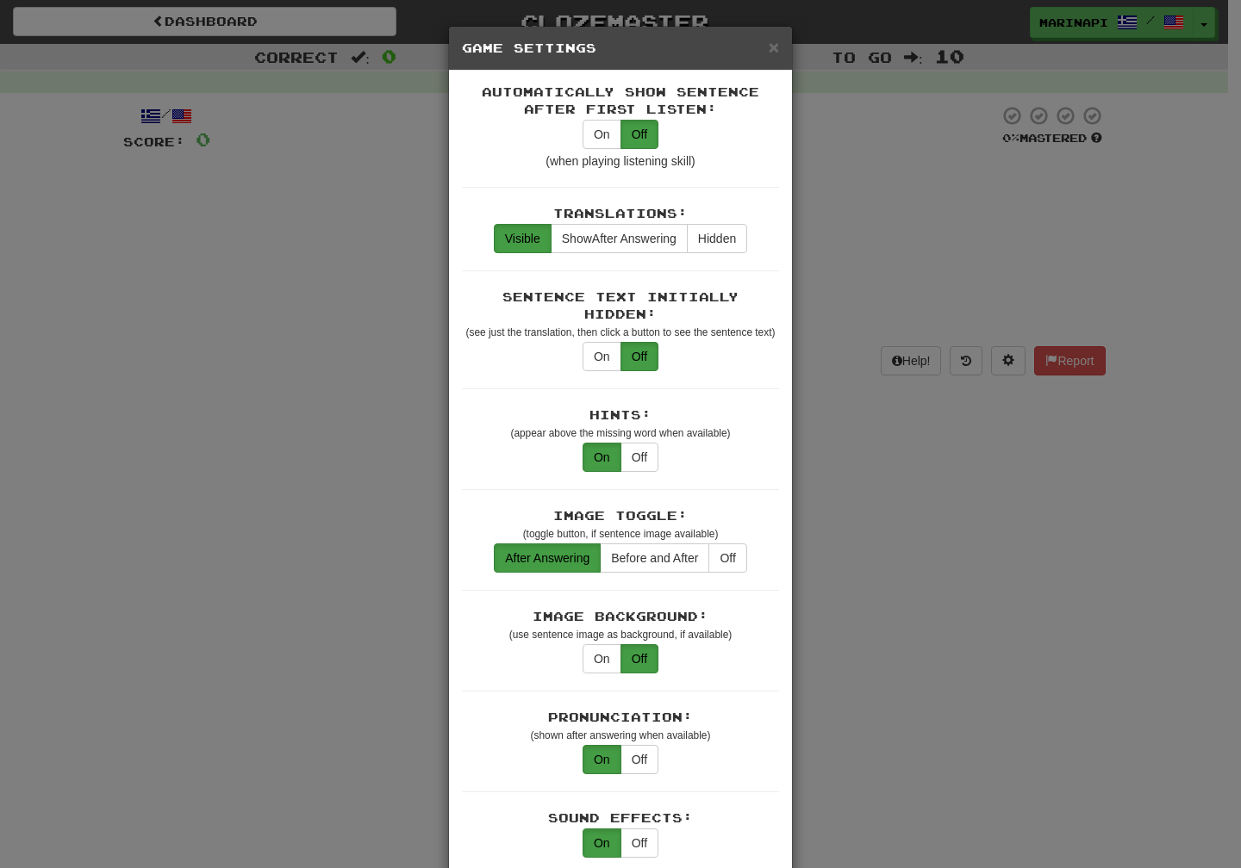
click at [836, 206] on div "× Game Settings Automatically Show Sentence After First Listen: On Off (when pl…" at bounding box center [620, 434] width 1241 height 868
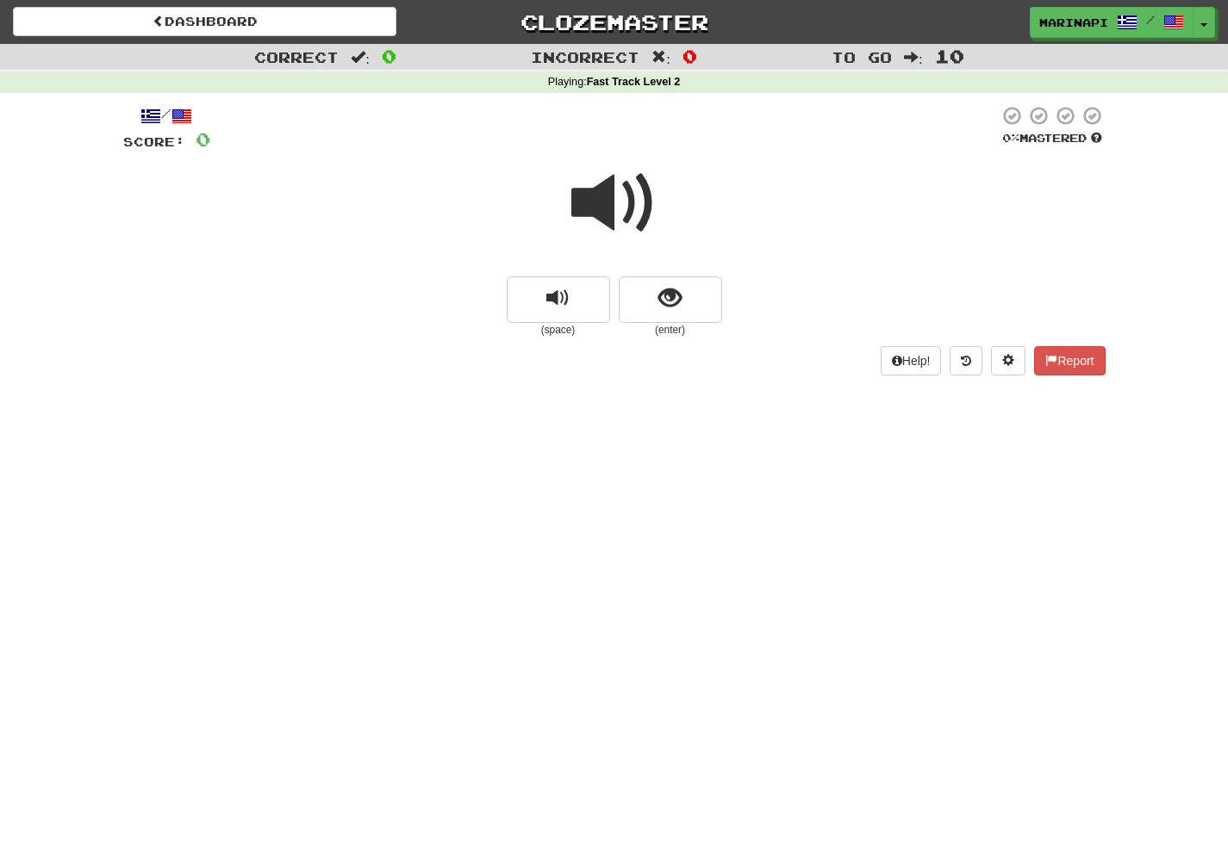
click at [632, 217] on span at bounding box center [614, 203] width 86 height 86
click at [663, 303] on span "show sentence" at bounding box center [669, 298] width 23 height 23
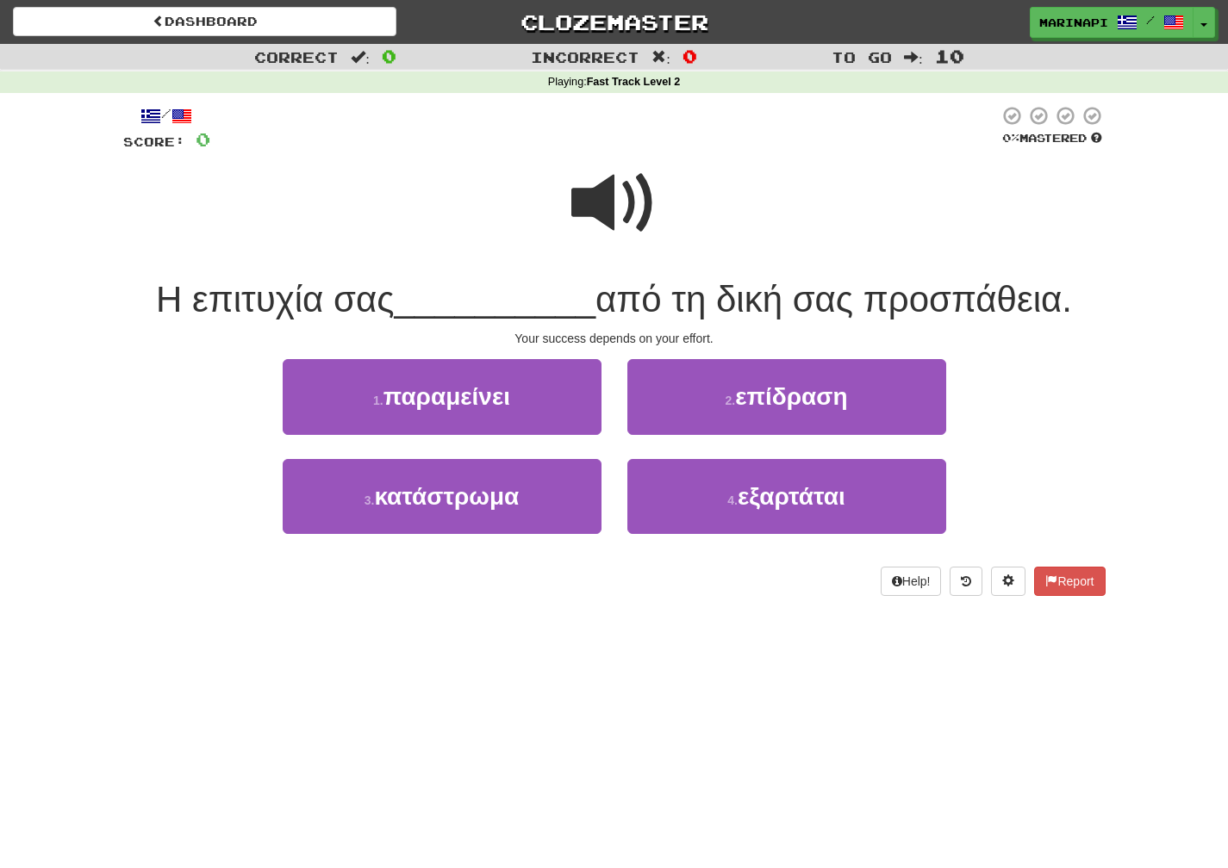
click at [607, 223] on span at bounding box center [614, 203] width 86 height 86
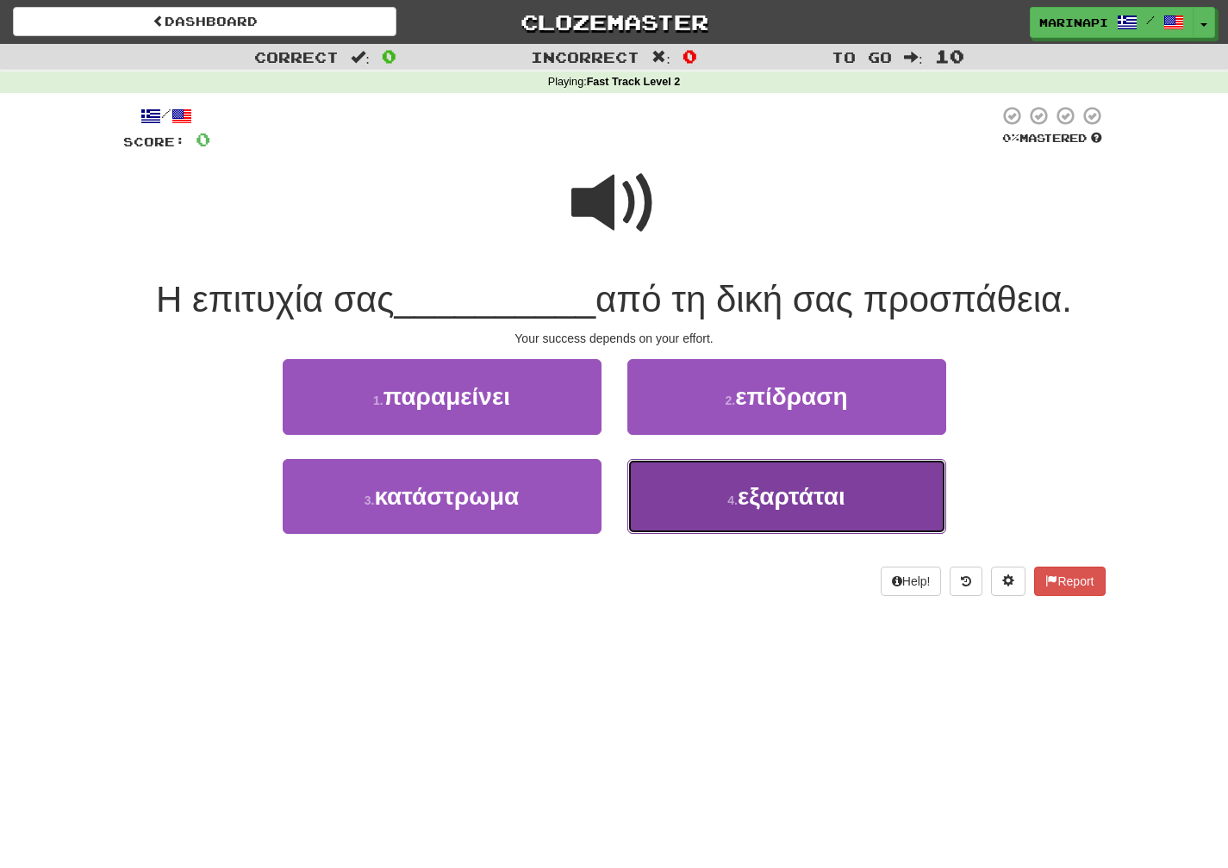
click at [695, 465] on button "4 . εξαρτάται" at bounding box center [786, 496] width 319 height 75
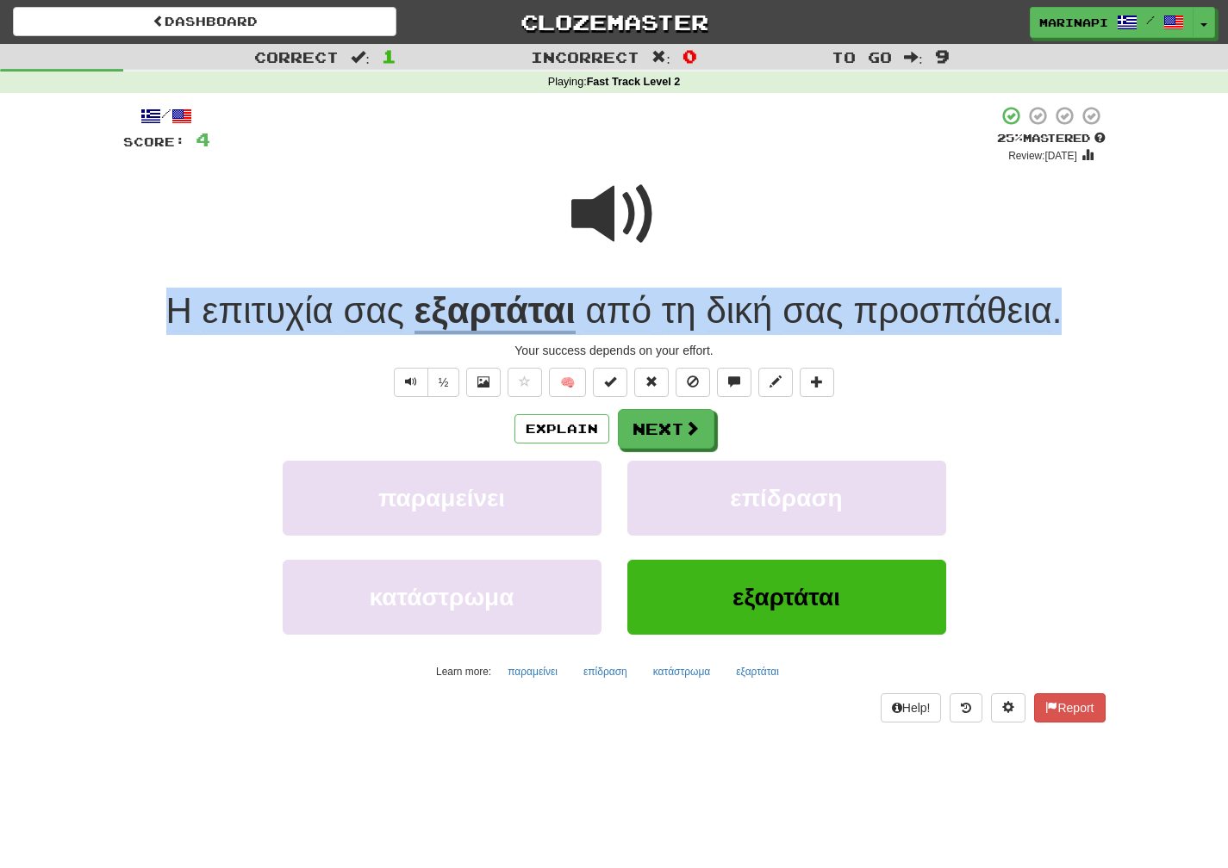
drag, startPoint x: 1073, startPoint y: 318, endPoint x: 158, endPoint y: 308, distance: 914.9
click at [158, 308] on div "Η επιτυχία σας εξαρτάται από τη δική σας προσπάθεια ." at bounding box center [614, 311] width 982 height 47
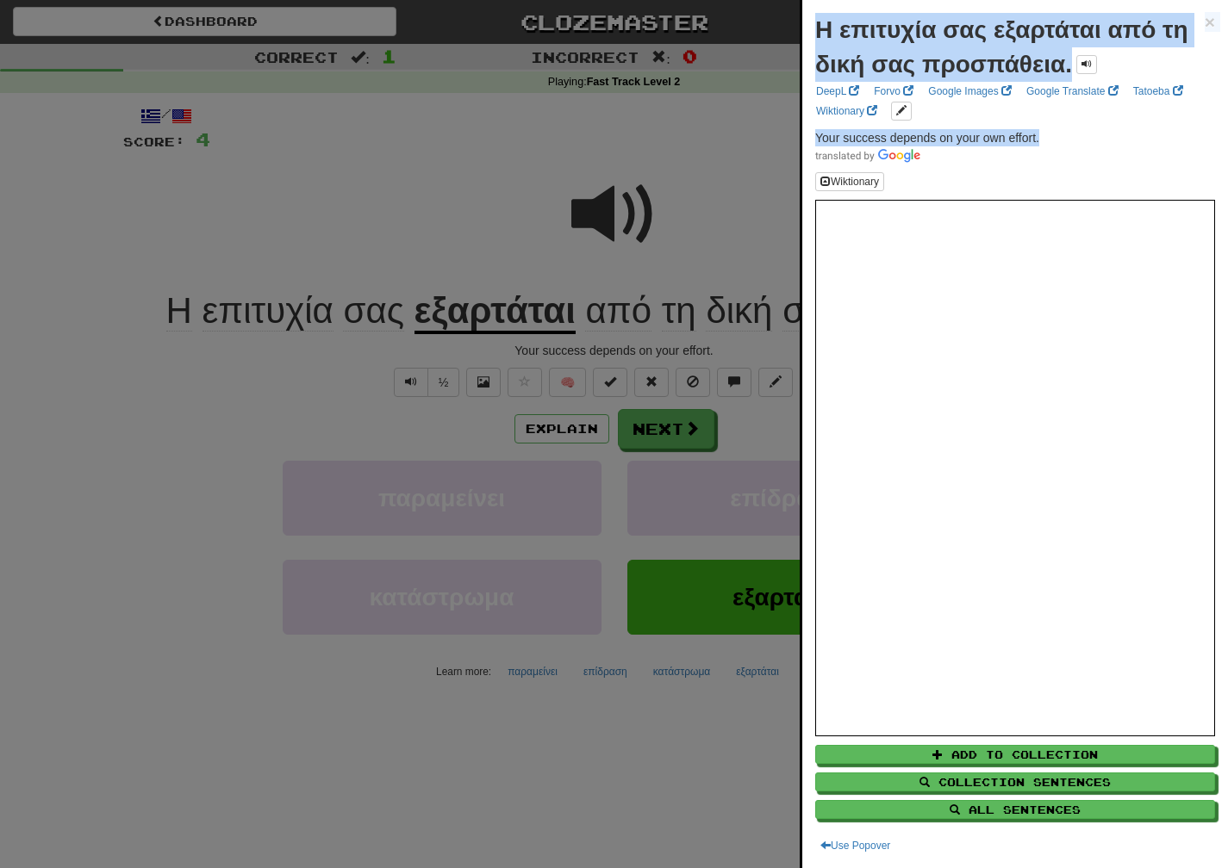
drag, startPoint x: 1067, startPoint y: 142, endPoint x: 778, endPoint y: 139, distance: 288.6
click at [778, 139] on body "Dashboard Clozemaster marinapi / Toggle Dropdown Dashboard Leaderboard Activity…" at bounding box center [614, 740] width 1228 height 1480
click at [1060, 142] on p "Your success depends on your own effort." at bounding box center [1015, 146] width 400 height 34
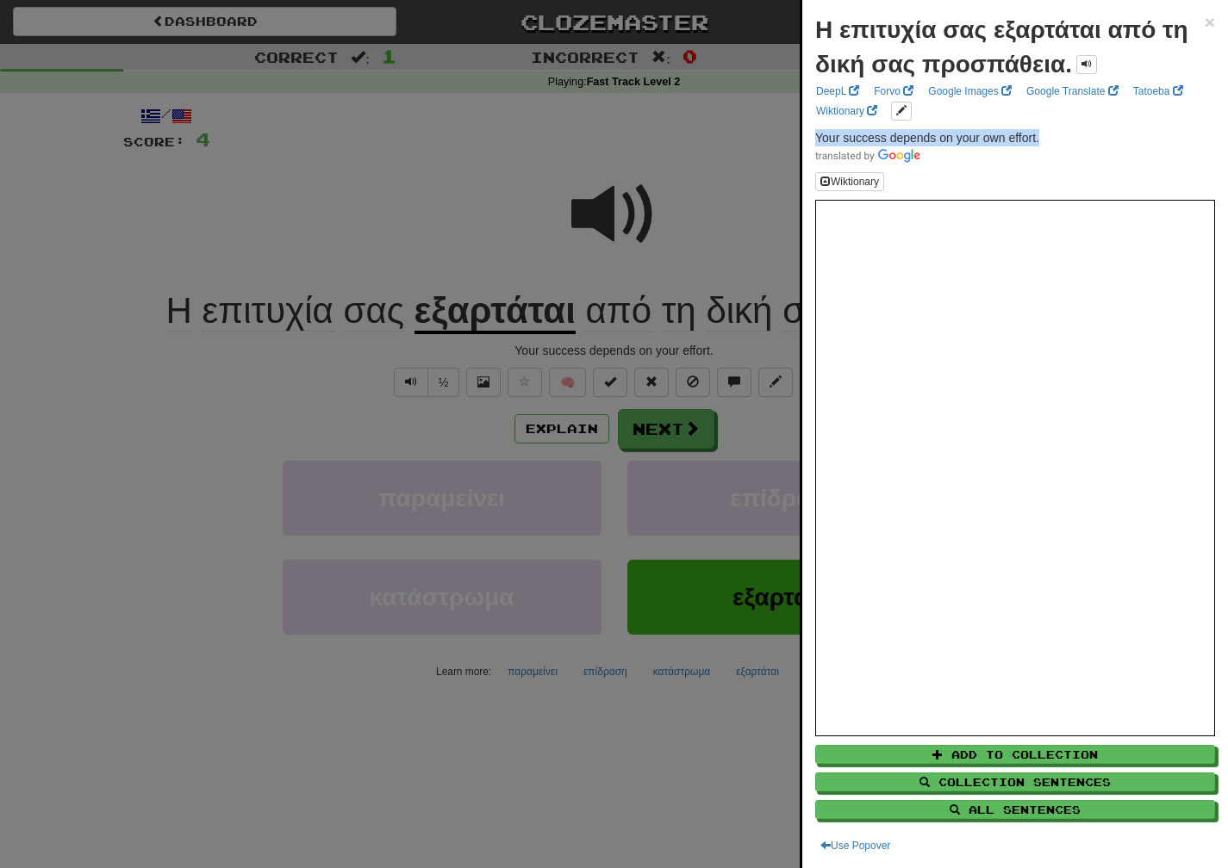
drag, startPoint x: 1055, startPoint y: 140, endPoint x: 816, endPoint y: 137, distance: 239.5
click at [816, 137] on p "Your success depends on your own effort." at bounding box center [1015, 146] width 400 height 34
copy span "Your success depends on your own effort."
click at [736, 428] on div at bounding box center [614, 434] width 1228 height 868
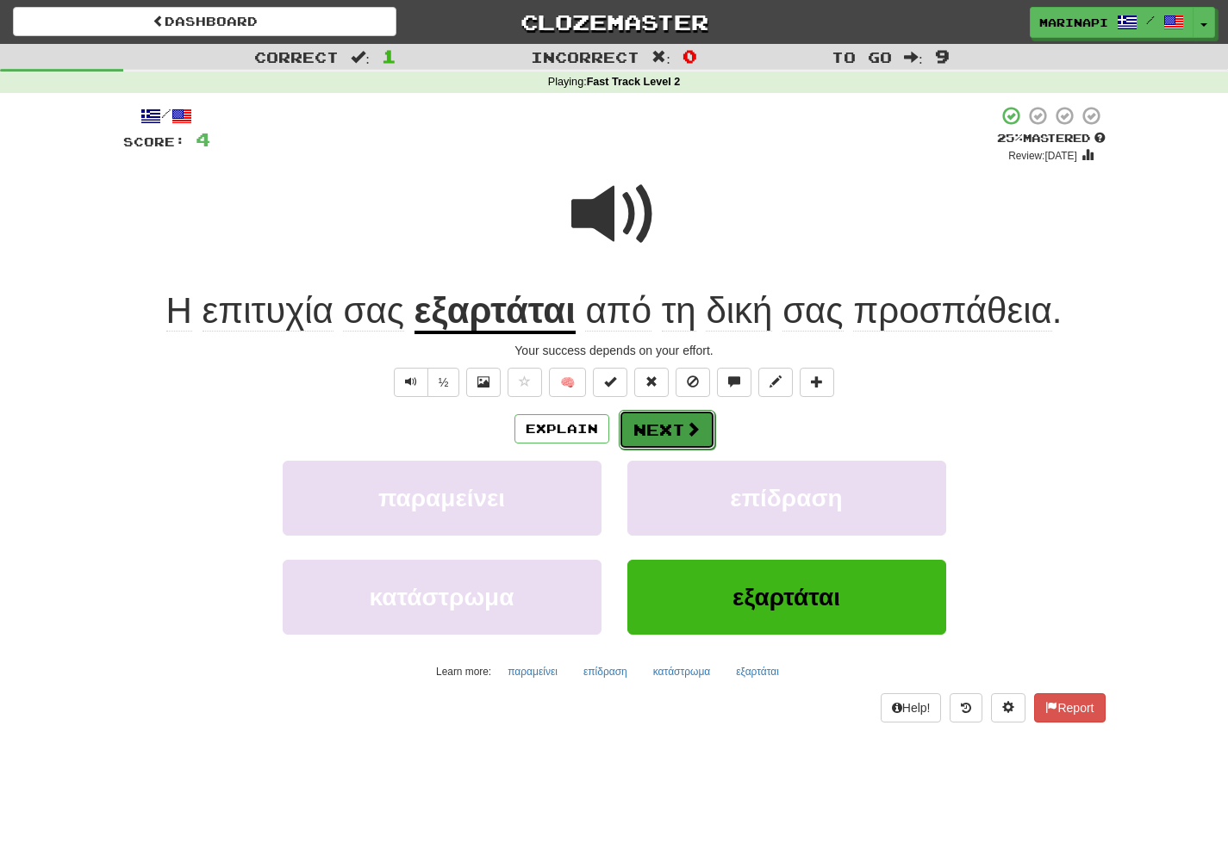
click at [689, 436] on span at bounding box center [693, 429] width 16 height 16
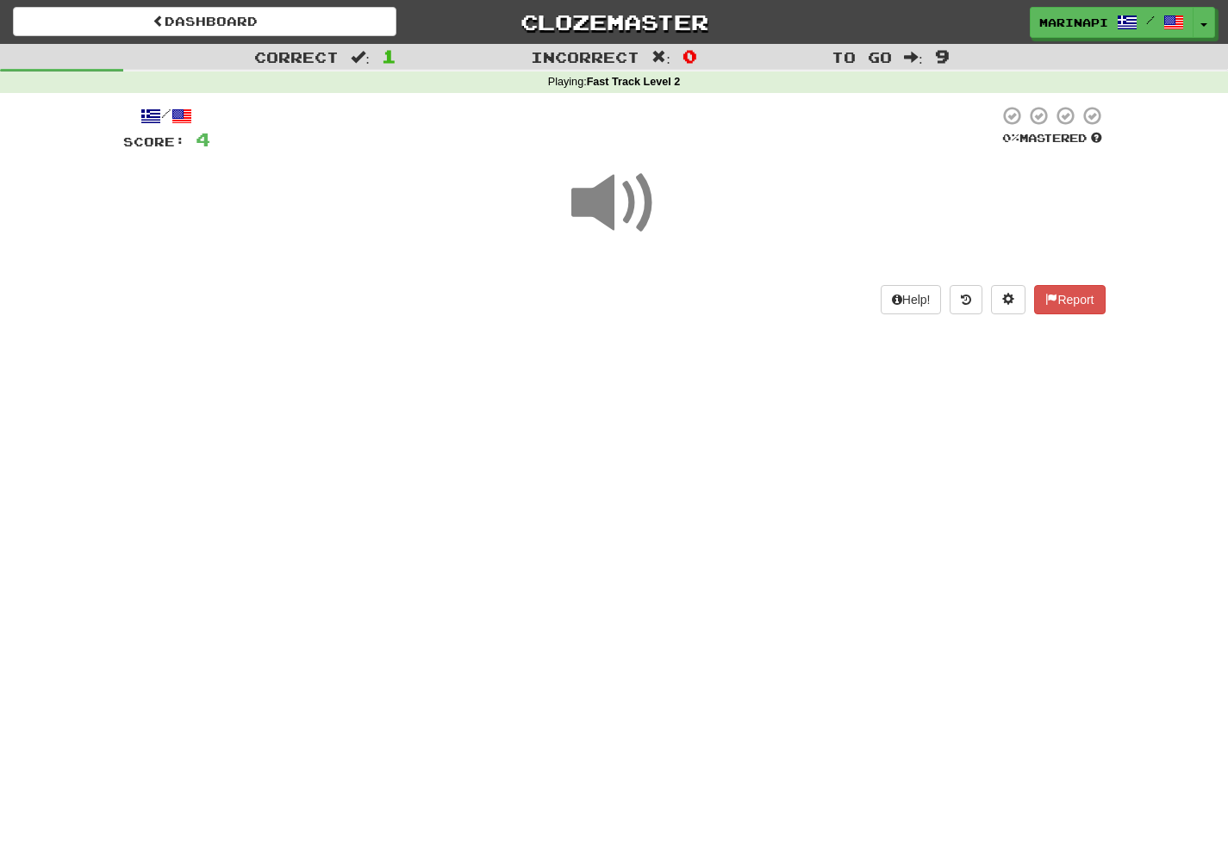
click at [637, 201] on span at bounding box center [614, 203] width 86 height 86
click at [636, 202] on span at bounding box center [614, 203] width 86 height 86
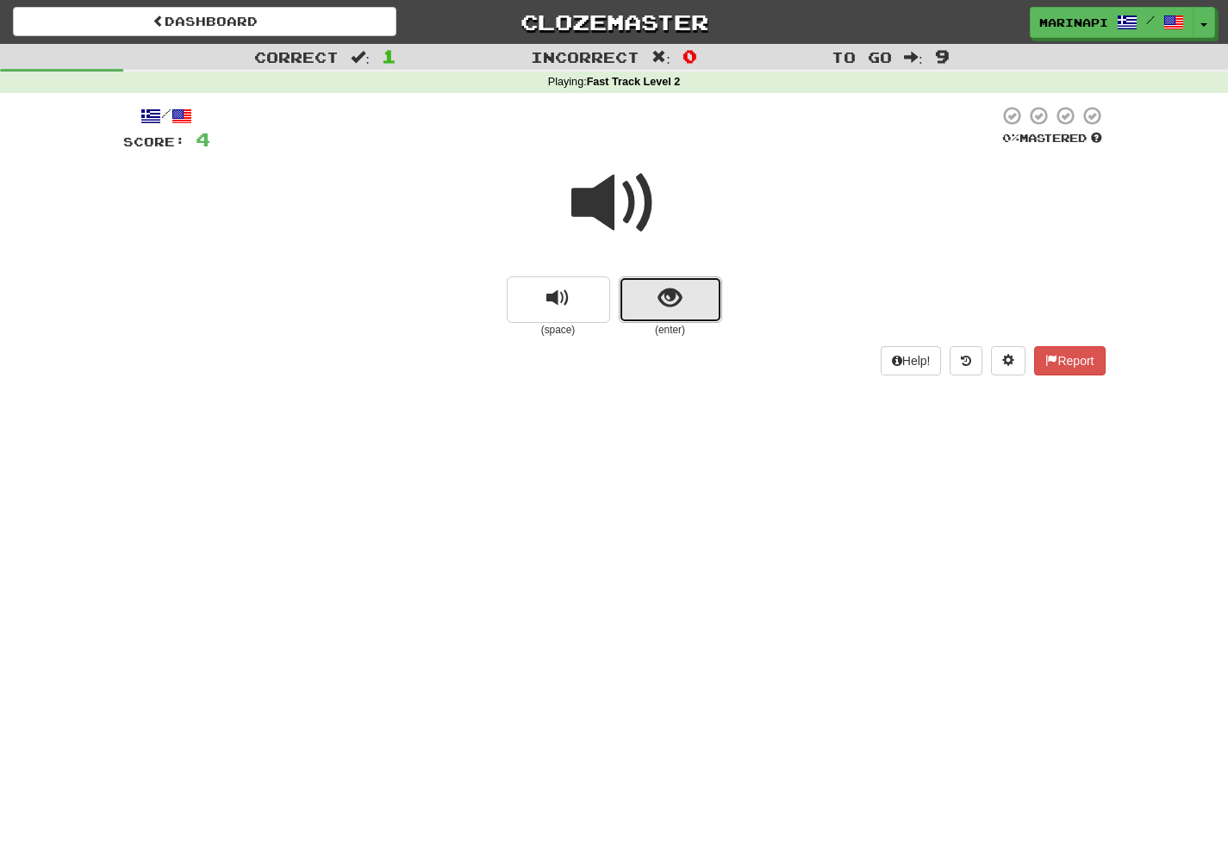
click at [656, 311] on button "show sentence" at bounding box center [670, 300] width 103 height 47
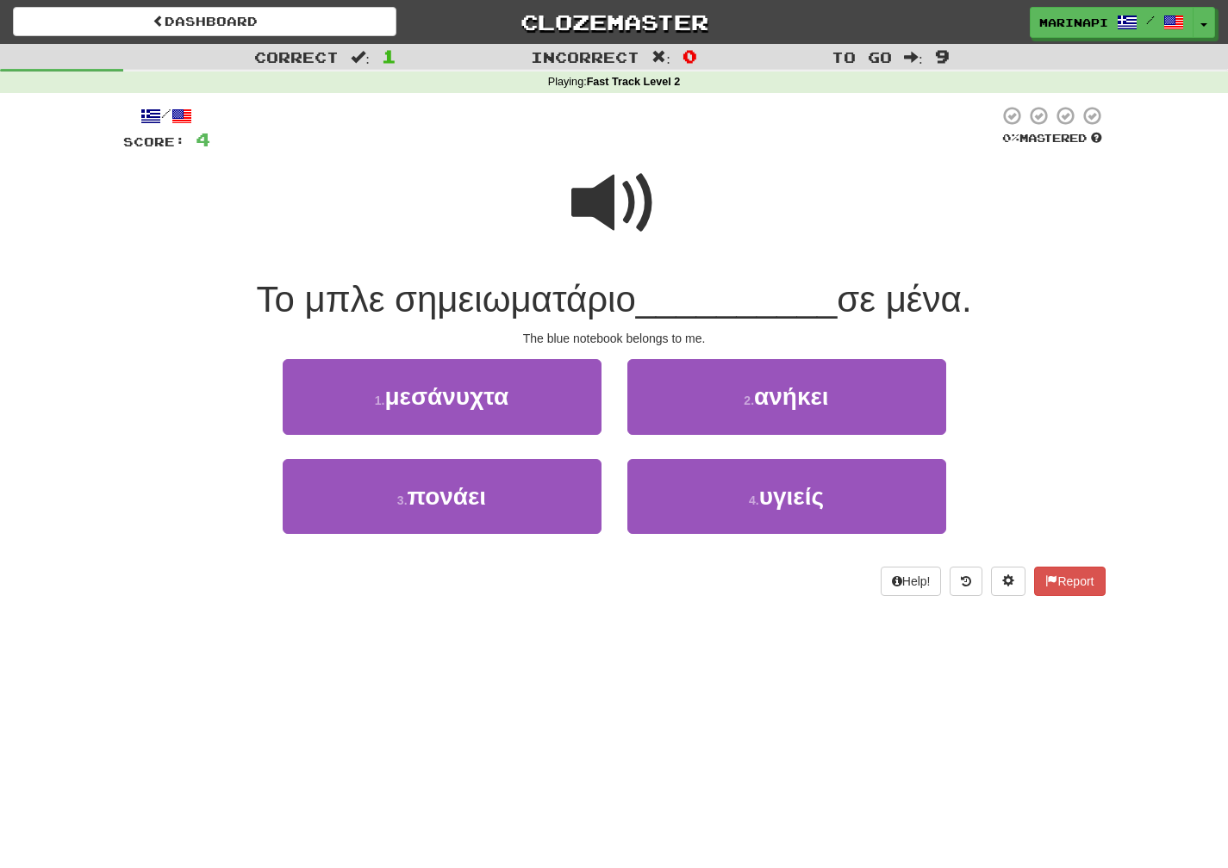
click at [644, 221] on span at bounding box center [614, 203] width 86 height 86
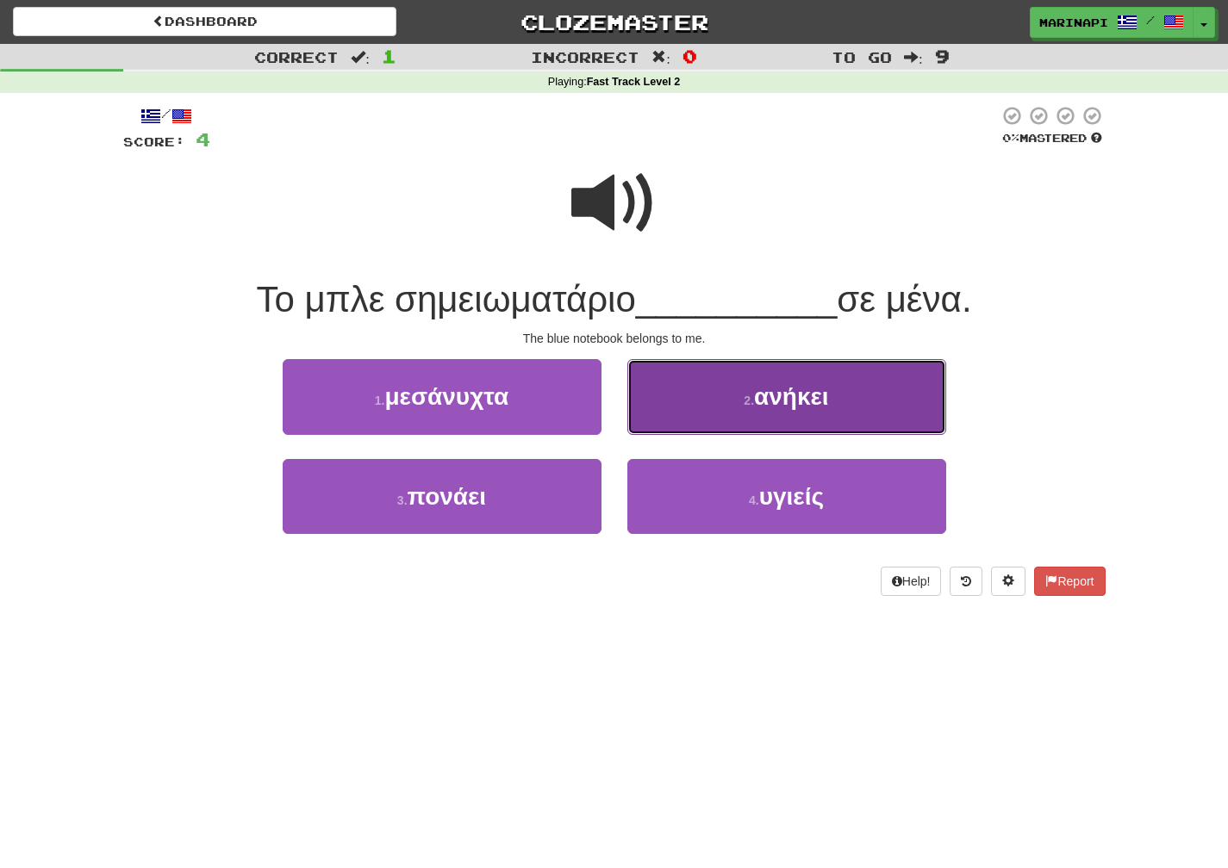
click at [721, 414] on button "2 . ανήκει" at bounding box center [786, 396] width 319 height 75
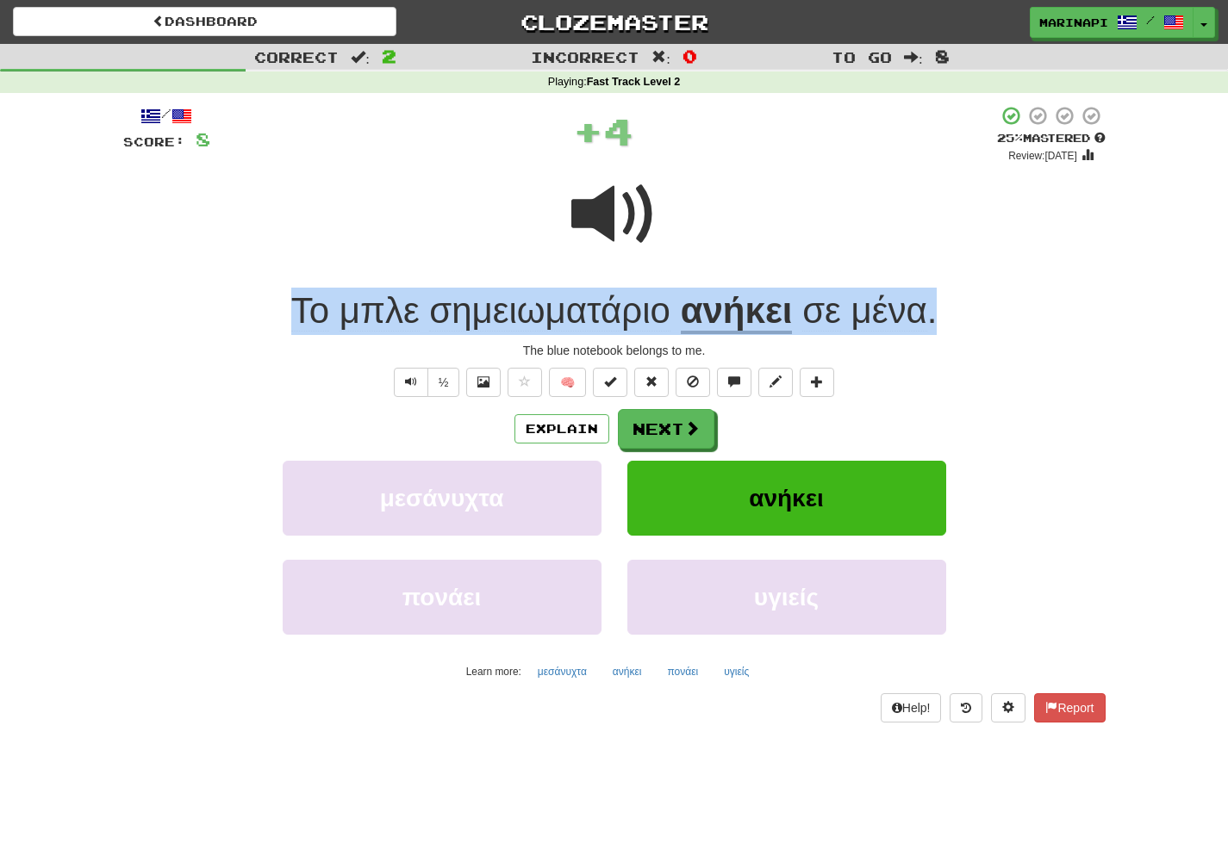
drag, startPoint x: 952, startPoint y: 305, endPoint x: 313, endPoint y: 265, distance: 640.4
click at [313, 265] on div "/ Score: 8 + 4 25 % Mastered Review: [DATE] Το μπλε σημειωματάριο ανήκει σε μέν…" at bounding box center [614, 414] width 982 height 618
copy div "Το μπλε σημειωματάριο ανήκει σε μένα ."
click at [1045, 269] on div at bounding box center [614, 226] width 982 height 123
drag, startPoint x: 945, startPoint y: 321, endPoint x: 292, endPoint y: 320, distance: 653.0
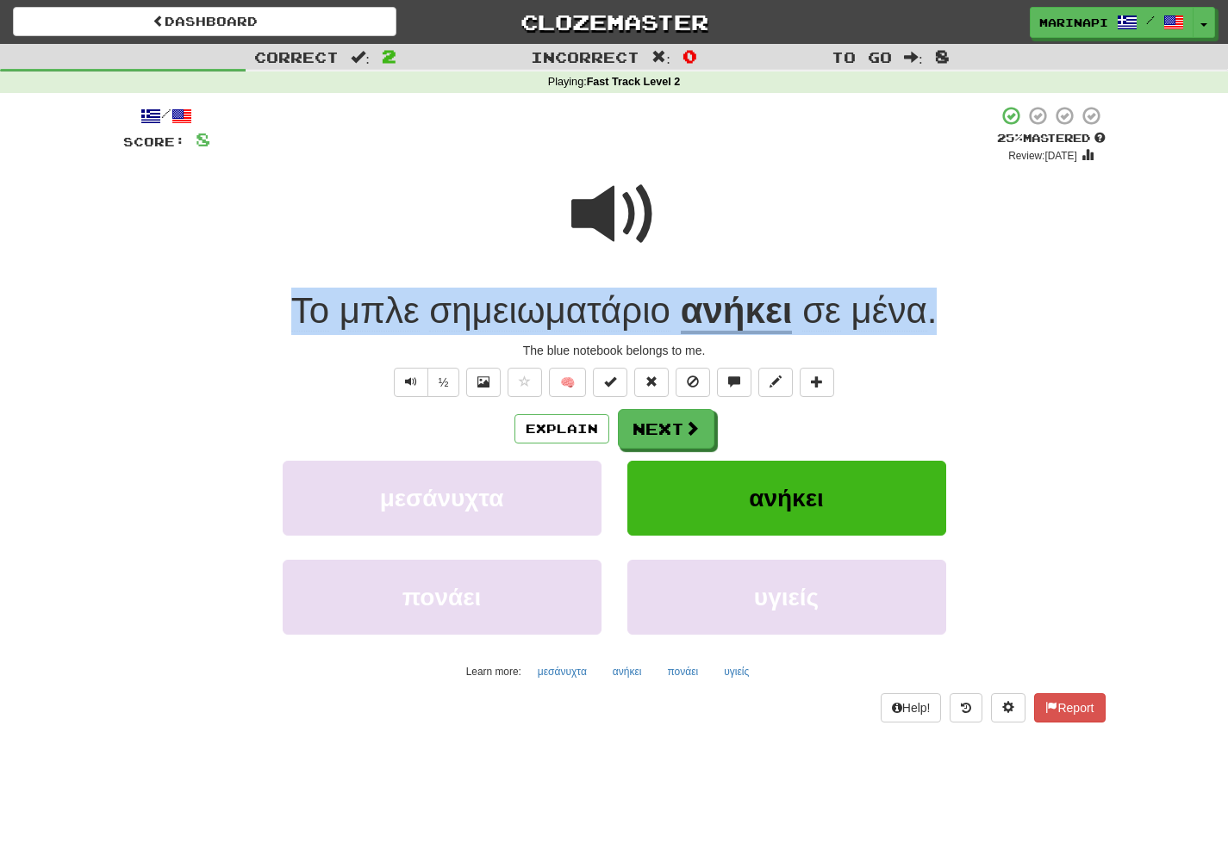
click at [292, 320] on div "Το μπλε σημειωματάριο ανήκει σε μένα ." at bounding box center [614, 311] width 982 height 47
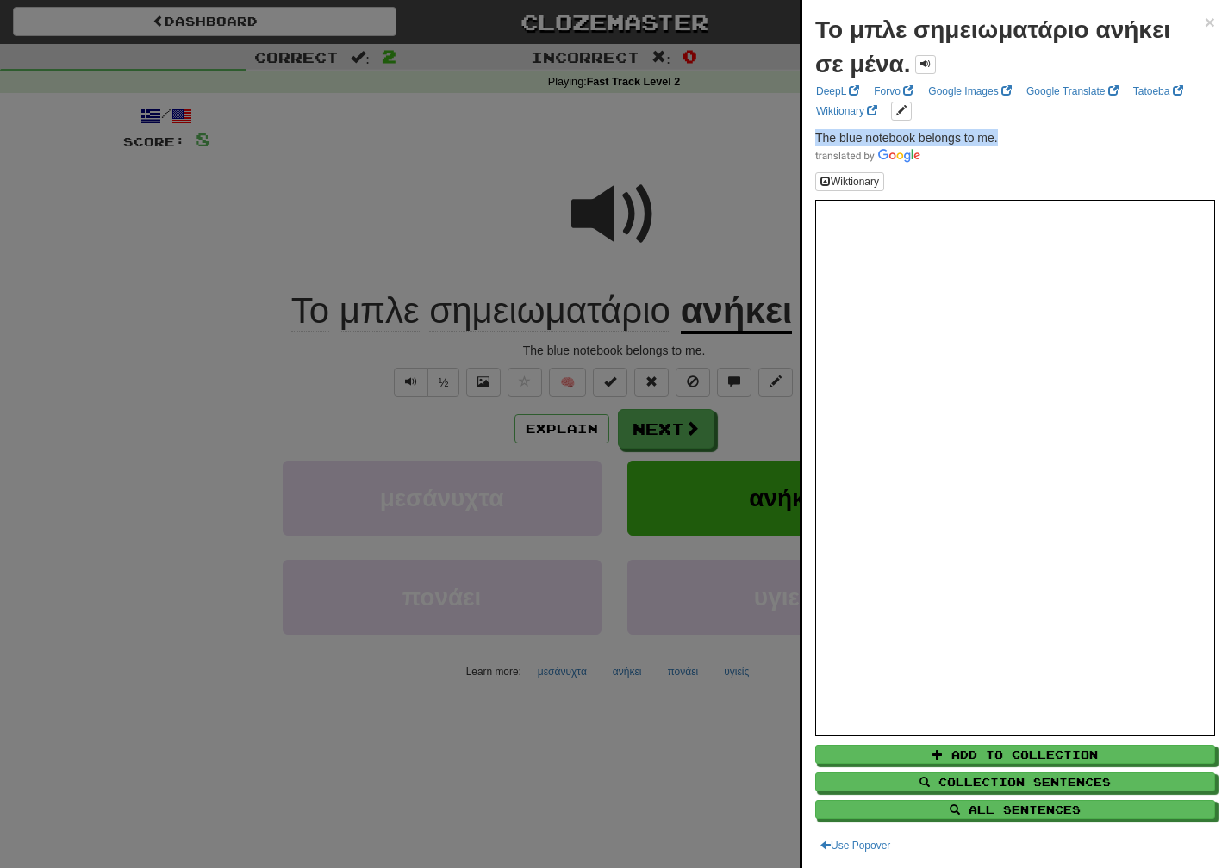
drag, startPoint x: 1003, startPoint y: 138, endPoint x: 804, endPoint y: 141, distance: 199.0
click at [804, 141] on div "Το μπλε σημειωματάριο ανήκει σε μένα. × DeepL Forvo Google Images Google Transl…" at bounding box center [1015, 434] width 426 height 868
copy span "The blue notebook belongs to me."
click at [656, 445] on div at bounding box center [614, 434] width 1228 height 868
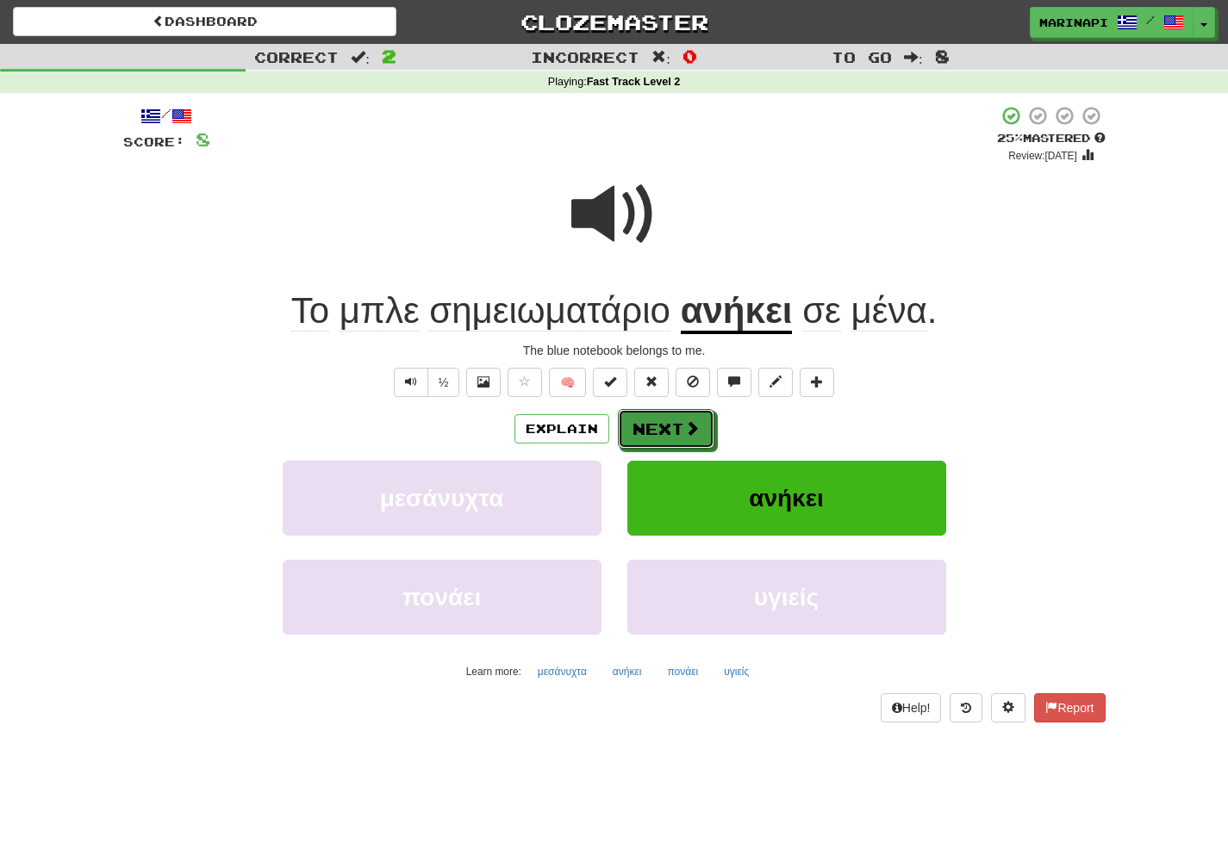
click at [656, 444] on button "Next" at bounding box center [666, 429] width 96 height 40
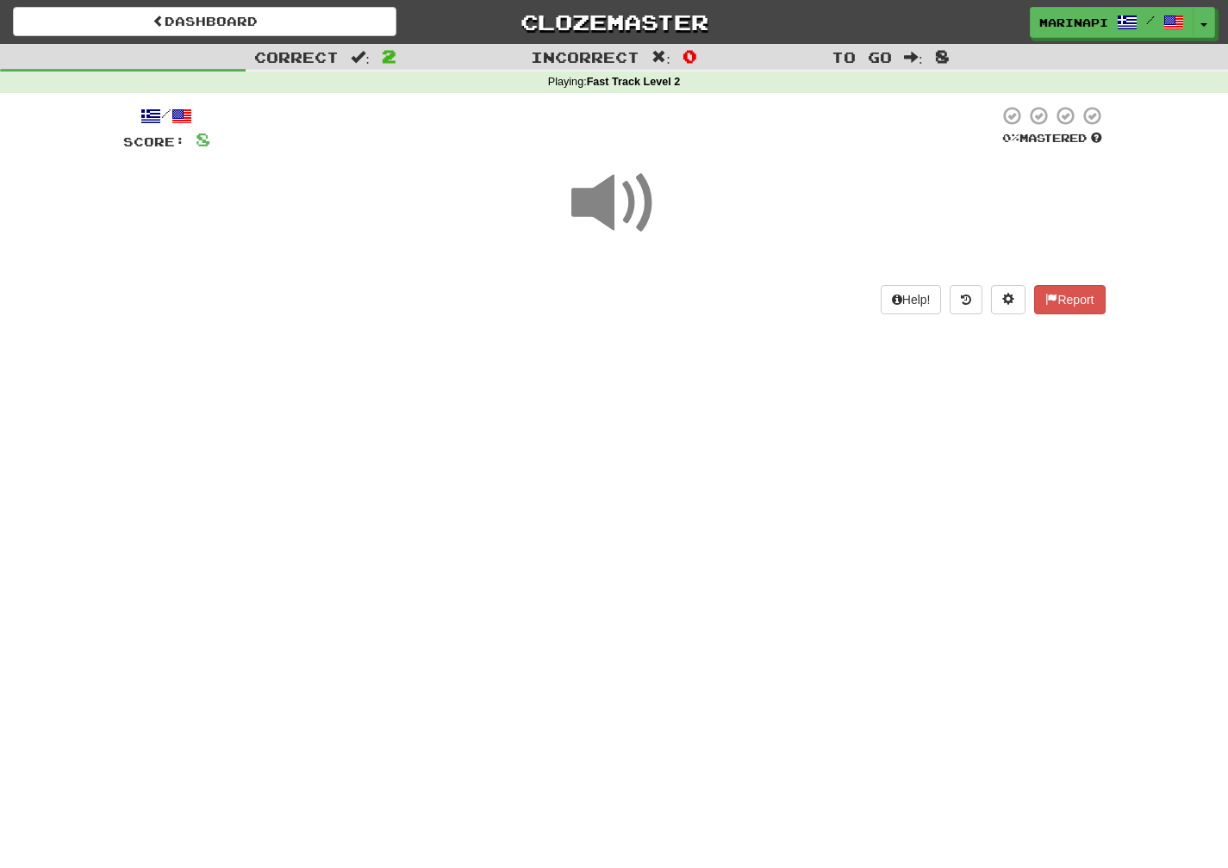
click at [612, 217] on span at bounding box center [614, 203] width 86 height 86
click at [612, 218] on span at bounding box center [614, 203] width 86 height 86
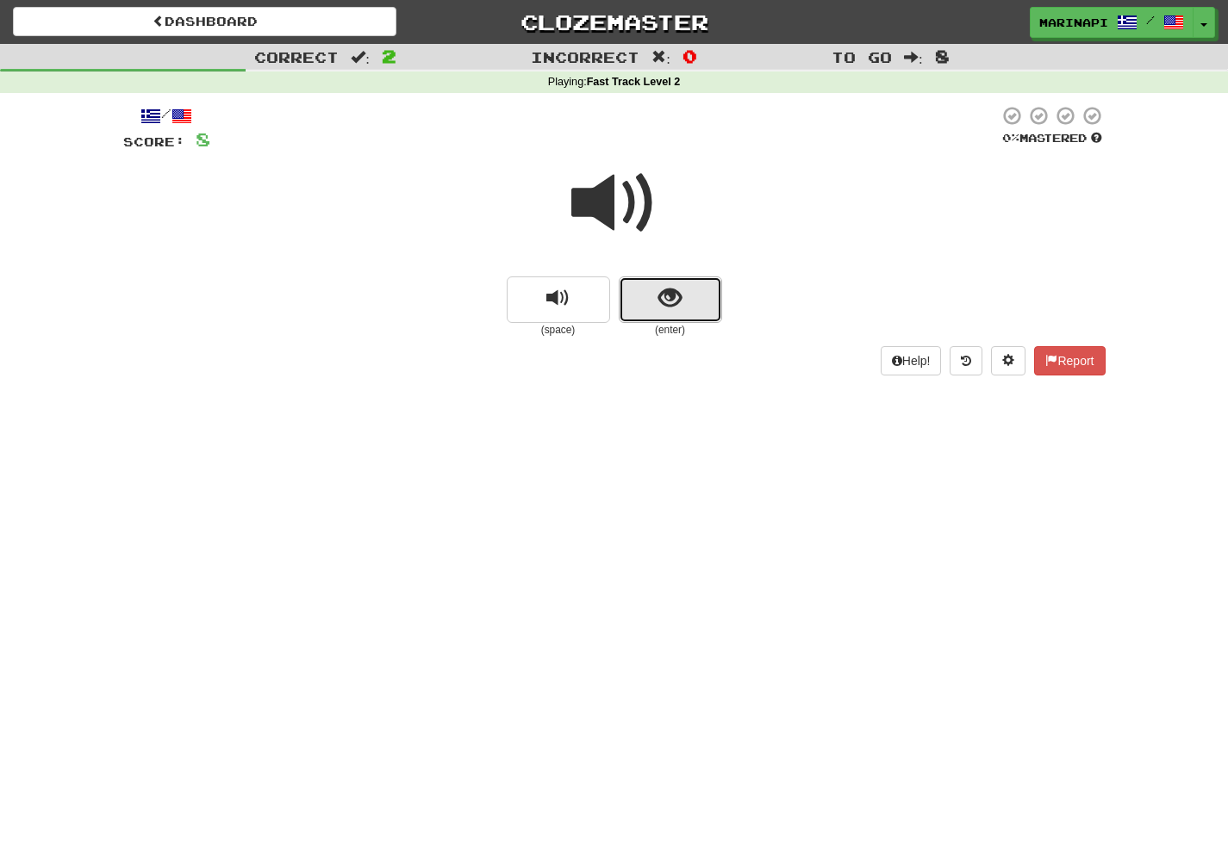
click at [638, 298] on button "show sentence" at bounding box center [670, 300] width 103 height 47
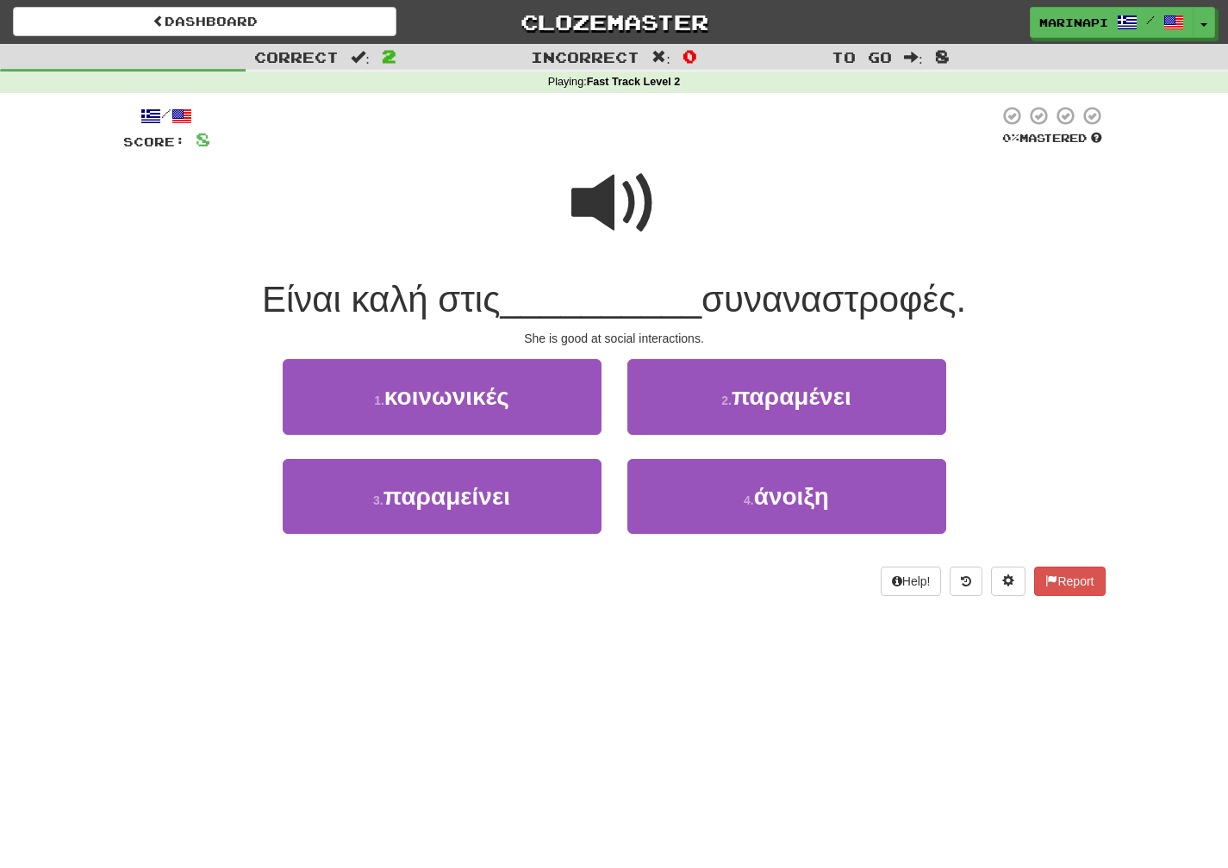
click at [633, 212] on span at bounding box center [614, 203] width 86 height 86
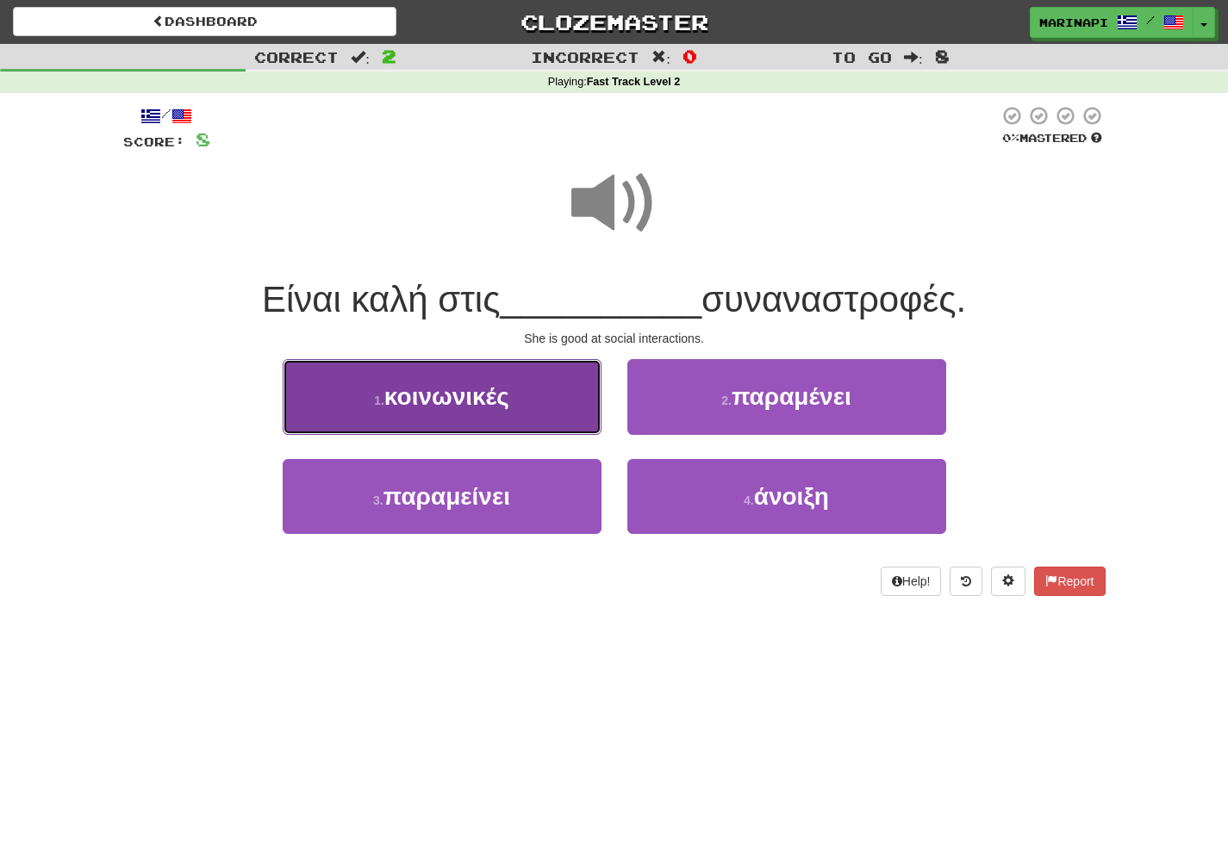
click at [534, 397] on button "1 . κοινωνικές" at bounding box center [442, 396] width 319 height 75
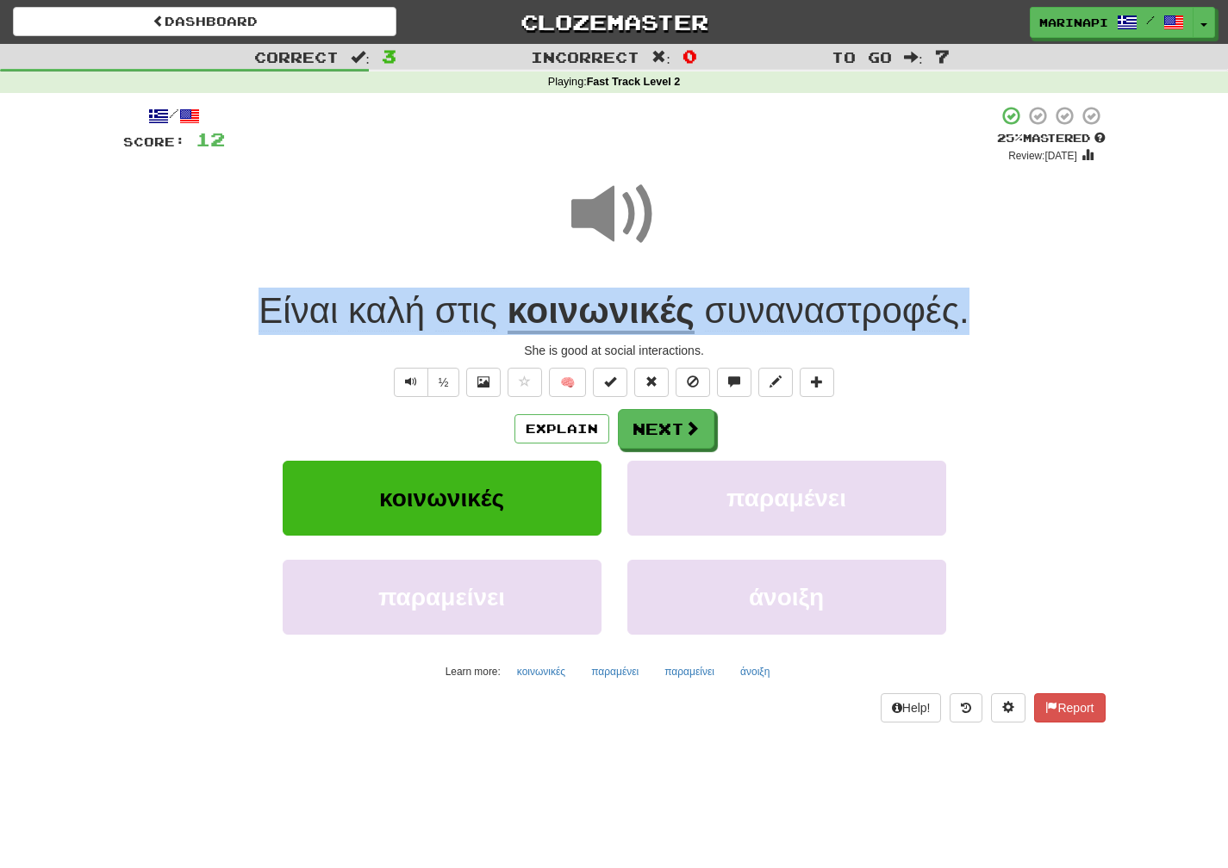
drag, startPoint x: 988, startPoint y: 313, endPoint x: 232, endPoint y: 323, distance: 756.4
click at [232, 323] on div "Είναι καλή στις κοινωνικές συναναστροφές ." at bounding box center [614, 311] width 982 height 47
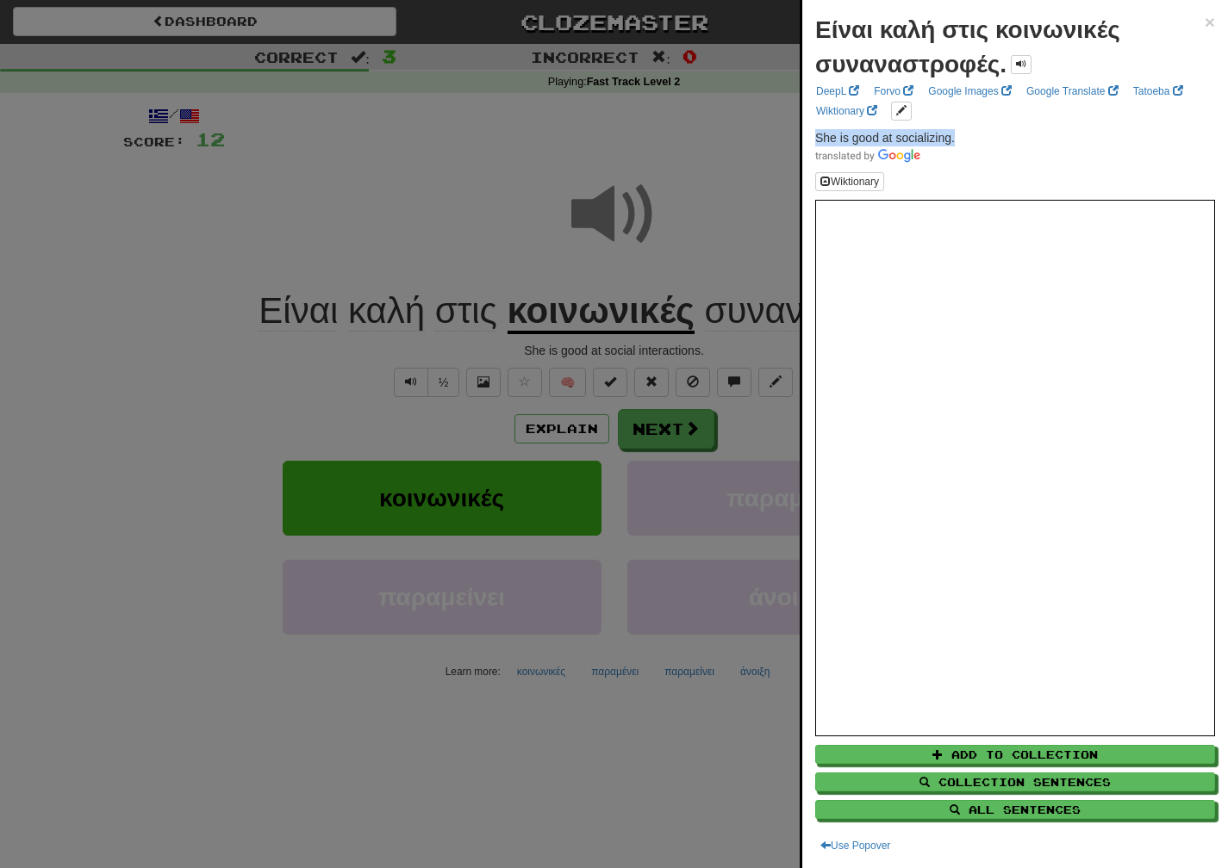
drag, startPoint x: 969, startPoint y: 129, endPoint x: 809, endPoint y: 134, distance: 160.3
click at [809, 134] on div "Είναι καλή στις κοινωνικές συναναστροφές. × DeepL Forvo Google Images Google Tr…" at bounding box center [1015, 434] width 426 height 868
copy span "She is good at socializing."
click at [669, 451] on div at bounding box center [614, 434] width 1228 height 868
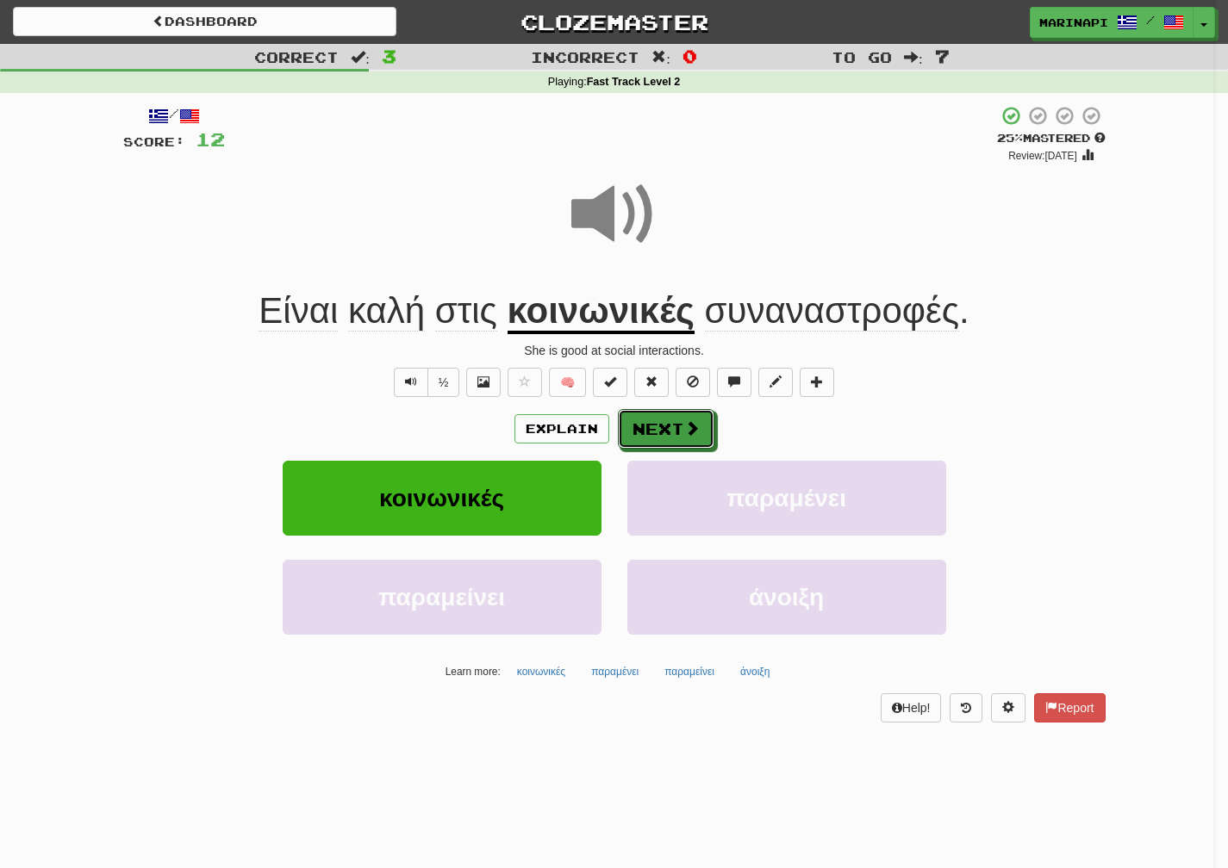
click at [669, 443] on button "Next" at bounding box center [666, 429] width 96 height 40
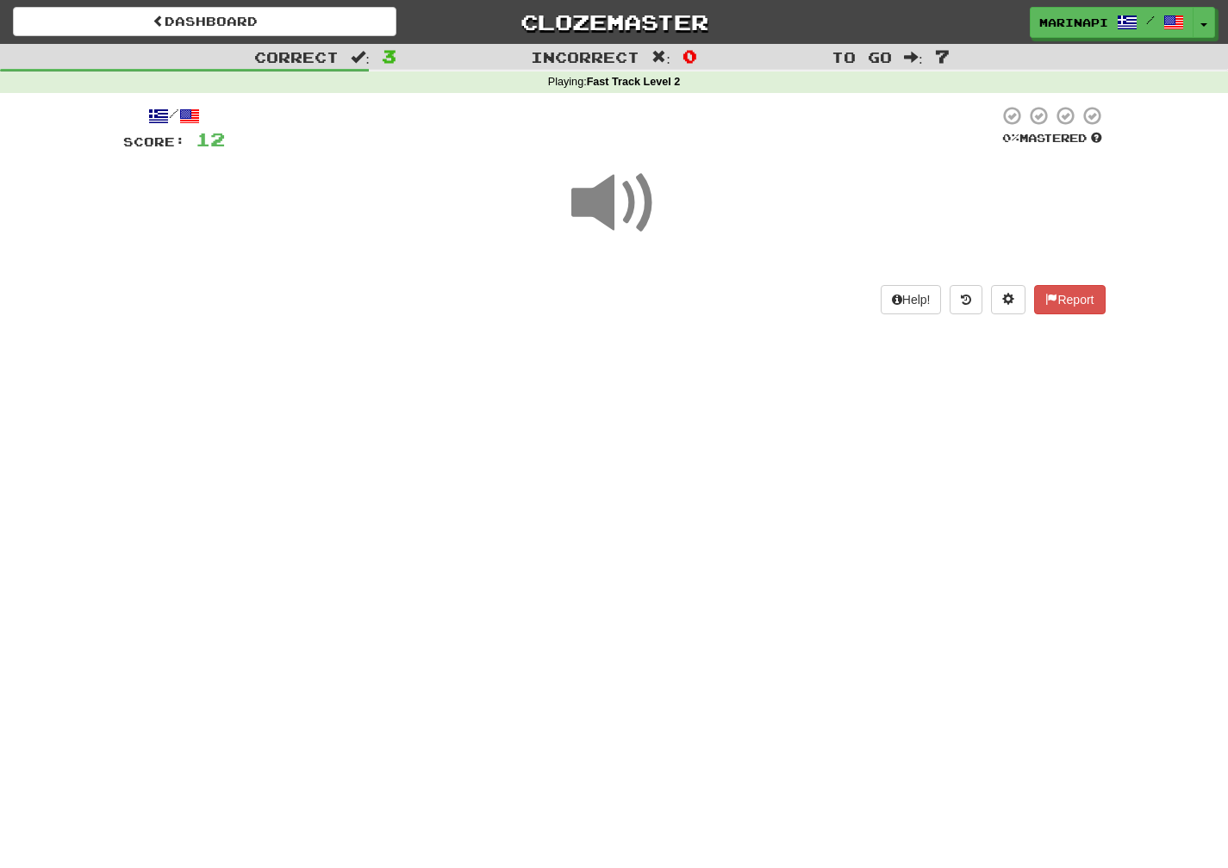
click at [622, 219] on span at bounding box center [614, 203] width 86 height 86
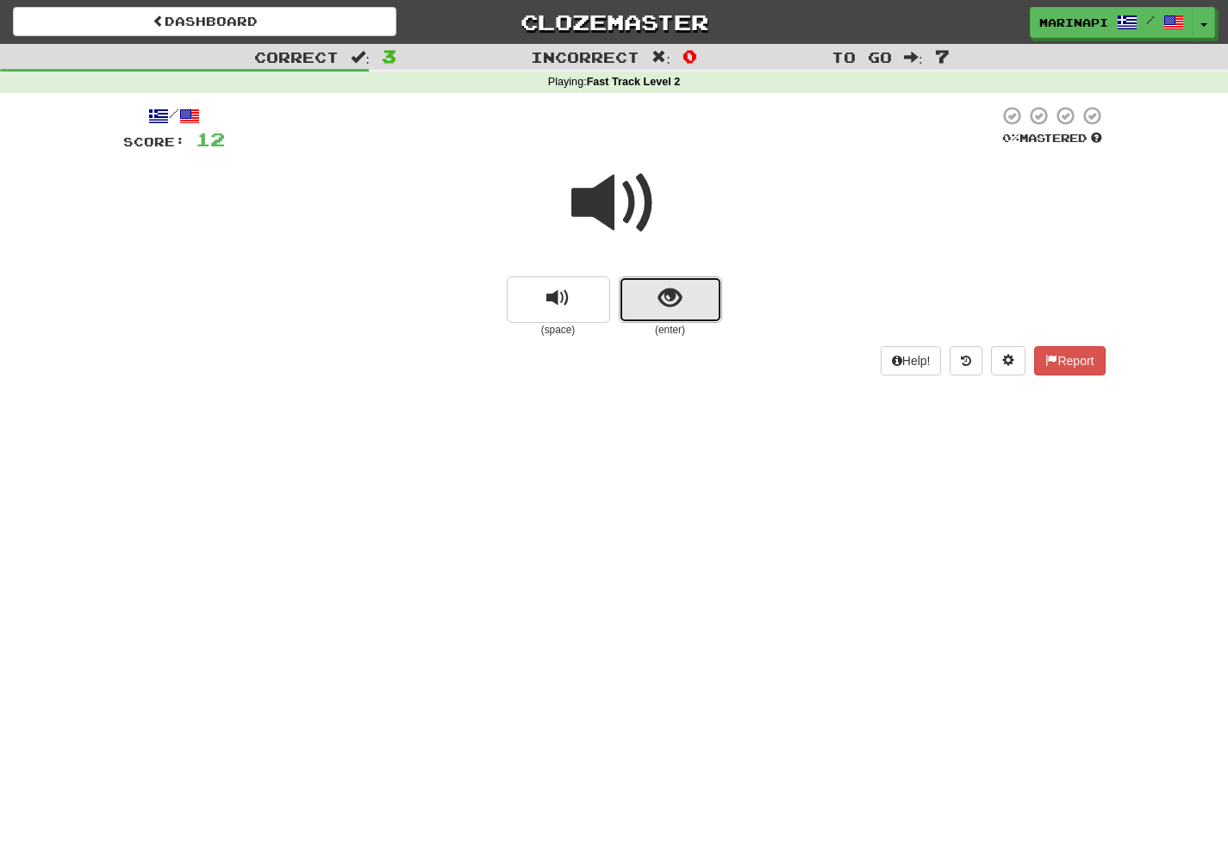
click at [643, 289] on button "show sentence" at bounding box center [670, 300] width 103 height 47
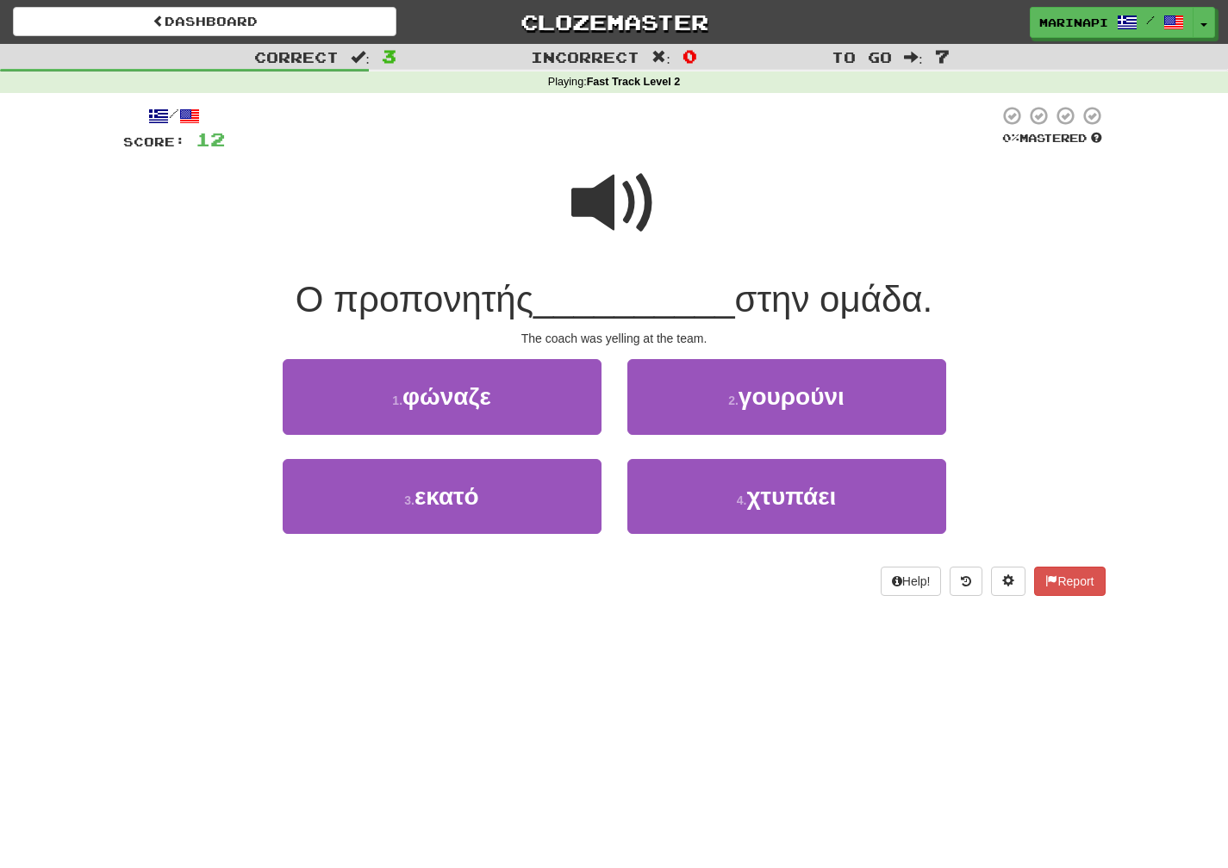
click at [623, 215] on span at bounding box center [614, 203] width 86 height 86
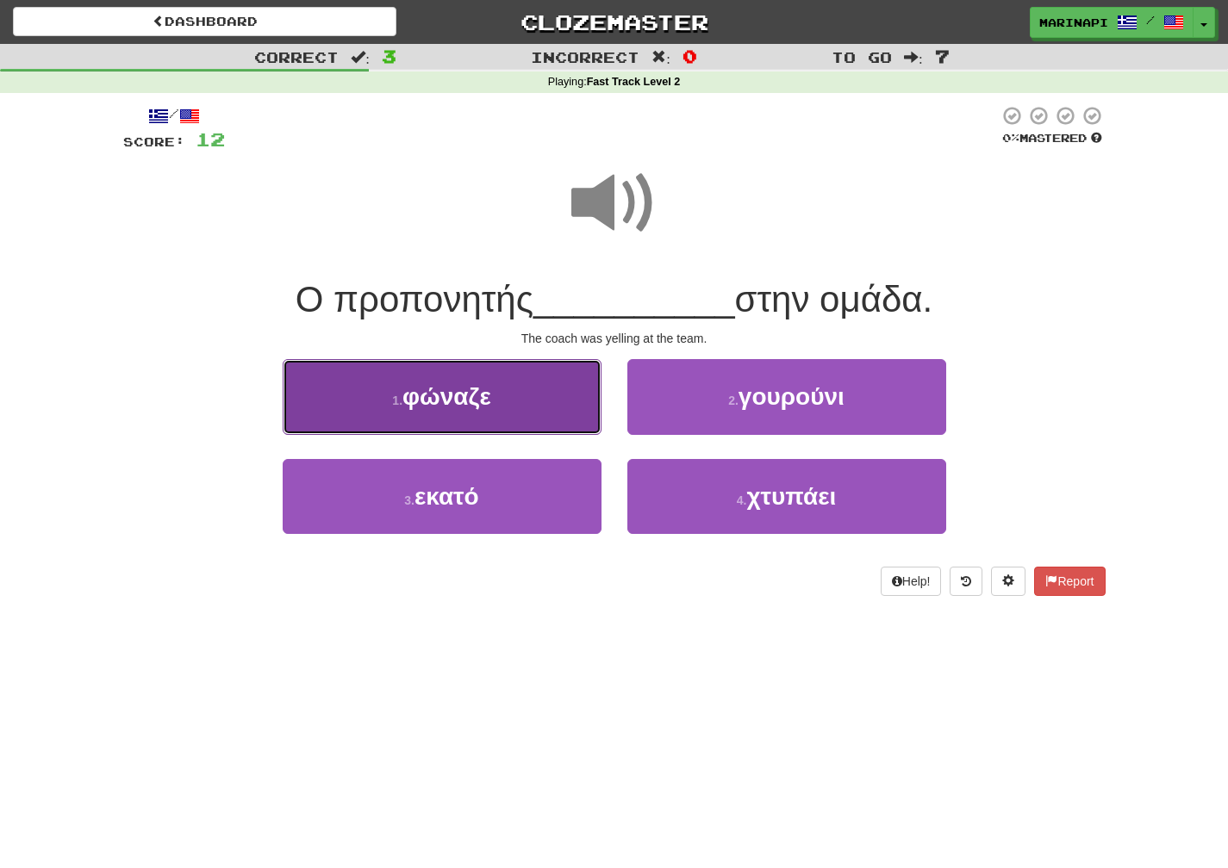
click at [533, 402] on button "1 . φώναζε" at bounding box center [442, 396] width 319 height 75
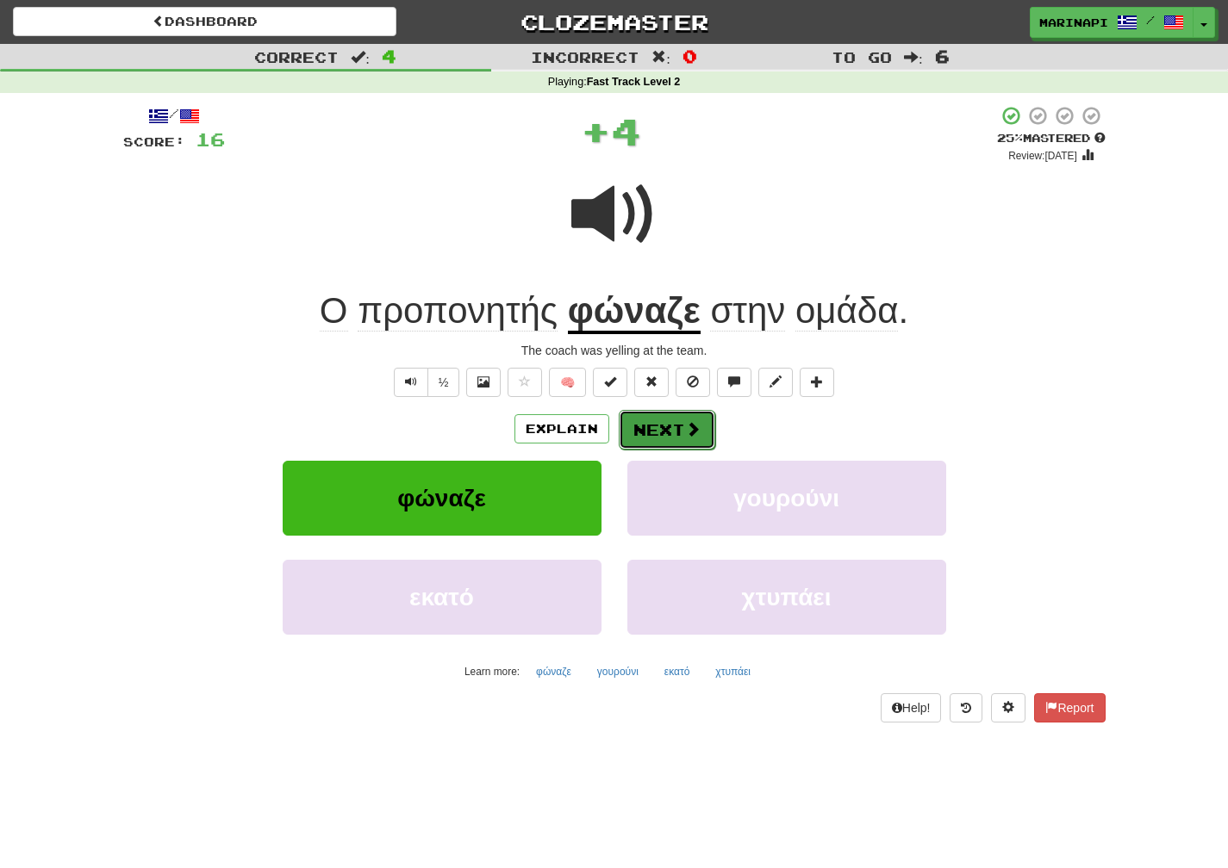
click at [694, 425] on span at bounding box center [693, 429] width 16 height 16
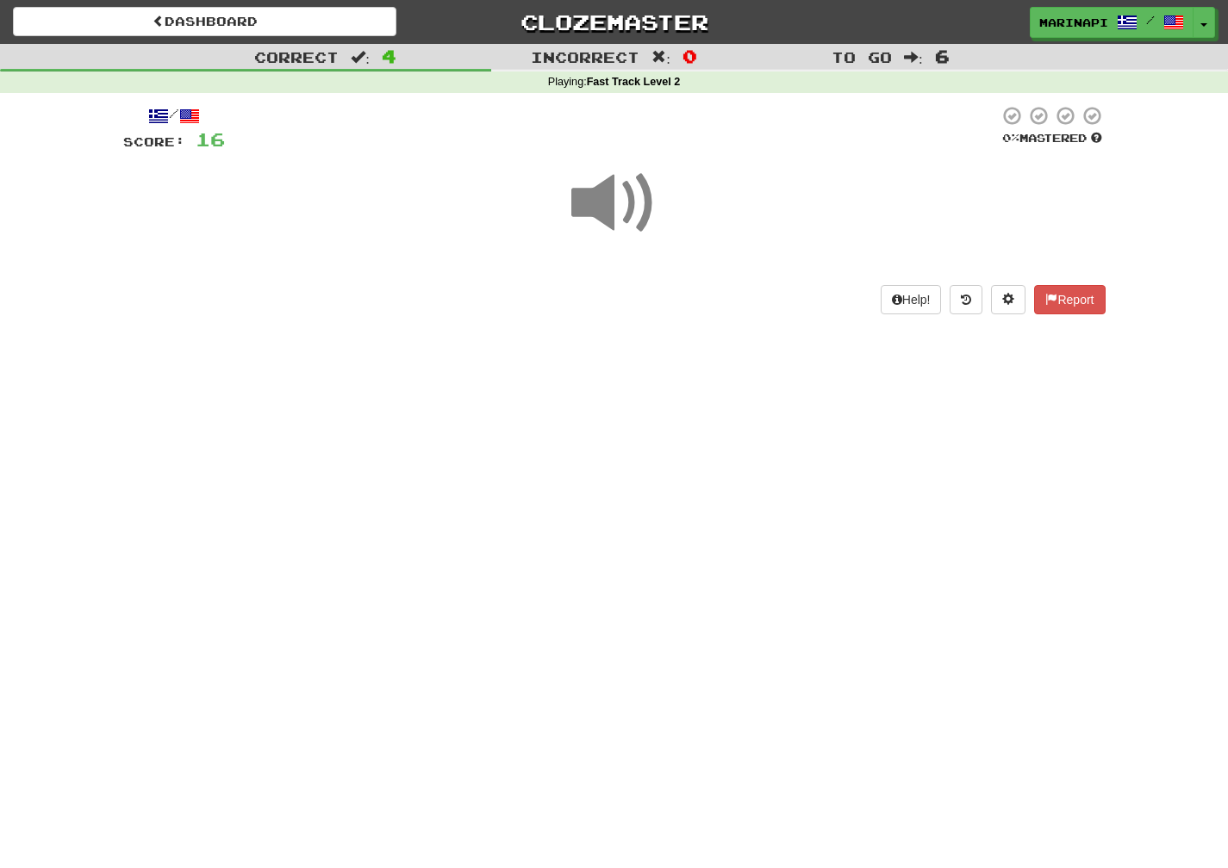
click at [639, 209] on span at bounding box center [614, 203] width 86 height 86
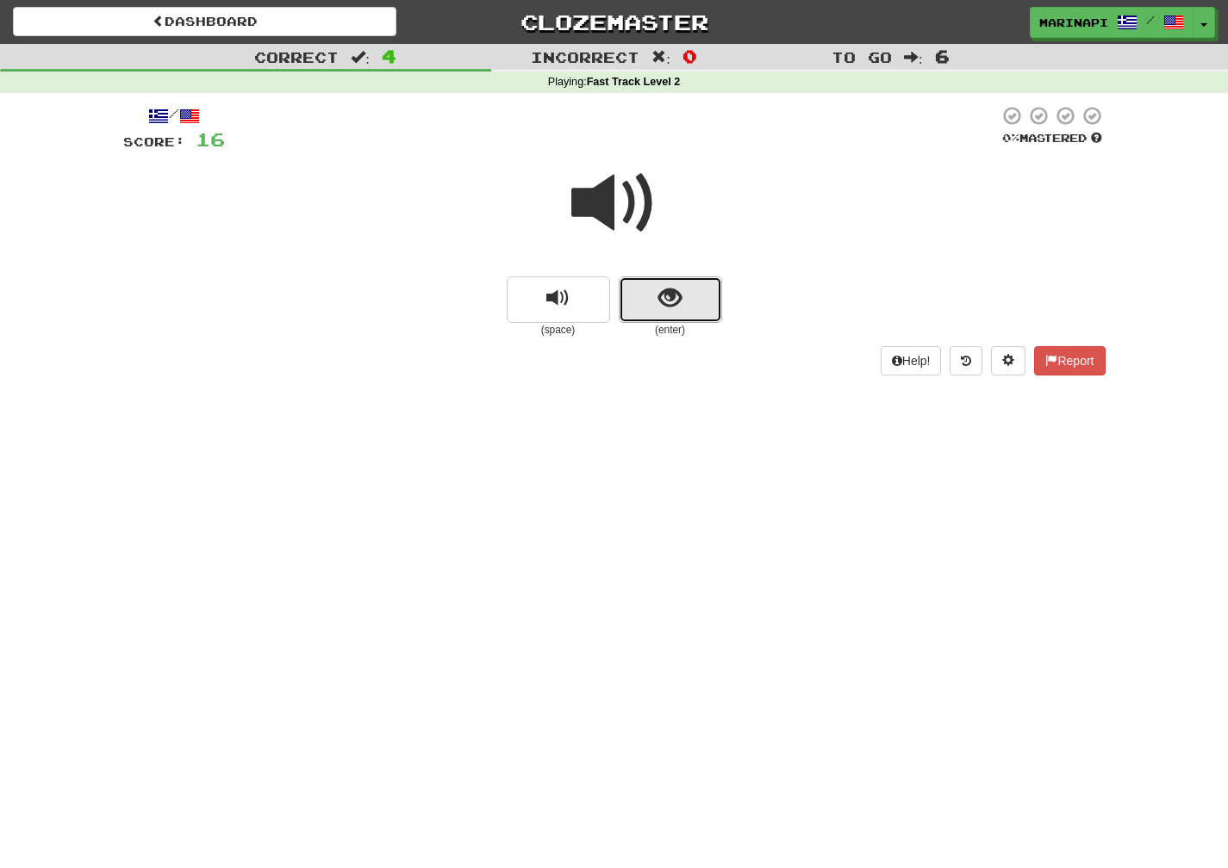
click at [676, 306] on span "show sentence" at bounding box center [669, 298] width 23 height 23
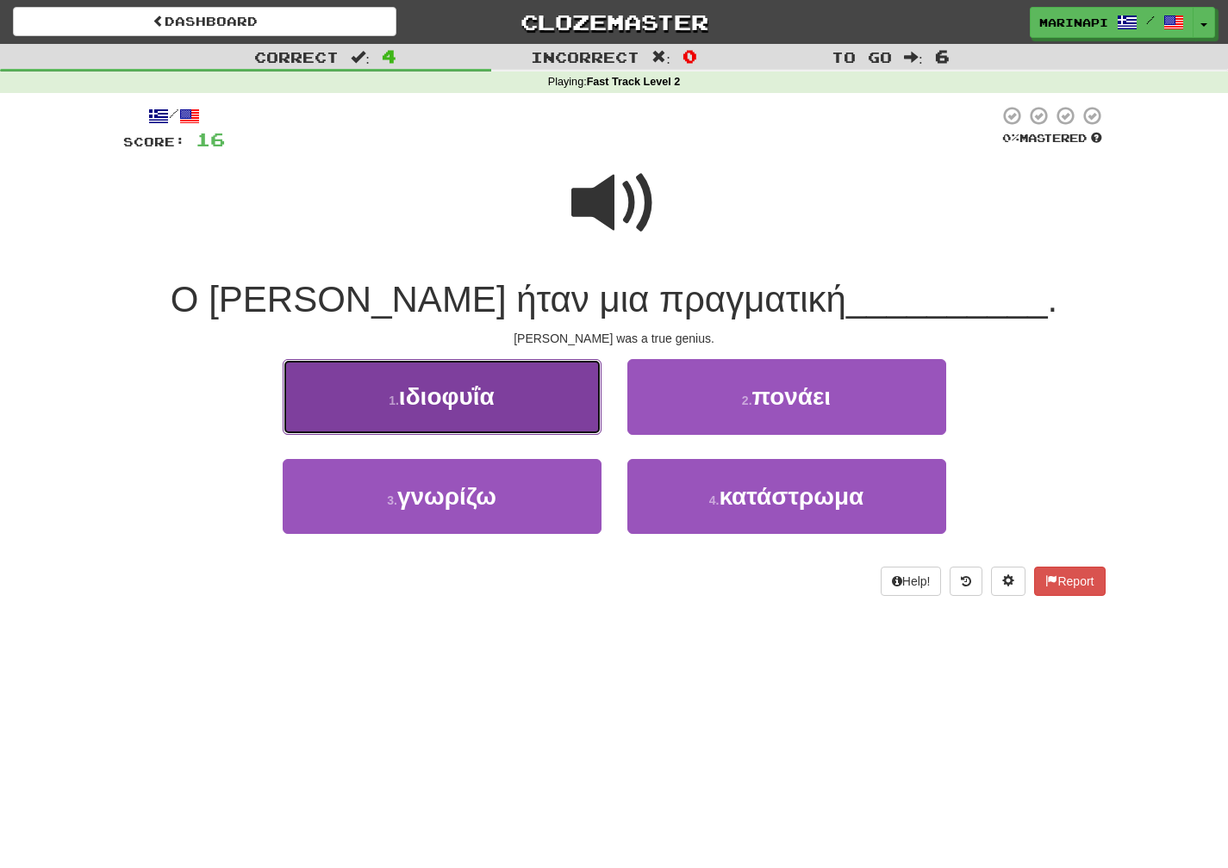
click at [519, 408] on button "1 . ιδιοφυΐα" at bounding box center [442, 396] width 319 height 75
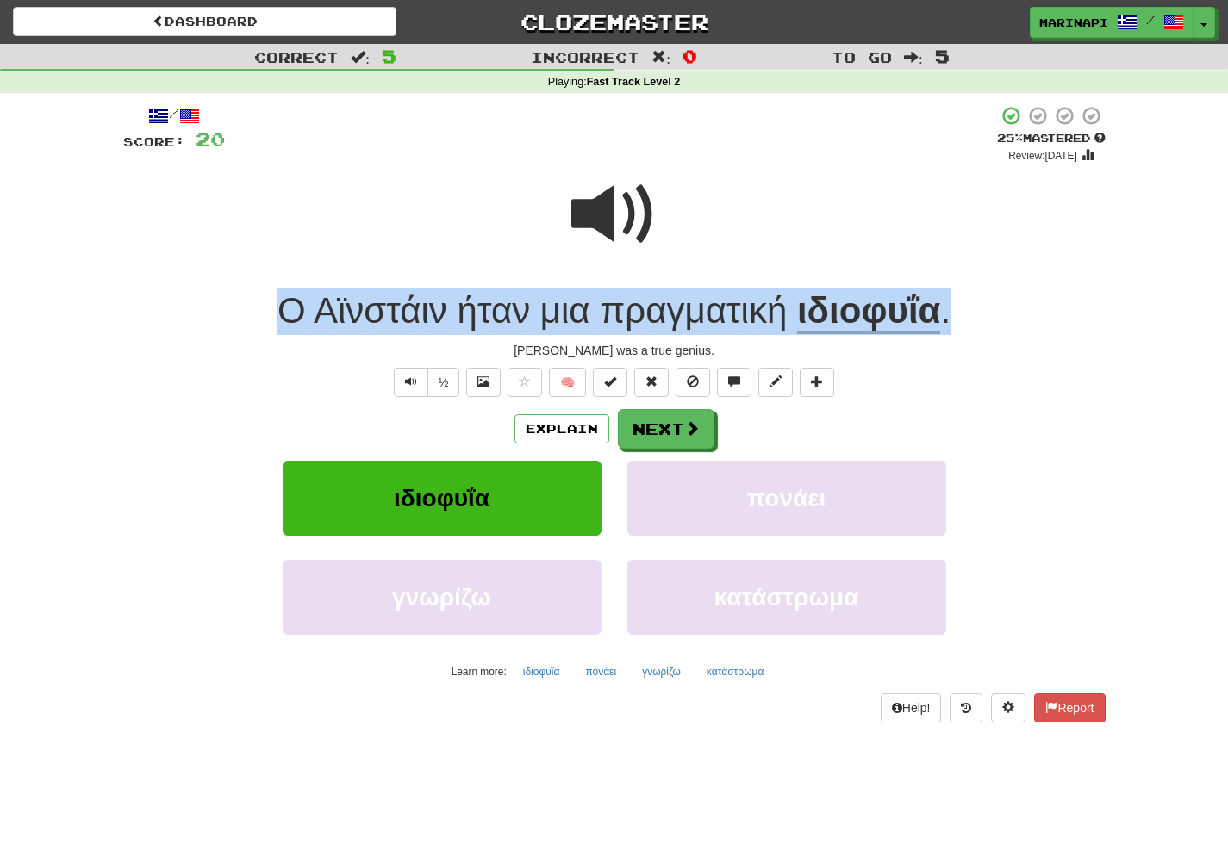
drag, startPoint x: 976, startPoint y: 322, endPoint x: 246, endPoint y: 315, distance: 729.7
click at [246, 315] on div "Ο [PERSON_NAME] ήταν μια πραγματική ιδιοφυΐα ." at bounding box center [614, 311] width 982 height 47
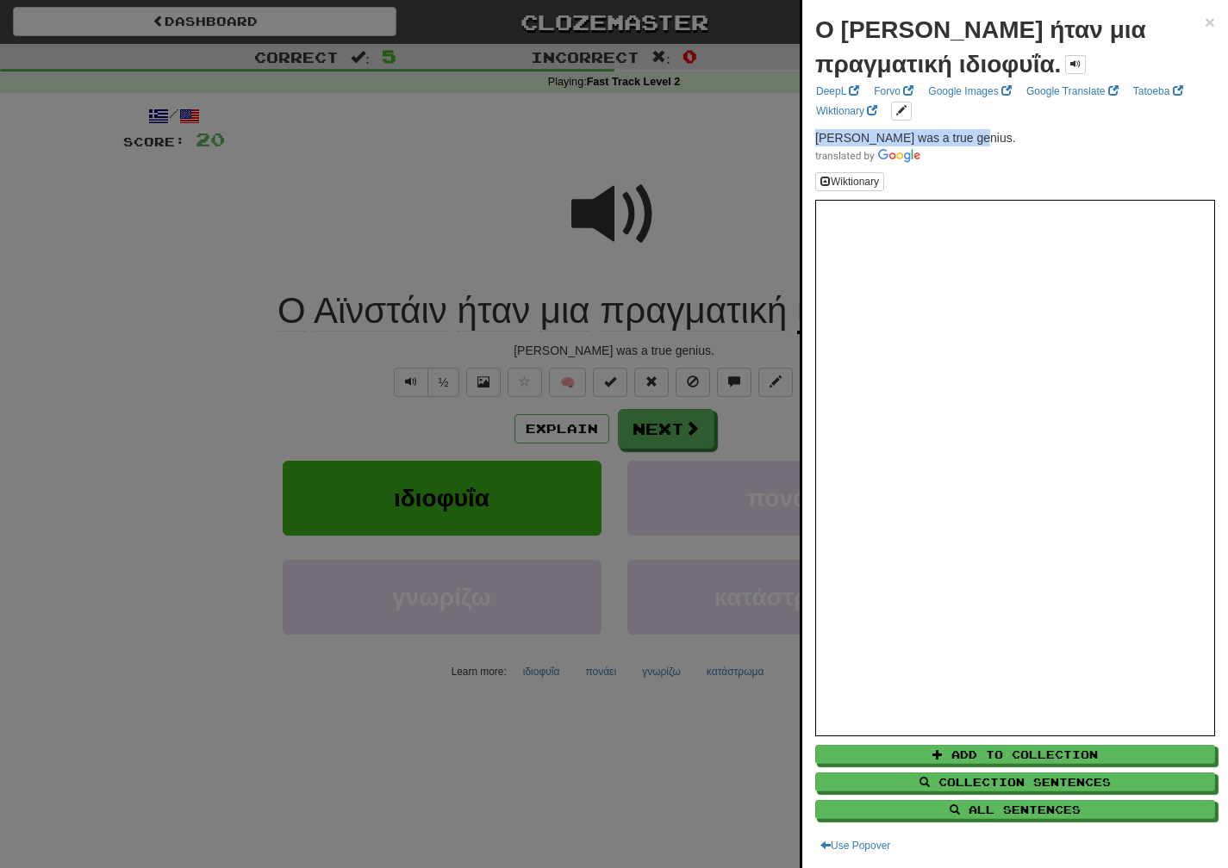
drag, startPoint x: 969, startPoint y: 143, endPoint x: 806, endPoint y: 139, distance: 162.9
click at [806, 139] on div "Ο [PERSON_NAME] ήταν μια πραγματική ιδιοφυΐα. × DeepL Forvo Google Images Googl…" at bounding box center [1015, 434] width 426 height 868
copy span "[PERSON_NAME] was a true genius."
click at [675, 424] on div at bounding box center [614, 434] width 1228 height 868
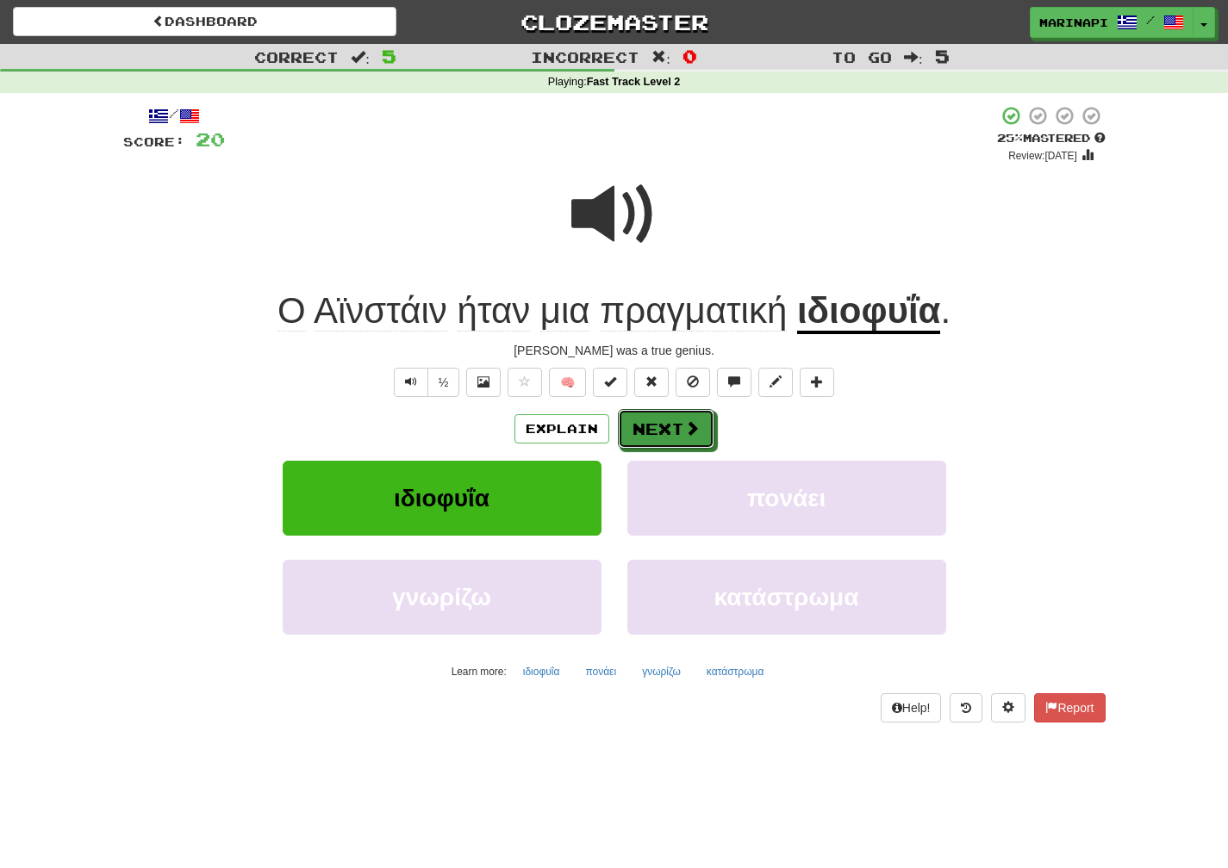
click at [675, 427] on button "Next" at bounding box center [666, 429] width 96 height 40
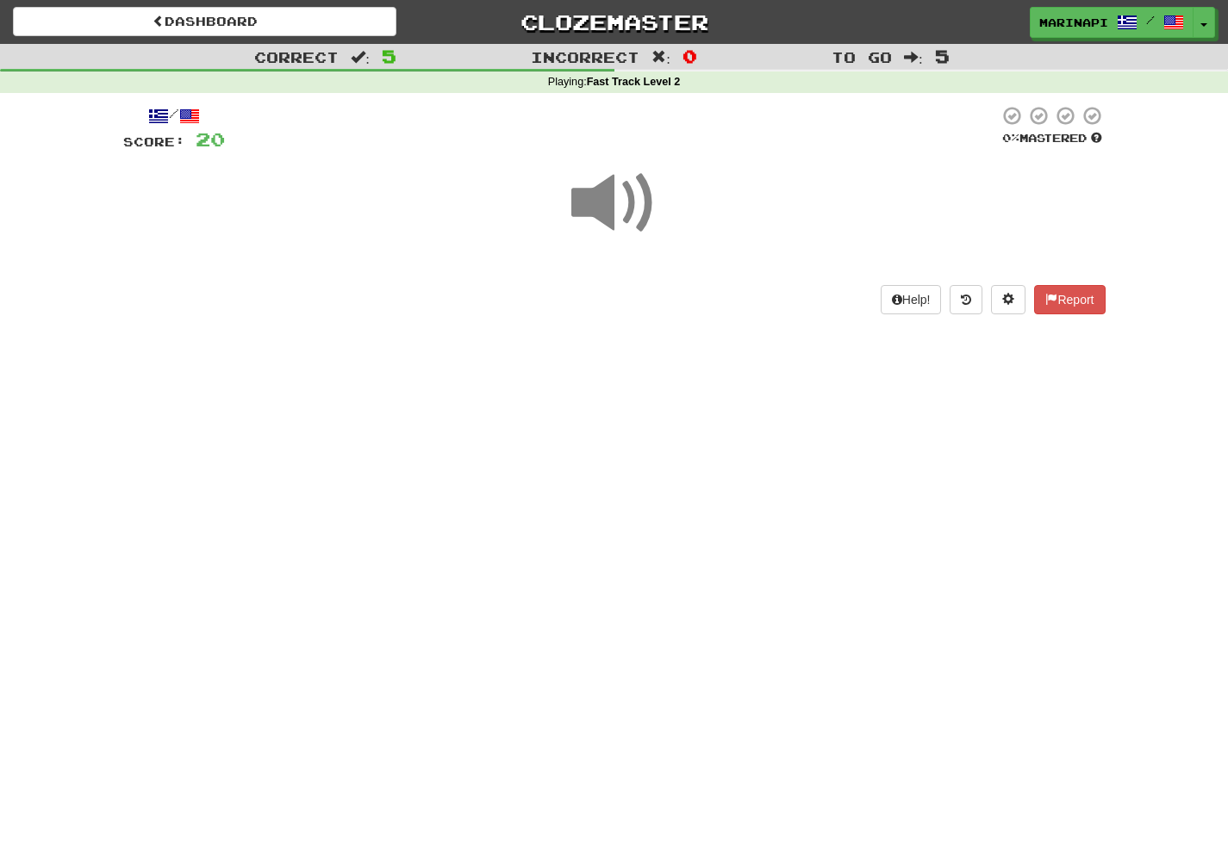
click at [616, 216] on span at bounding box center [614, 203] width 86 height 86
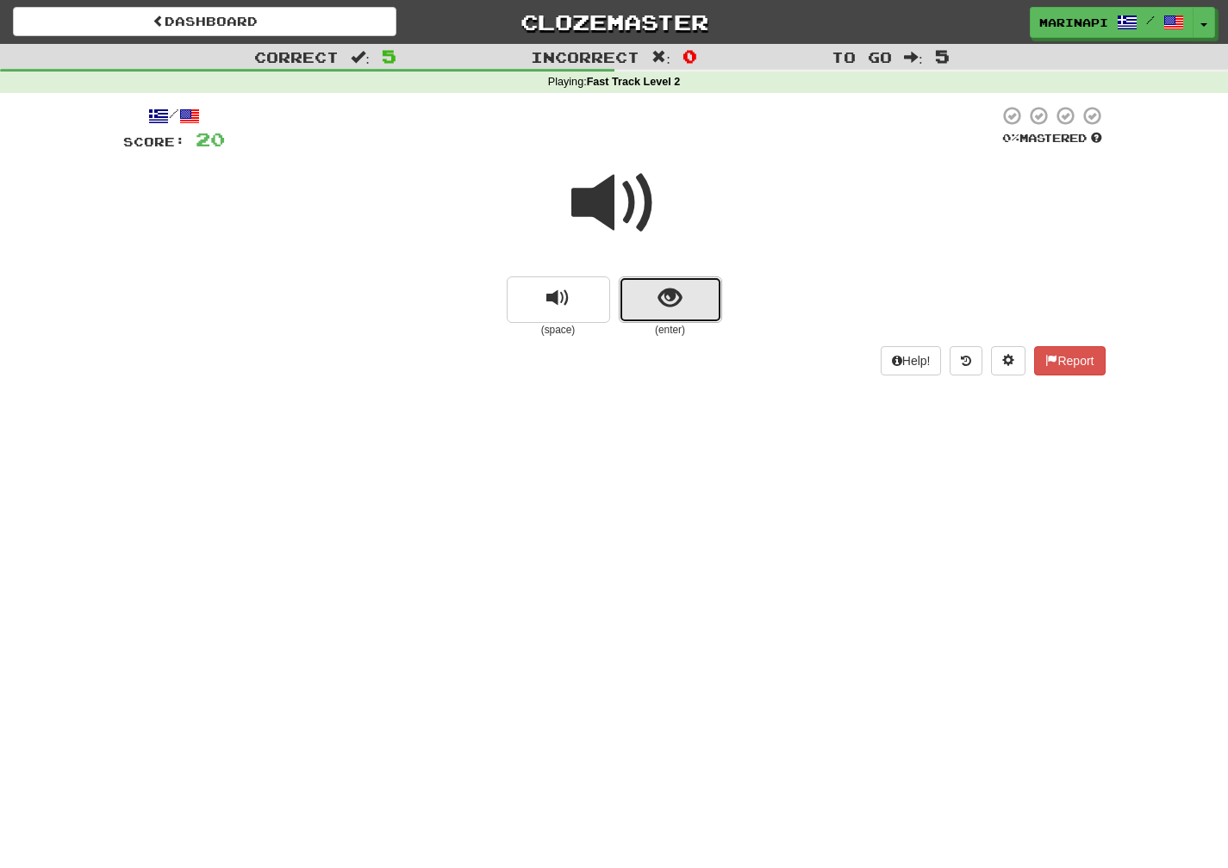
click at [647, 297] on button "show sentence" at bounding box center [670, 300] width 103 height 47
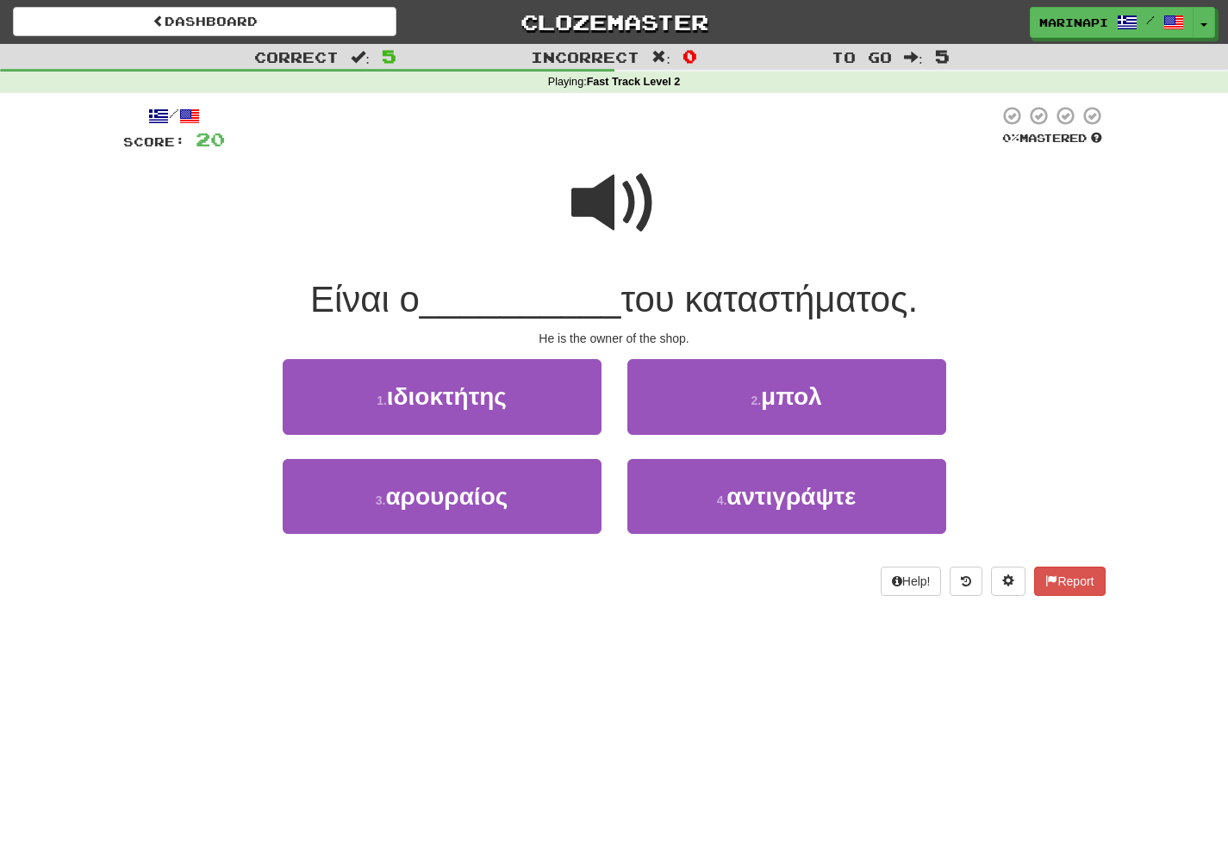
click at [626, 213] on span at bounding box center [614, 203] width 86 height 86
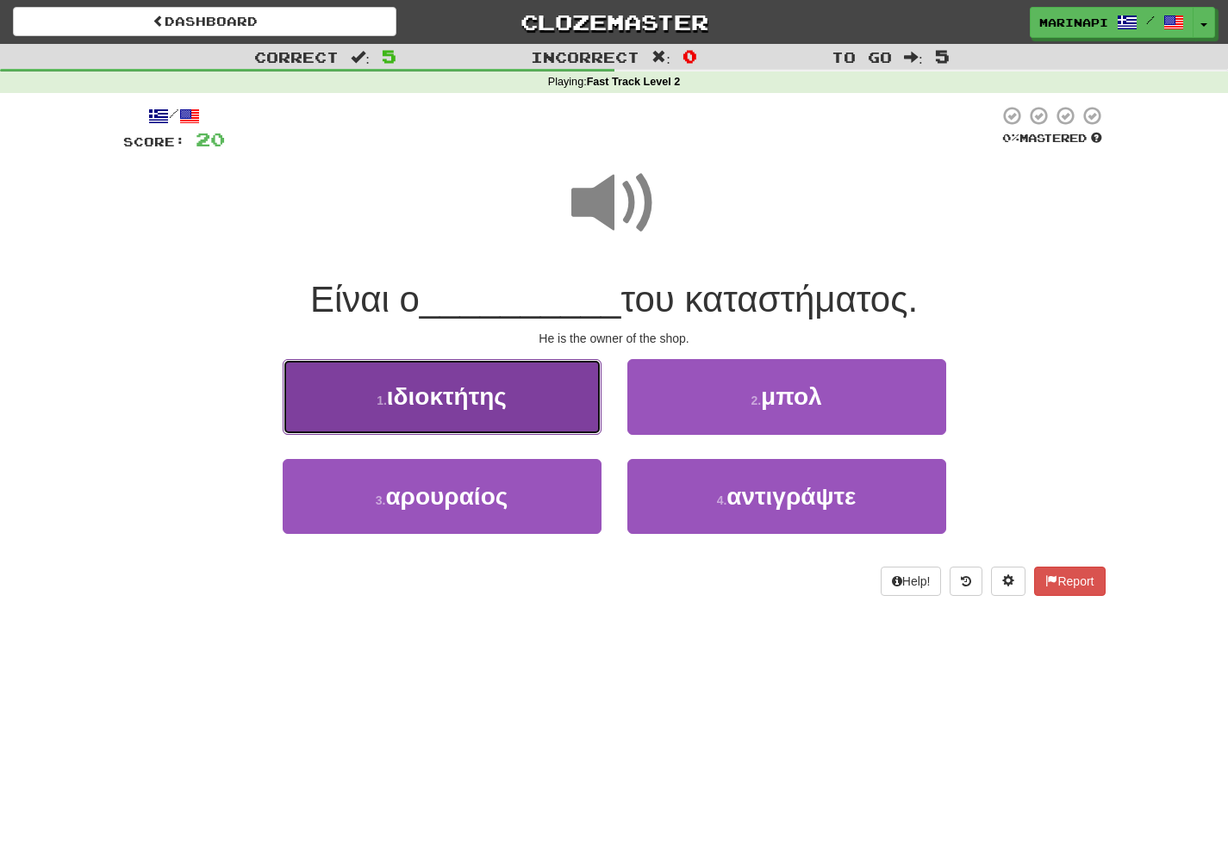
click at [526, 405] on button "1 . ιδιοκτήτης" at bounding box center [442, 396] width 319 height 75
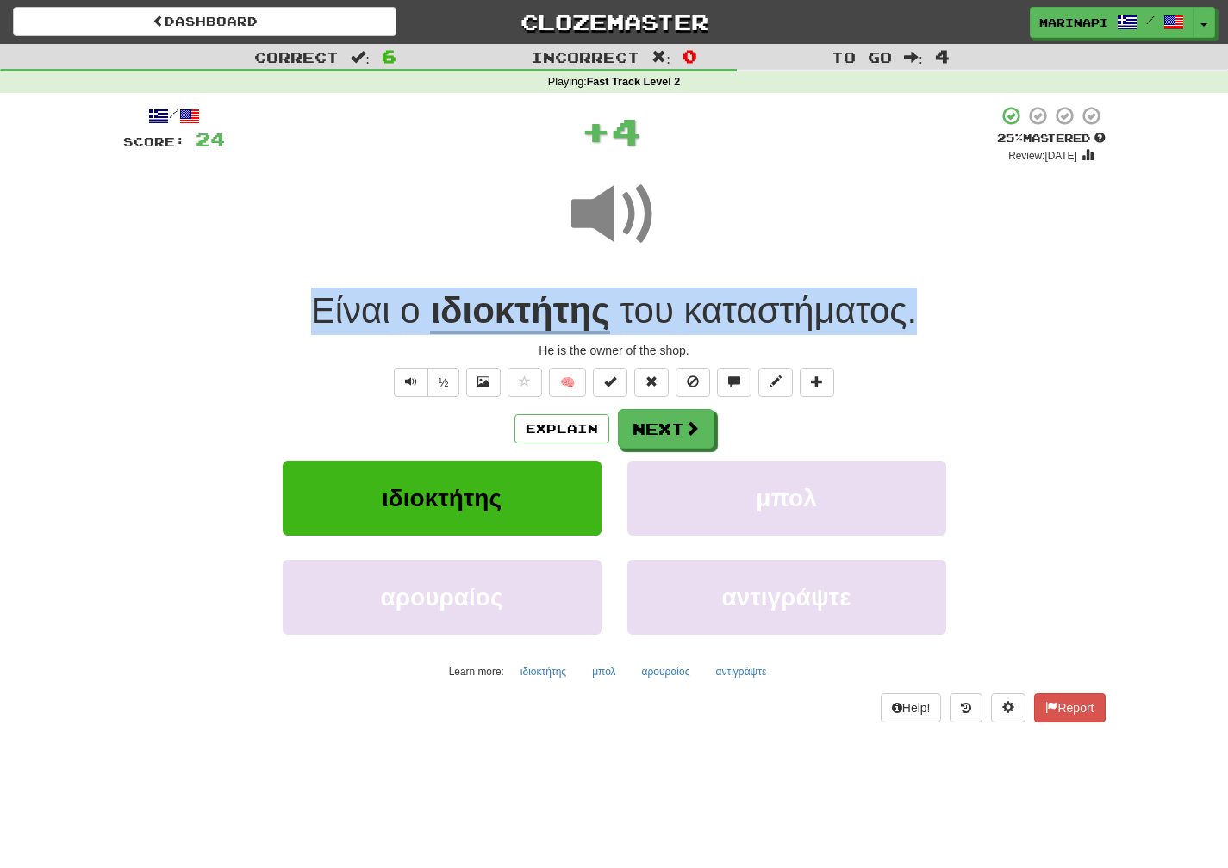
drag, startPoint x: 942, startPoint y: 322, endPoint x: 276, endPoint y: 277, distance: 667.5
click at [276, 277] on div "/ Score: 24 + 4 25 % Mastered Review: [DATE] Είναι ο ιδιοκτήτης του καταστήματο…" at bounding box center [614, 414] width 982 height 618
click at [938, 324] on div "Είναι ο ιδιοκτήτης του καταστήματος ." at bounding box center [614, 311] width 982 height 47
drag, startPoint x: 938, startPoint y: 320, endPoint x: 236, endPoint y: 318, distance: 702.1
click at [236, 318] on div "Είναι ο ιδιοκτήτης του καταστήματος ." at bounding box center [614, 311] width 982 height 47
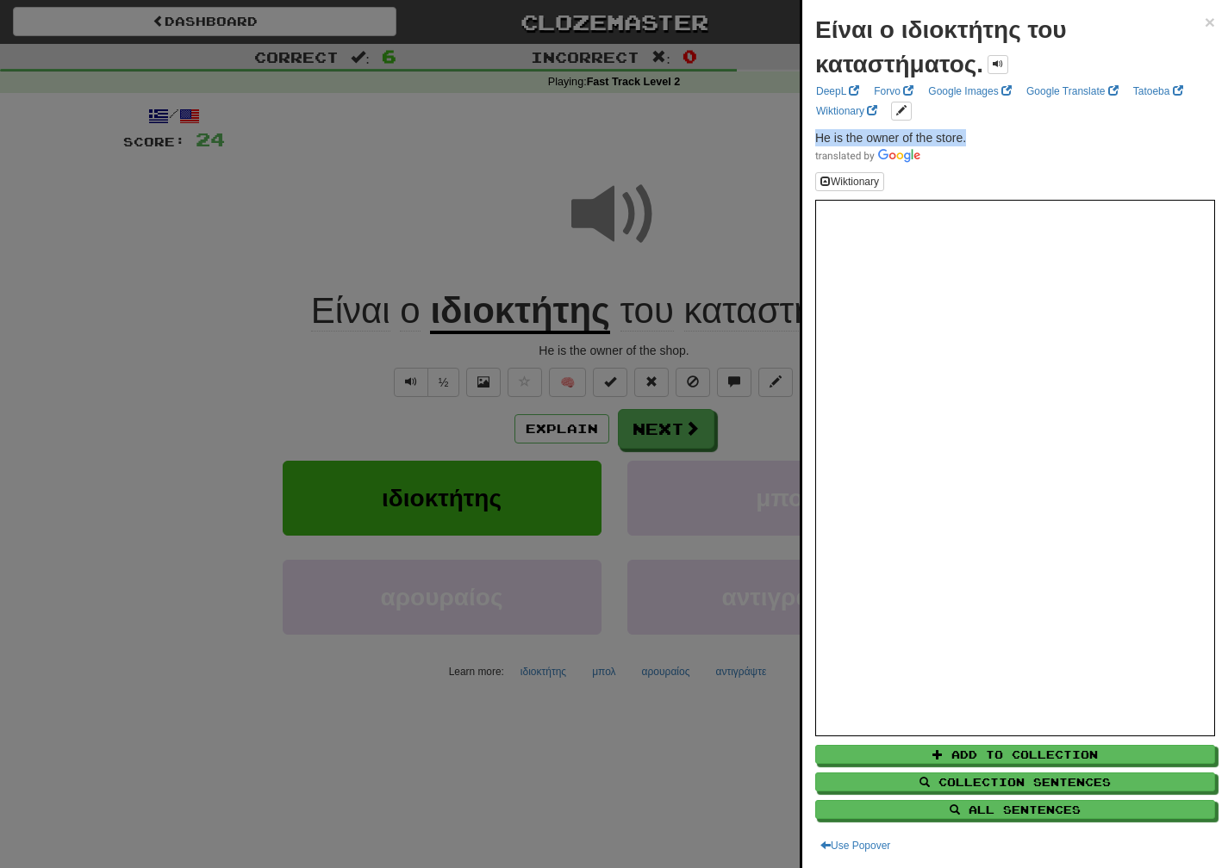
drag, startPoint x: 992, startPoint y: 134, endPoint x: 815, endPoint y: 142, distance: 177.6
click at [815, 142] on p "He is the owner of the store." at bounding box center [1015, 146] width 400 height 34
click at [692, 439] on div at bounding box center [614, 434] width 1228 height 868
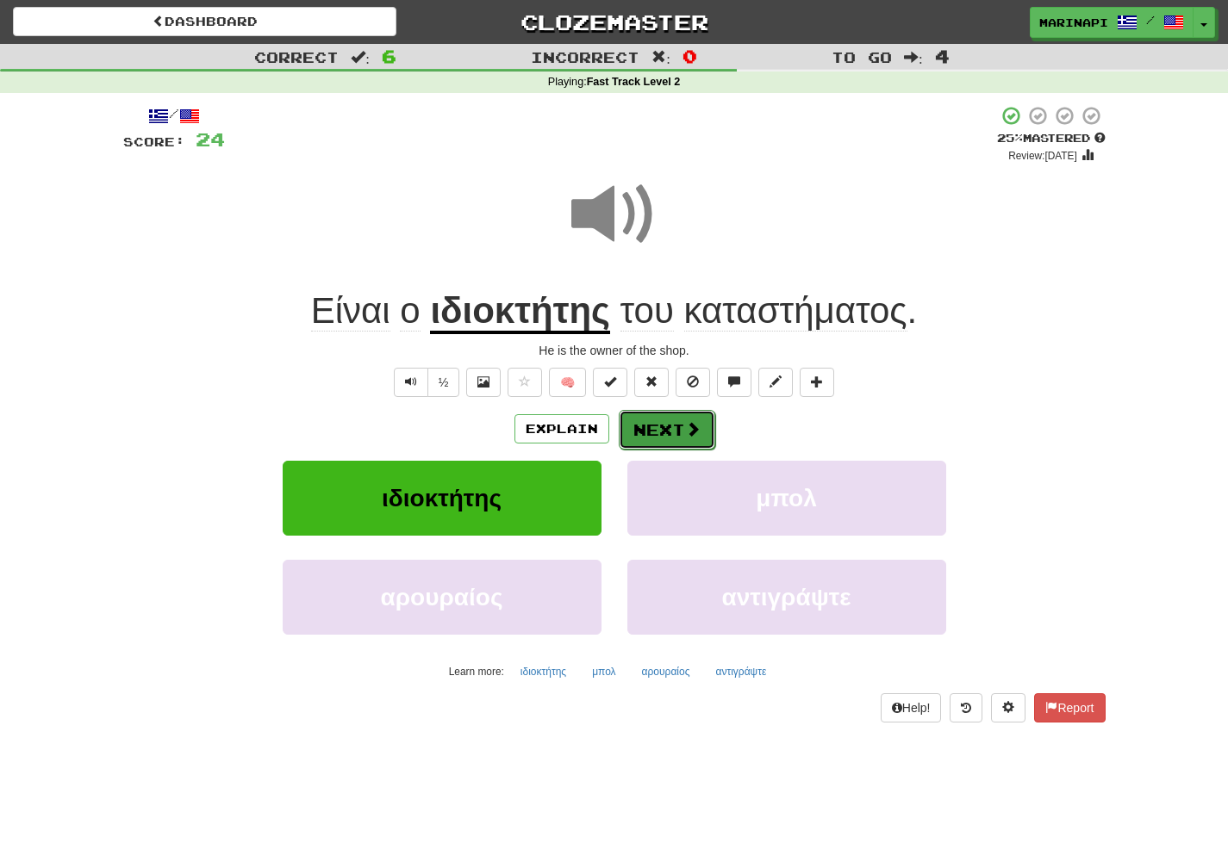
click at [688, 437] on span at bounding box center [693, 429] width 16 height 16
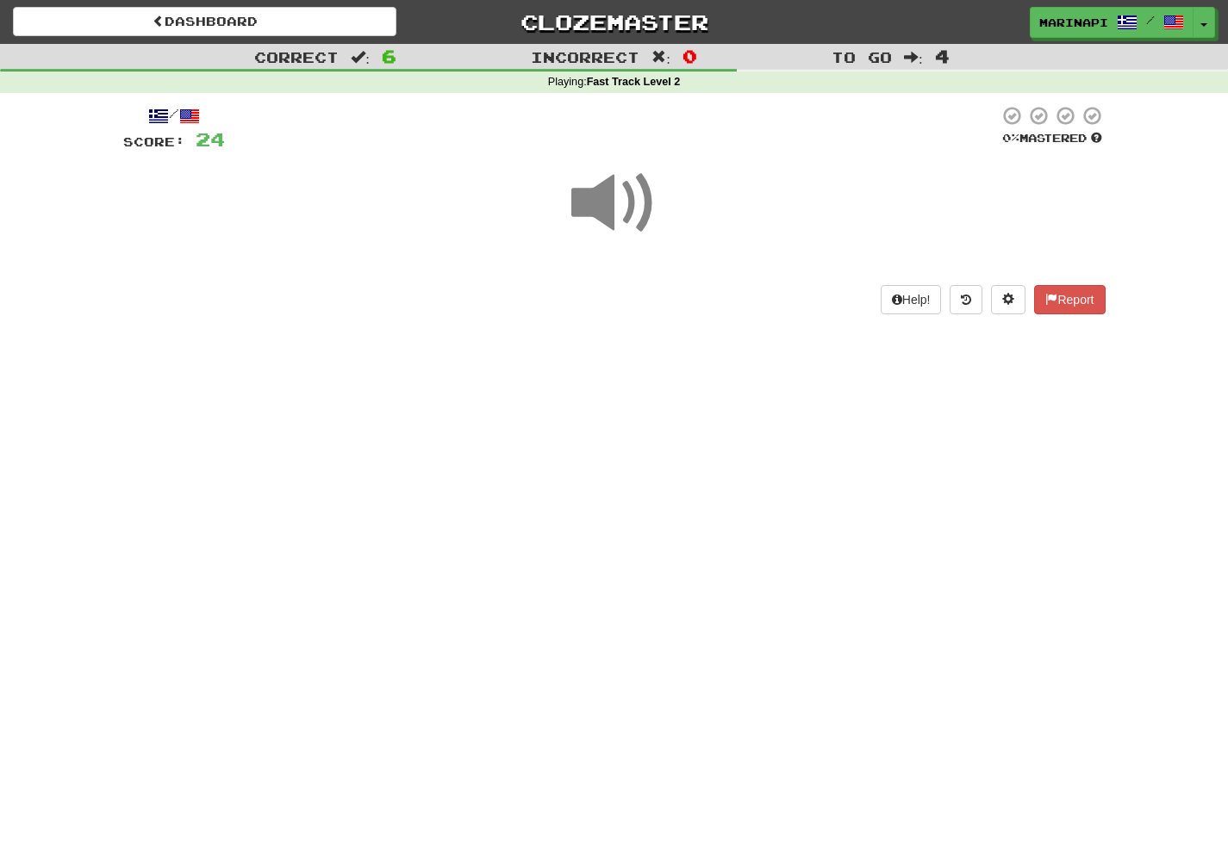
click at [637, 199] on span at bounding box center [614, 203] width 86 height 86
click at [639, 199] on span at bounding box center [614, 203] width 86 height 86
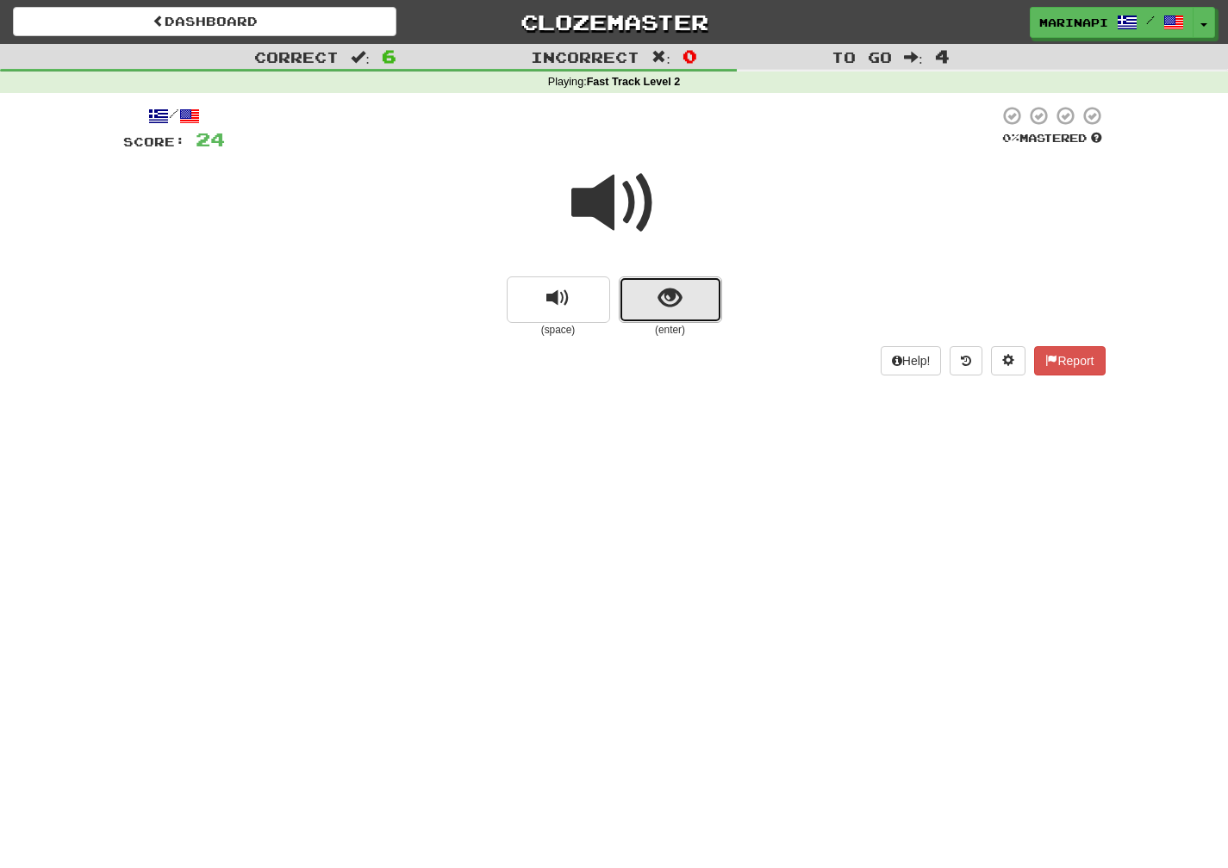
click at [664, 298] on span "show sentence" at bounding box center [669, 298] width 23 height 23
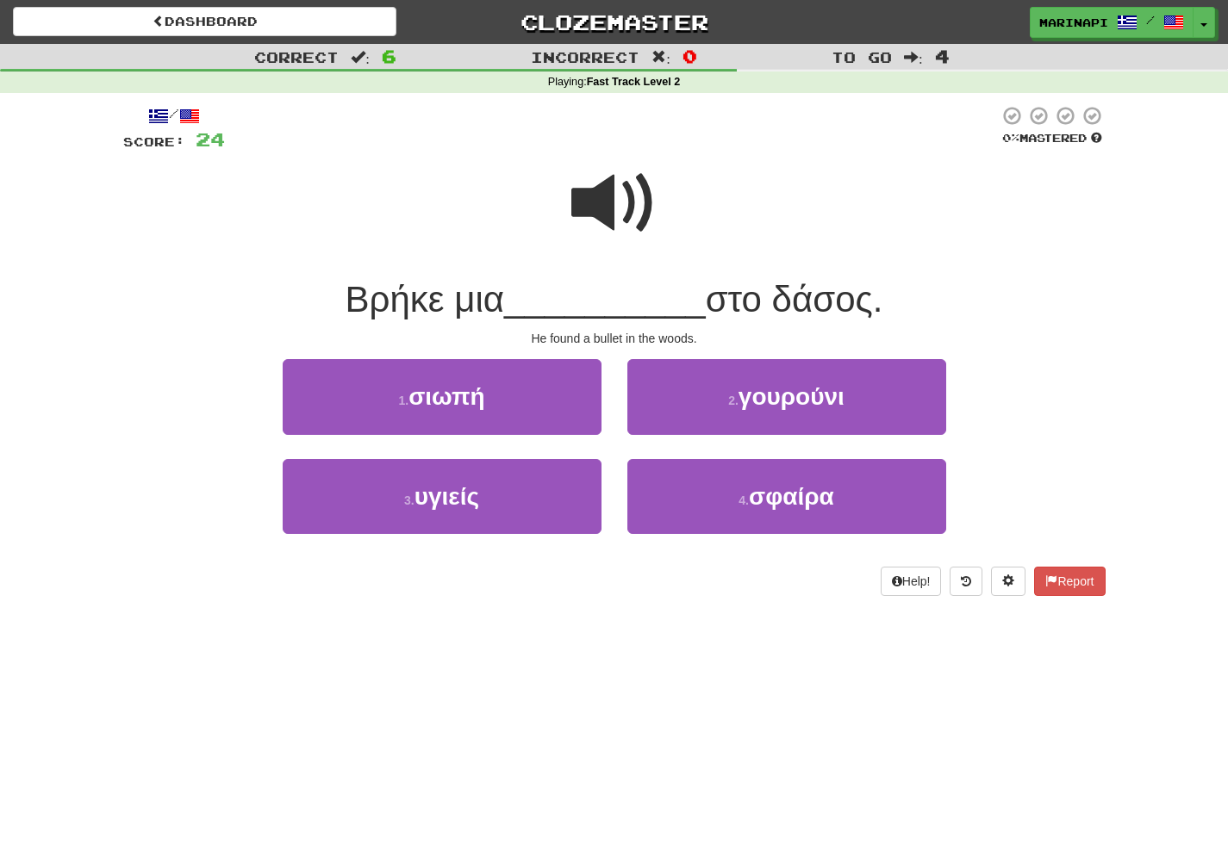
click at [619, 219] on span at bounding box center [614, 203] width 86 height 86
click at [588, 221] on span at bounding box center [614, 203] width 86 height 86
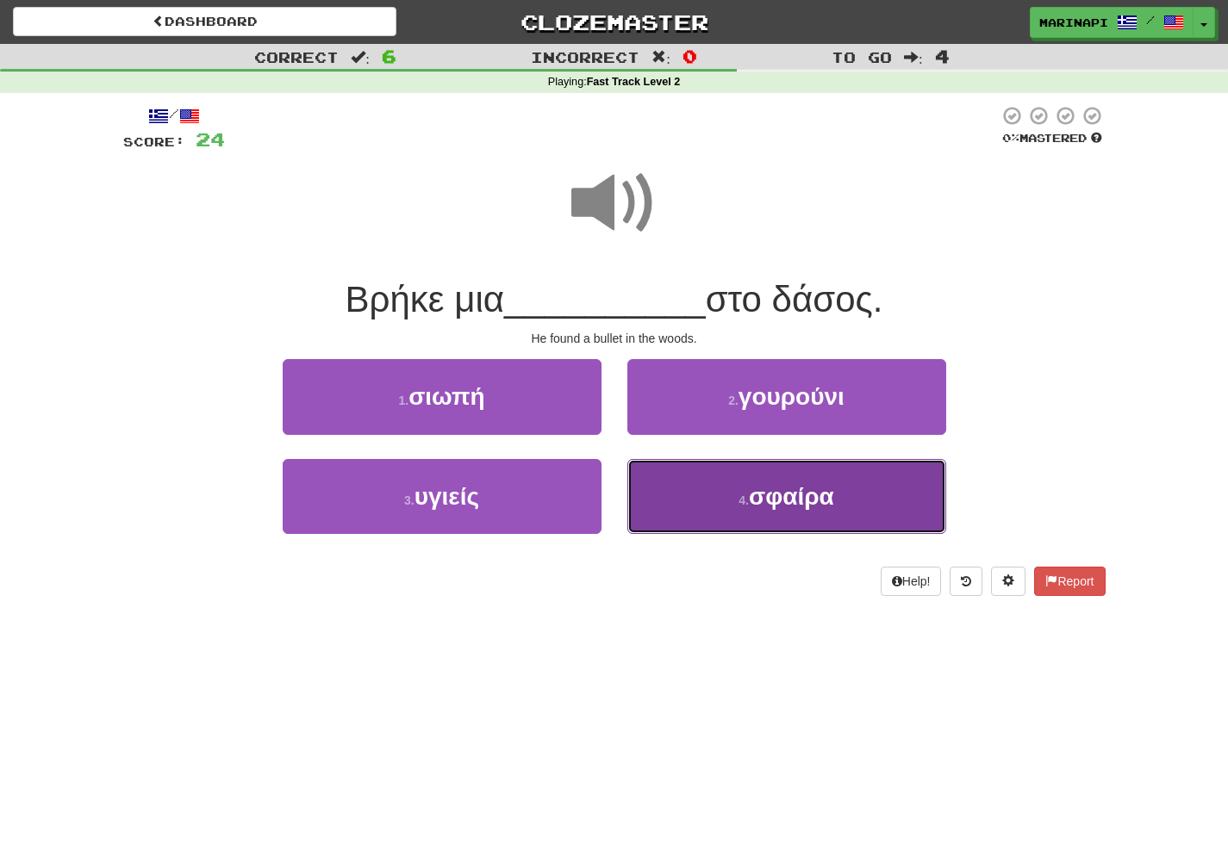
click at [689, 480] on button "4 . σφαίρα" at bounding box center [786, 496] width 319 height 75
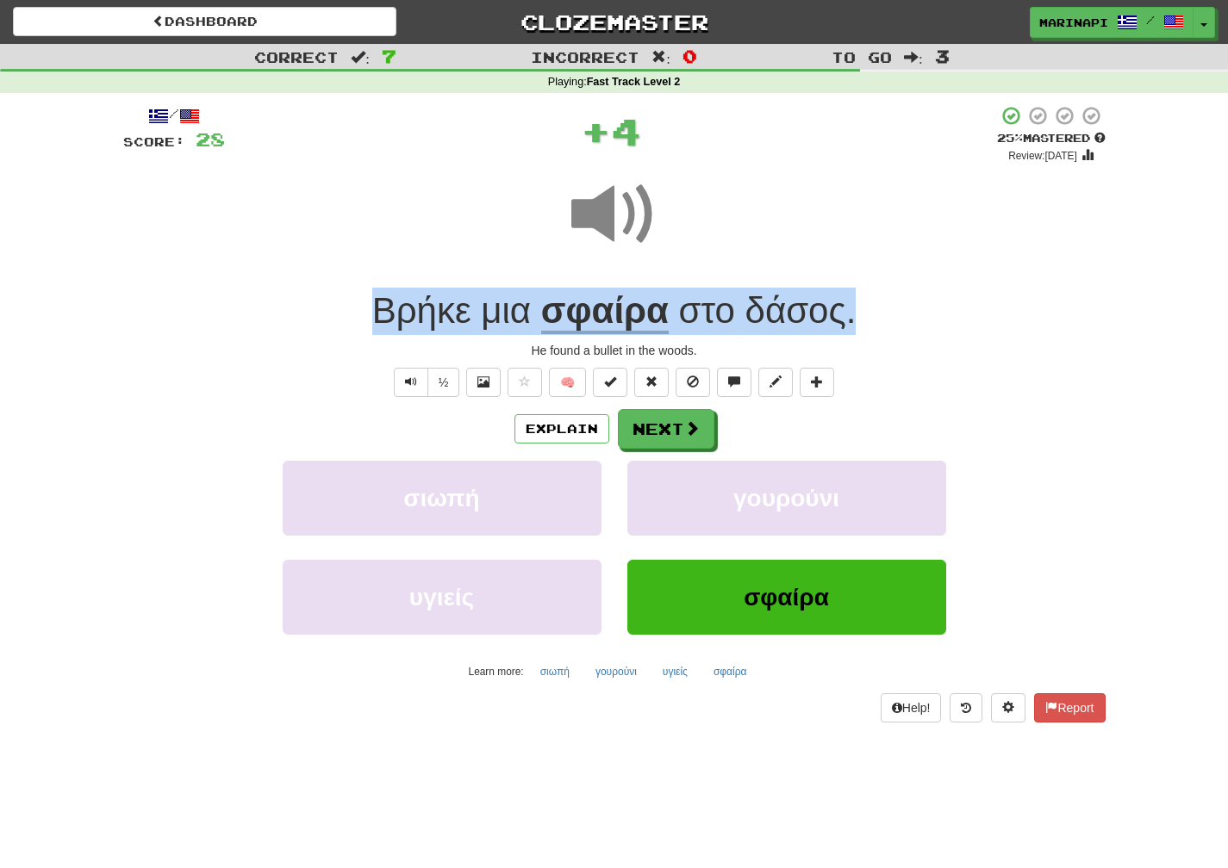
drag, startPoint x: 868, startPoint y: 321, endPoint x: 347, endPoint y: 289, distance: 522.2
click at [347, 289] on div "Βρήκε μια σφαίρα στο δάσος ." at bounding box center [614, 311] width 982 height 47
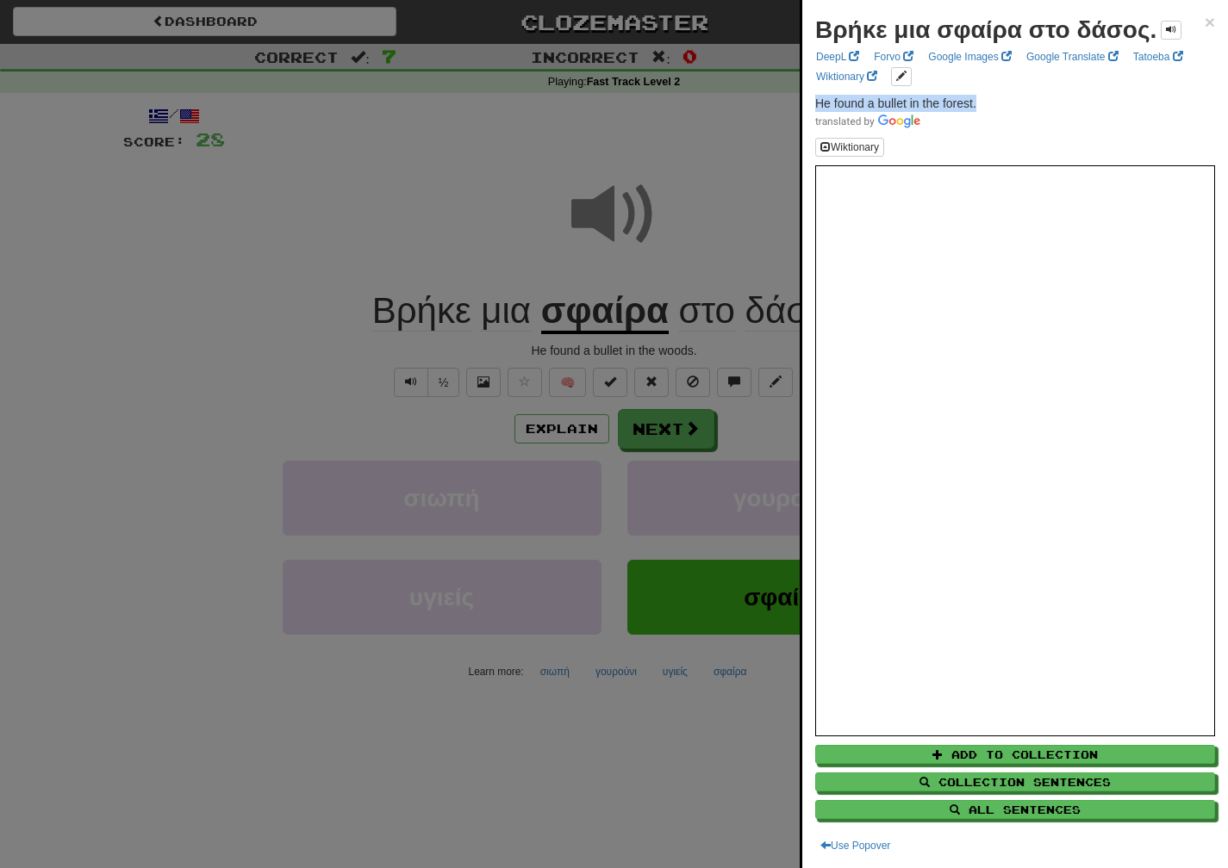
drag, startPoint x: 982, startPoint y: 97, endPoint x: 810, endPoint y: 101, distance: 172.3
click at [810, 101] on div "Βρήκε μια σφαίρα στο δάσος. × DeepL Forvo Google Images Google Translate Tatoeb…" at bounding box center [1015, 434] width 426 height 868
click at [640, 426] on div at bounding box center [614, 434] width 1228 height 868
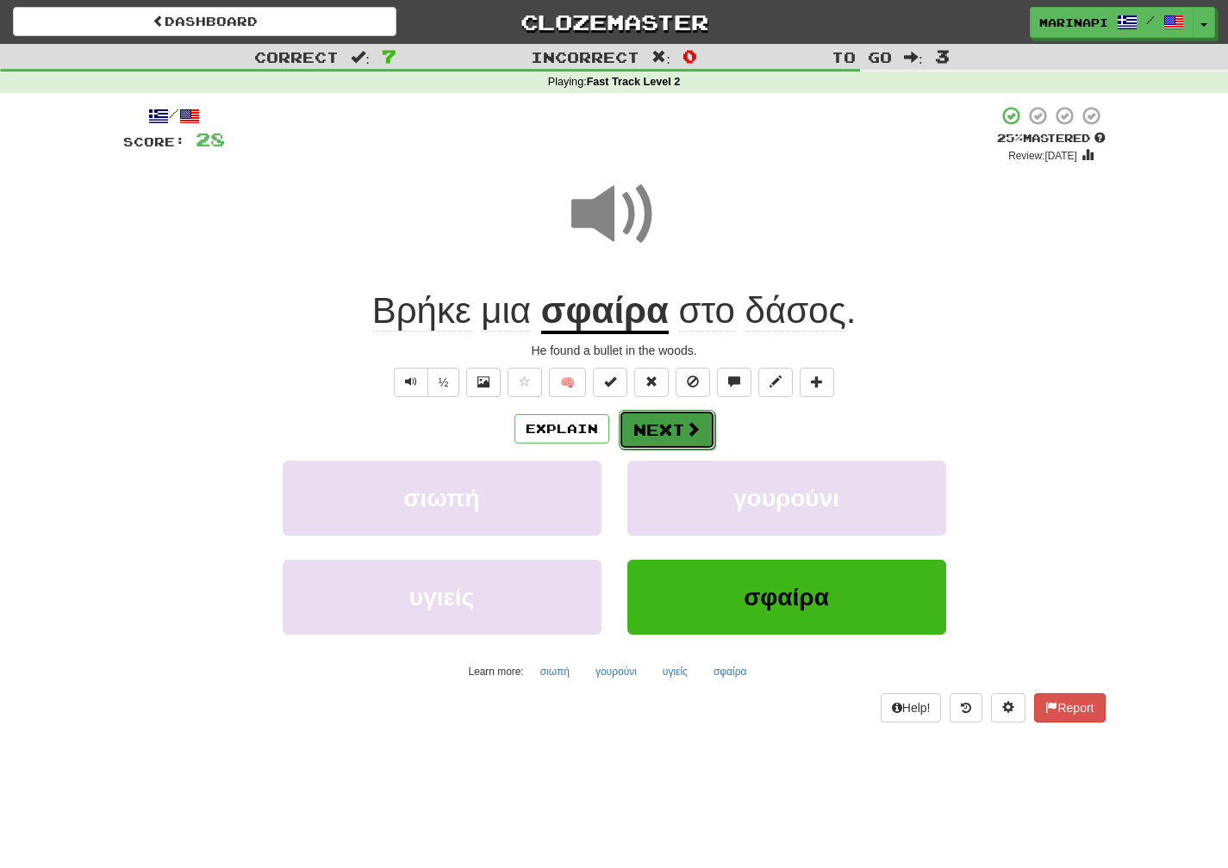
click at [646, 426] on button "Next" at bounding box center [667, 430] width 96 height 40
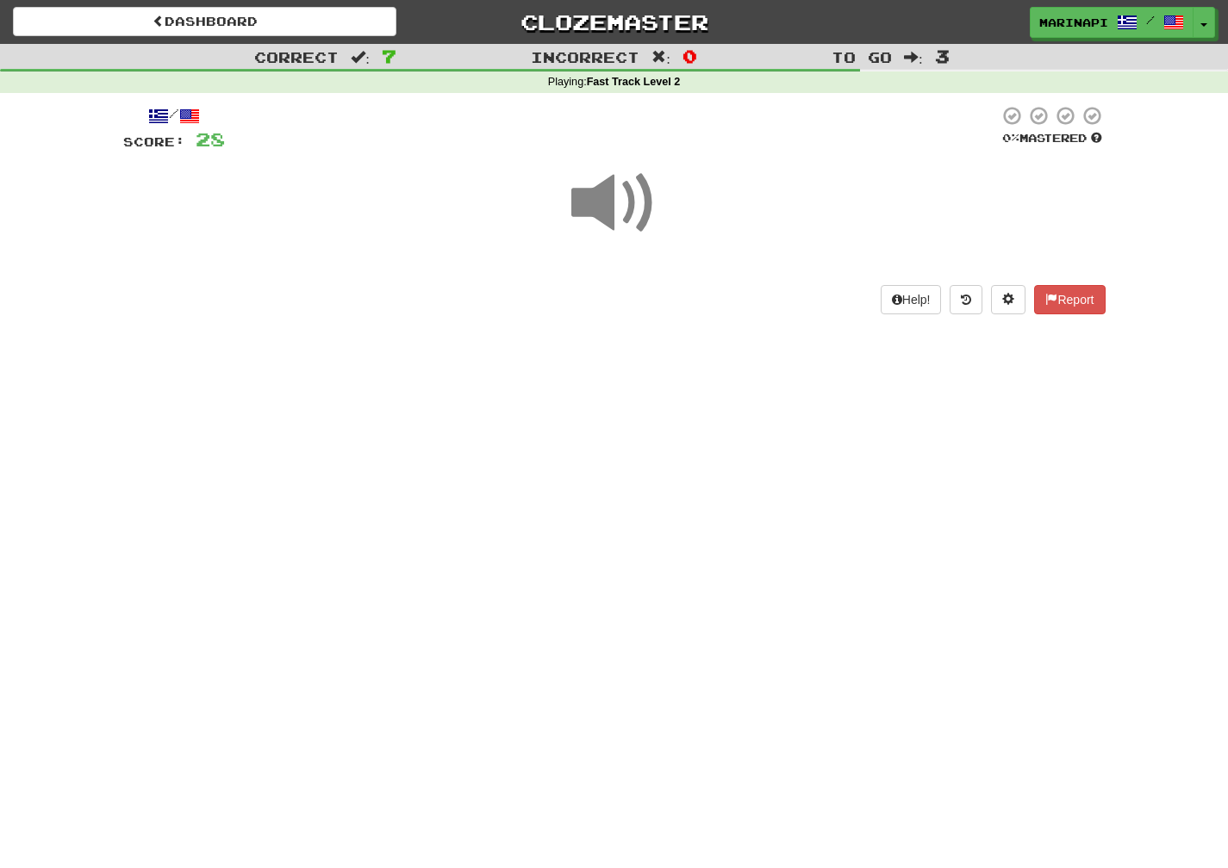
click at [628, 221] on span at bounding box center [614, 203] width 86 height 86
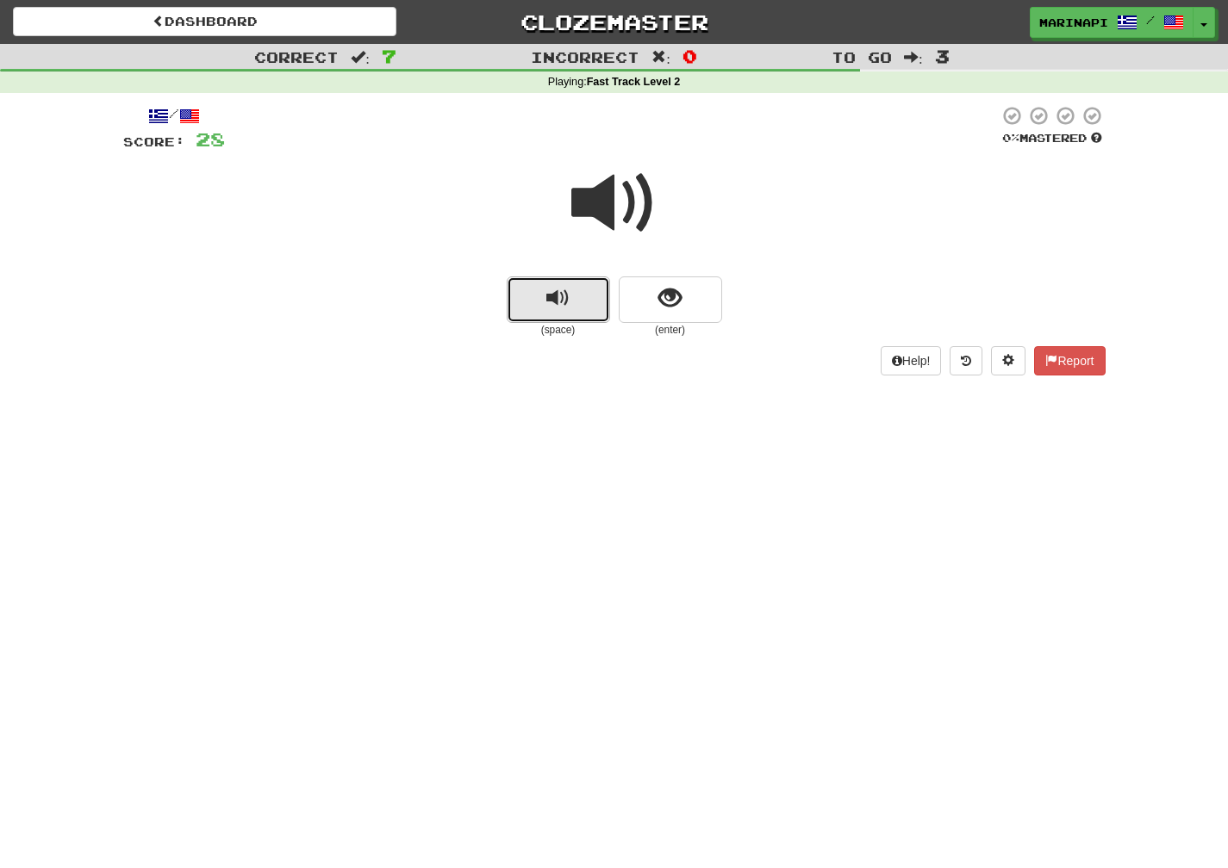
click at [569, 305] on span "replay audio" at bounding box center [557, 298] width 23 height 23
click at [568, 303] on span "replay audio" at bounding box center [557, 298] width 23 height 23
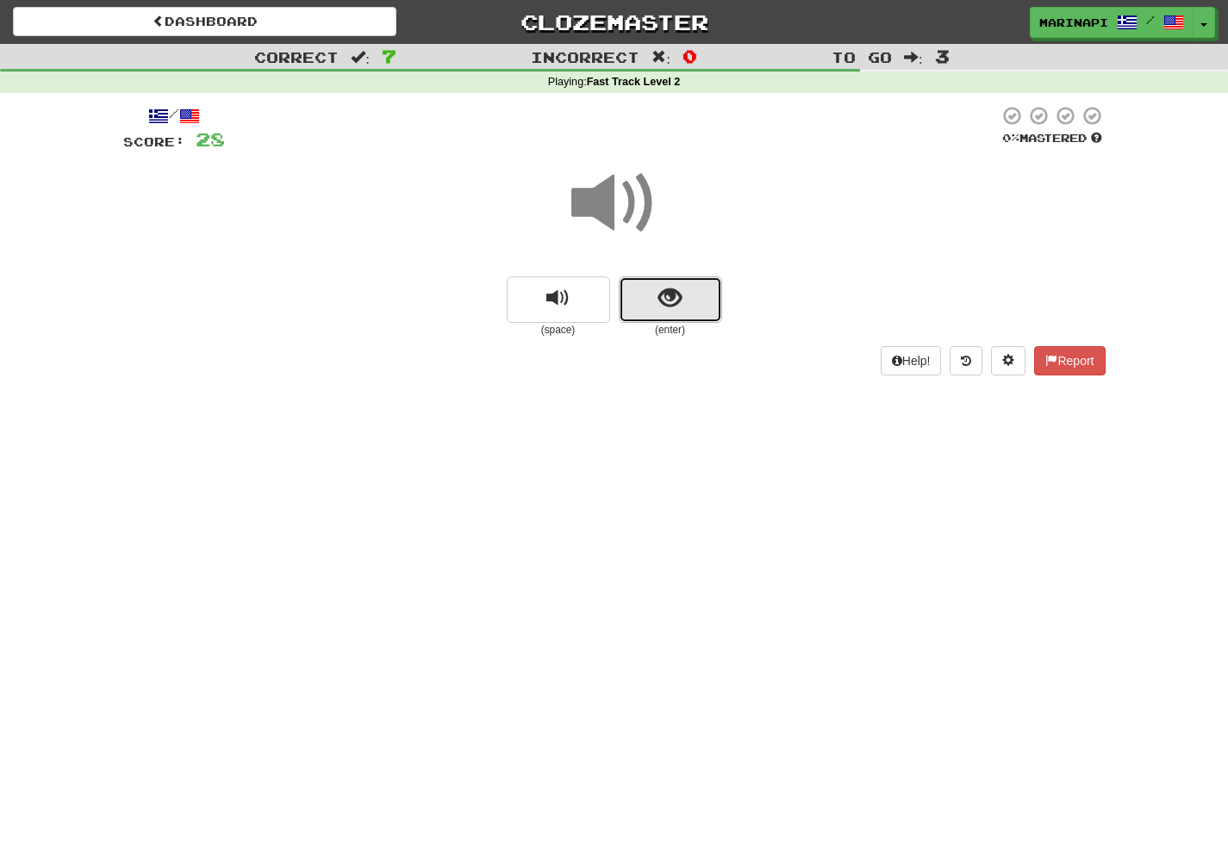
click at [702, 303] on button "show sentence" at bounding box center [670, 300] width 103 height 47
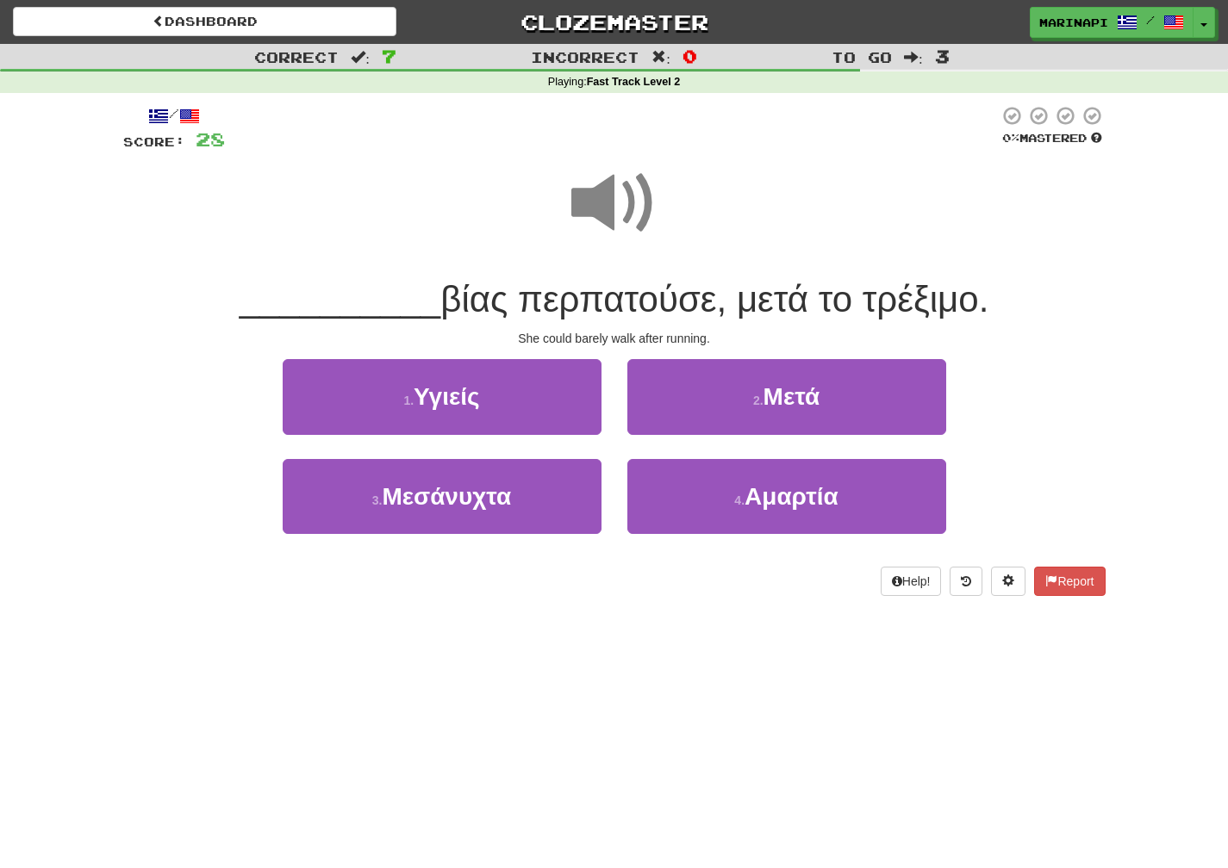
click at [629, 216] on span at bounding box center [614, 203] width 86 height 86
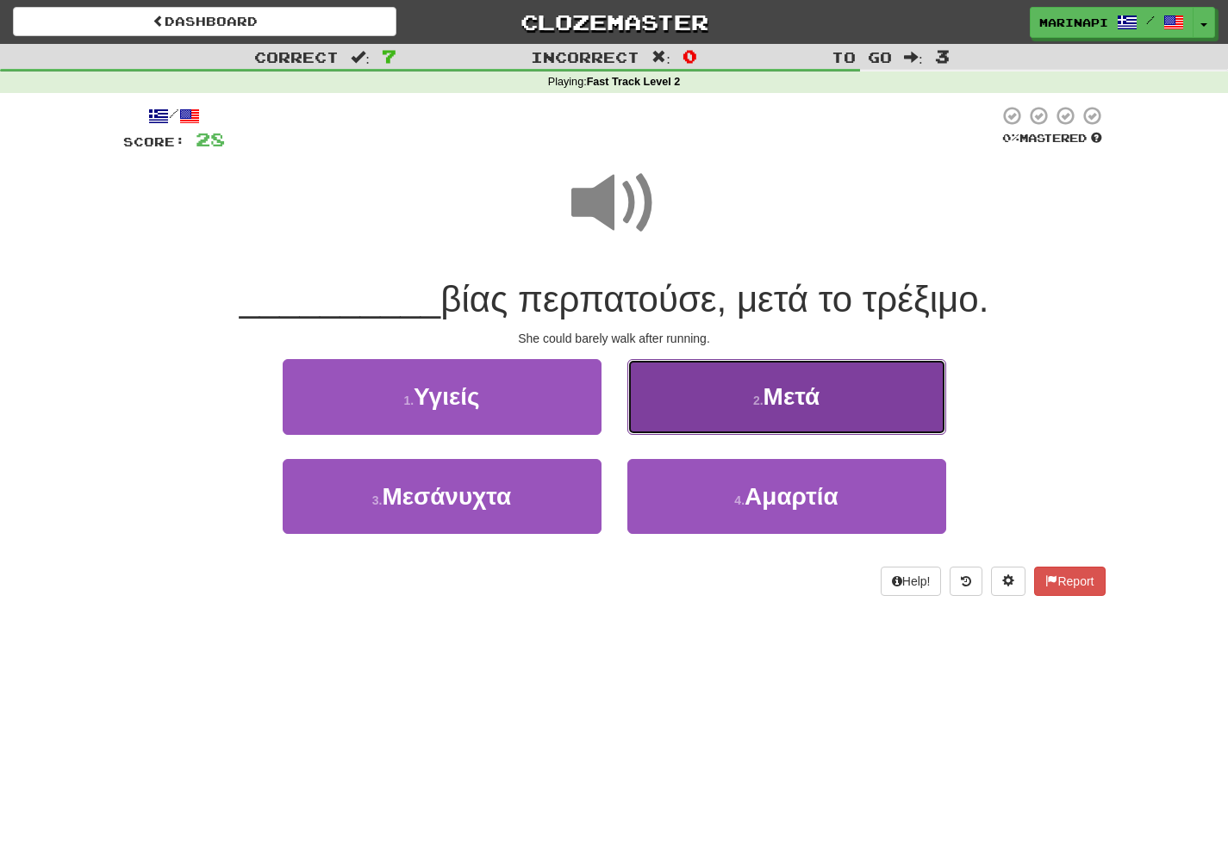
click at [700, 395] on button "2 . Μετά" at bounding box center [786, 396] width 319 height 75
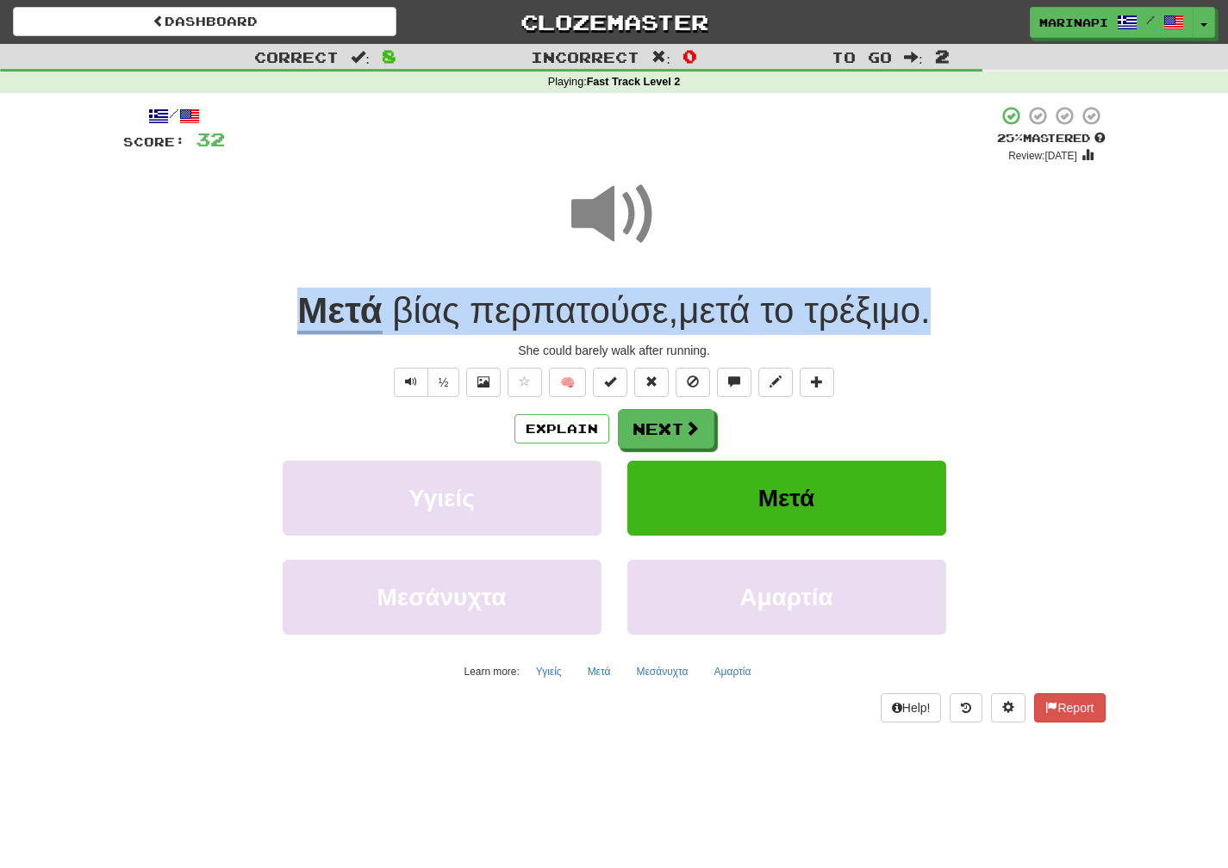
drag, startPoint x: 992, startPoint y: 333, endPoint x: 254, endPoint y: 321, distance: 738.4
click at [254, 321] on div "Μετά βίας περπατούσε , μετά το τρέξιμο ." at bounding box center [614, 311] width 982 height 47
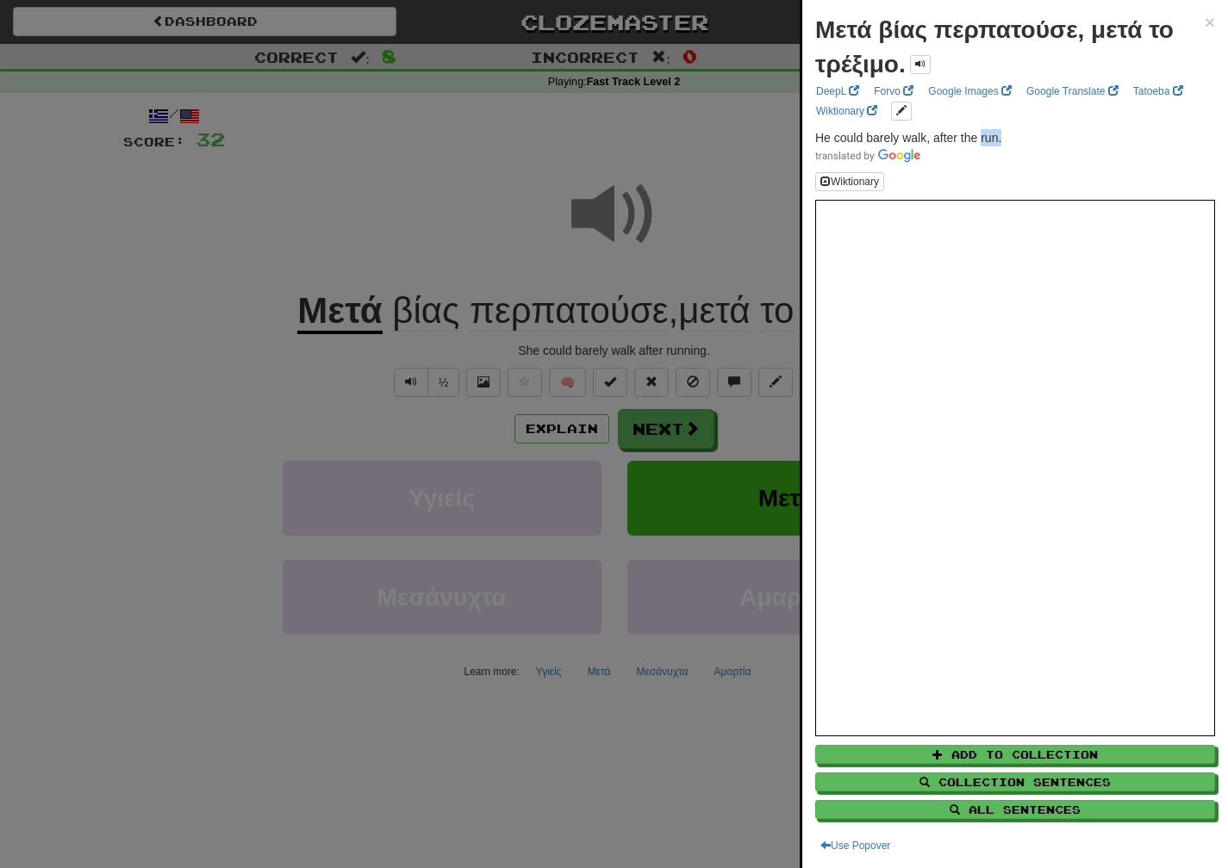
drag, startPoint x: 1035, startPoint y: 144, endPoint x: 980, endPoint y: 144, distance: 54.3
click at [980, 144] on p "He could barely walk, after the run." at bounding box center [1015, 146] width 400 height 34
click at [1004, 129] on p "He could barely walk, after the run." at bounding box center [1015, 146] width 400 height 34
drag, startPoint x: 1006, startPoint y: 133, endPoint x: 802, endPoint y: 135, distance: 204.2
click at [802, 135] on div "Μετά βίας περπατούσε, μετά το τρέξιμο. × DeepL Forvo Google Images Google Trans…" at bounding box center [1015, 434] width 426 height 868
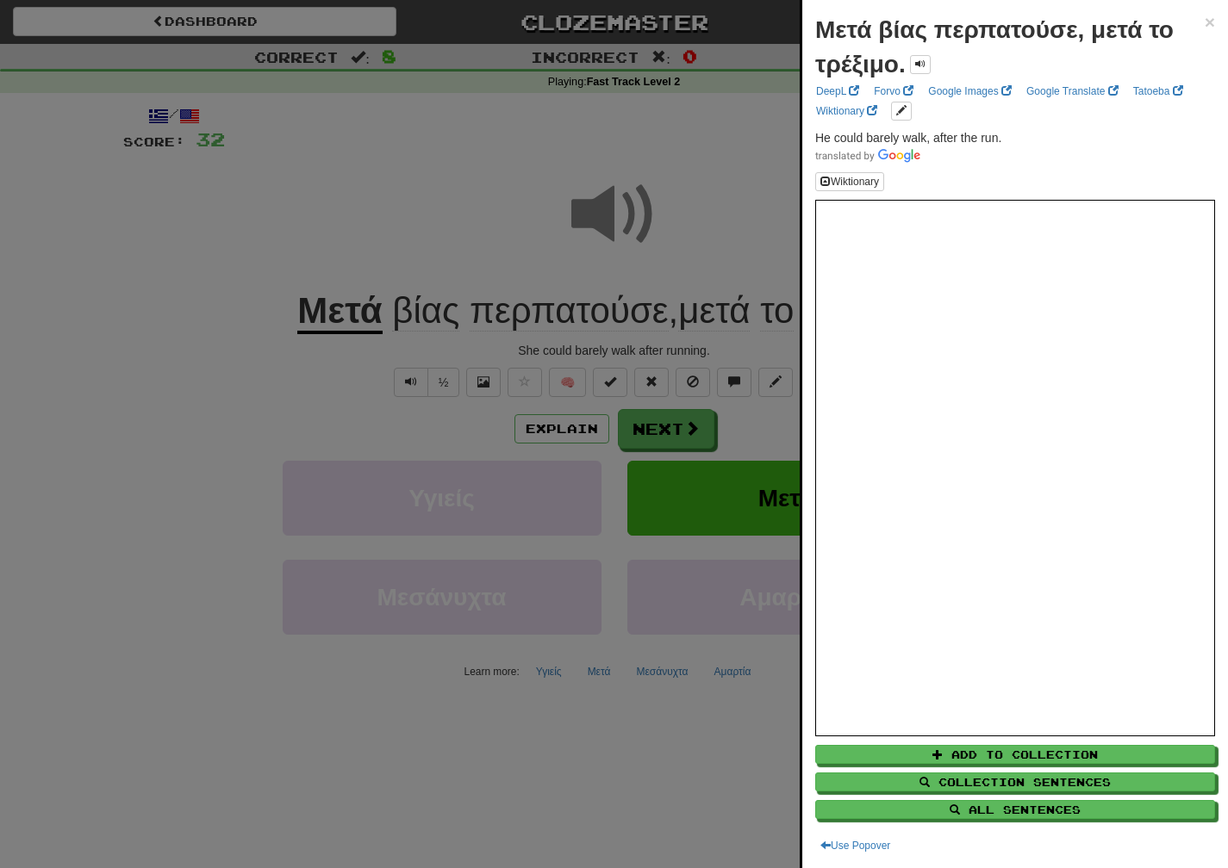
click at [656, 432] on div at bounding box center [614, 434] width 1228 height 868
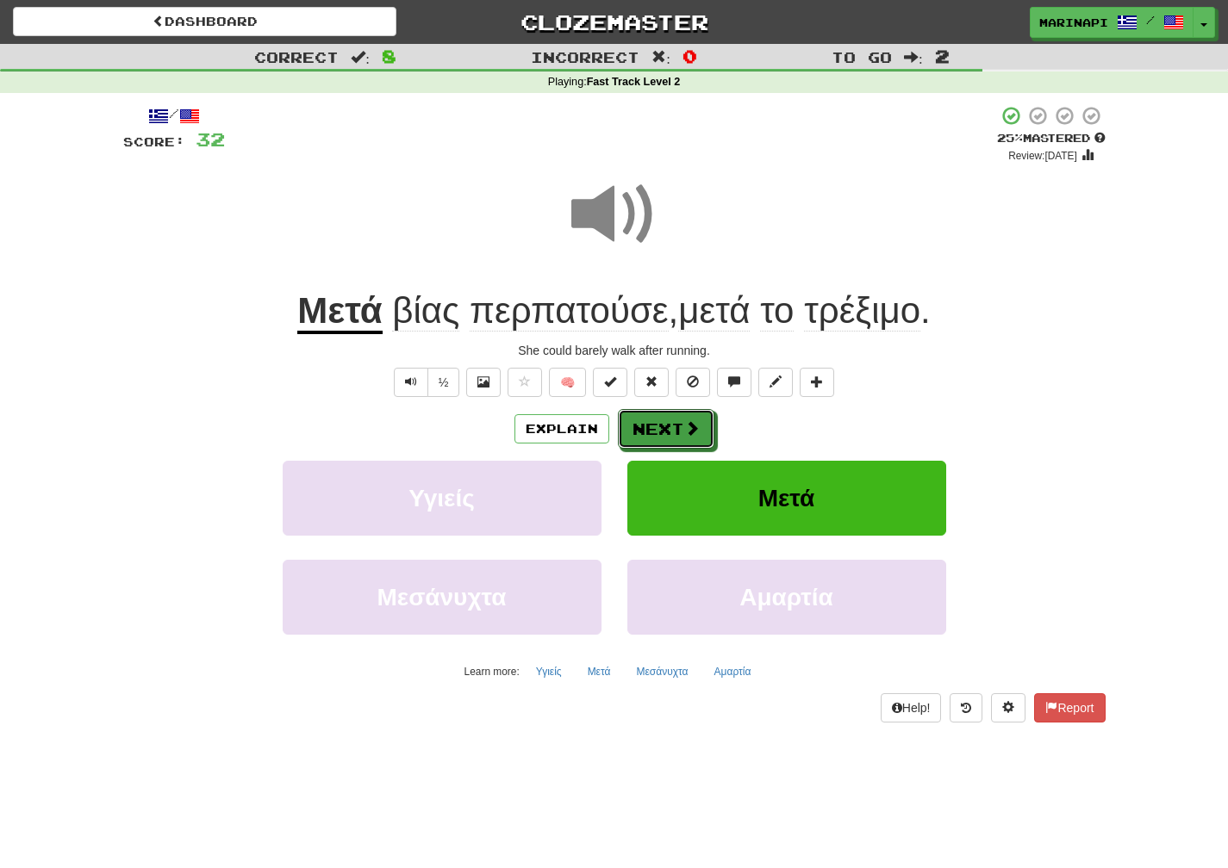
click at [656, 432] on button "Next" at bounding box center [666, 429] width 96 height 40
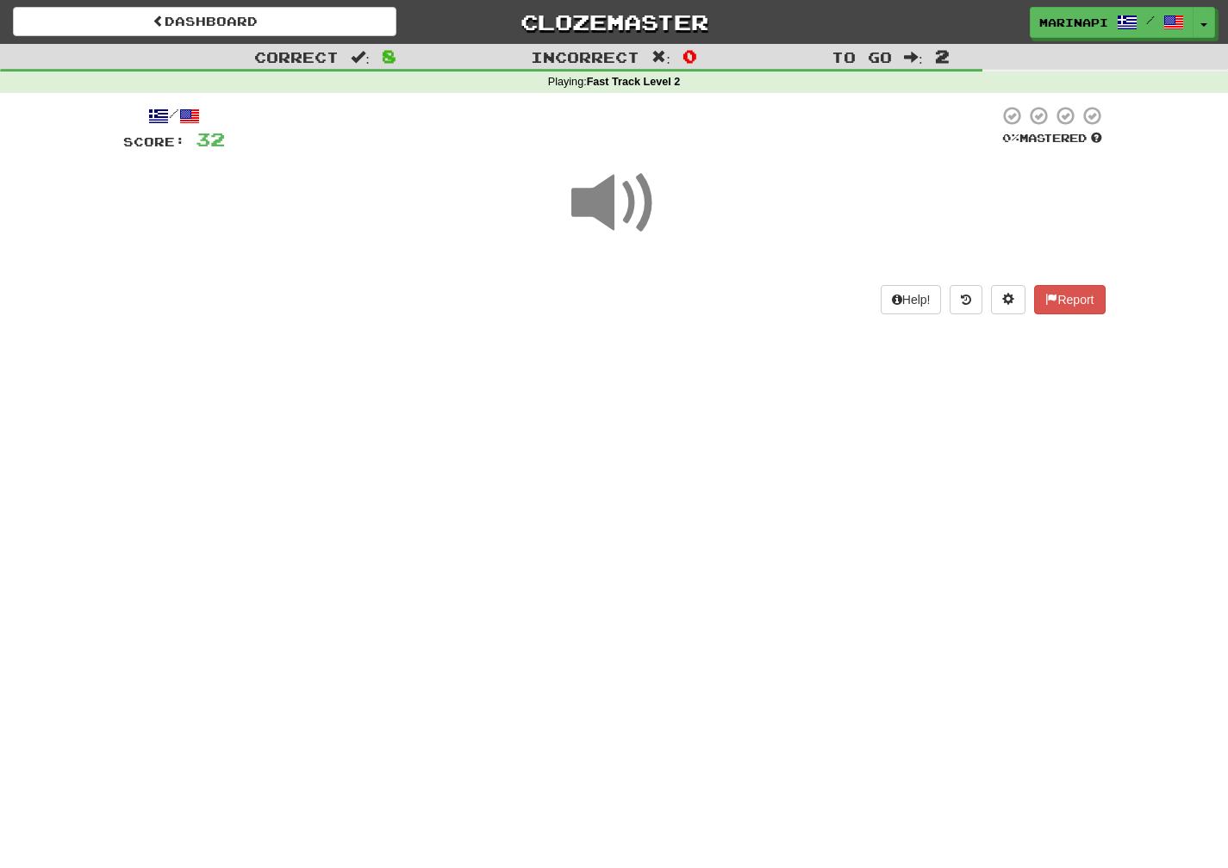
click at [631, 215] on span at bounding box center [614, 203] width 86 height 86
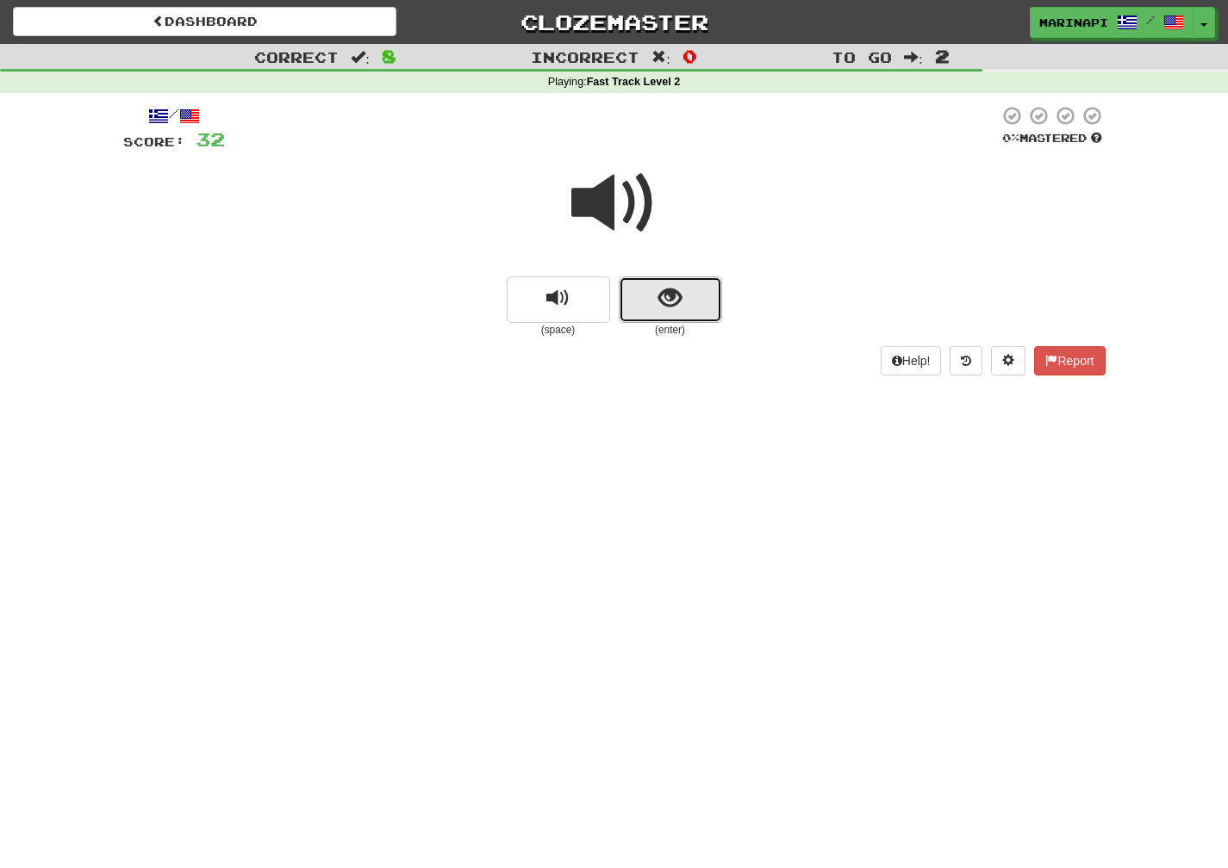
click at [672, 291] on span "show sentence" at bounding box center [669, 298] width 23 height 23
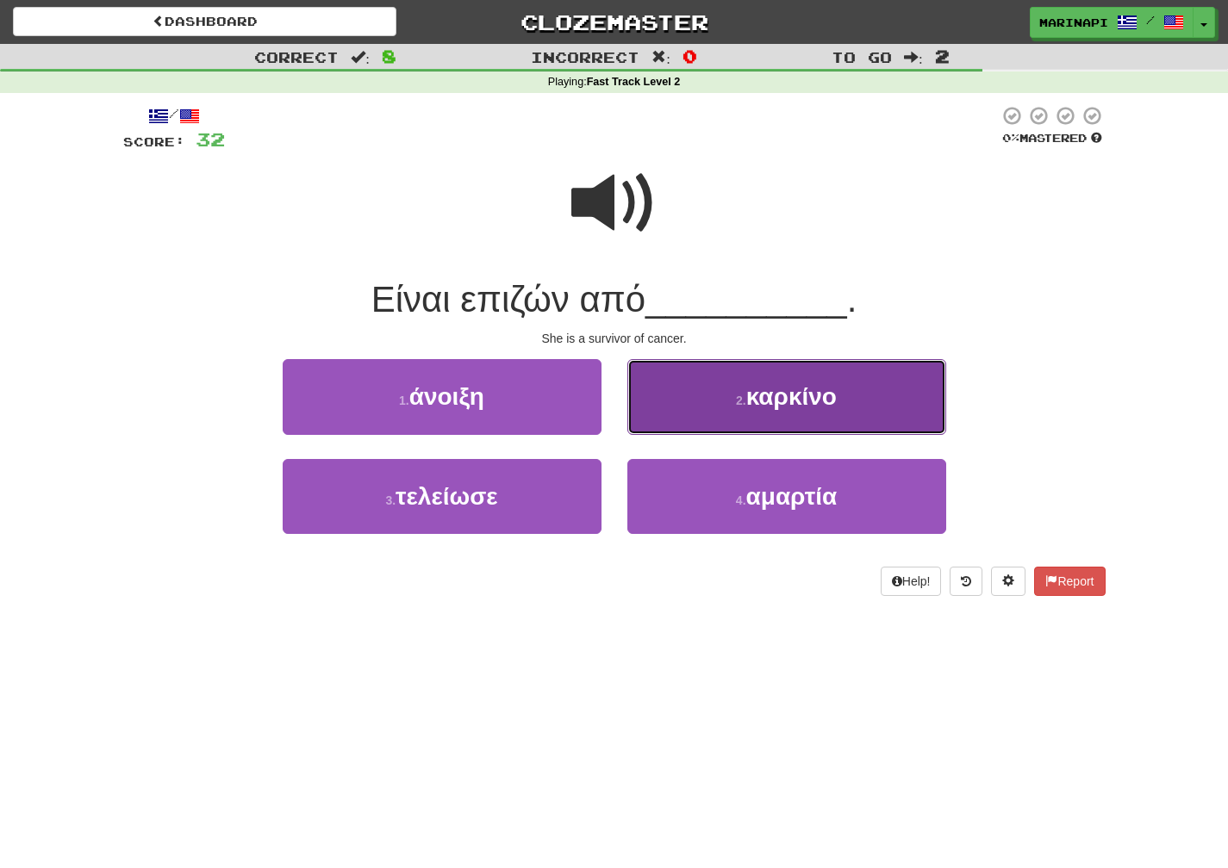
click at [682, 410] on button "2 . καρκίνο" at bounding box center [786, 396] width 319 height 75
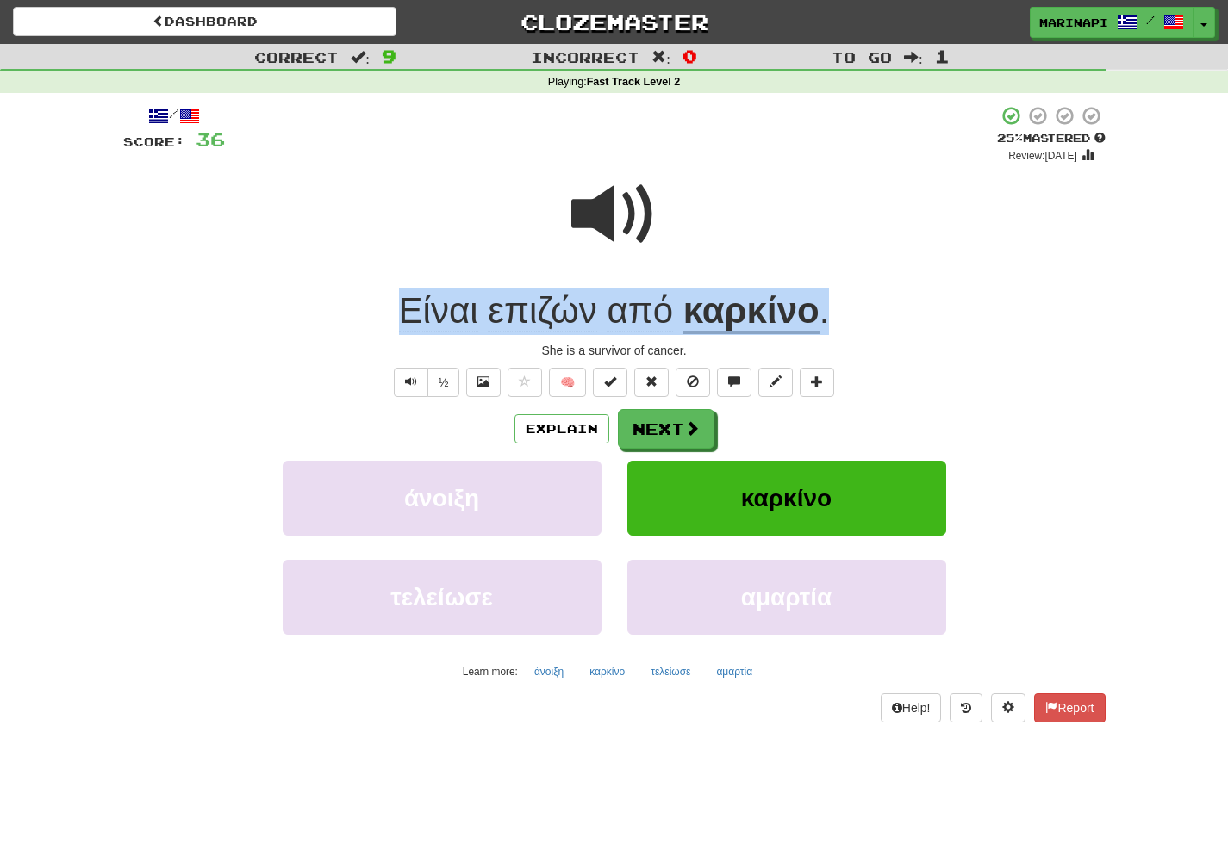
drag, startPoint x: 842, startPoint y: 310, endPoint x: 380, endPoint y: 311, distance: 461.8
click at [380, 311] on div "Είναι επιζών από καρκίνο ." at bounding box center [614, 311] width 982 height 47
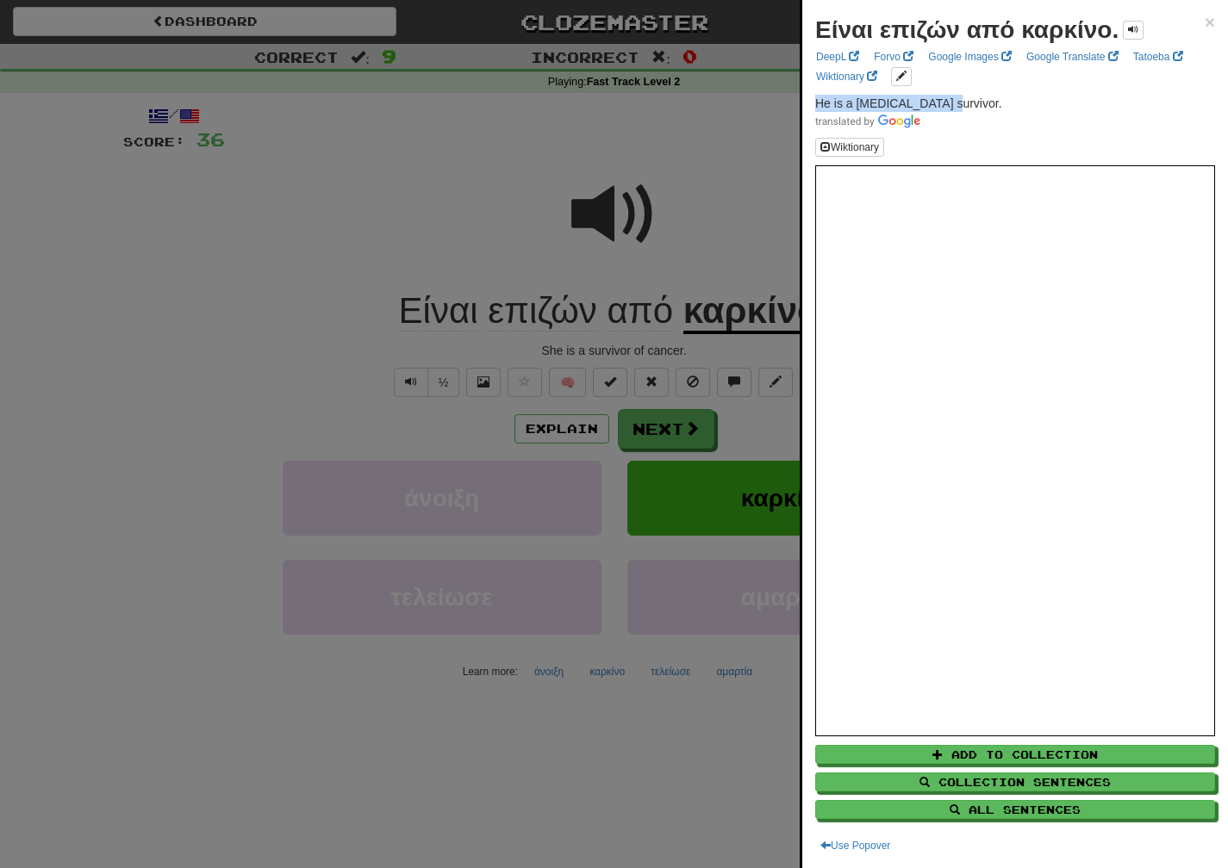
drag, startPoint x: 953, startPoint y: 101, endPoint x: 809, endPoint y: 105, distance: 143.9
click at [809, 105] on div "Είναι επιζών από καρκίνο. × DeepL Forvo Google Images Google Translate Tatoeba …" at bounding box center [1015, 434] width 426 height 868
click at [663, 438] on div at bounding box center [614, 434] width 1228 height 868
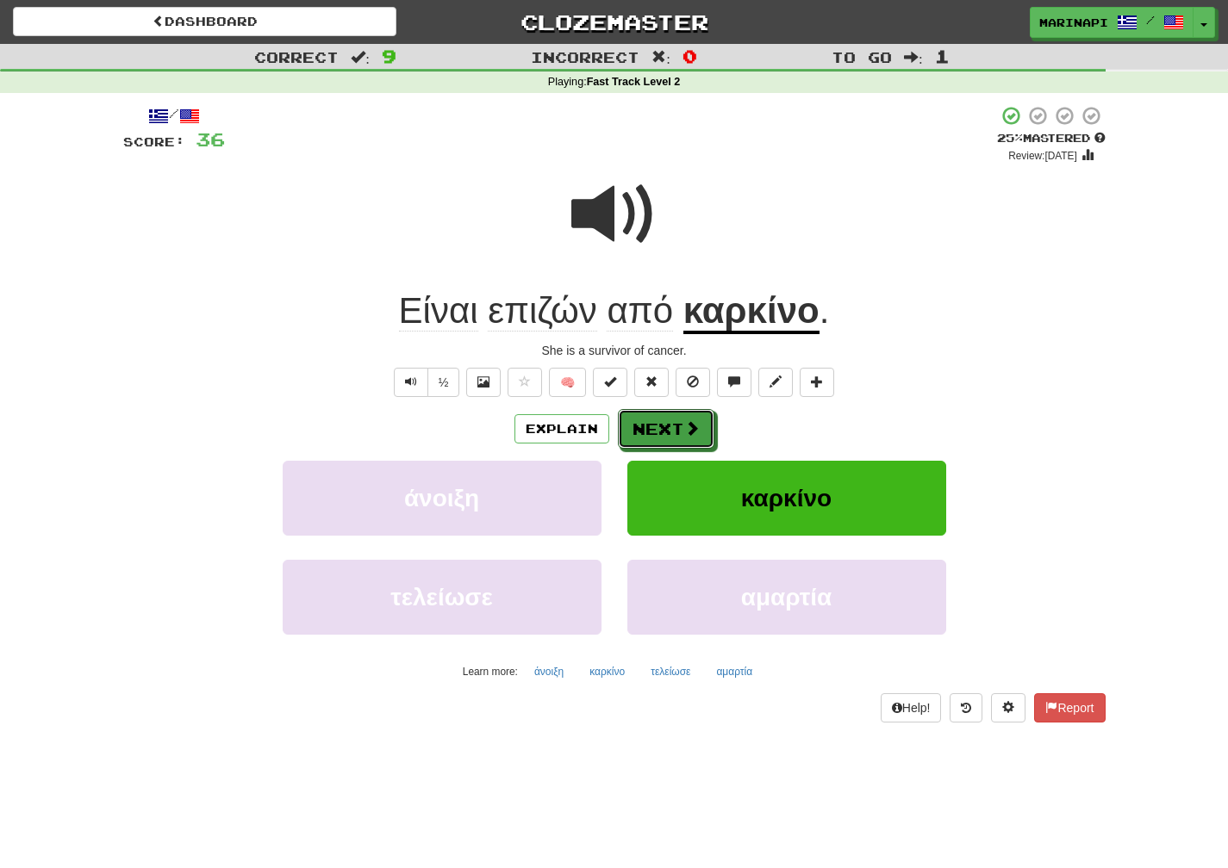
click at [663, 437] on button "Next" at bounding box center [666, 429] width 96 height 40
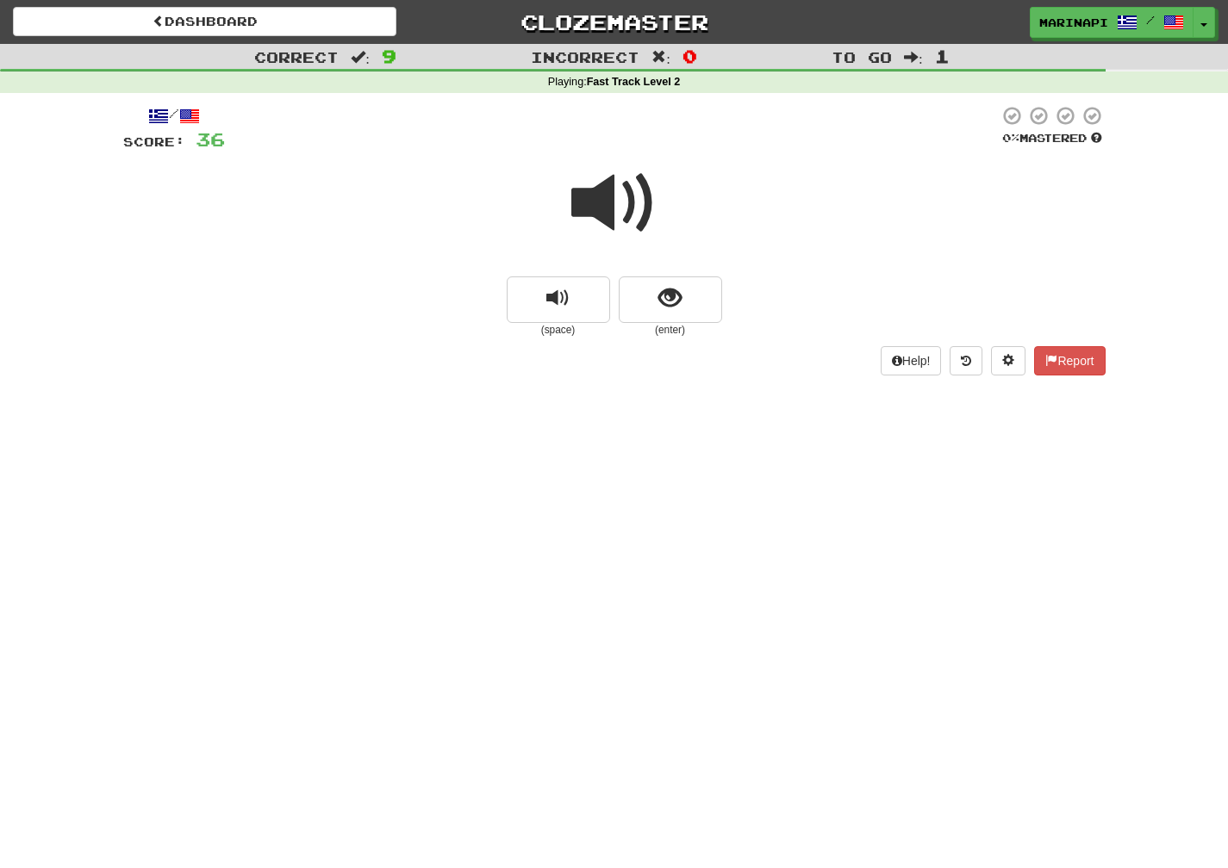
click at [633, 205] on span at bounding box center [614, 203] width 86 height 86
click at [650, 291] on button "show sentence" at bounding box center [670, 300] width 103 height 47
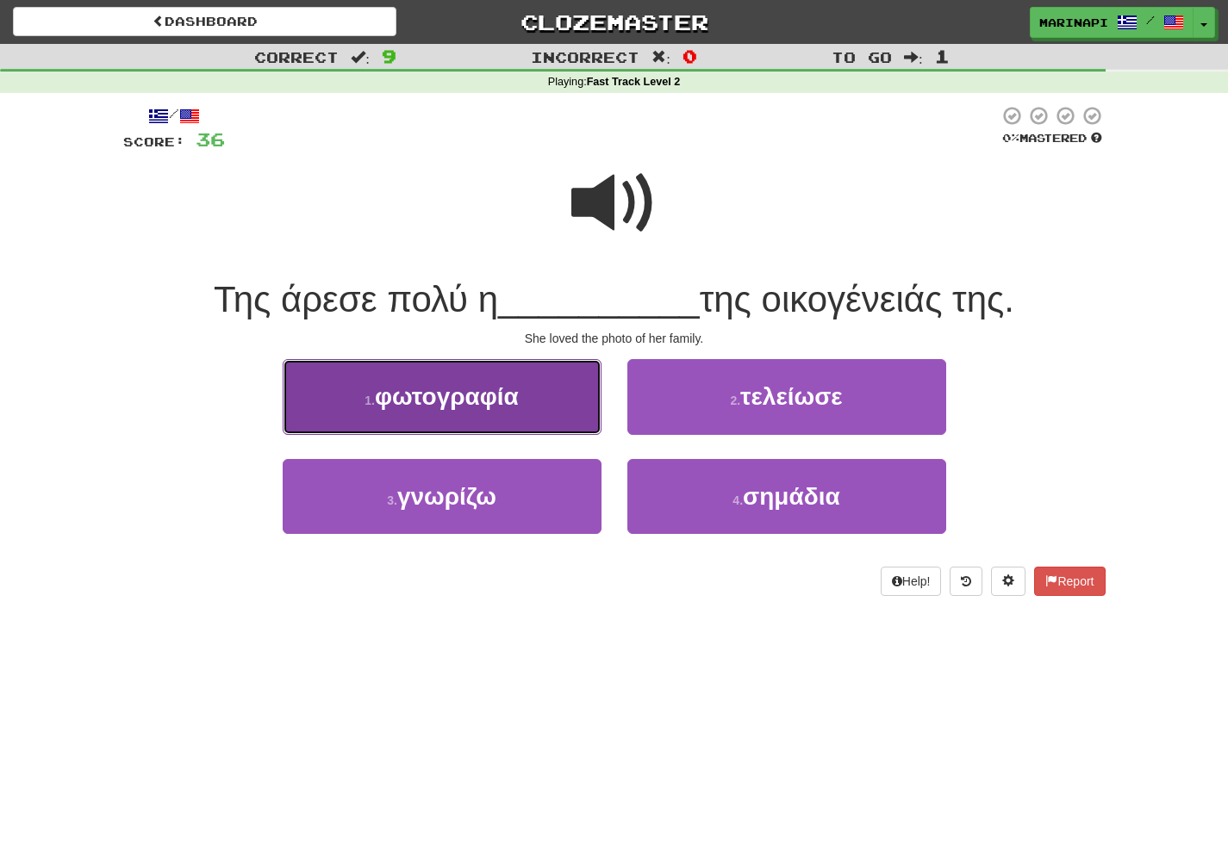
click at [550, 424] on button "1 . φωτογραφία" at bounding box center [442, 396] width 319 height 75
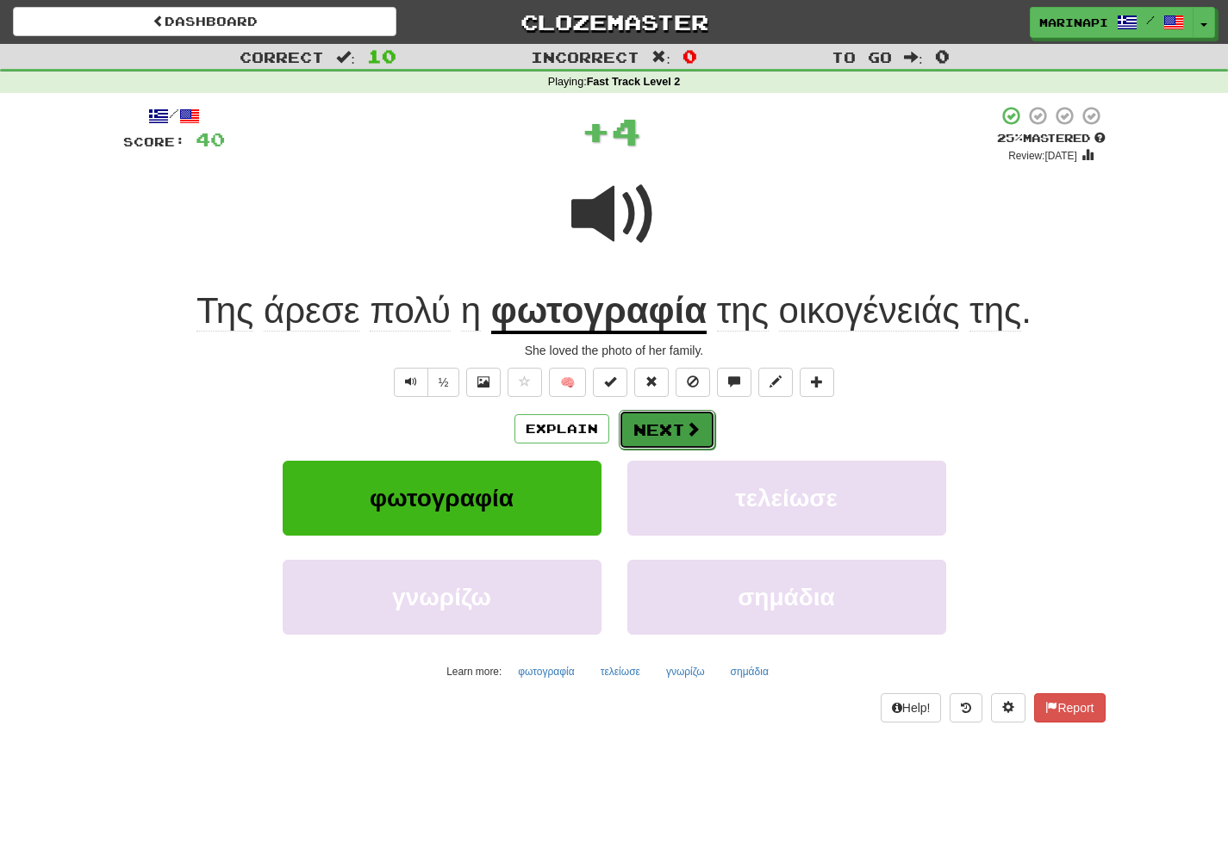
click at [678, 422] on button "Next" at bounding box center [667, 430] width 96 height 40
